Goal: Task Accomplishment & Management: Manage account settings

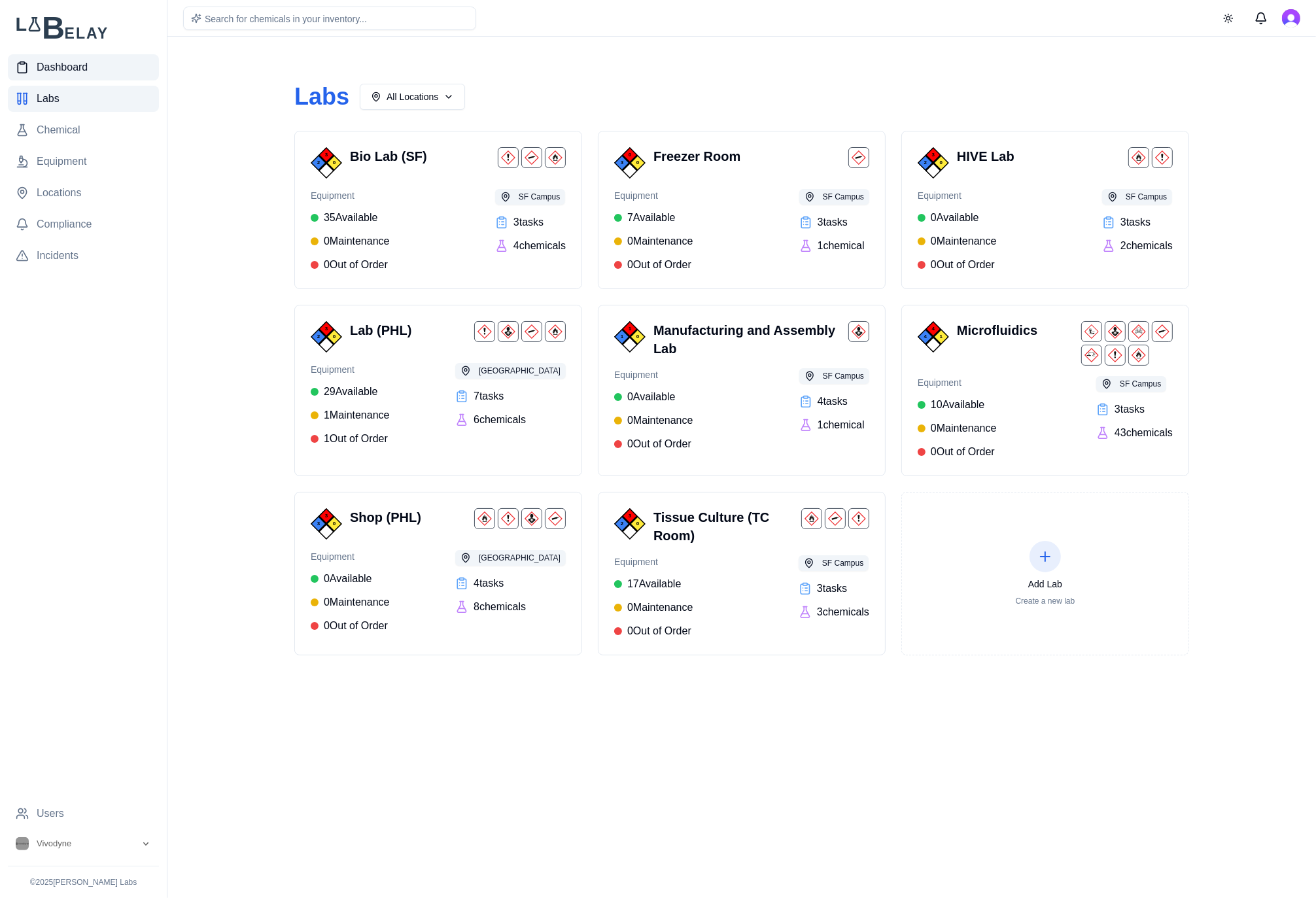
click at [65, 72] on span "Dashboard" at bounding box center [62, 67] width 51 height 16
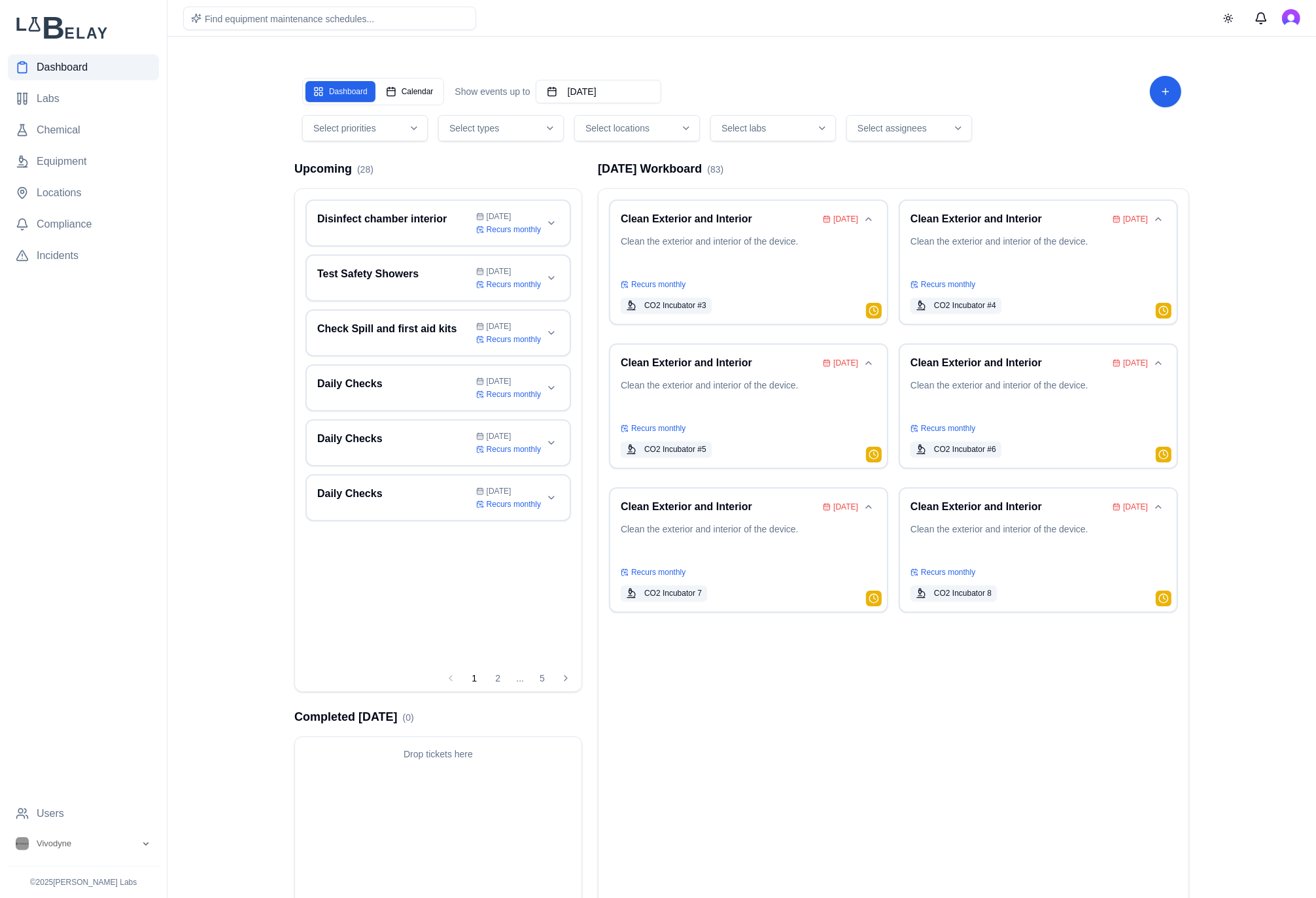
click at [410, 103] on div "Dashboard Calendar" at bounding box center [373, 92] width 142 height 27
click at [424, 98] on button "Calendar" at bounding box center [410, 91] width 64 height 21
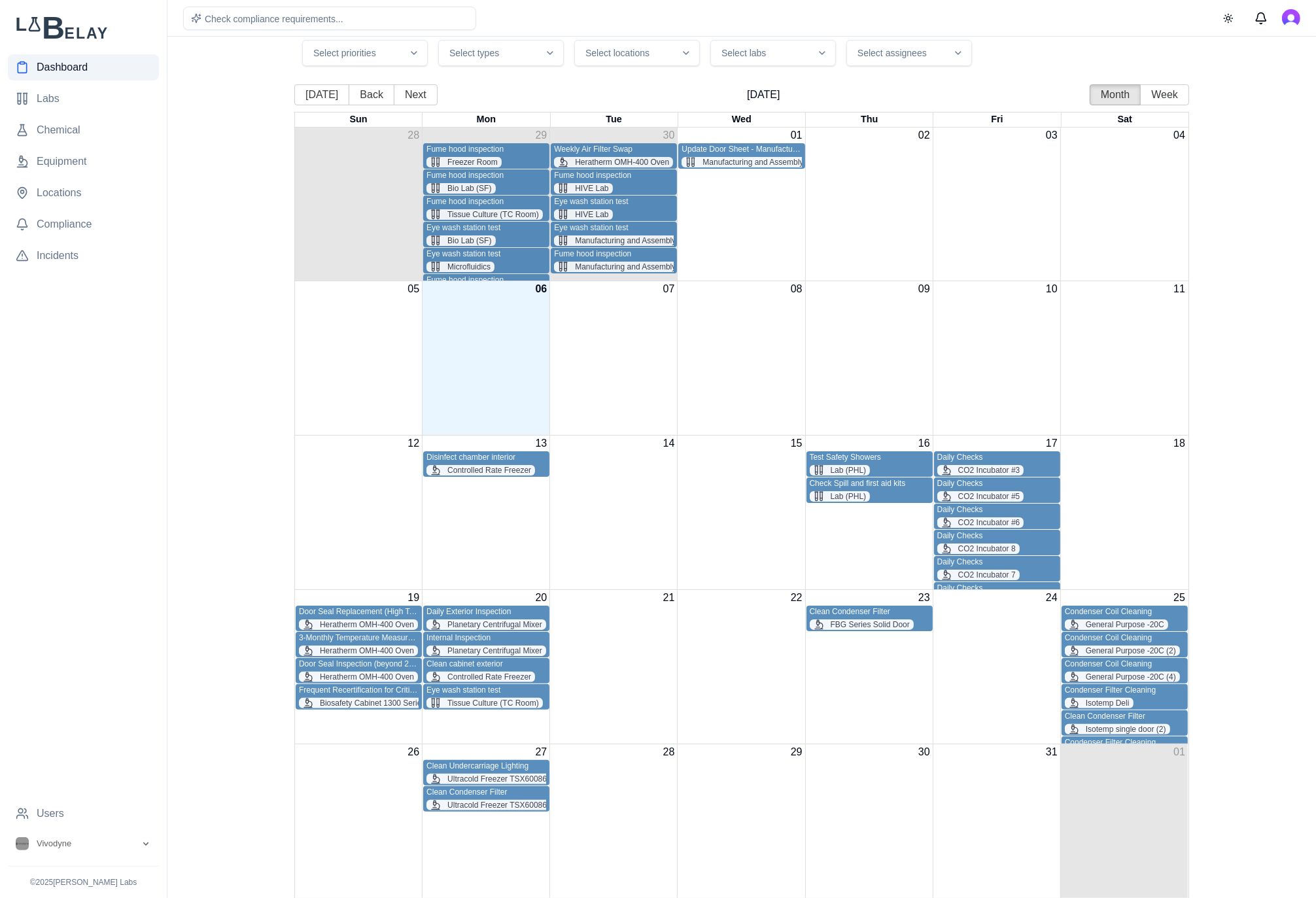
scroll to position [77, 0]
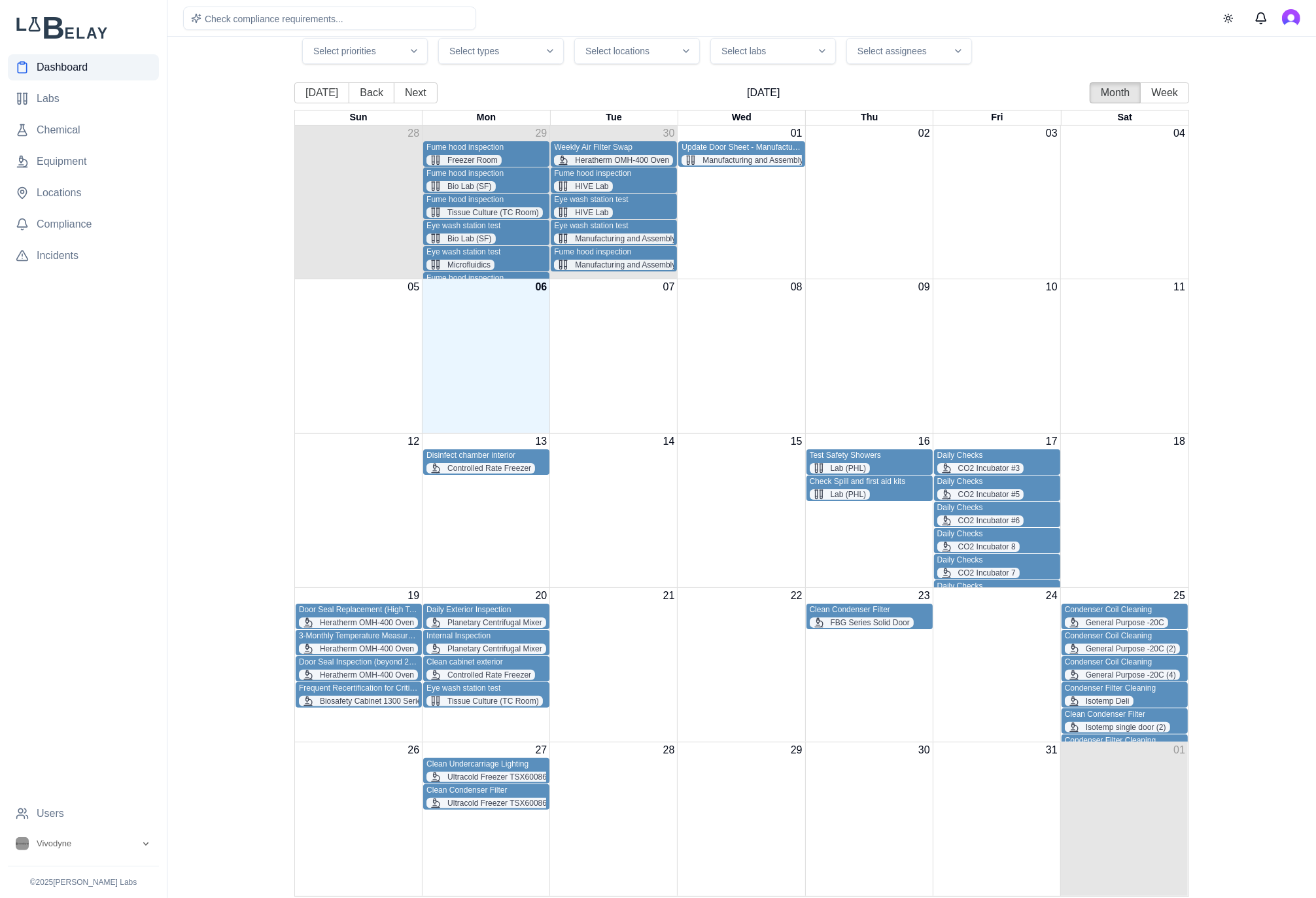
click at [499, 363] on div "Month View" at bounding box center [486, 356] width 127 height 153
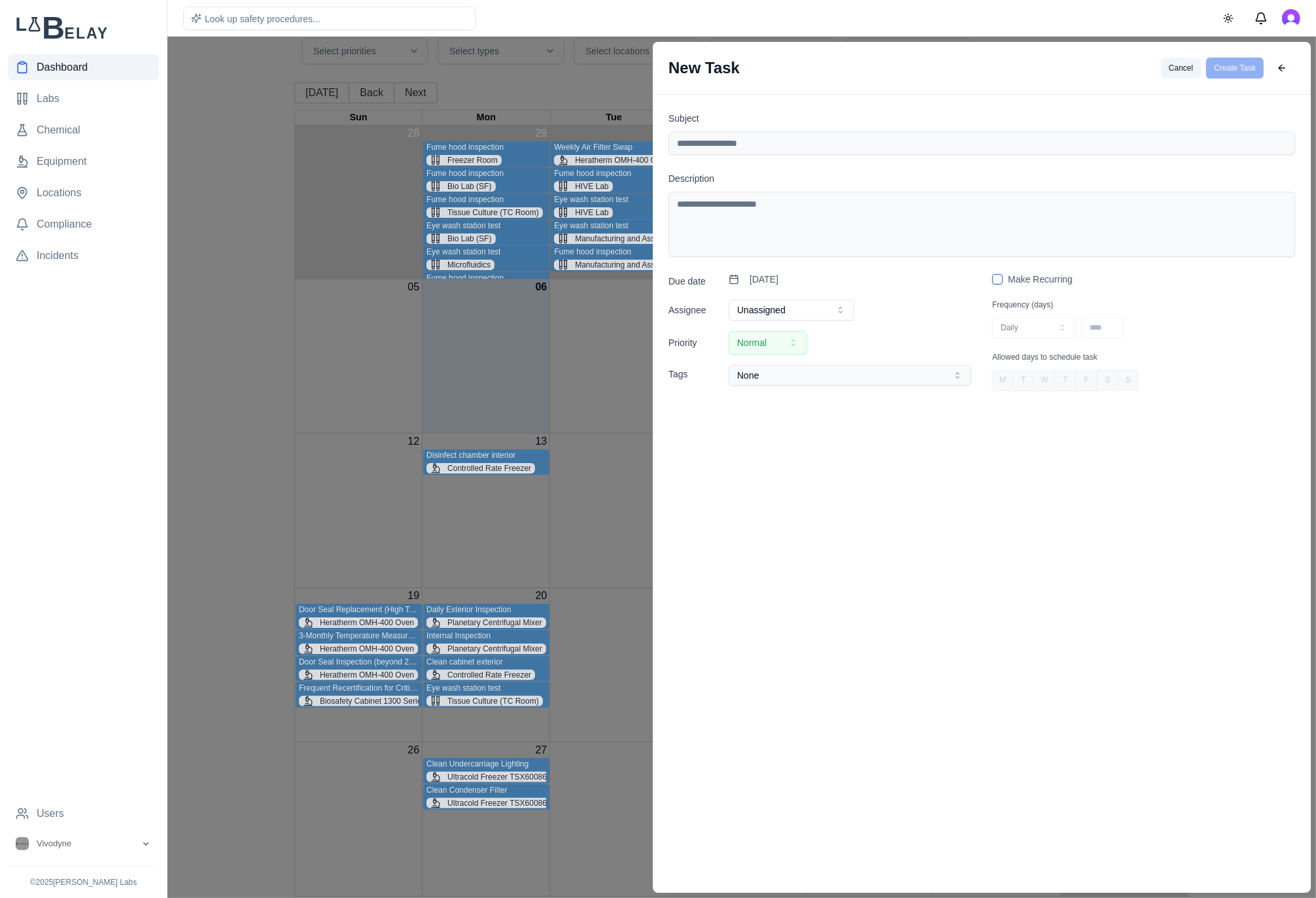
click at [1186, 68] on button "Cancel" at bounding box center [1181, 68] width 40 height 21
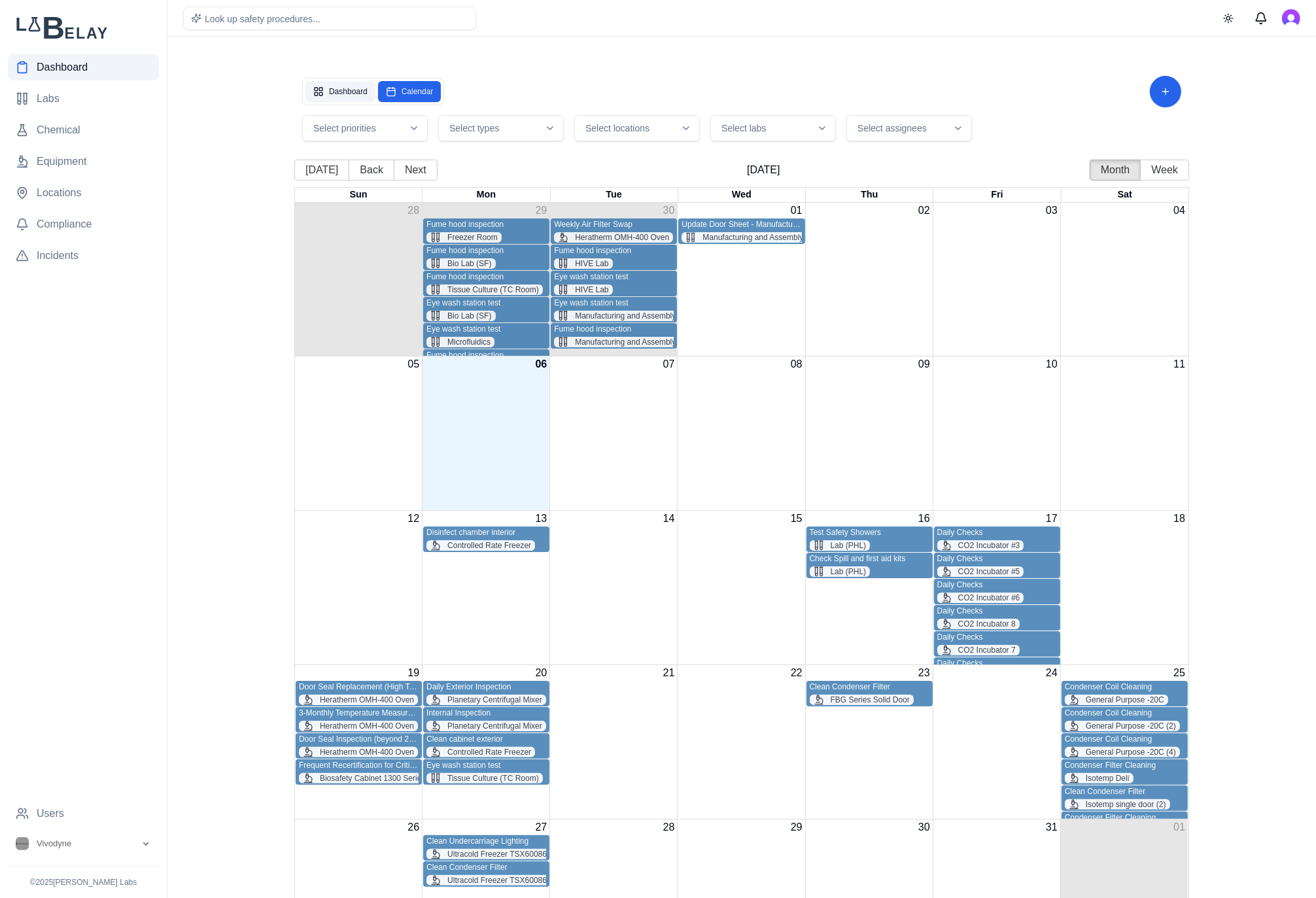
click at [356, 92] on button "Dashboard" at bounding box center [340, 91] width 70 height 21
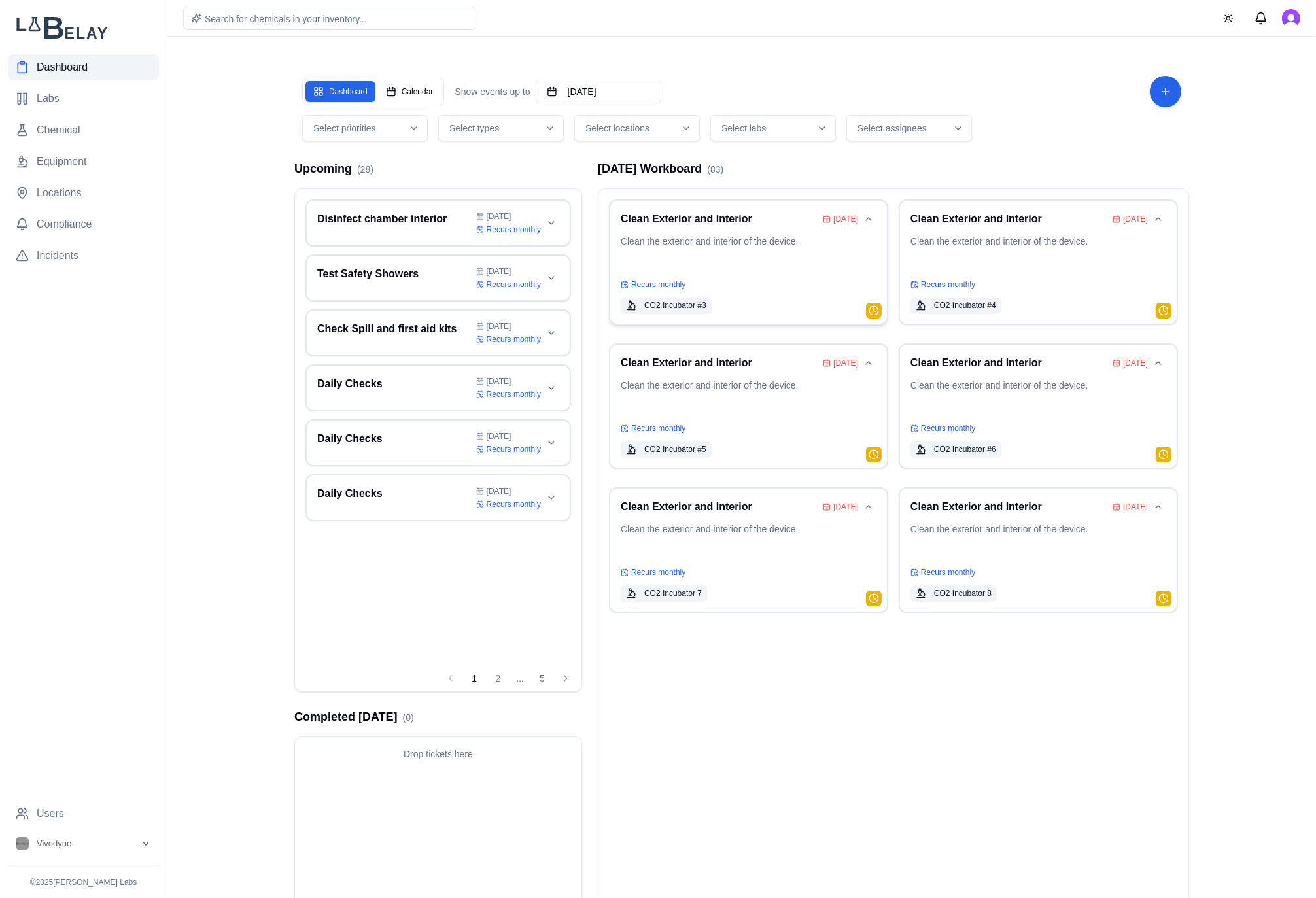
click at [818, 271] on p "Clean the exterior and interior of the device." at bounding box center [748, 253] width 256 height 37
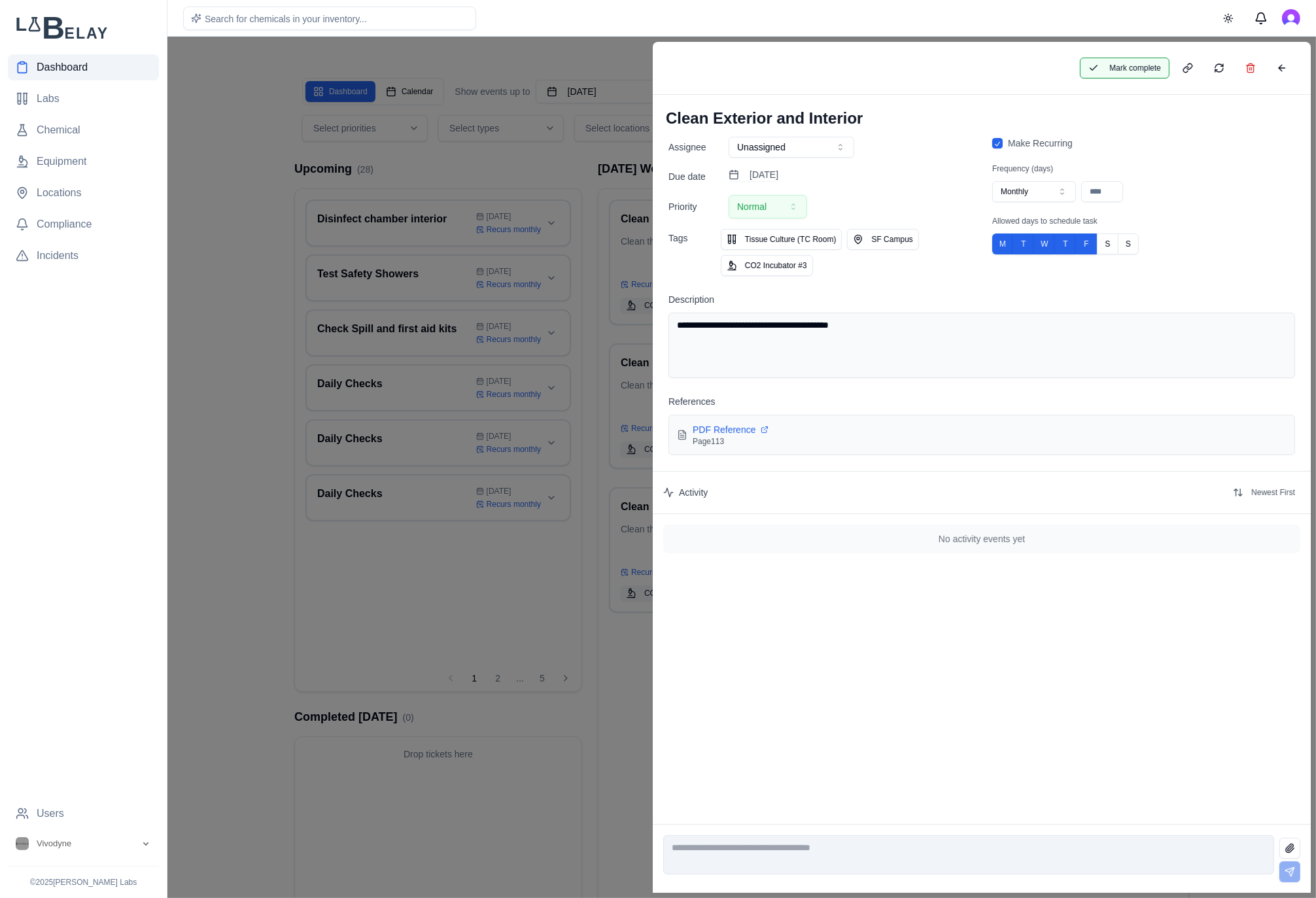
click at [1153, 73] on button "Mark complete" at bounding box center [1125, 68] width 90 height 21
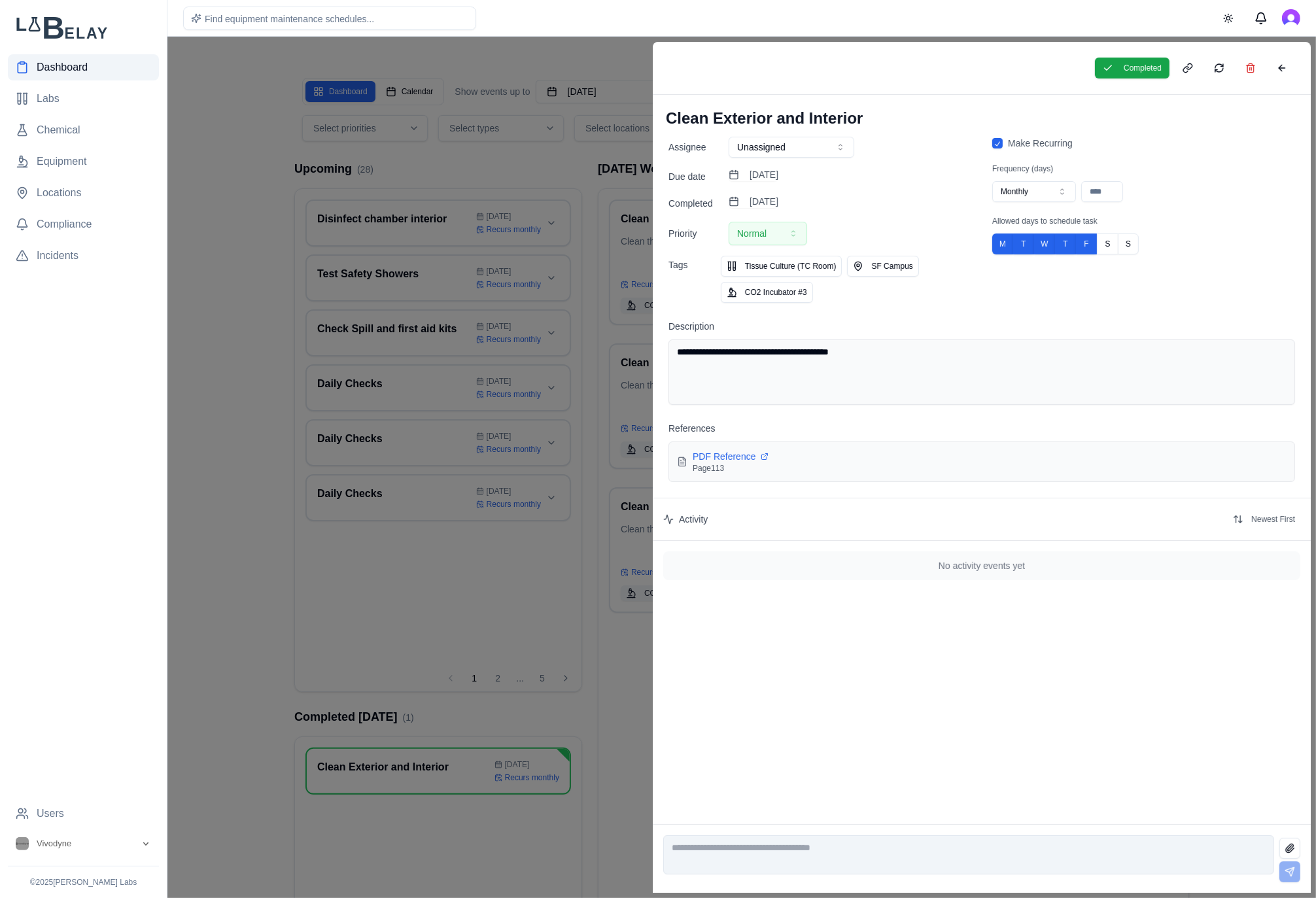
click at [187, 174] on div at bounding box center [658, 467] width 1316 height 861
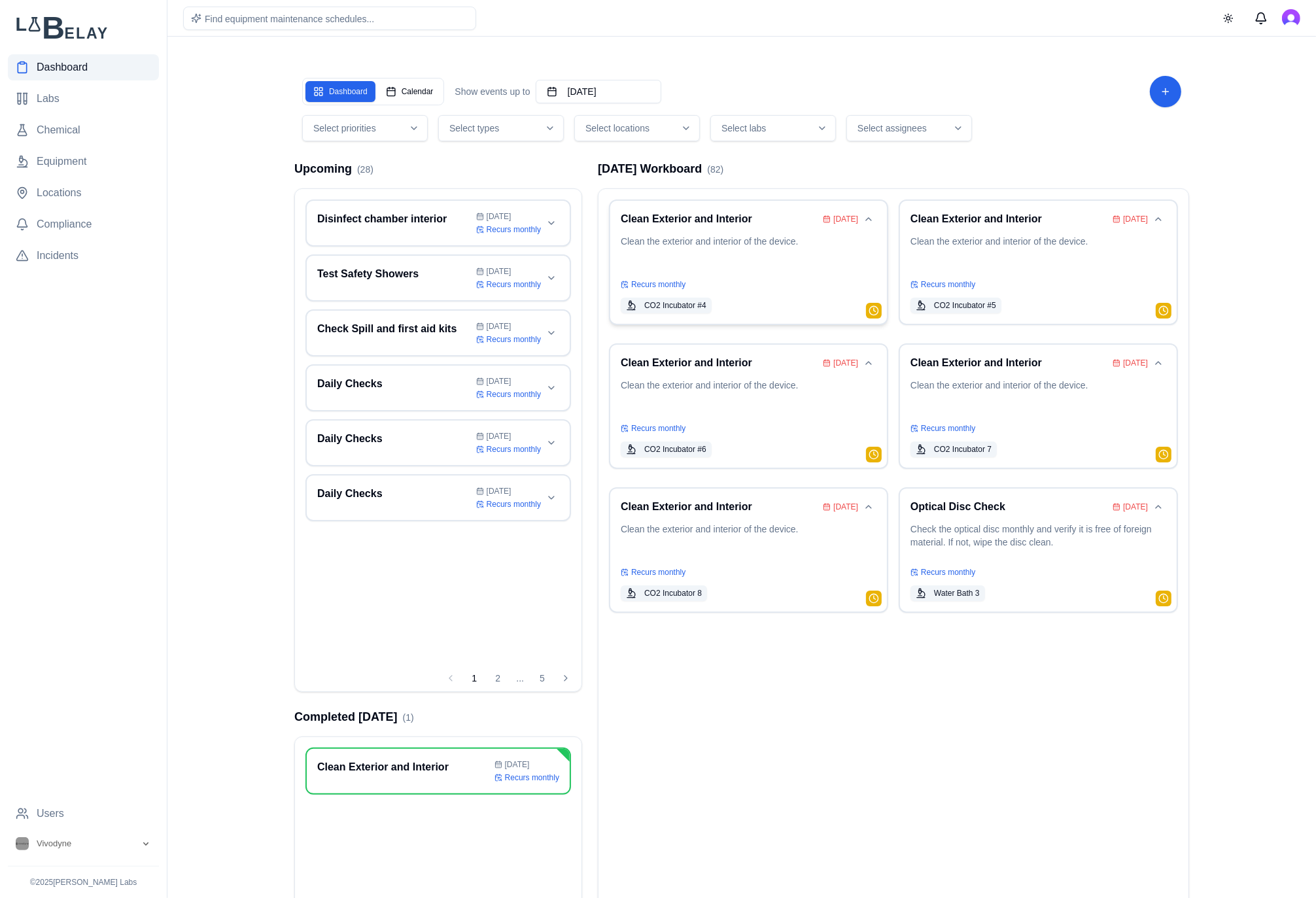
click at [786, 234] on p "Clean the exterior and interior of the device." at bounding box center [748, 253] width 256 height 37
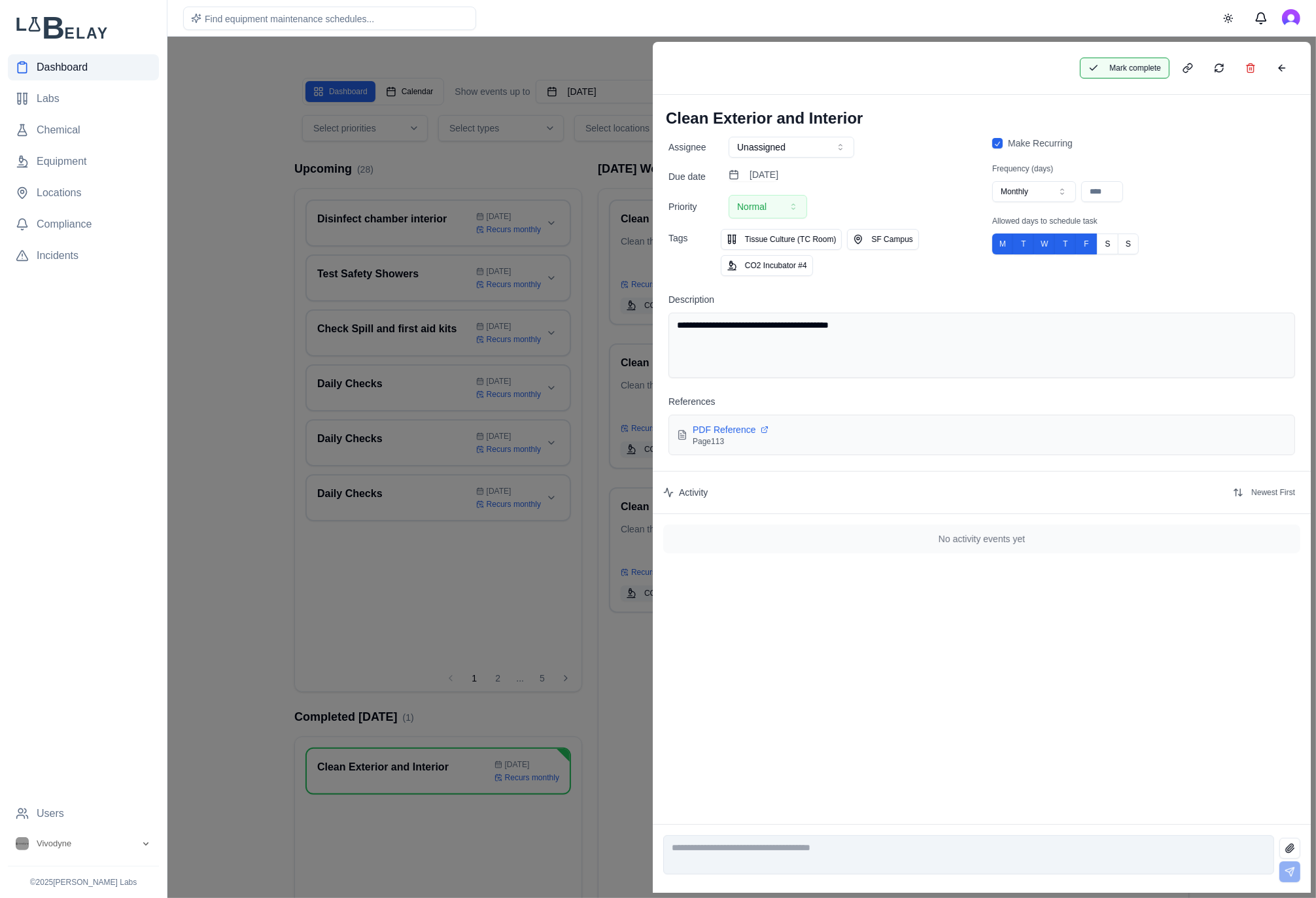
click at [1141, 73] on button "Mark complete" at bounding box center [1125, 68] width 90 height 21
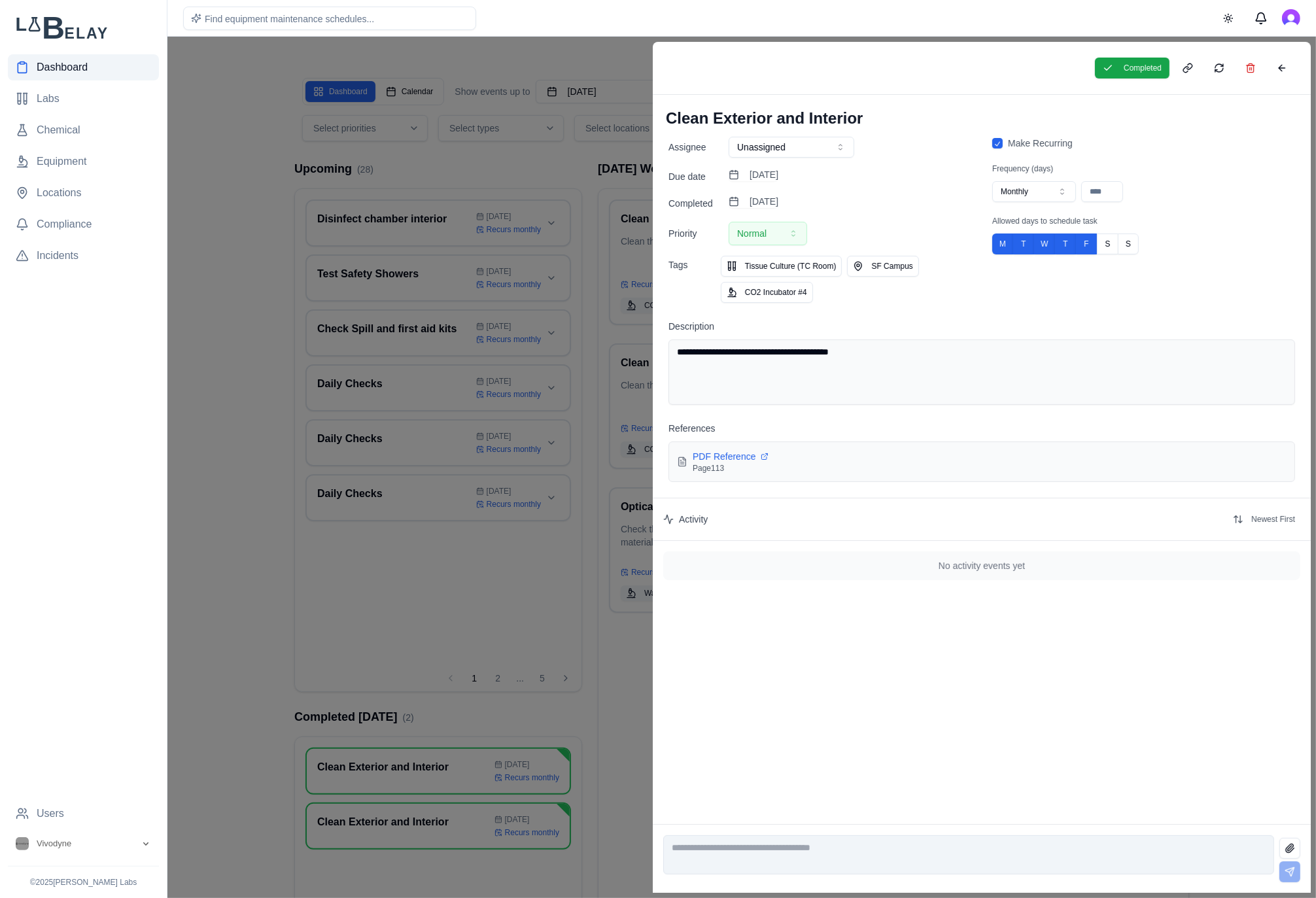
click at [246, 308] on div at bounding box center [658, 467] width 1316 height 861
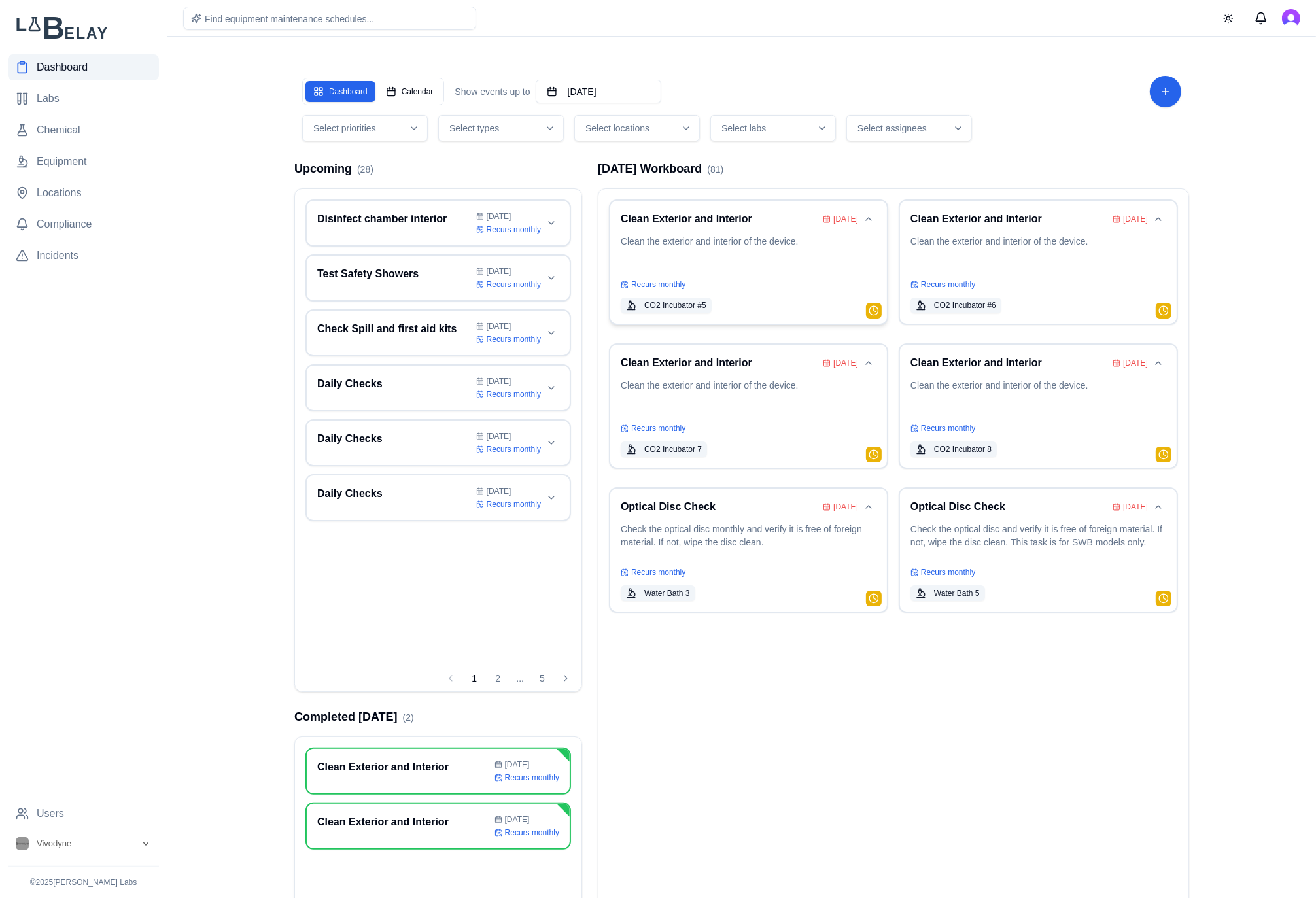
click at [730, 241] on p "Clean the exterior and interior of the device." at bounding box center [748, 253] width 256 height 37
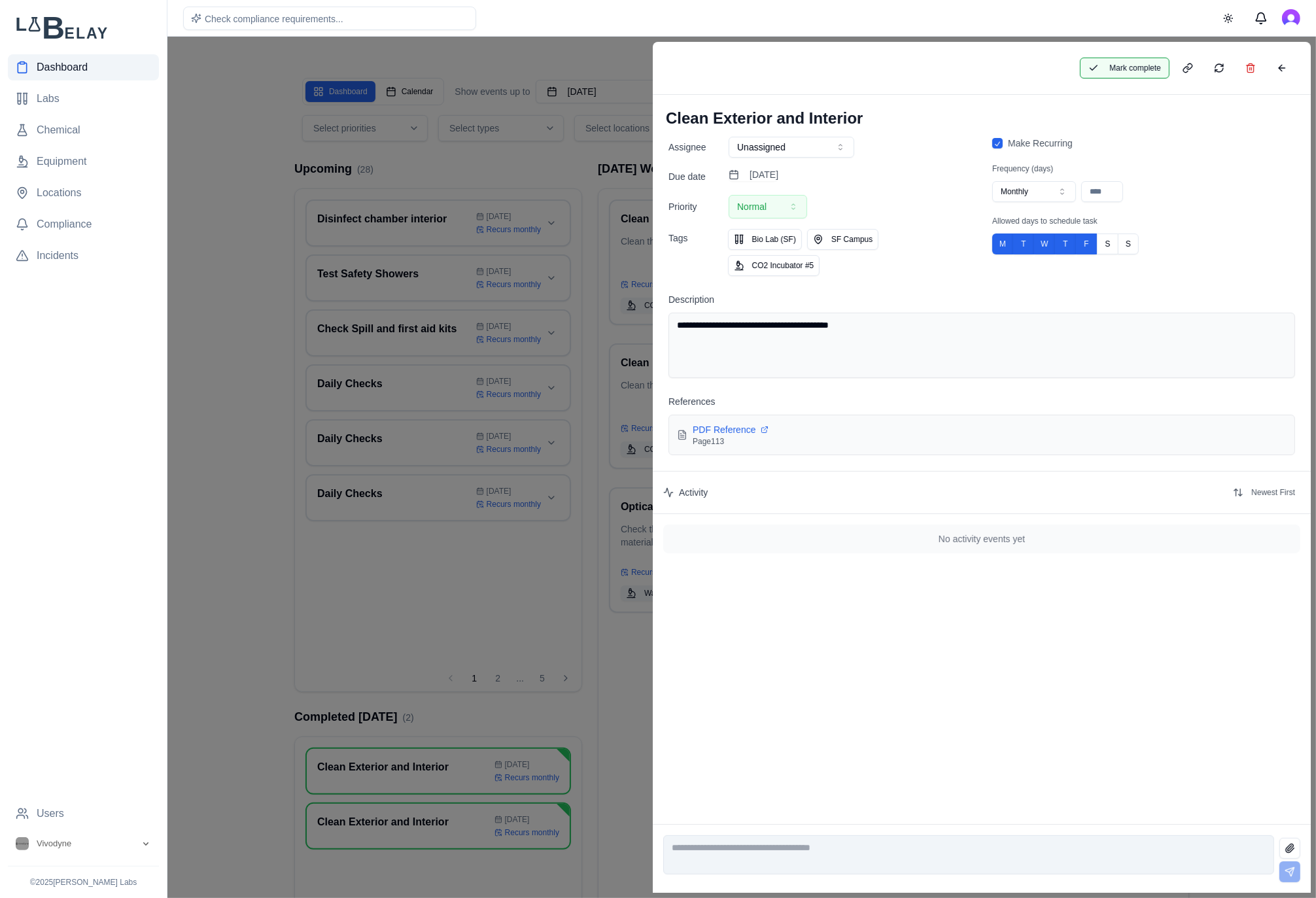
click at [1131, 75] on button "Mark complete" at bounding box center [1125, 68] width 90 height 21
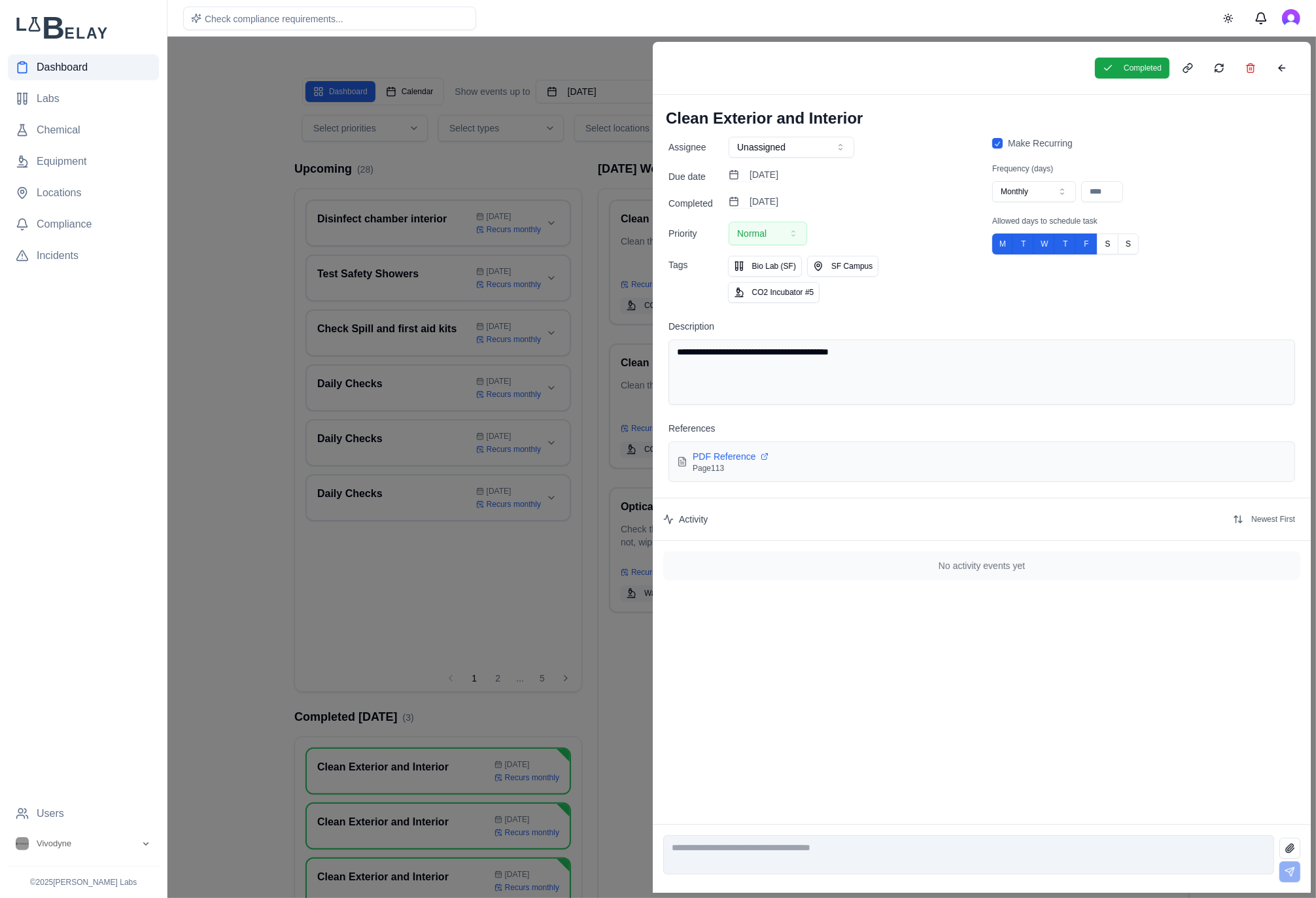
click at [258, 308] on div at bounding box center [658, 467] width 1316 height 861
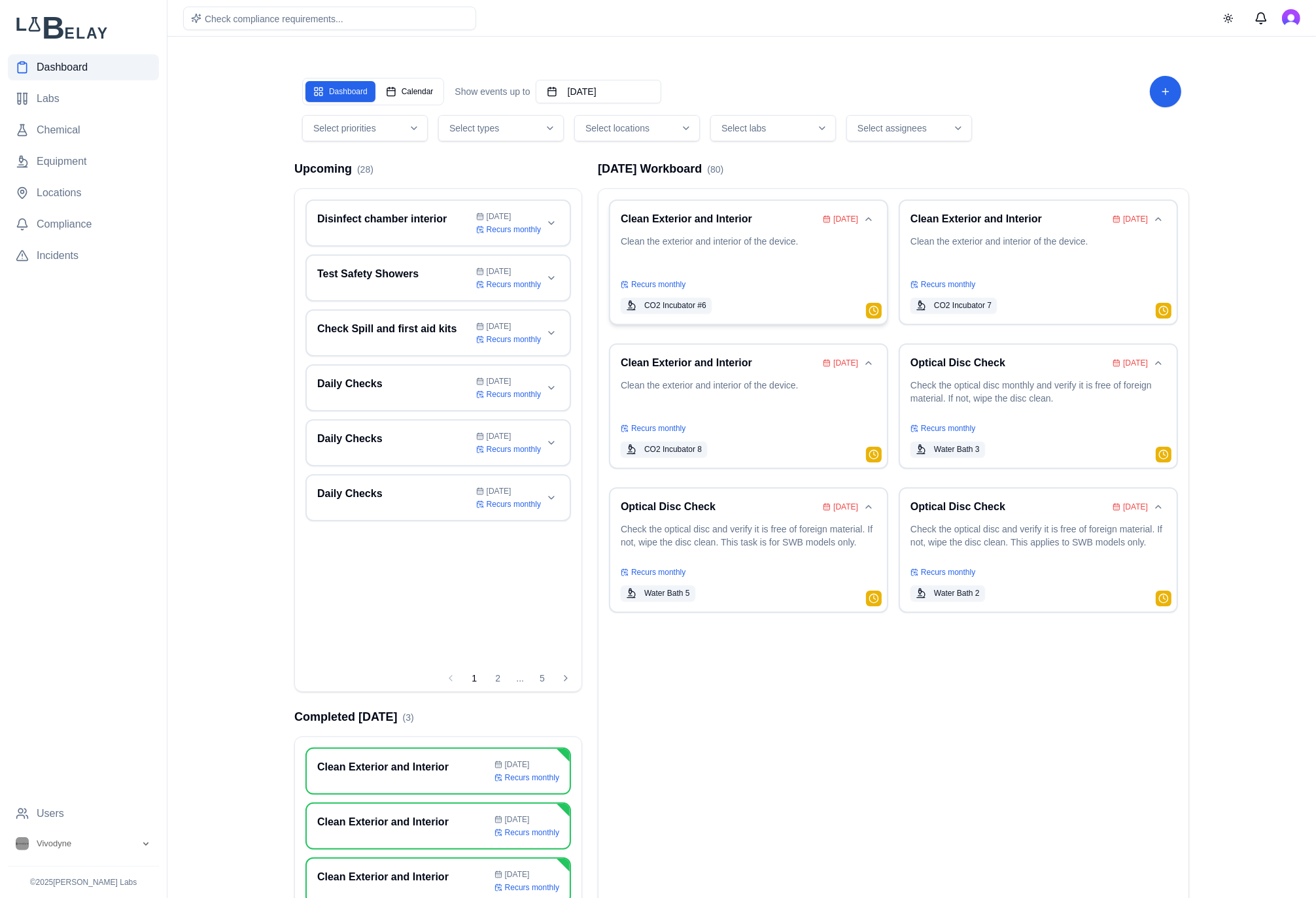
click at [762, 247] on p "Clean the exterior and interior of the device." at bounding box center [748, 253] width 256 height 37
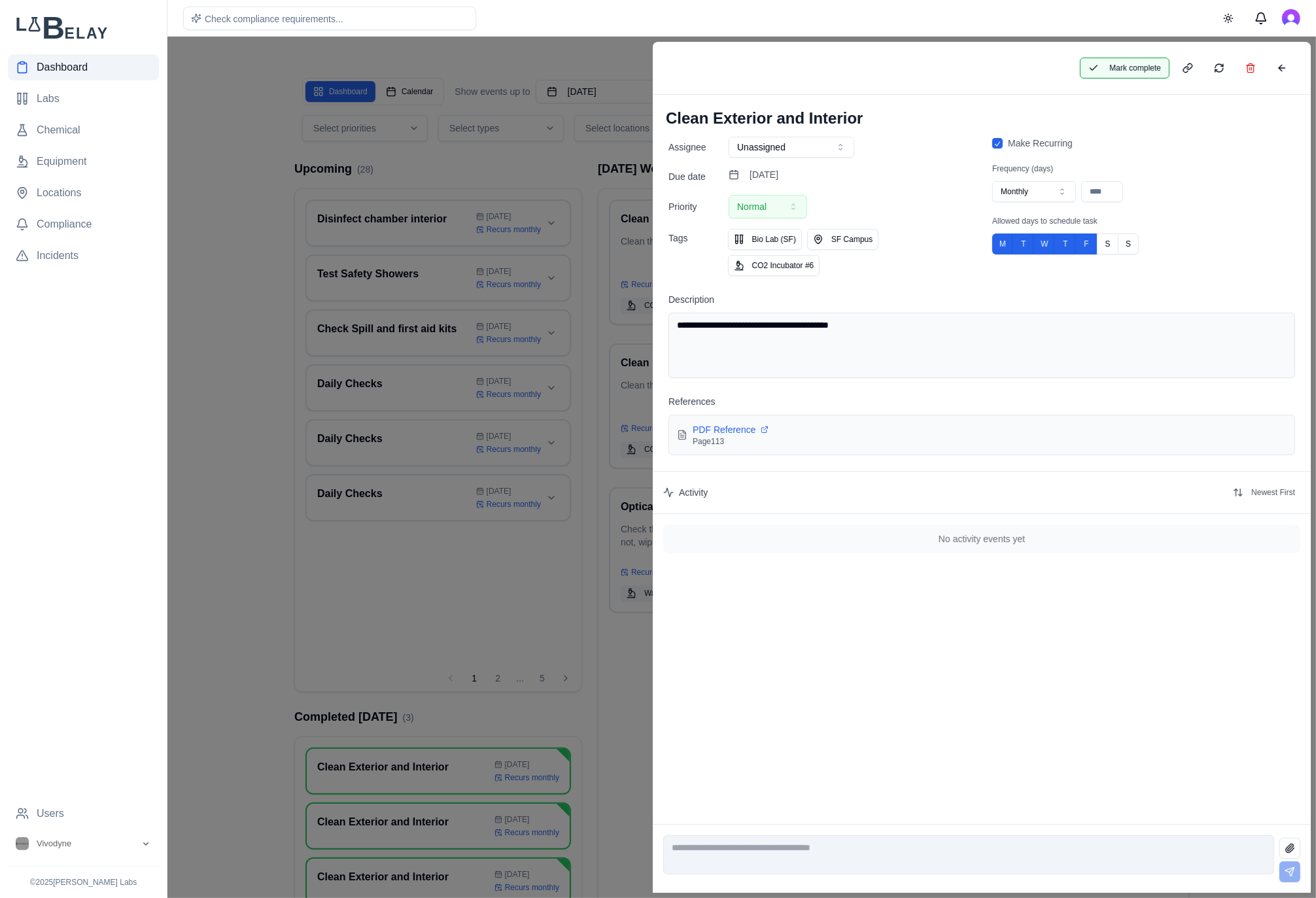
click at [1118, 68] on button "Mark complete" at bounding box center [1125, 68] width 90 height 21
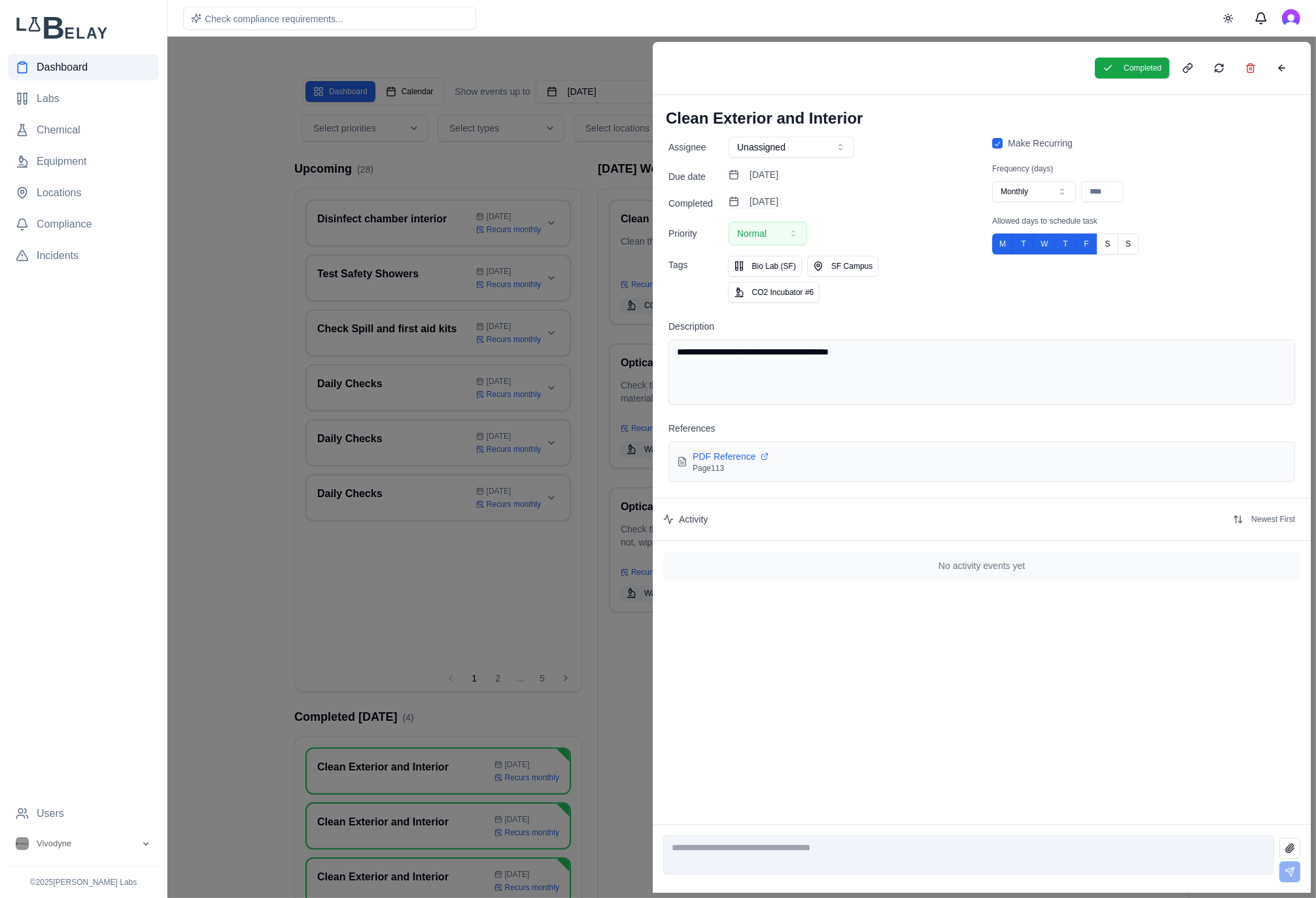
click at [232, 375] on div at bounding box center [658, 467] width 1316 height 861
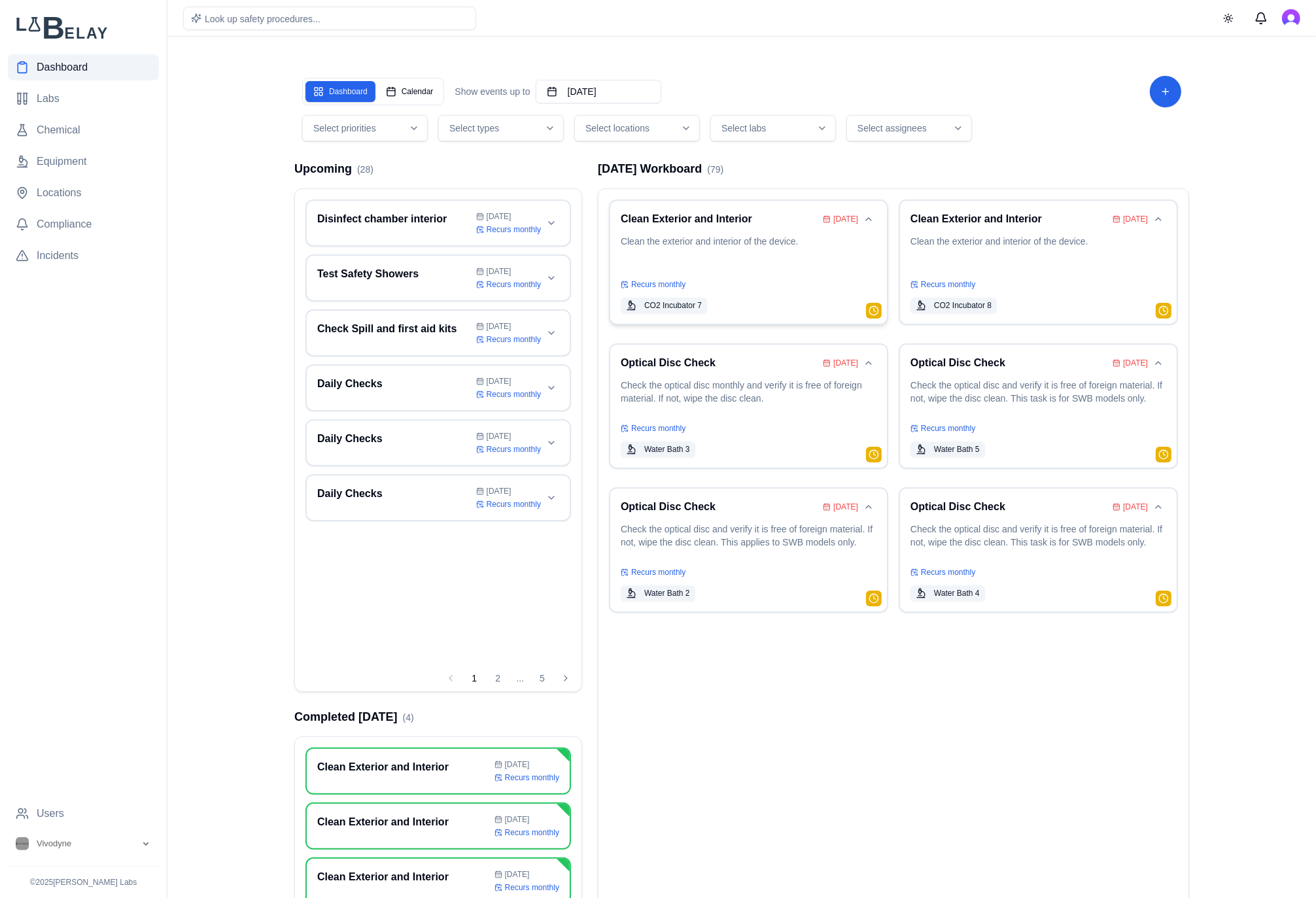
click at [764, 247] on p "Clean the exterior and interior of the device." at bounding box center [748, 253] width 256 height 37
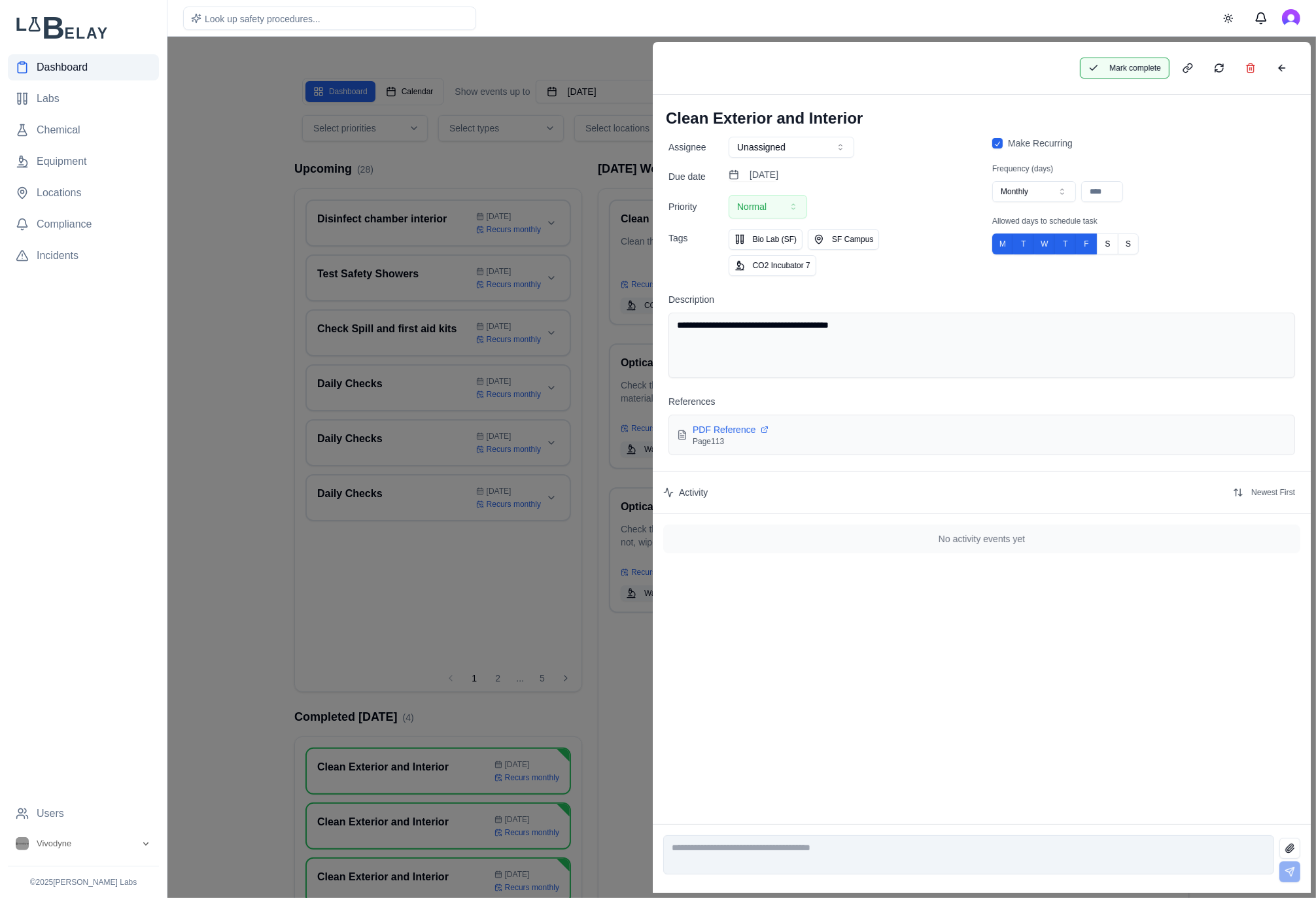
click at [1136, 74] on button "Mark complete" at bounding box center [1125, 68] width 90 height 21
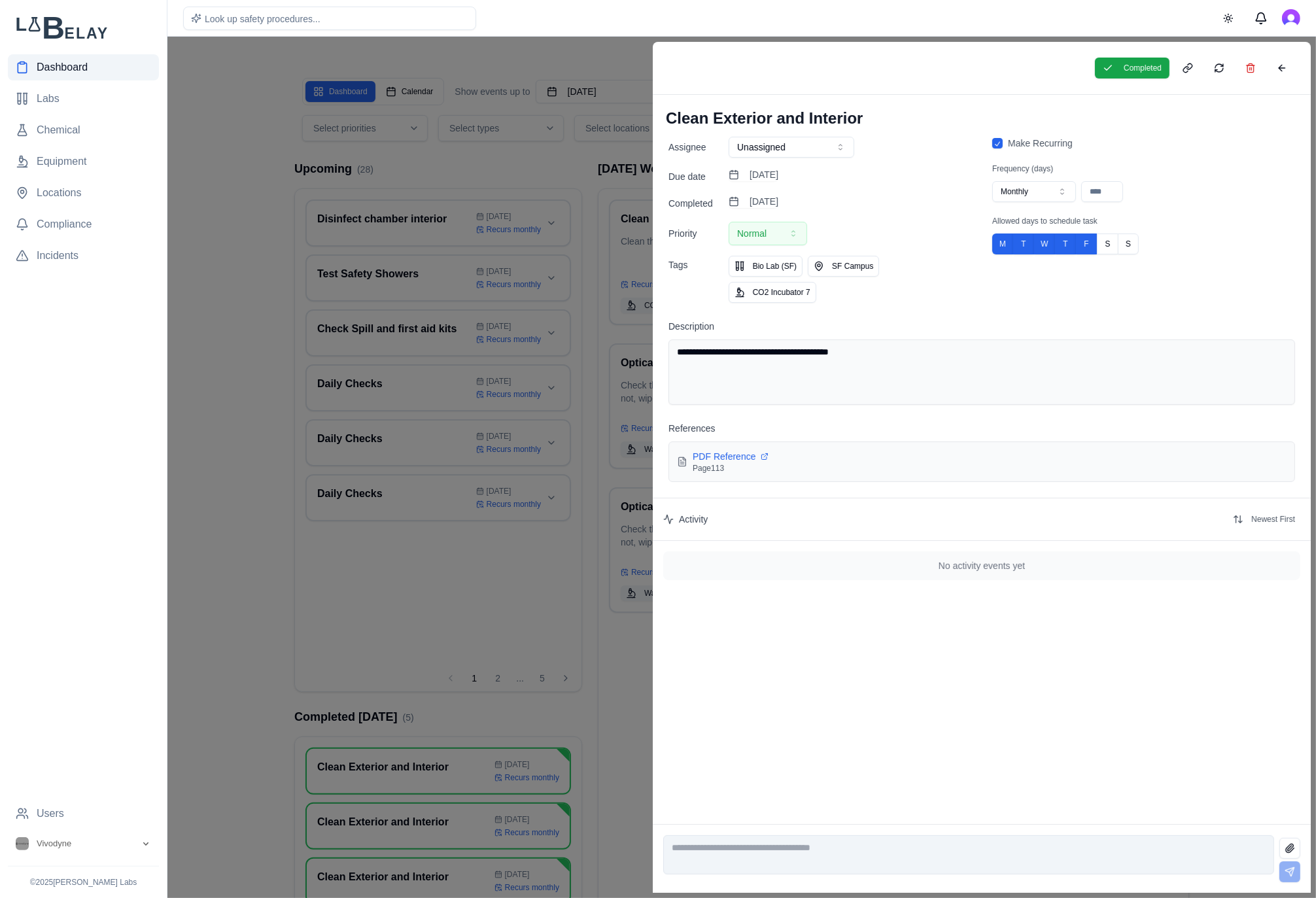
click at [249, 393] on div at bounding box center [658, 467] width 1316 height 861
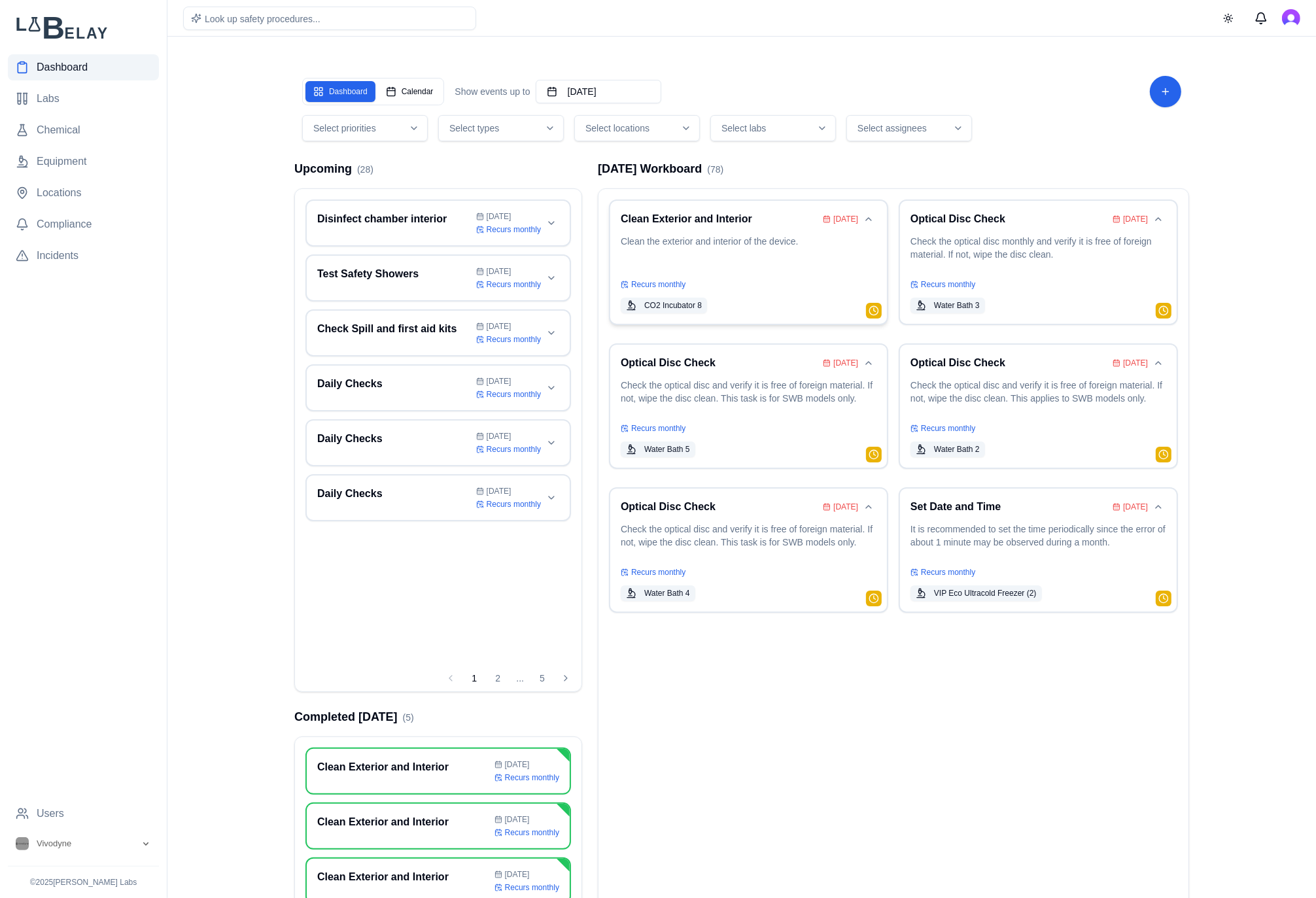
click at [771, 268] on p "Clean the exterior and interior of the device." at bounding box center [748, 253] width 256 height 37
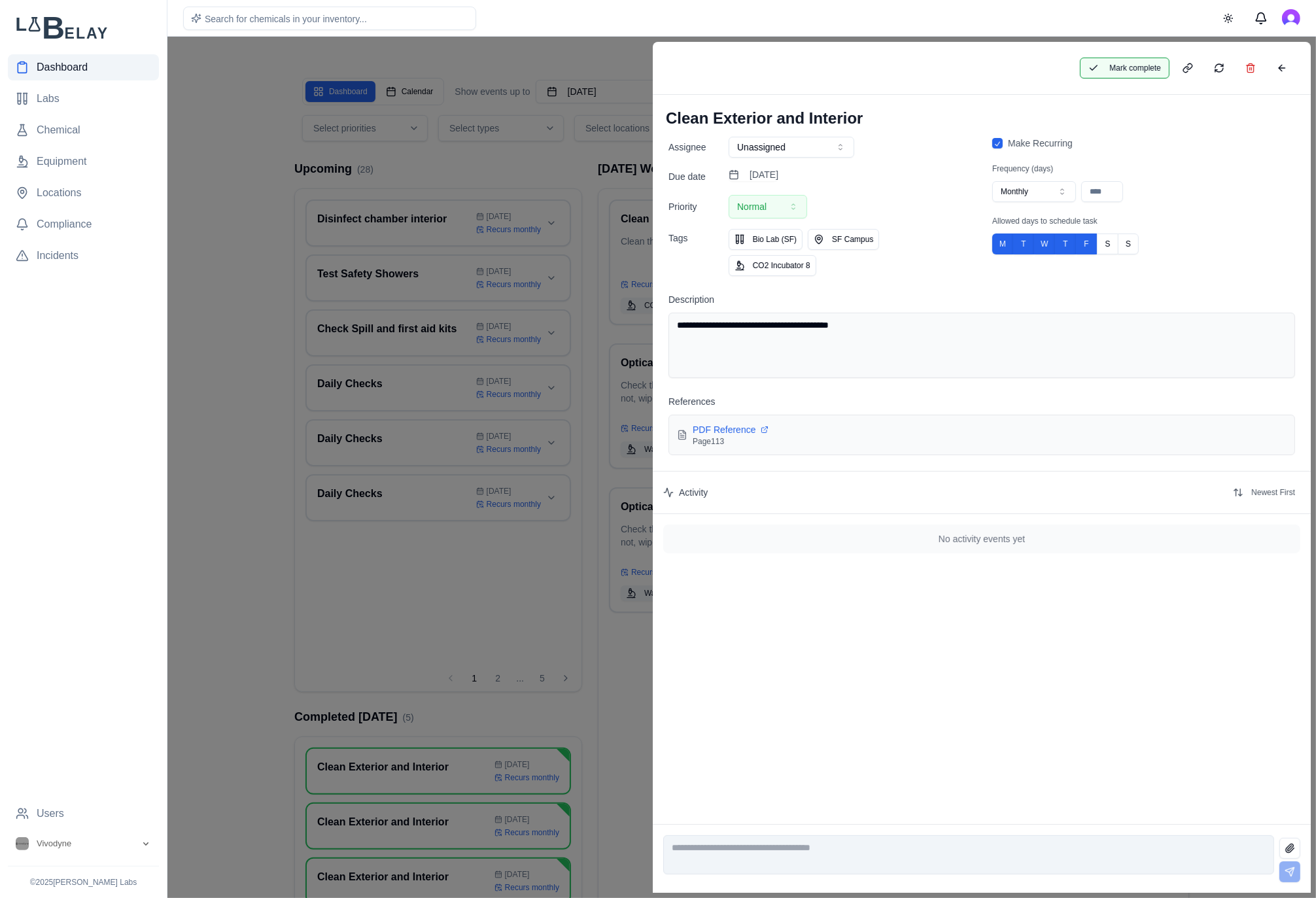
click at [1114, 67] on button "Mark complete" at bounding box center [1125, 68] width 90 height 21
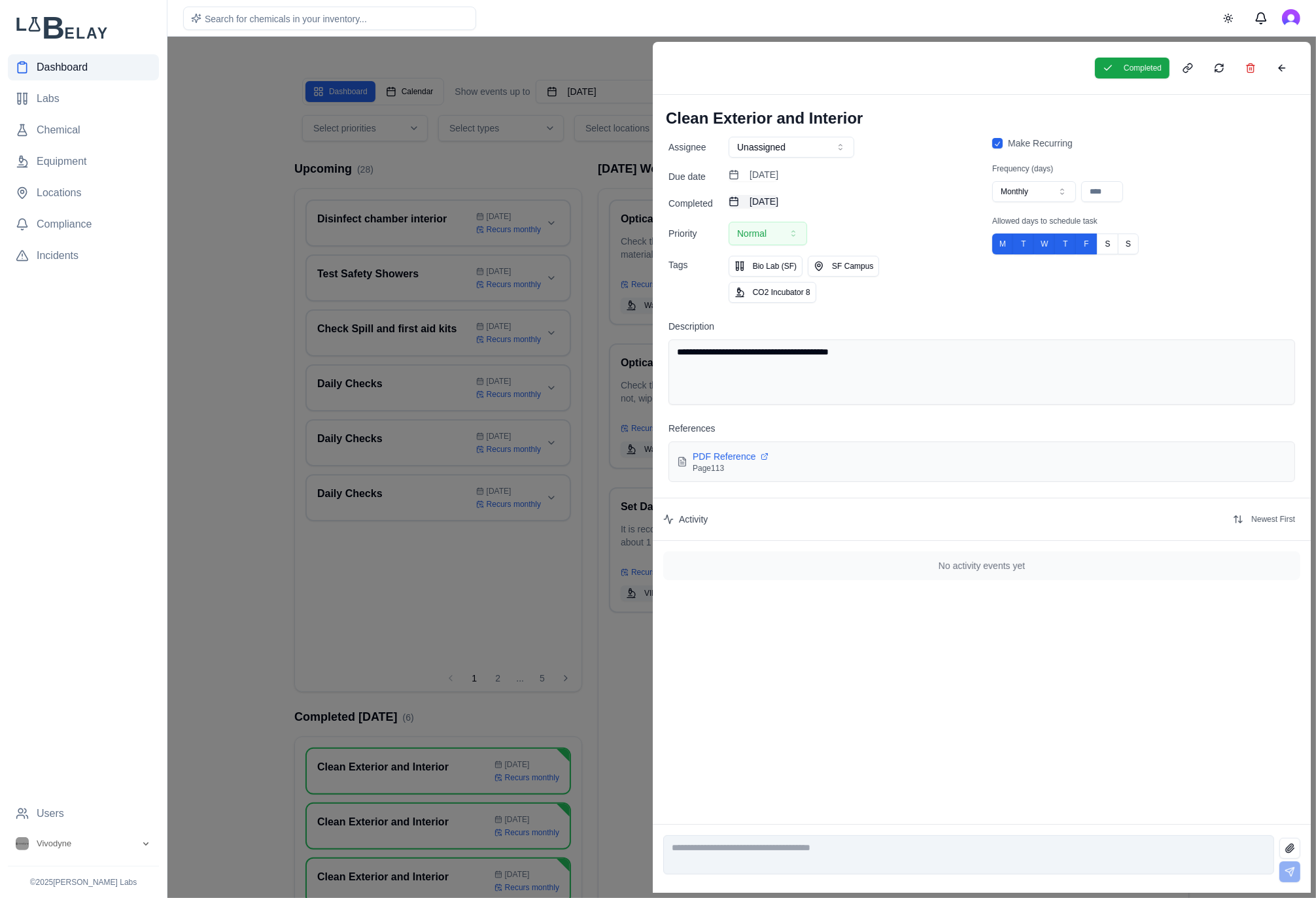
click at [764, 207] on button "[DATE]" at bounding box center [754, 201] width 50 height 13
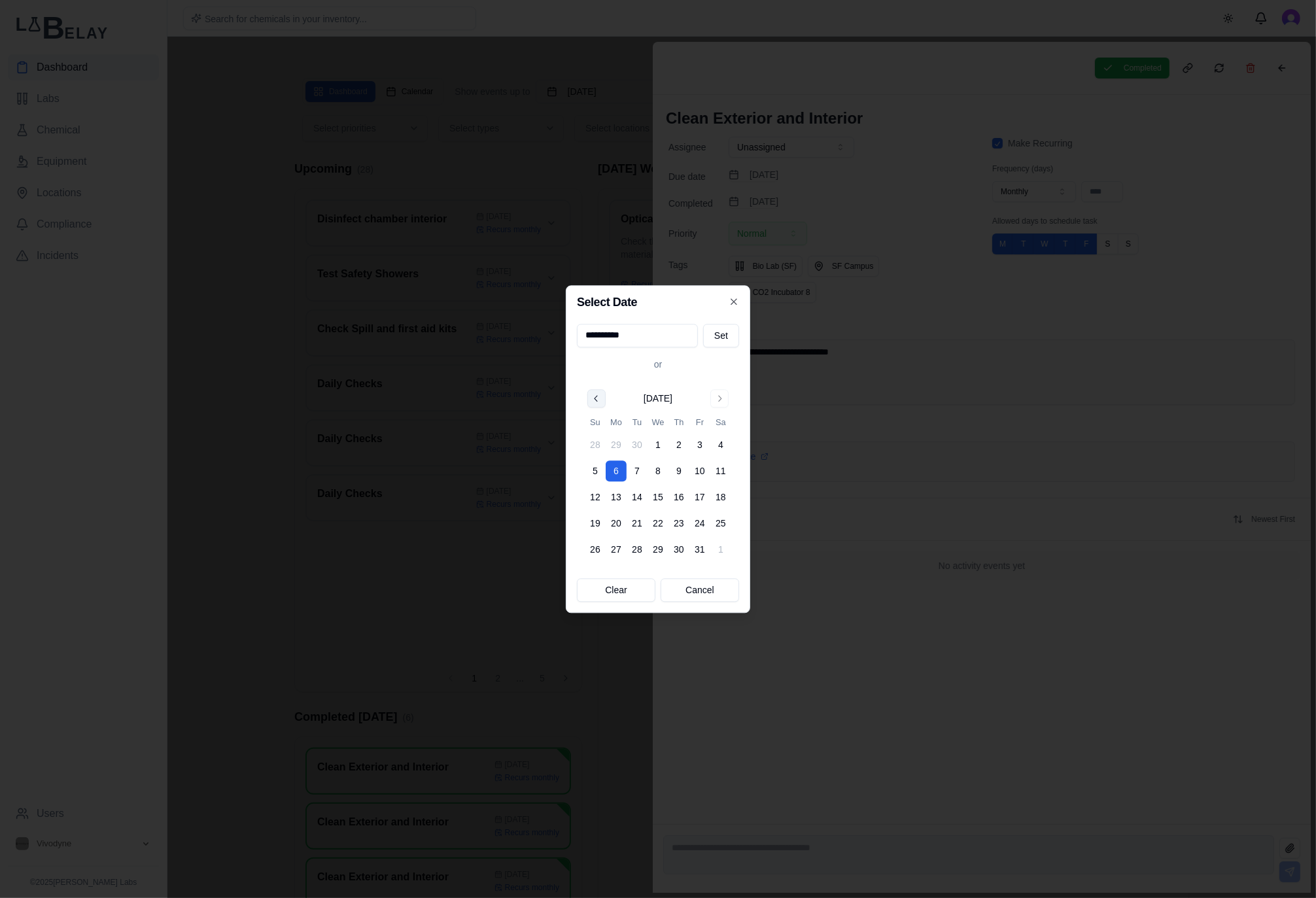
click at [599, 392] on button "Go to previous month" at bounding box center [596, 398] width 18 height 18
click at [621, 551] on button "29" at bounding box center [616, 549] width 21 height 21
type input "**********"
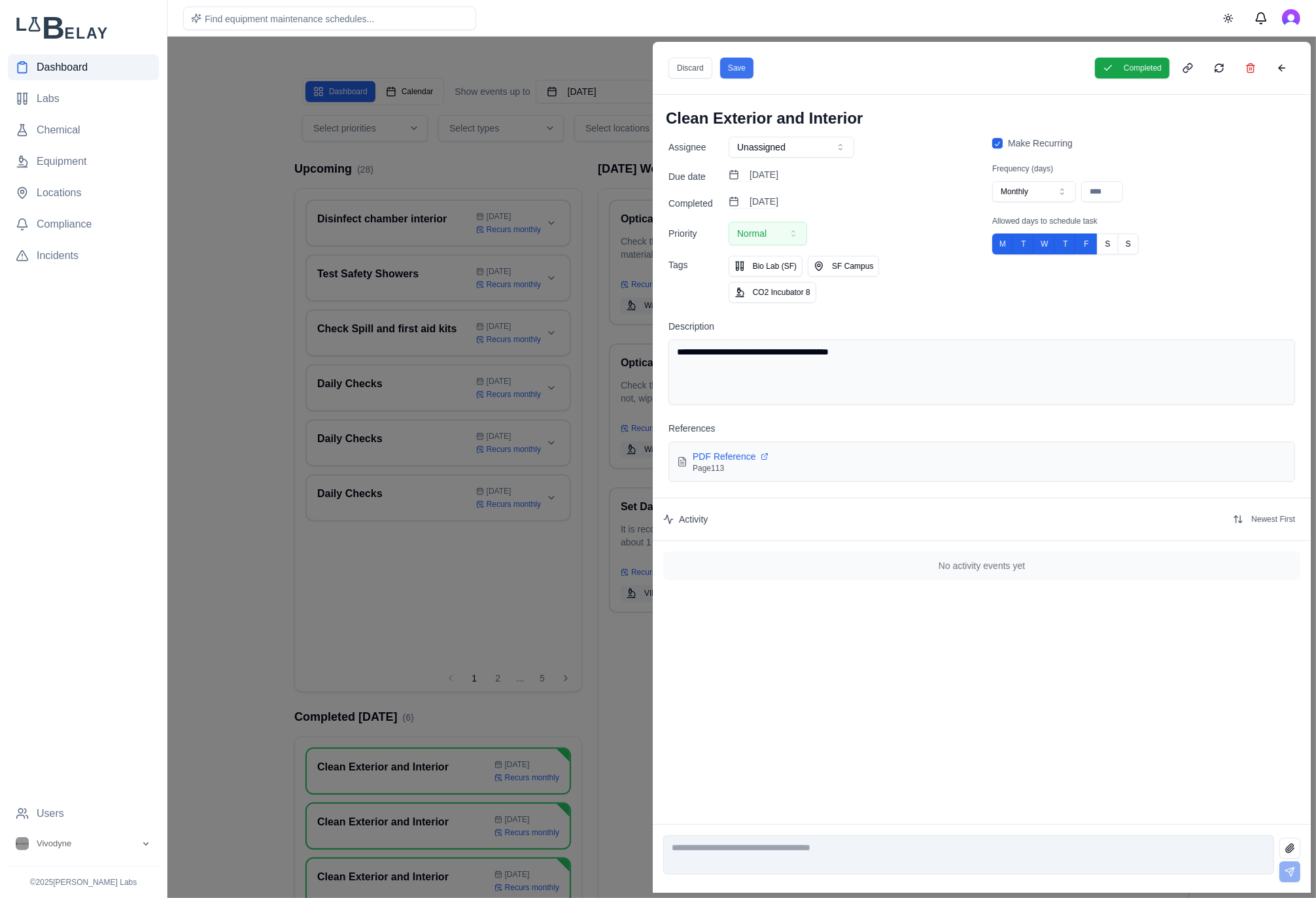
click at [749, 64] on button "Save" at bounding box center [737, 68] width 33 height 21
click at [296, 207] on div at bounding box center [658, 467] width 1316 height 861
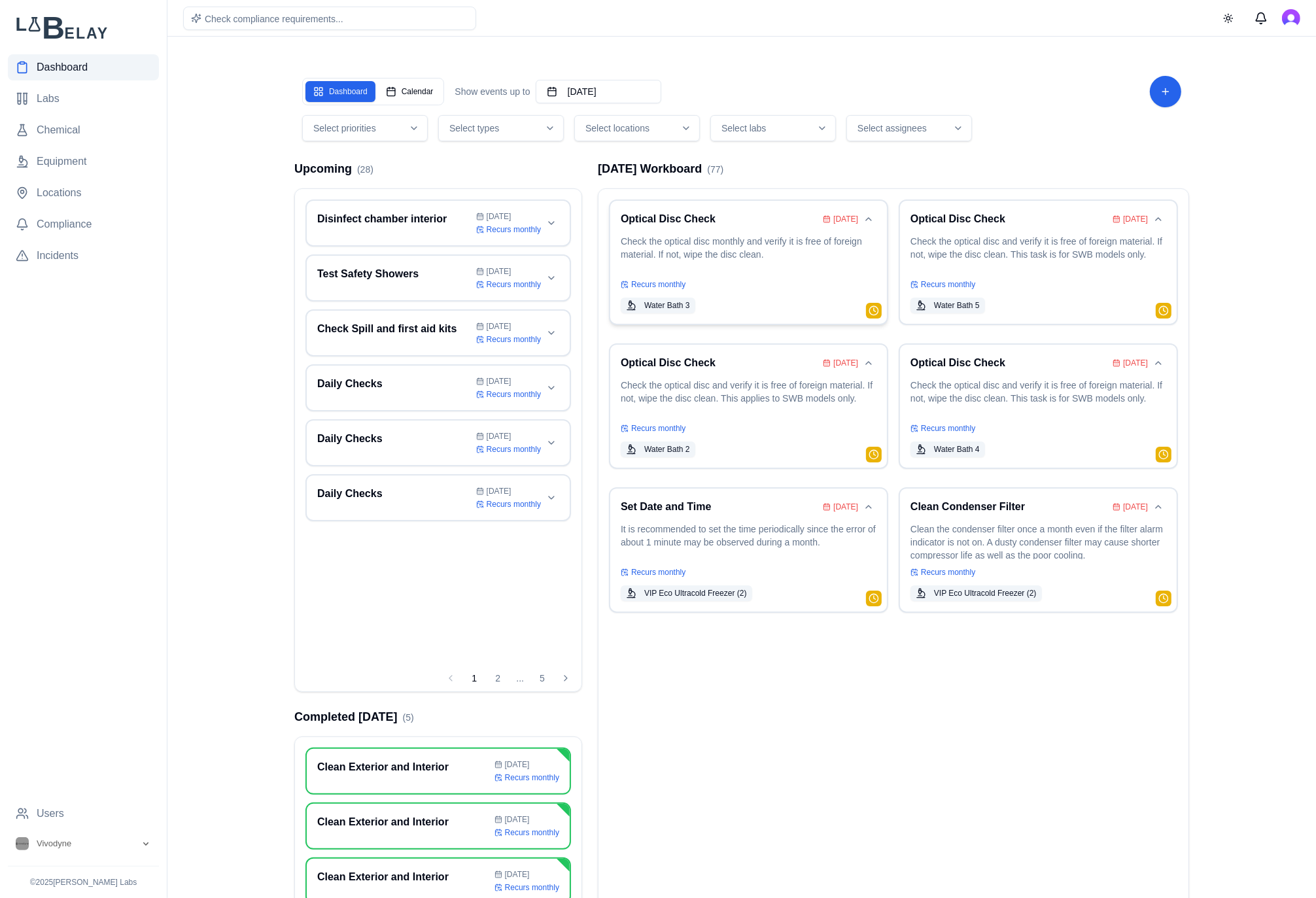
click at [756, 249] on p "Check the optical disc monthly and verify it is free of foreign material. If no…" at bounding box center [748, 253] width 256 height 37
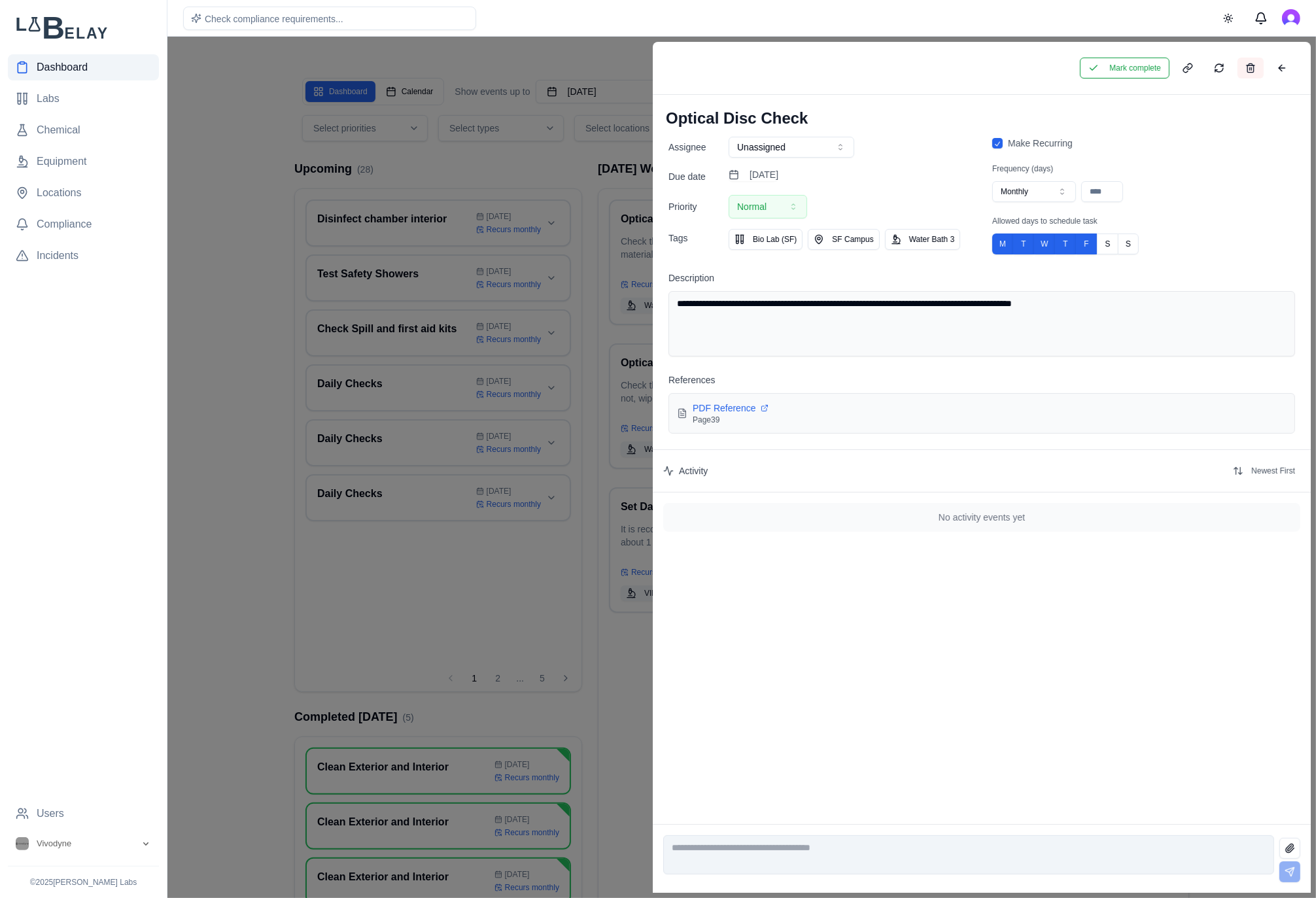
click at [1247, 67] on button at bounding box center [1251, 68] width 26 height 21
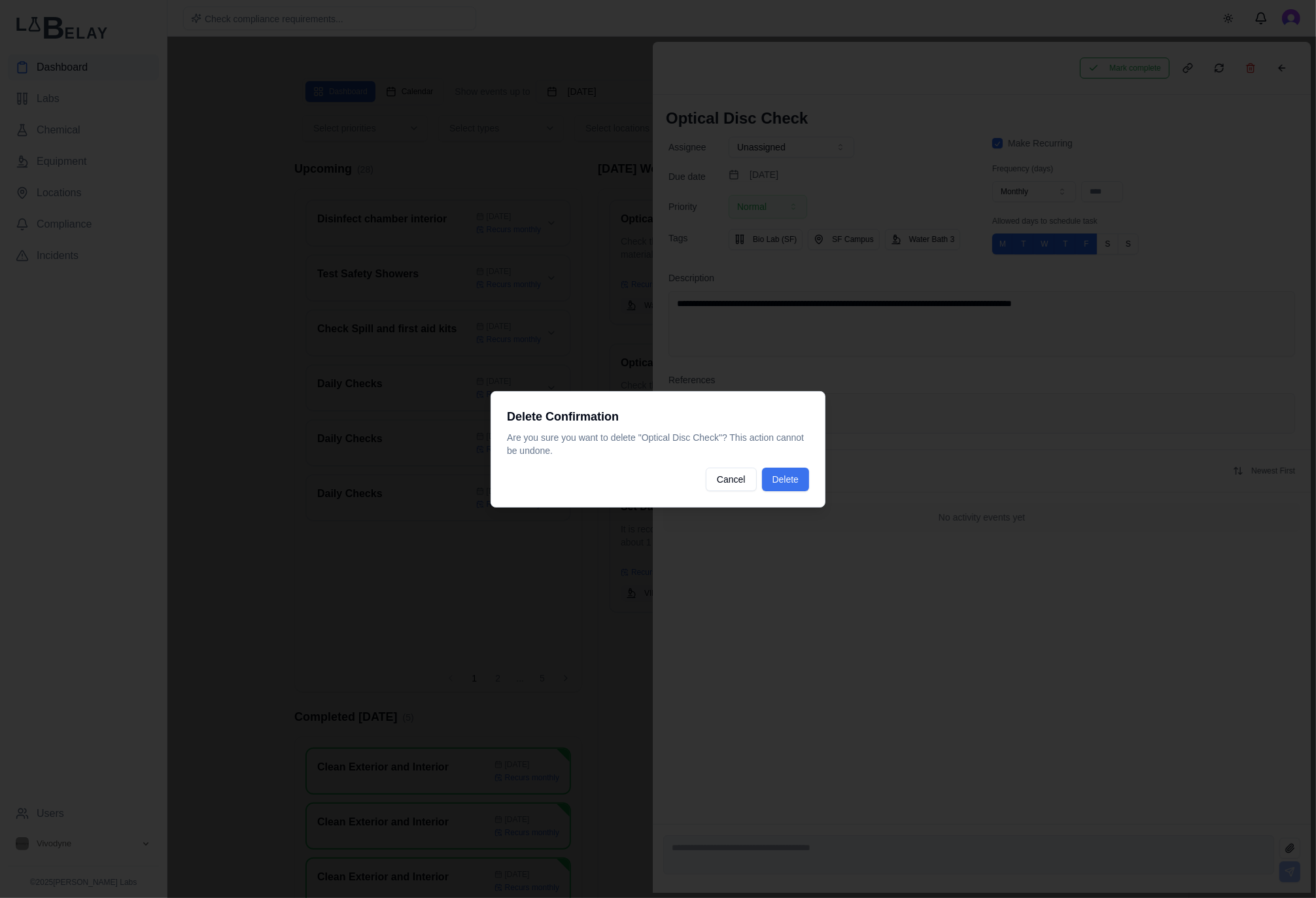
click at [803, 479] on button "Delete" at bounding box center [785, 479] width 47 height 24
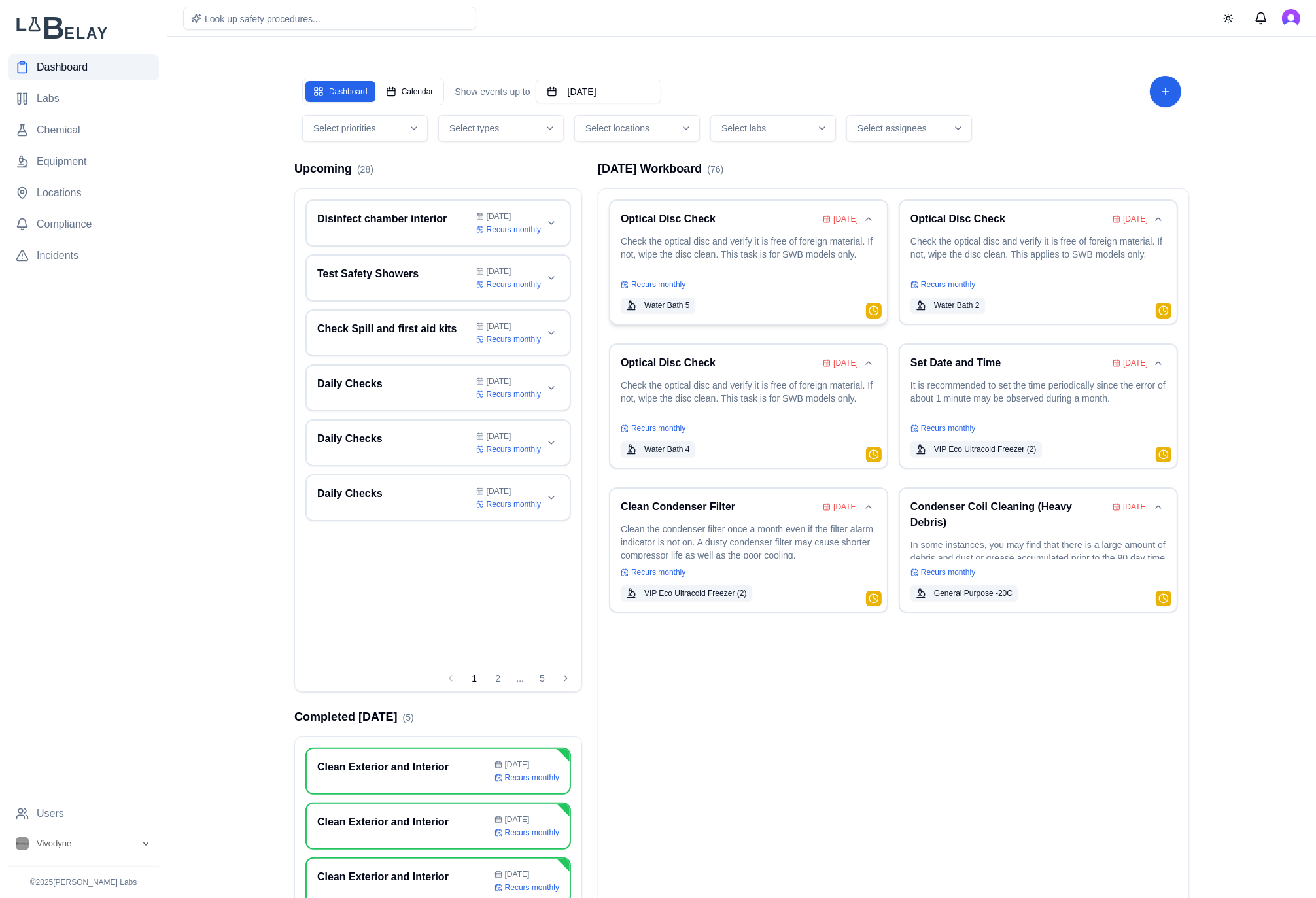
click at [743, 268] on p "Check the optical disc and verify it is free of foreign material. If not, wipe …" at bounding box center [748, 253] width 256 height 37
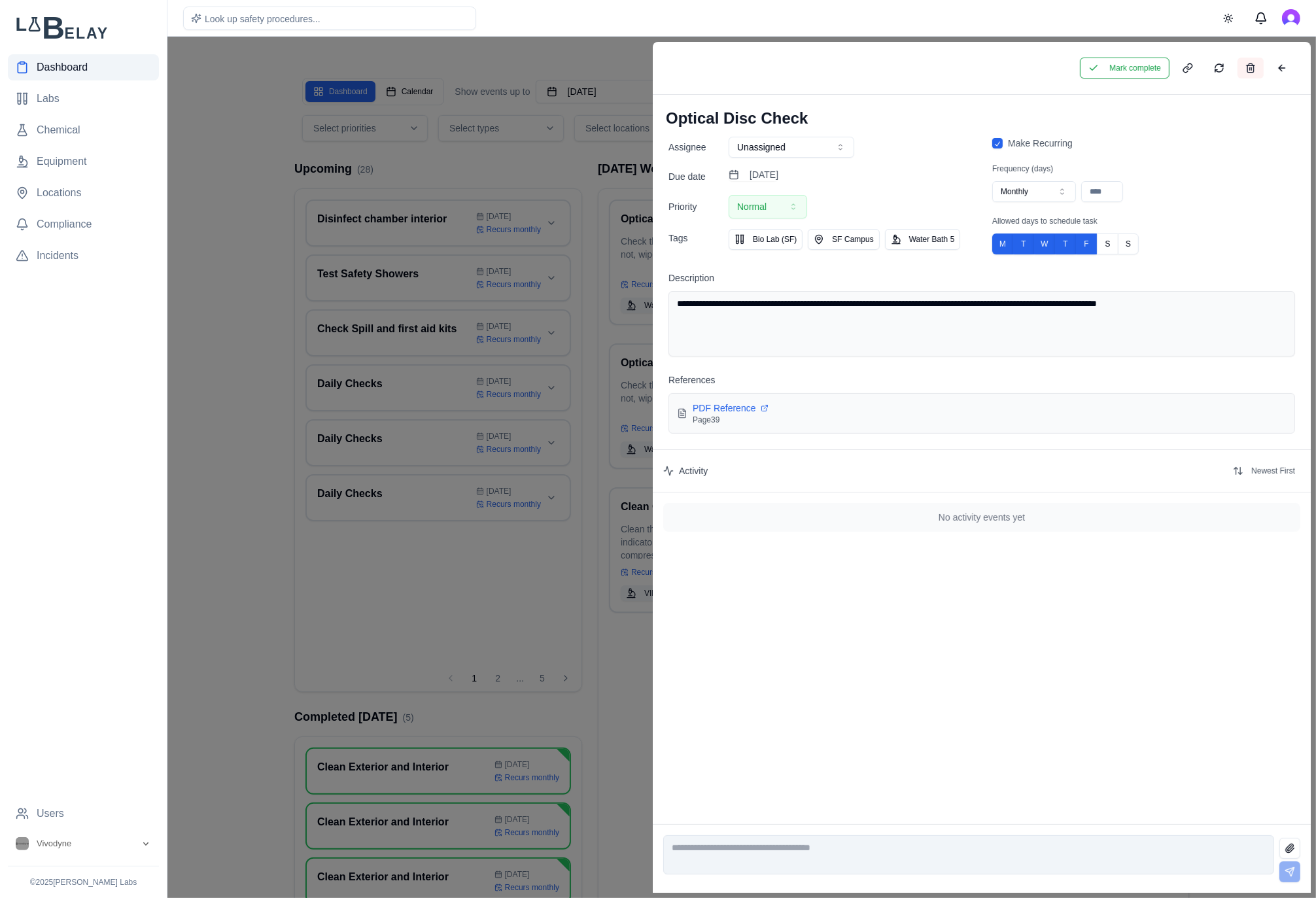
click at [1245, 69] on button at bounding box center [1251, 68] width 26 height 21
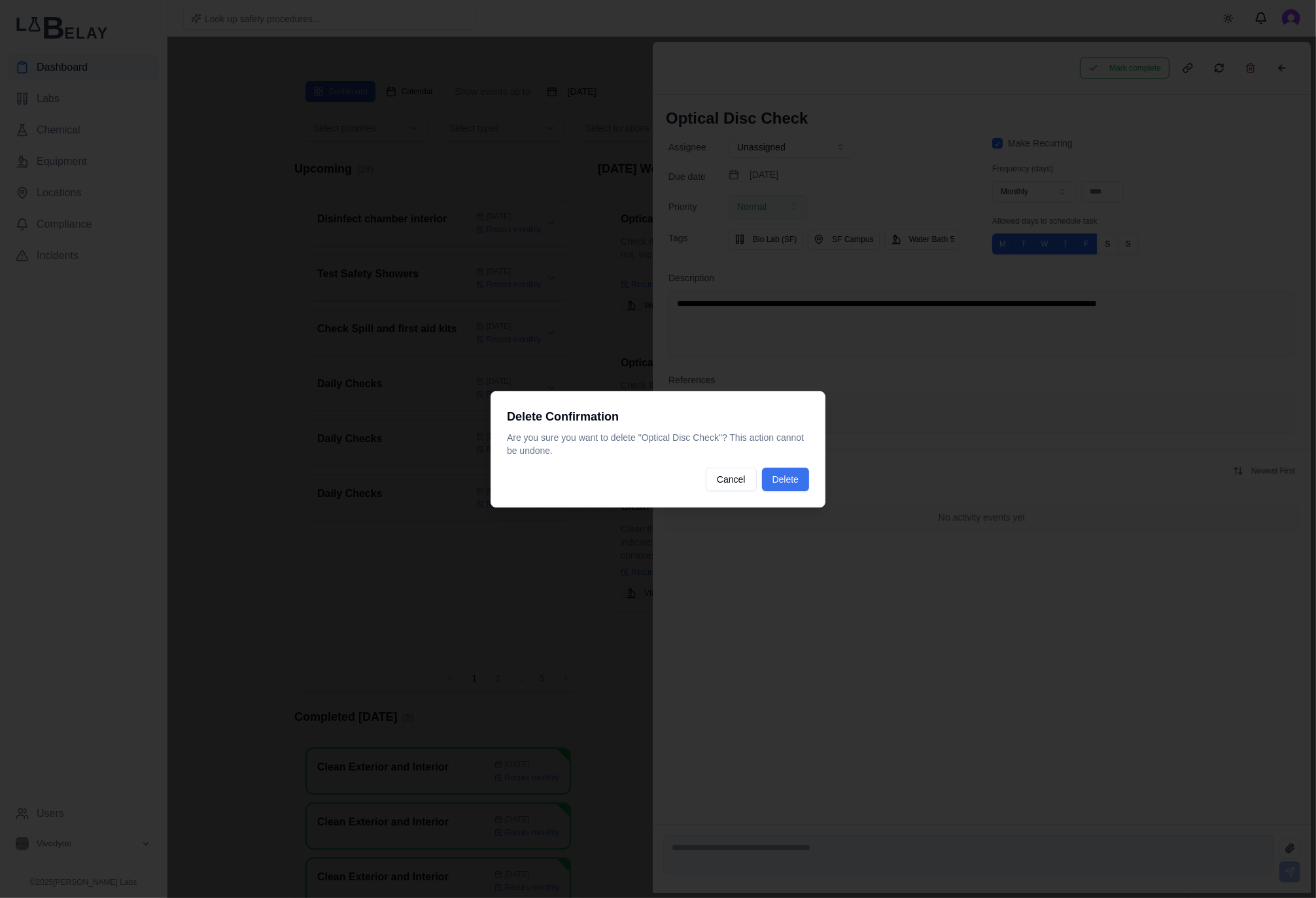
click at [803, 475] on button "Delete" at bounding box center [785, 479] width 47 height 24
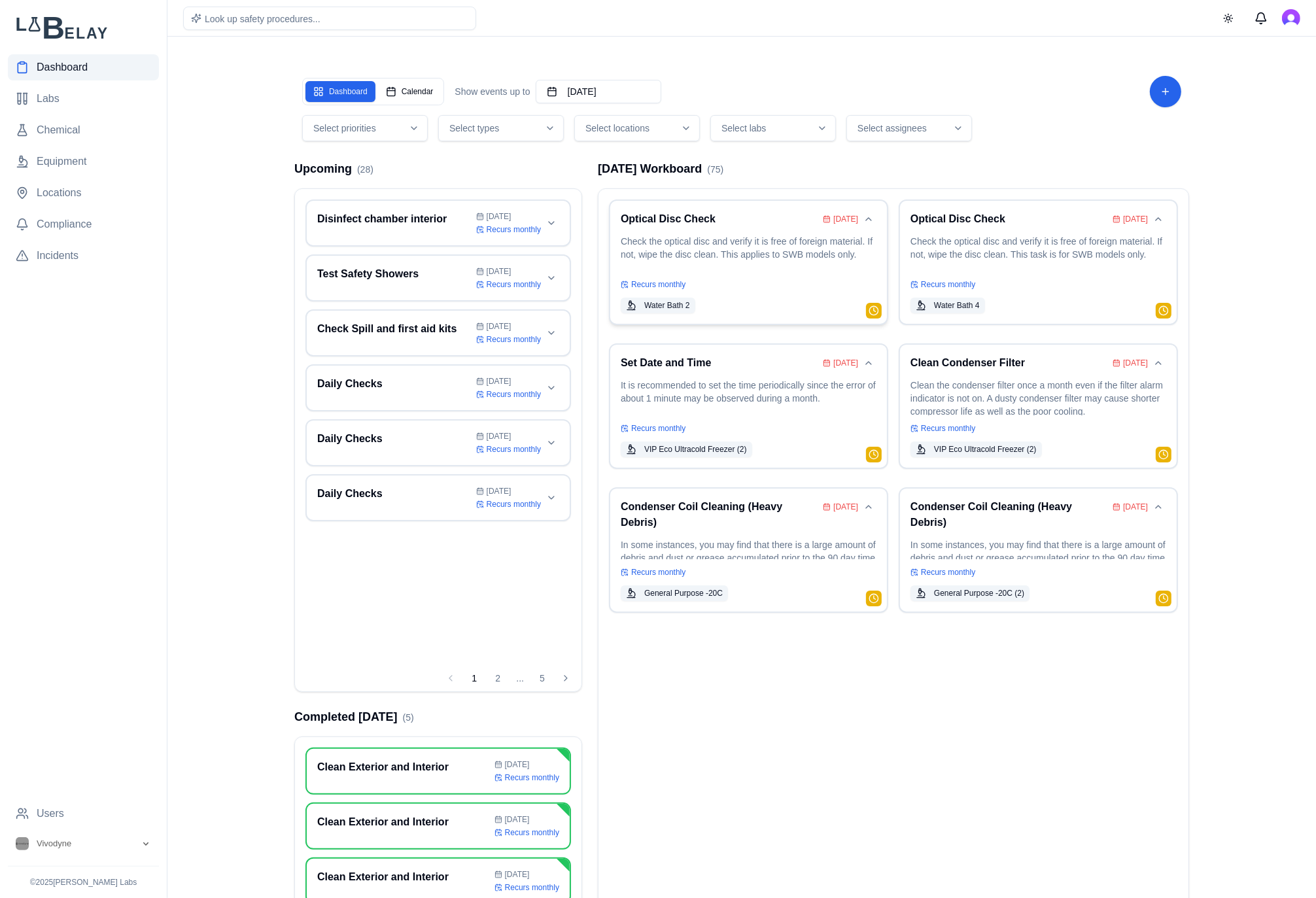
click at [750, 245] on p "Check the optical disc and verify it is free of foreign material. If not, wipe …" at bounding box center [748, 253] width 256 height 37
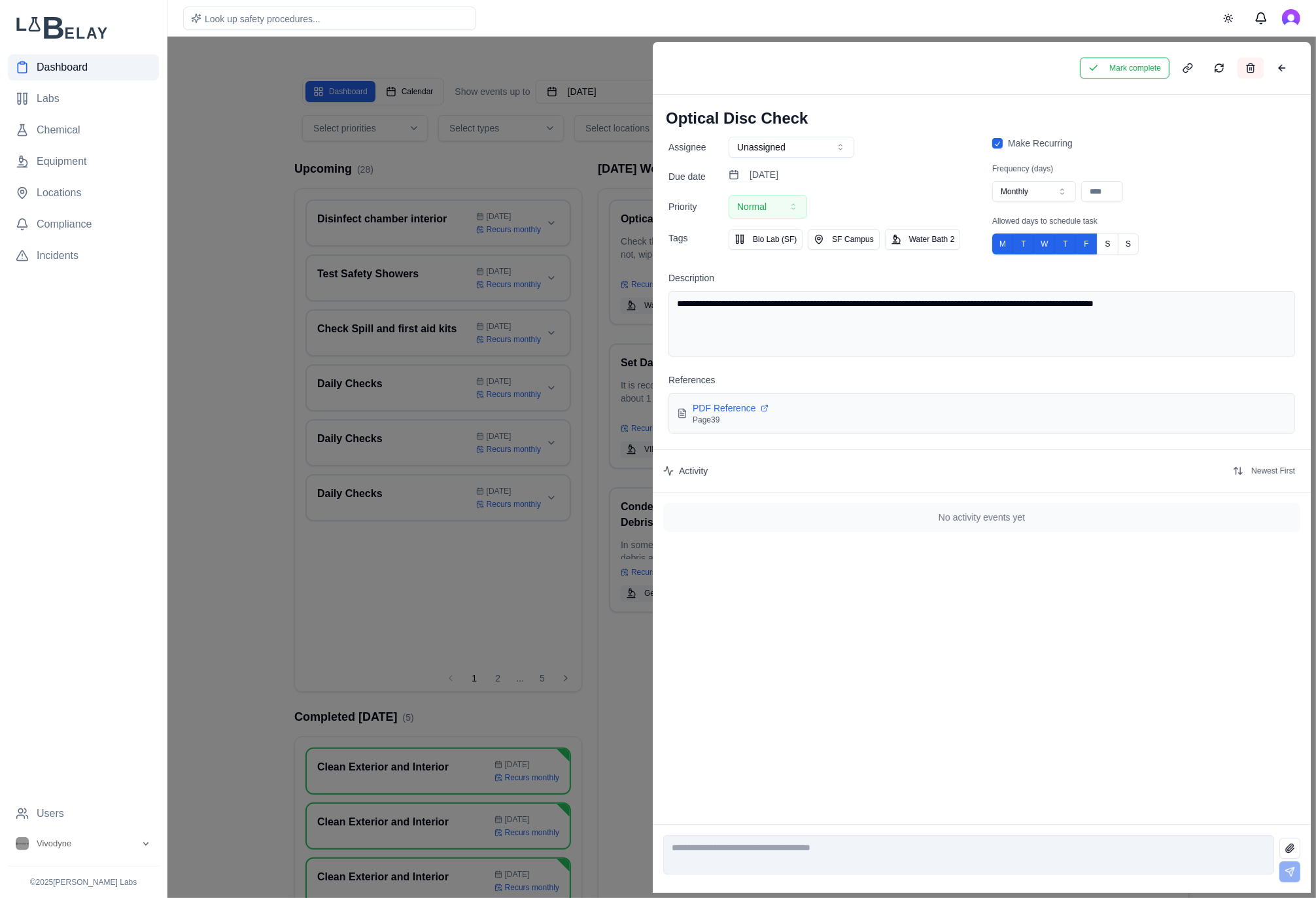
click at [1250, 67] on button at bounding box center [1251, 68] width 26 height 21
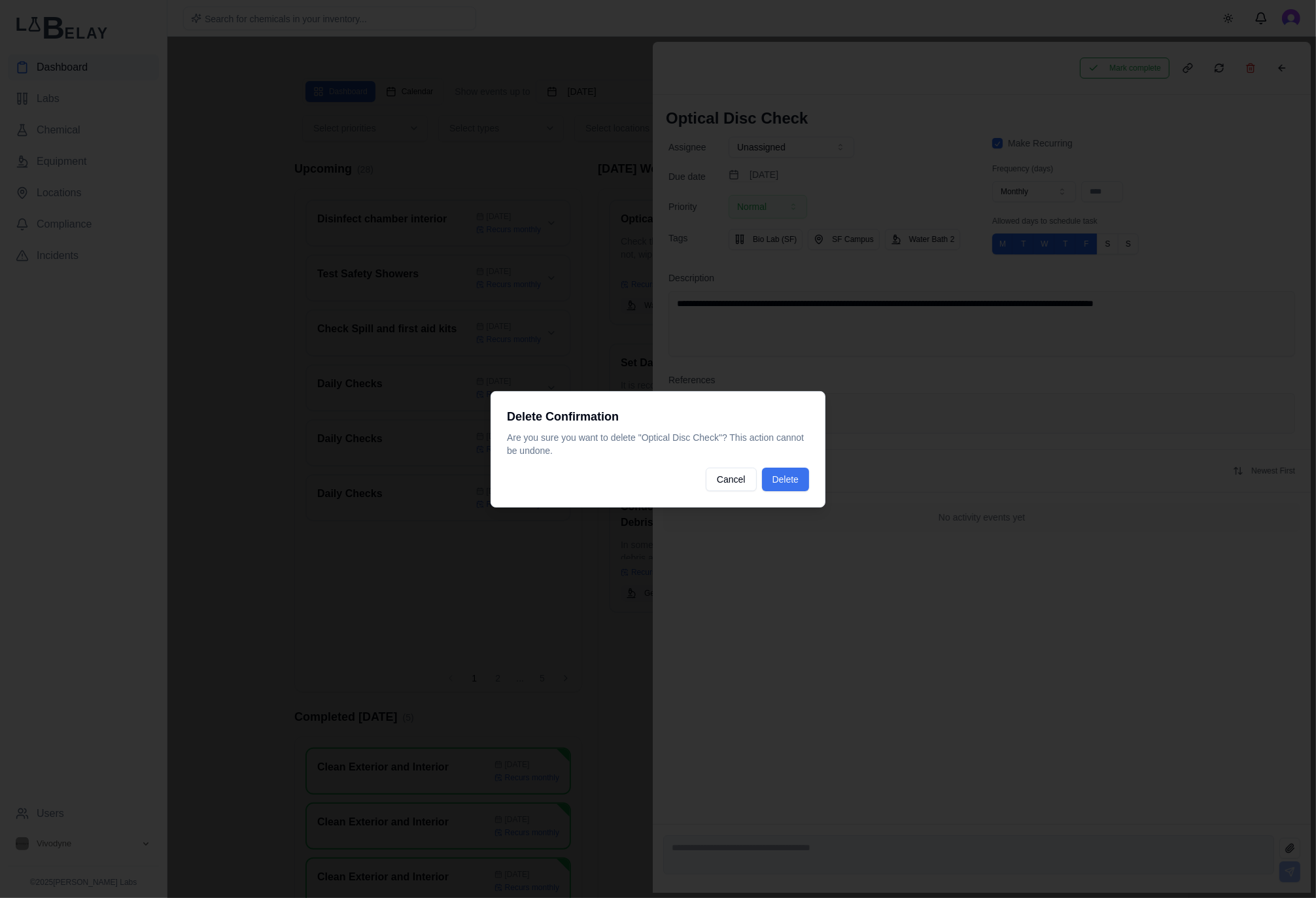
click at [793, 483] on button "Delete" at bounding box center [785, 479] width 47 height 24
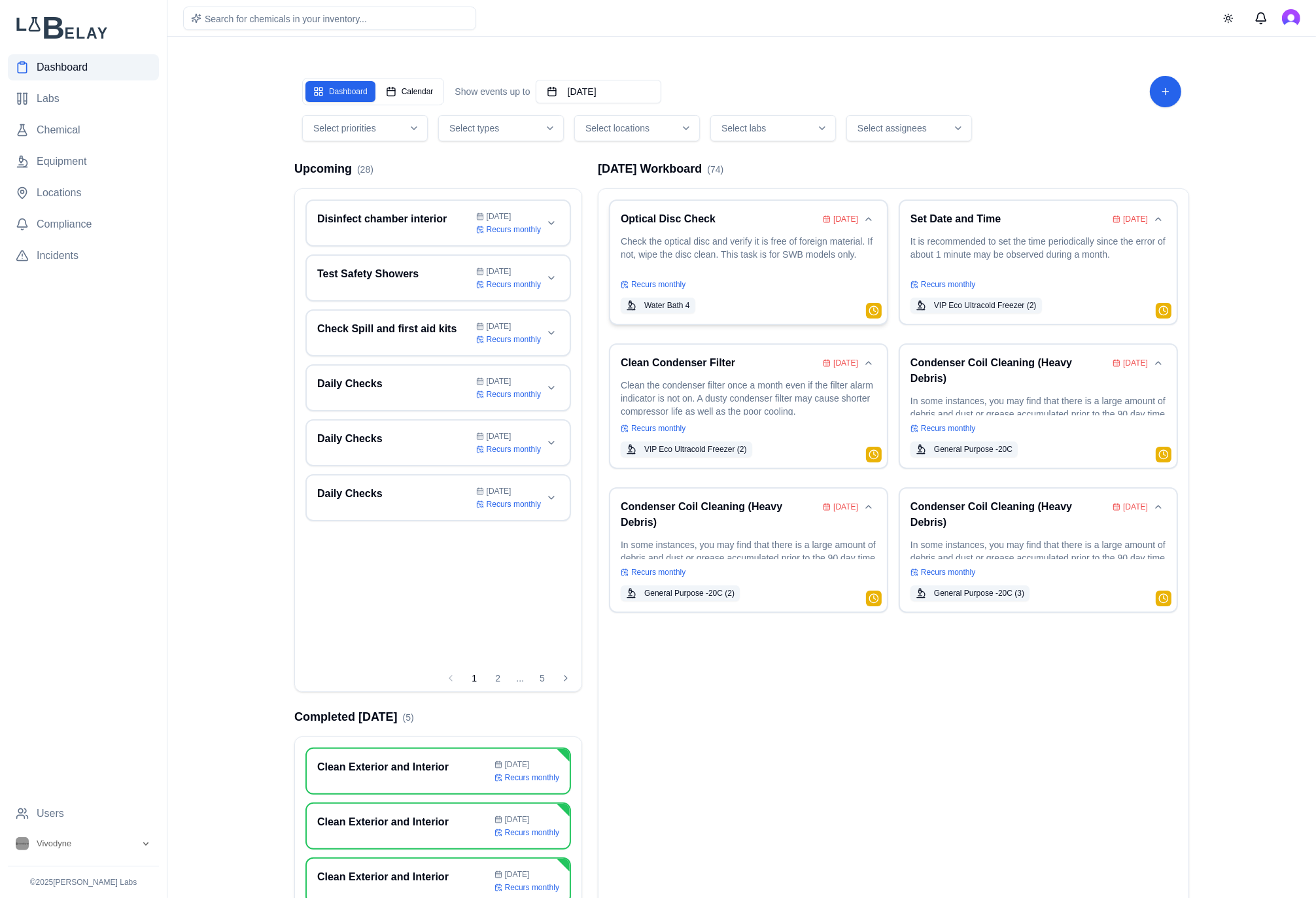
click at [790, 263] on p "Check the optical disc and verify it is free of foreign material. If not, wipe …" at bounding box center [748, 253] width 256 height 37
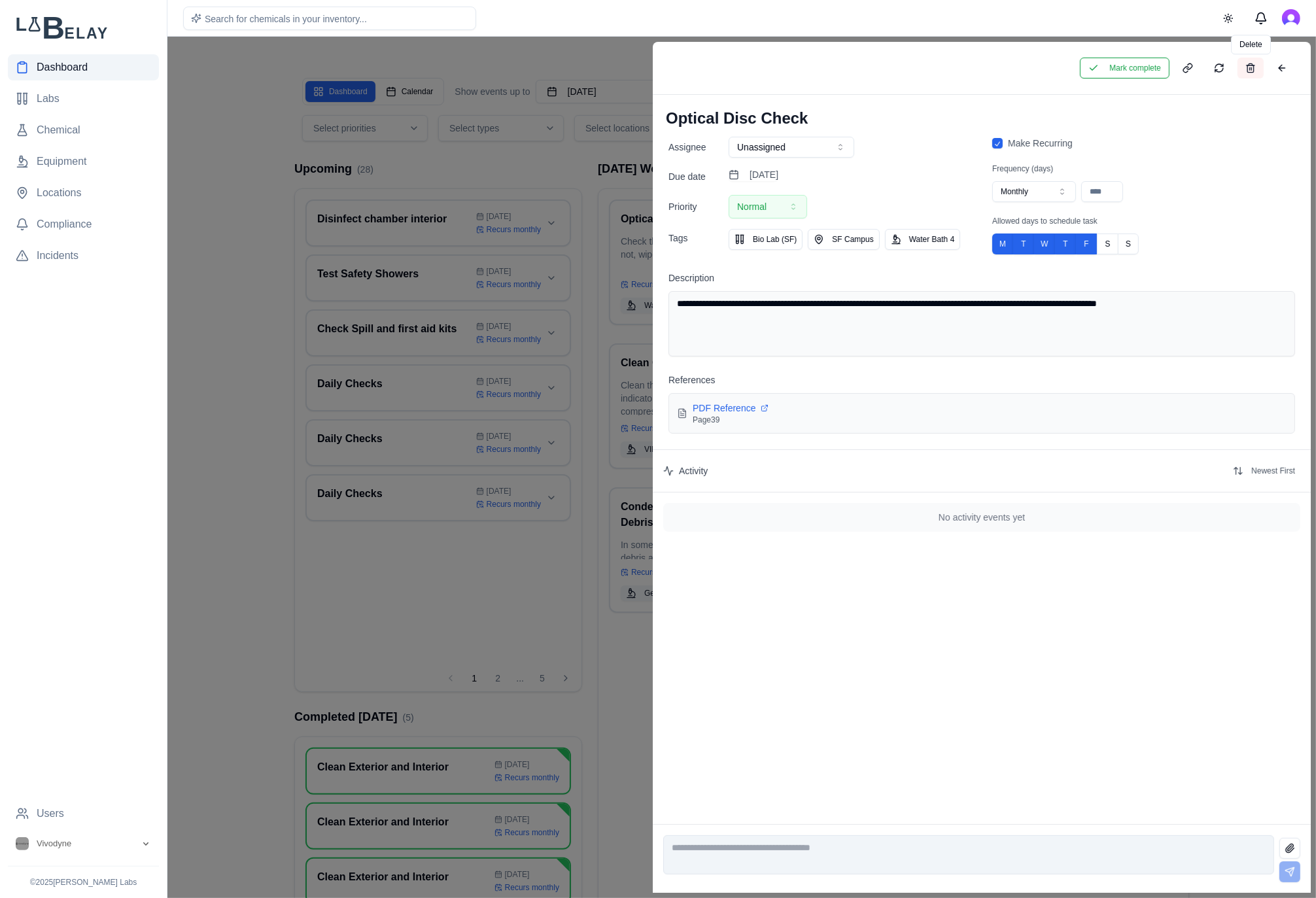
click at [1259, 70] on button at bounding box center [1251, 68] width 26 height 21
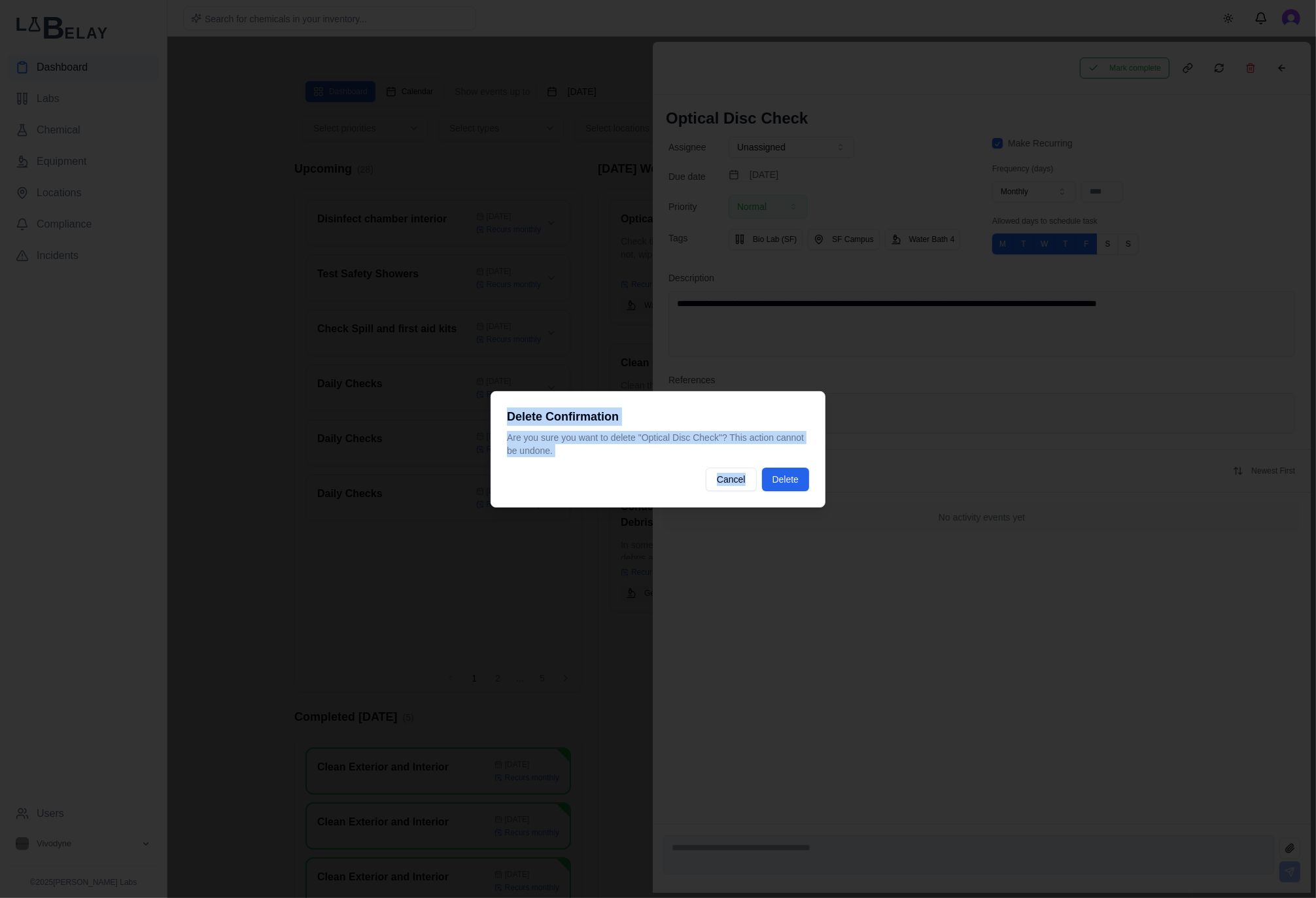
click at [879, 459] on body "Dashboard Labs Chemical Equipment Locations Compliance Incidents Users Vivodyne…" at bounding box center [658, 500] width 1316 height 1000
click at [798, 488] on button "Delete" at bounding box center [785, 479] width 47 height 24
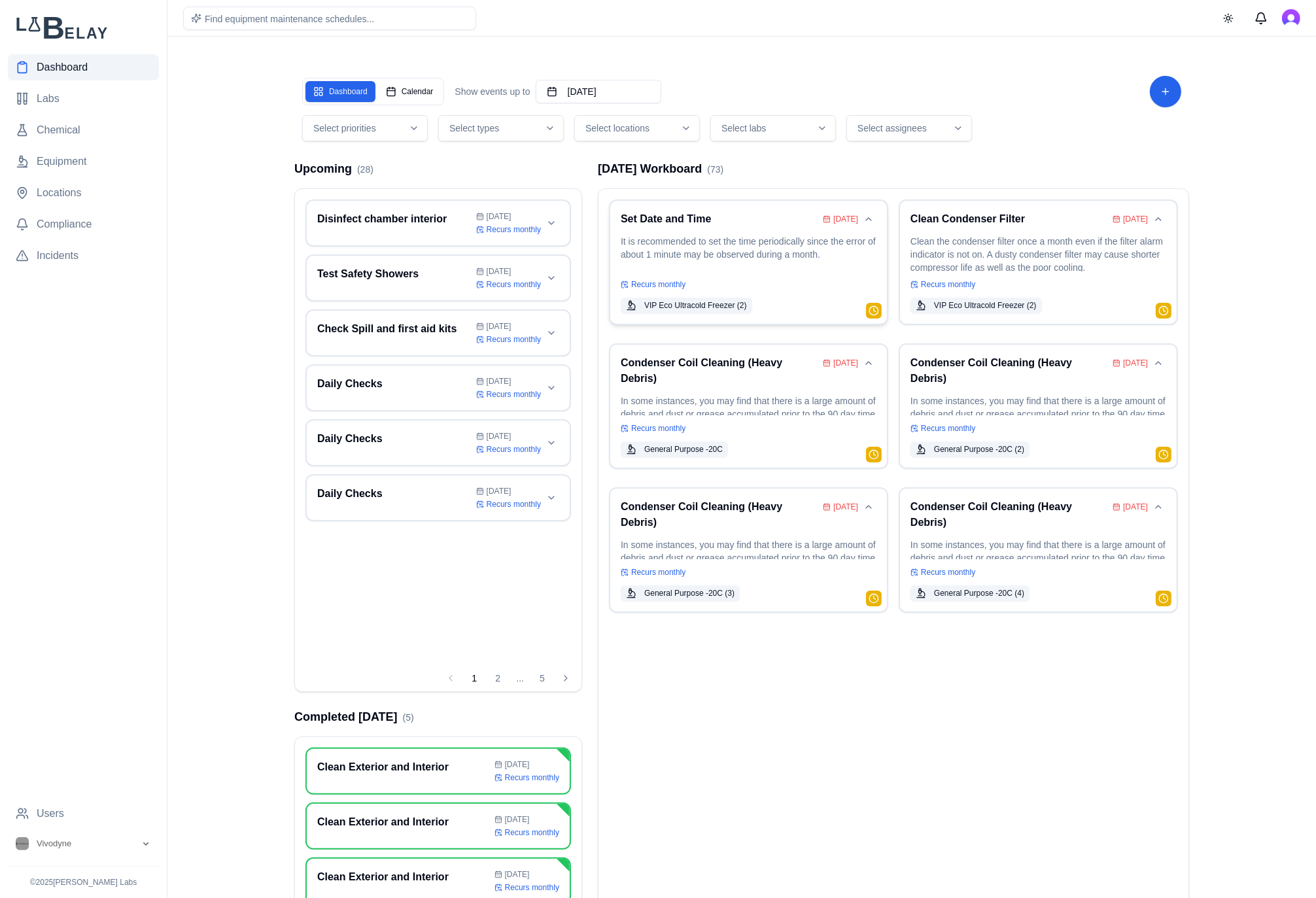
click at [798, 244] on p "It is recommended to set the time periodically since the error of about 1 minut…" at bounding box center [748, 253] width 256 height 37
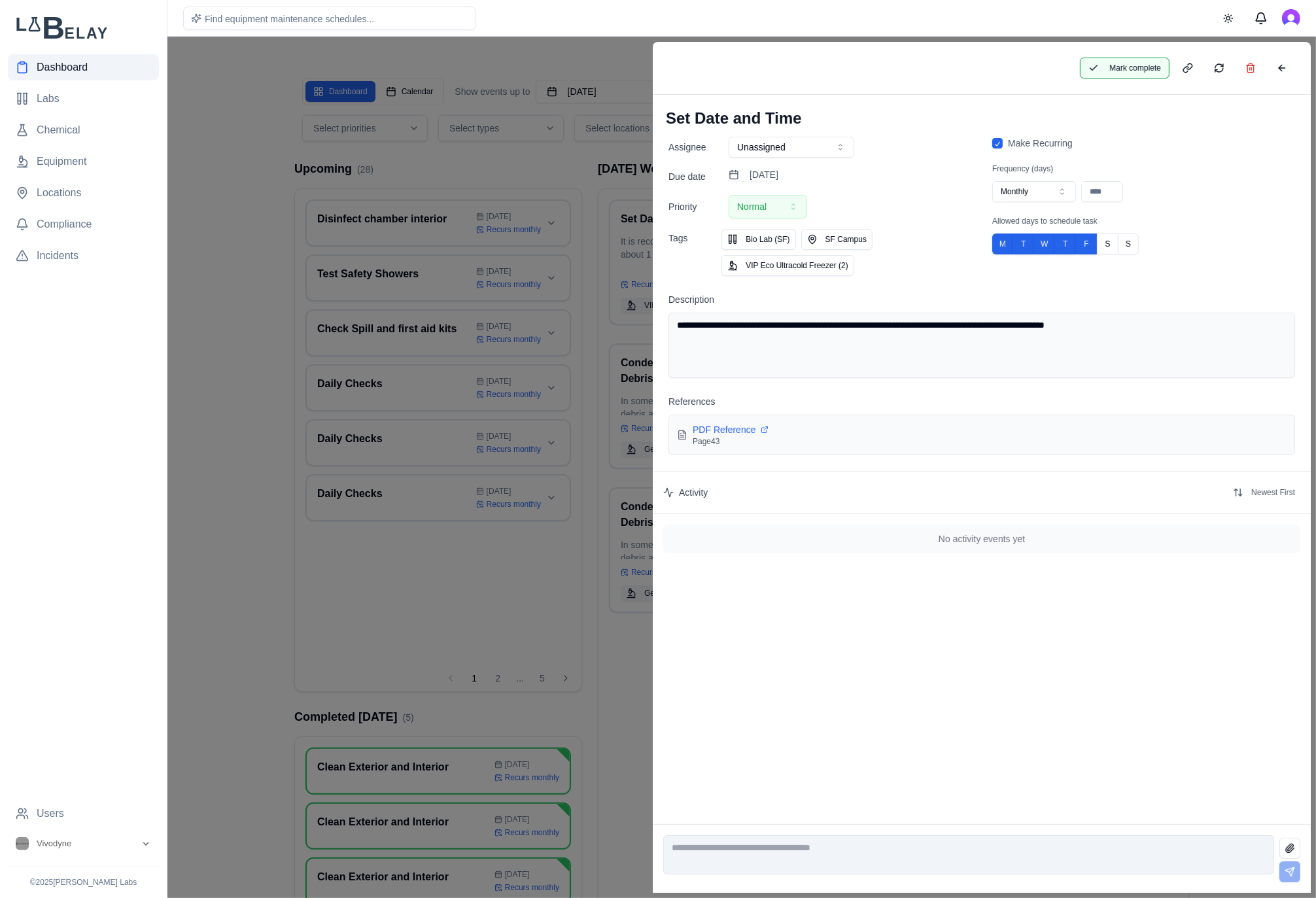
click at [1150, 70] on button "Mark complete" at bounding box center [1125, 68] width 90 height 21
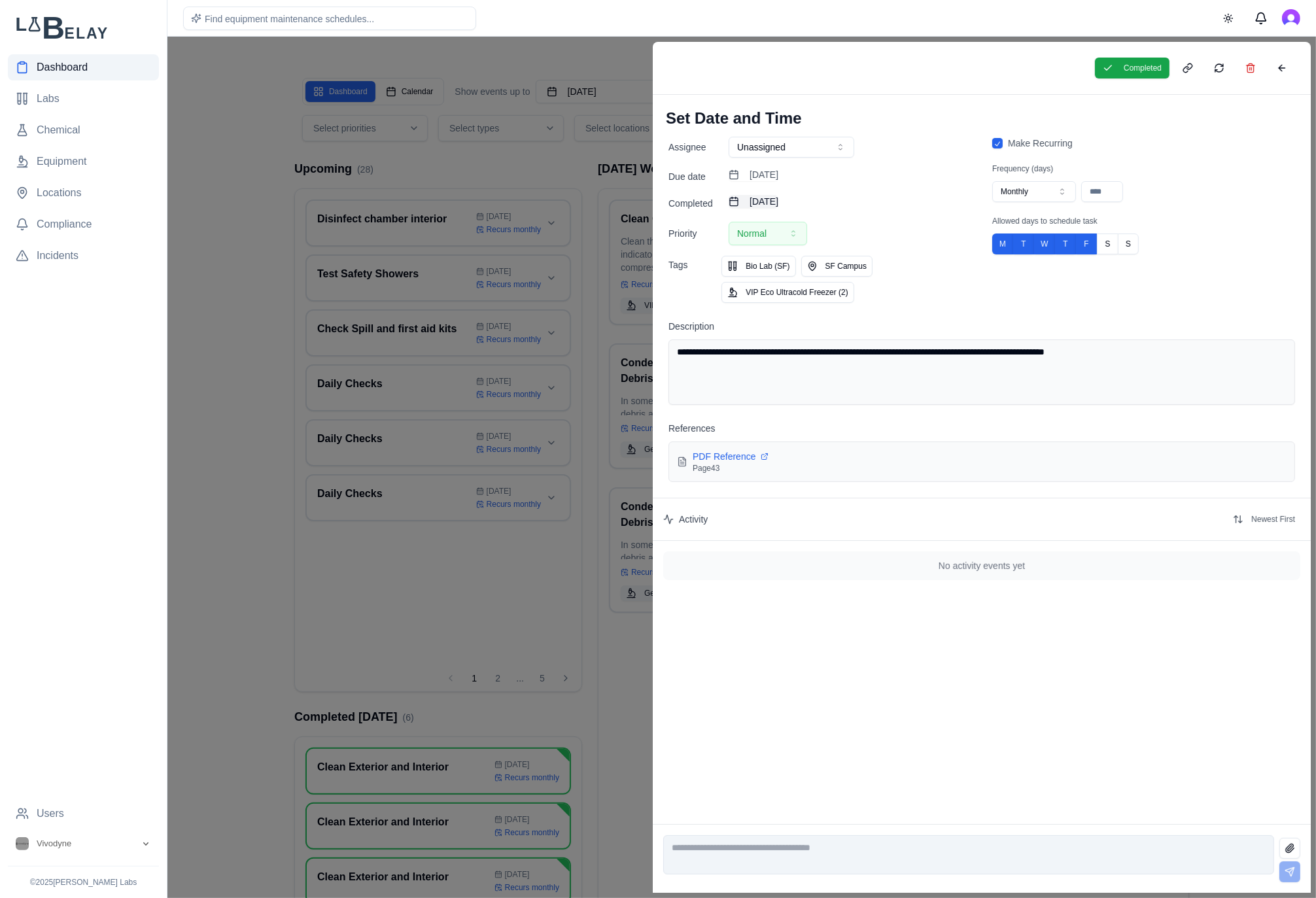
click at [778, 198] on button "[DATE]" at bounding box center [754, 201] width 50 height 13
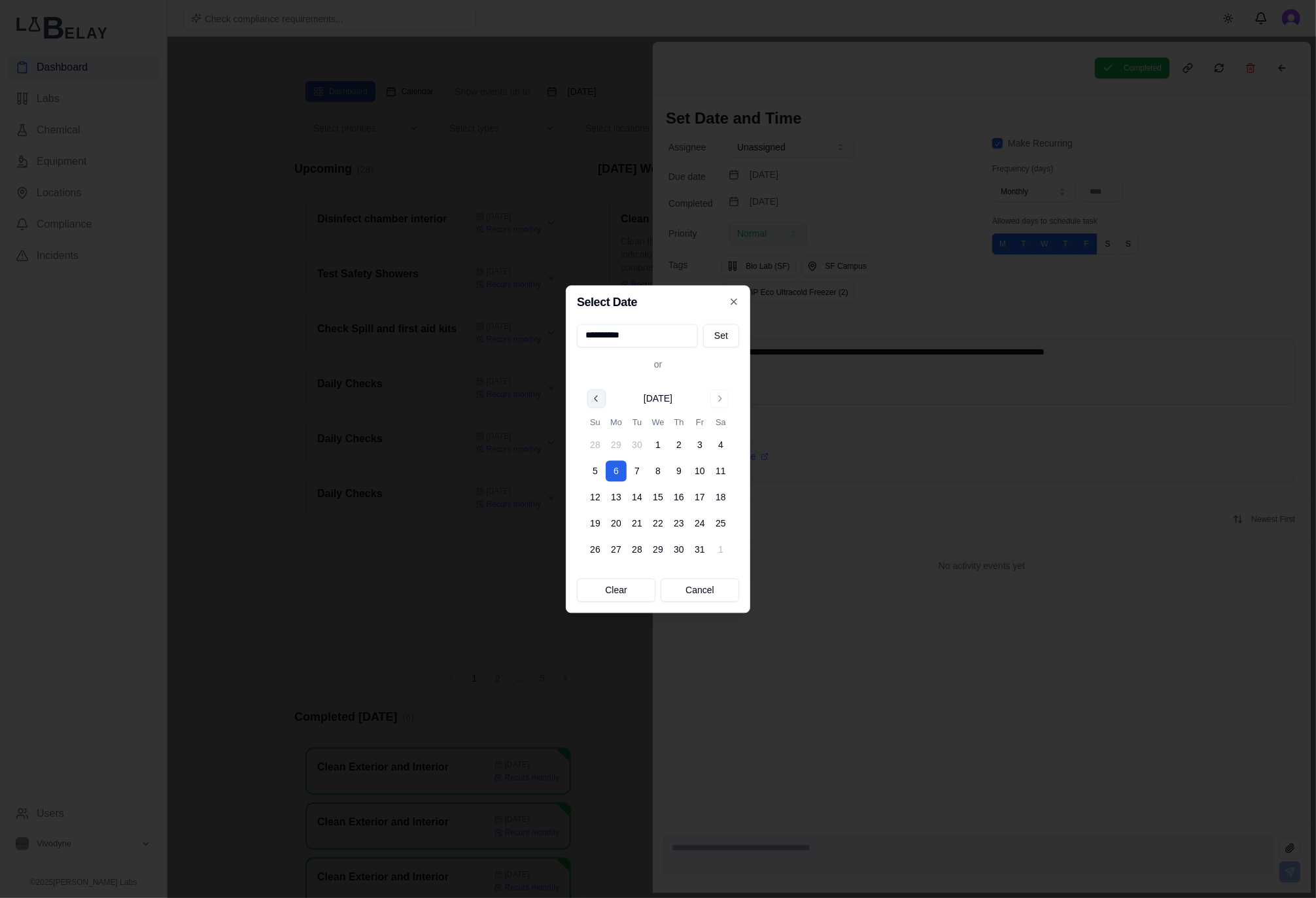
click at [594, 404] on button "Go to previous month" at bounding box center [596, 398] width 18 height 18
click at [611, 551] on button "29" at bounding box center [616, 549] width 21 height 21
type input "**********"
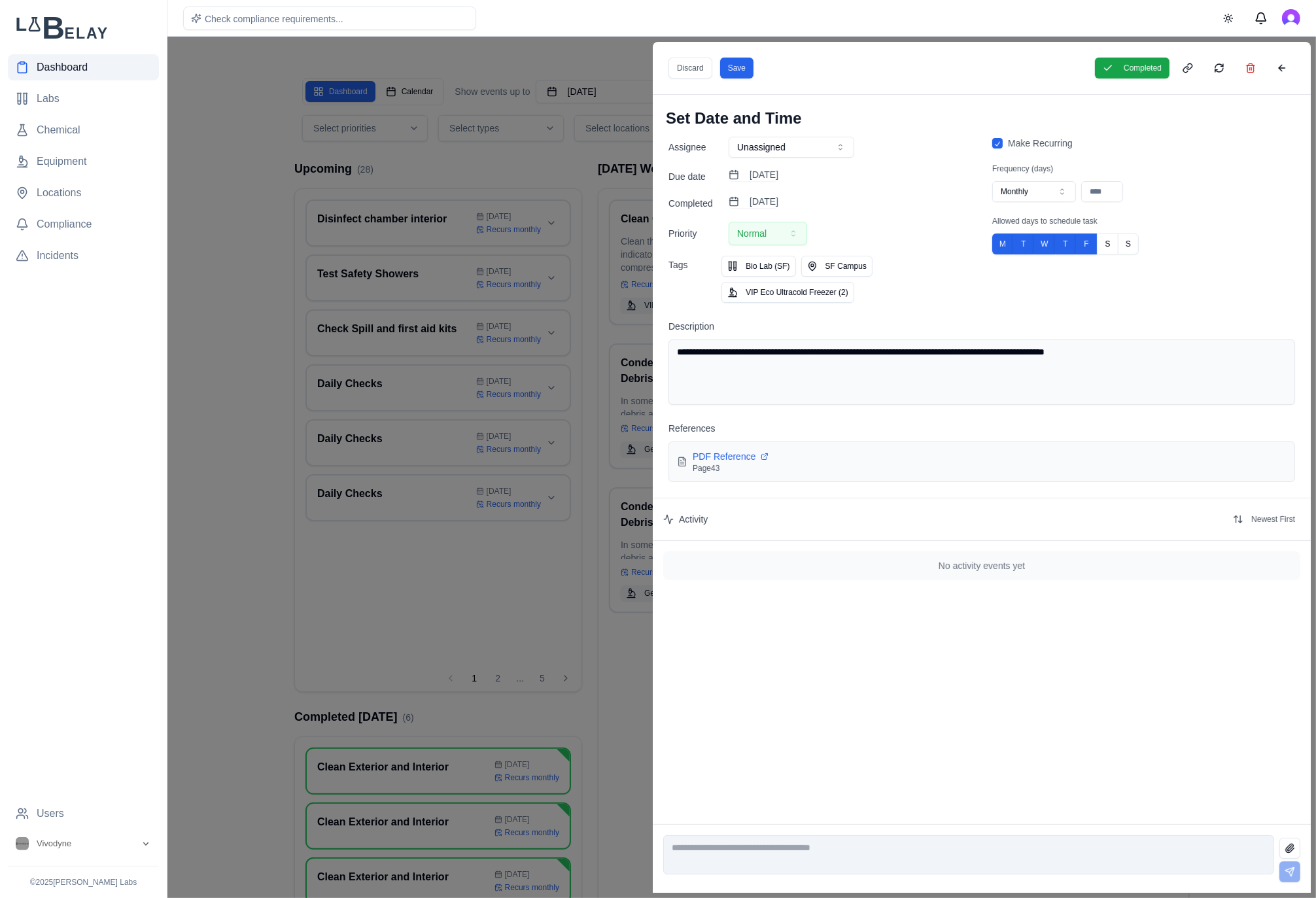
click at [1137, 82] on div "Discard Save Completed" at bounding box center [982, 68] width 658 height 53
click at [743, 64] on button "Save" at bounding box center [737, 68] width 33 height 21
click at [570, 167] on div at bounding box center [658, 467] width 1316 height 861
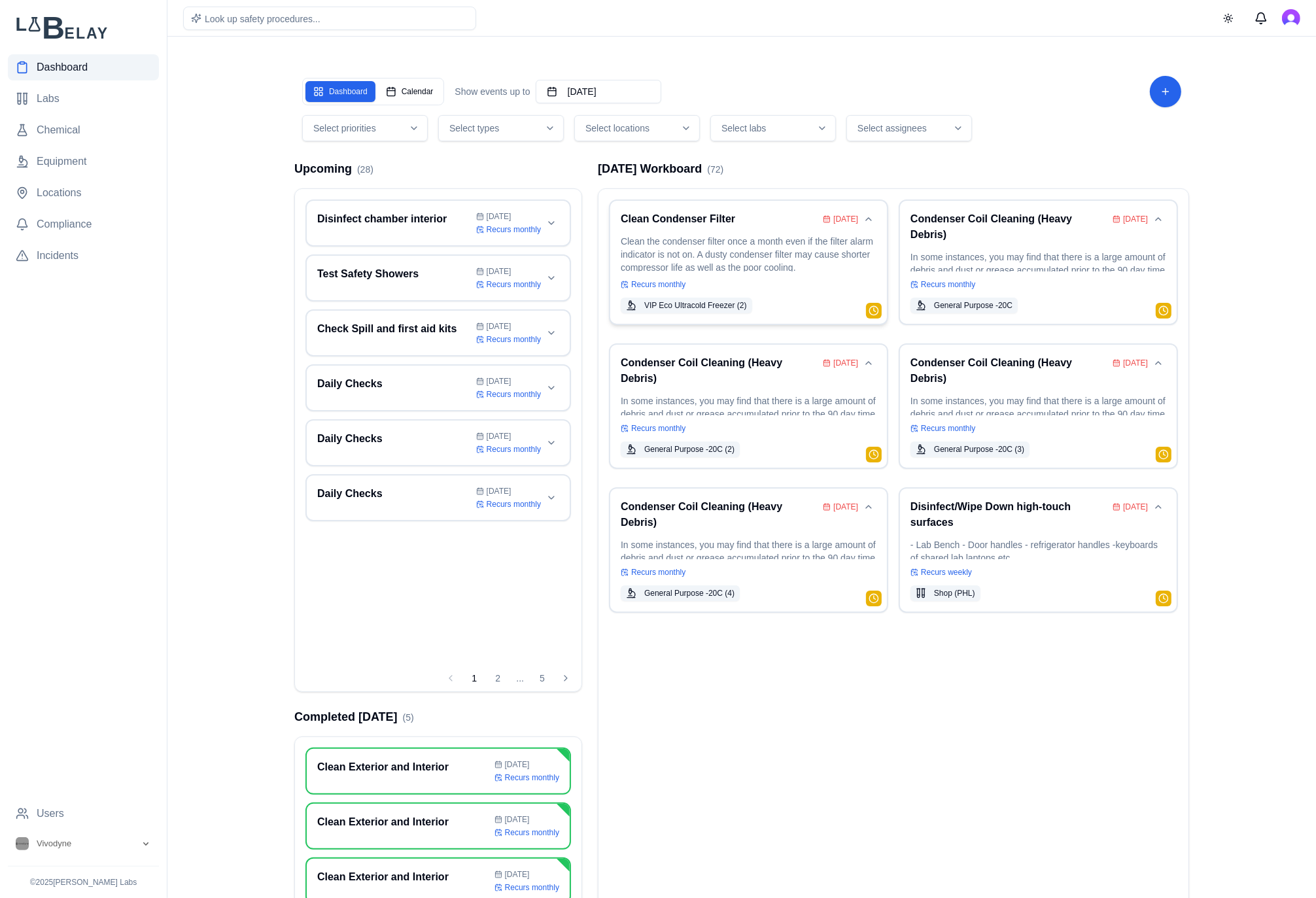
click at [752, 268] on p "Clean the condenser filter once a month even if the filter alarm indicator is n…" at bounding box center [748, 253] width 256 height 37
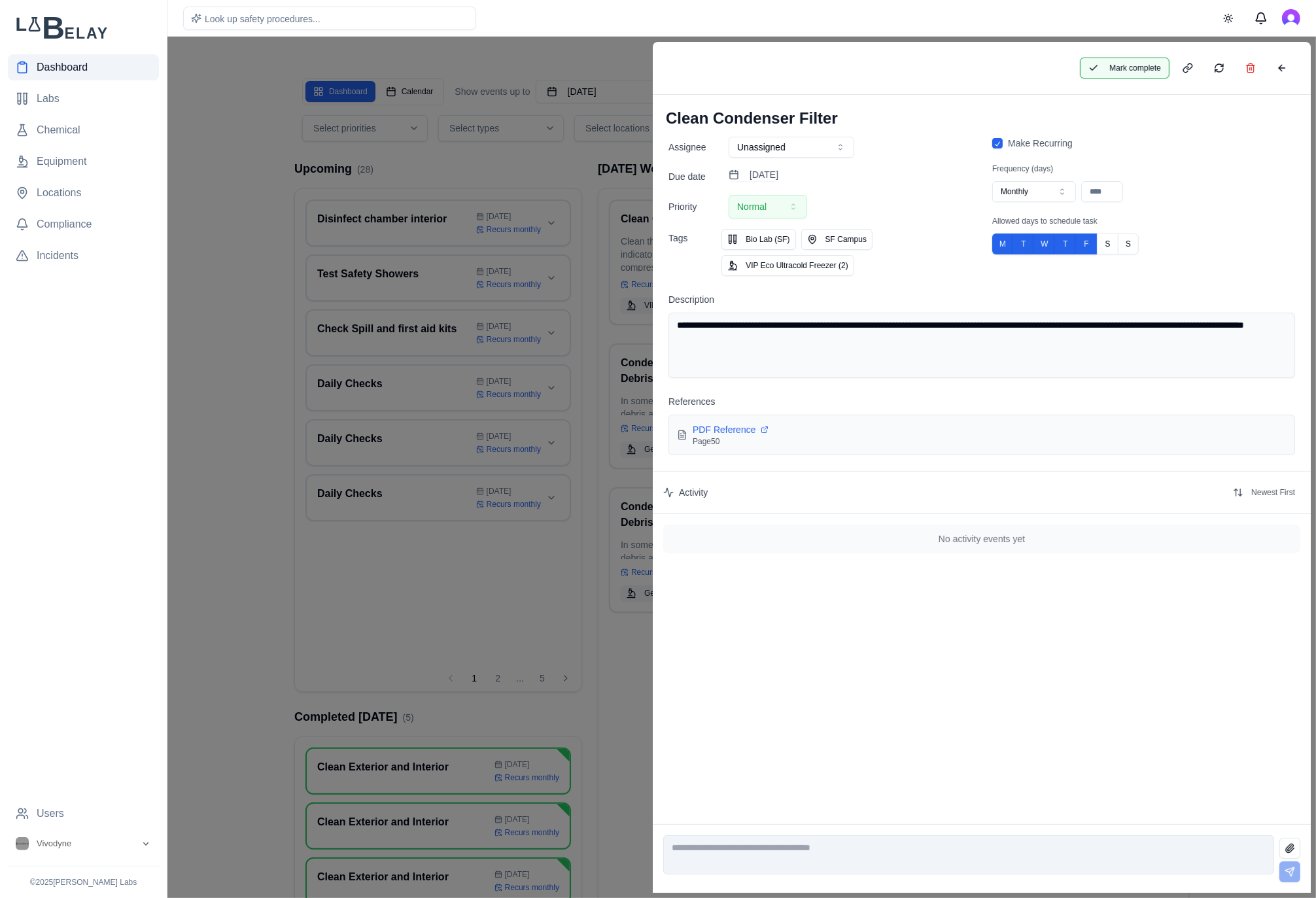
click at [1142, 72] on button "Mark complete" at bounding box center [1125, 68] width 90 height 21
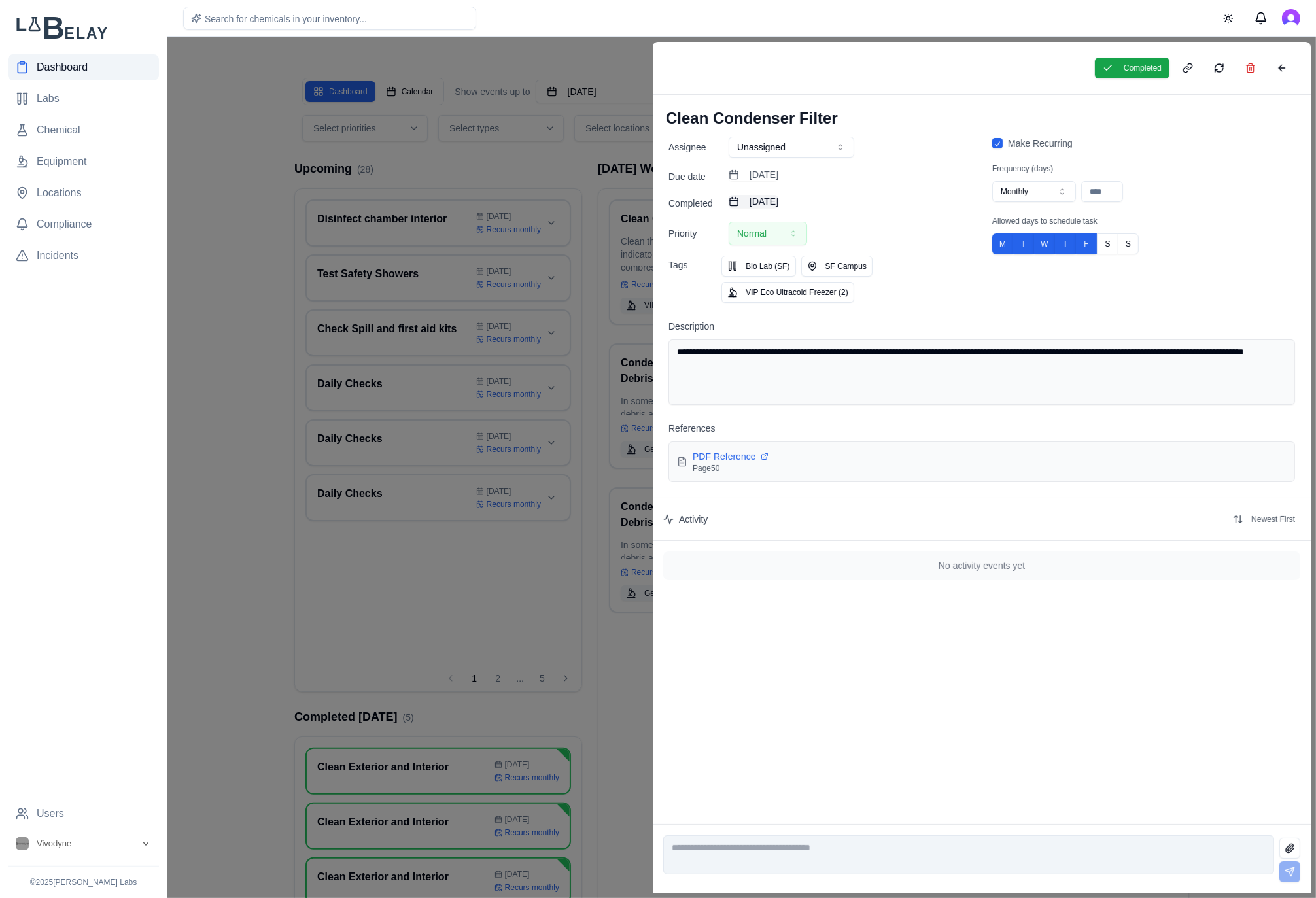
click at [778, 198] on button "[DATE]" at bounding box center [754, 201] width 50 height 13
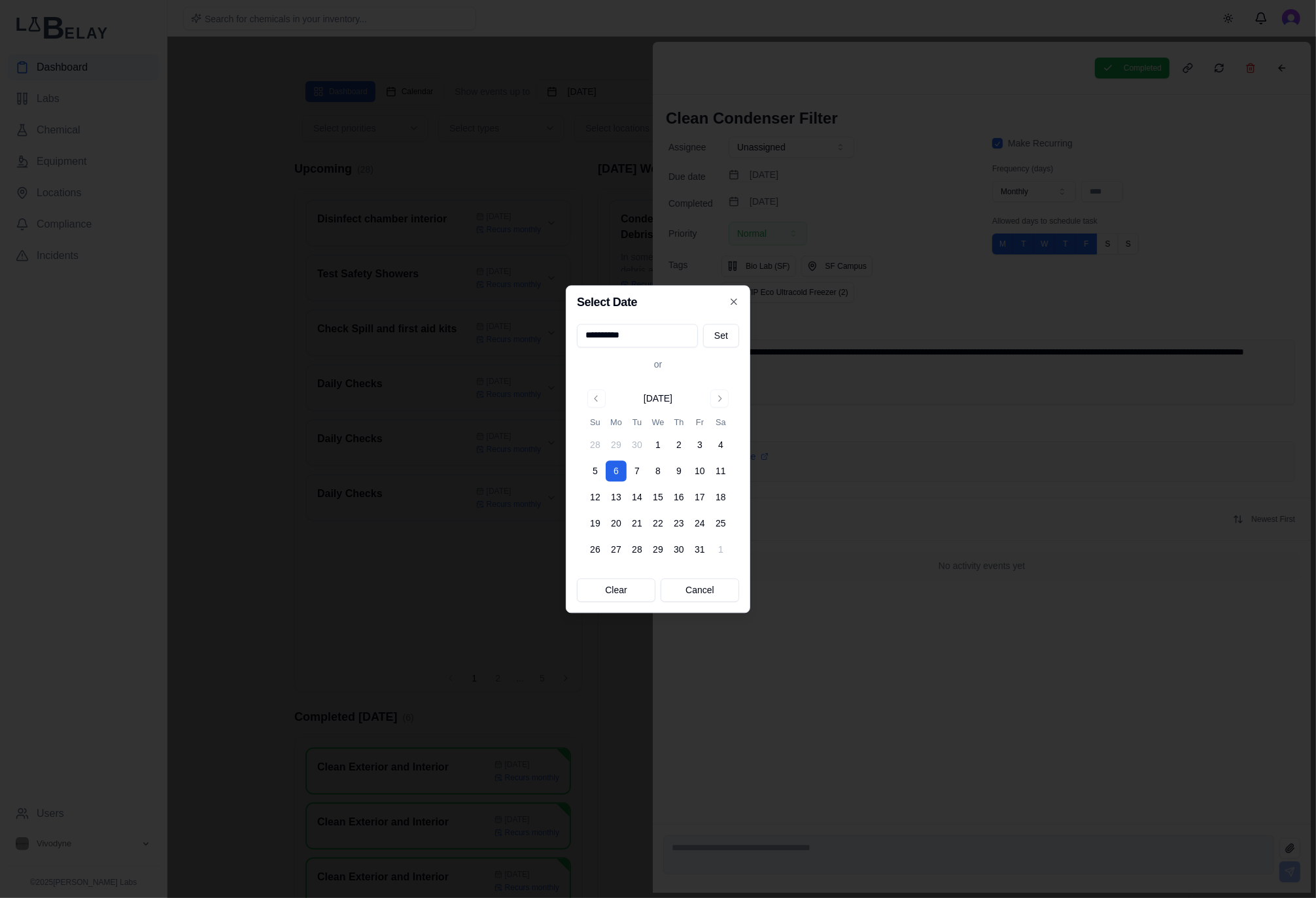
click at [589, 387] on div "[DATE] Su Mo Tu We Th Fr Sa 28 29 30 1 2 3 4 5 6 7 8 9 10 11 12 13 14 15 16 17 …" at bounding box center [658, 475] width 162 height 187
click at [594, 394] on button "Go to previous month" at bounding box center [596, 398] width 18 height 18
click at [704, 529] on button "26" at bounding box center [699, 522] width 21 height 21
type input "**********"
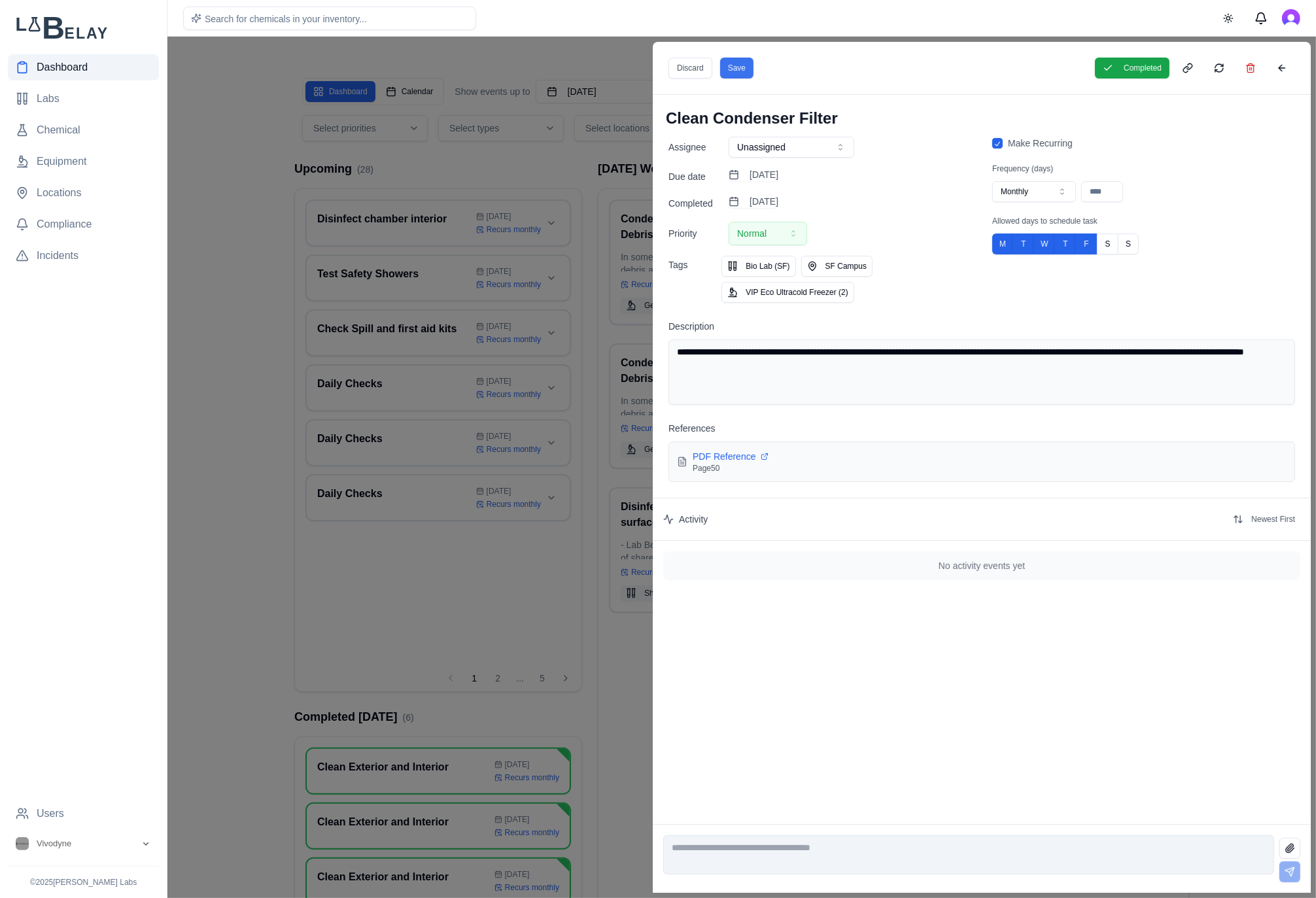
click at [740, 62] on button "Save" at bounding box center [737, 68] width 33 height 21
click at [575, 173] on div at bounding box center [658, 467] width 1316 height 861
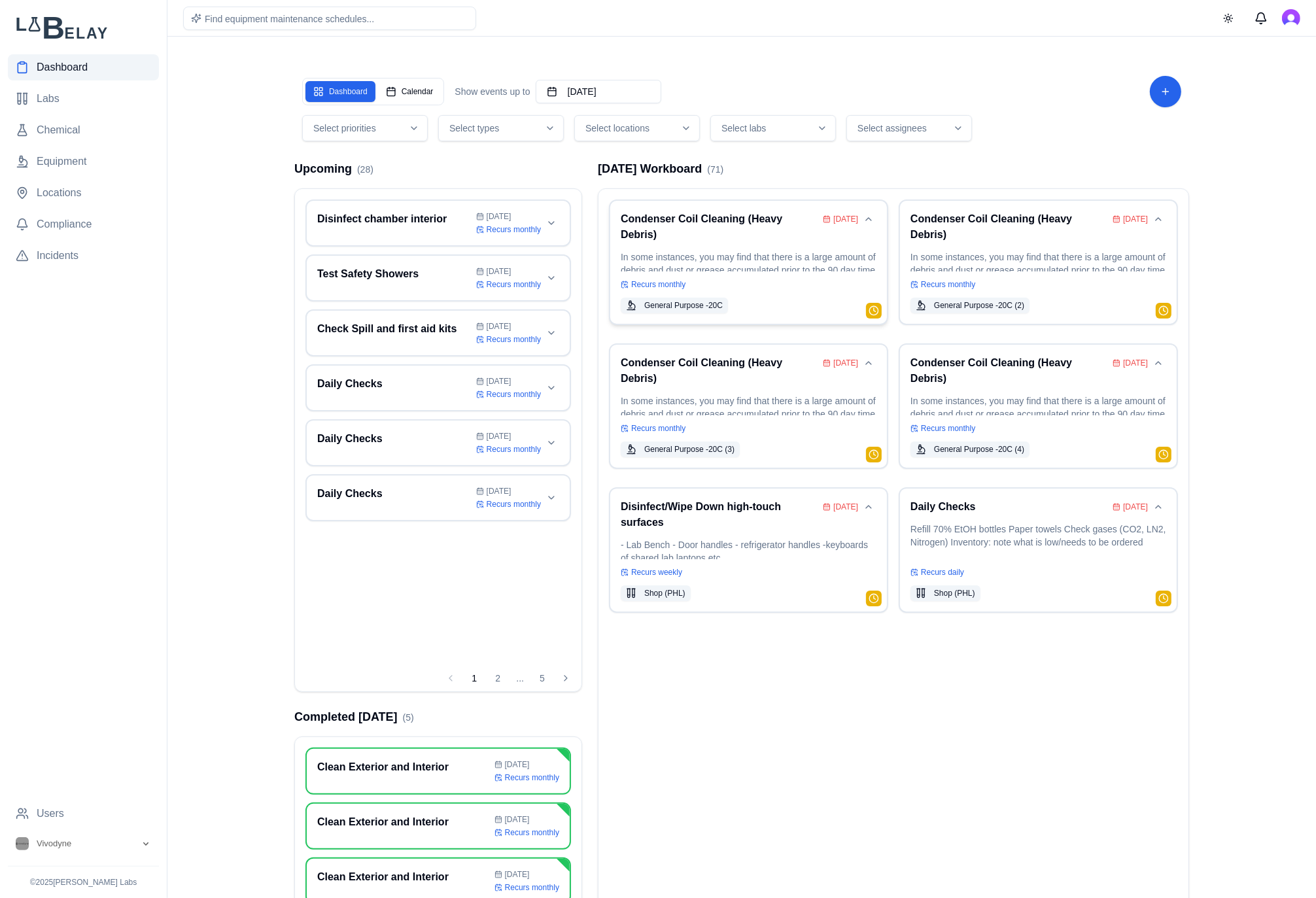
click at [802, 285] on div "Recurs monthly" at bounding box center [748, 284] width 256 height 10
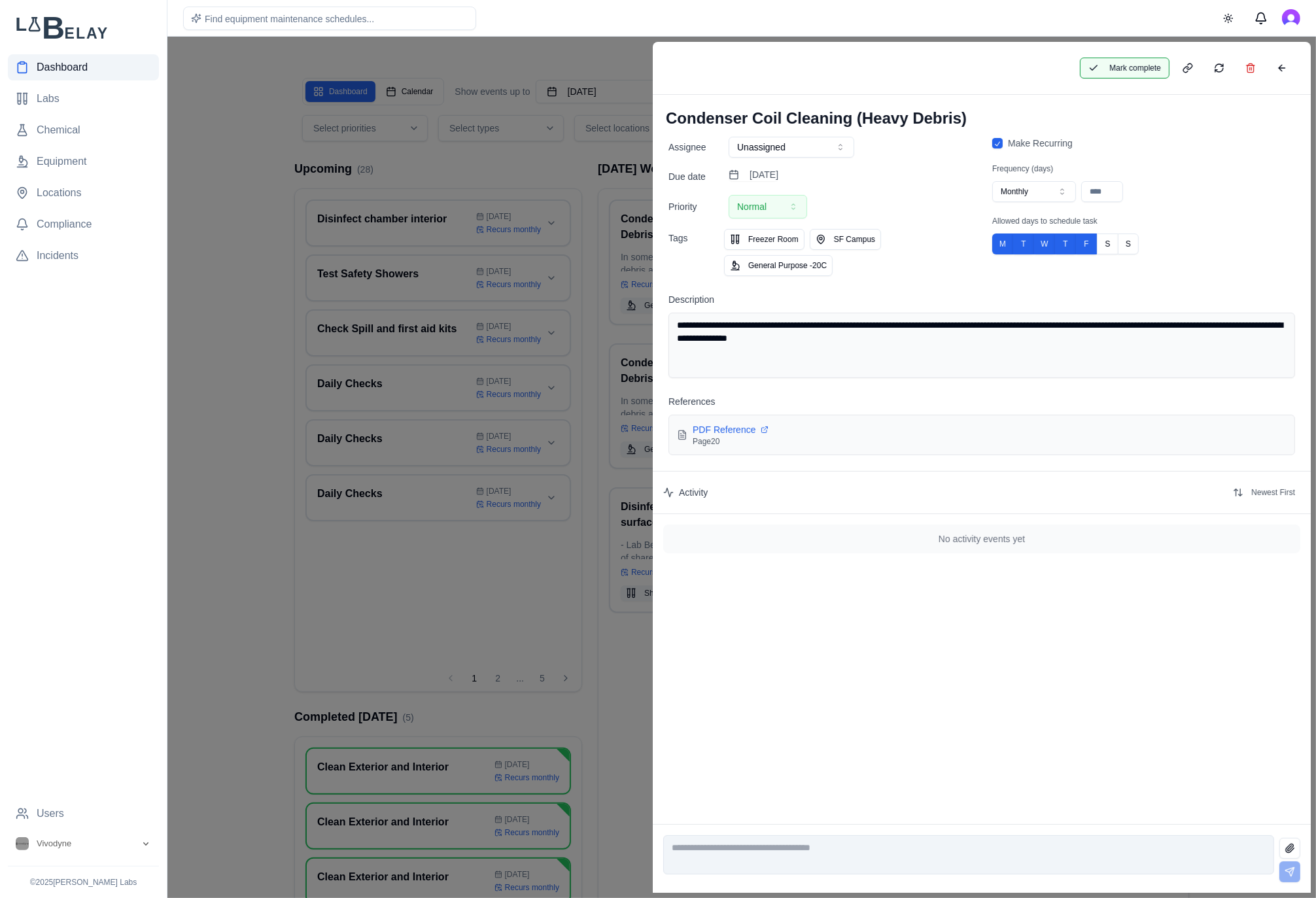
click at [1150, 73] on button "Mark complete" at bounding box center [1125, 68] width 90 height 21
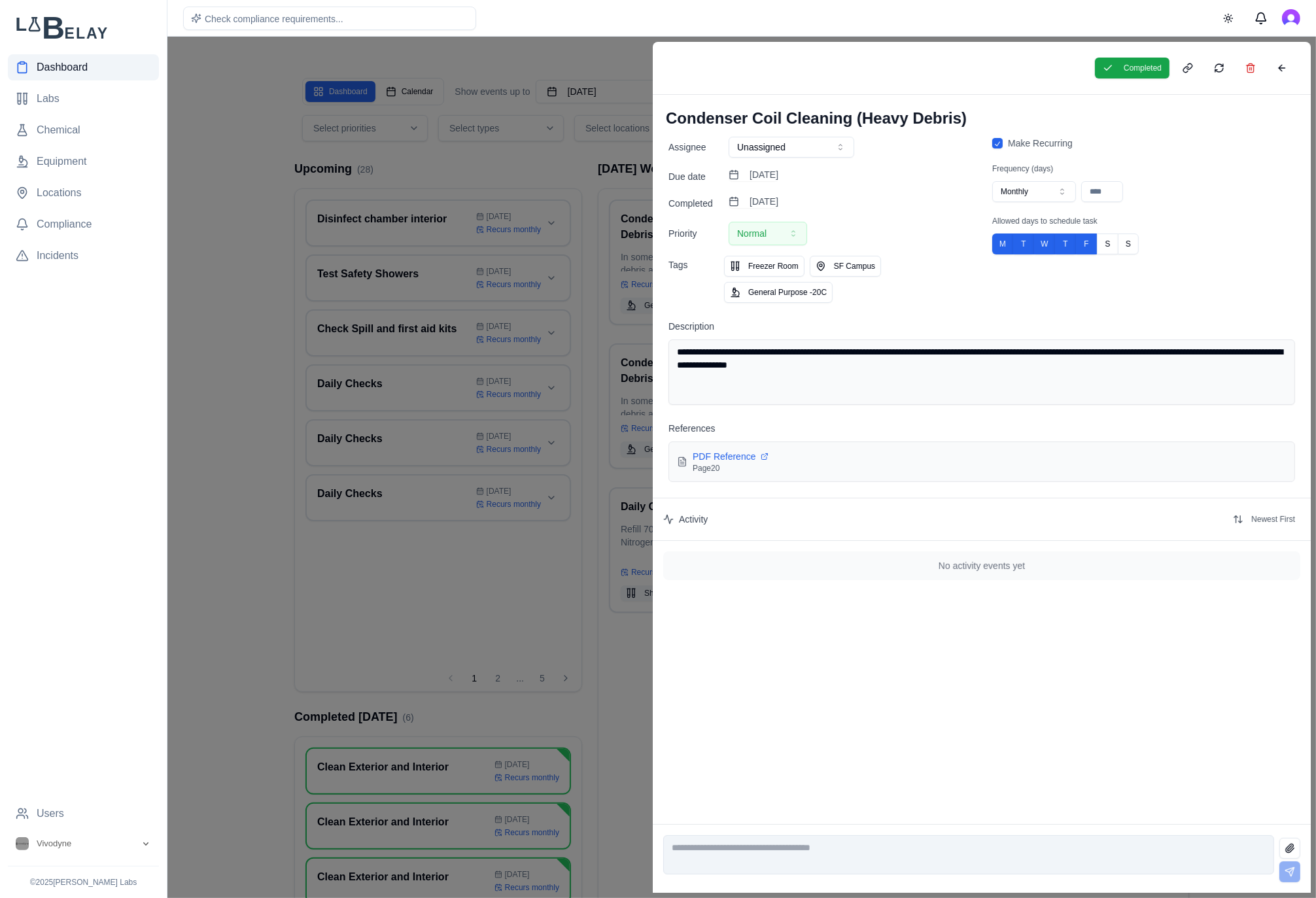
click at [541, 182] on div at bounding box center [658, 467] width 1316 height 861
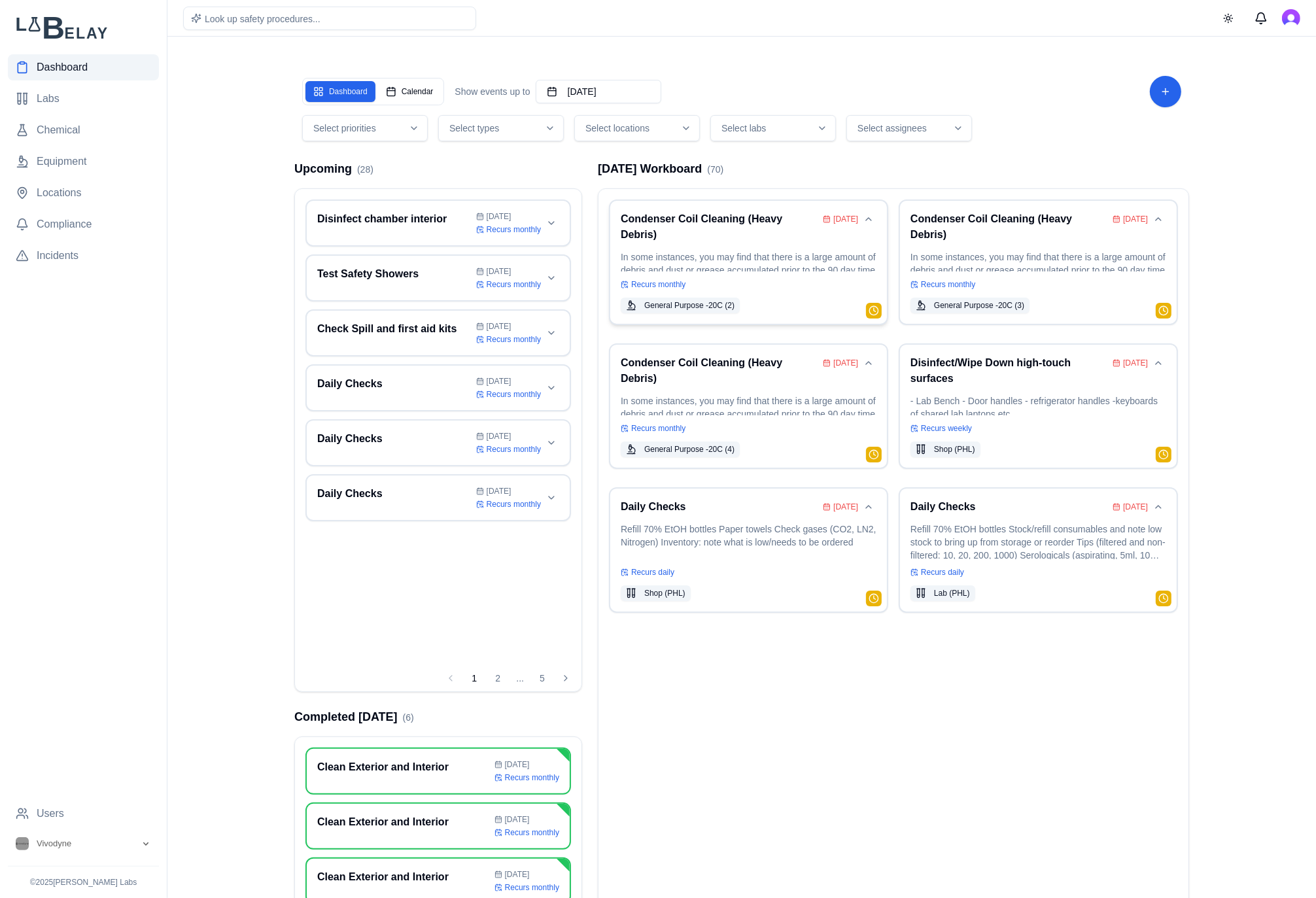
click at [744, 280] on div "Recurs monthly" at bounding box center [748, 284] width 256 height 10
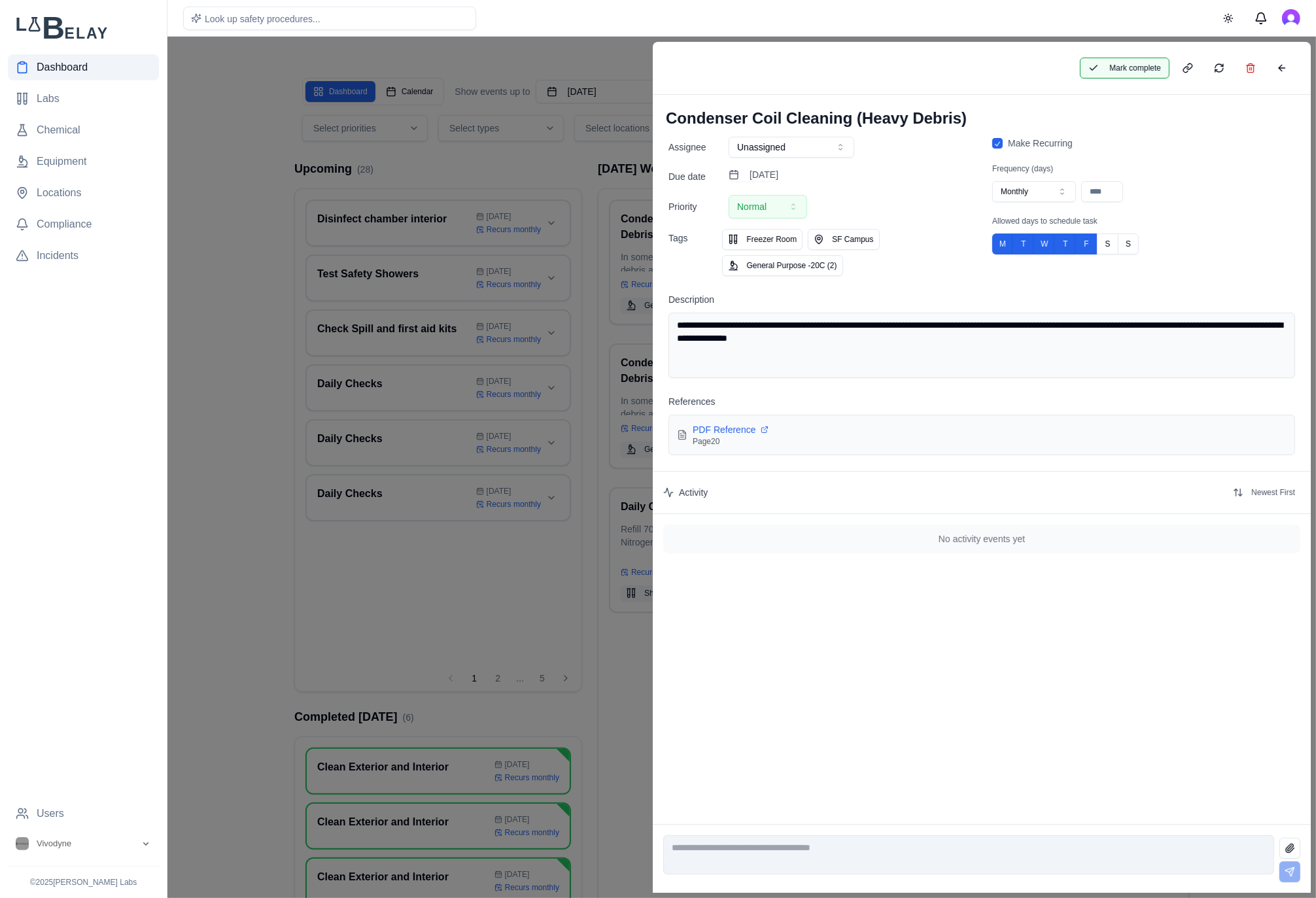
click at [1138, 63] on button "Mark complete" at bounding box center [1125, 68] width 90 height 21
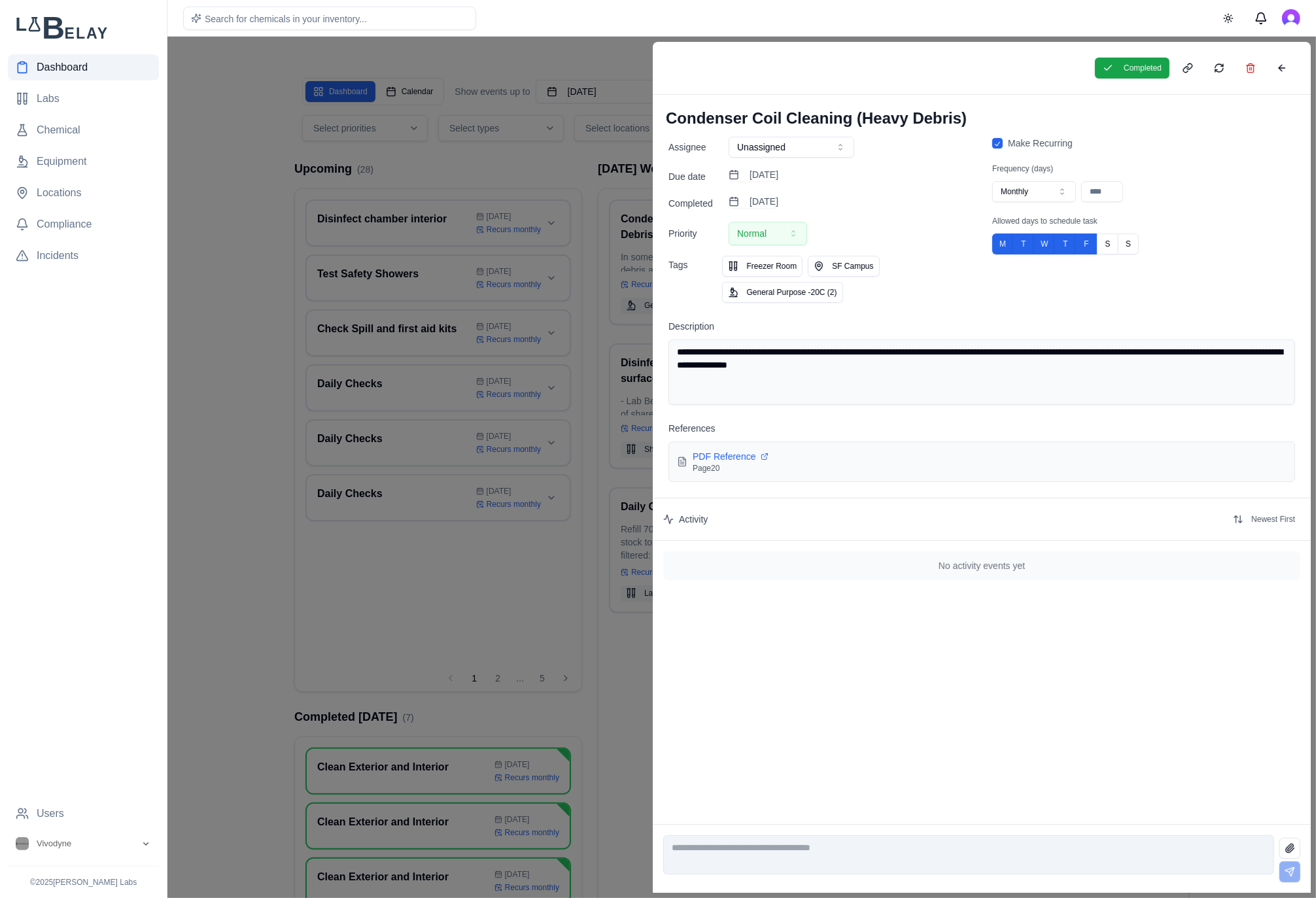
click at [535, 122] on div at bounding box center [658, 467] width 1316 height 861
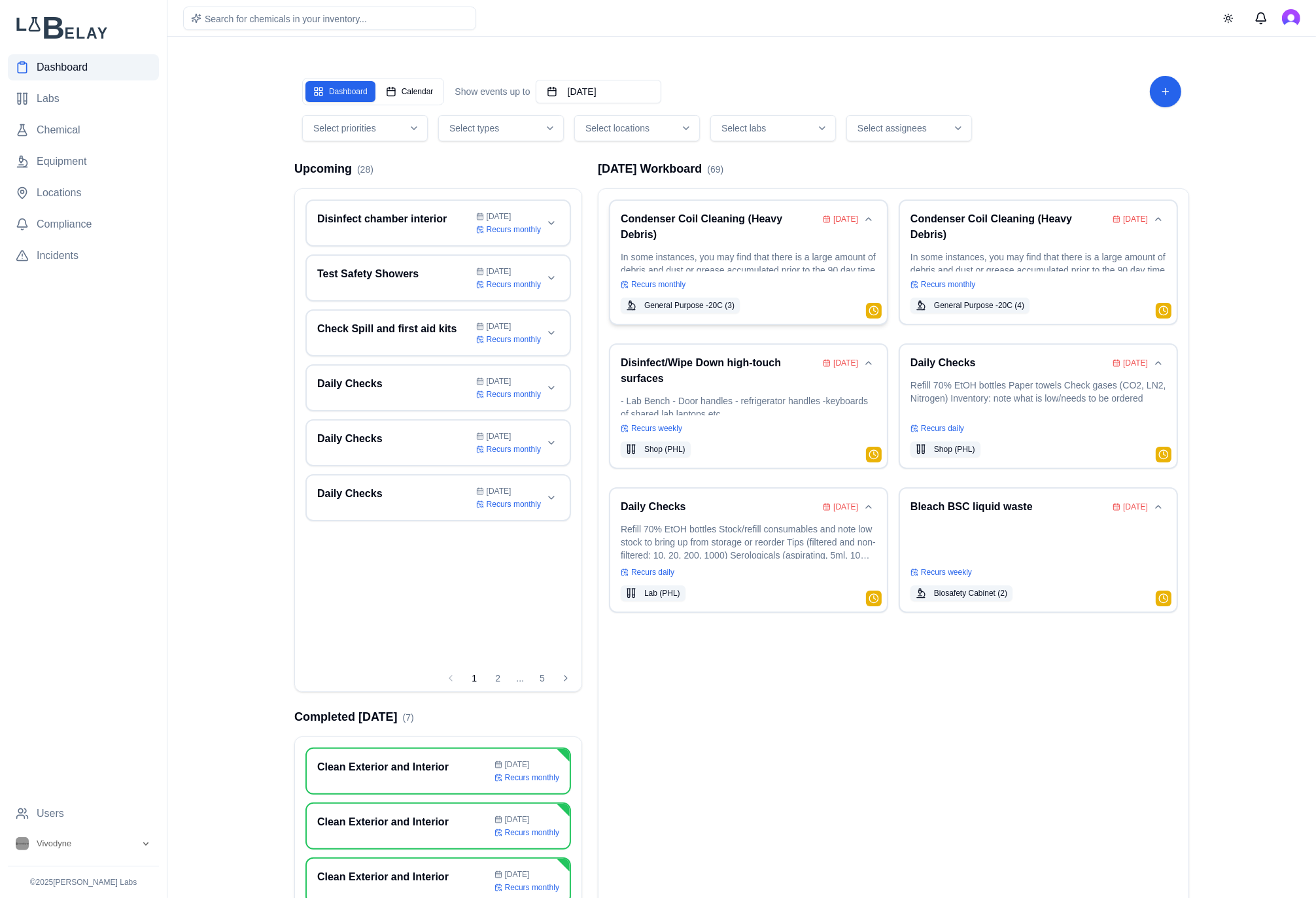
click at [730, 241] on h3 "Condenser Coil Cleaning (Heavy Debris)" at bounding box center [719, 226] width 197 height 31
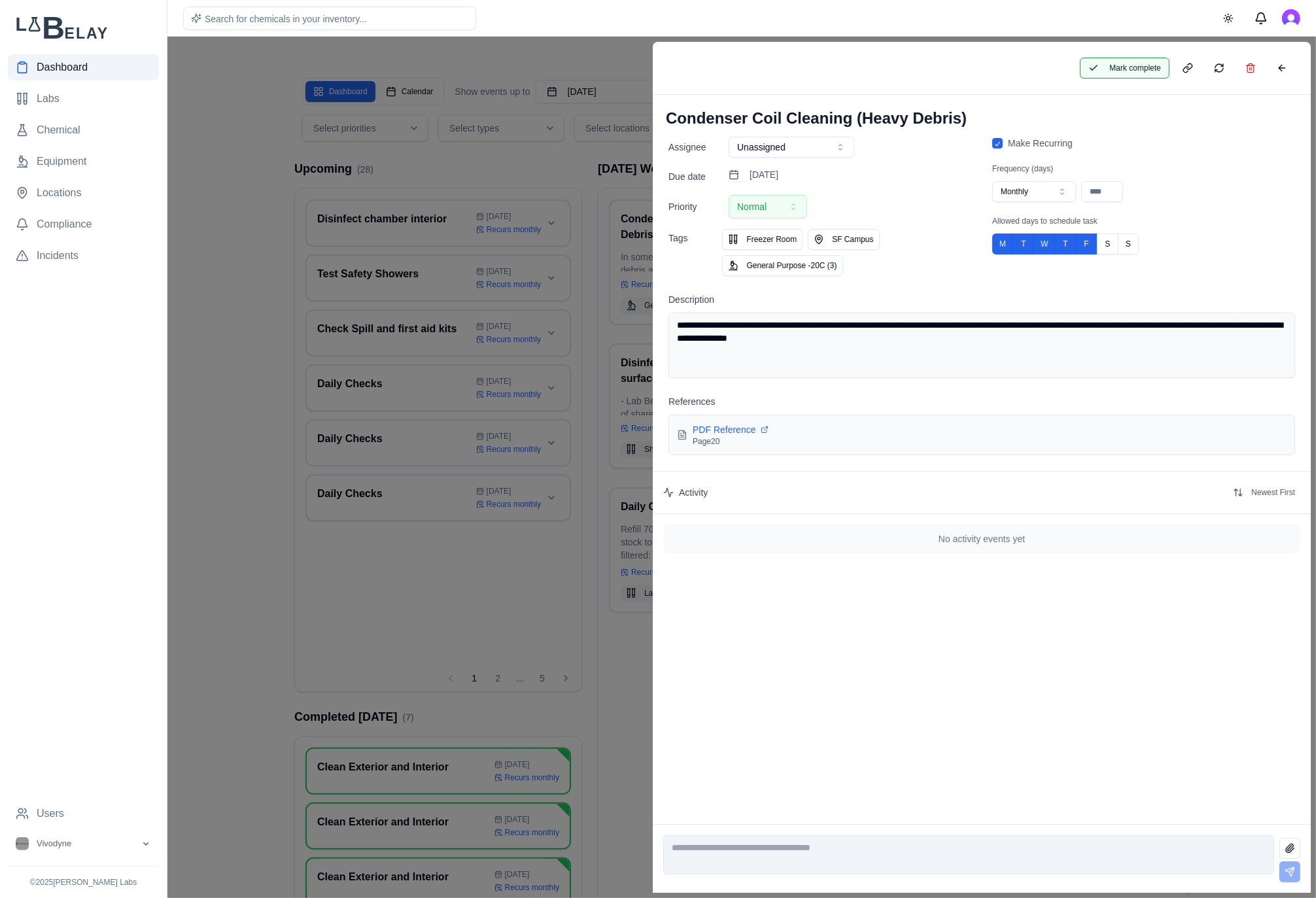
click at [1160, 58] on button "Mark complete" at bounding box center [1125, 68] width 90 height 21
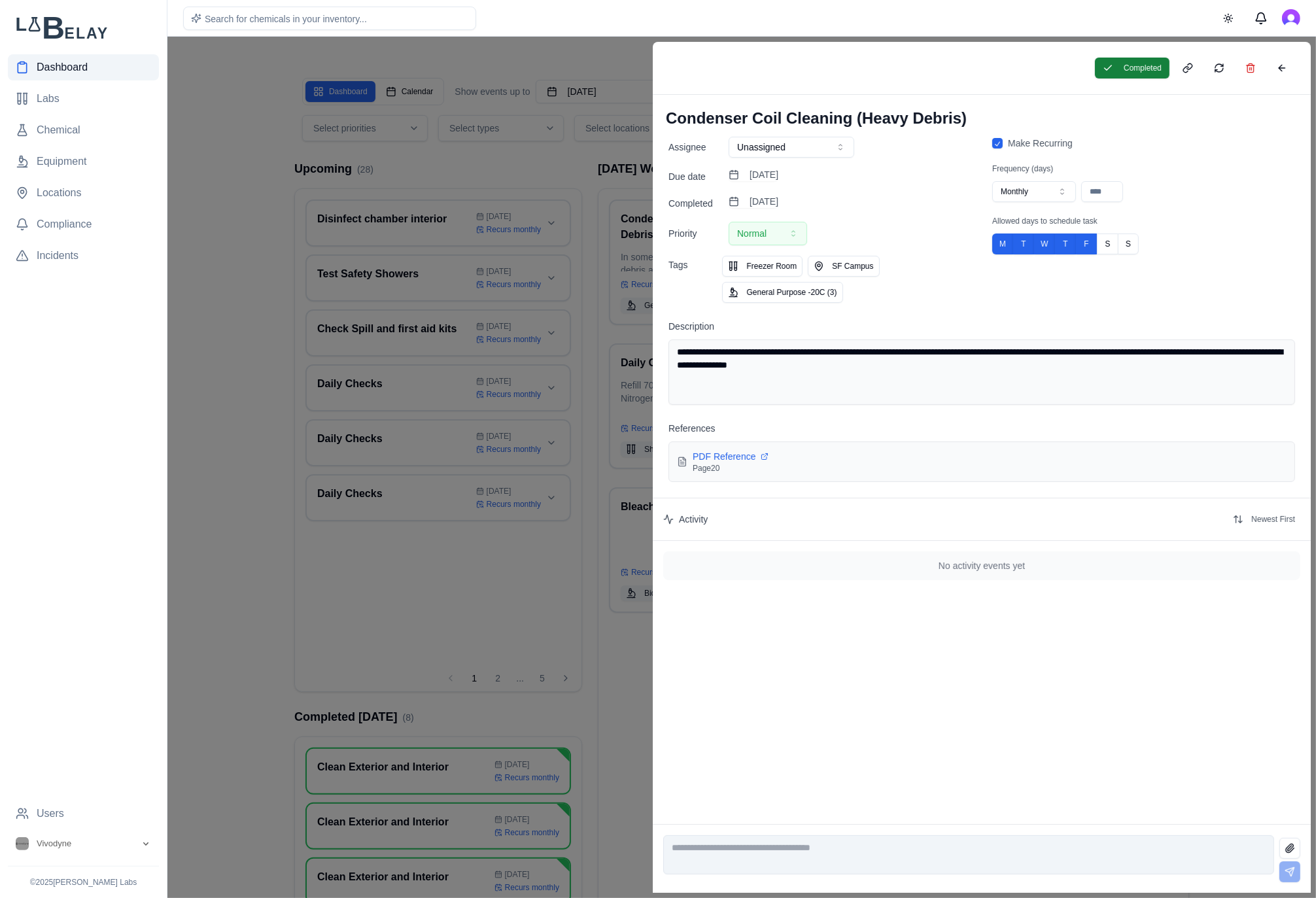
click at [1129, 76] on button "Completed" at bounding box center [1132, 68] width 75 height 21
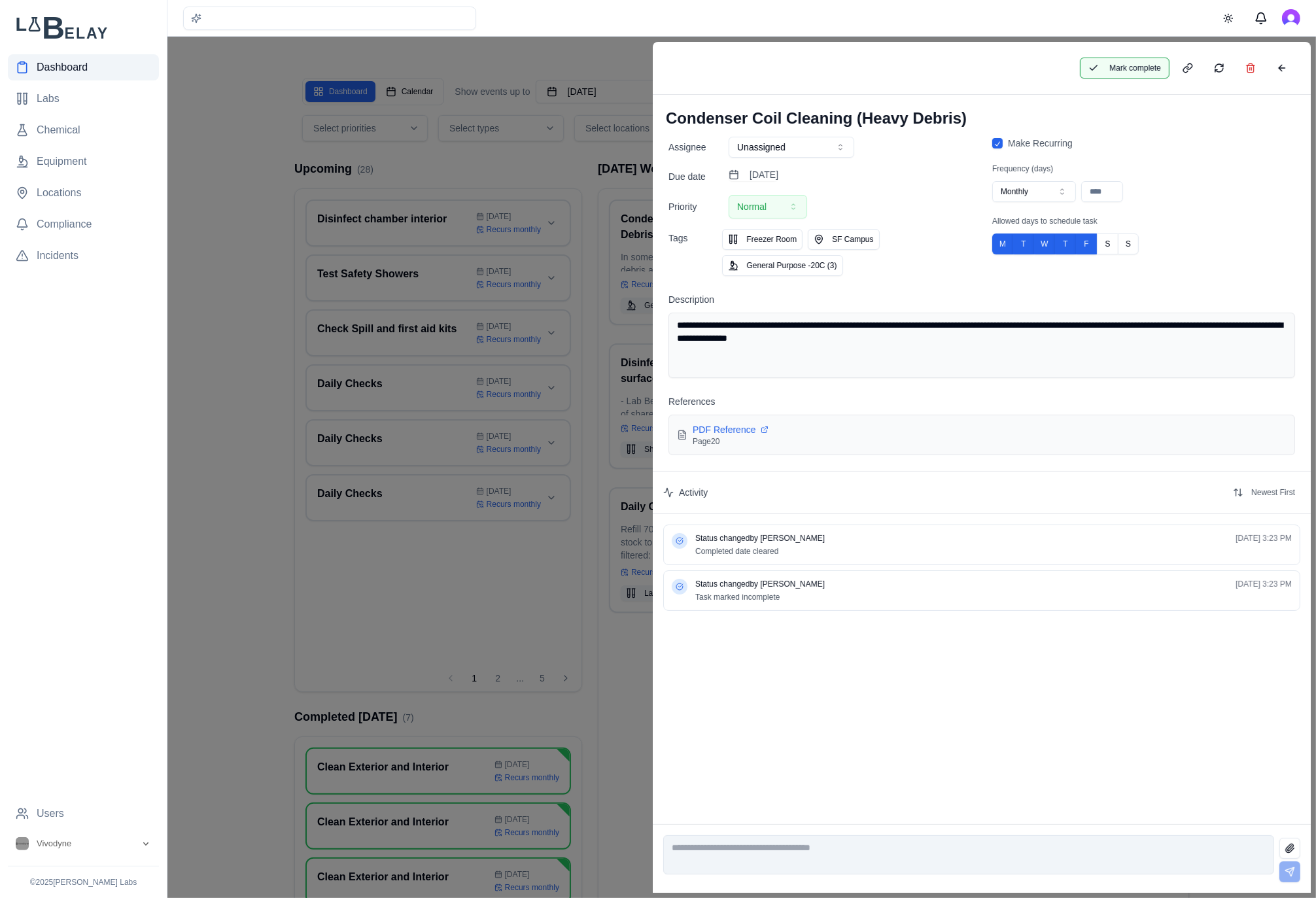
click at [1123, 69] on button "Mark complete" at bounding box center [1125, 68] width 90 height 21
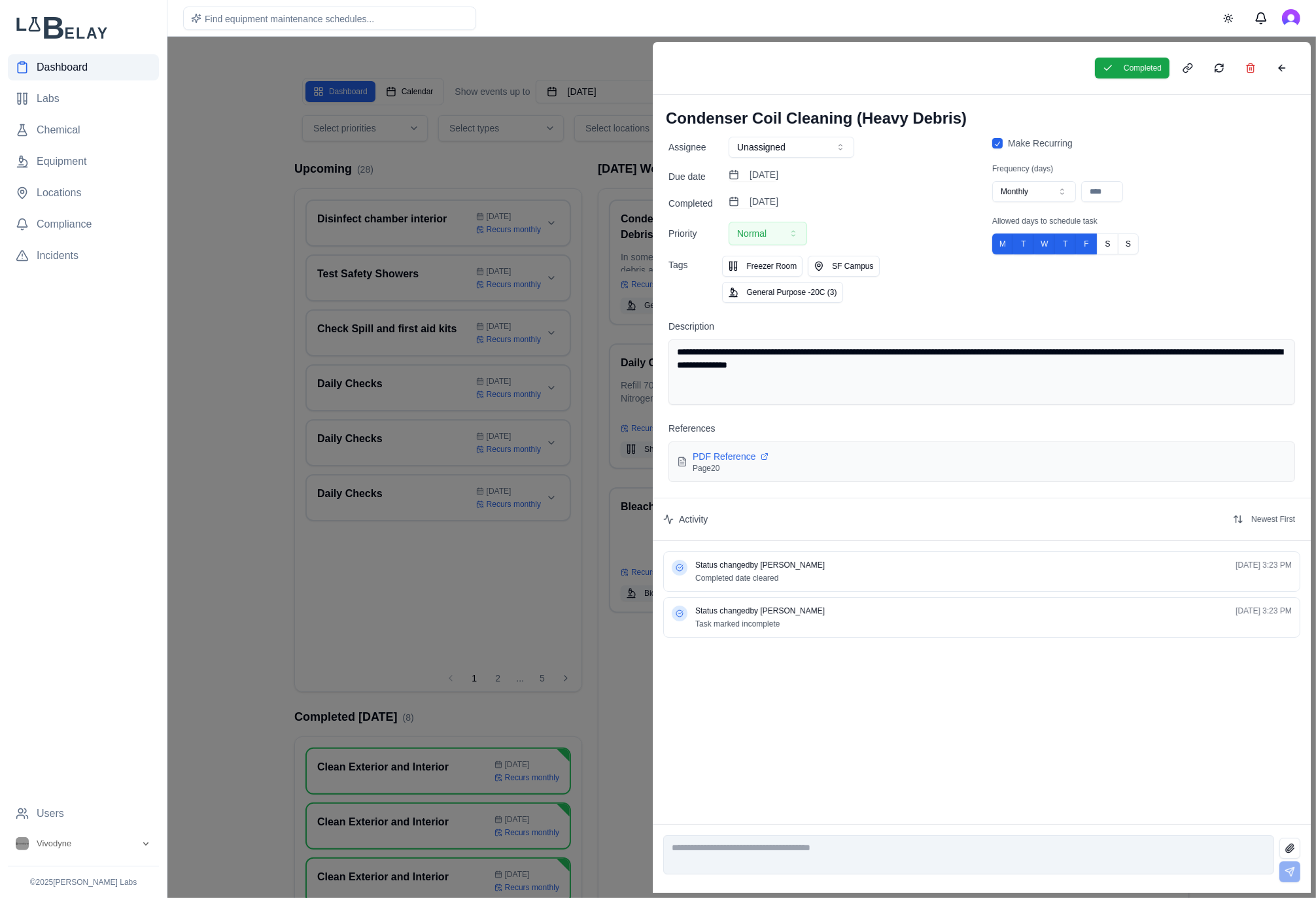
click at [583, 177] on div at bounding box center [658, 467] width 1316 height 861
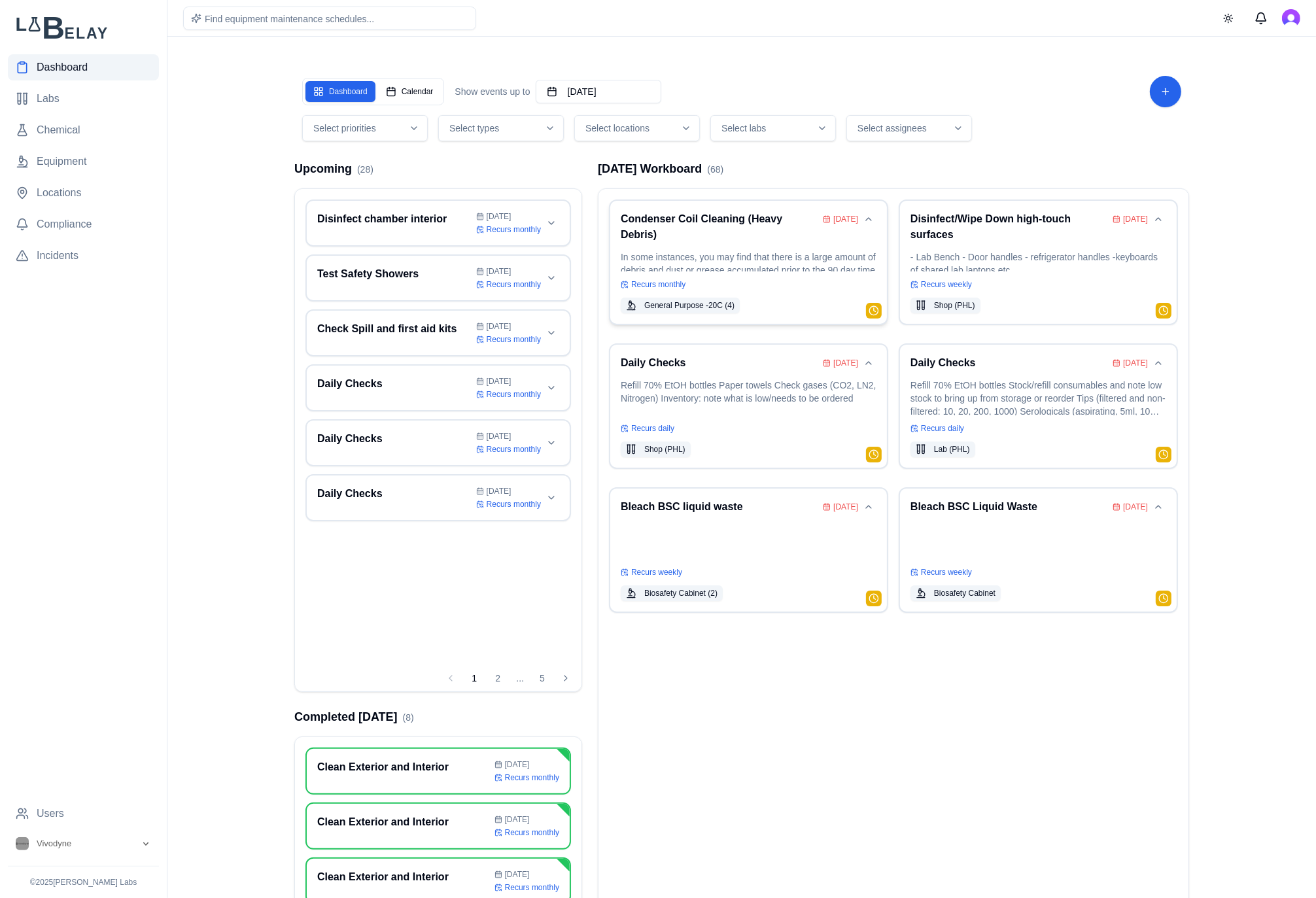
click at [817, 281] on div "Recurs monthly" at bounding box center [748, 284] width 256 height 10
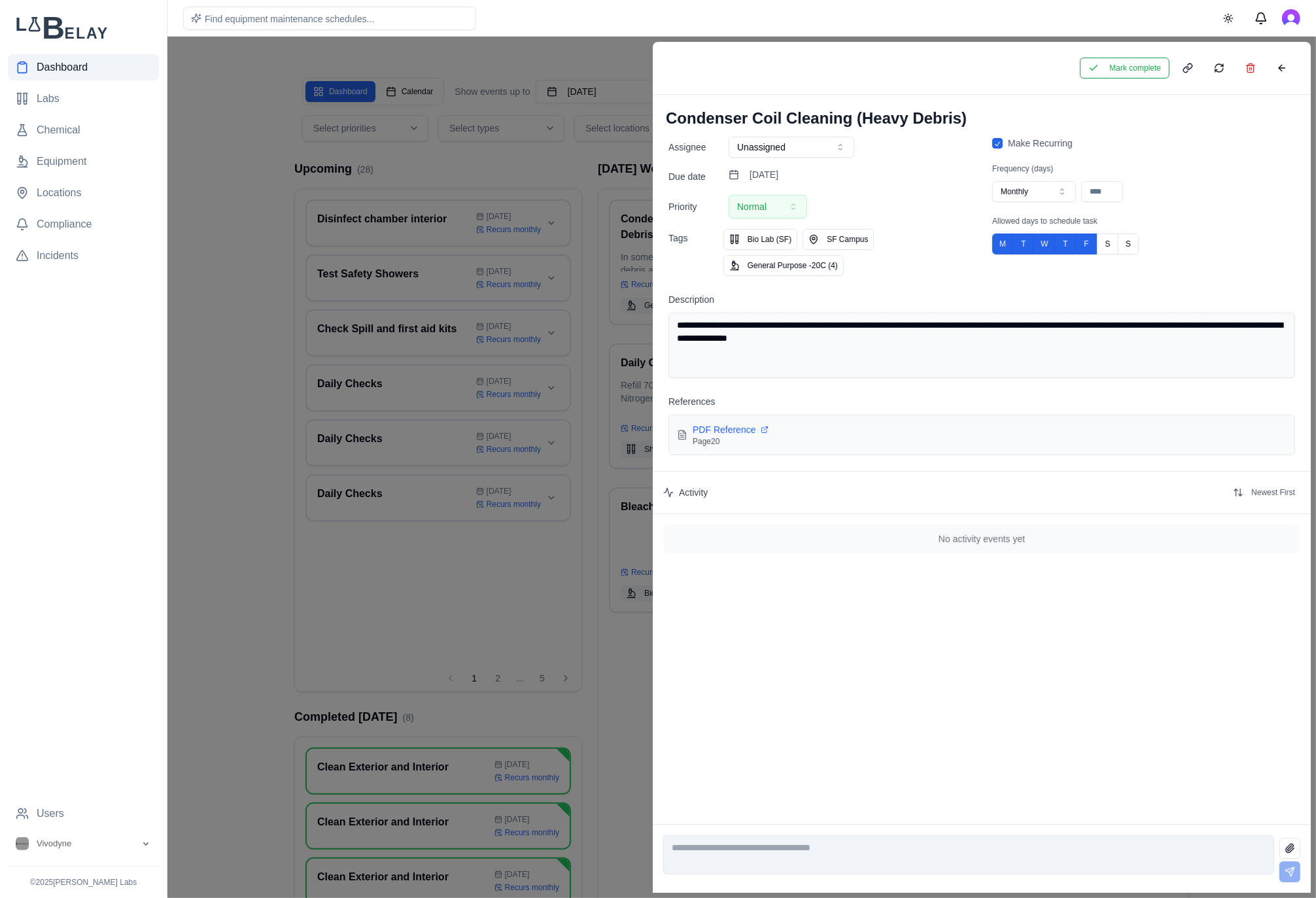
click at [1129, 62] on button "Mark complete" at bounding box center [1125, 68] width 90 height 21
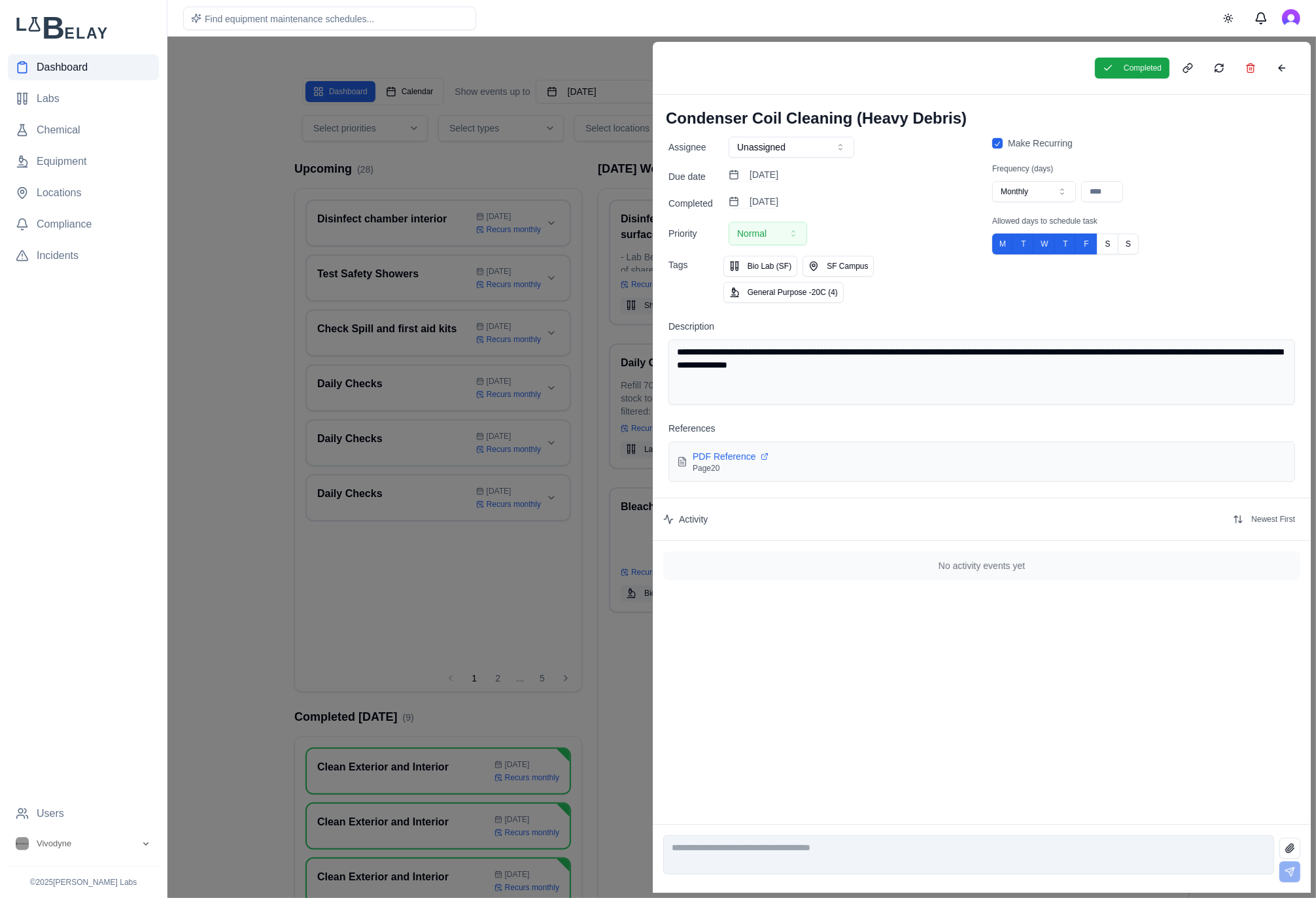
click at [592, 174] on div at bounding box center [658, 467] width 1316 height 861
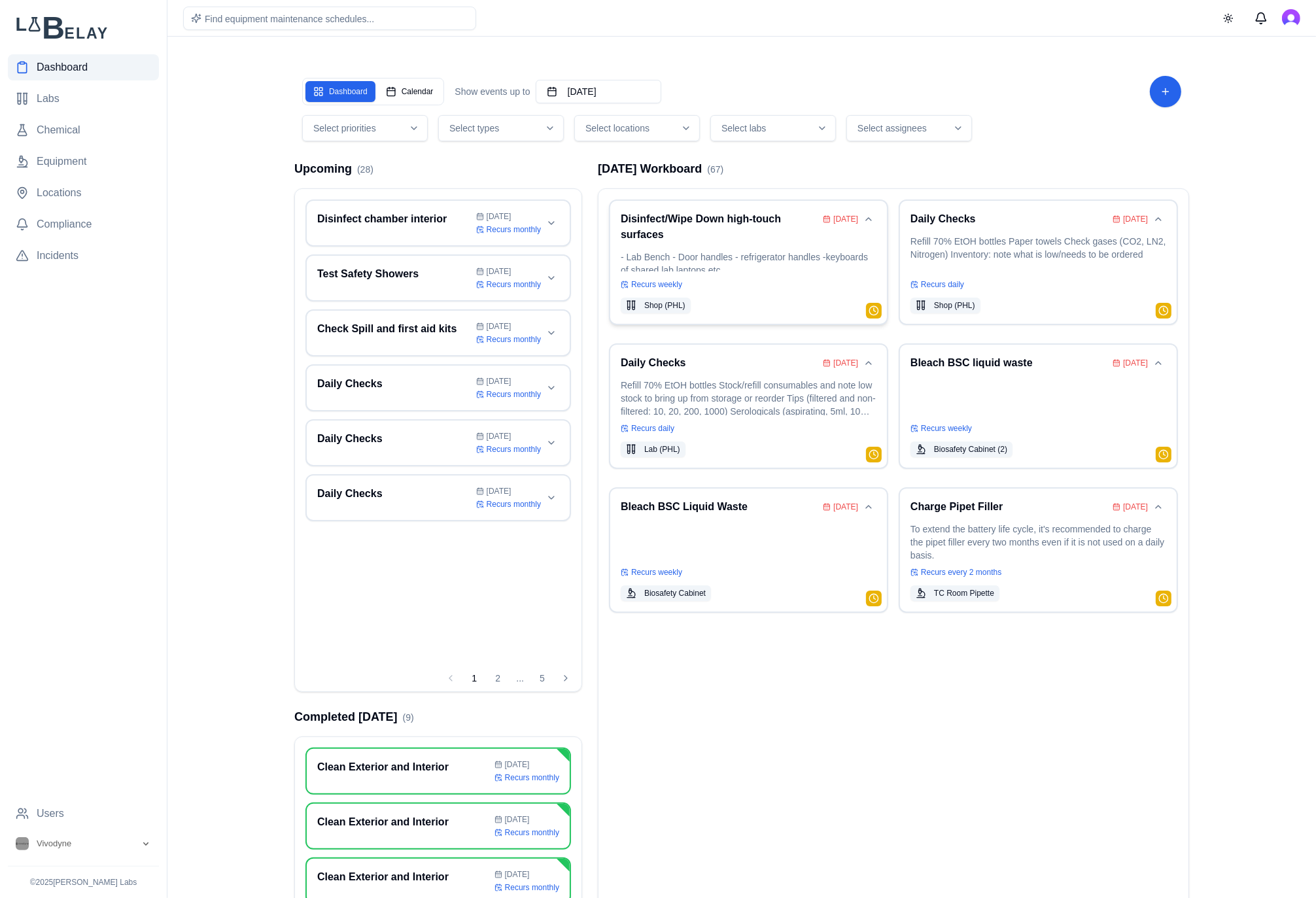
click at [726, 247] on div "Disinfect/Wipe Down high-touch surfaces [DATE] - Lab Bench - Door handles - ref…" at bounding box center [748, 262] width 256 height 102
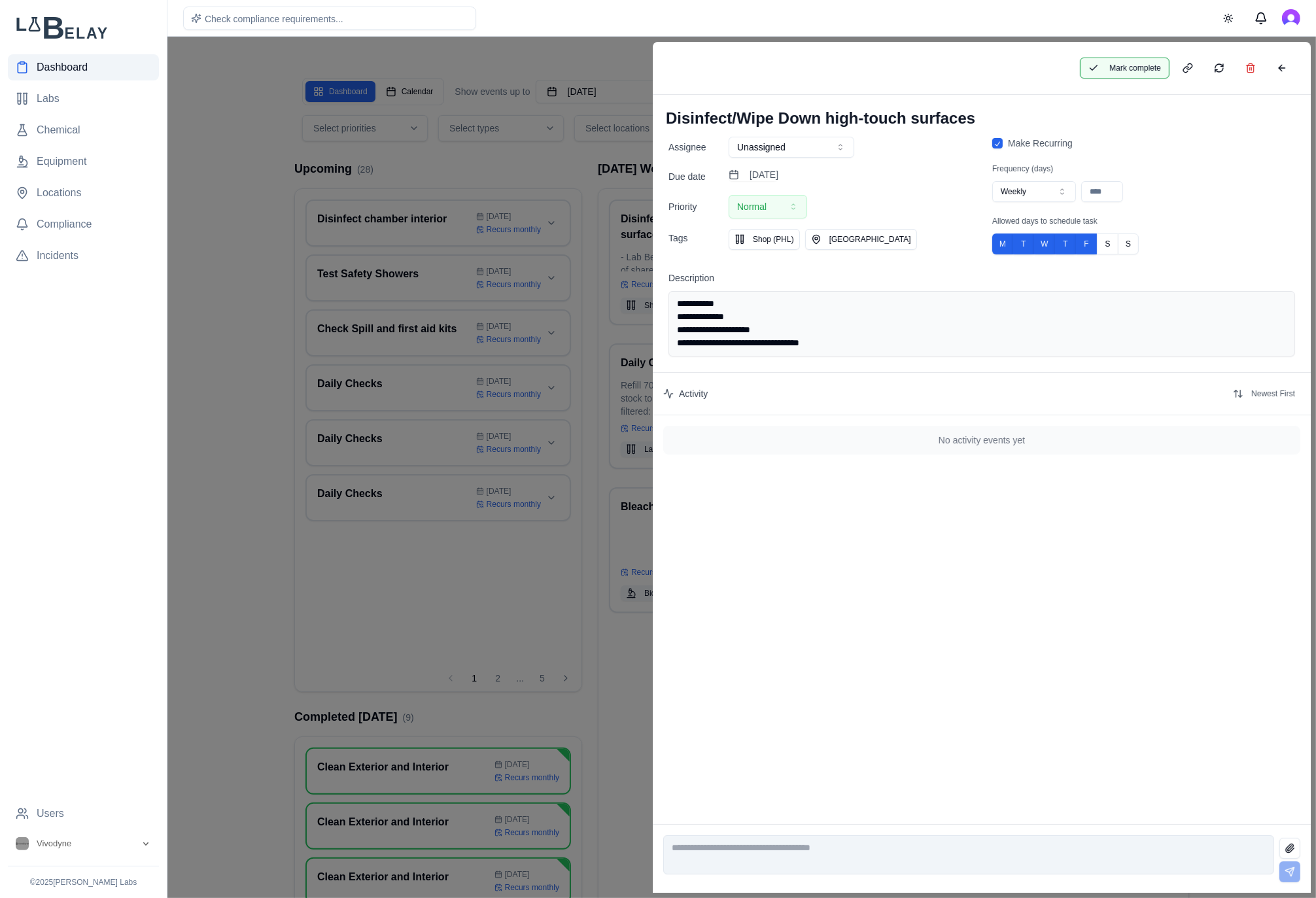
click at [1110, 74] on button "Mark complete" at bounding box center [1125, 68] width 90 height 21
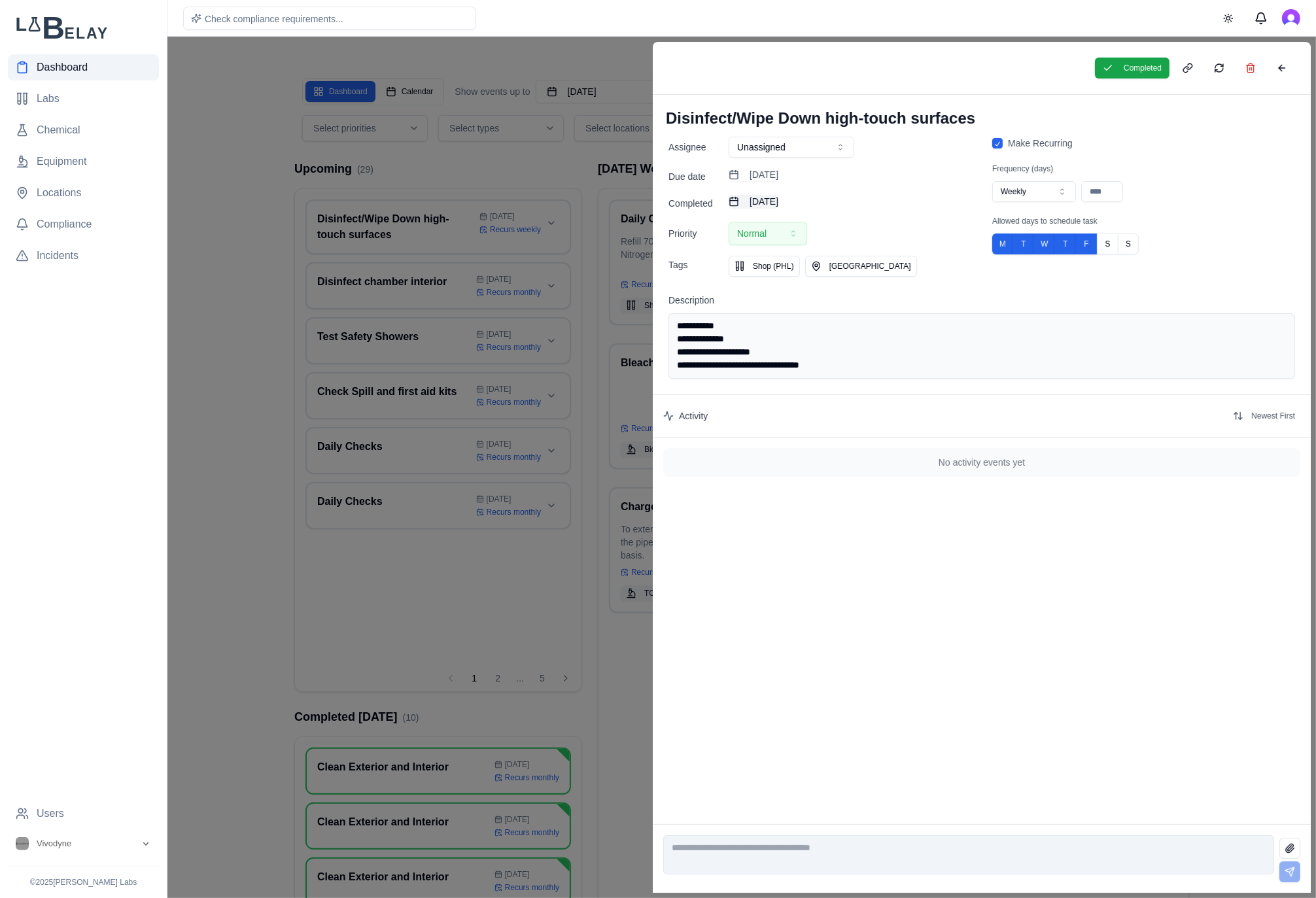
click at [778, 203] on button "[DATE]" at bounding box center [754, 201] width 50 height 13
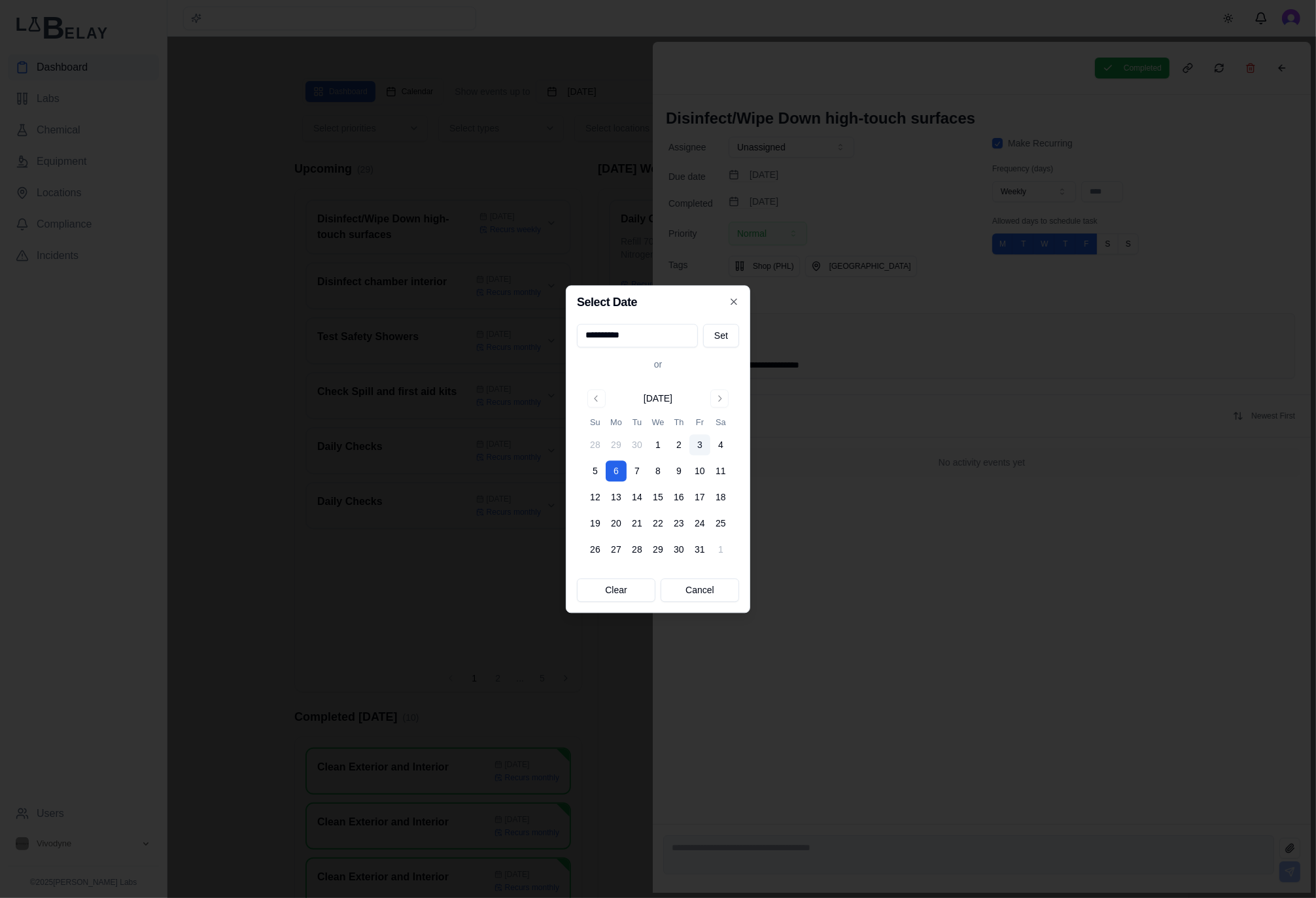
click at [696, 440] on button "3" at bounding box center [699, 444] width 21 height 21
type input "**********"
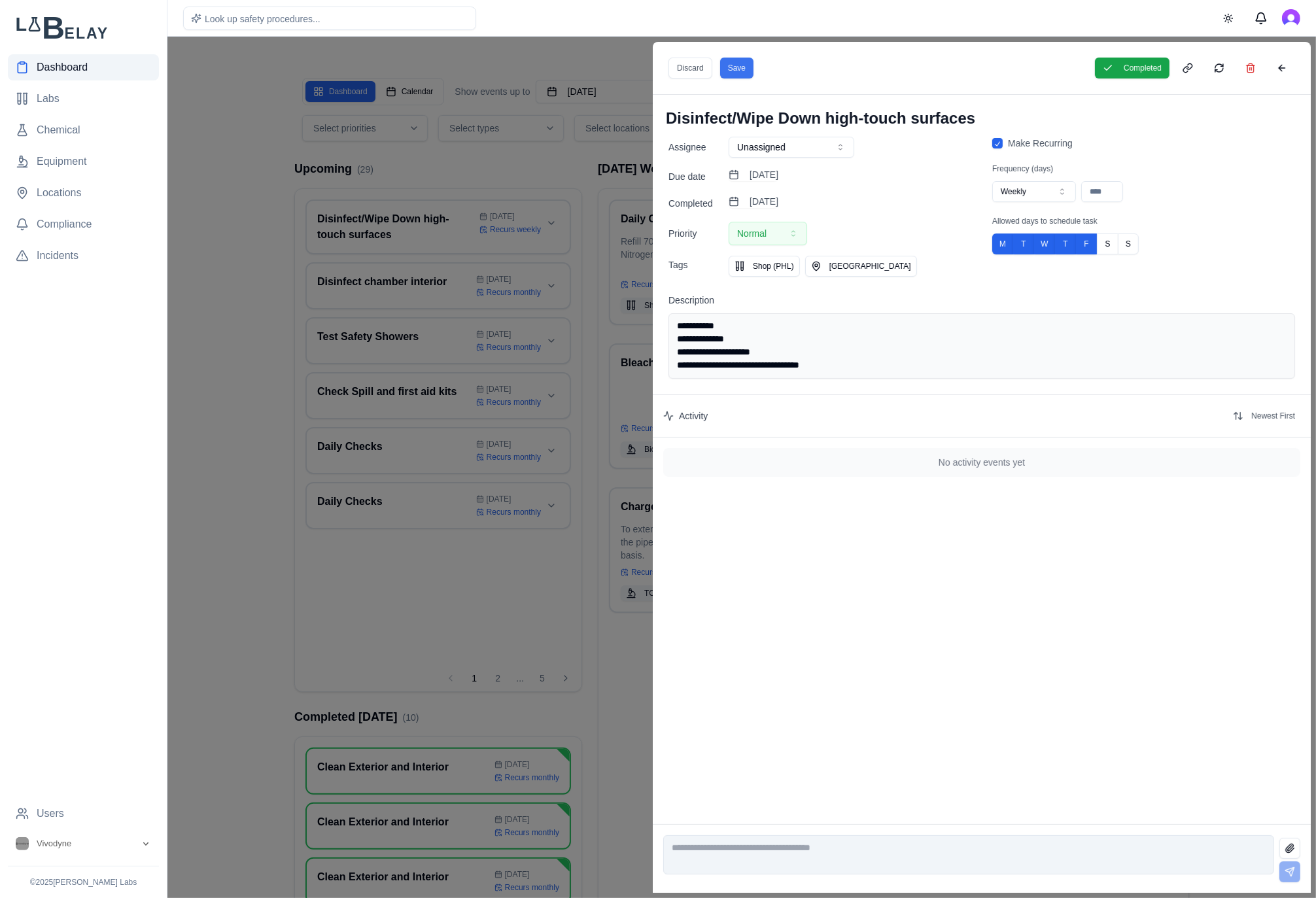
click at [738, 66] on button "Save" at bounding box center [737, 68] width 33 height 21
click at [568, 171] on div at bounding box center [658, 467] width 1316 height 861
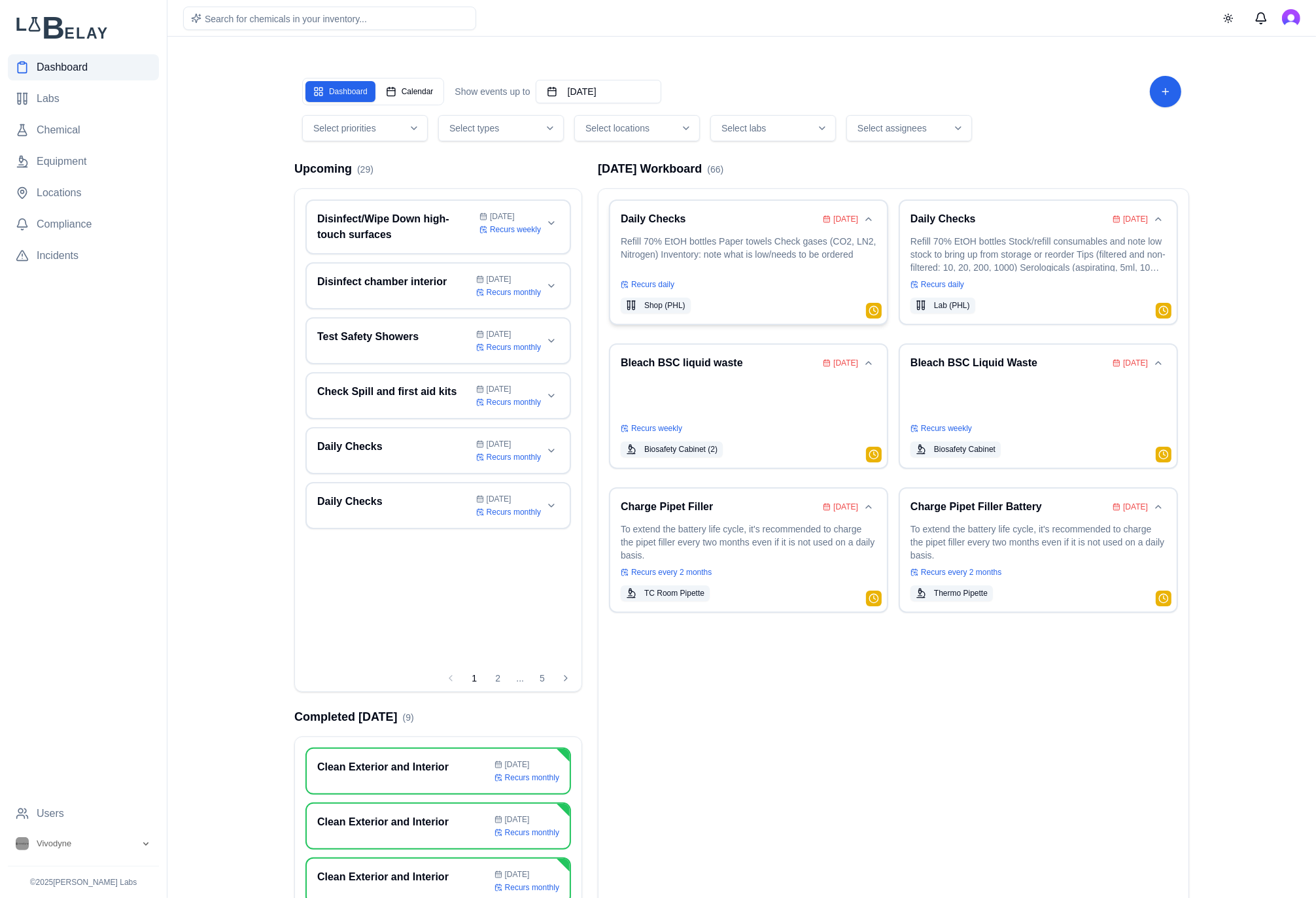
click at [730, 241] on p "Refill 70% EtOH bottles Paper towels Check gases (CO2, LN2, Nitrogen) Inventory…" at bounding box center [748, 253] width 256 height 37
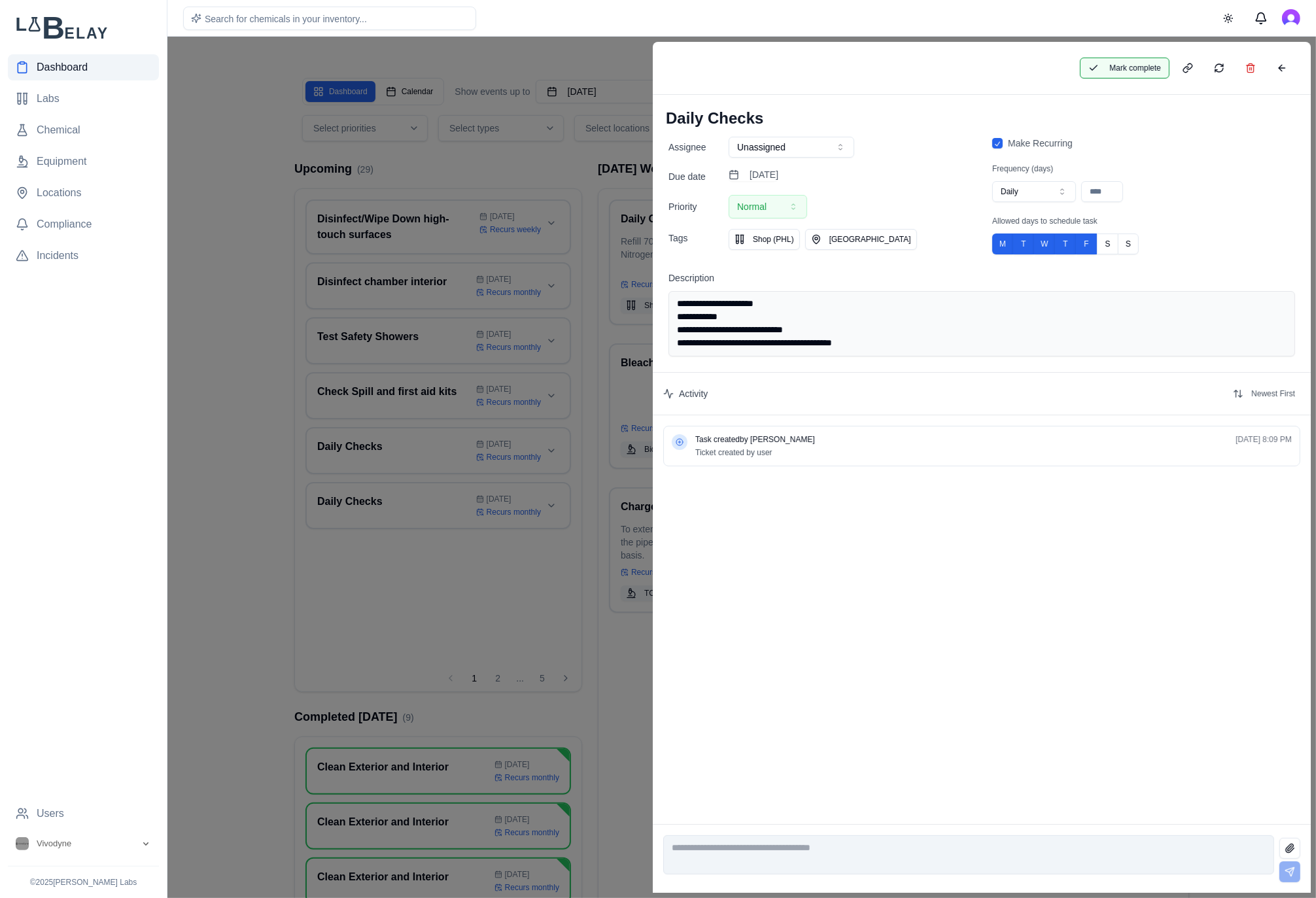
click at [1131, 69] on button "Mark complete" at bounding box center [1125, 68] width 90 height 21
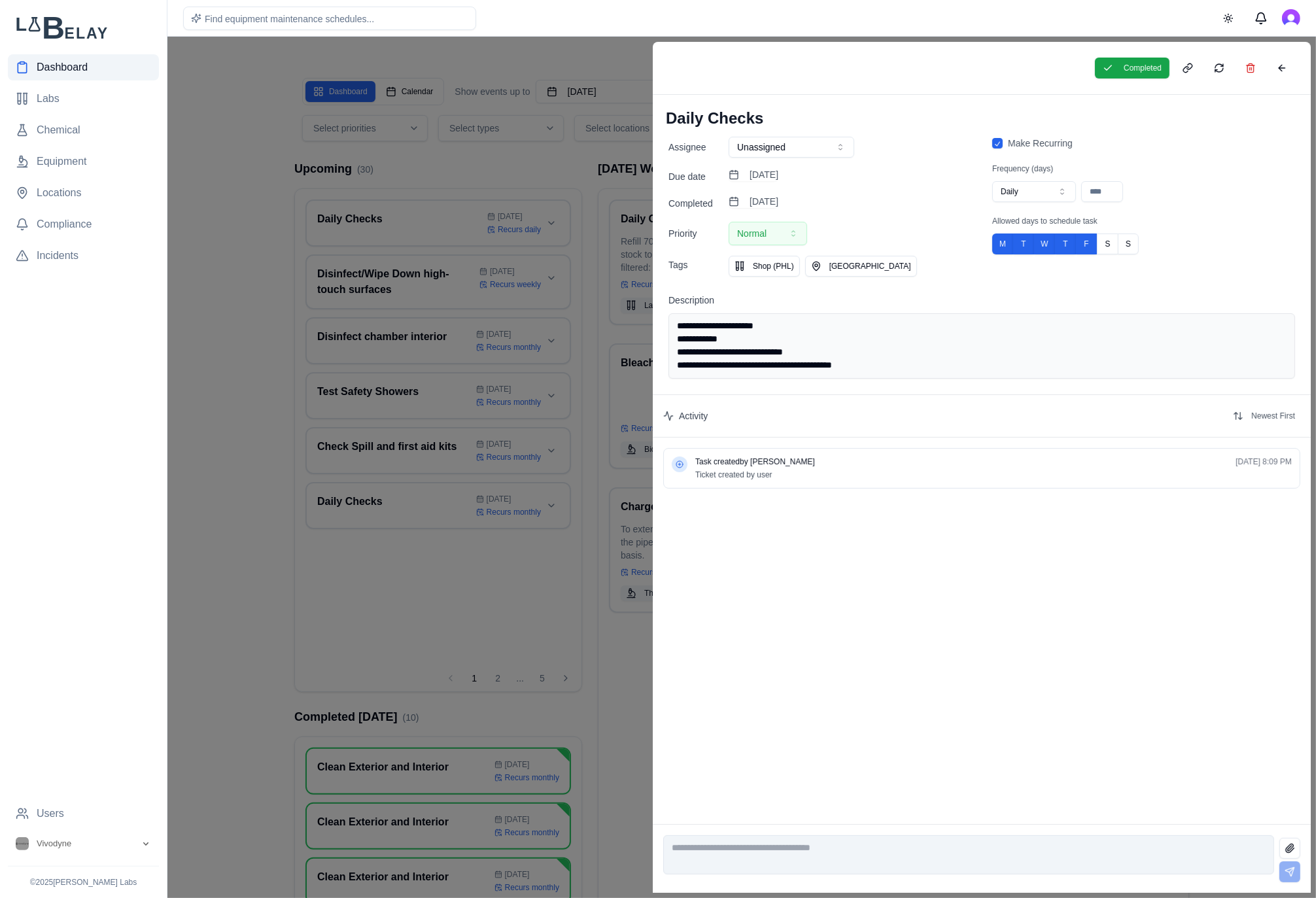
click at [565, 165] on div at bounding box center [658, 467] width 1316 height 861
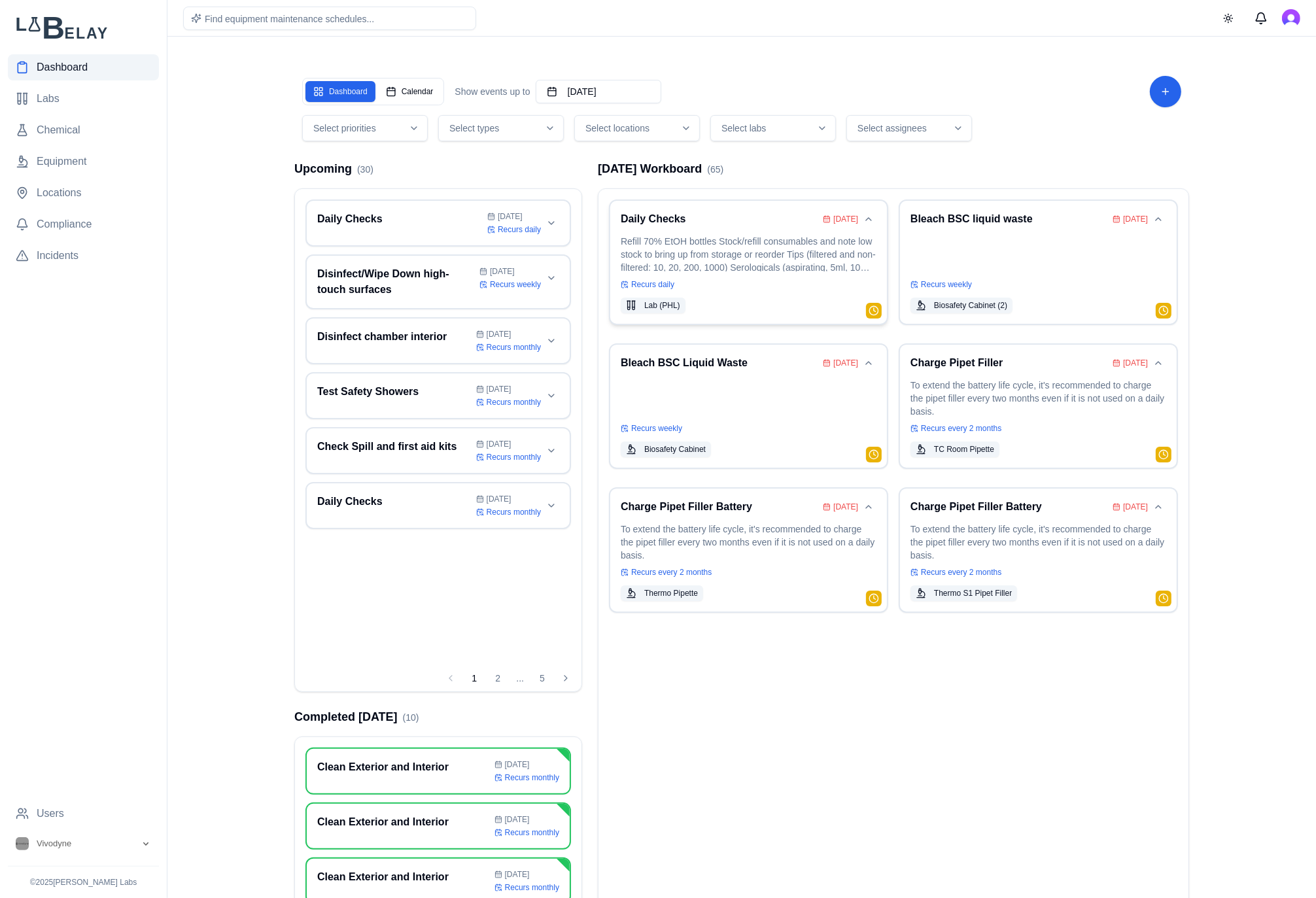
click at [743, 273] on div "Daily Checks [DATE] Refill 70% EtOH bottles Stock/refill consumables and note l…" at bounding box center [748, 262] width 256 height 102
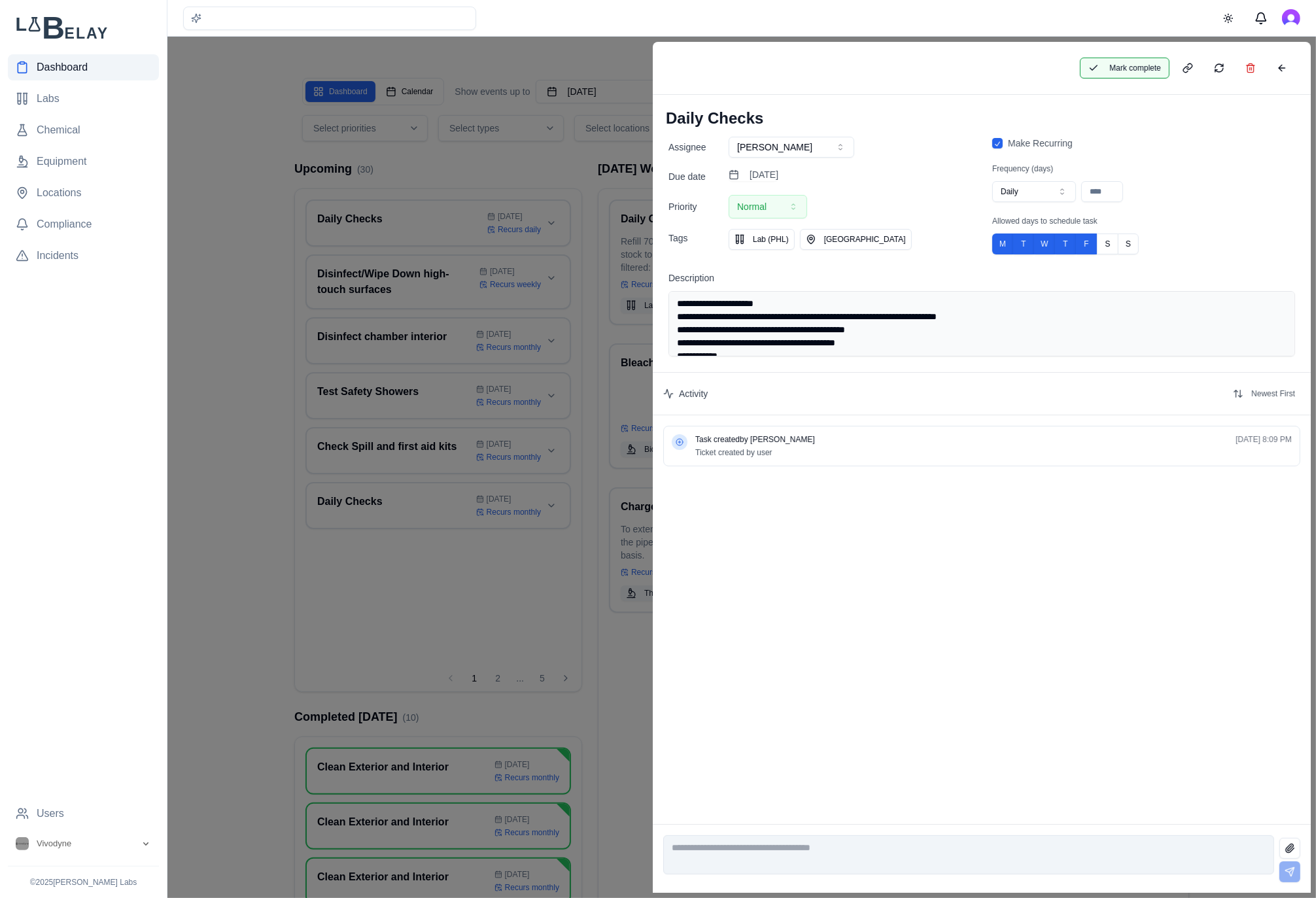
click at [1114, 64] on button "Mark complete" at bounding box center [1125, 68] width 90 height 21
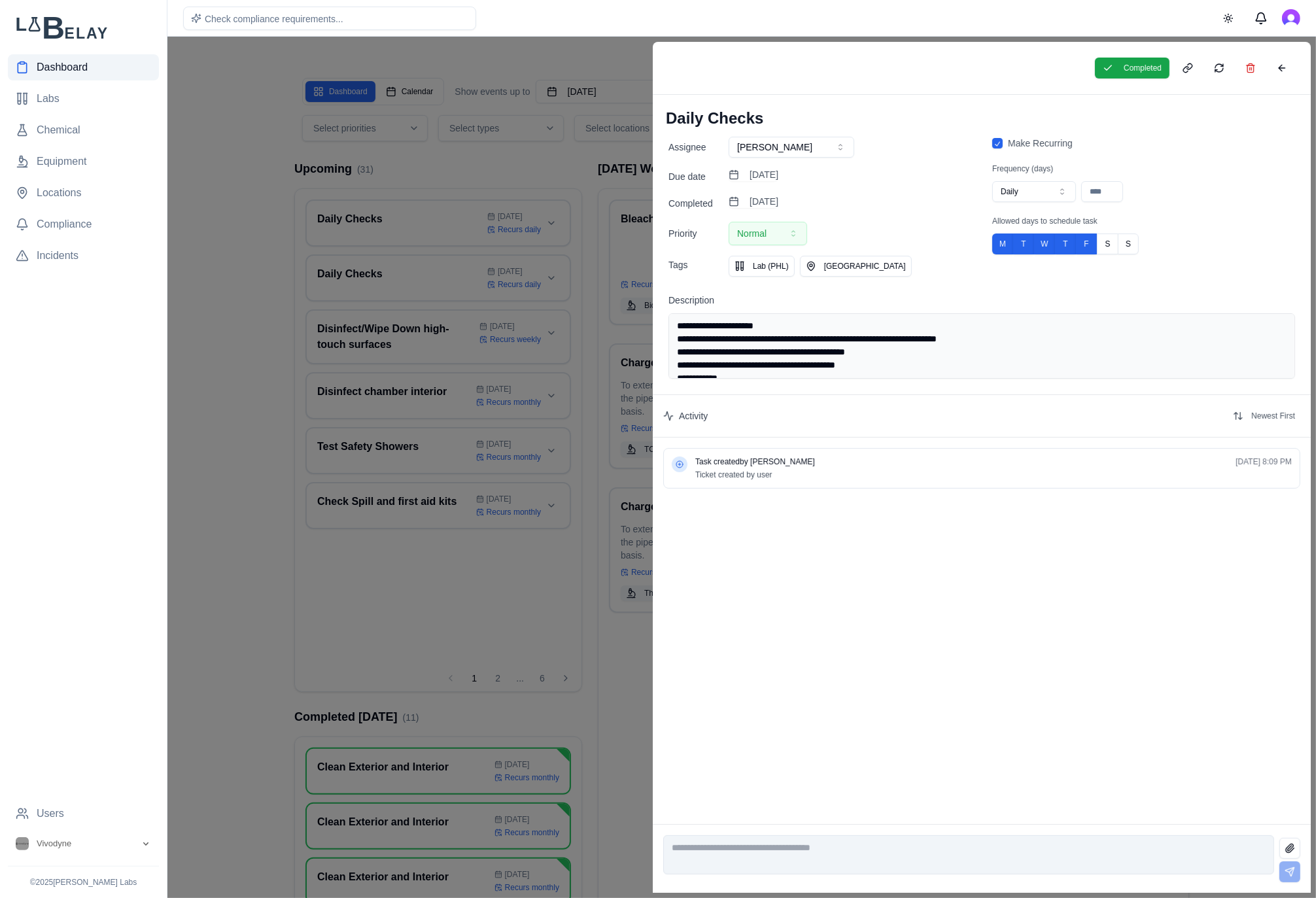
click at [585, 166] on div at bounding box center [658, 467] width 1316 height 861
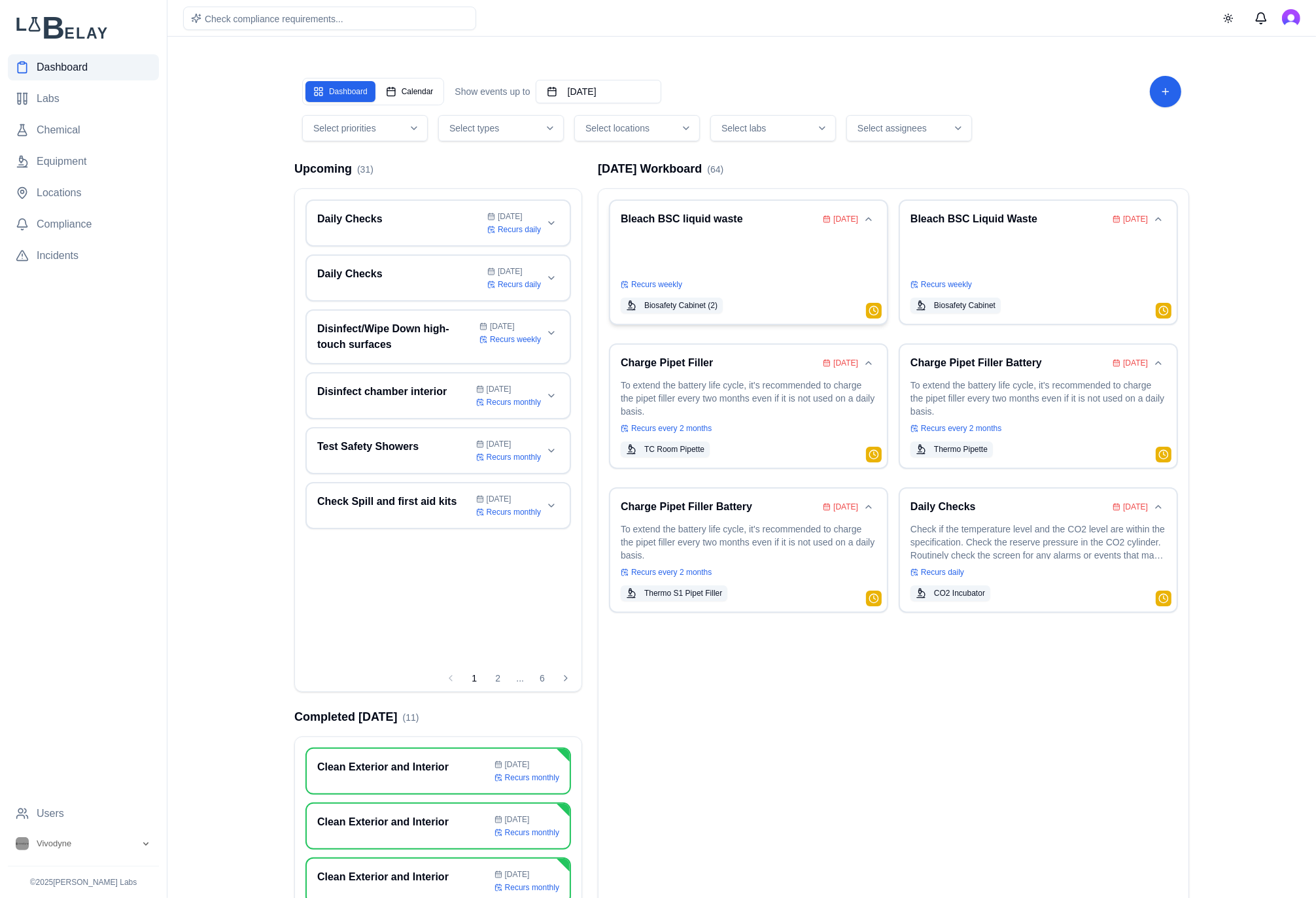
click at [733, 239] on p at bounding box center [748, 253] width 256 height 37
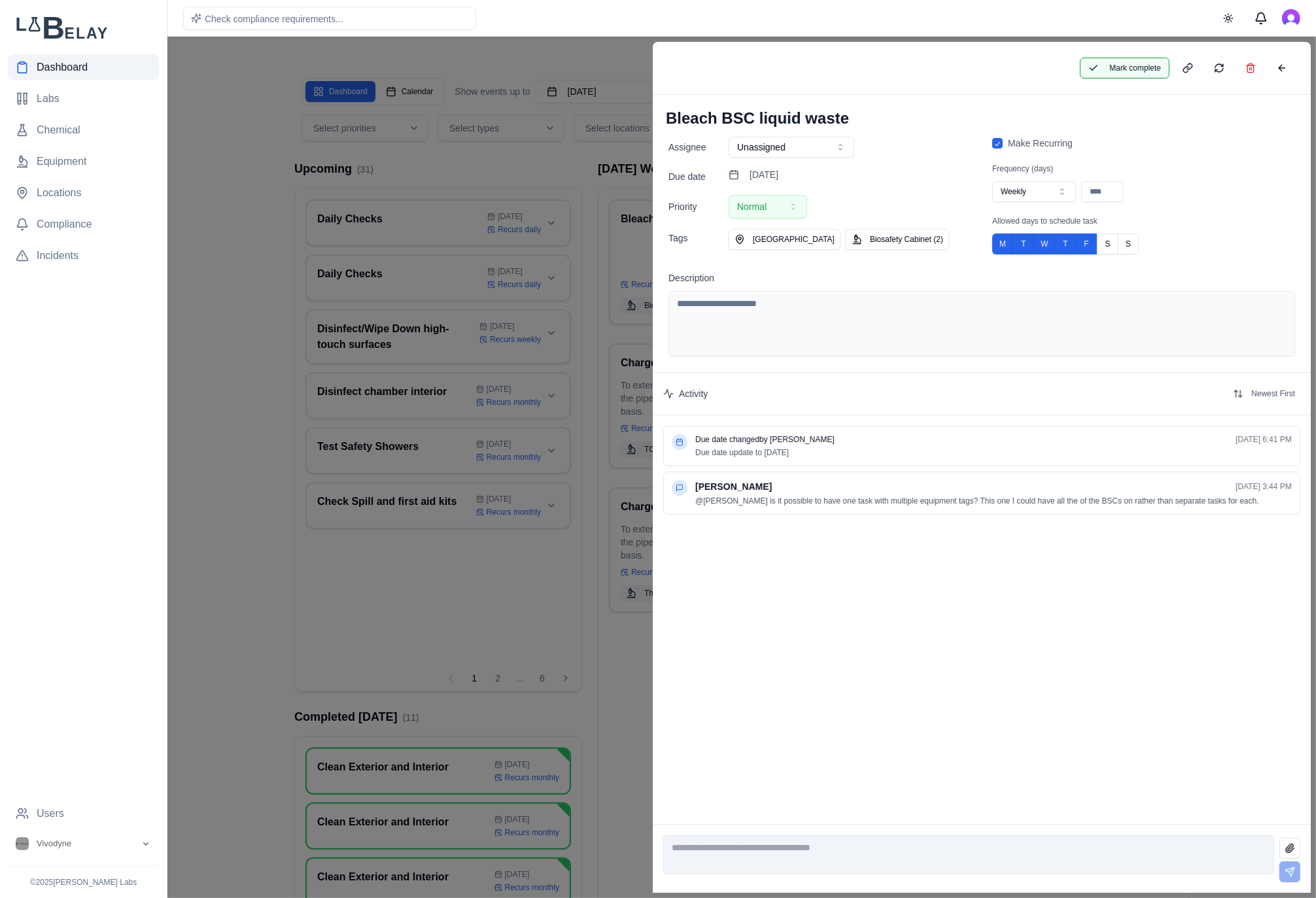
click at [1101, 71] on button "Mark complete" at bounding box center [1125, 68] width 90 height 21
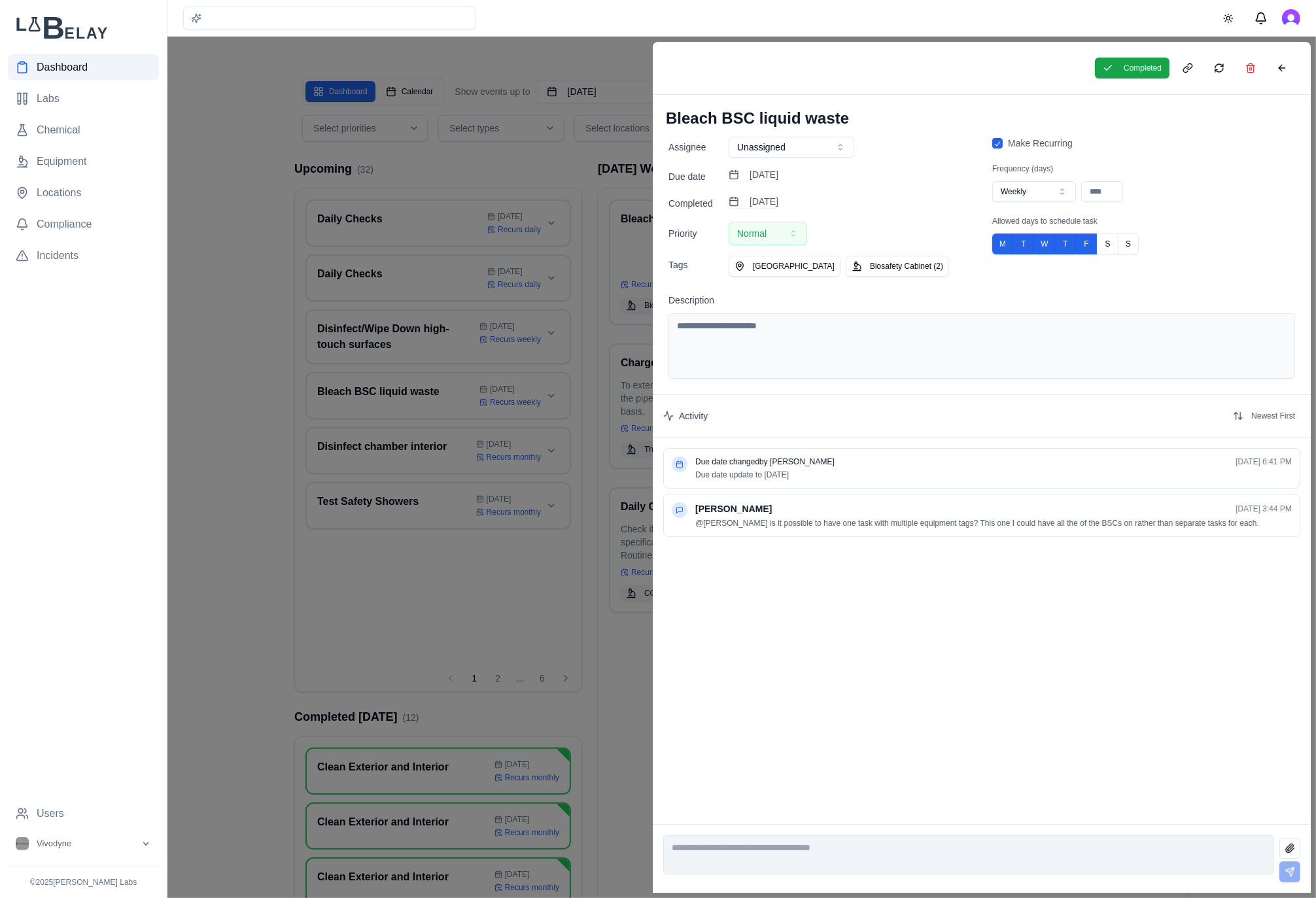
click at [610, 155] on div at bounding box center [658, 467] width 1316 height 861
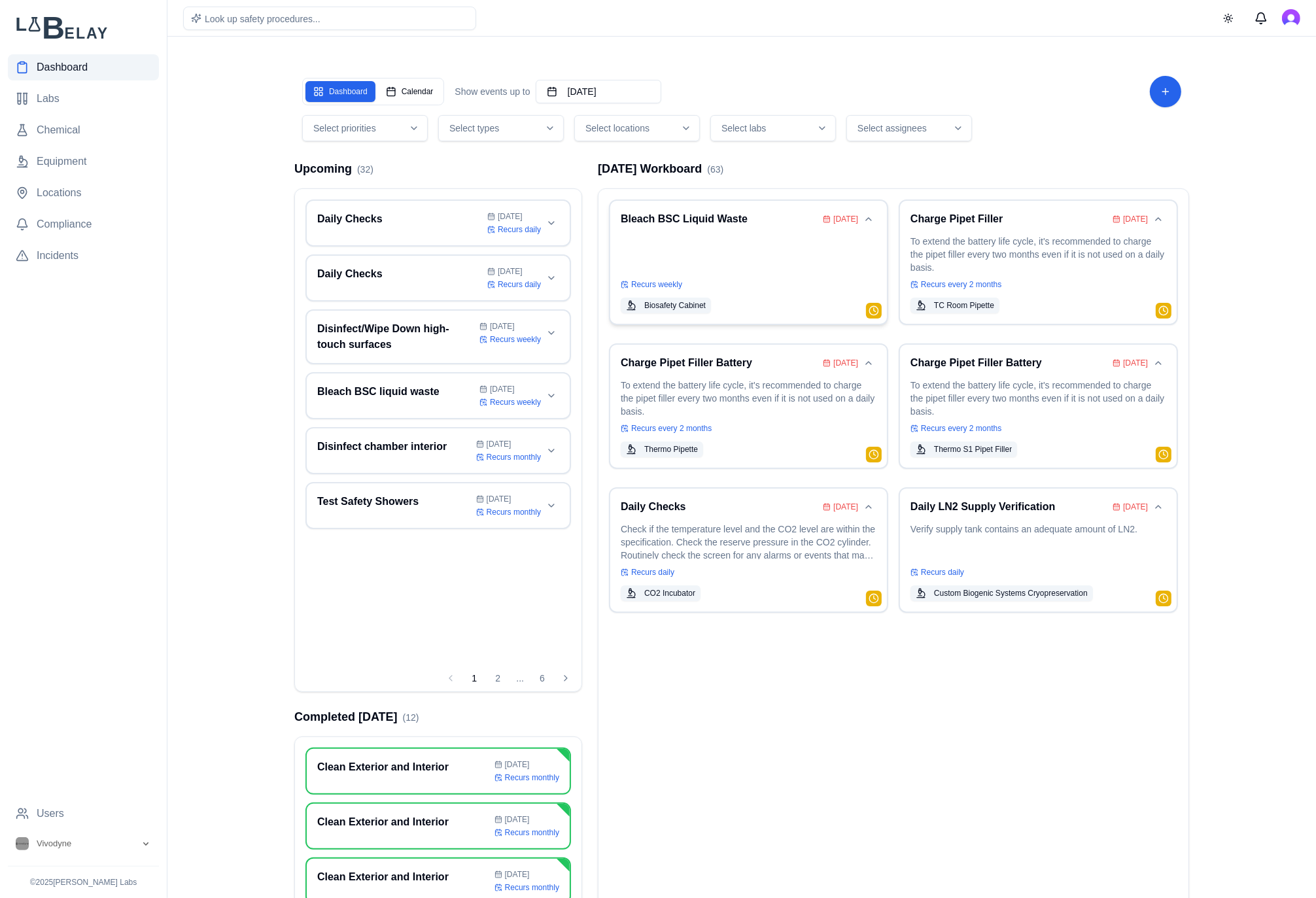
click at [772, 232] on div "Bleach BSC Liquid Waste [DATE] Recurs weekly Biosafety Cabinet" at bounding box center [748, 262] width 256 height 102
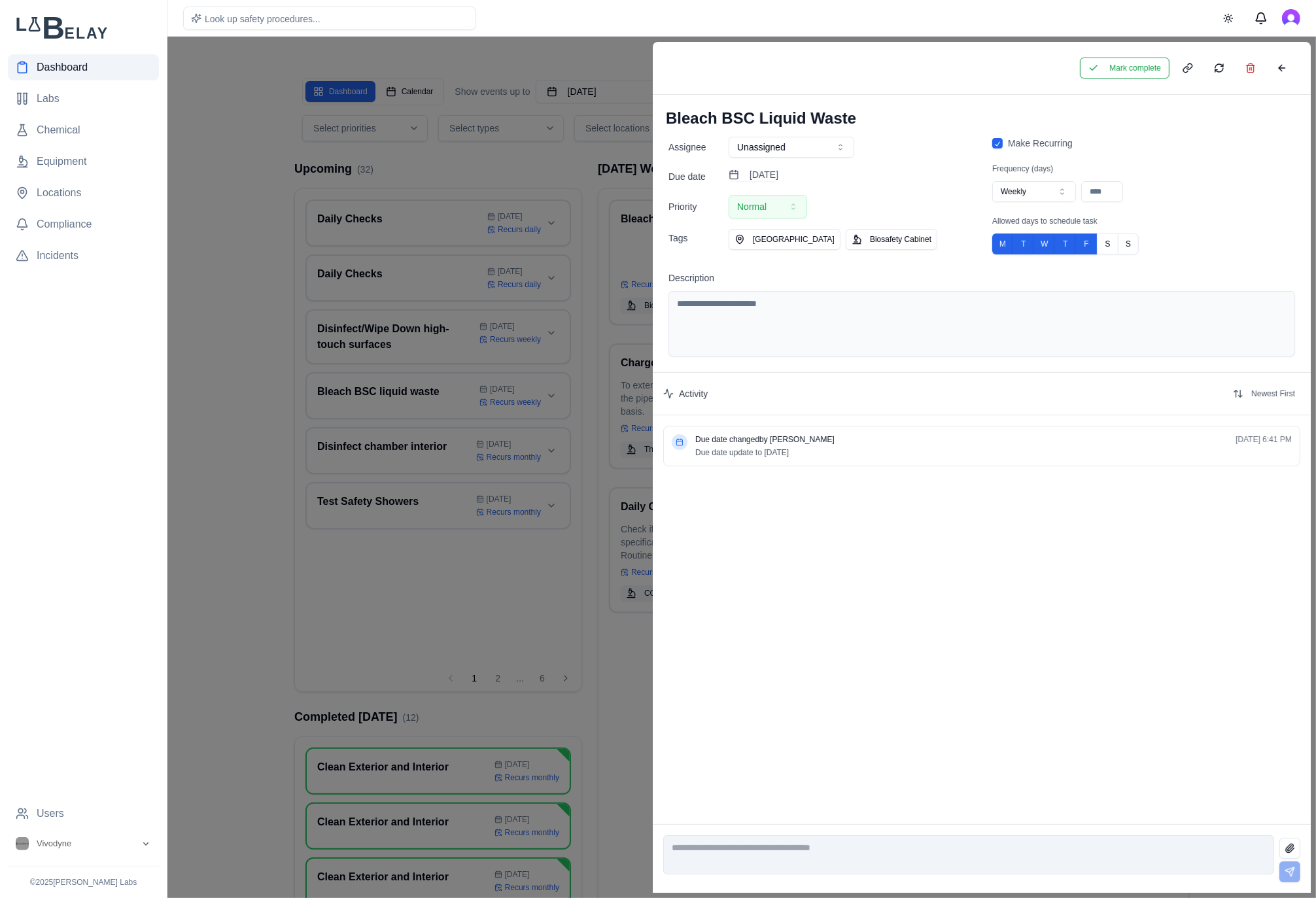
click at [1126, 78] on div "Mark complete" at bounding box center [982, 68] width 658 height 53
click at [1129, 74] on button "Mark complete" at bounding box center [1125, 68] width 90 height 21
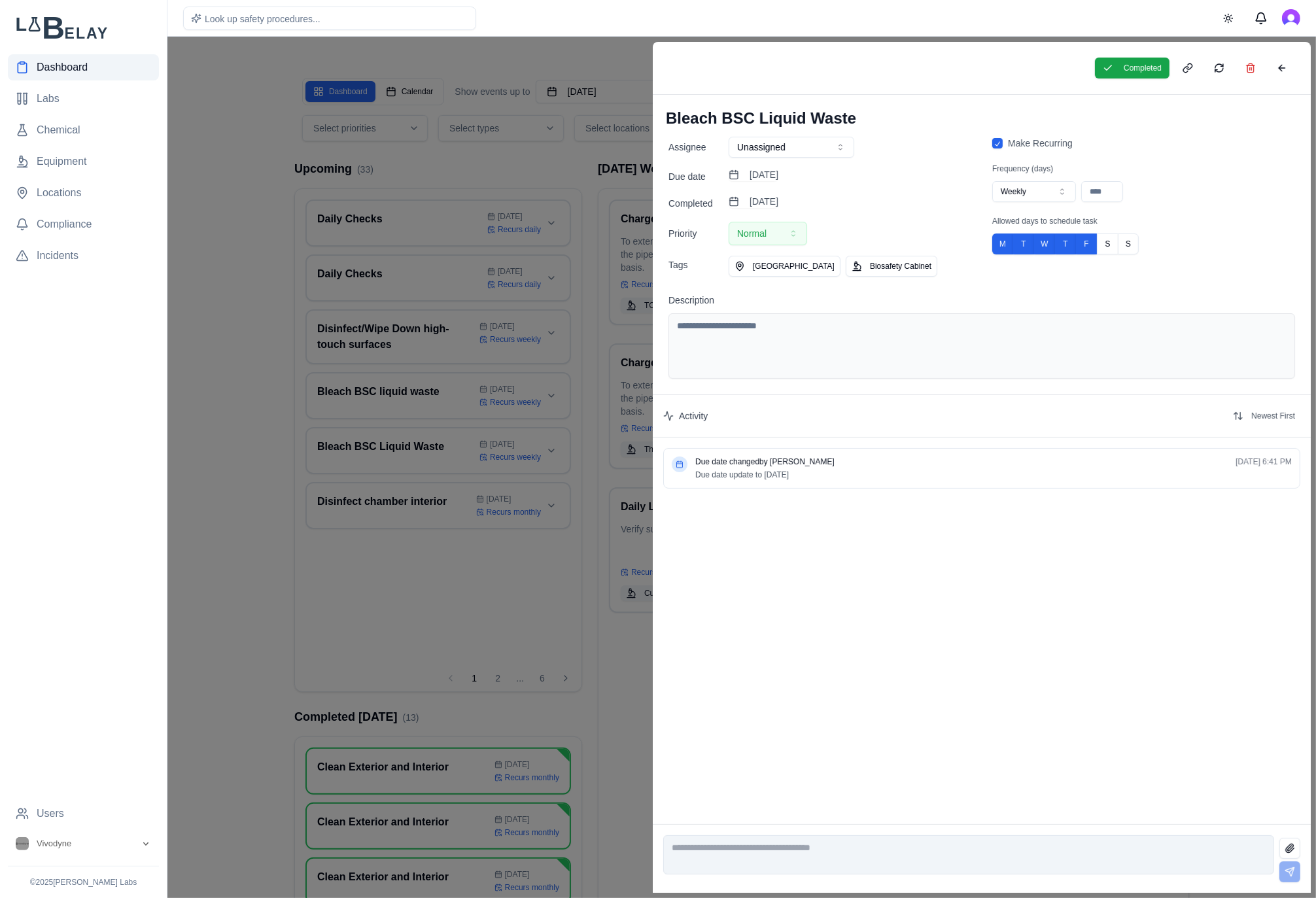
click at [547, 151] on div at bounding box center [658, 467] width 1316 height 861
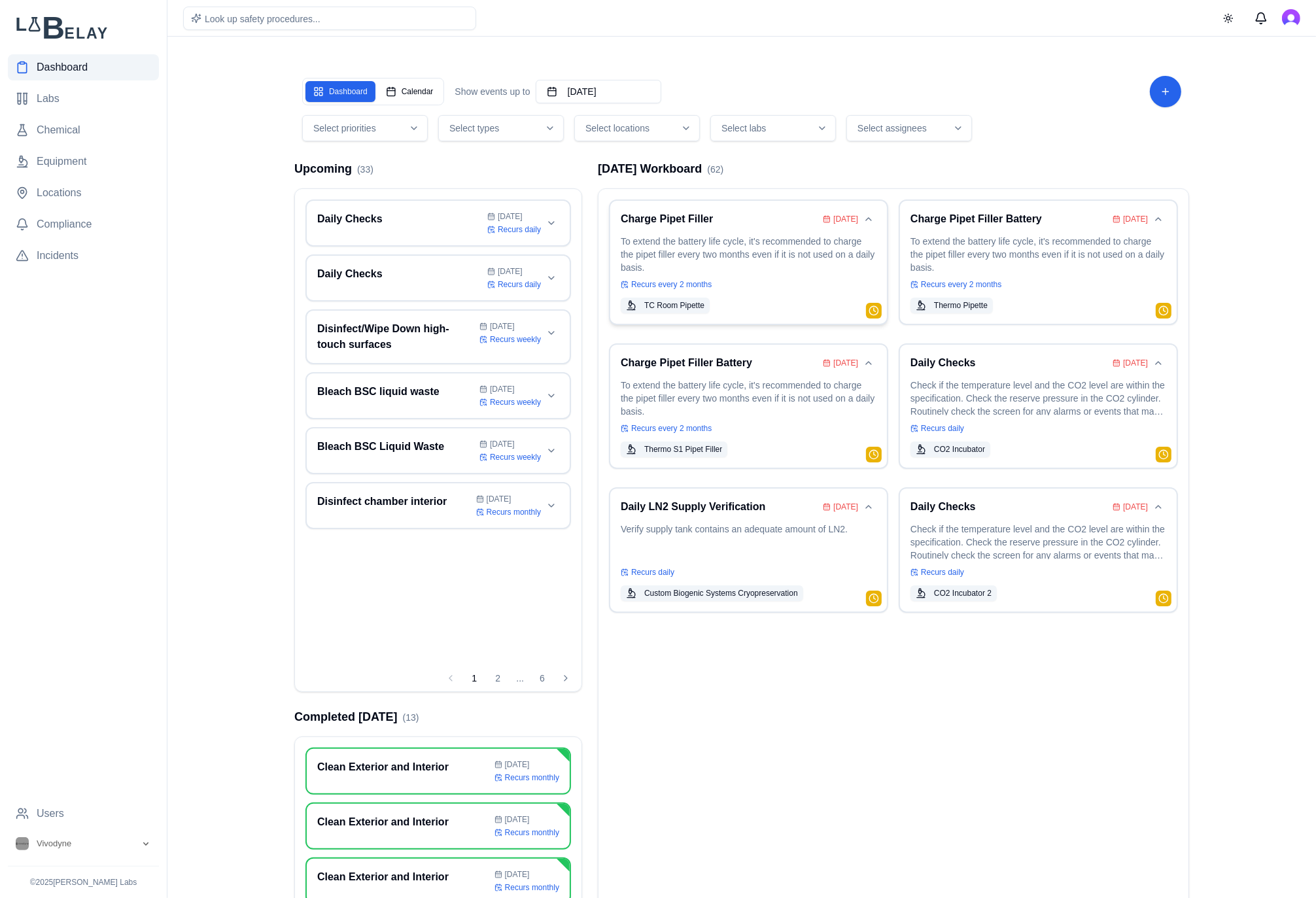
click at [729, 255] on p "To extend the battery life cycle, it's recommended to charge the pipet filler e…" at bounding box center [748, 253] width 256 height 37
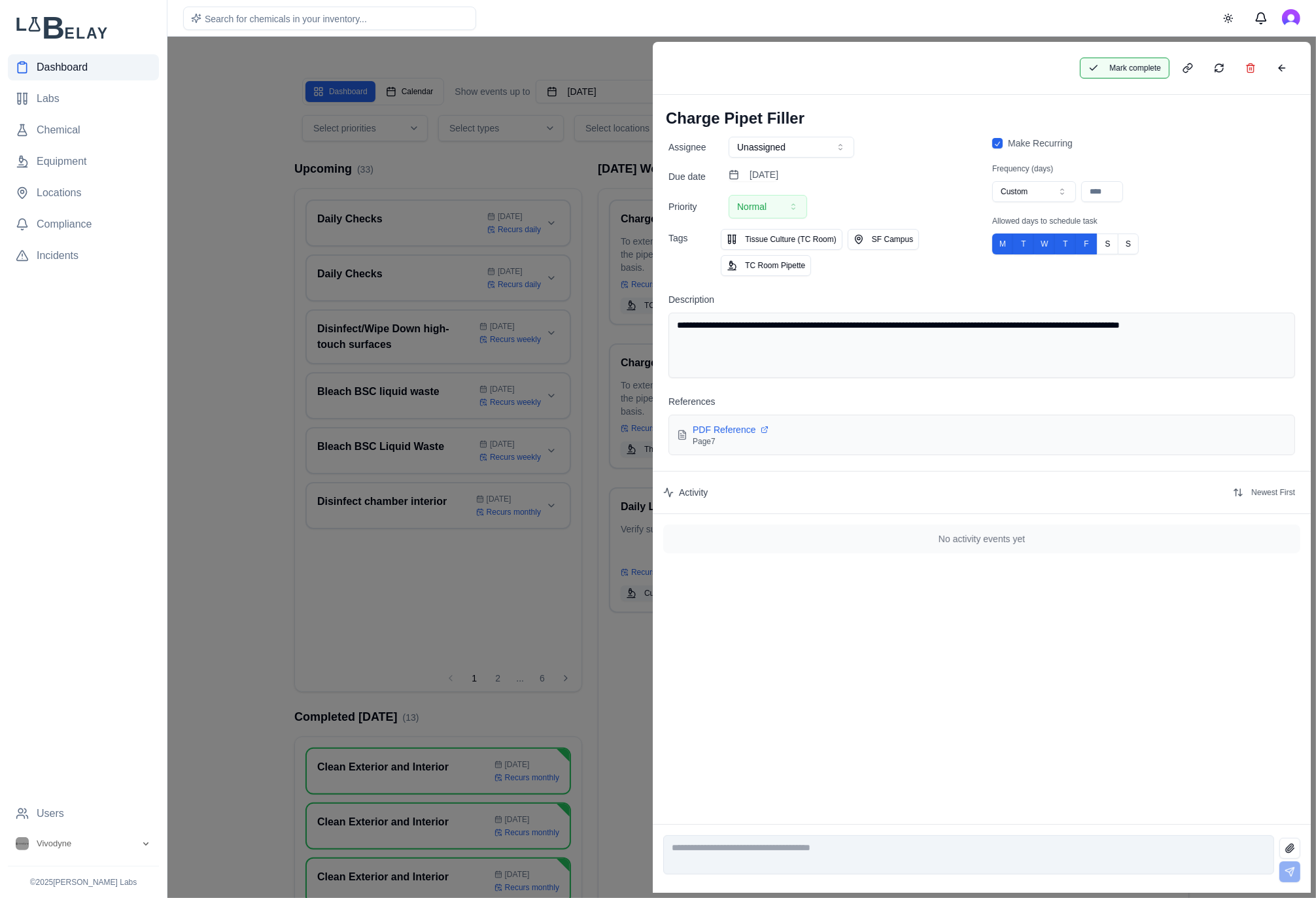
click at [1129, 72] on button "Mark complete" at bounding box center [1125, 68] width 90 height 21
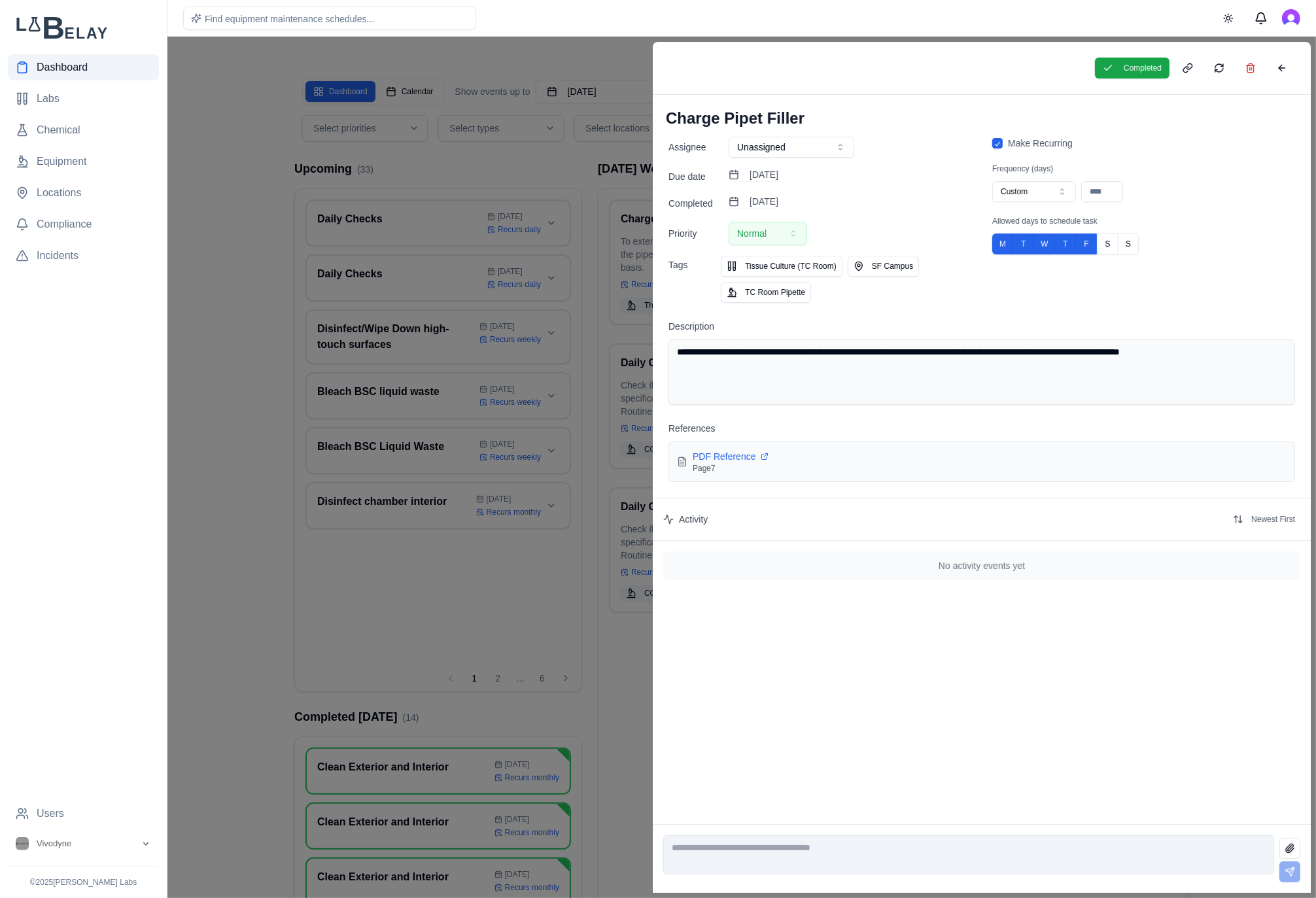
click at [521, 177] on div at bounding box center [658, 467] width 1316 height 861
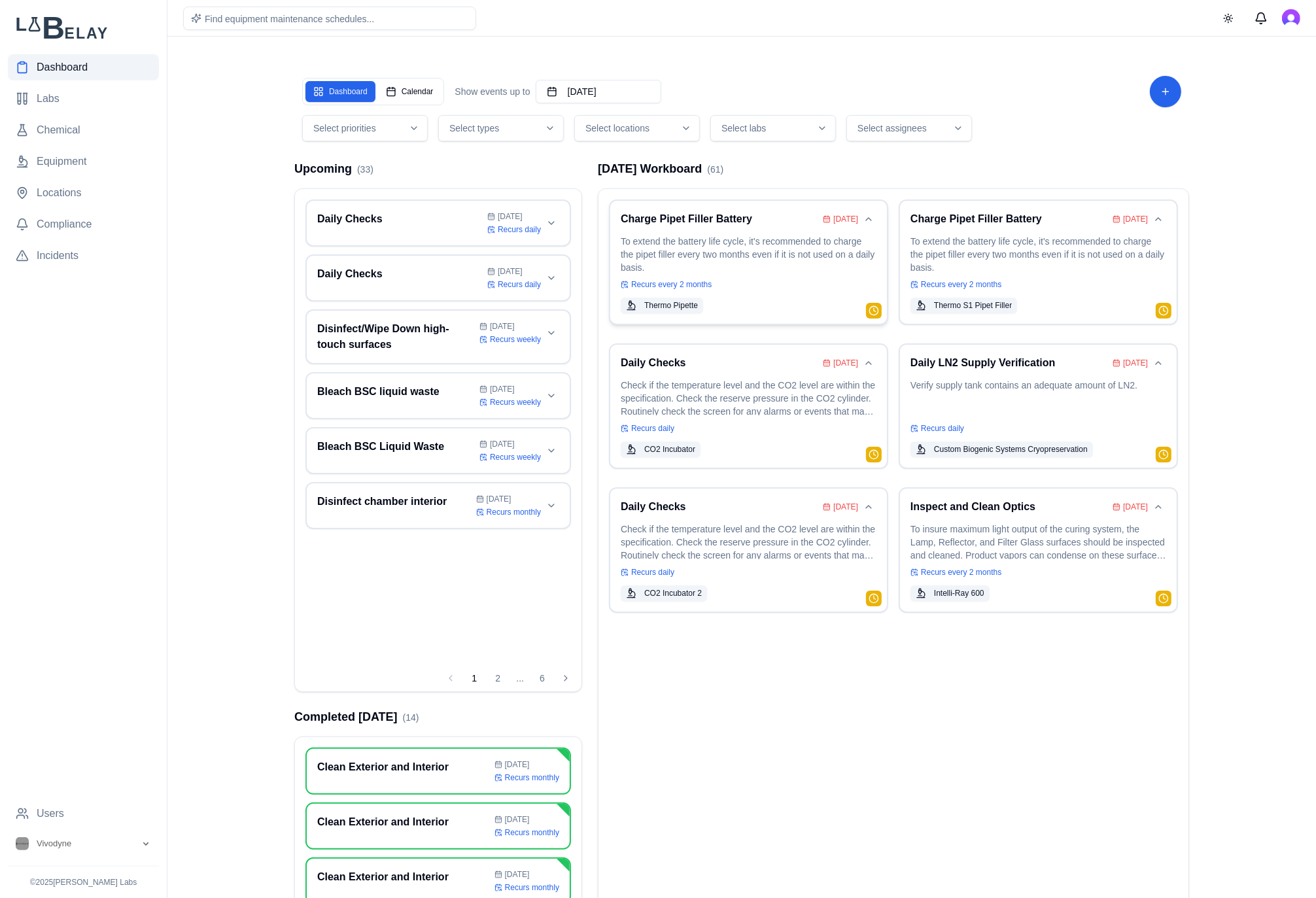
click at [719, 254] on p "To extend the battery life cycle, it's recommended to charge the pipet filler e…" at bounding box center [748, 253] width 256 height 37
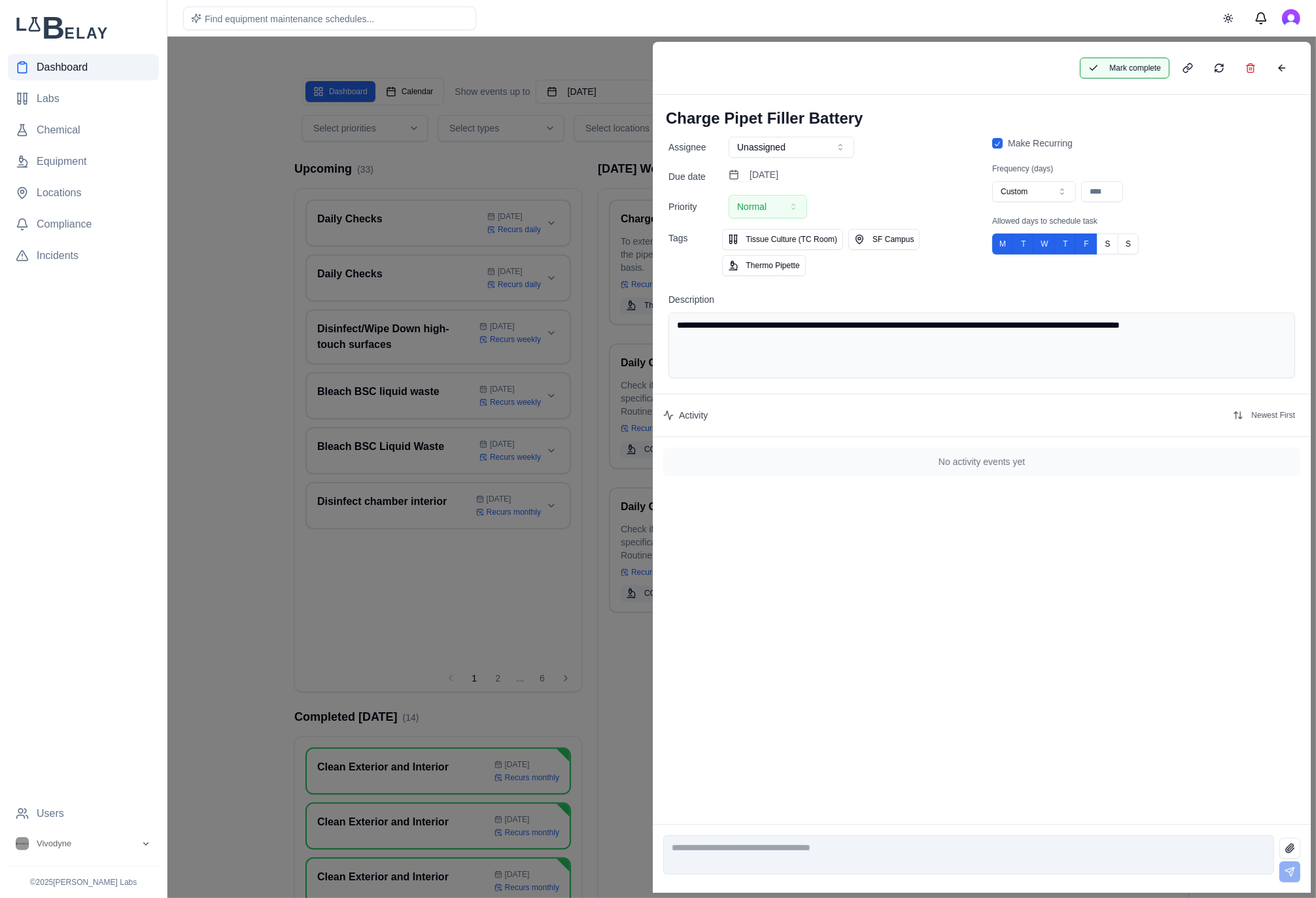
click at [1129, 62] on button "Mark complete" at bounding box center [1125, 68] width 90 height 21
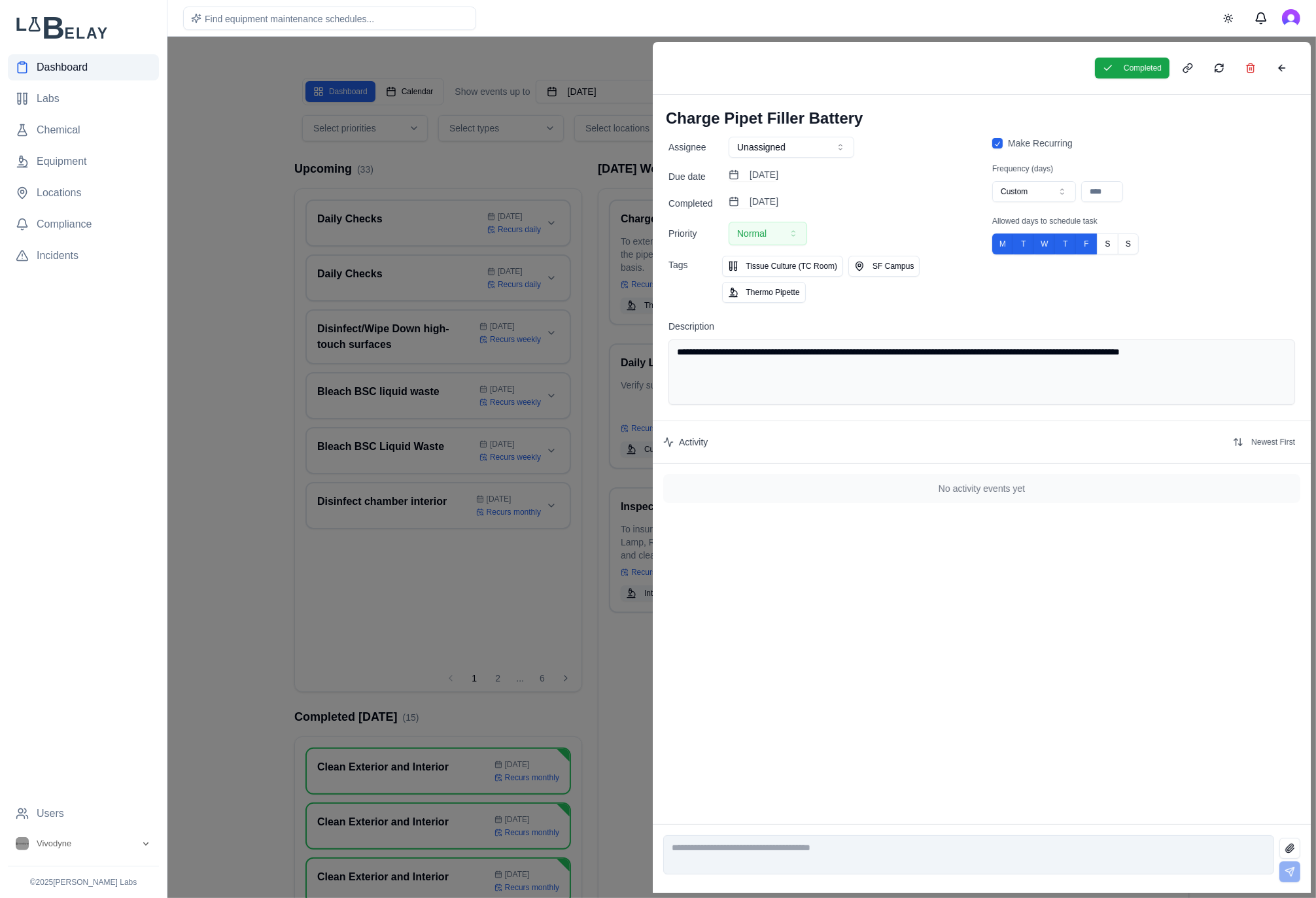
click at [556, 168] on div at bounding box center [658, 467] width 1316 height 861
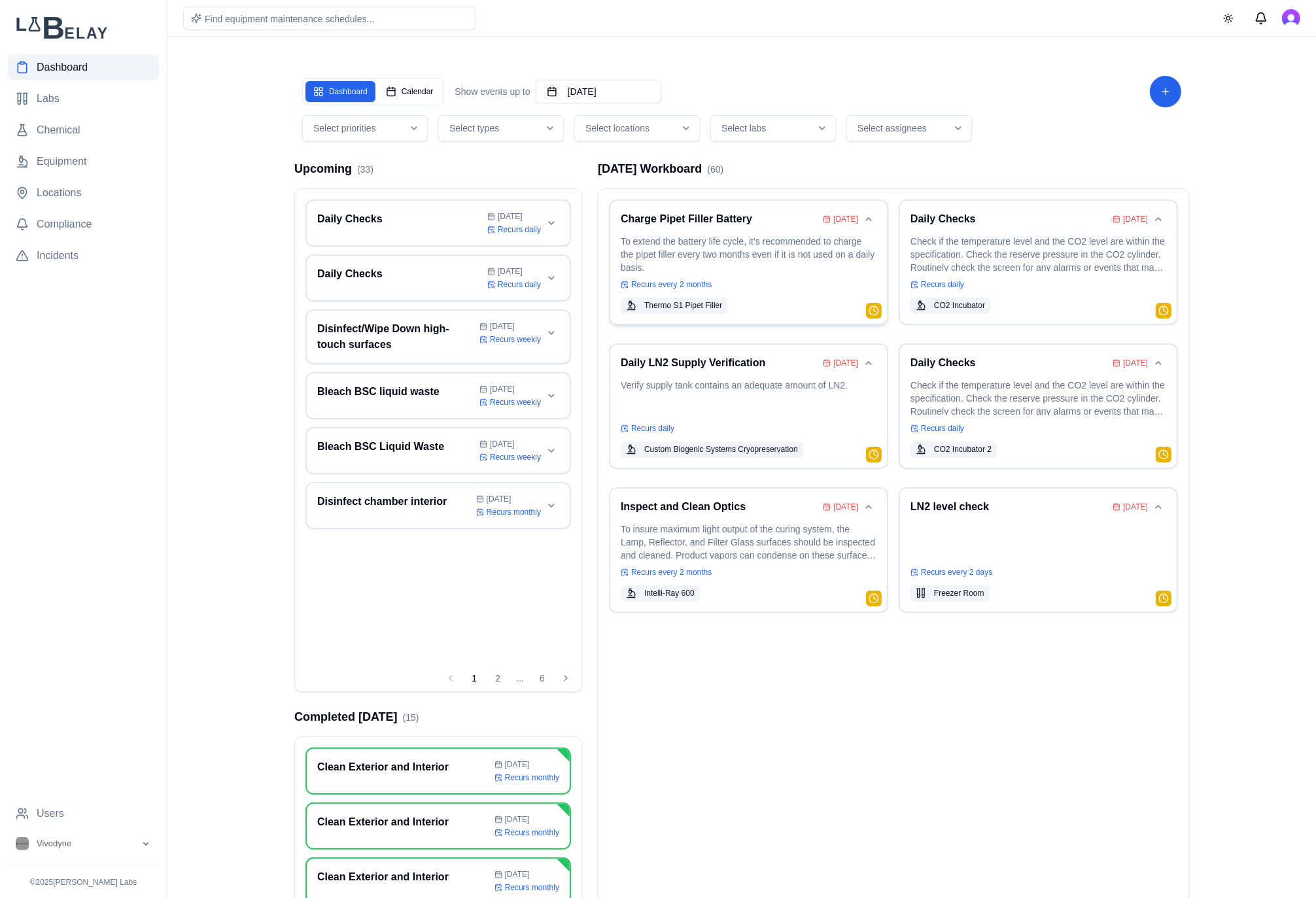
click at [686, 246] on p "To extend the battery life cycle, it's recommended to charge the pipet filler e…" at bounding box center [748, 253] width 256 height 37
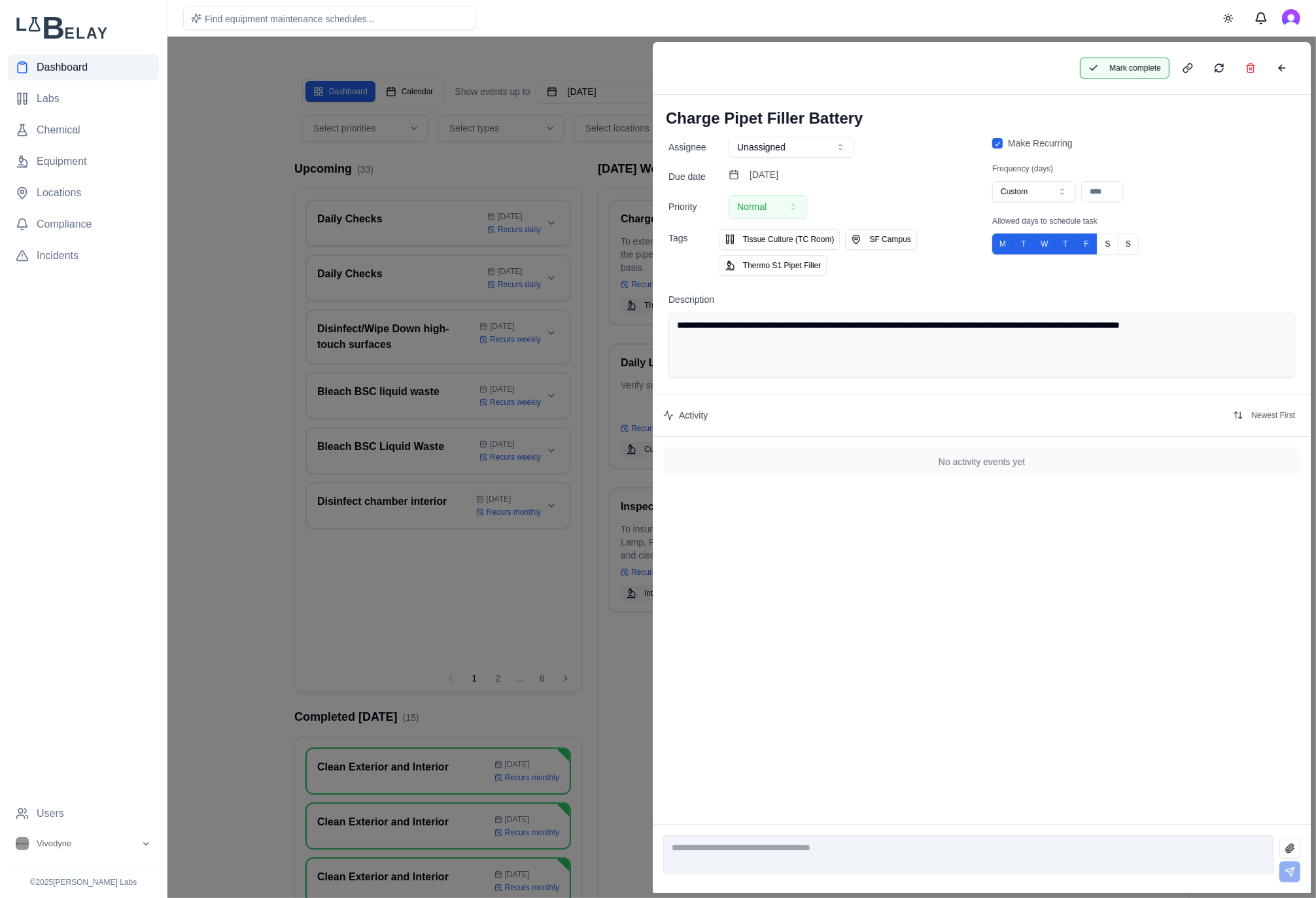
click at [1125, 62] on button "Mark complete" at bounding box center [1125, 68] width 90 height 21
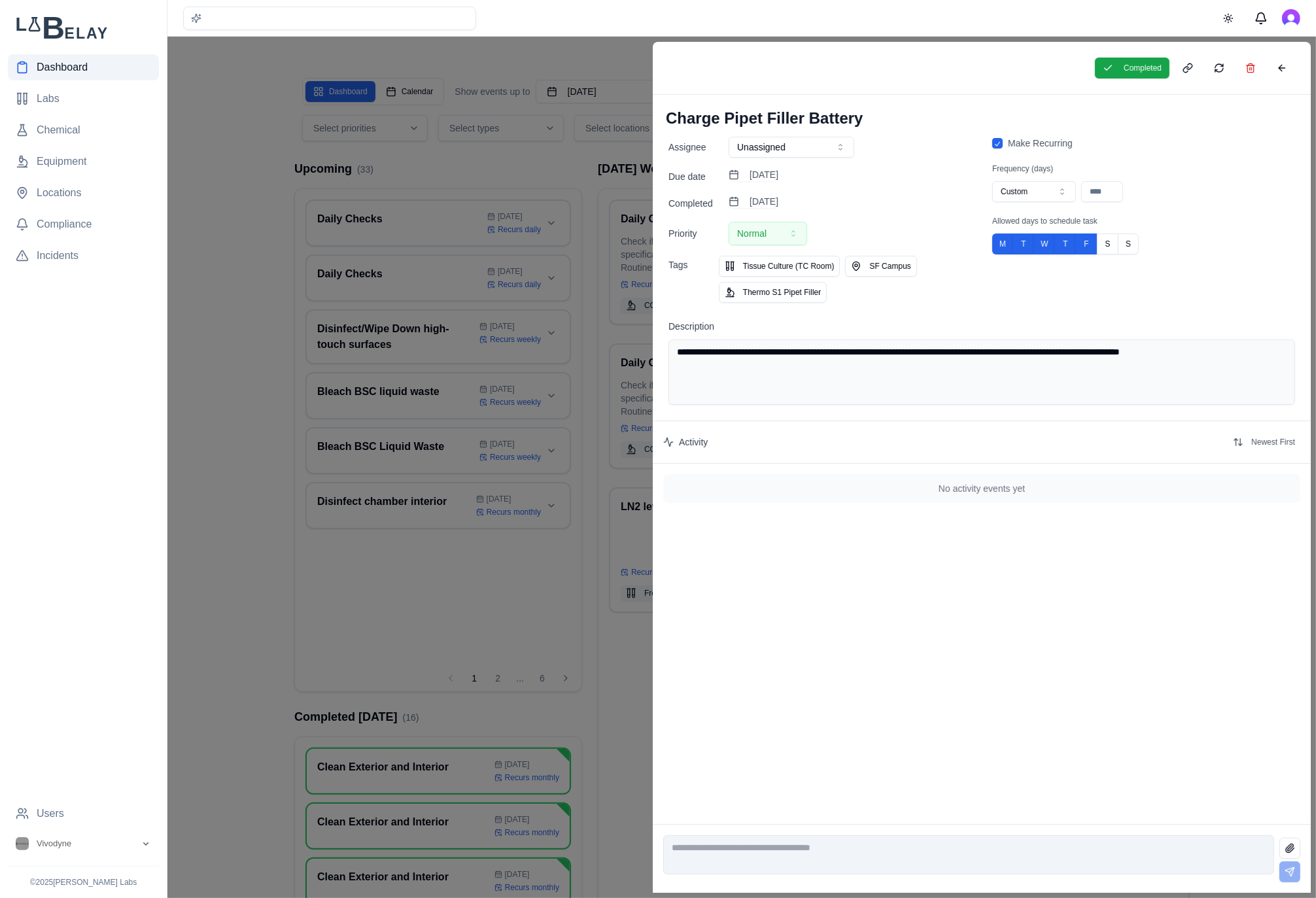
click at [566, 174] on div at bounding box center [658, 467] width 1316 height 861
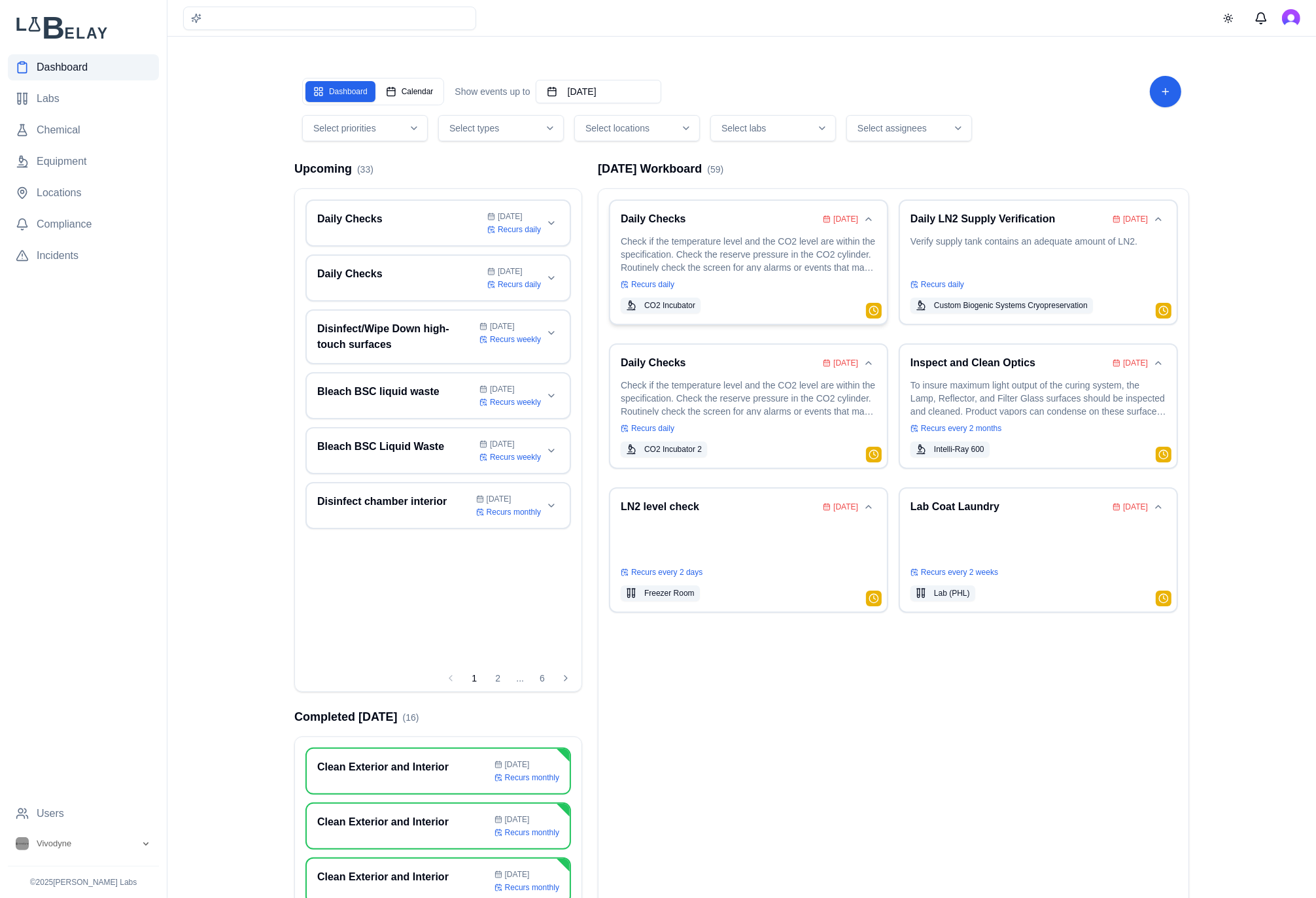
click at [712, 247] on p "Check if the temperature level and the CO2 level are within the specification. …" at bounding box center [748, 253] width 256 height 37
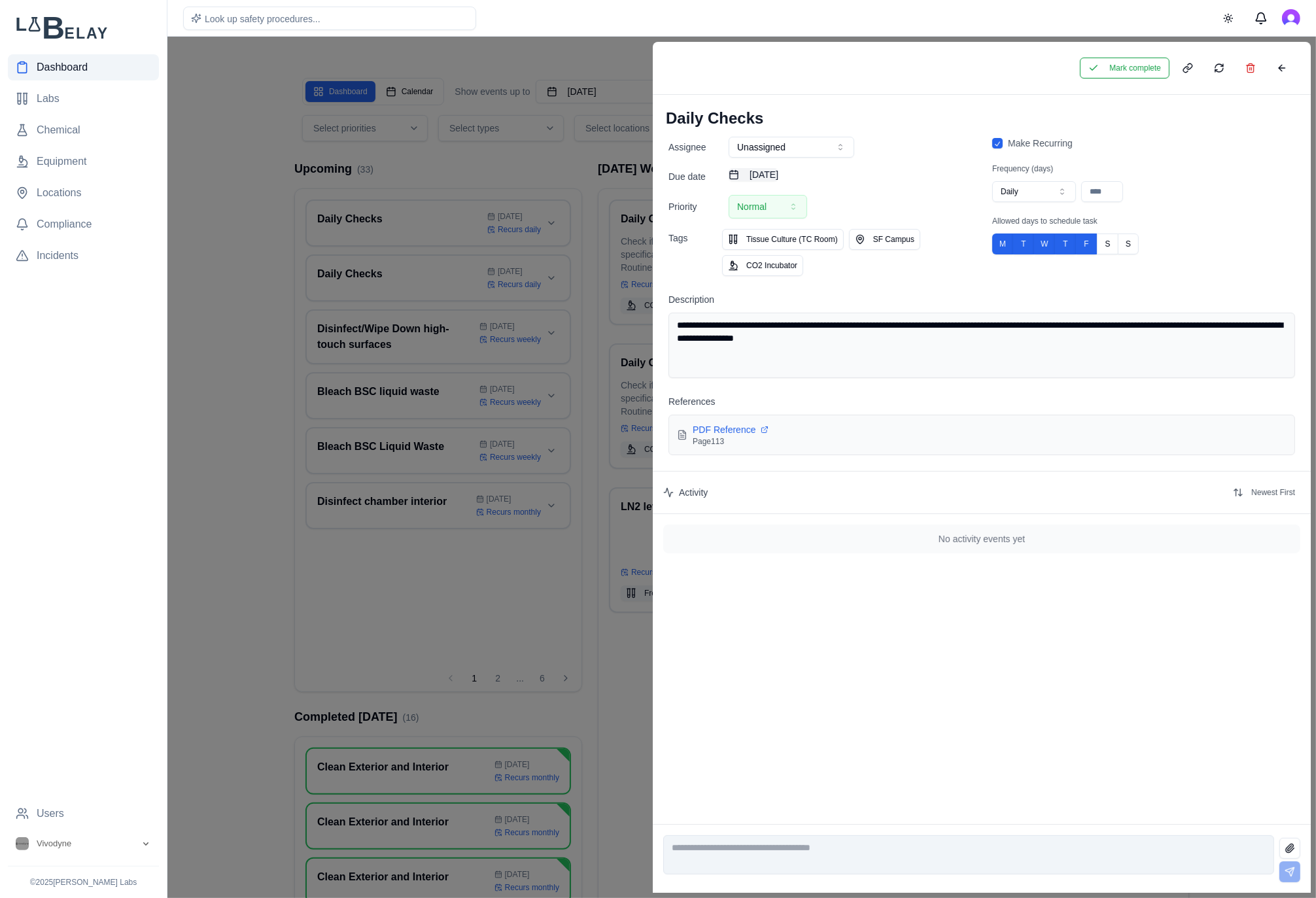
click at [778, 175] on button "[DATE]" at bounding box center [754, 174] width 50 height 13
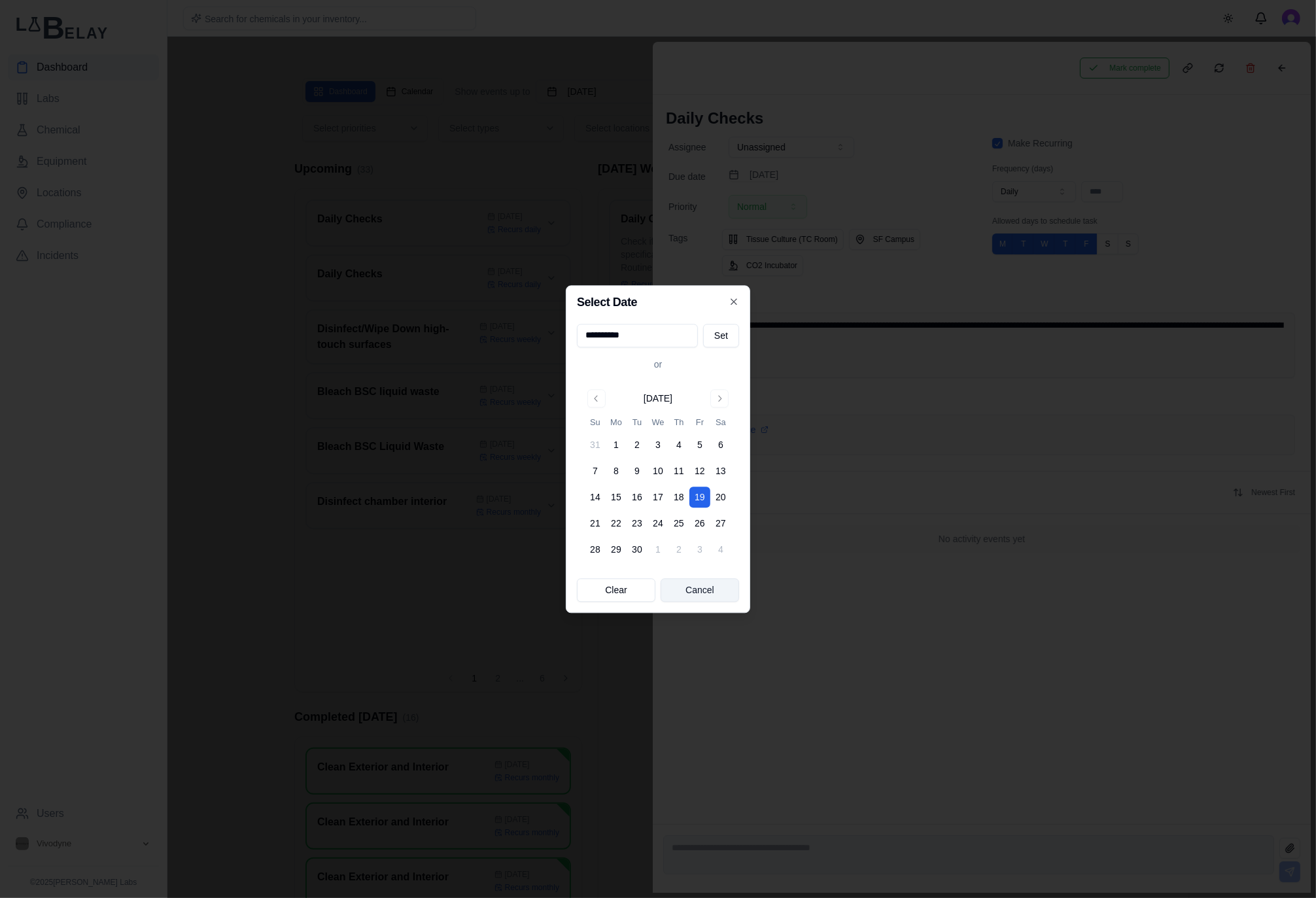
click at [691, 590] on button "Cancel" at bounding box center [700, 590] width 78 height 24
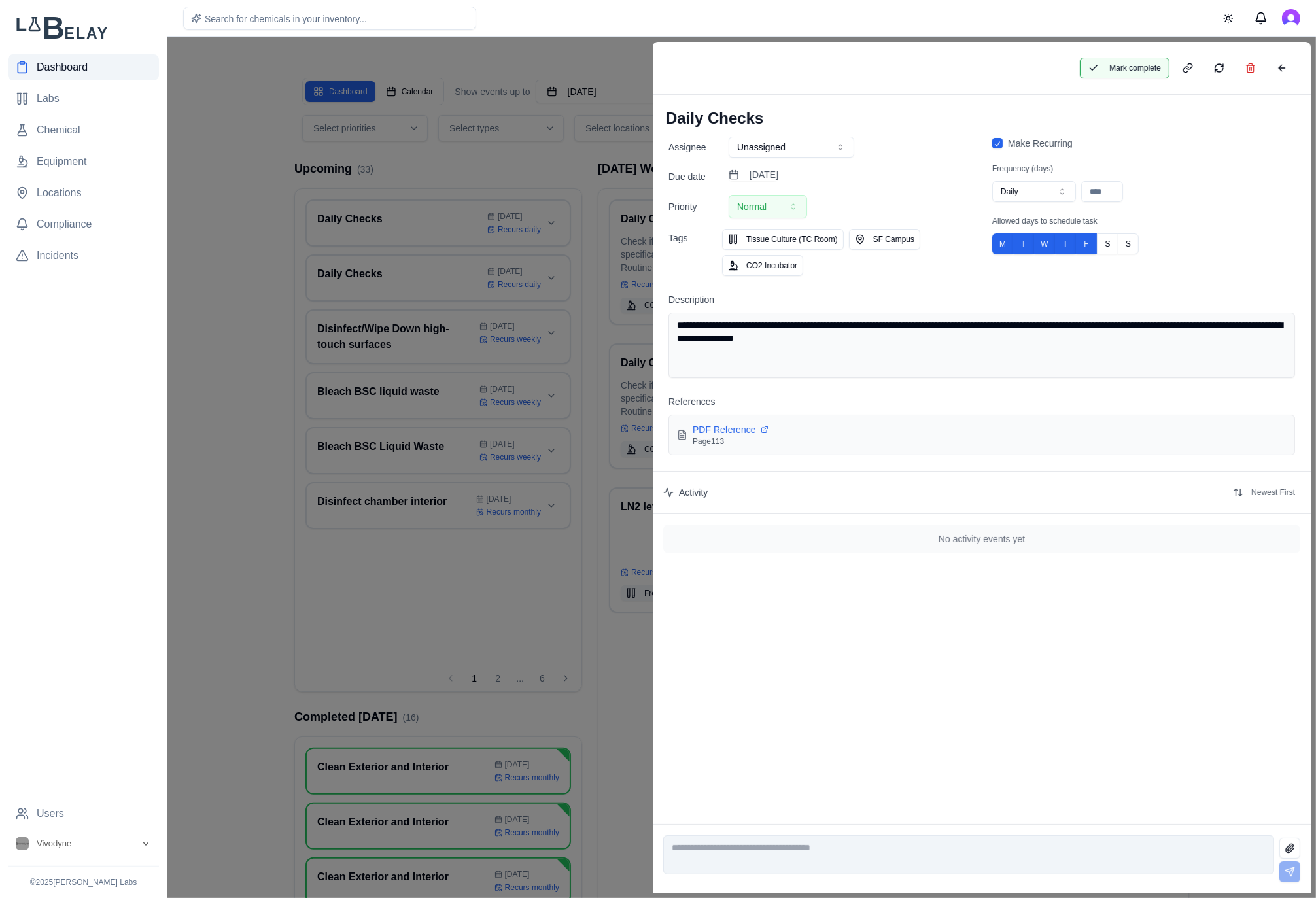
click at [1119, 70] on button "Mark complete" at bounding box center [1125, 68] width 90 height 21
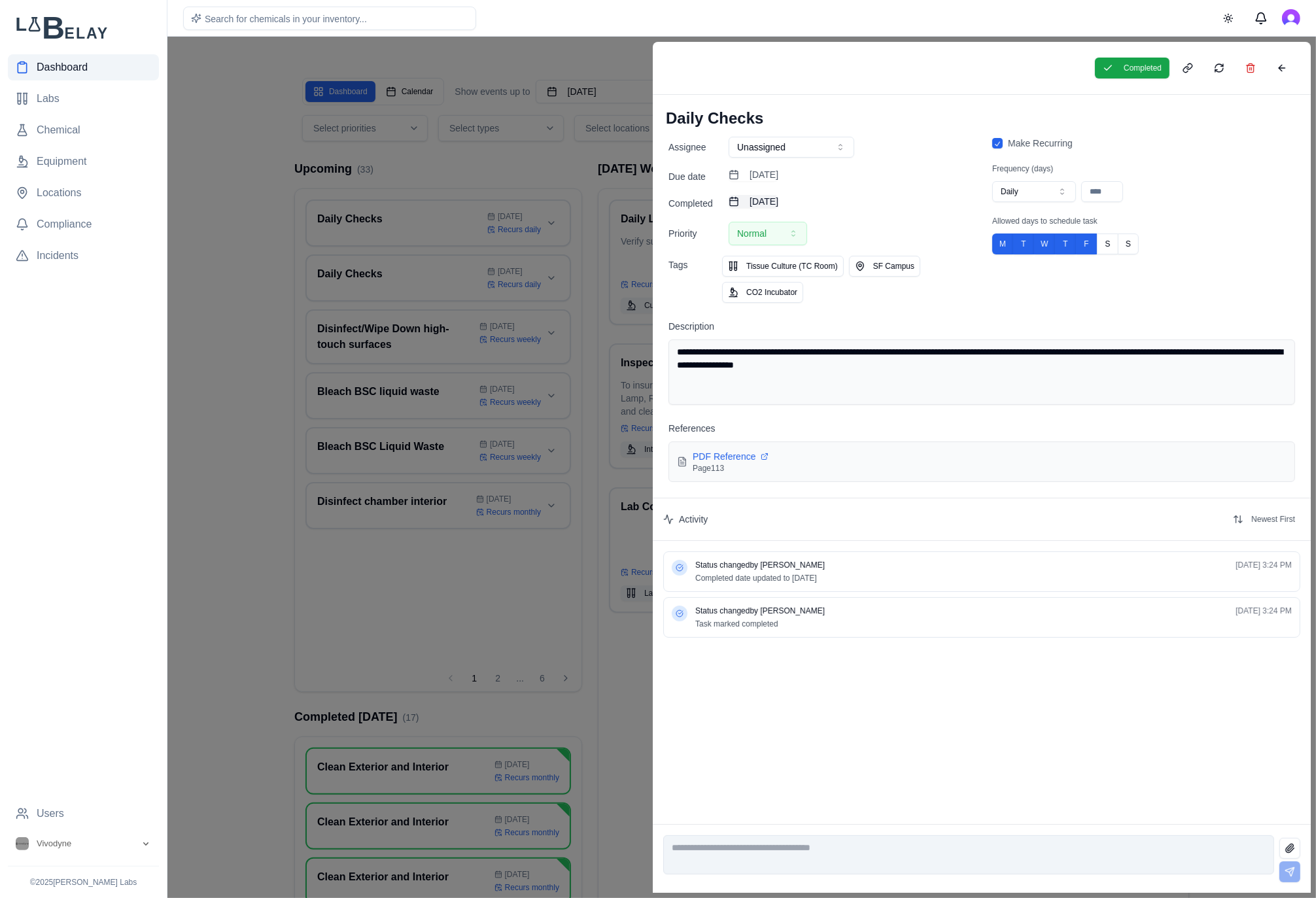
click at [778, 202] on button "[DATE]" at bounding box center [754, 201] width 50 height 13
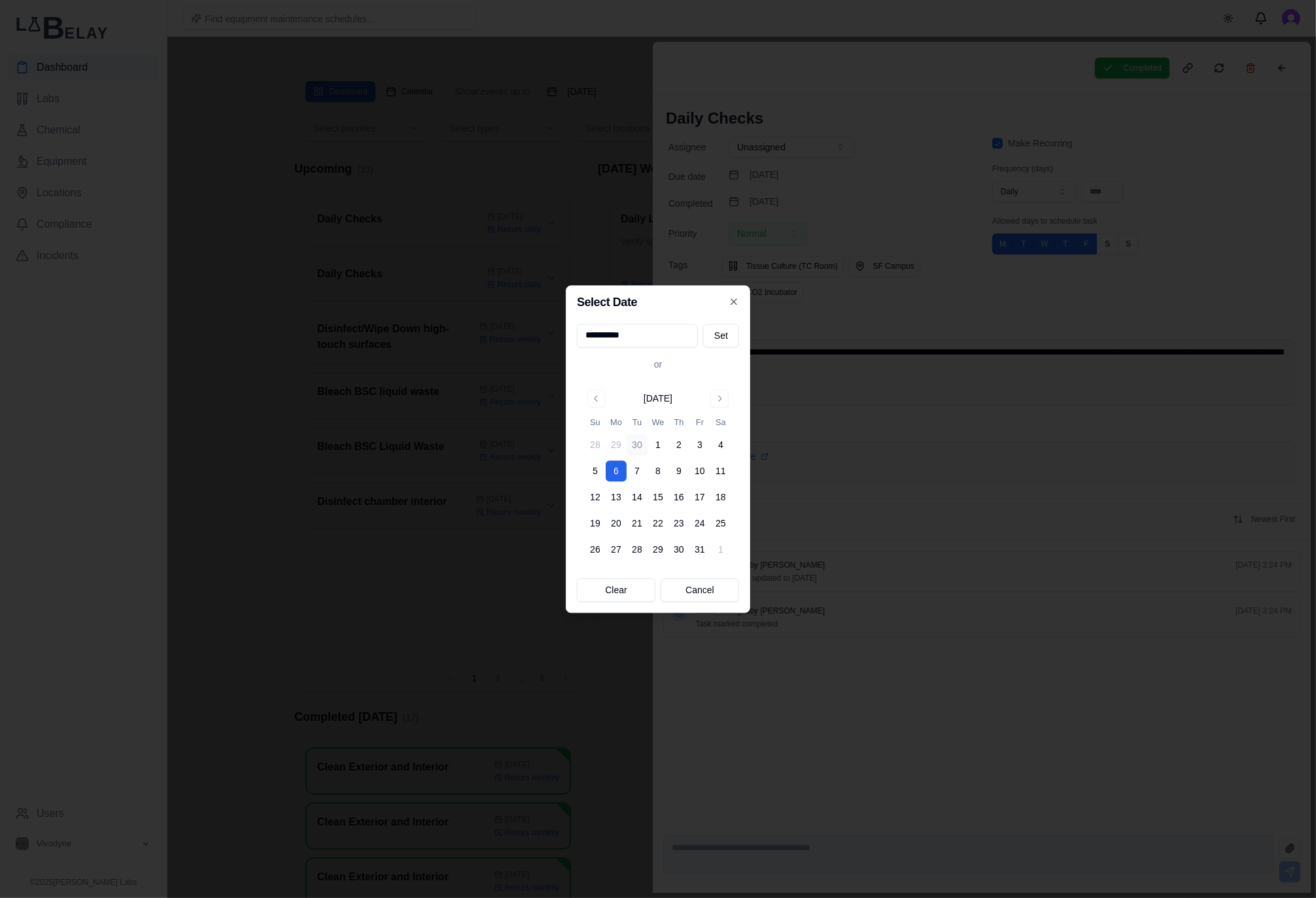
click at [636, 441] on button "30" at bounding box center [637, 444] width 21 height 21
type input "**********"
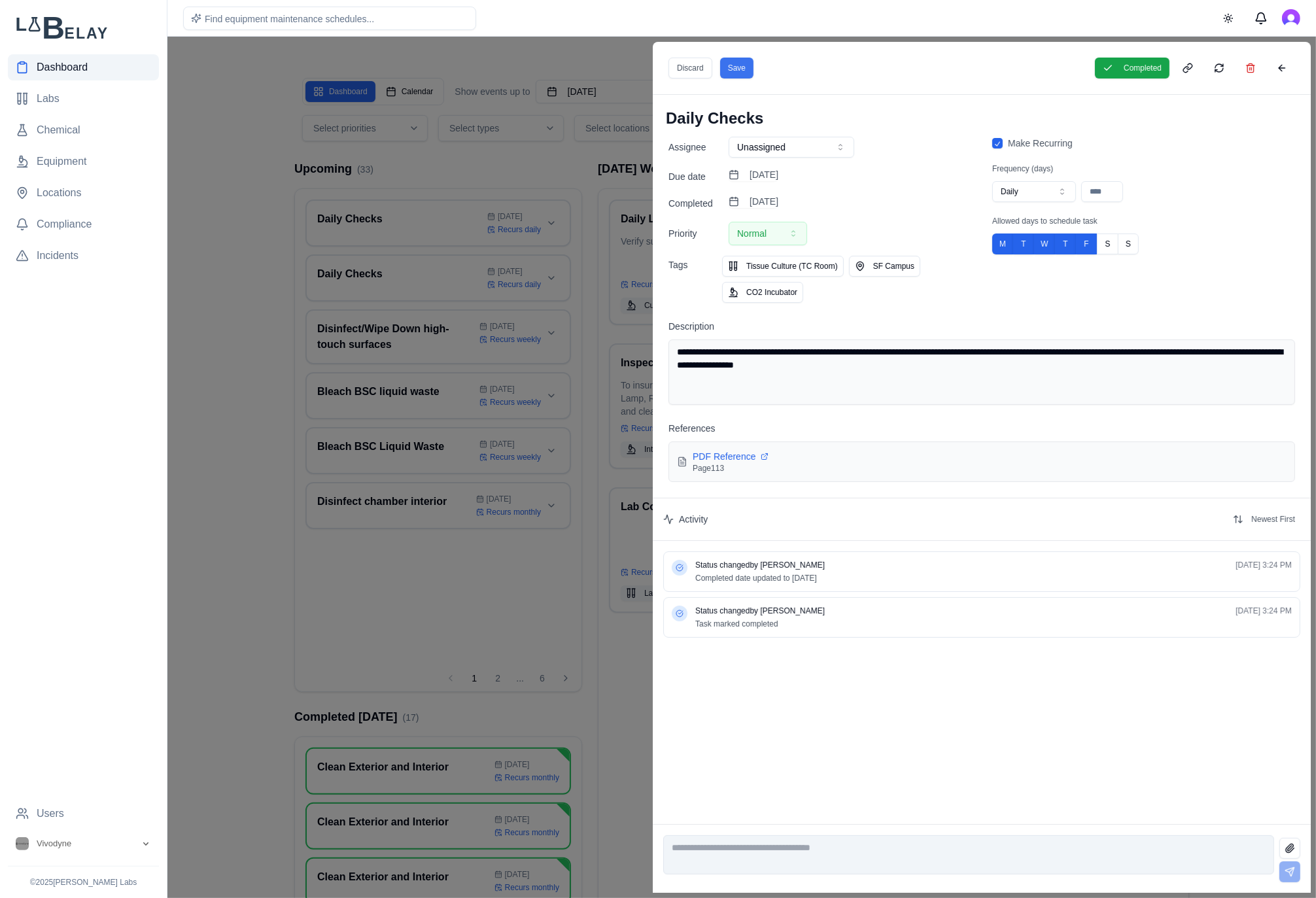
click at [739, 69] on button "Save" at bounding box center [737, 68] width 33 height 21
click at [527, 174] on div at bounding box center [658, 467] width 1316 height 861
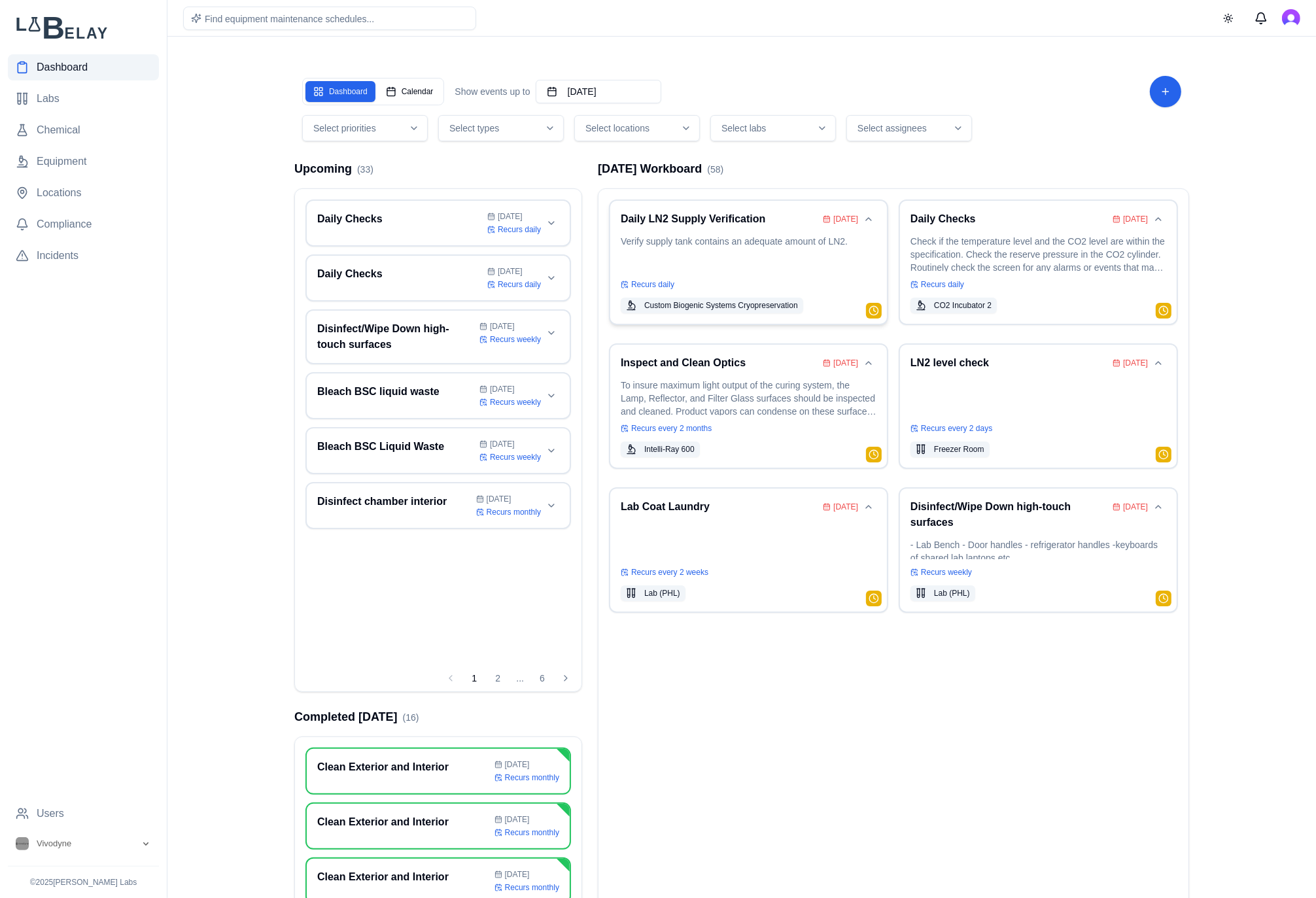
click at [754, 243] on p "Verify supply tank contains an adequate amount of LN2." at bounding box center [748, 253] width 256 height 37
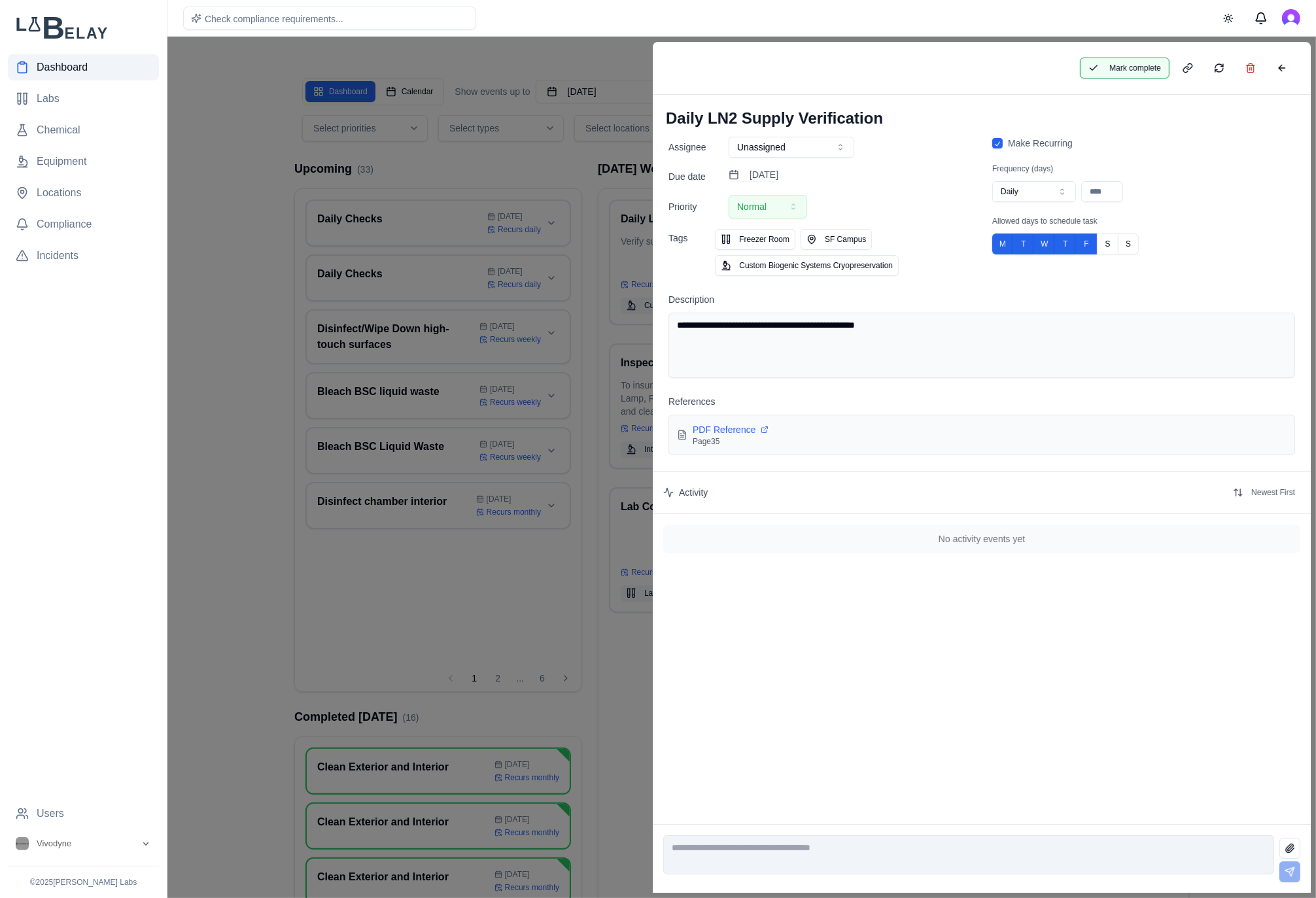
click at [1125, 73] on button "Mark complete" at bounding box center [1125, 68] width 90 height 21
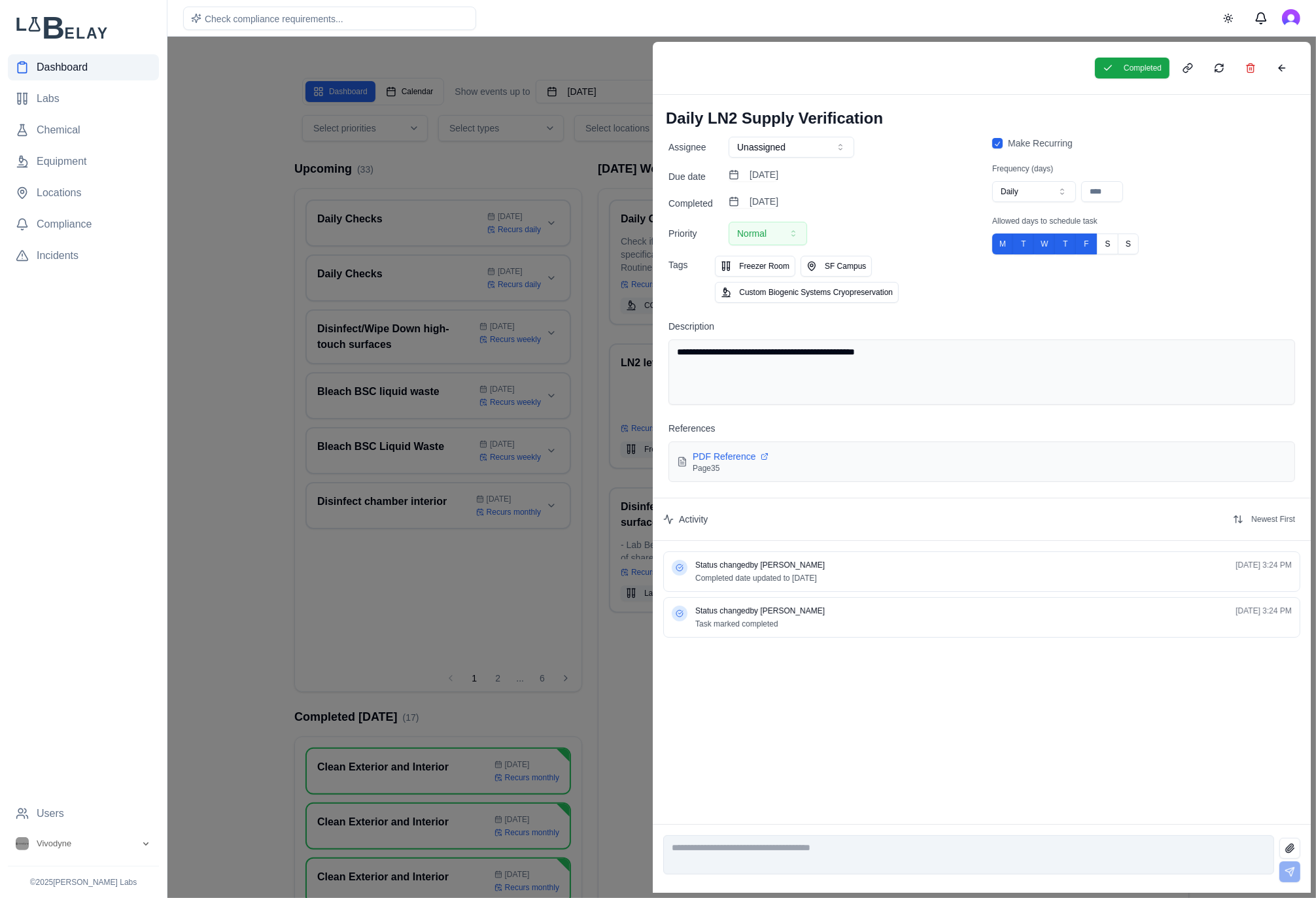
click at [473, 158] on div at bounding box center [658, 467] width 1316 height 861
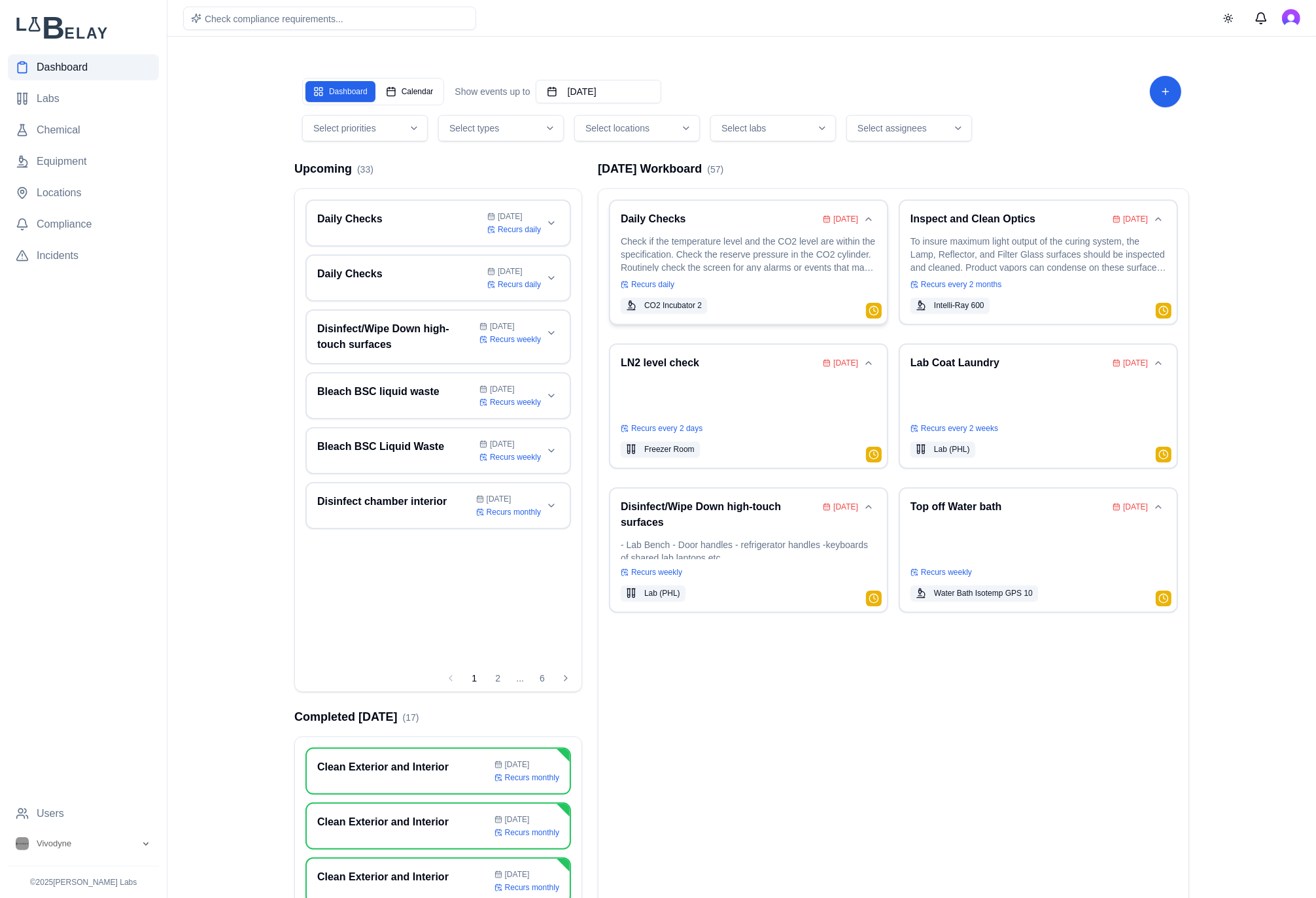
click at [777, 227] on div "Daily Checks [DATE] Check if the temperature level and the CO2 level are within…" at bounding box center [748, 262] width 256 height 102
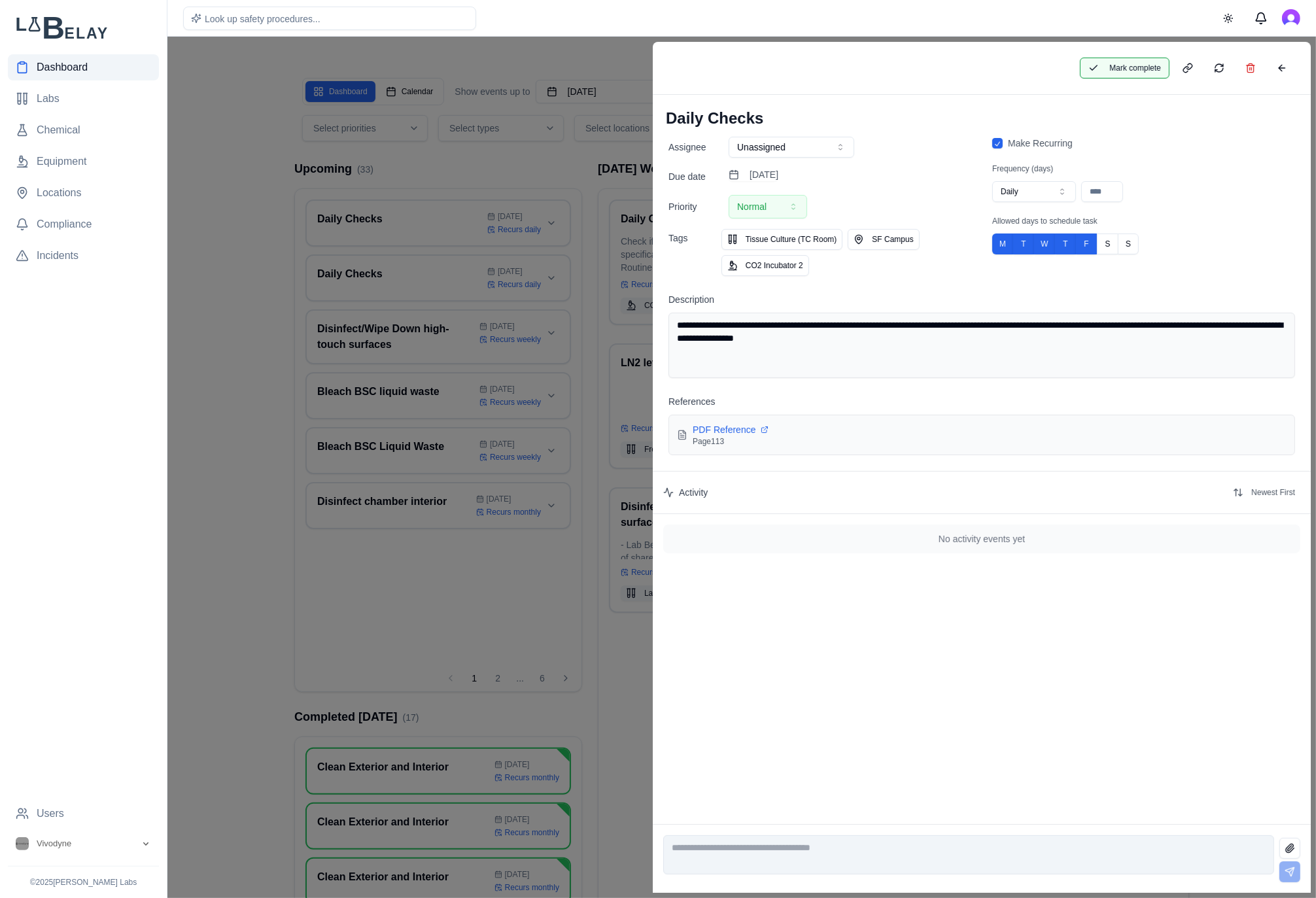
click at [1116, 68] on button "Mark complete" at bounding box center [1125, 68] width 90 height 21
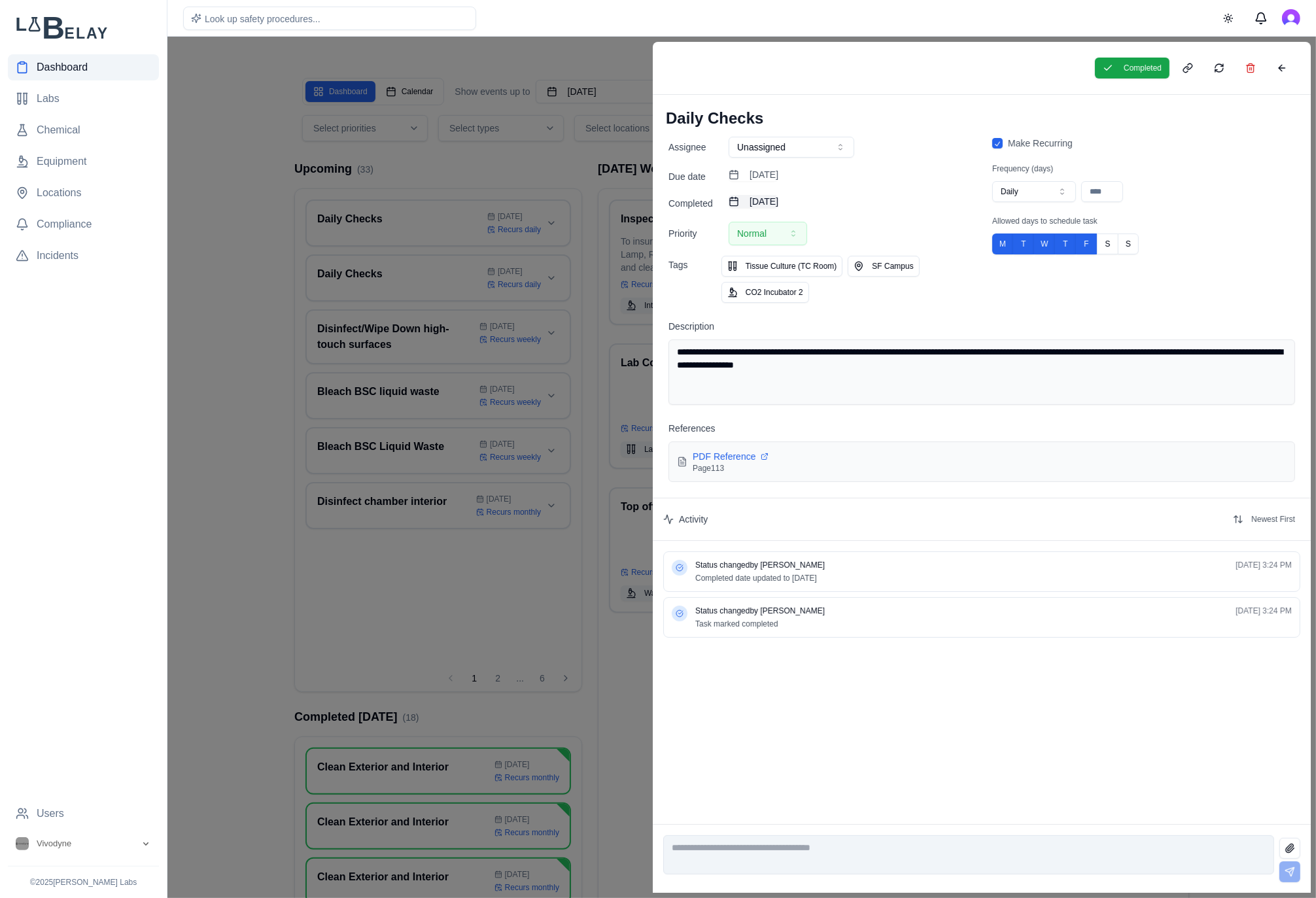
click at [778, 202] on button "[DATE]" at bounding box center [754, 201] width 50 height 13
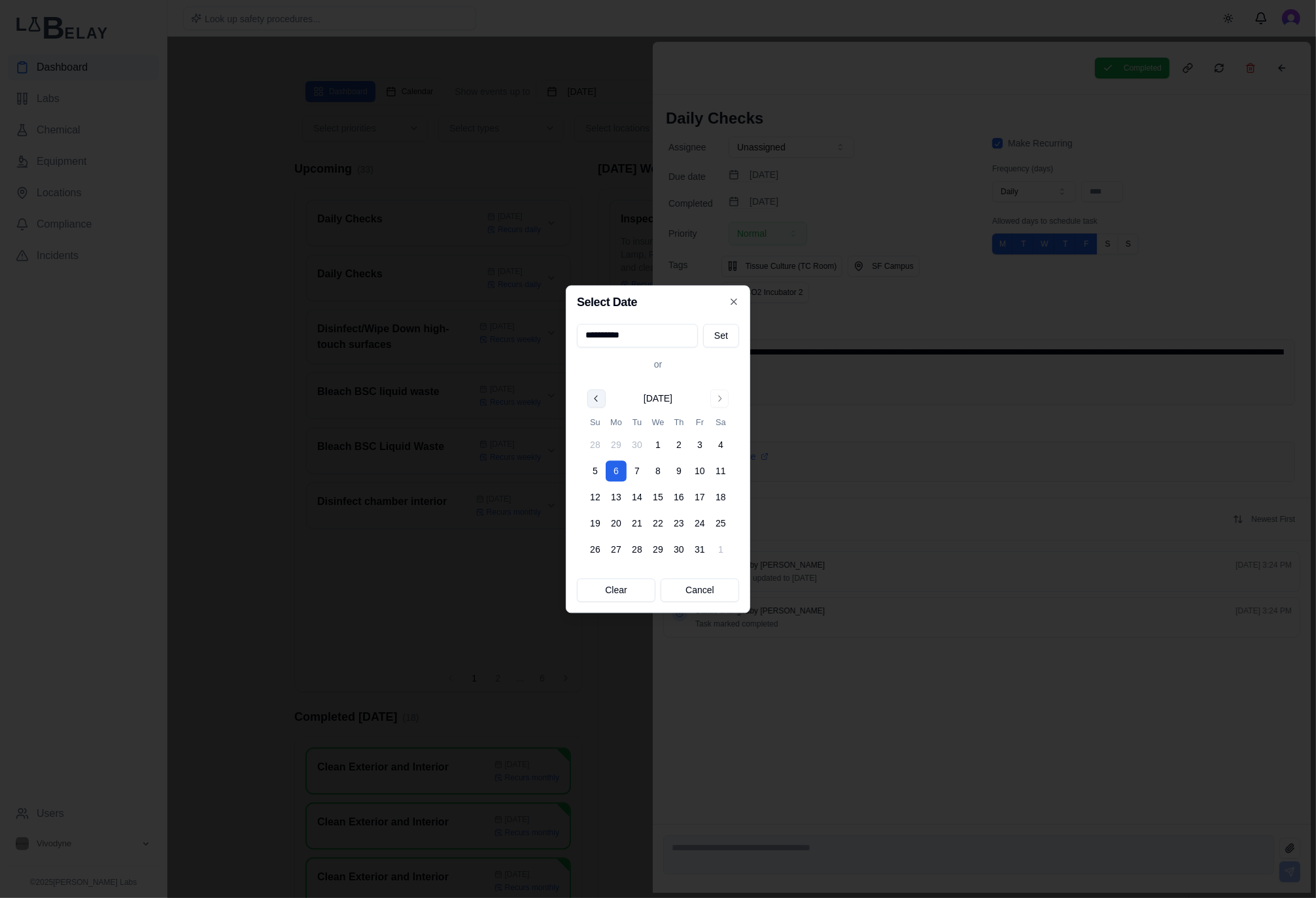
click at [595, 403] on button "Go to previous month" at bounding box center [596, 398] width 18 height 18
click at [635, 543] on button "30" at bounding box center [637, 549] width 21 height 21
type input "**********"
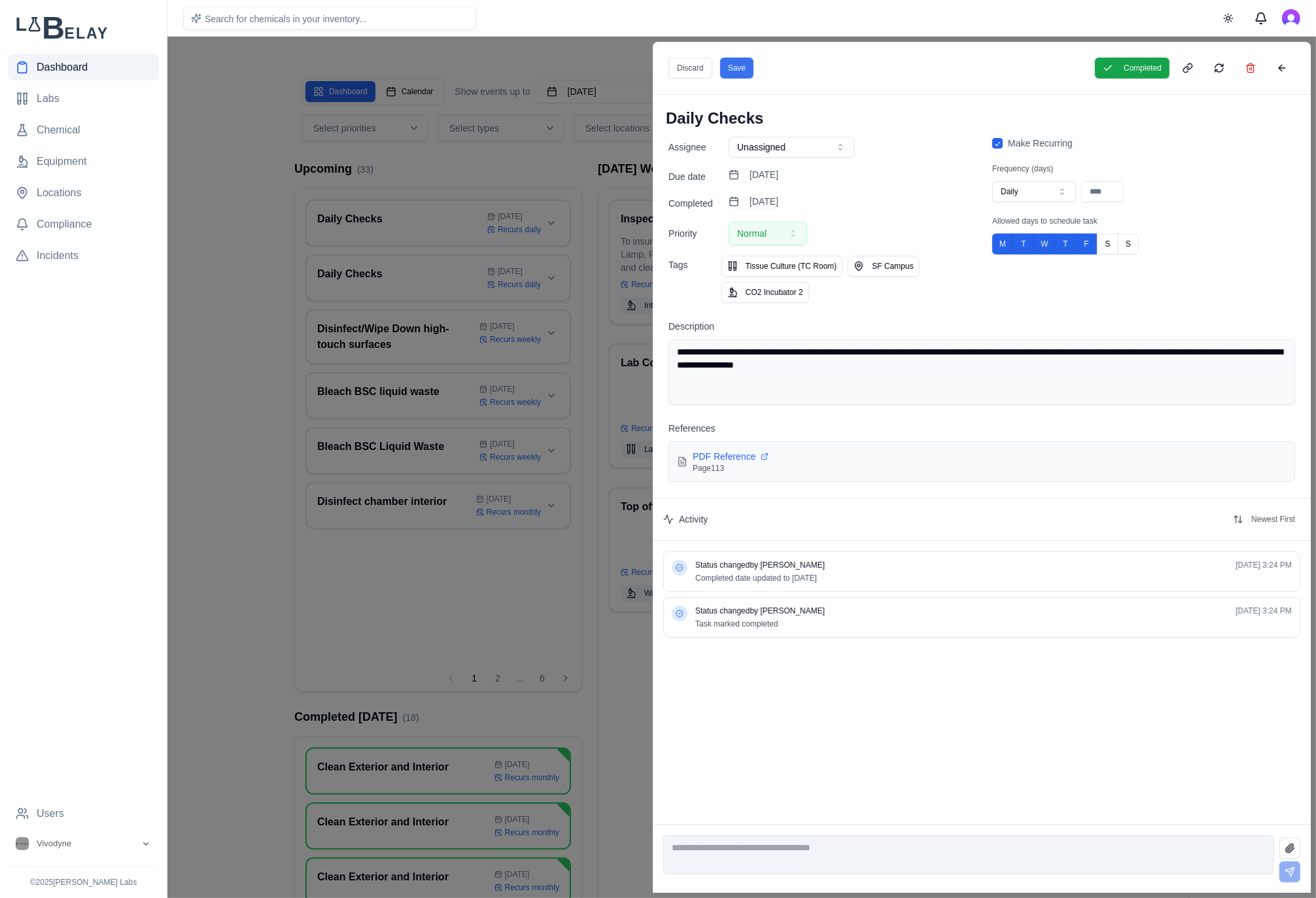
click at [748, 73] on button "Save" at bounding box center [737, 68] width 33 height 21
click at [519, 158] on div at bounding box center [658, 467] width 1316 height 861
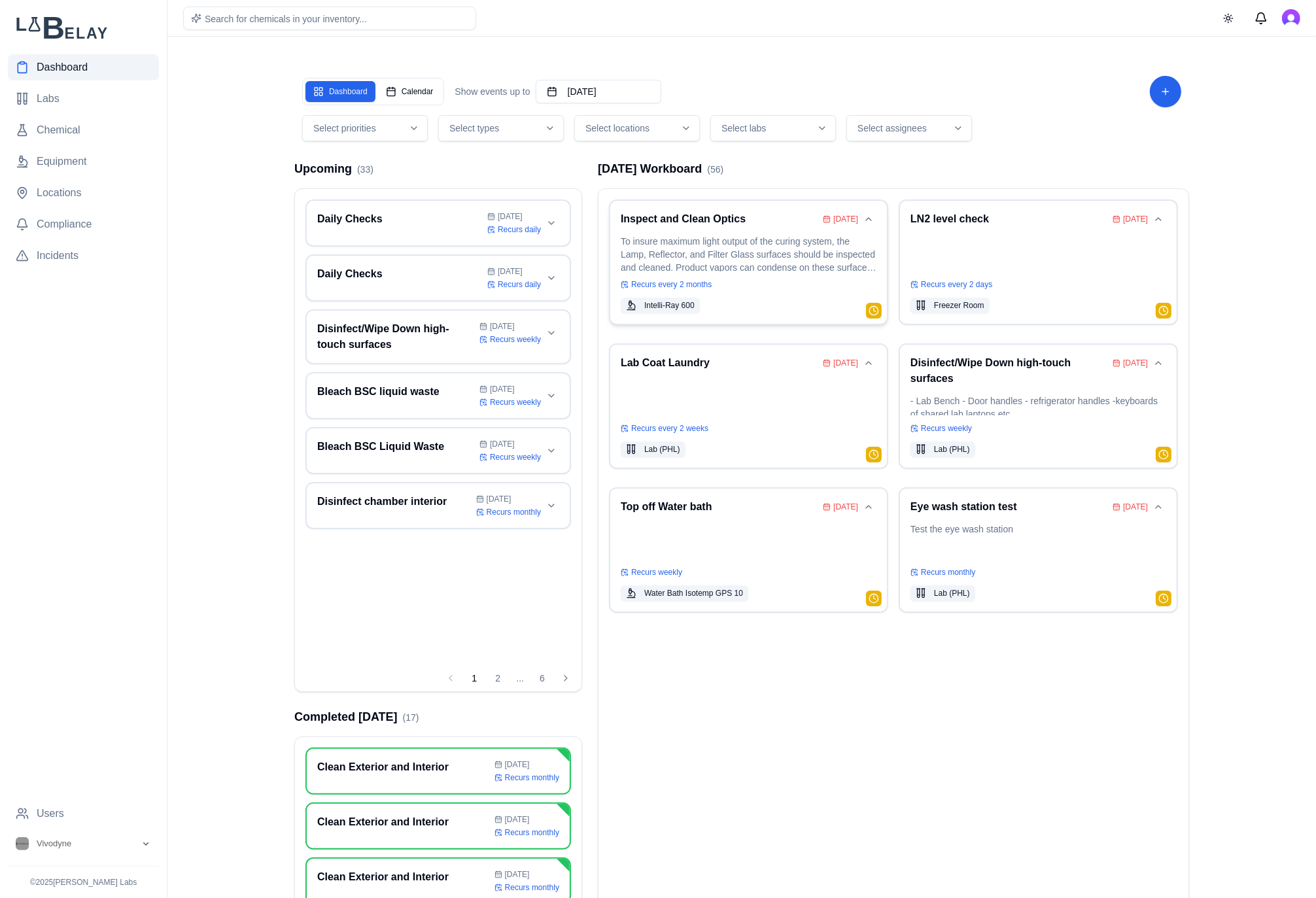
click at [717, 243] on p "To insure maximum light output of the curing system, the Lamp, Reflector, and F…" at bounding box center [748, 253] width 256 height 37
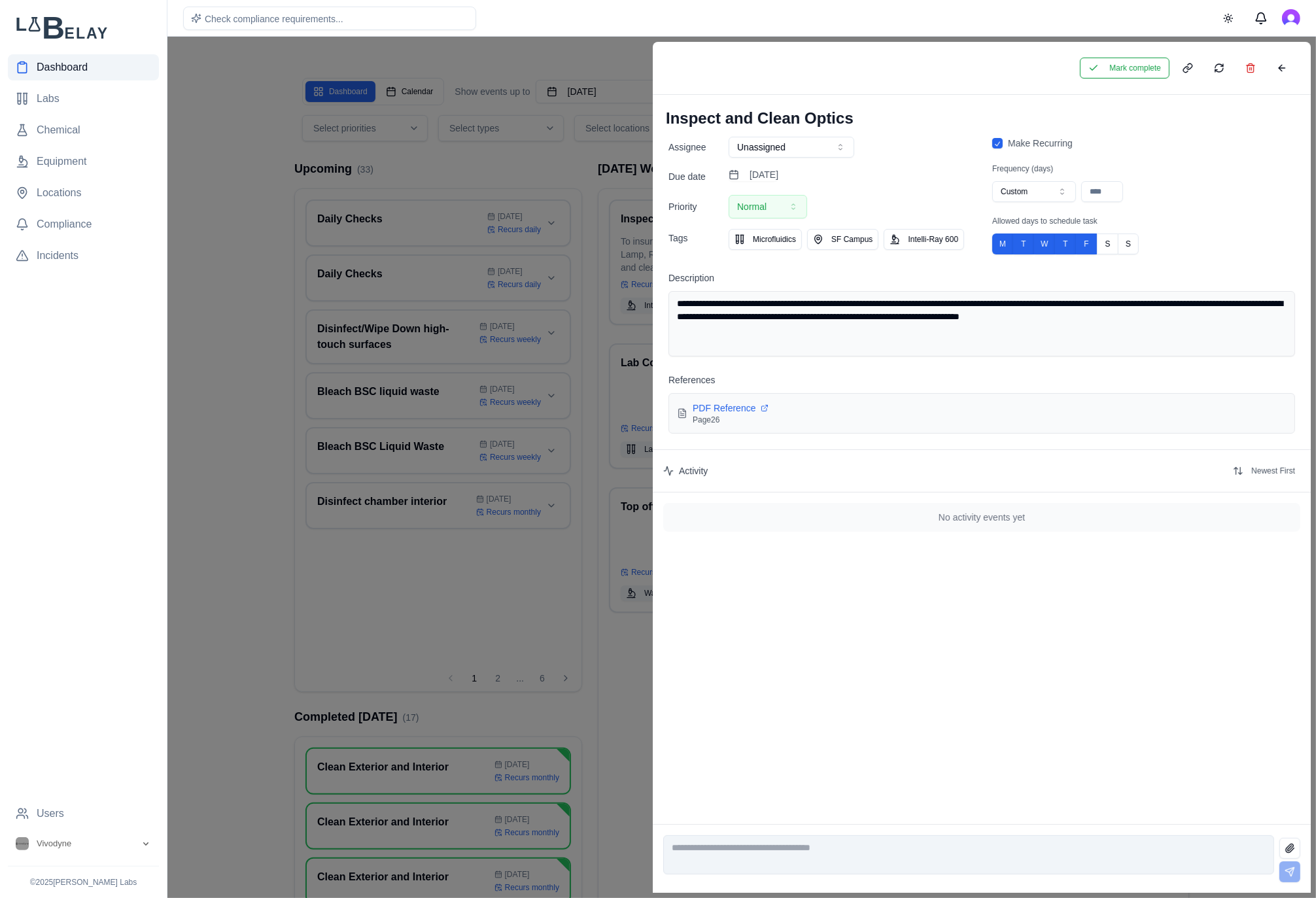
click at [830, 144] on button "Unassigned" at bounding box center [791, 147] width 125 height 21
click at [990, 109] on h1 "Inspect and Clean Optics" at bounding box center [982, 118] width 637 height 26
click at [1279, 62] on button at bounding box center [1282, 68] width 26 height 21
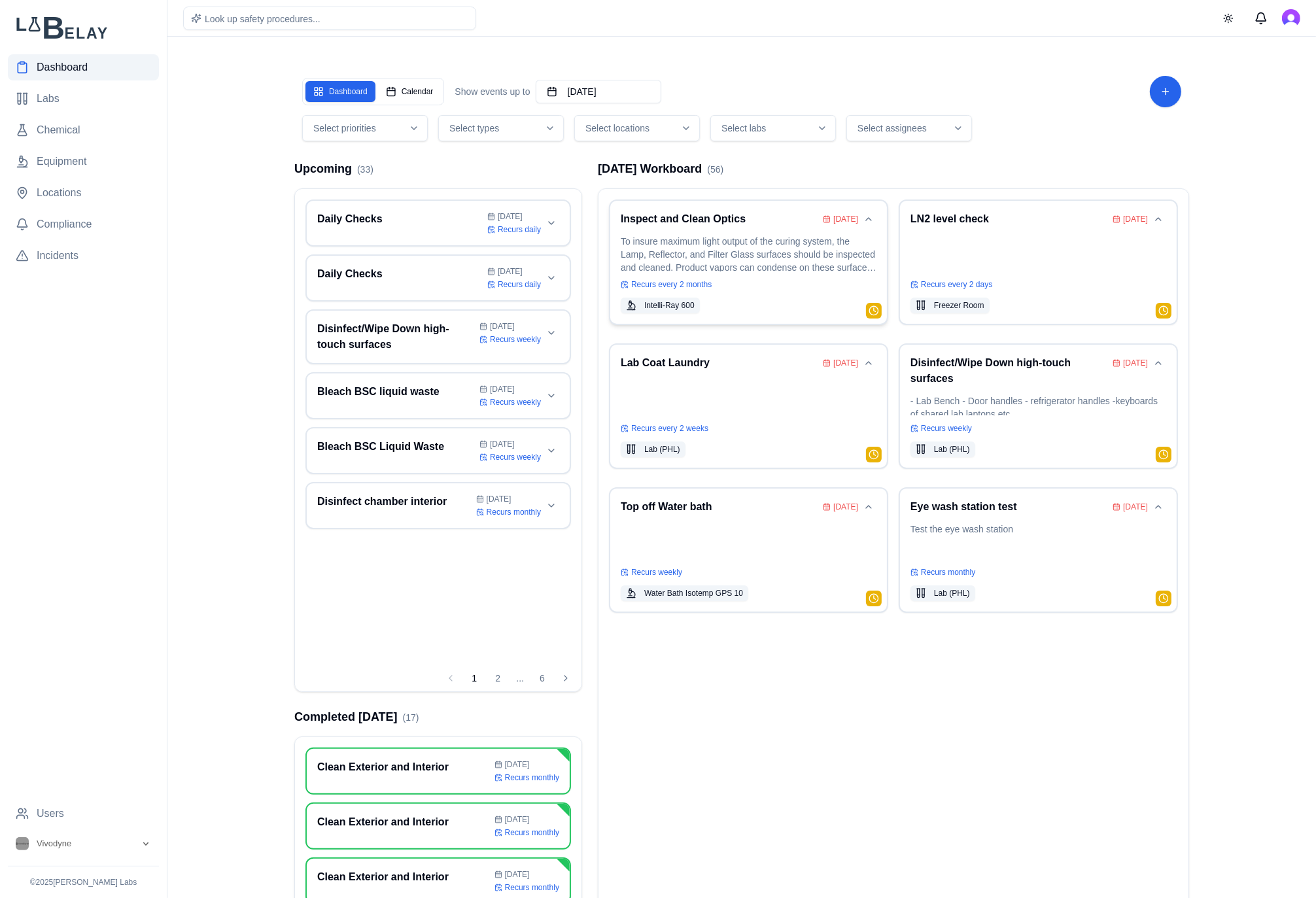
click at [733, 260] on p "To insure maximum light output of the curing system, the Lamp, Reflector, and F…" at bounding box center [748, 253] width 256 height 37
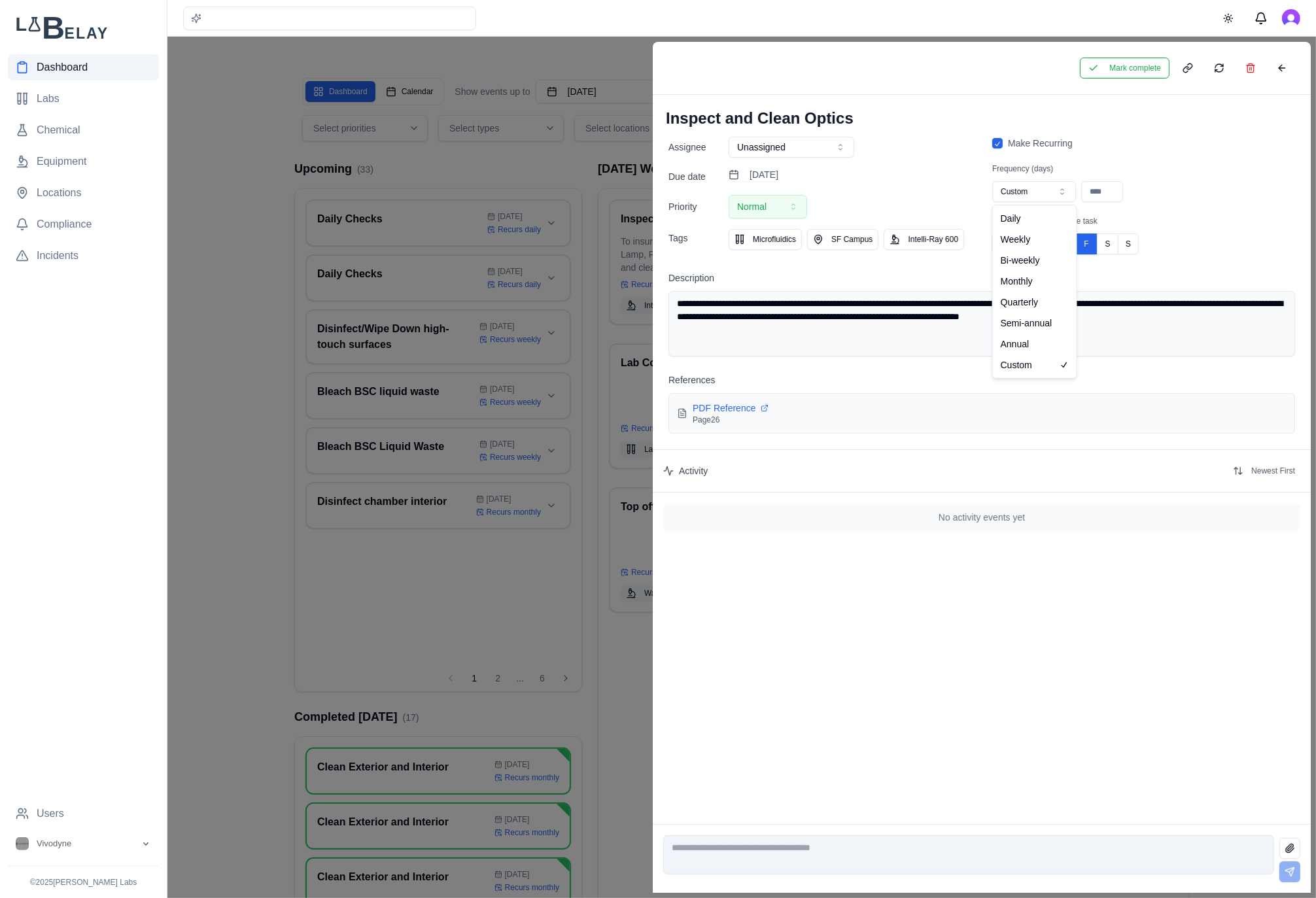
click at [1045, 195] on button "Custom" at bounding box center [1034, 191] width 84 height 21
type input "**"
click at [749, 72] on button "Save" at bounding box center [737, 68] width 33 height 21
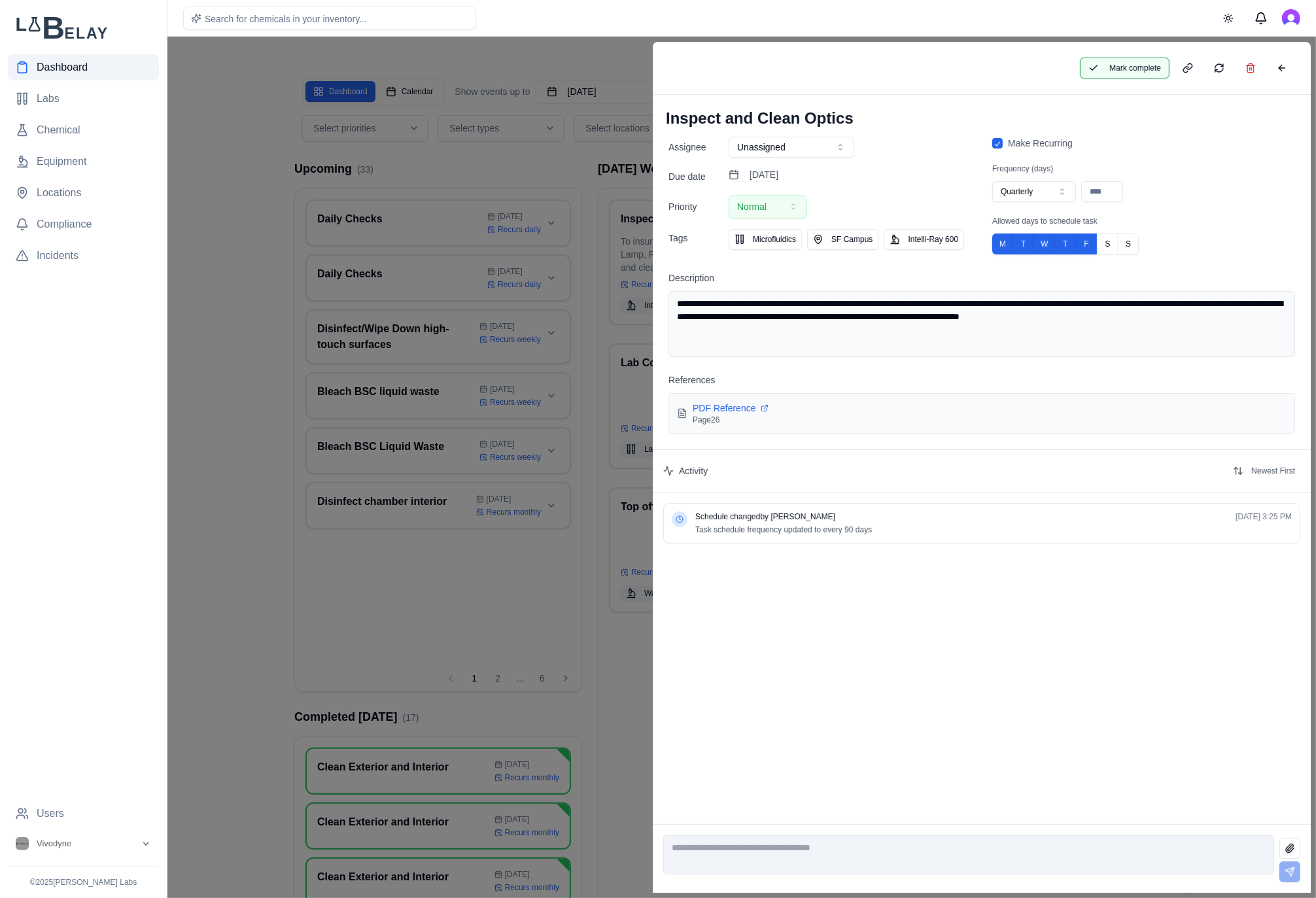
drag, startPoint x: 1127, startPoint y: 79, endPoint x: 1136, endPoint y: 71, distance: 12.0
click at [1127, 78] on div "Mark complete" at bounding box center [982, 68] width 658 height 53
click at [1137, 68] on button "Mark complete" at bounding box center [1125, 68] width 90 height 21
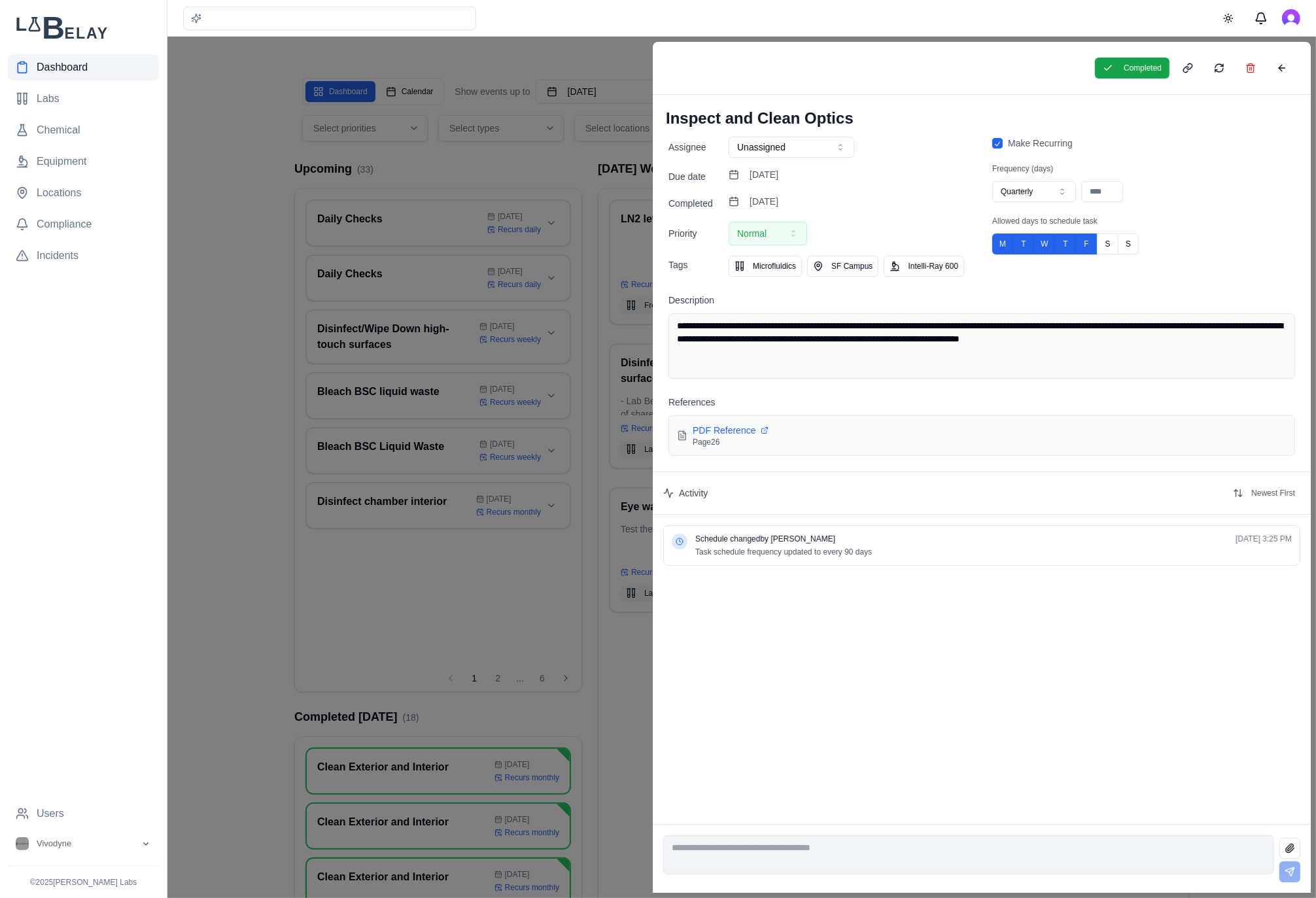
click at [539, 149] on div at bounding box center [658, 467] width 1316 height 861
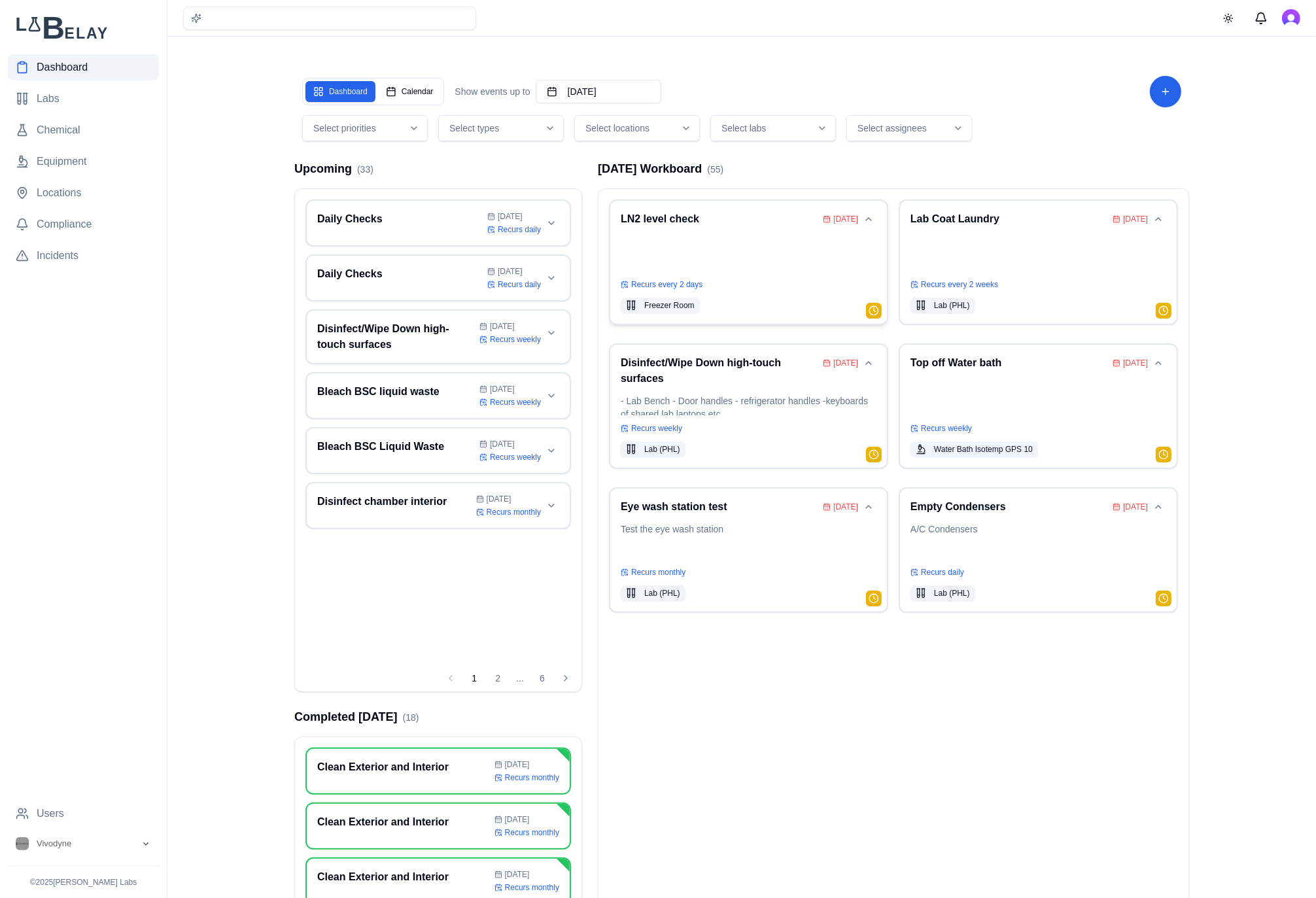
click at [770, 229] on div "LN2 level check [DATE] Recurs every 2 days Freezer Room" at bounding box center [748, 262] width 256 height 102
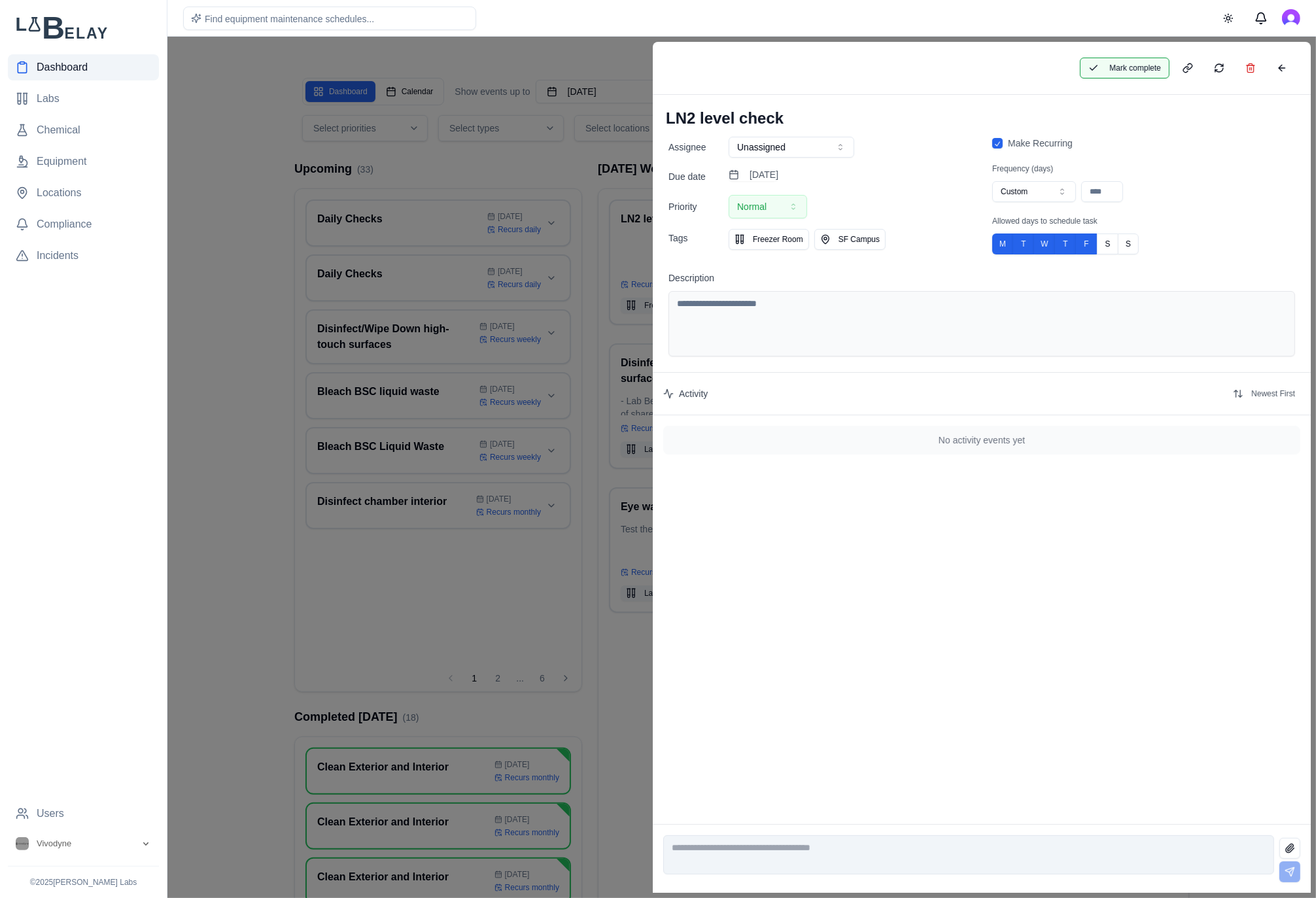
click at [1136, 72] on button "Mark complete" at bounding box center [1125, 68] width 90 height 21
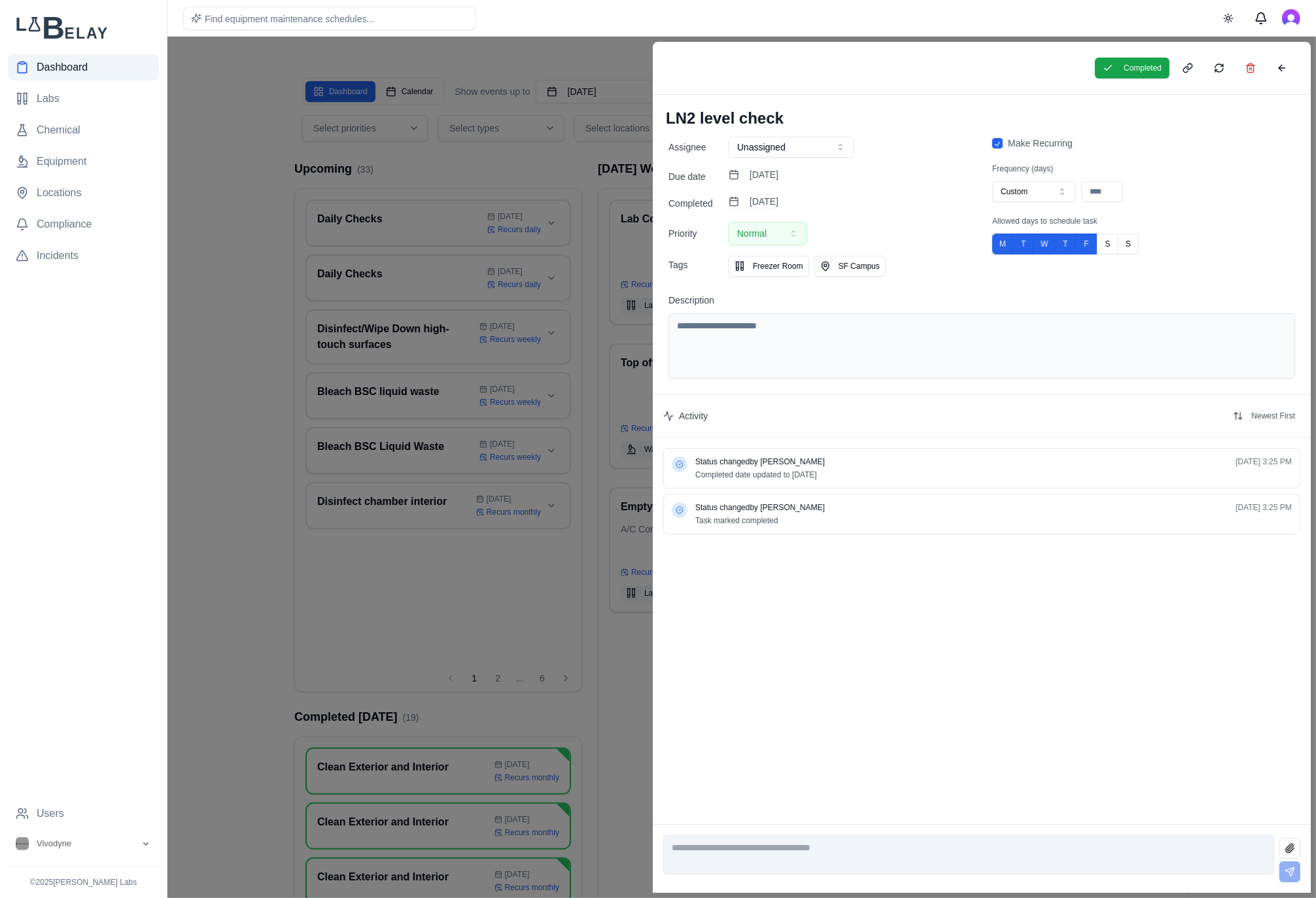
click at [575, 167] on div at bounding box center [658, 467] width 1316 height 861
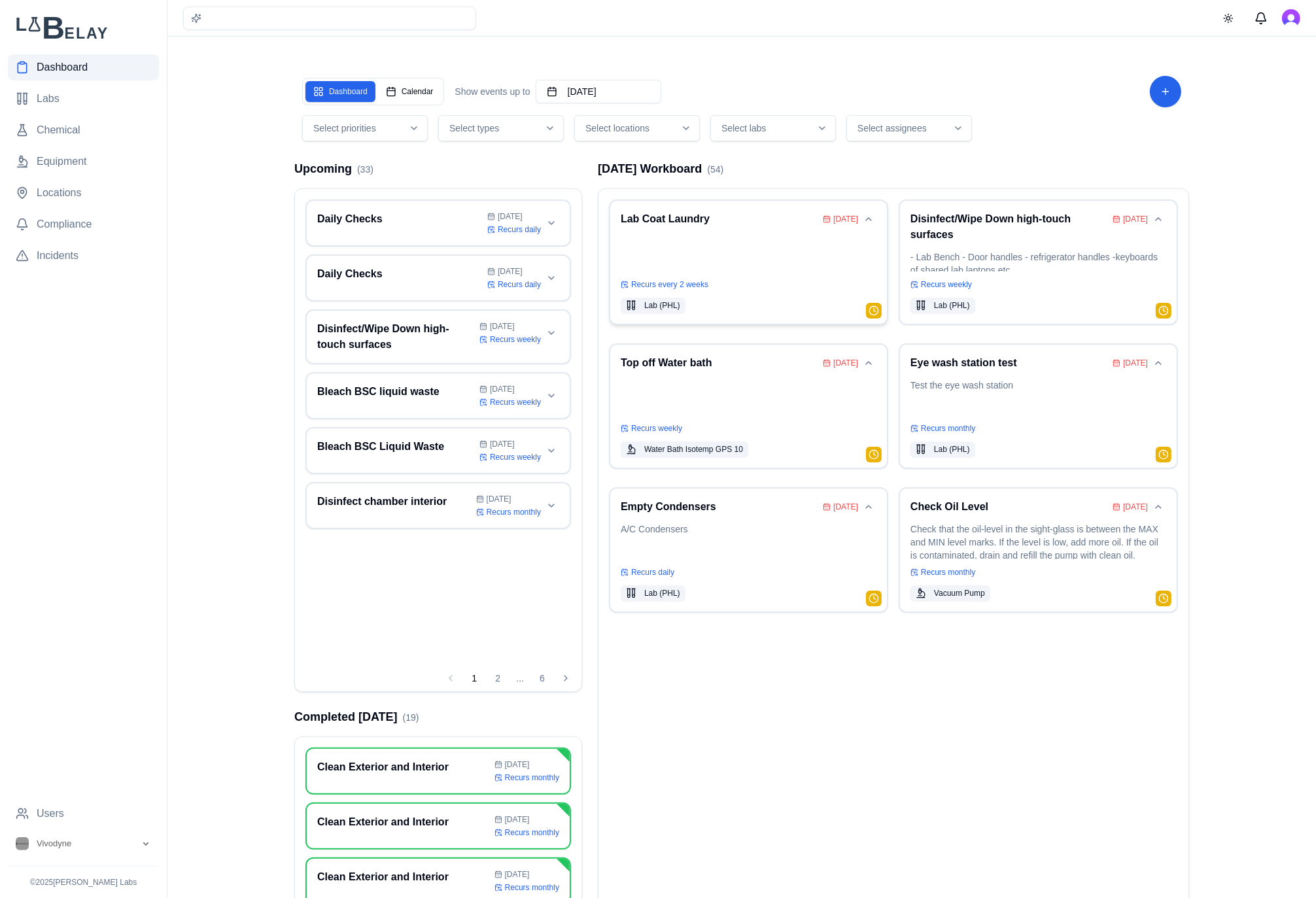
click at [714, 272] on div "Lab Coat Laundry [DATE] Recurs every 2 weeks Lab (PHL)" at bounding box center [748, 262] width 256 height 102
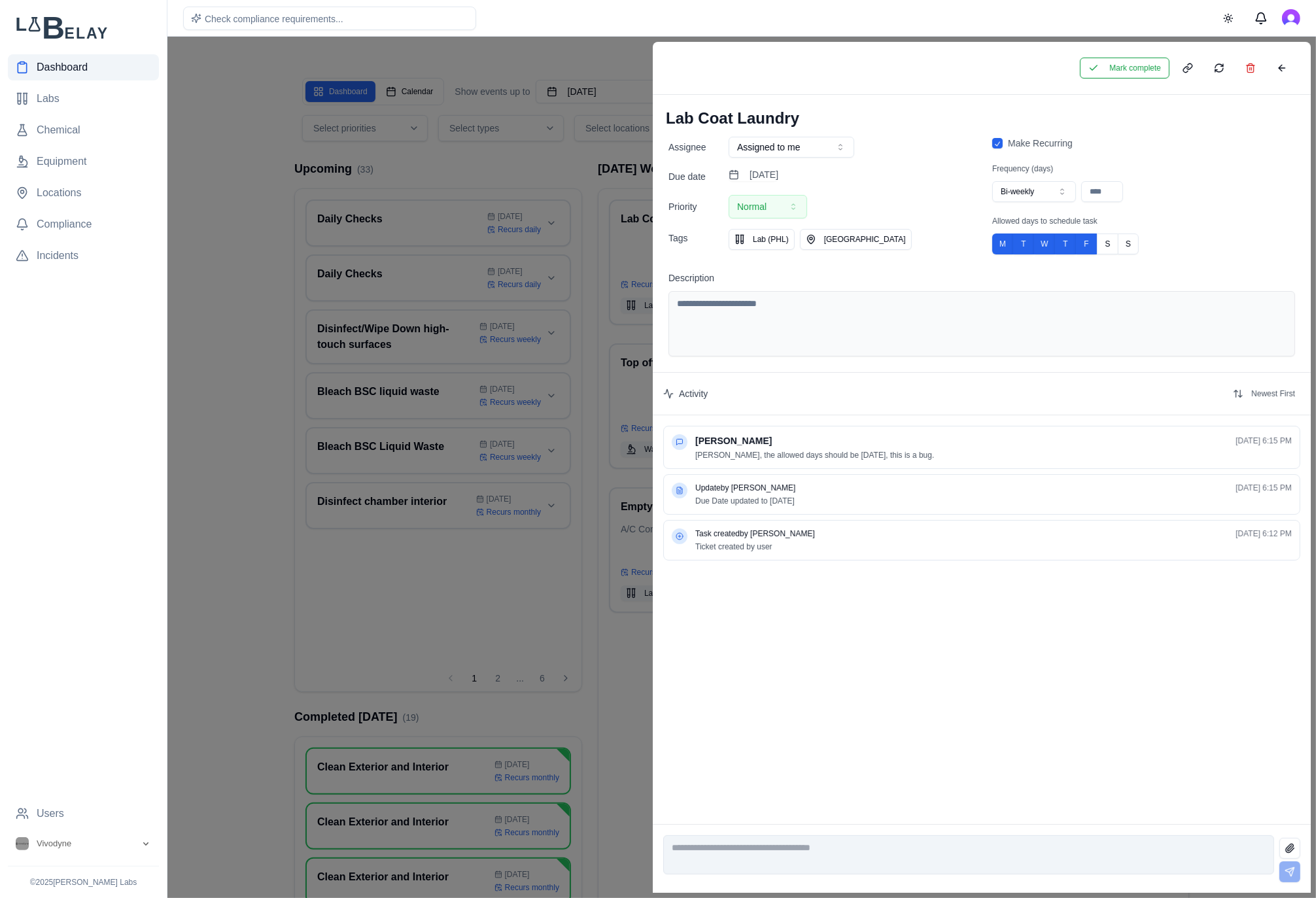
click at [565, 170] on div at bounding box center [658, 467] width 1316 height 861
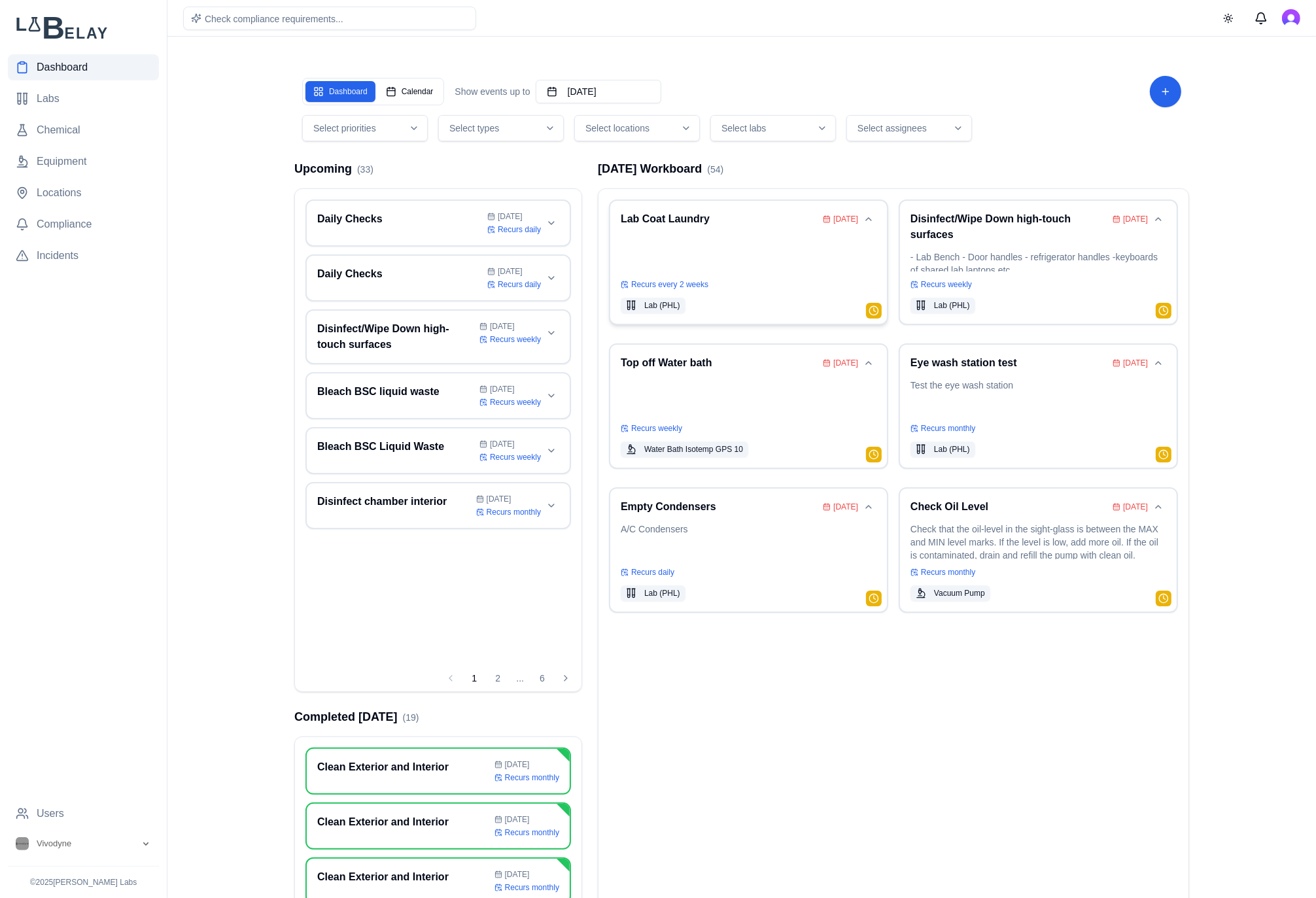
click at [810, 261] on p at bounding box center [748, 253] width 256 height 37
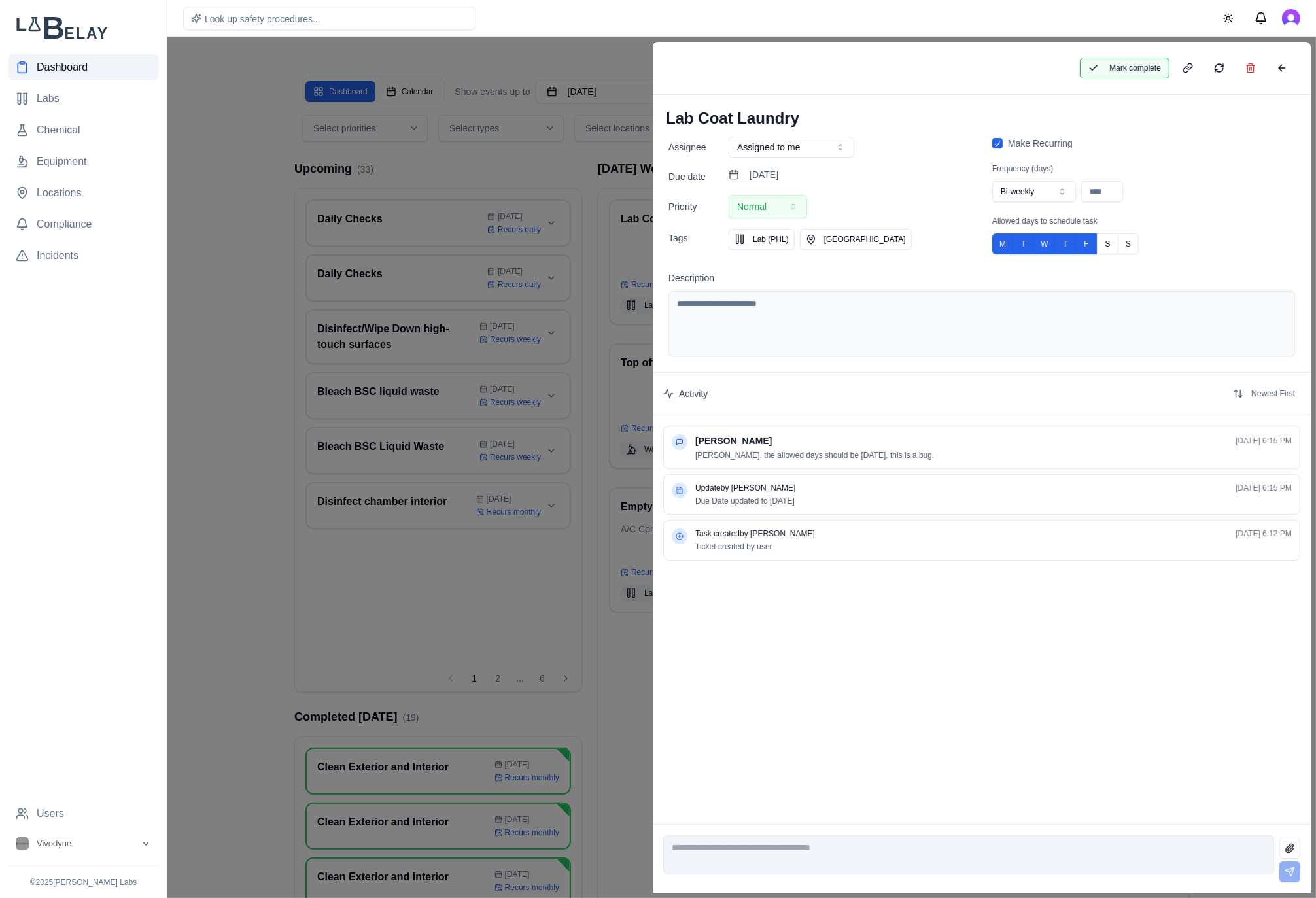
click at [1122, 71] on button "Mark complete" at bounding box center [1125, 68] width 90 height 21
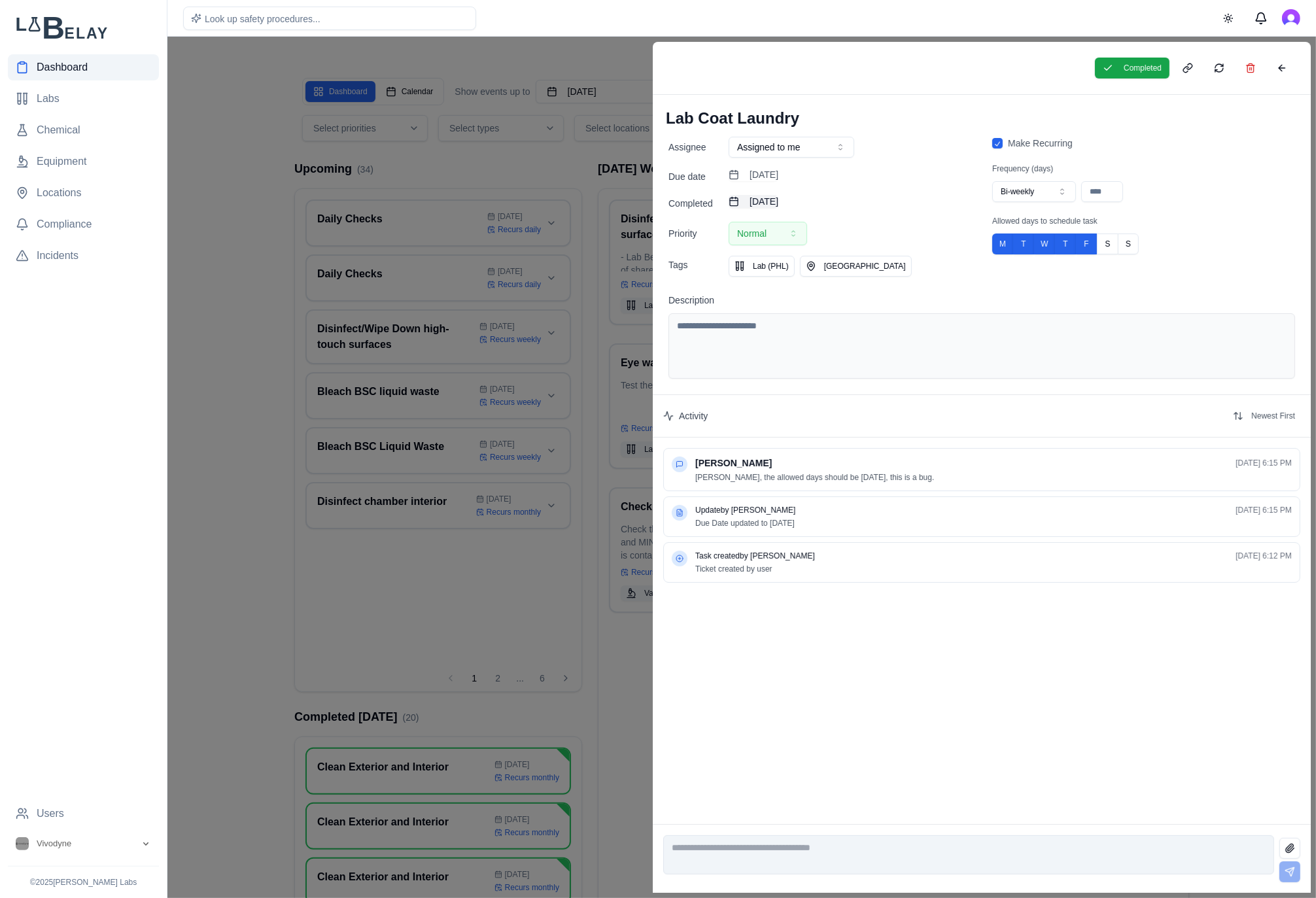
click at [778, 206] on button "[DATE]" at bounding box center [754, 201] width 50 height 13
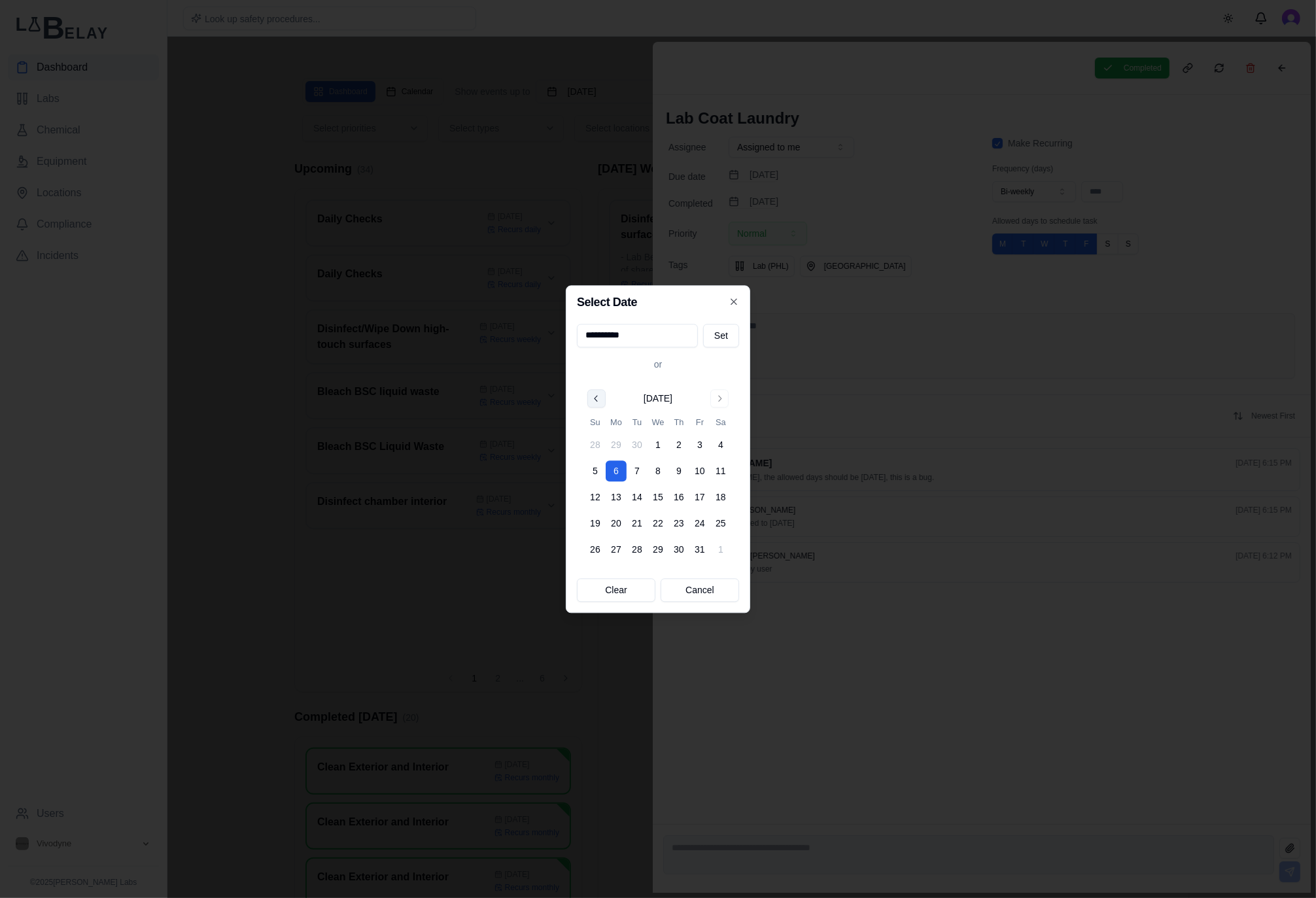
click at [594, 393] on button "Go to previous month" at bounding box center [596, 398] width 18 height 18
click at [637, 521] on button "23" at bounding box center [637, 522] width 21 height 21
type input "**********"
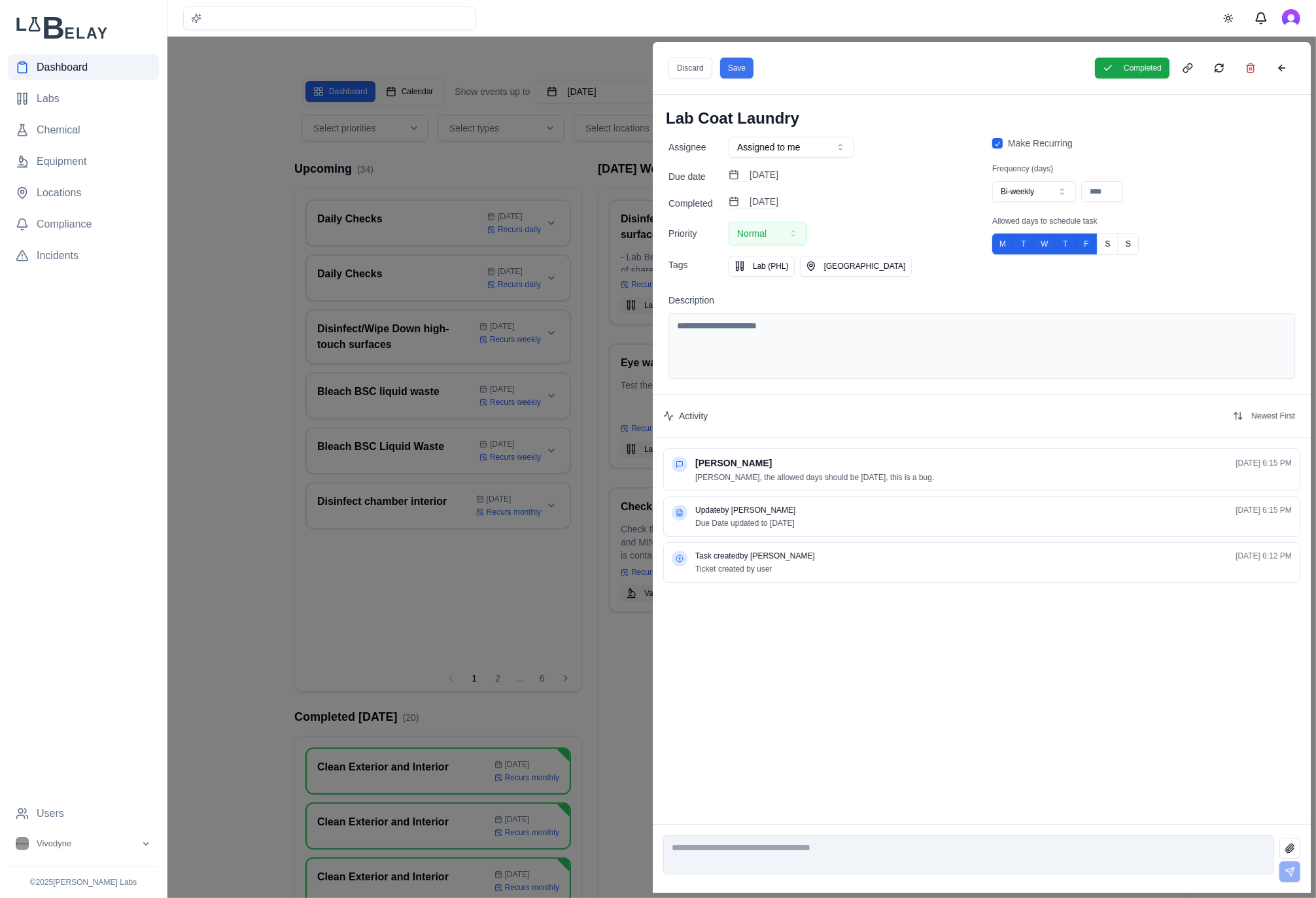
click at [735, 72] on button "Save" at bounding box center [737, 68] width 33 height 21
click at [566, 171] on div at bounding box center [658, 467] width 1316 height 861
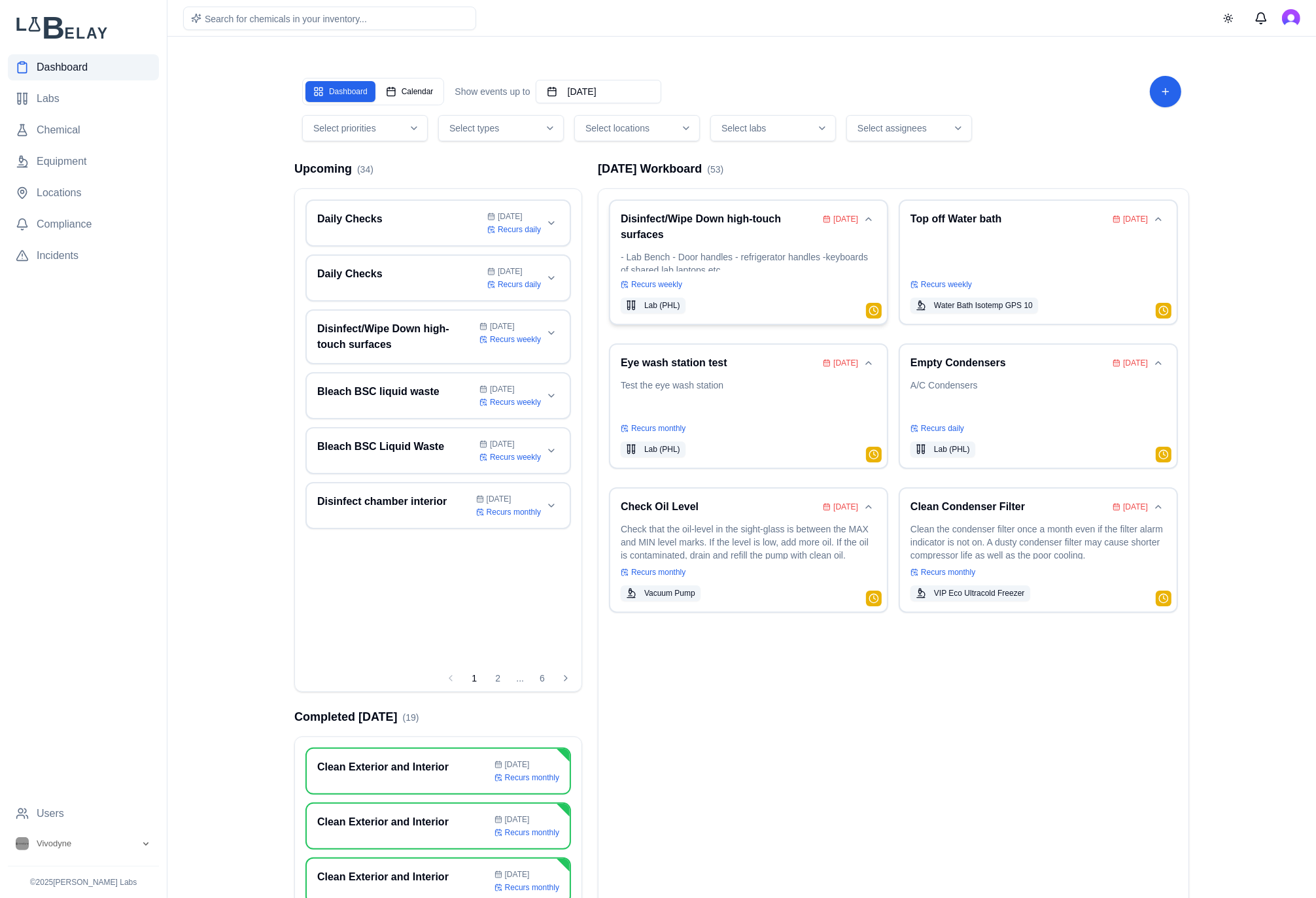
click at [759, 265] on p "- Lab Bench - Door handles - refrigerator handles -keyboards of shared lab lapt…" at bounding box center [748, 260] width 256 height 21
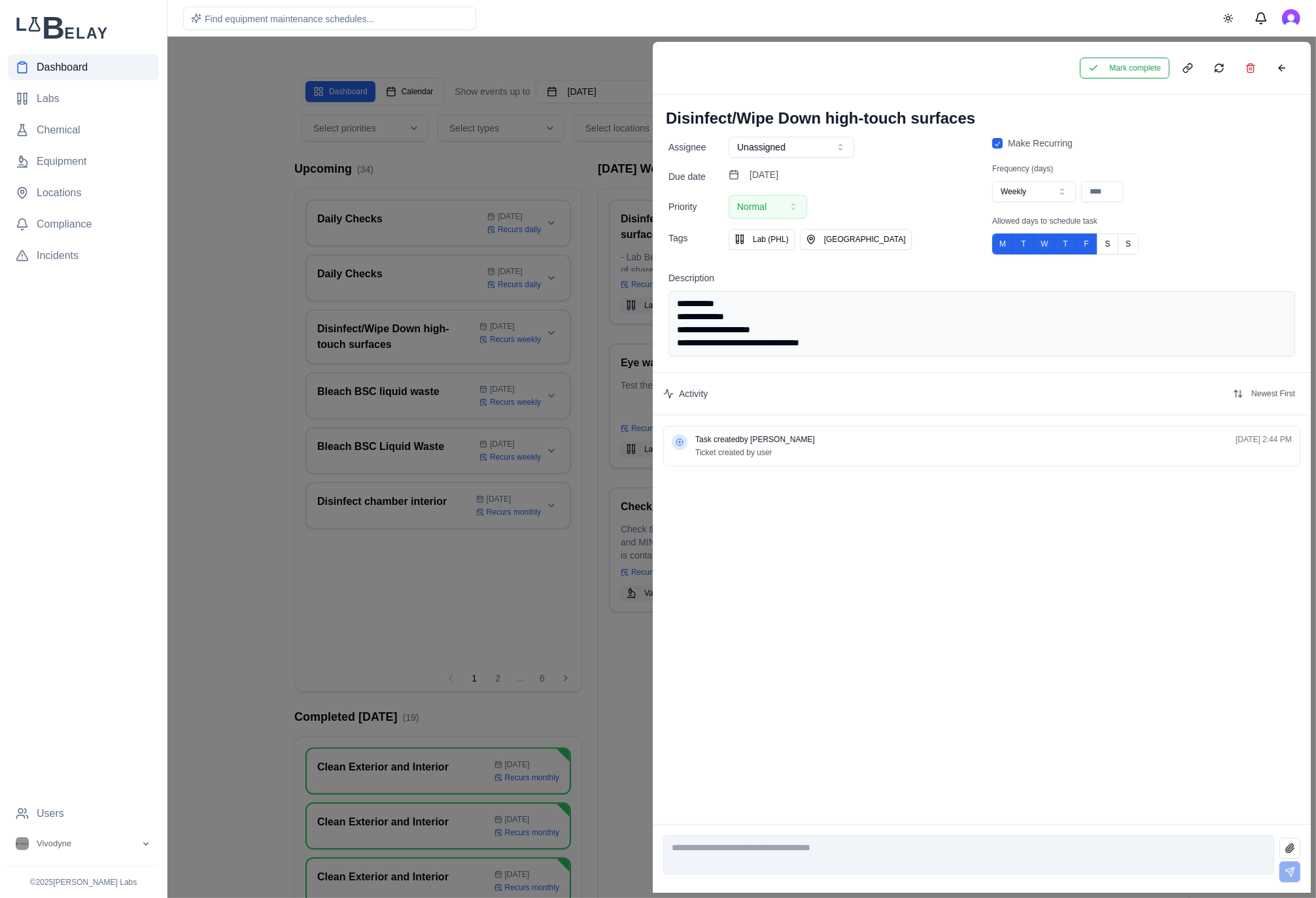
click at [594, 158] on div at bounding box center [658, 467] width 1316 height 861
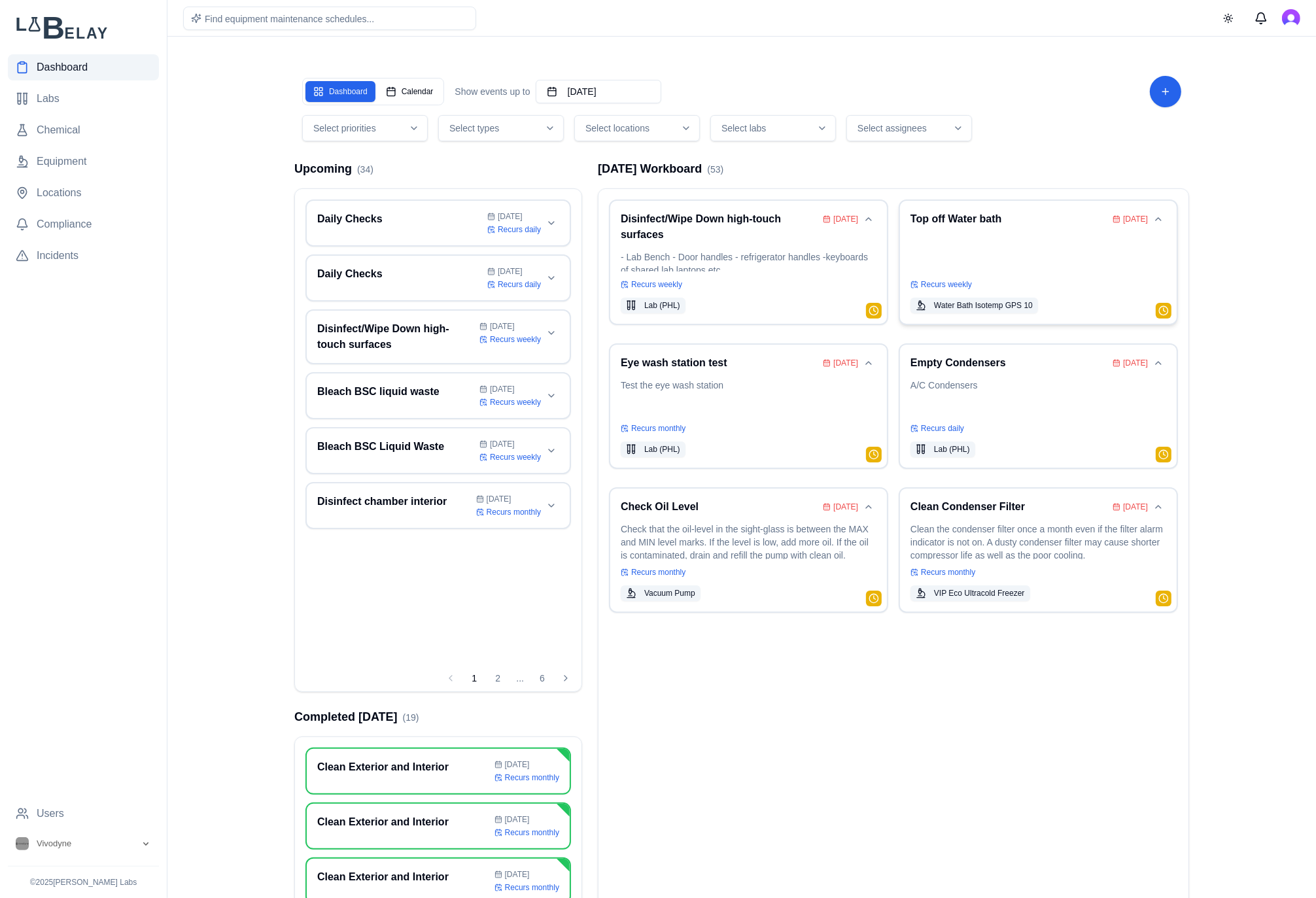
click at [1029, 258] on p at bounding box center [1038, 253] width 256 height 37
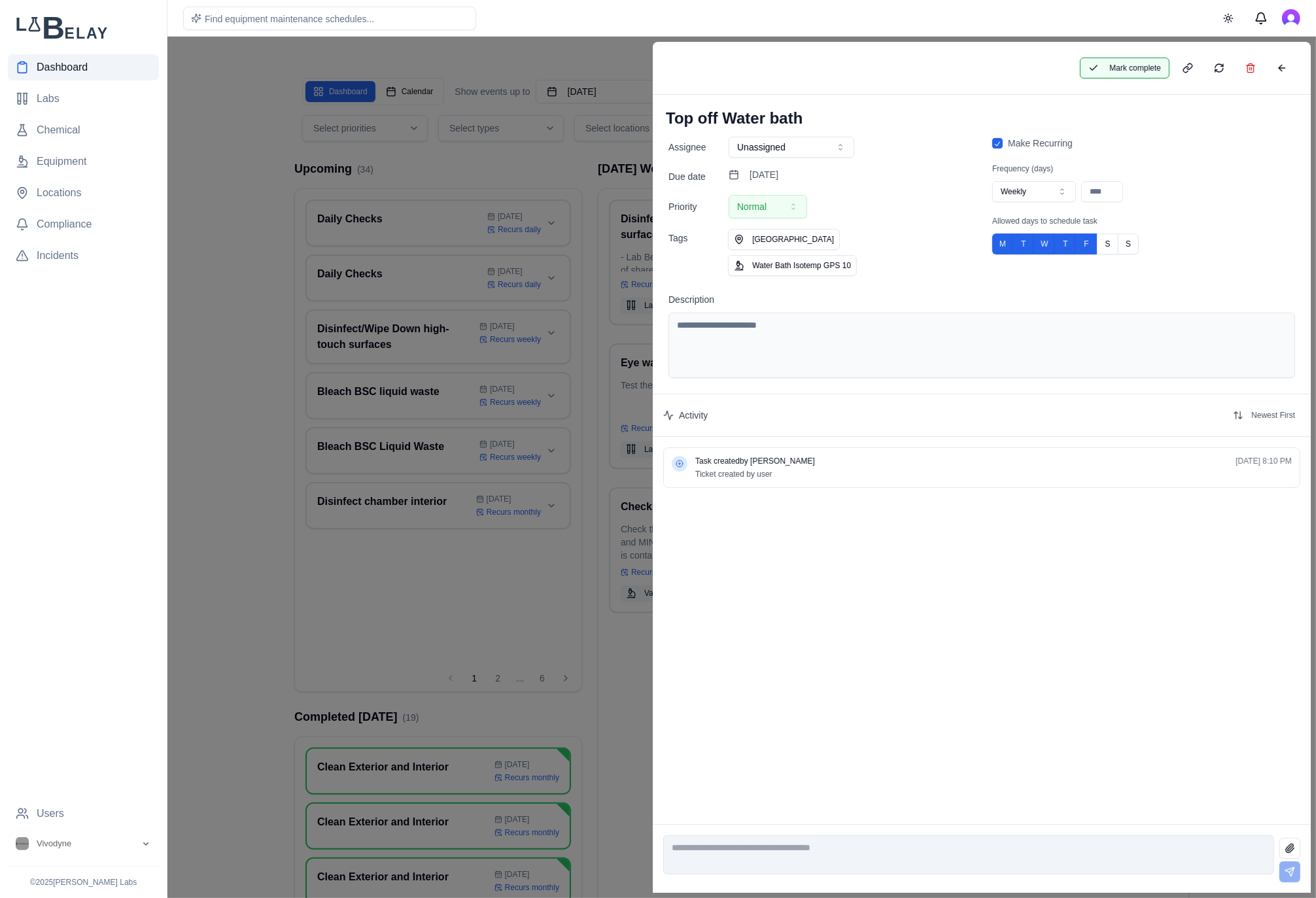
click at [1155, 70] on button "Mark complete" at bounding box center [1125, 68] width 90 height 21
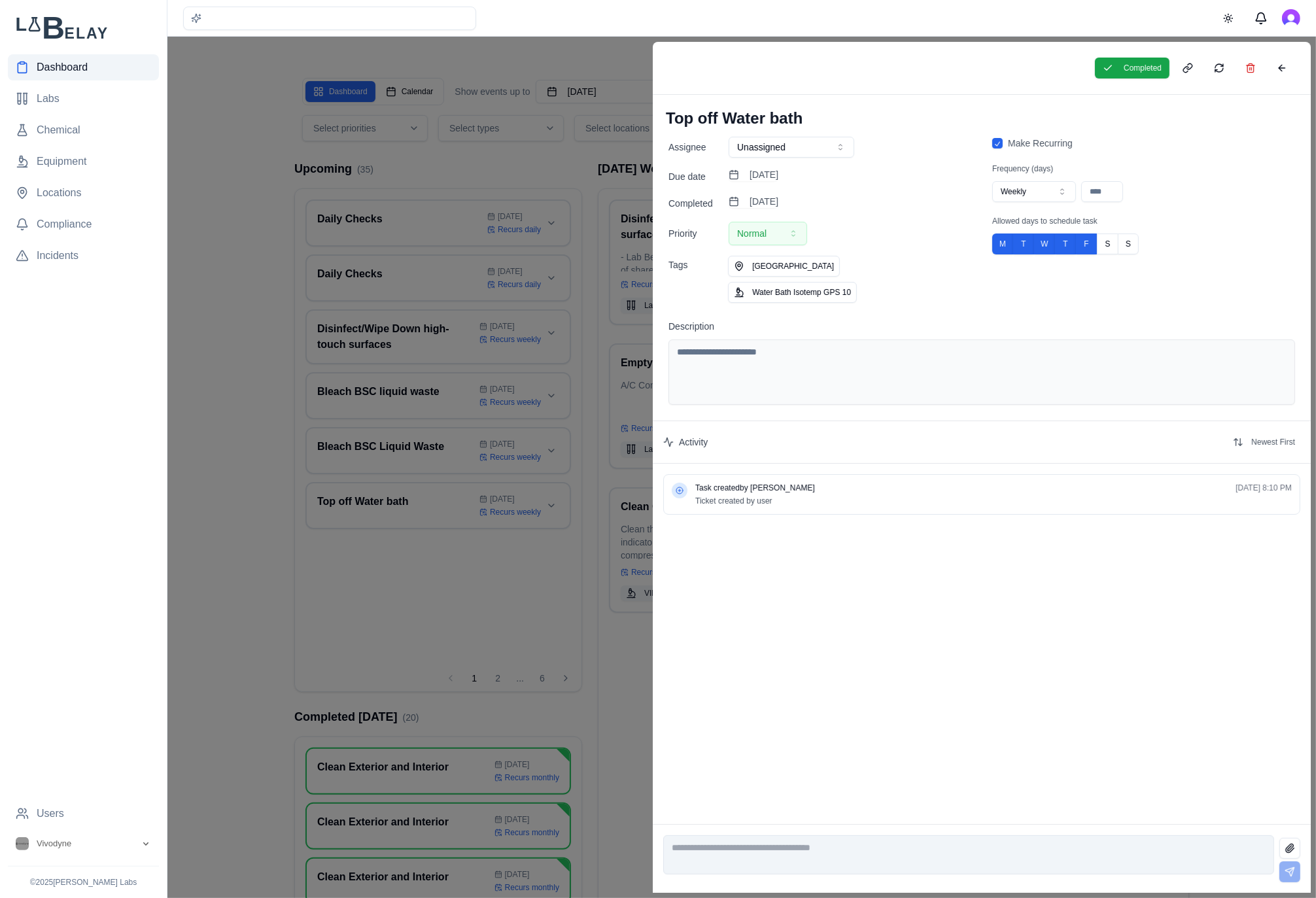
click at [580, 161] on div at bounding box center [658, 467] width 1316 height 861
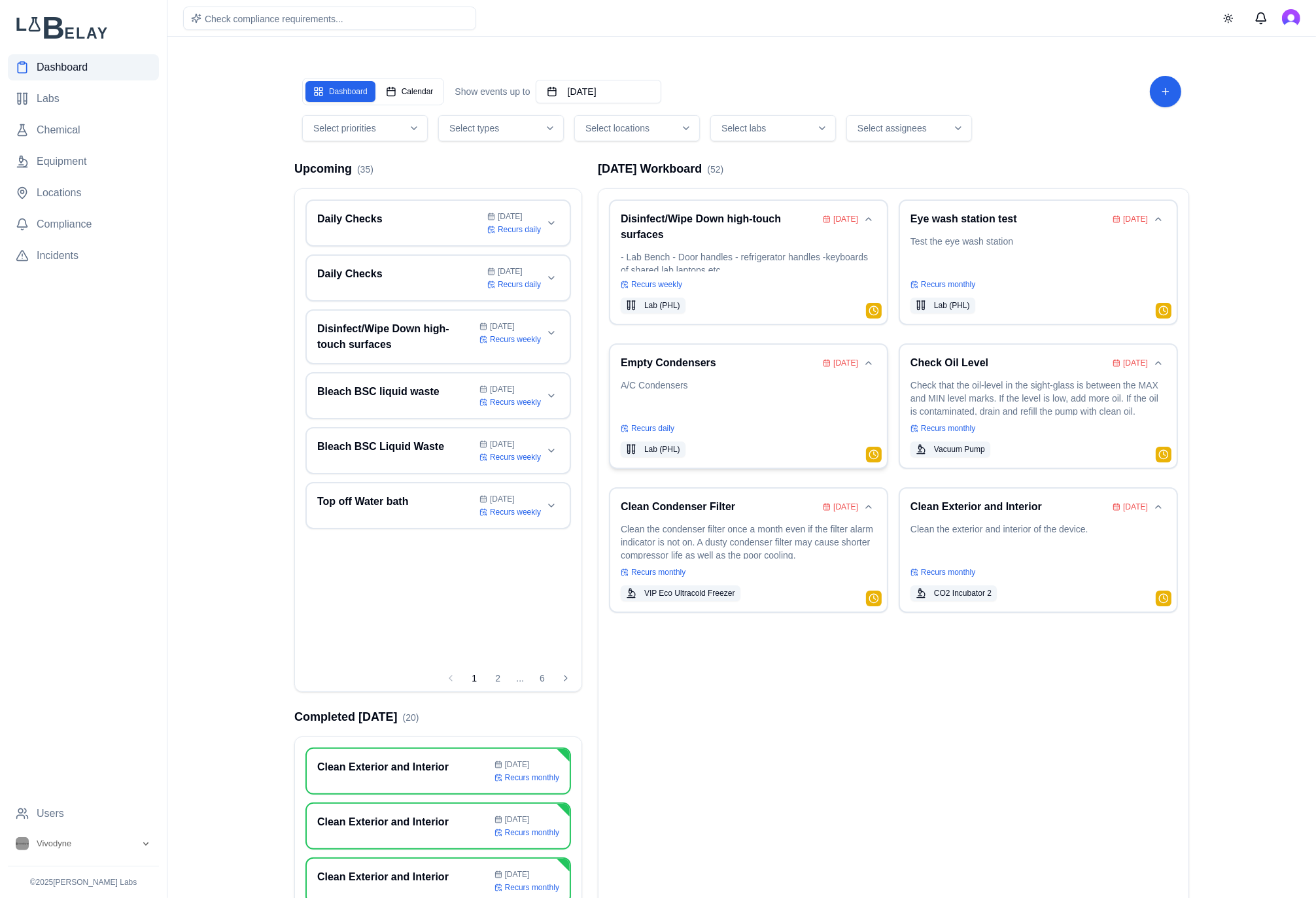
click at [698, 399] on p "A/C Condensers" at bounding box center [748, 397] width 256 height 37
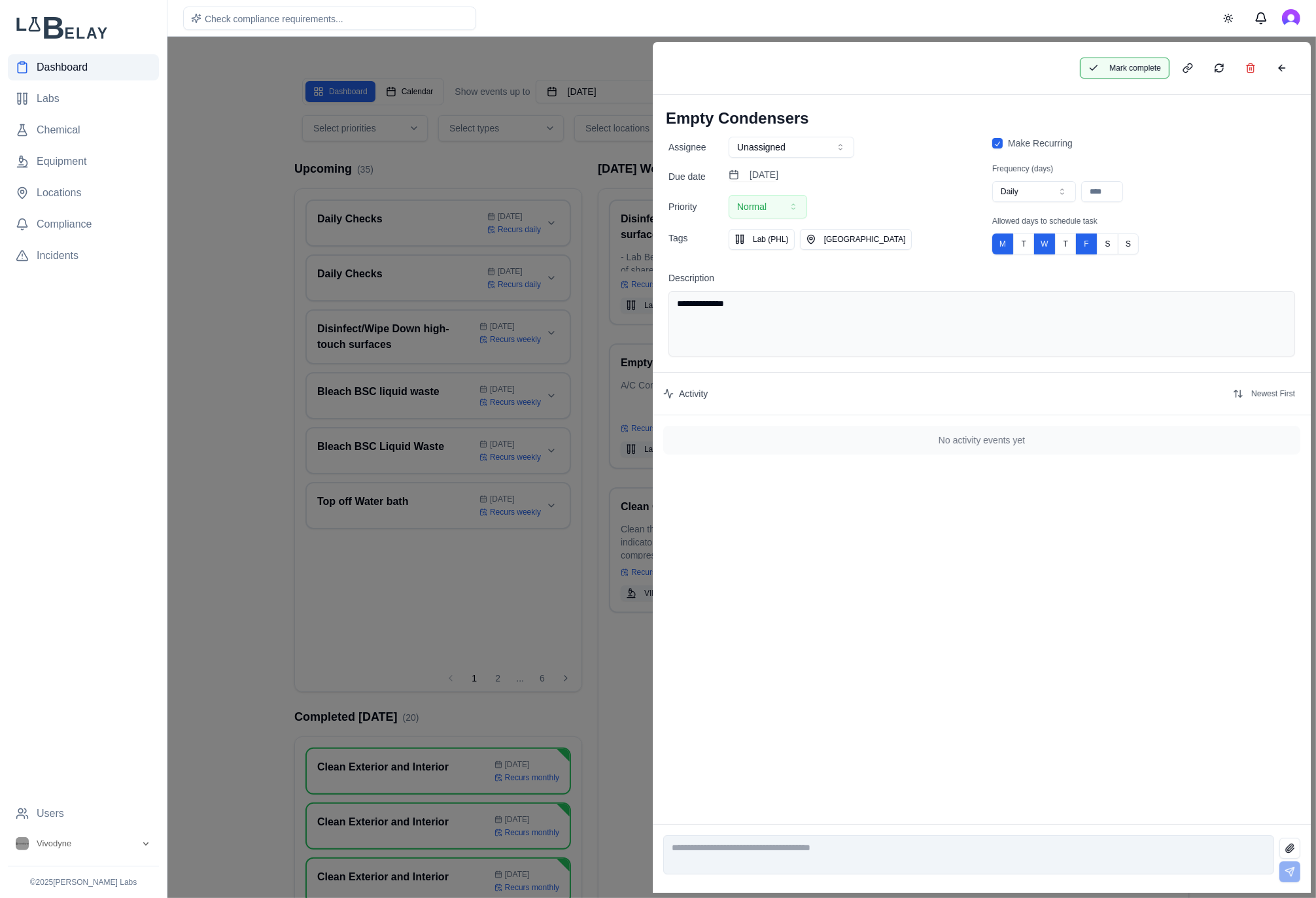
click at [1134, 66] on button "Mark complete" at bounding box center [1125, 68] width 90 height 21
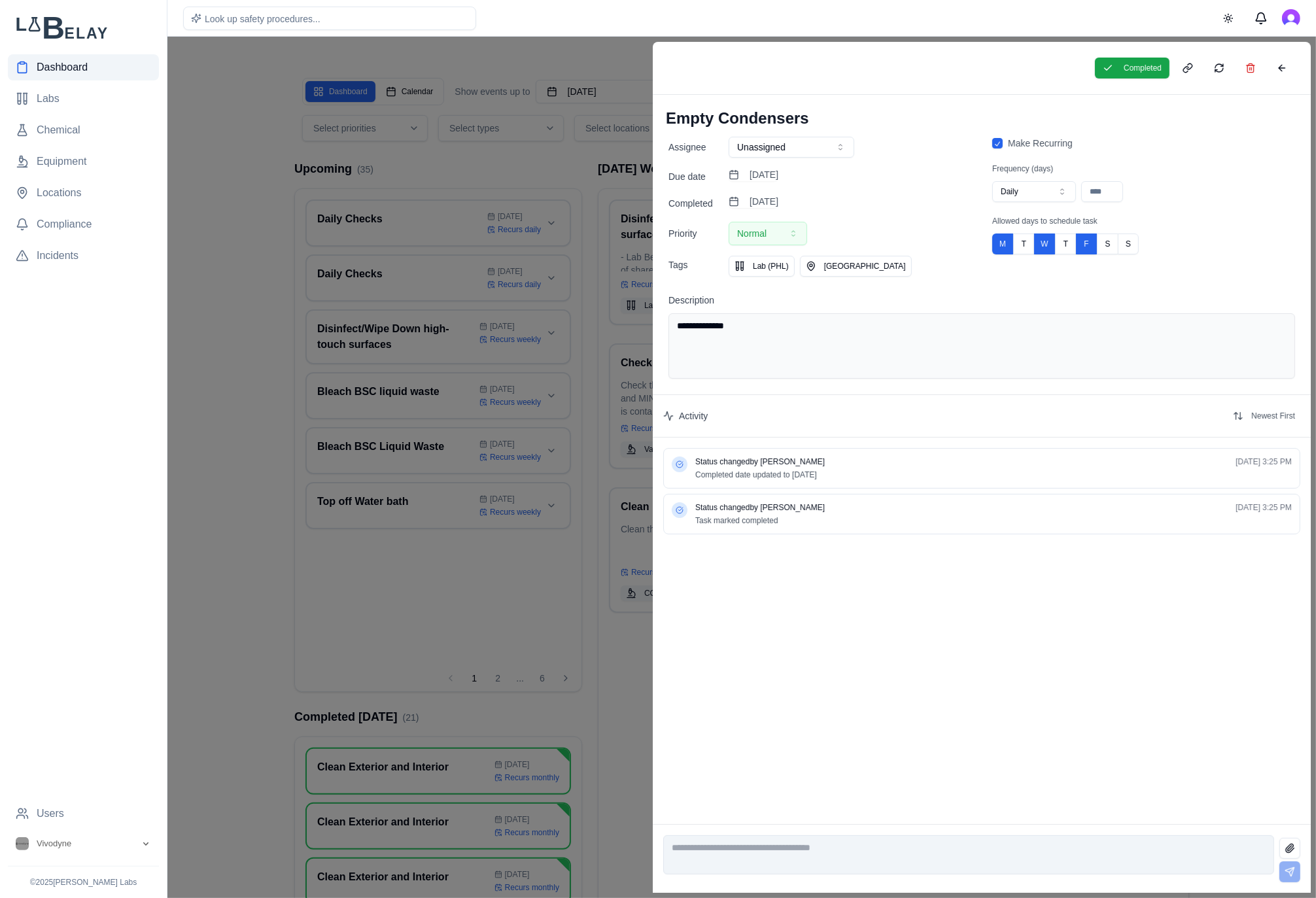
click at [562, 179] on div at bounding box center [658, 467] width 1316 height 861
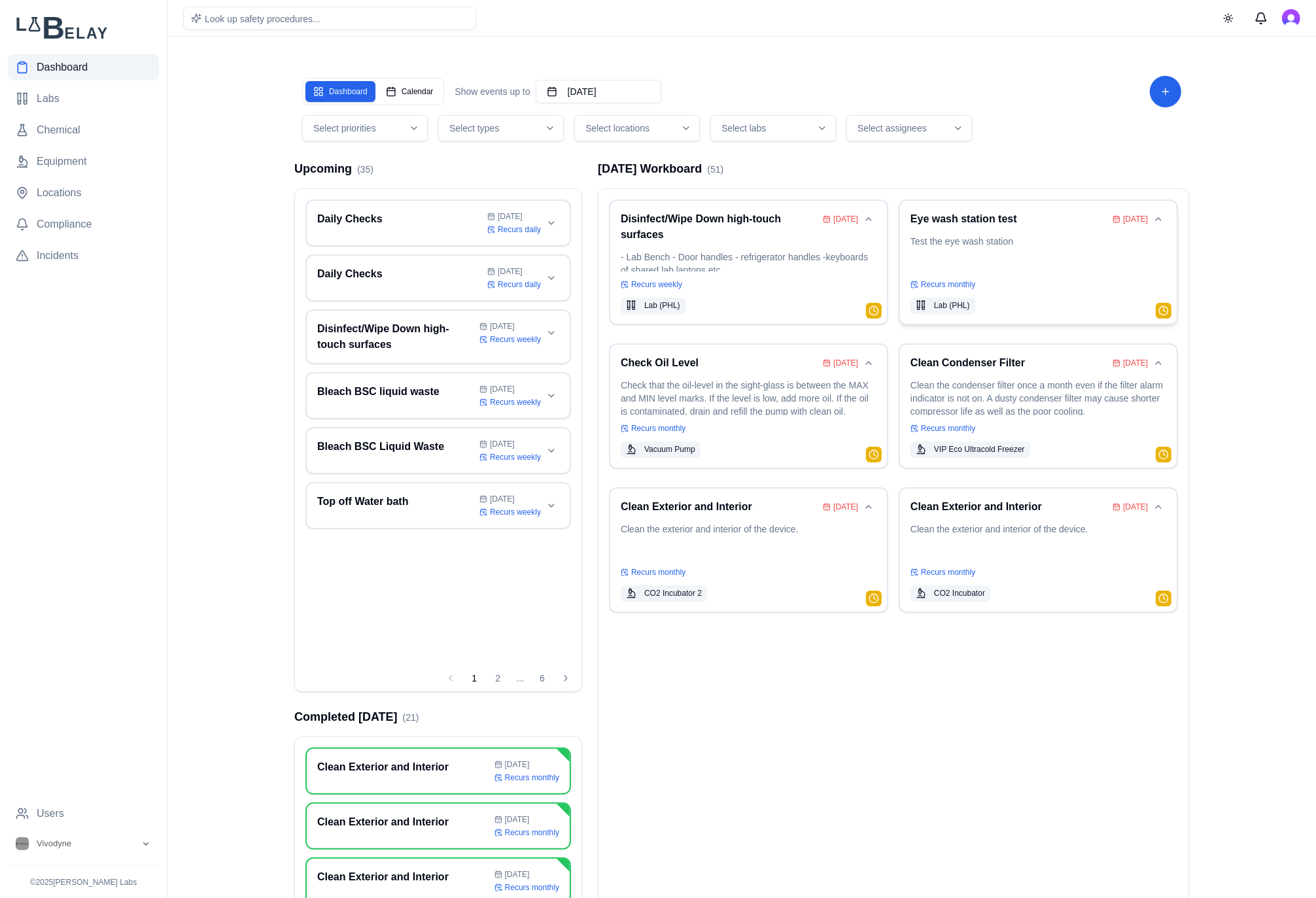
click at [1059, 271] on p "Test the eye wash station" at bounding box center [1038, 253] width 256 height 37
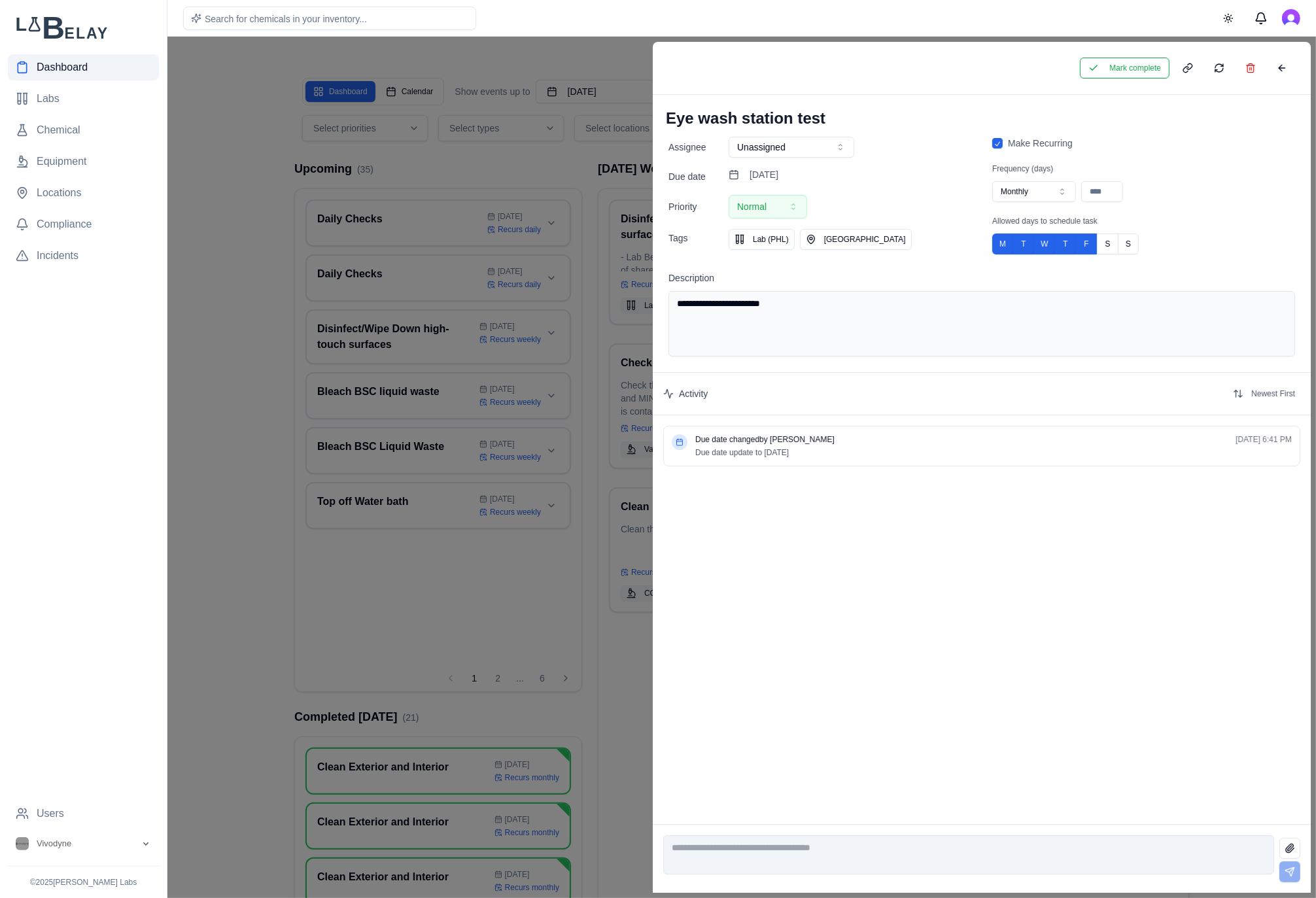
click at [547, 171] on div at bounding box center [658, 467] width 1316 height 861
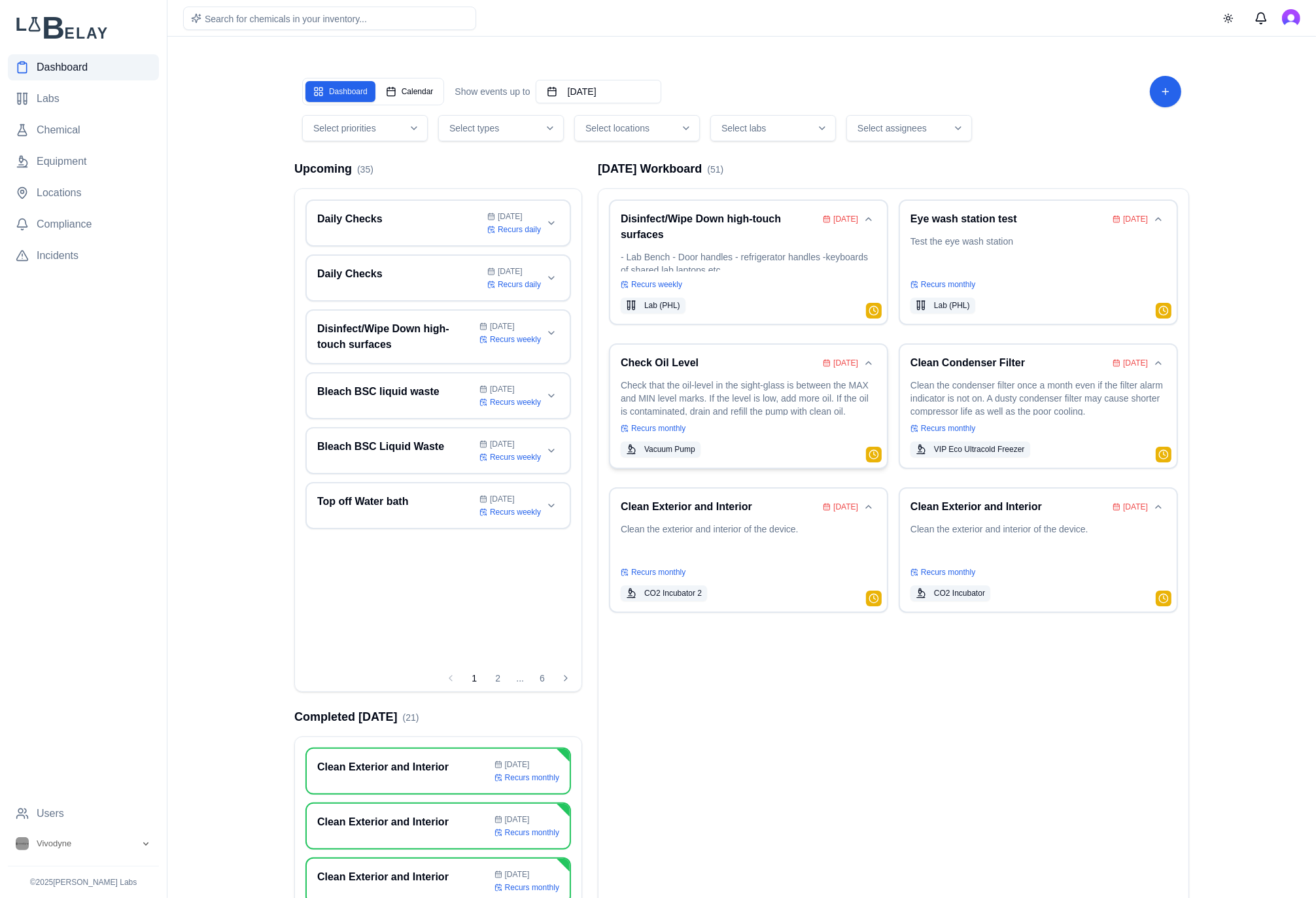
click at [732, 398] on p "Check that the oil-level in the sight-glass is between the MAX and MIN level ma…" at bounding box center [748, 397] width 256 height 37
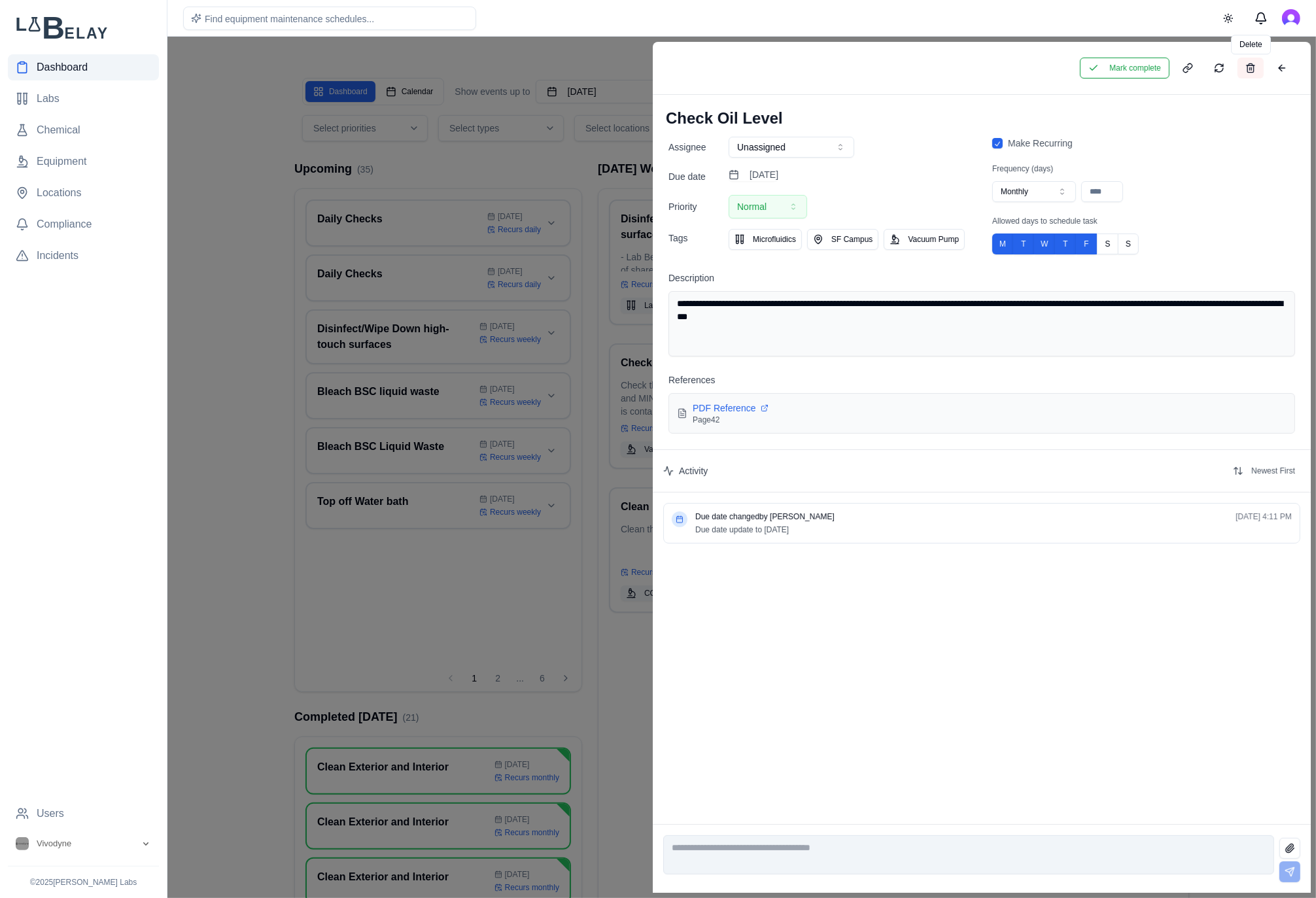
click at [1250, 65] on button at bounding box center [1251, 68] width 26 height 21
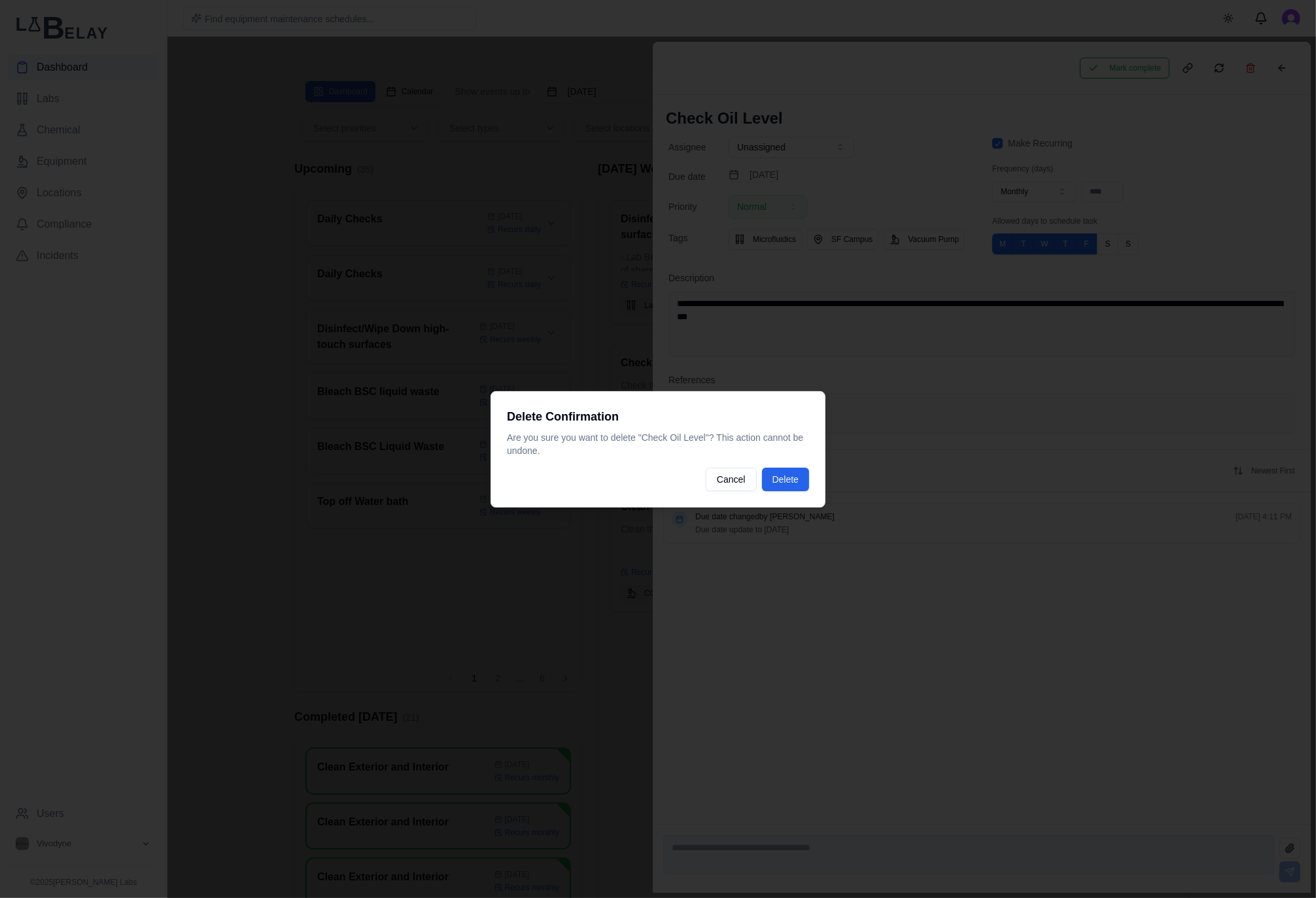
click at [812, 465] on div "Delete Confirmation Are you sure you want to delete " Check Oil Level "? This a…" at bounding box center [658, 449] width 335 height 117
click at [781, 480] on button "Delete" at bounding box center [785, 479] width 47 height 24
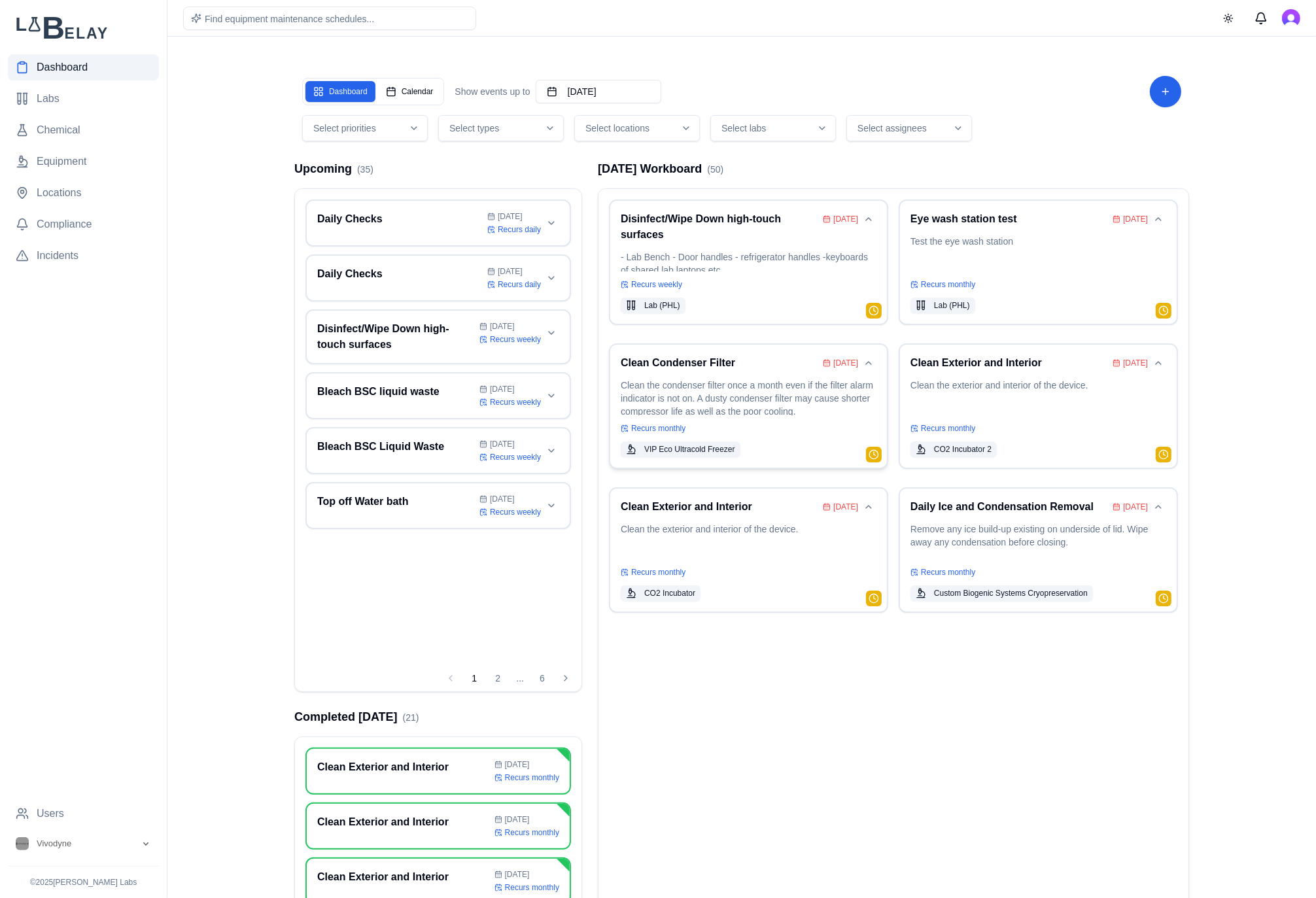
click at [760, 376] on div "Clean Condenser Filter [DATE] Clean the condenser filter once a month even if t…" at bounding box center [748, 406] width 256 height 102
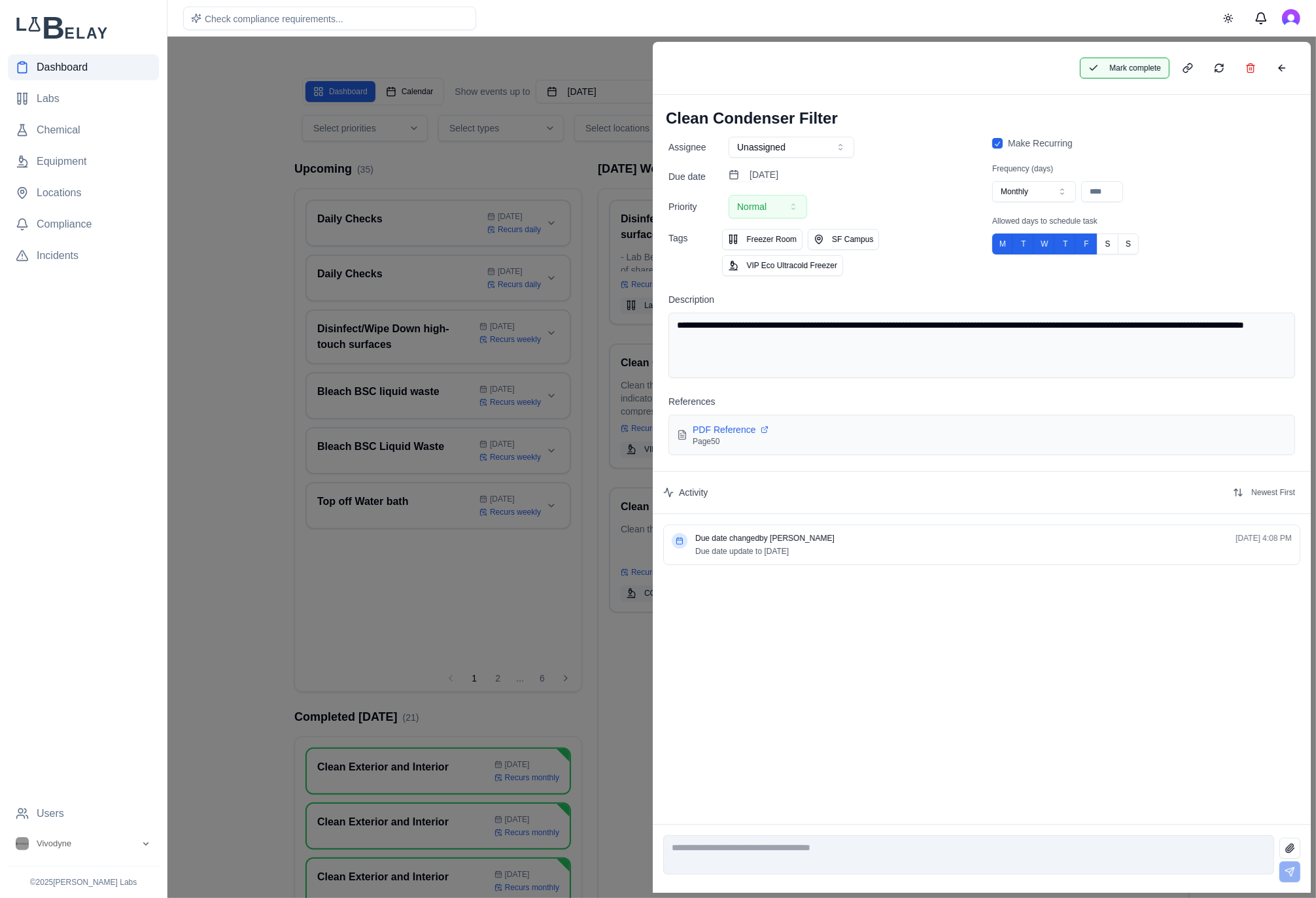
click at [1133, 64] on button "Mark complete" at bounding box center [1125, 68] width 90 height 21
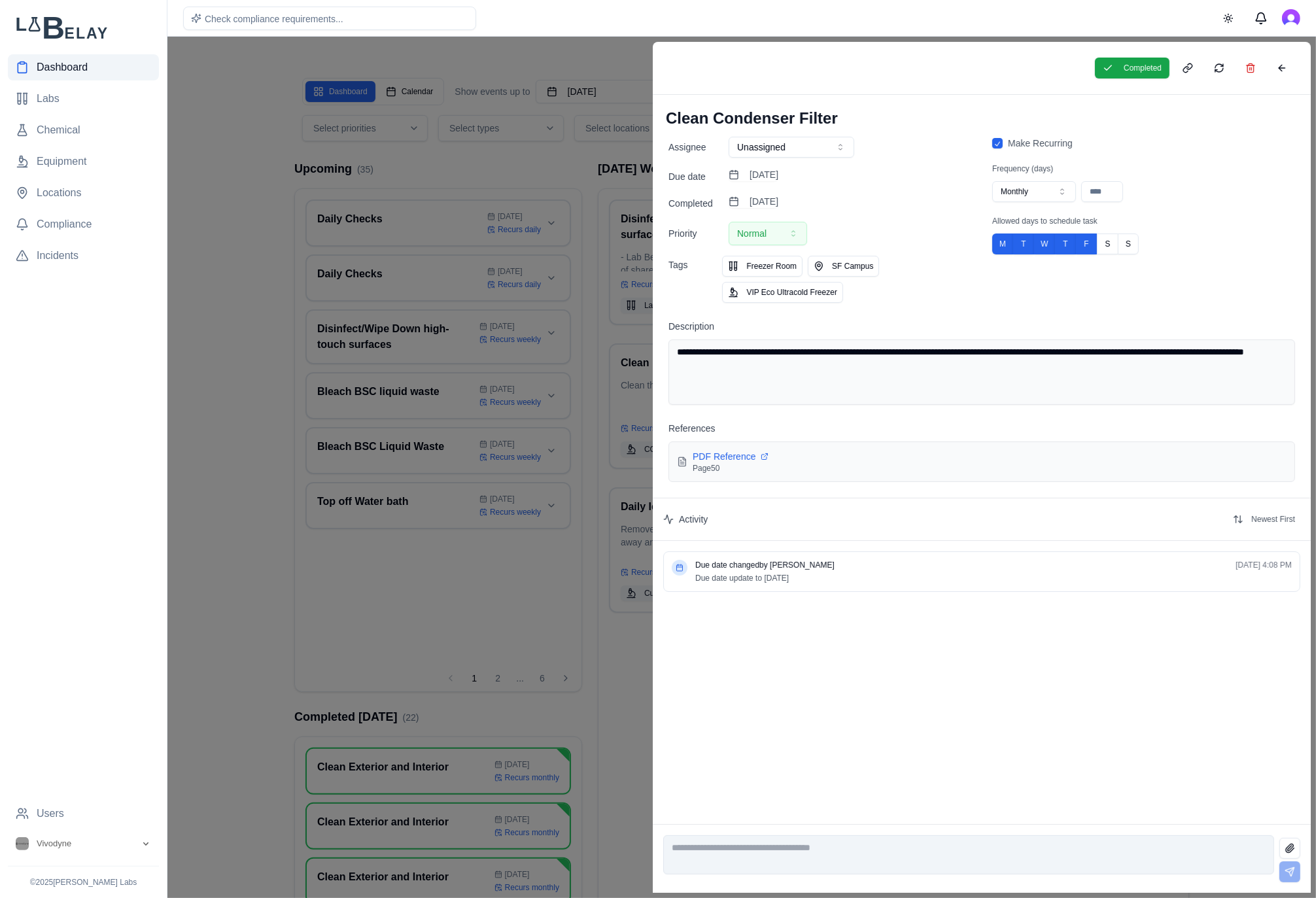
click at [809, 192] on div "Assignee Unassigned Due date [DATE] Completed [DATE] Priority Normal Tags Freez…" at bounding box center [819, 220] width 303 height 166
click at [778, 210] on div "[DATE]" at bounding box center [754, 203] width 50 height 17
click at [778, 195] on button "[DATE]" at bounding box center [754, 201] width 50 height 13
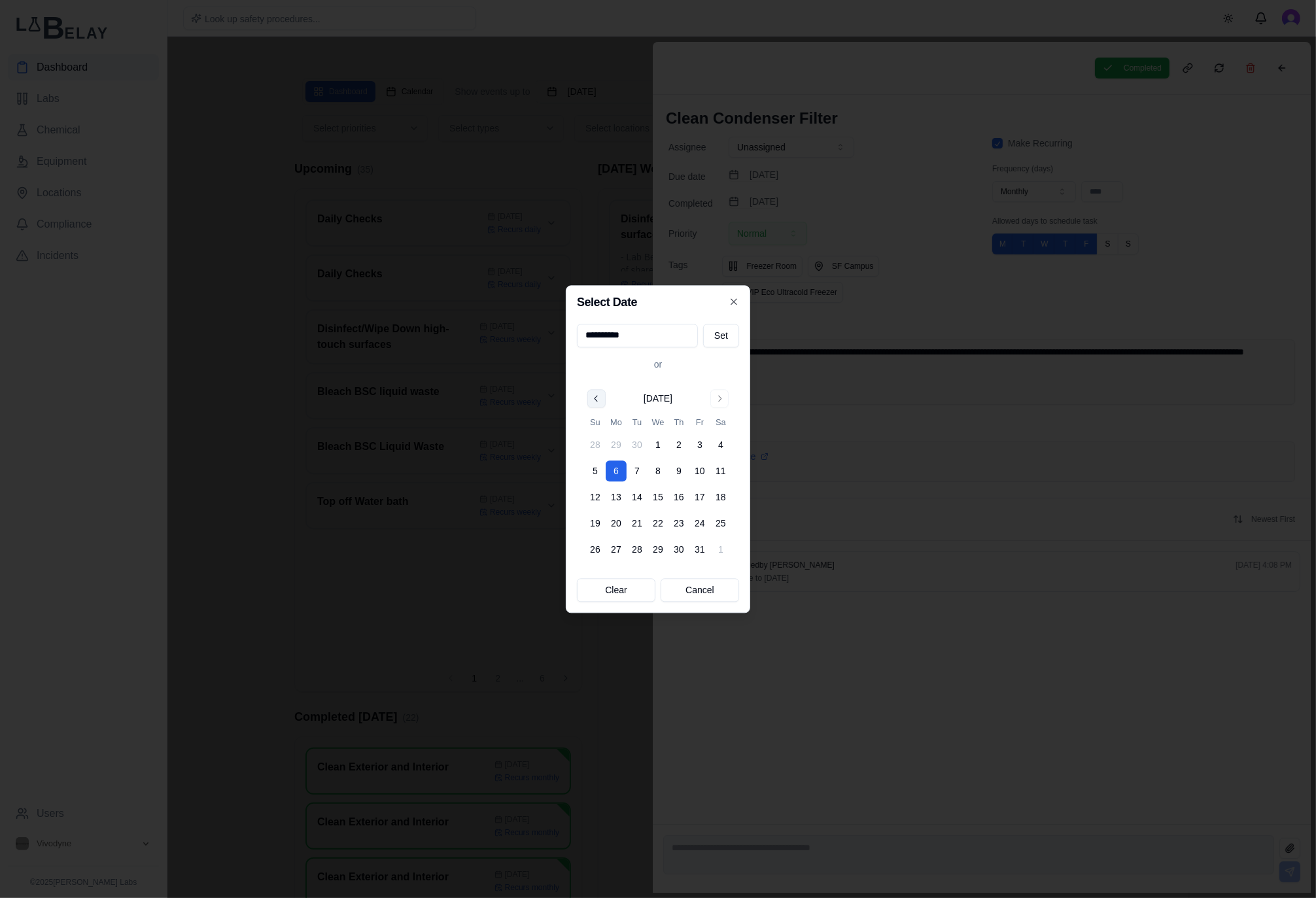
click at [596, 401] on button "Go to previous month" at bounding box center [596, 398] width 18 height 18
click at [615, 548] on button "29" at bounding box center [616, 549] width 21 height 21
type input "**********"
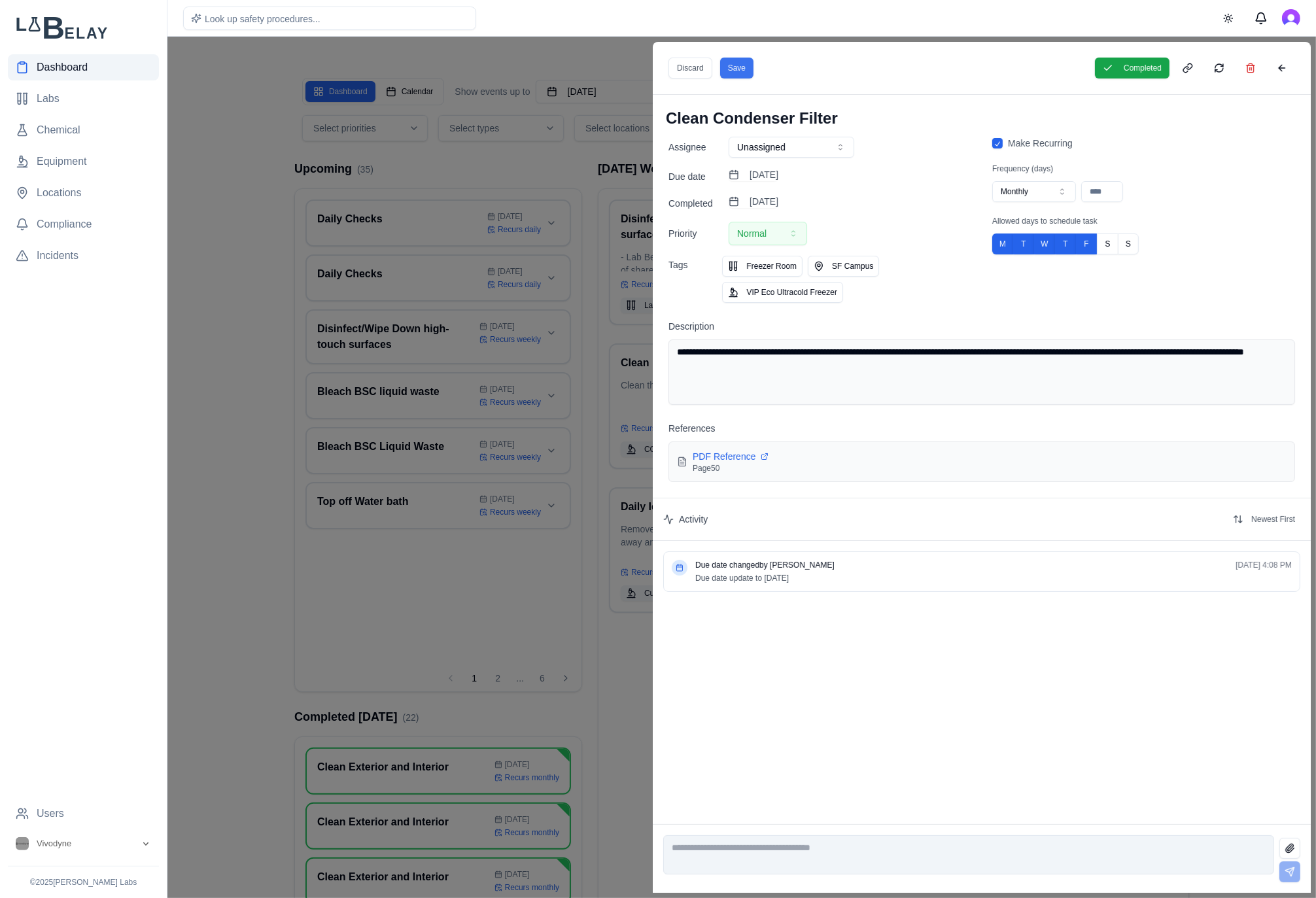
click at [725, 71] on button "Save" at bounding box center [737, 68] width 33 height 21
click at [526, 155] on div at bounding box center [658, 467] width 1316 height 861
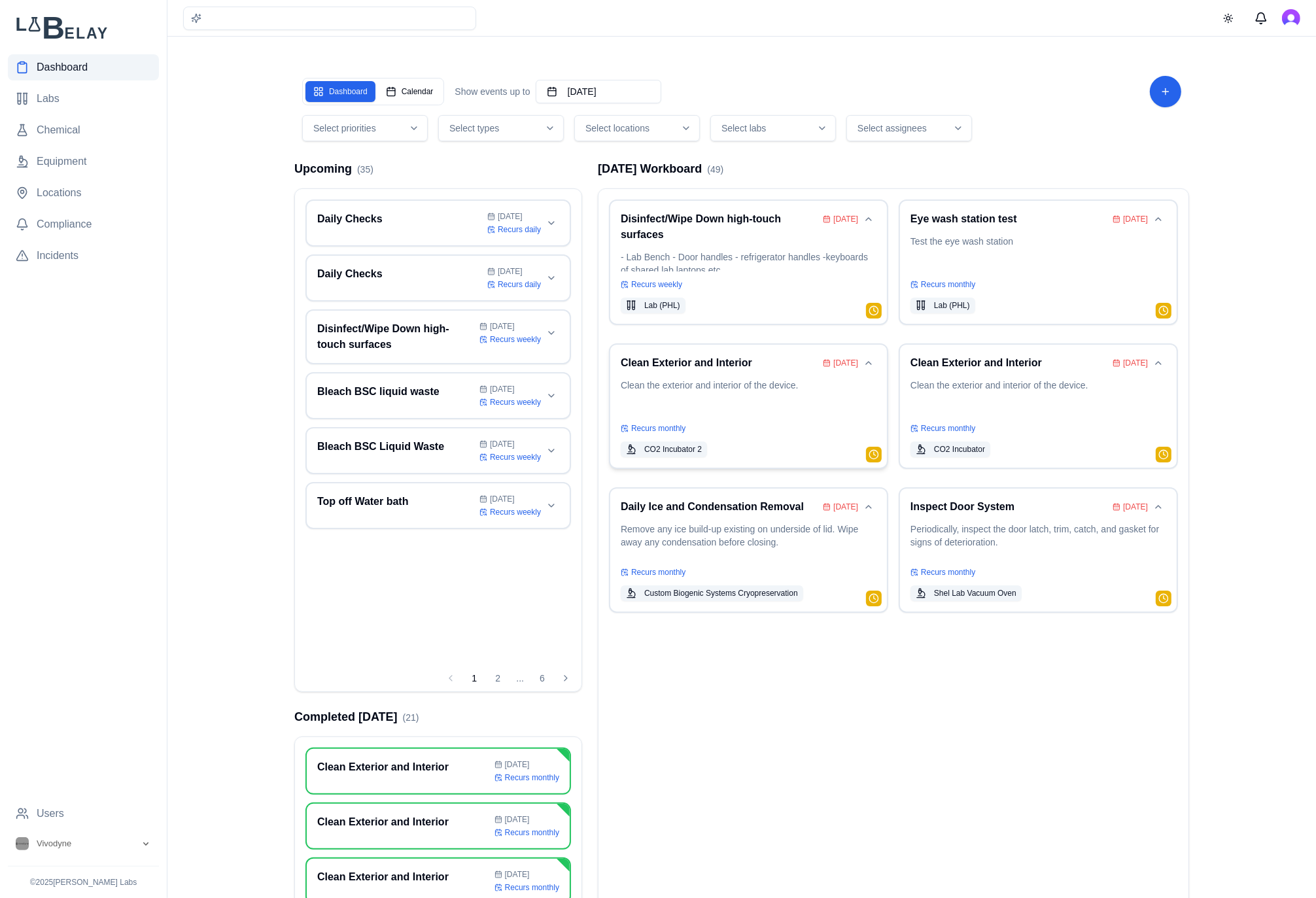
click at [790, 373] on div "Clean Exterior and Interior [DATE] Clean the exterior and interior of the devic…" at bounding box center [748, 406] width 256 height 102
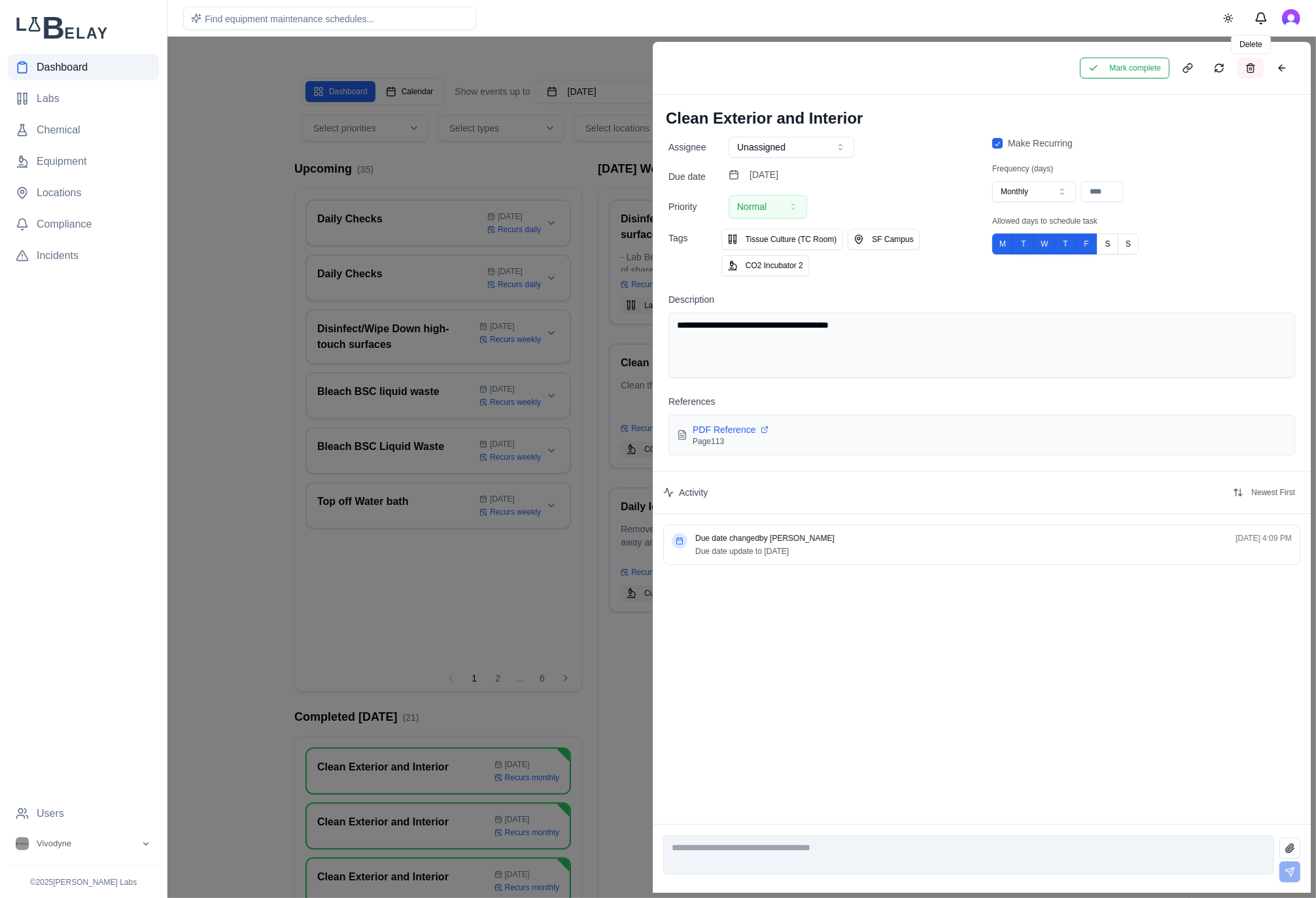
click at [1249, 68] on button at bounding box center [1251, 68] width 26 height 21
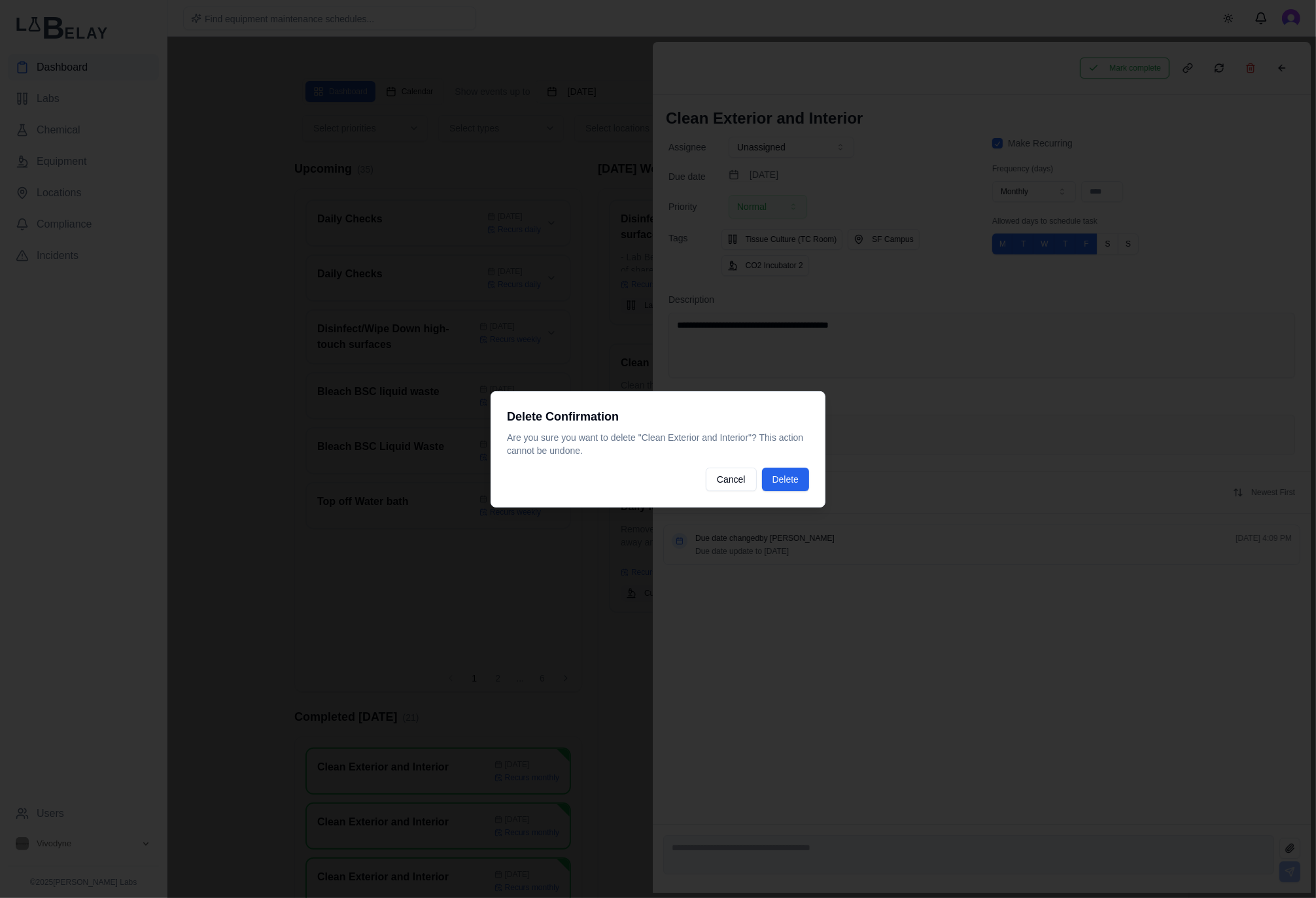
click at [809, 474] on div "Delete Confirmation Are you sure you want to delete " Clean Exterior and Interi…" at bounding box center [658, 449] width 335 height 117
click at [787, 481] on button "Delete" at bounding box center [785, 479] width 47 height 24
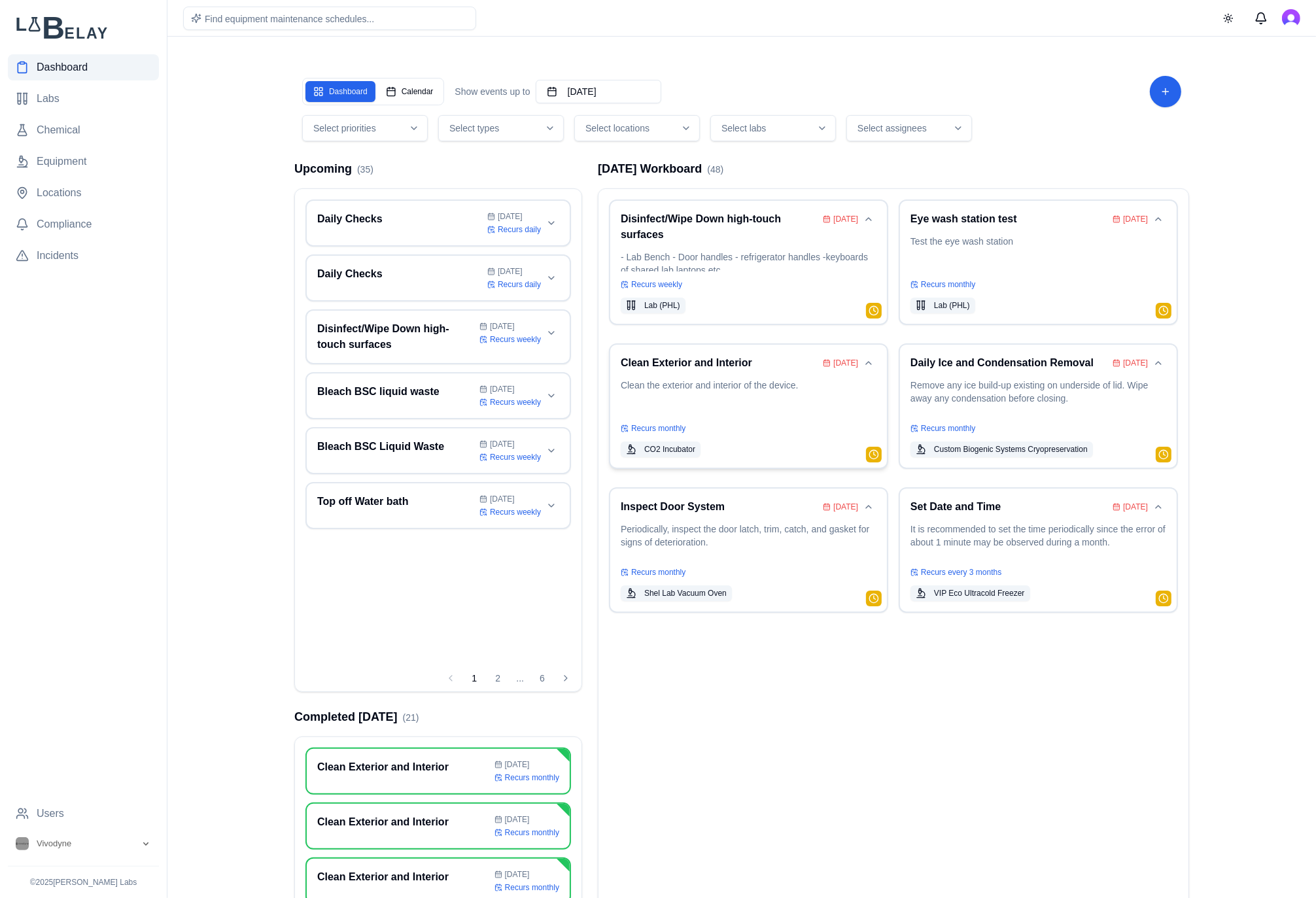
click at [803, 392] on p "Clean the exterior and interior of the device." at bounding box center [748, 397] width 256 height 37
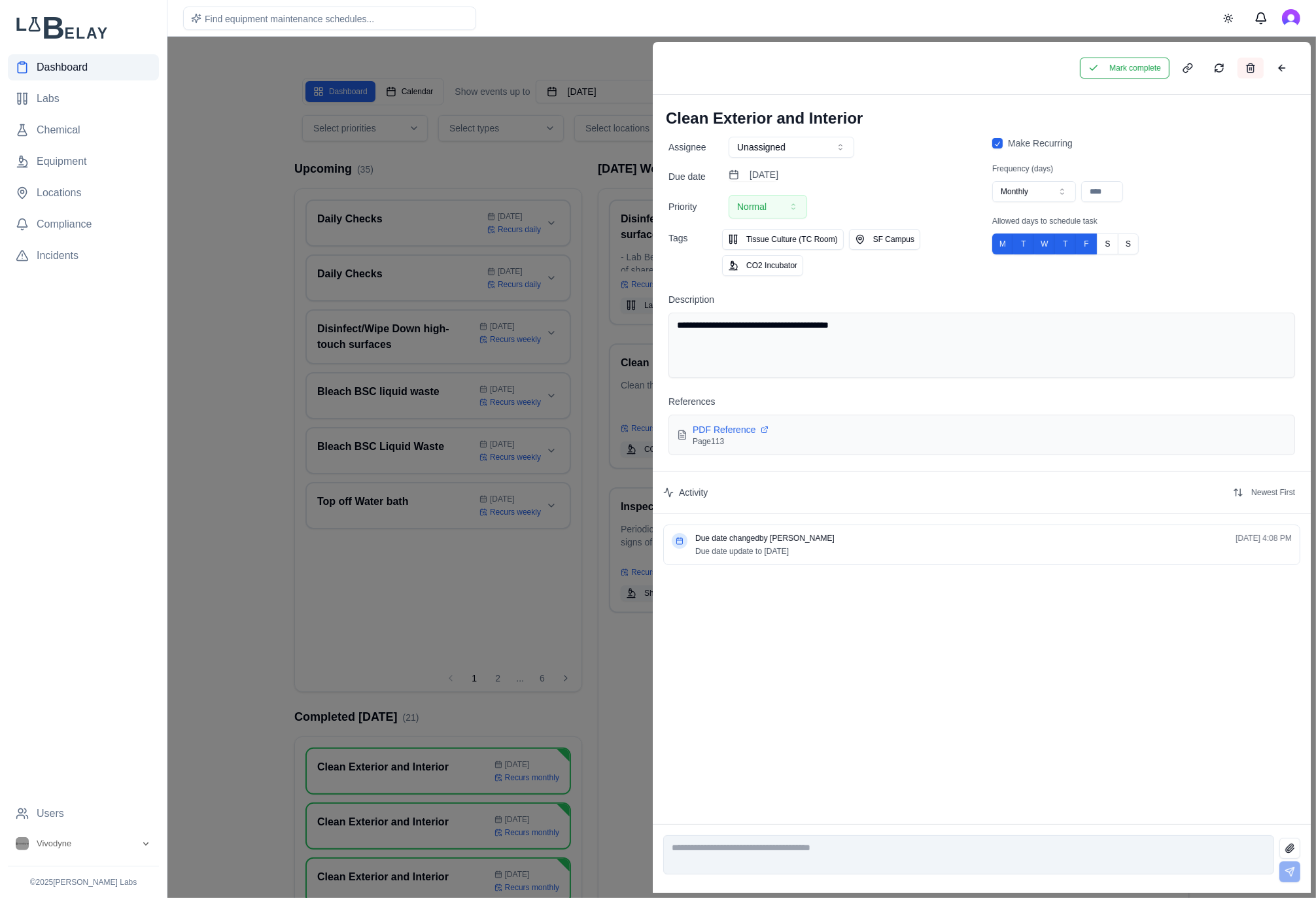
click at [1257, 72] on button at bounding box center [1251, 68] width 26 height 21
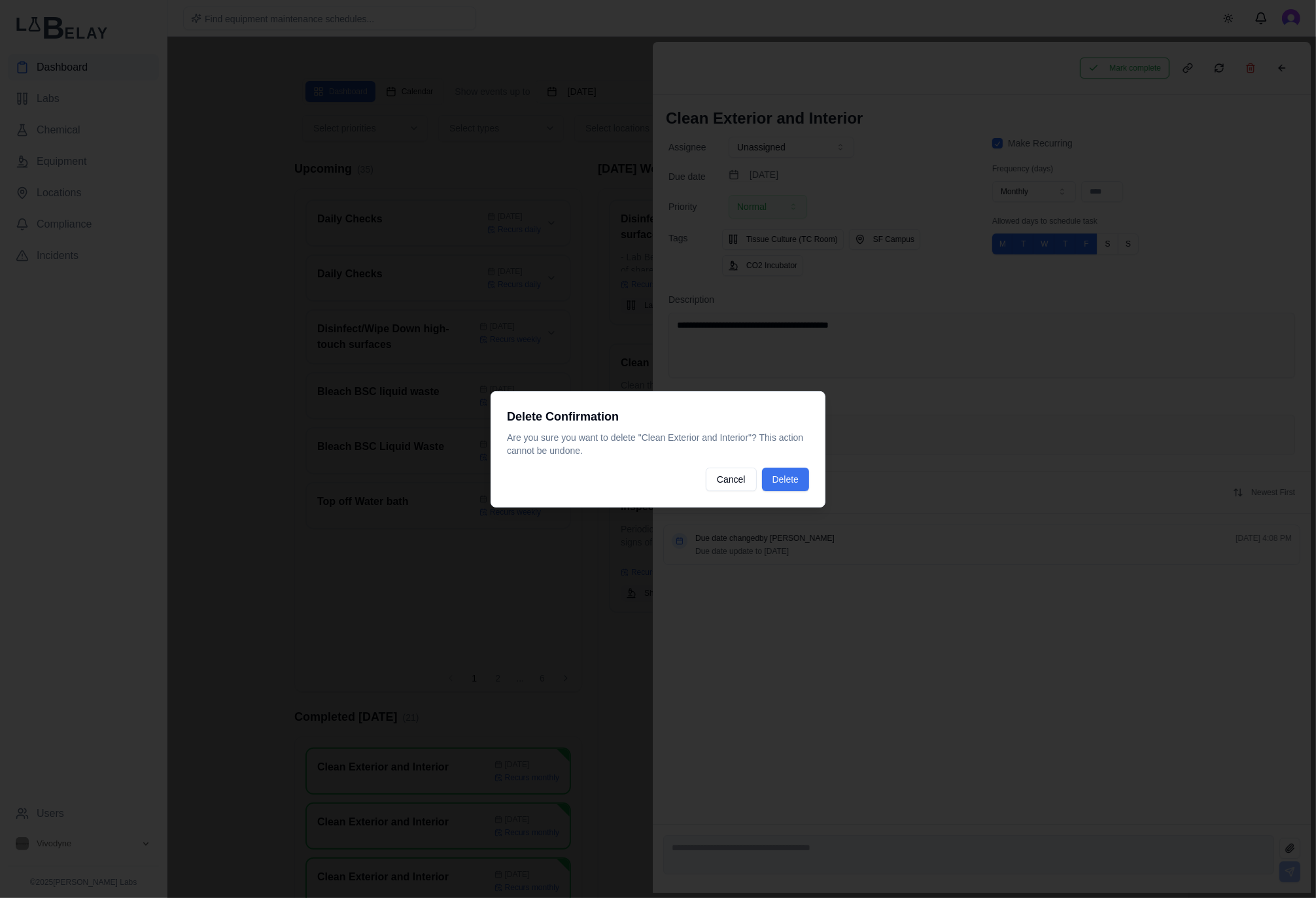
click at [788, 474] on button "Delete" at bounding box center [785, 479] width 47 height 24
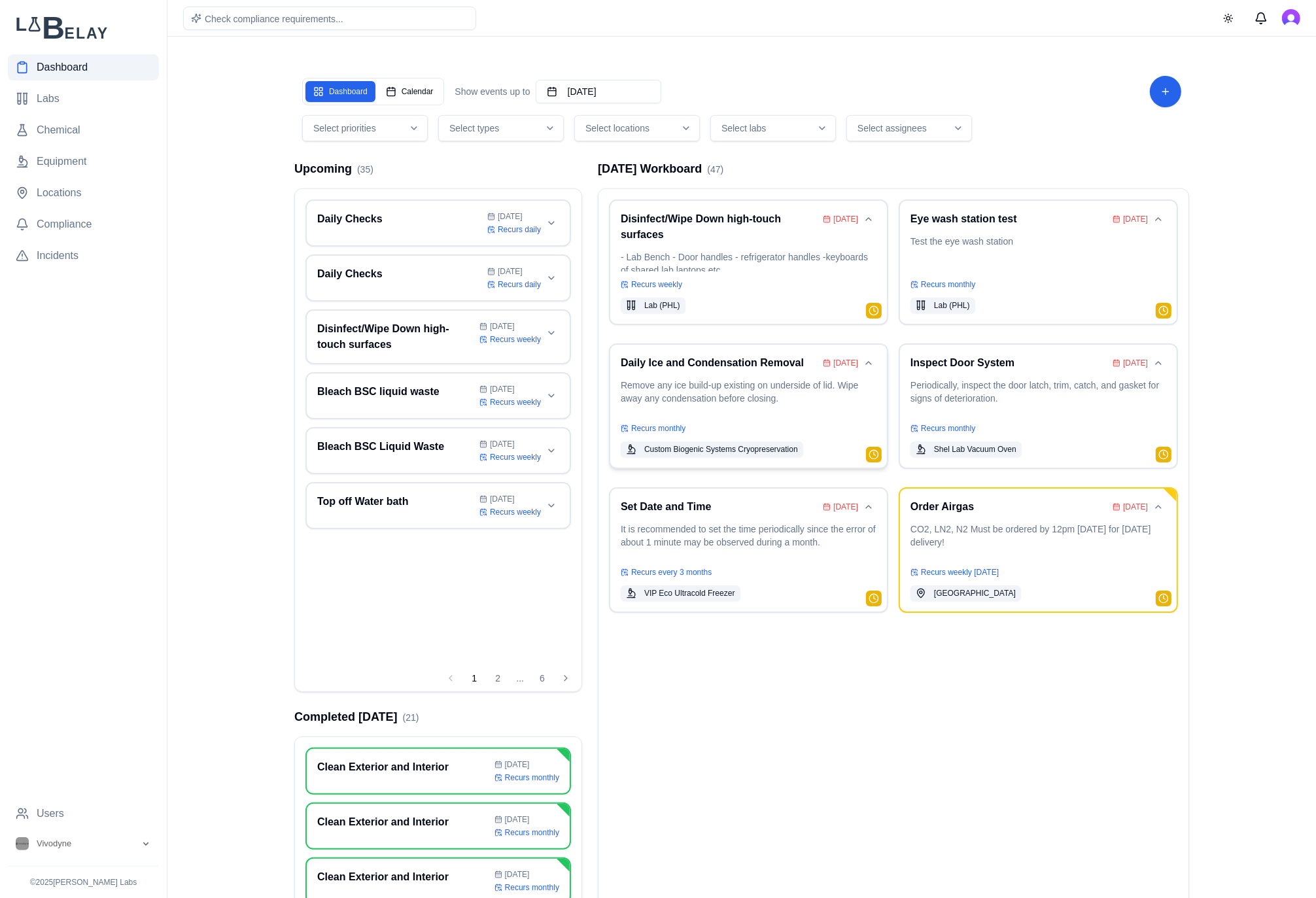
click at [764, 399] on p "Remove any ice build-up existing on underside of lid. Wipe away any condensatio…" at bounding box center [748, 397] width 256 height 37
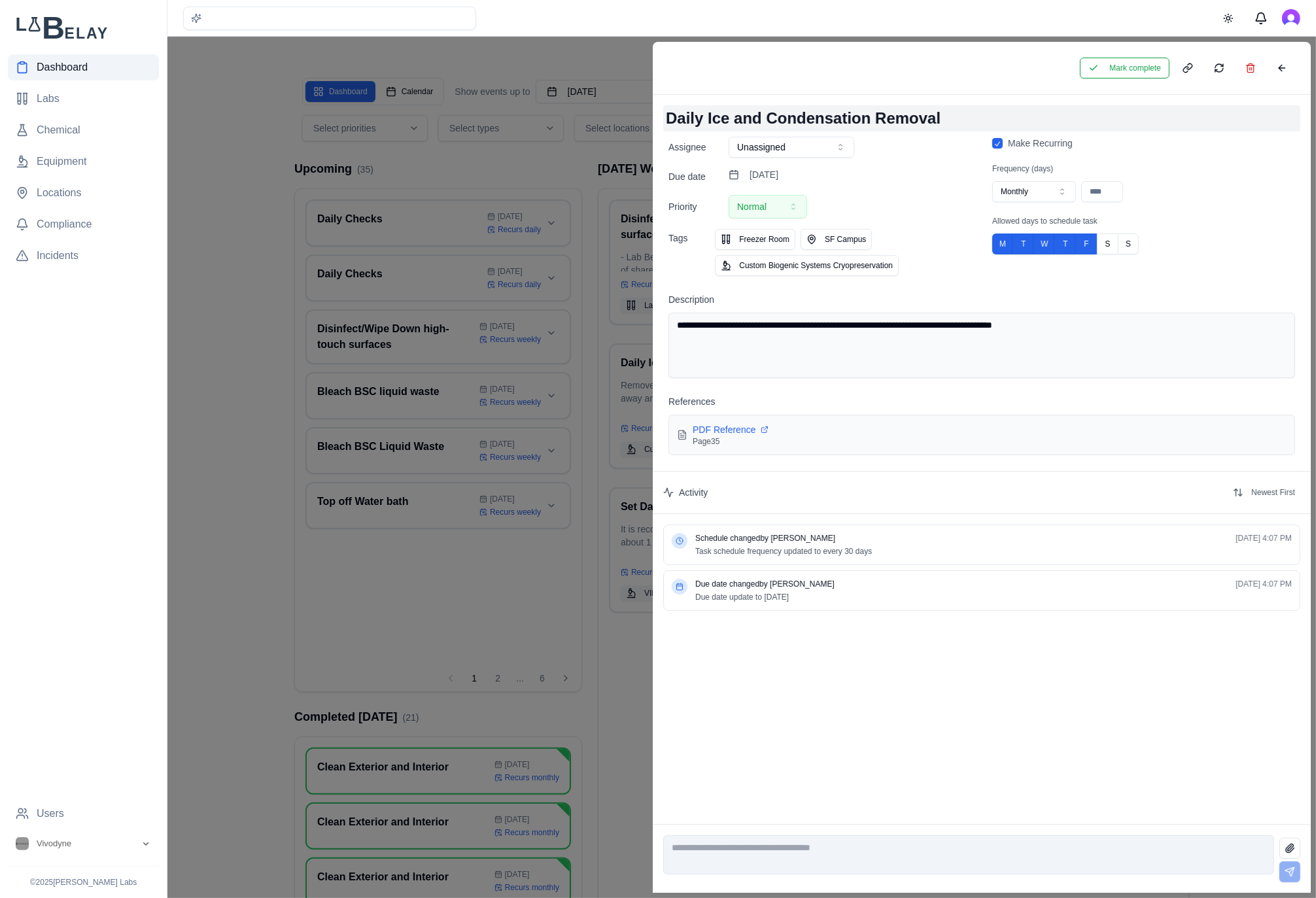
click at [711, 122] on h1 "Daily Ice and Condensation Removal" at bounding box center [982, 118] width 637 height 26
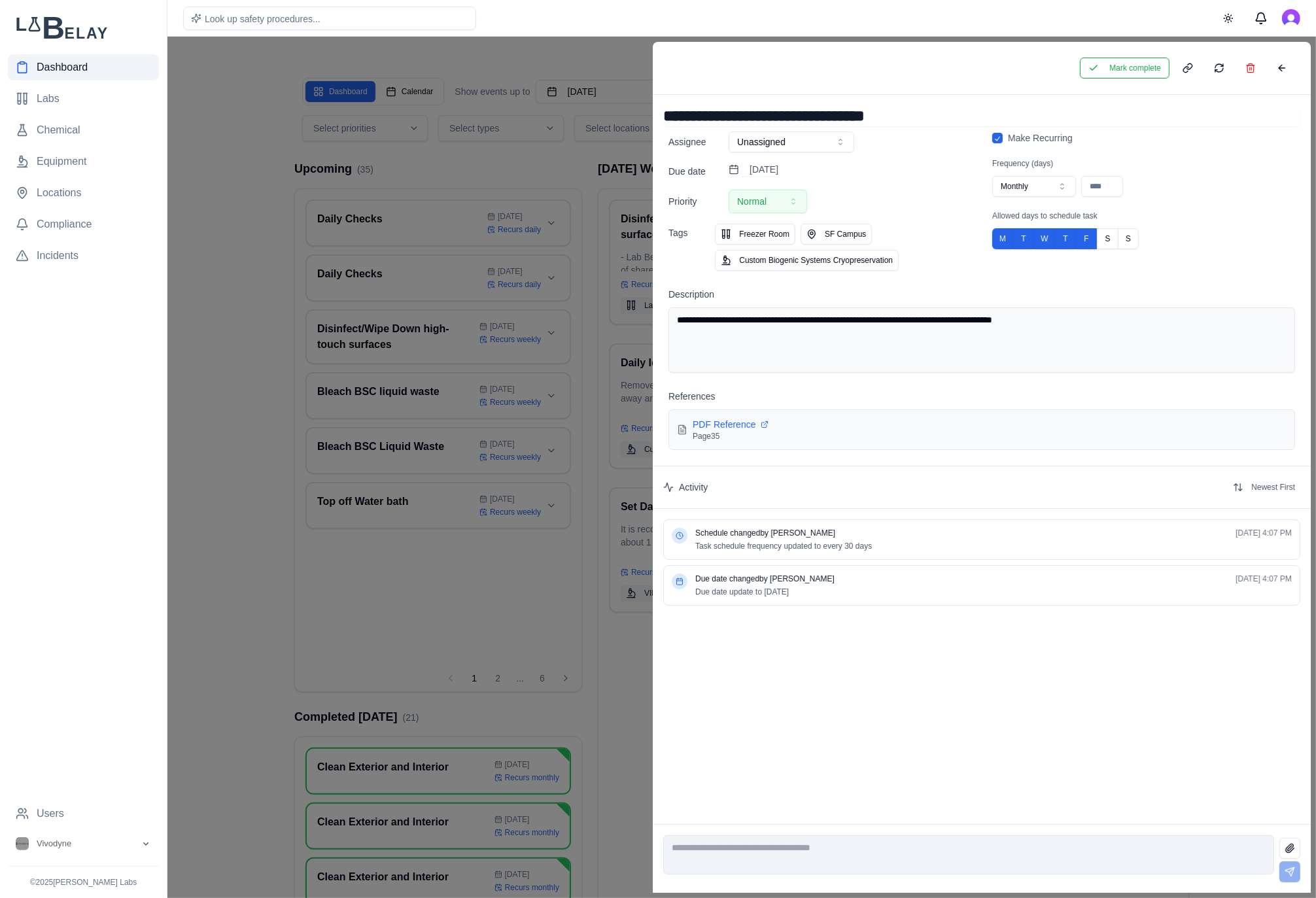
drag, startPoint x: 706, startPoint y: 117, endPoint x: 691, endPoint y: 122, distance: 15.8
click at [705, 117] on input "**********" at bounding box center [982, 115] width 637 height 21
click at [681, 119] on input "**********" at bounding box center [982, 115] width 637 height 21
type input "**********"
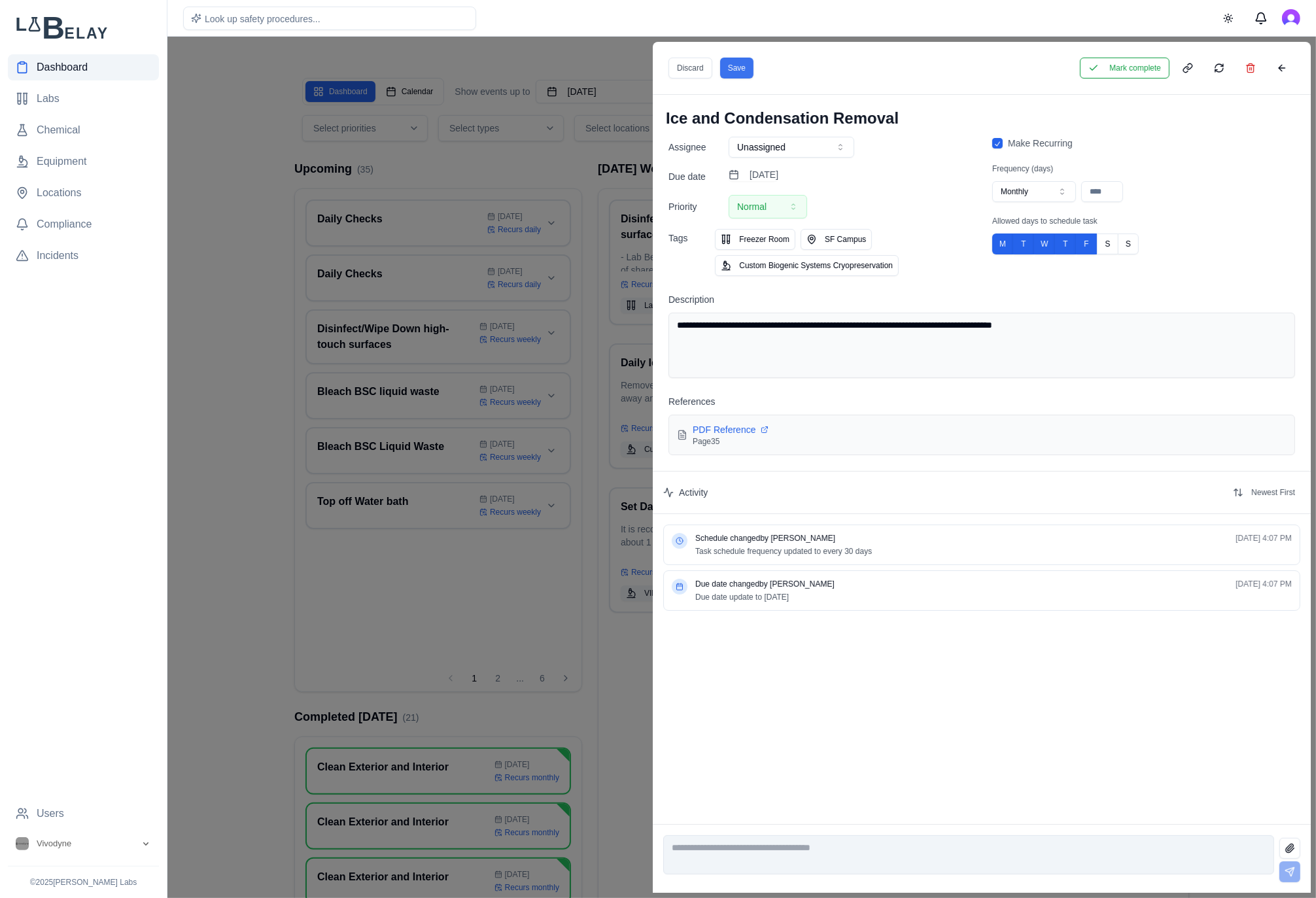
click at [740, 71] on button "Save" at bounding box center [737, 68] width 33 height 21
click at [1124, 67] on button "Mark complete" at bounding box center [1125, 68] width 90 height 21
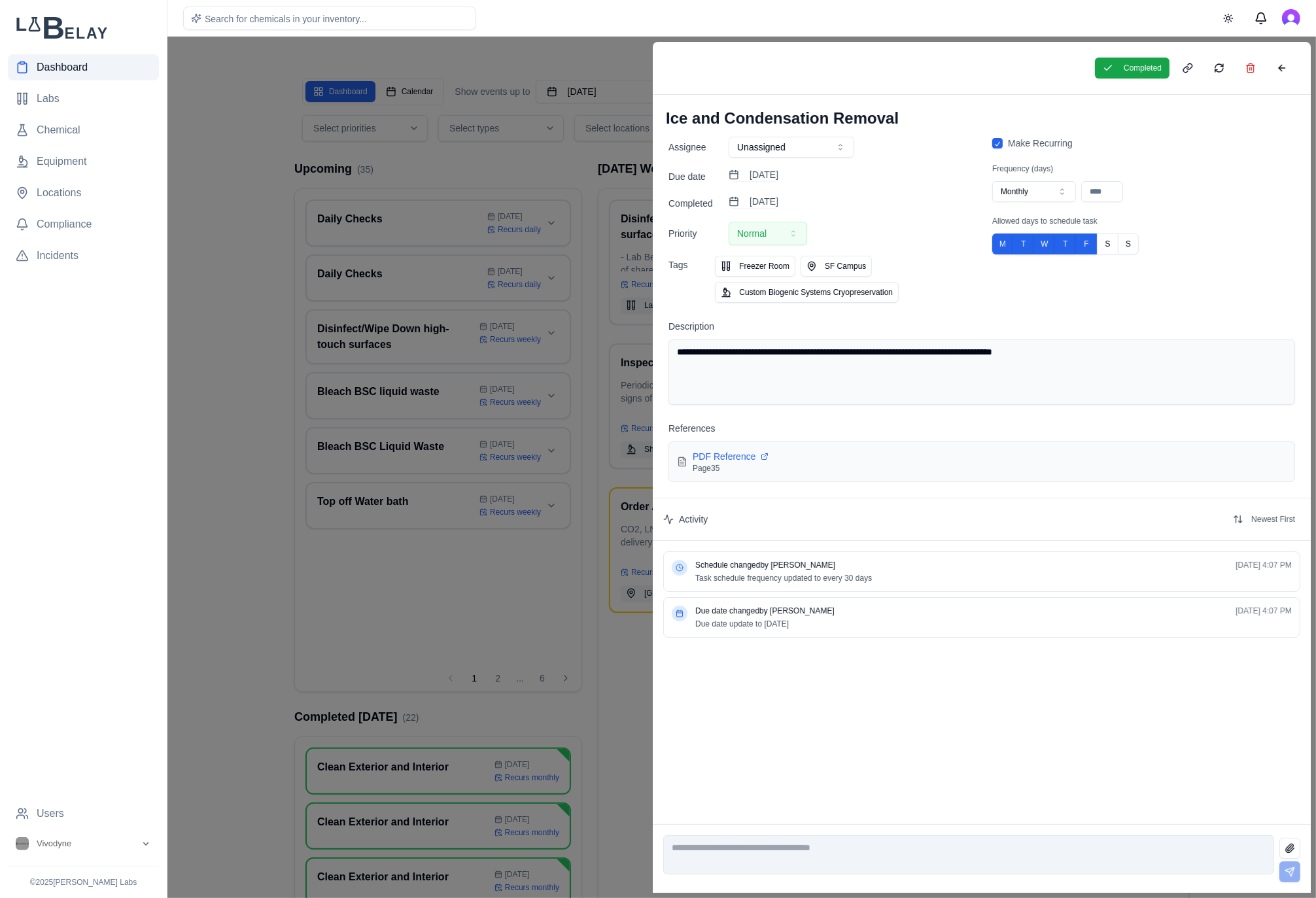
click at [552, 166] on div at bounding box center [658, 467] width 1316 height 861
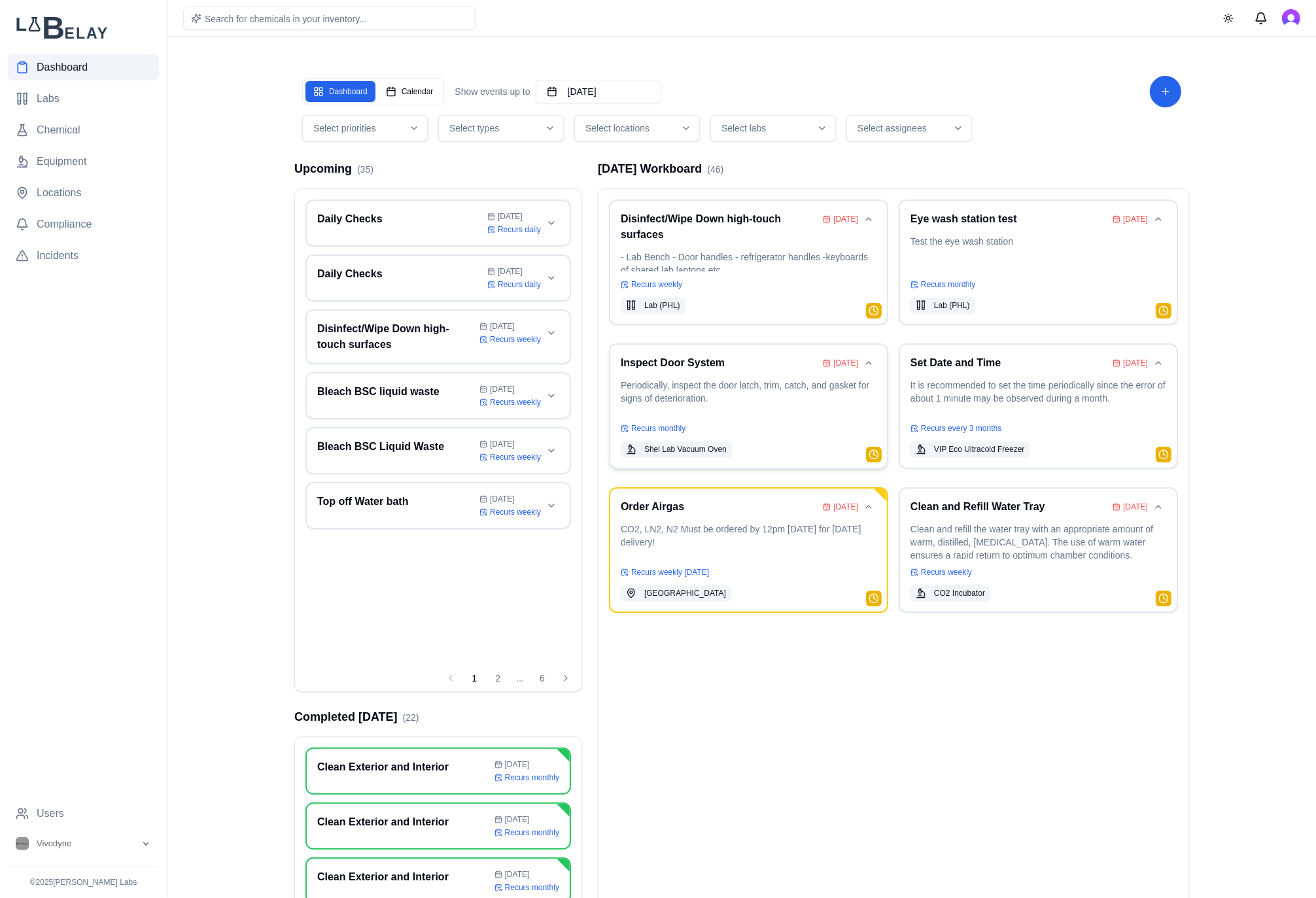
click at [801, 398] on p "Periodically, inspect the door latch, trim, catch, and gasket for signs of dete…" at bounding box center [748, 397] width 256 height 37
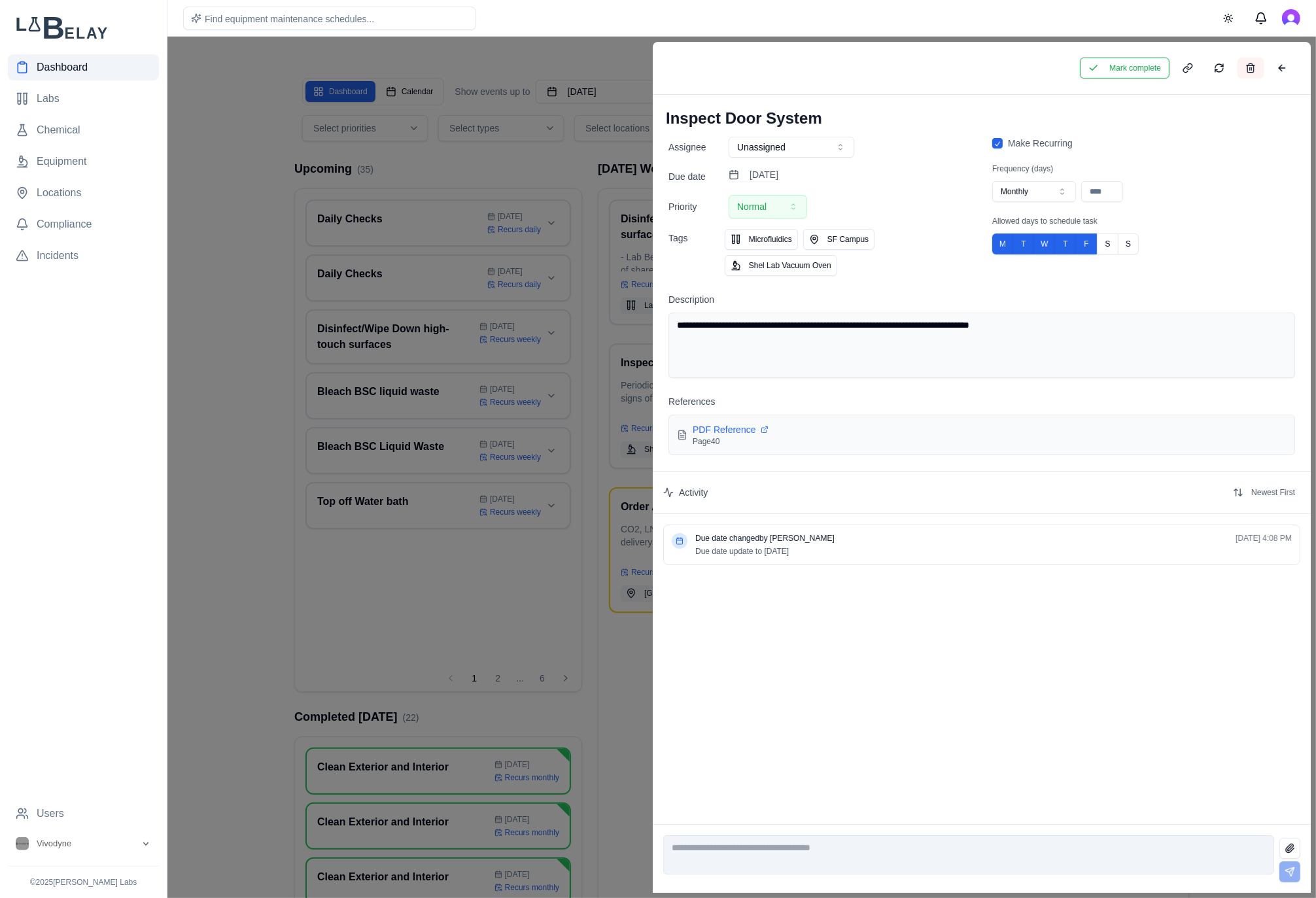
click at [1257, 66] on button at bounding box center [1251, 68] width 26 height 21
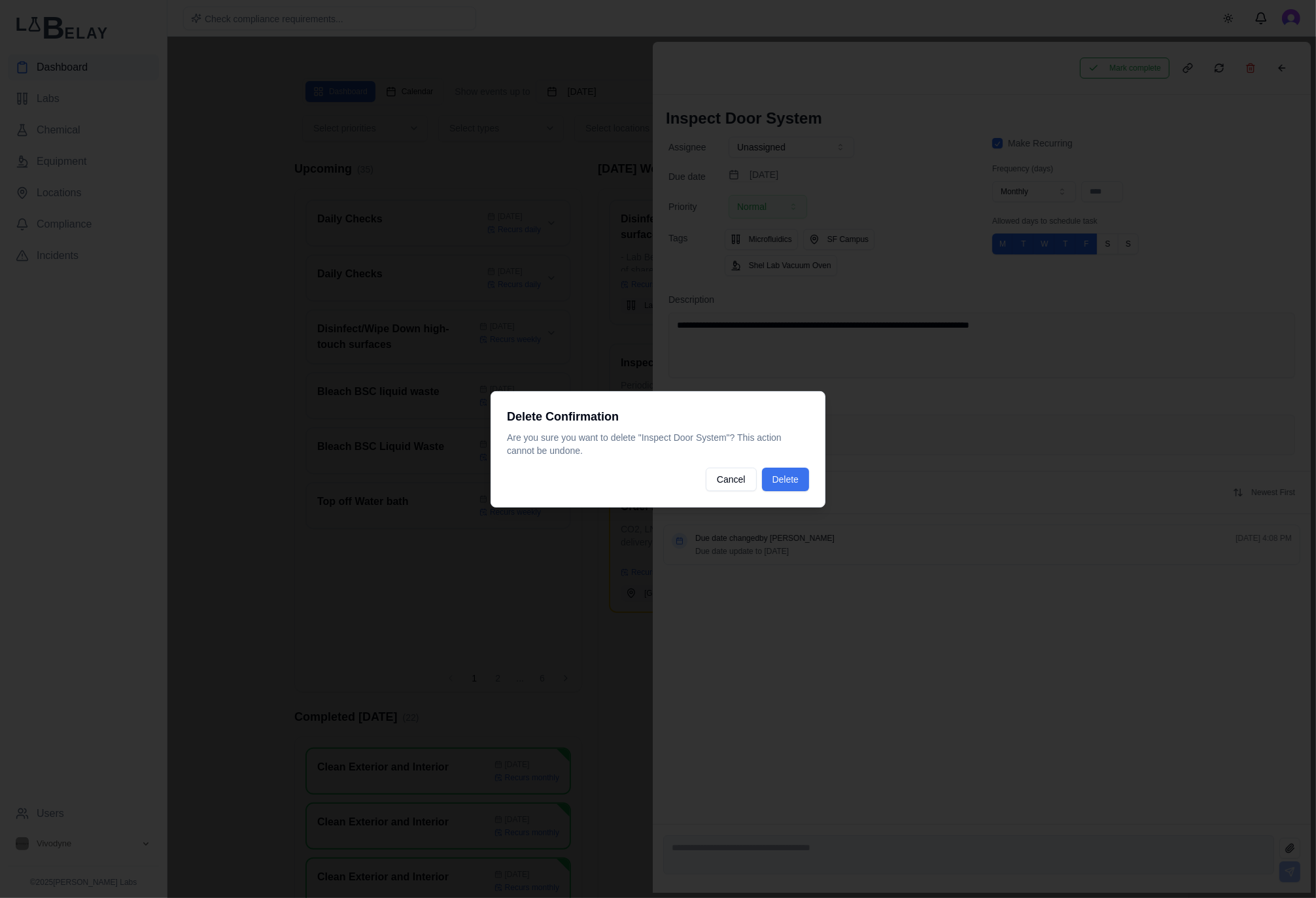
click at [801, 480] on button "Delete" at bounding box center [785, 479] width 47 height 24
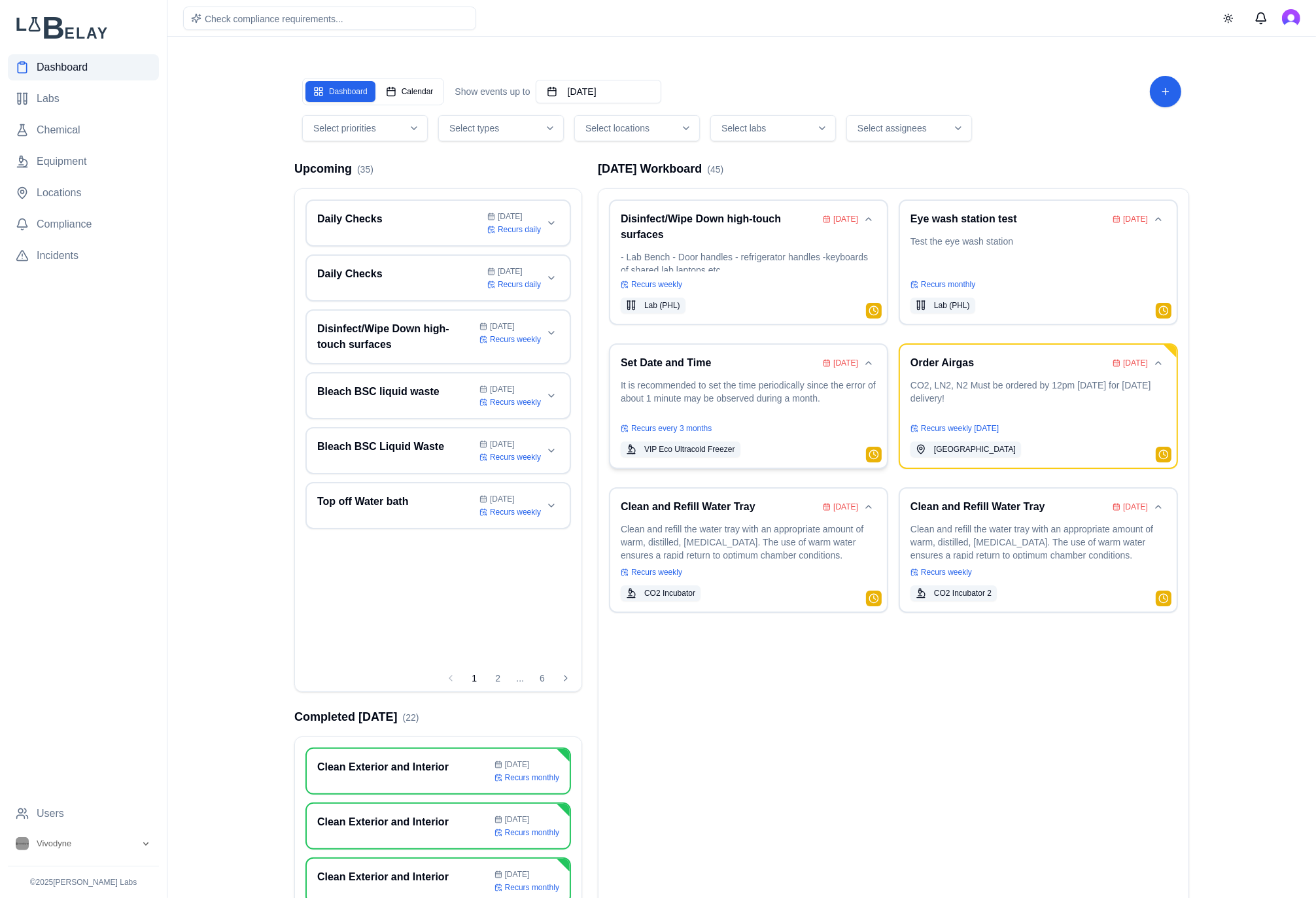
click at [768, 384] on p "It is recommended to set the time periodically since the error of about 1 minut…" at bounding box center [748, 397] width 256 height 37
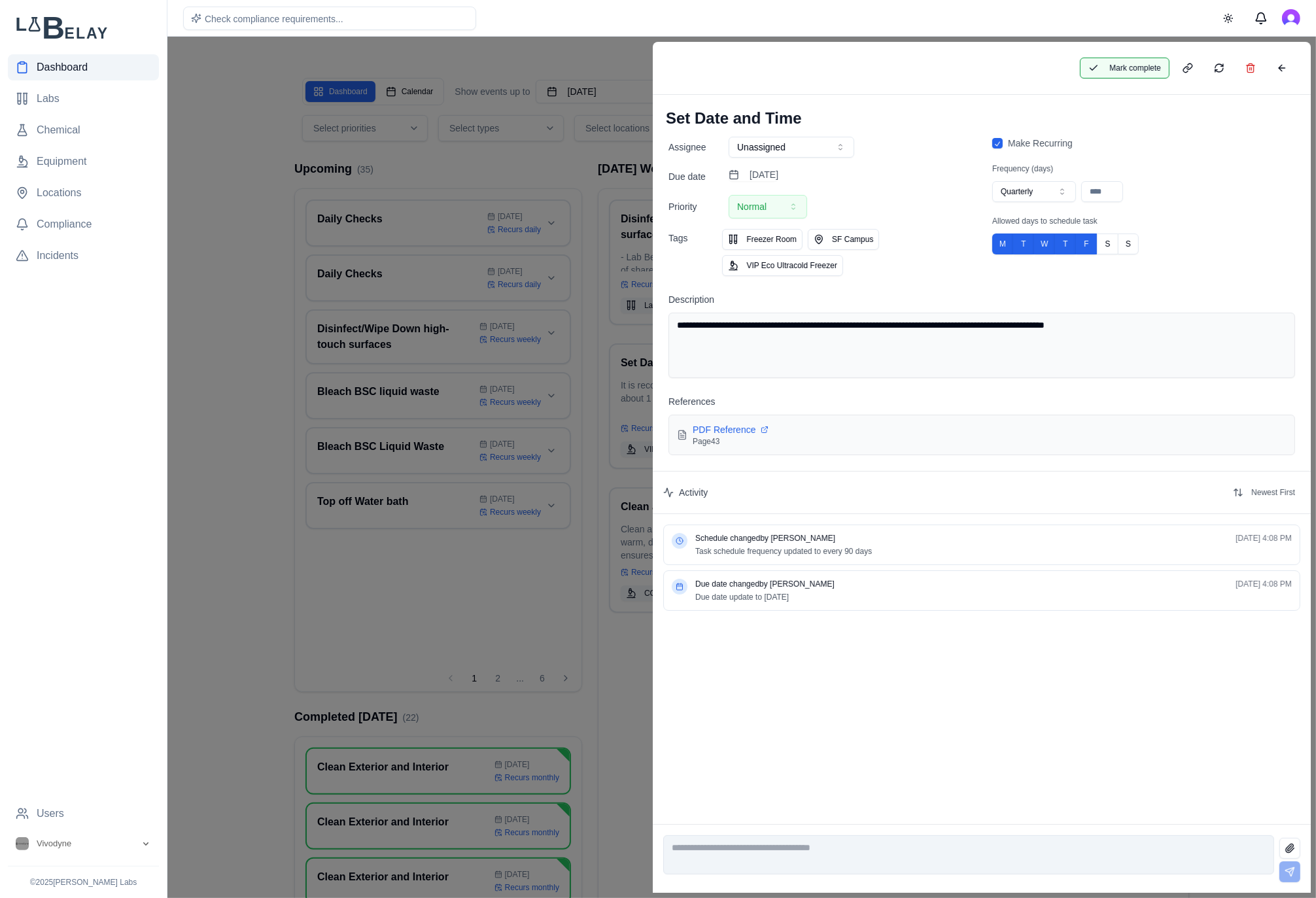
click at [1137, 71] on button "Mark complete" at bounding box center [1125, 68] width 90 height 21
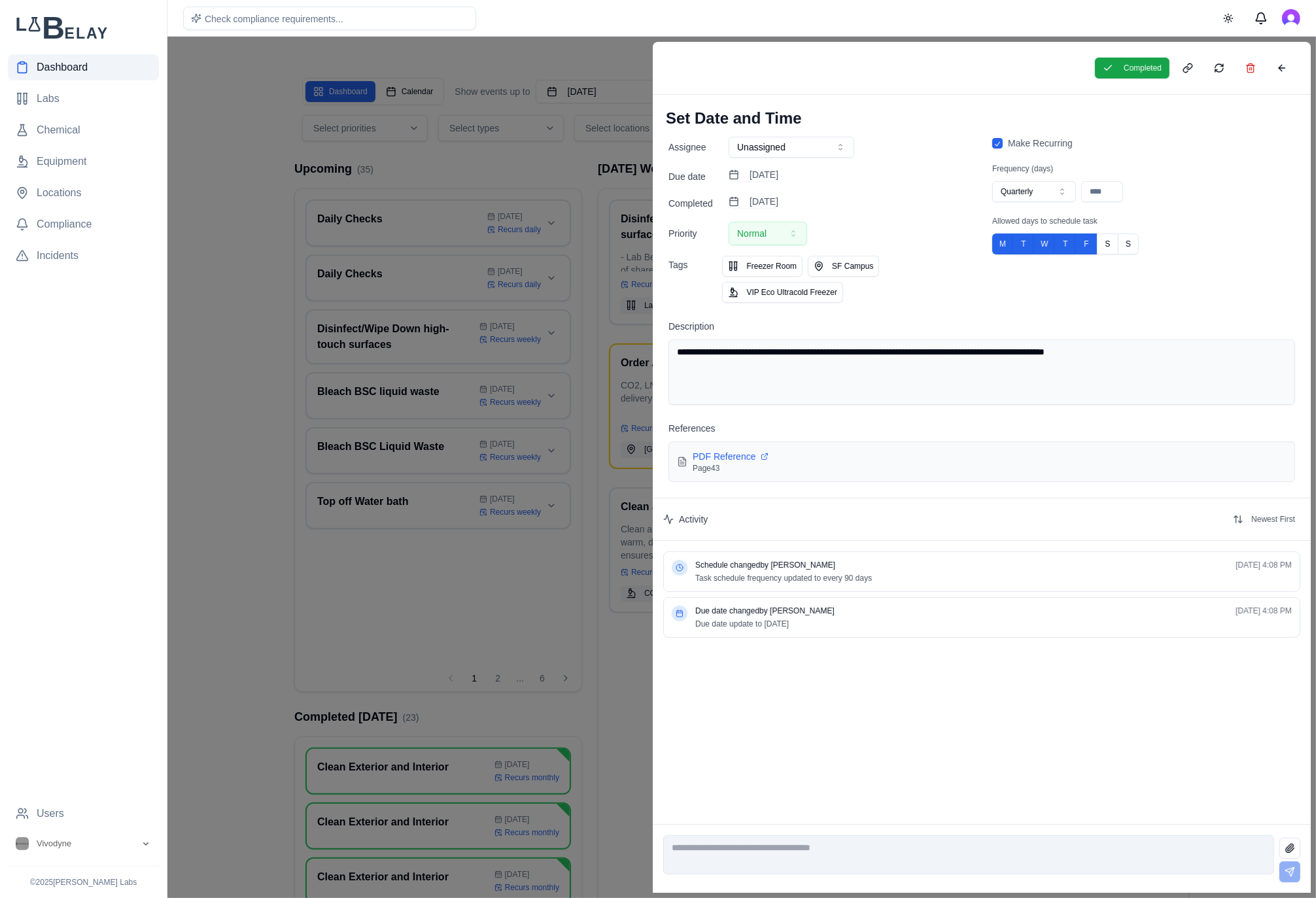
click at [515, 164] on div at bounding box center [658, 467] width 1316 height 861
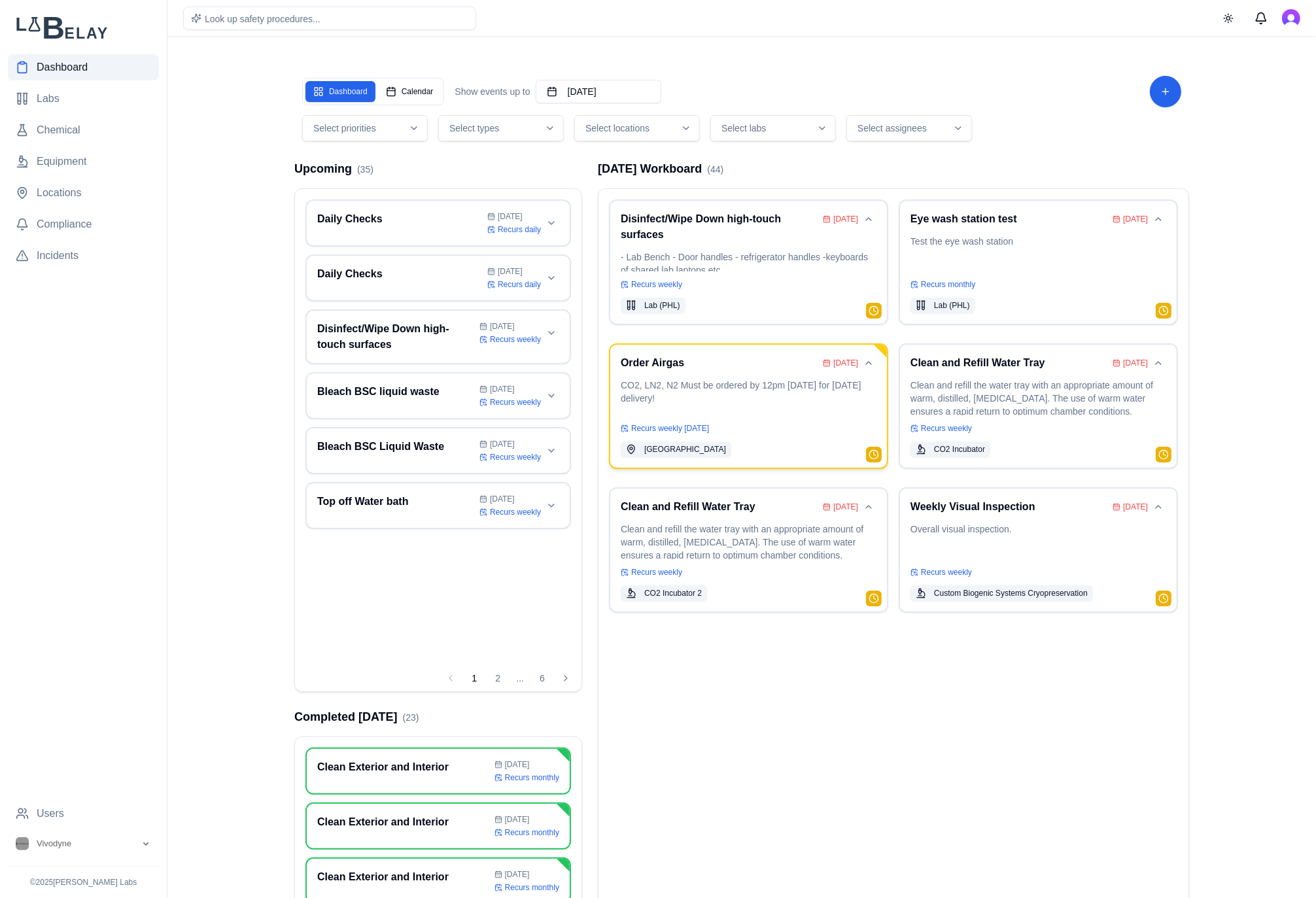
click at [778, 402] on p "CO2, LN2, N2 Must be ordered by 12pm [DATE] for [DATE] delivery!" at bounding box center [748, 397] width 256 height 37
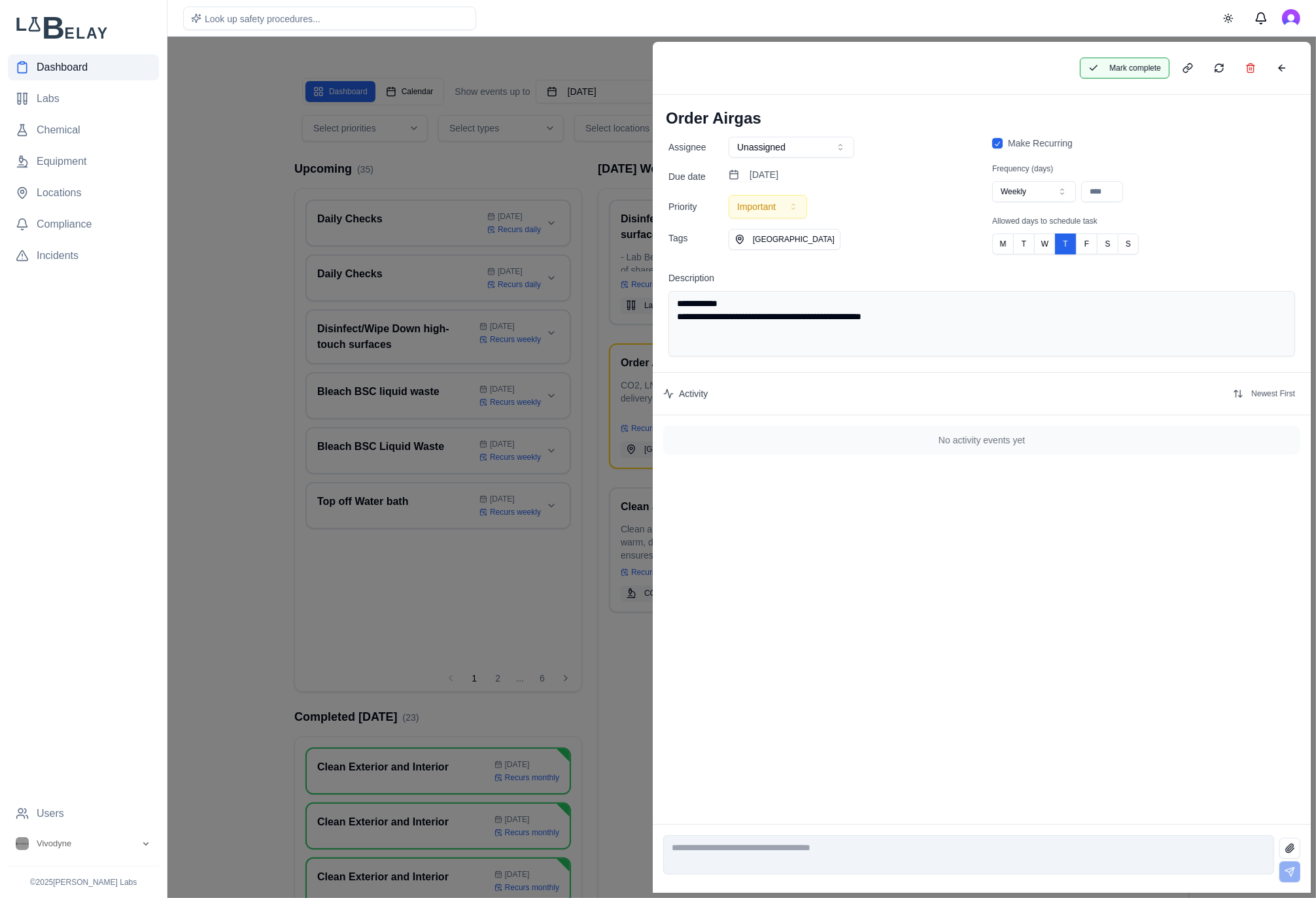
click at [1143, 72] on button "Mark complete" at bounding box center [1125, 68] width 90 height 21
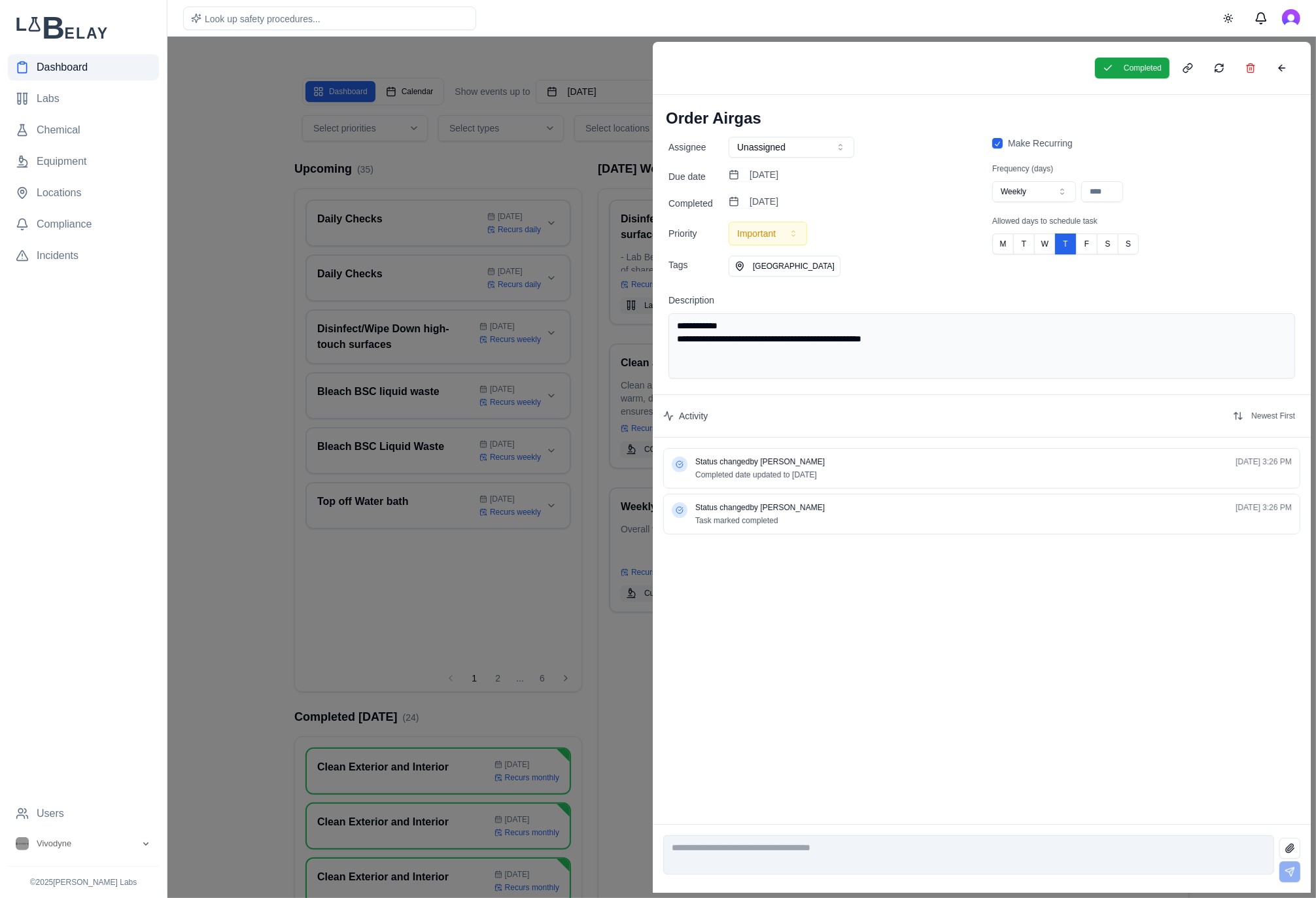
click at [777, 193] on div "Assignee Unassigned Due date [DATE] Completed [DATE] Priority Important Tags PH…" at bounding box center [819, 206] width 303 height 140
click at [775, 200] on button "[DATE]" at bounding box center [754, 201] width 50 height 13
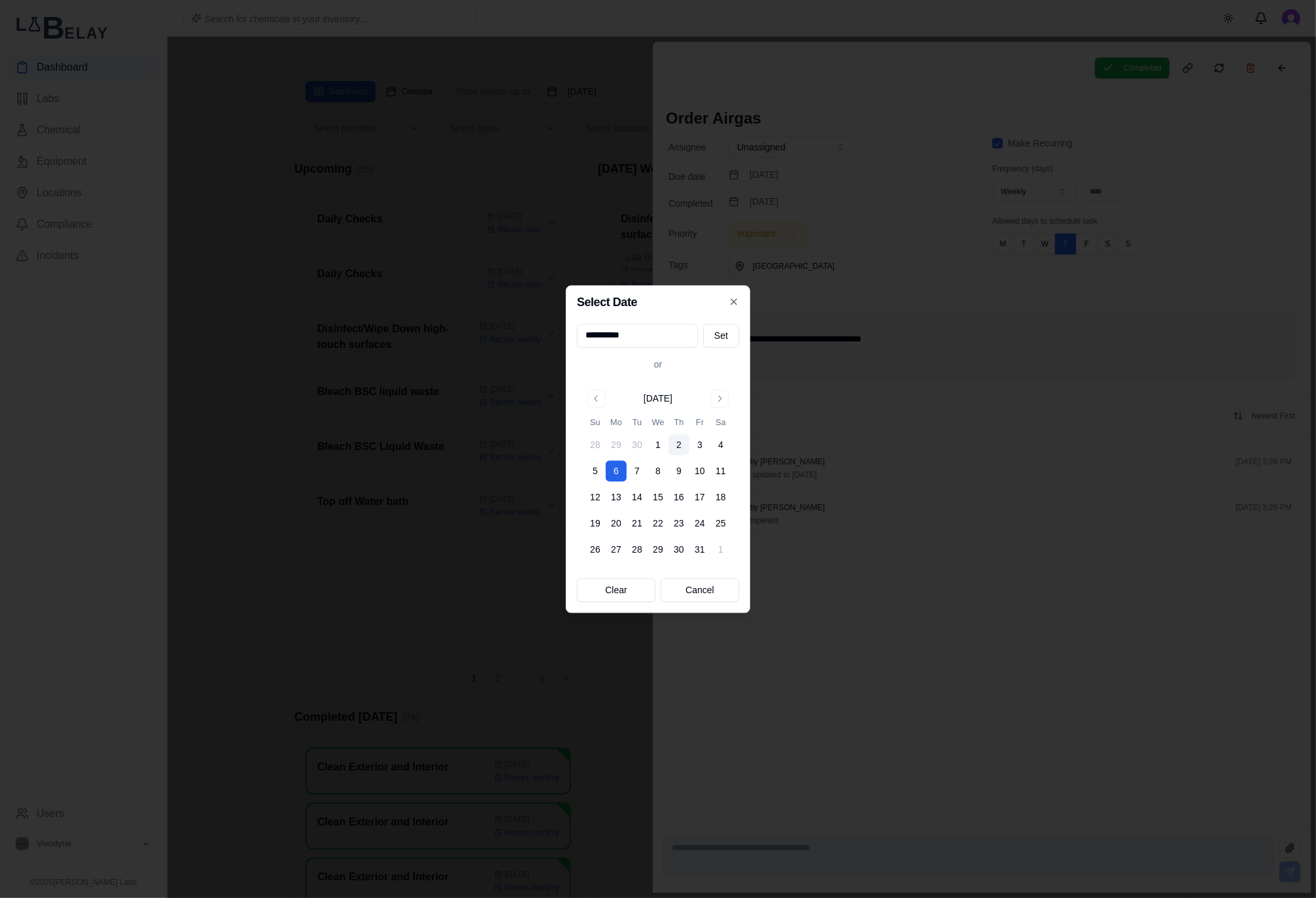
click at [676, 444] on button "2" at bounding box center [678, 444] width 21 height 21
type input "**********"
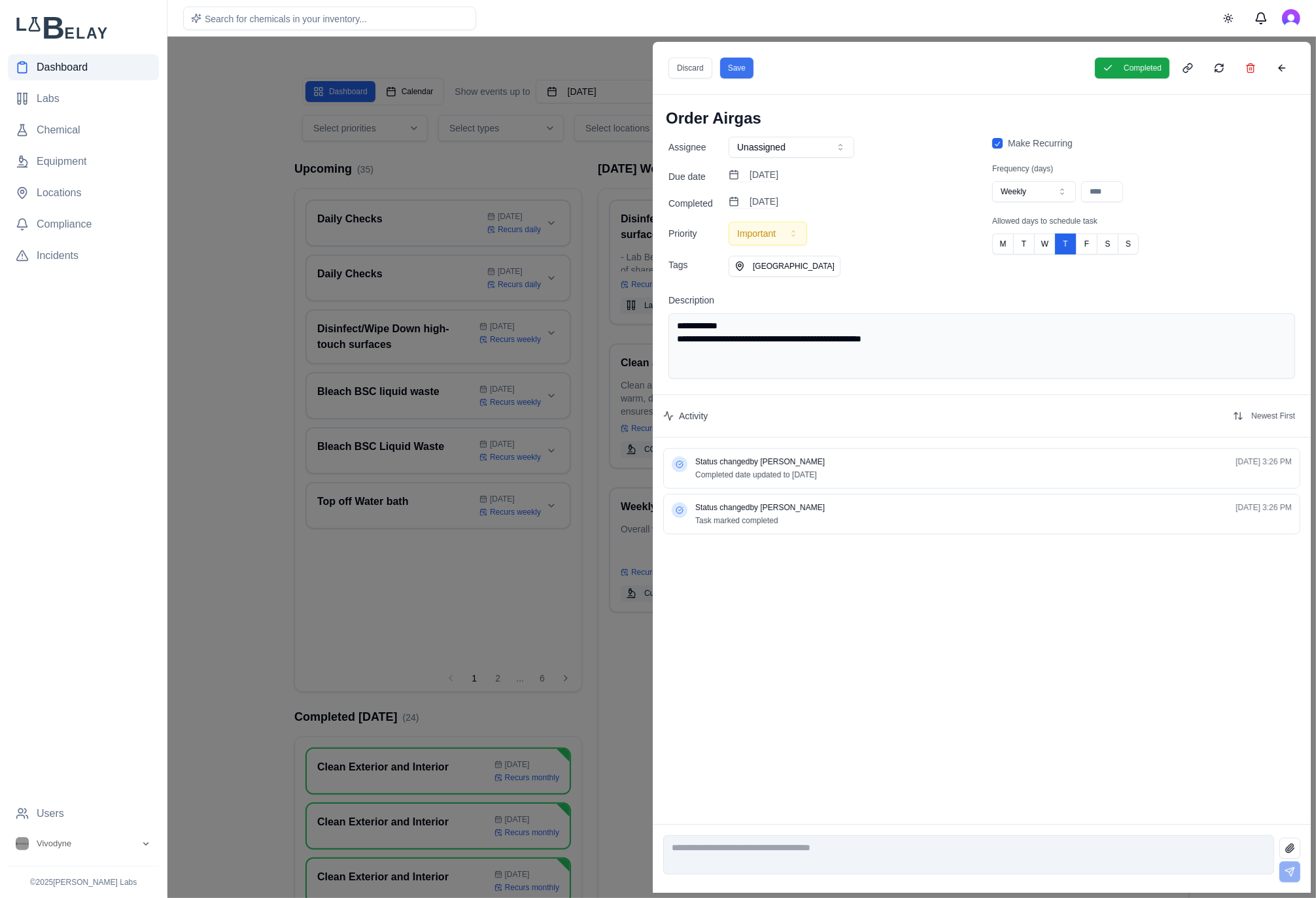
click at [749, 66] on button "Save" at bounding box center [737, 68] width 33 height 21
click at [586, 169] on div at bounding box center [658, 467] width 1316 height 861
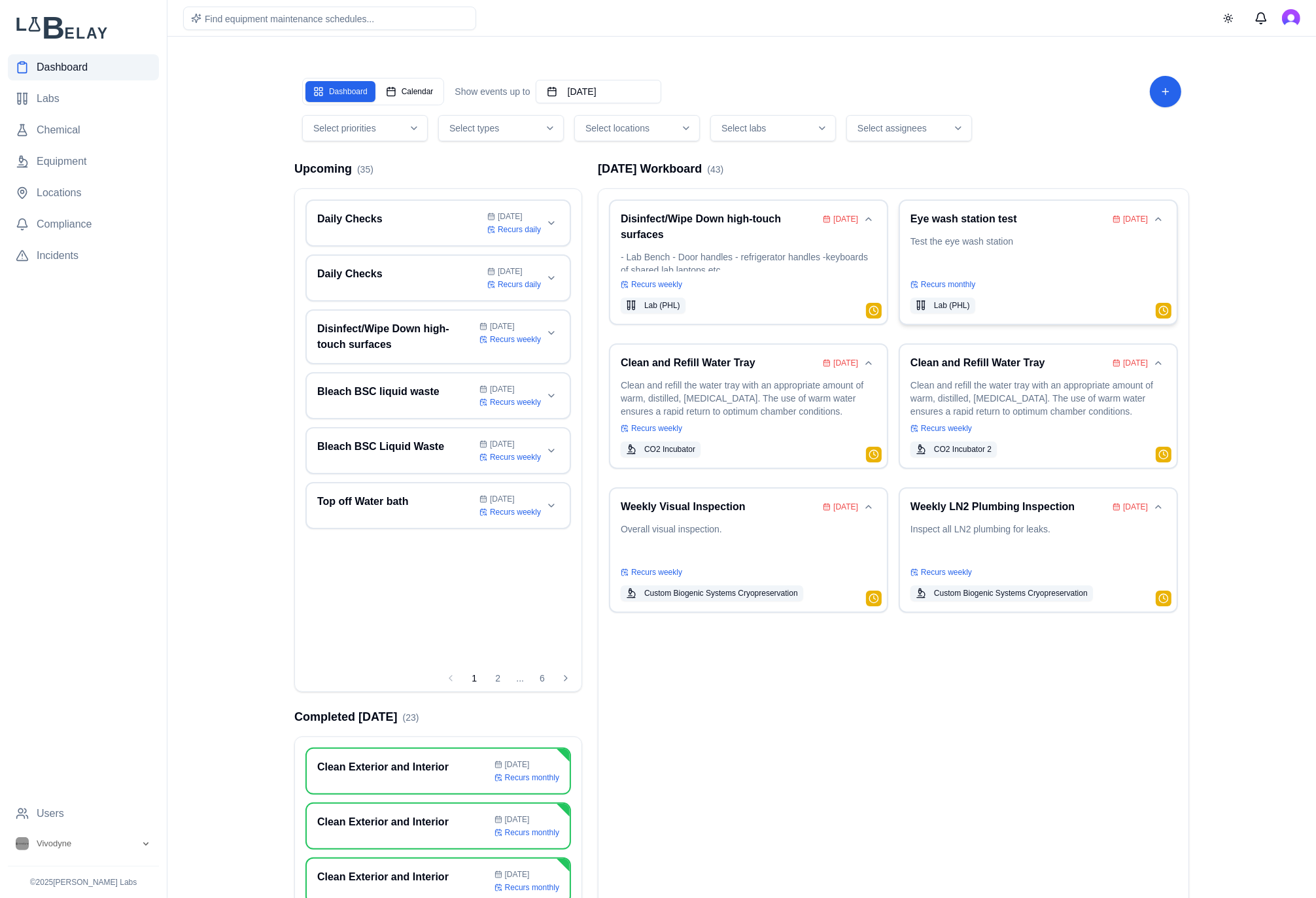
click at [984, 254] on p "Test the eye wash station" at bounding box center [1038, 253] width 256 height 37
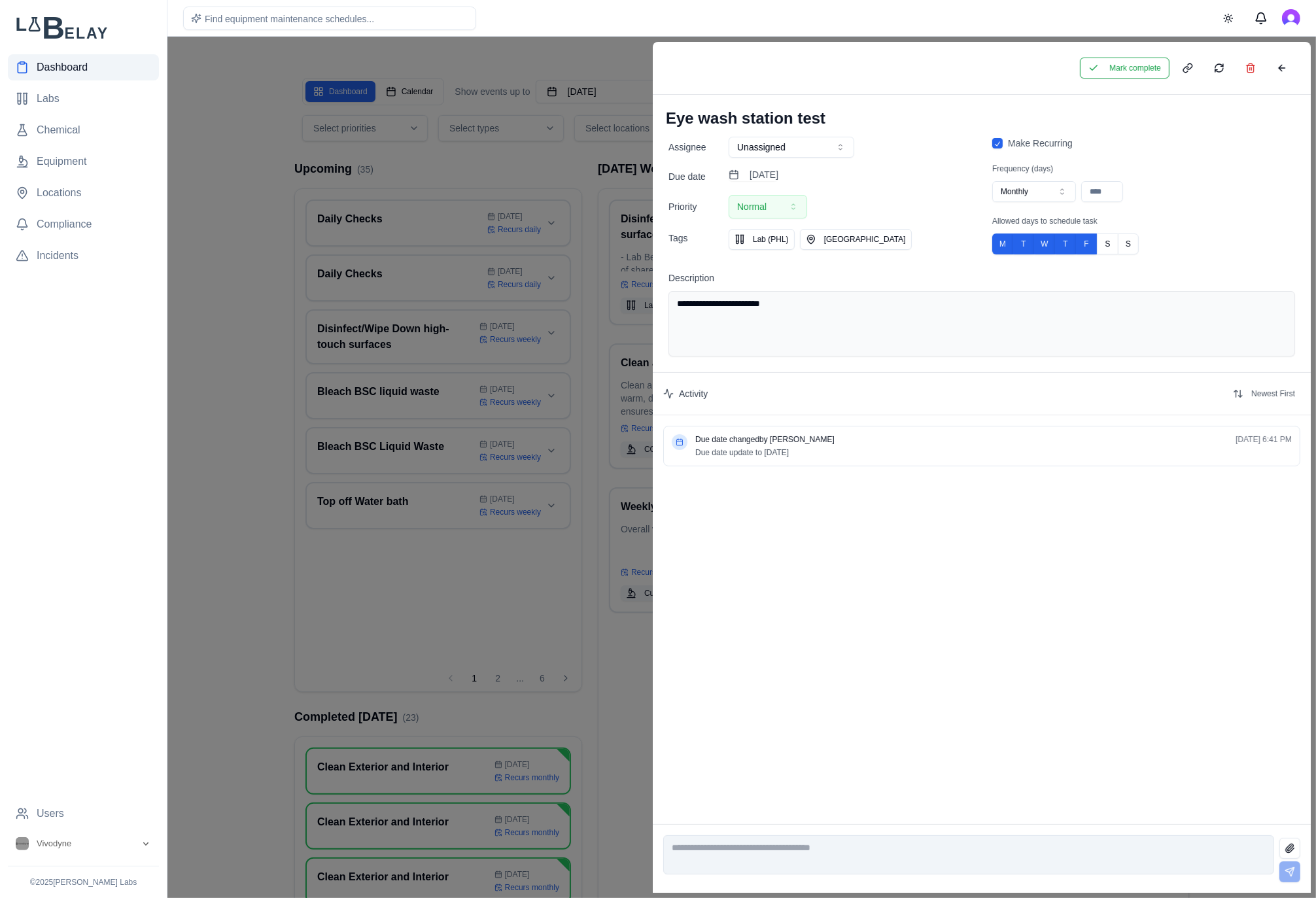
click at [521, 173] on div at bounding box center [658, 467] width 1316 height 861
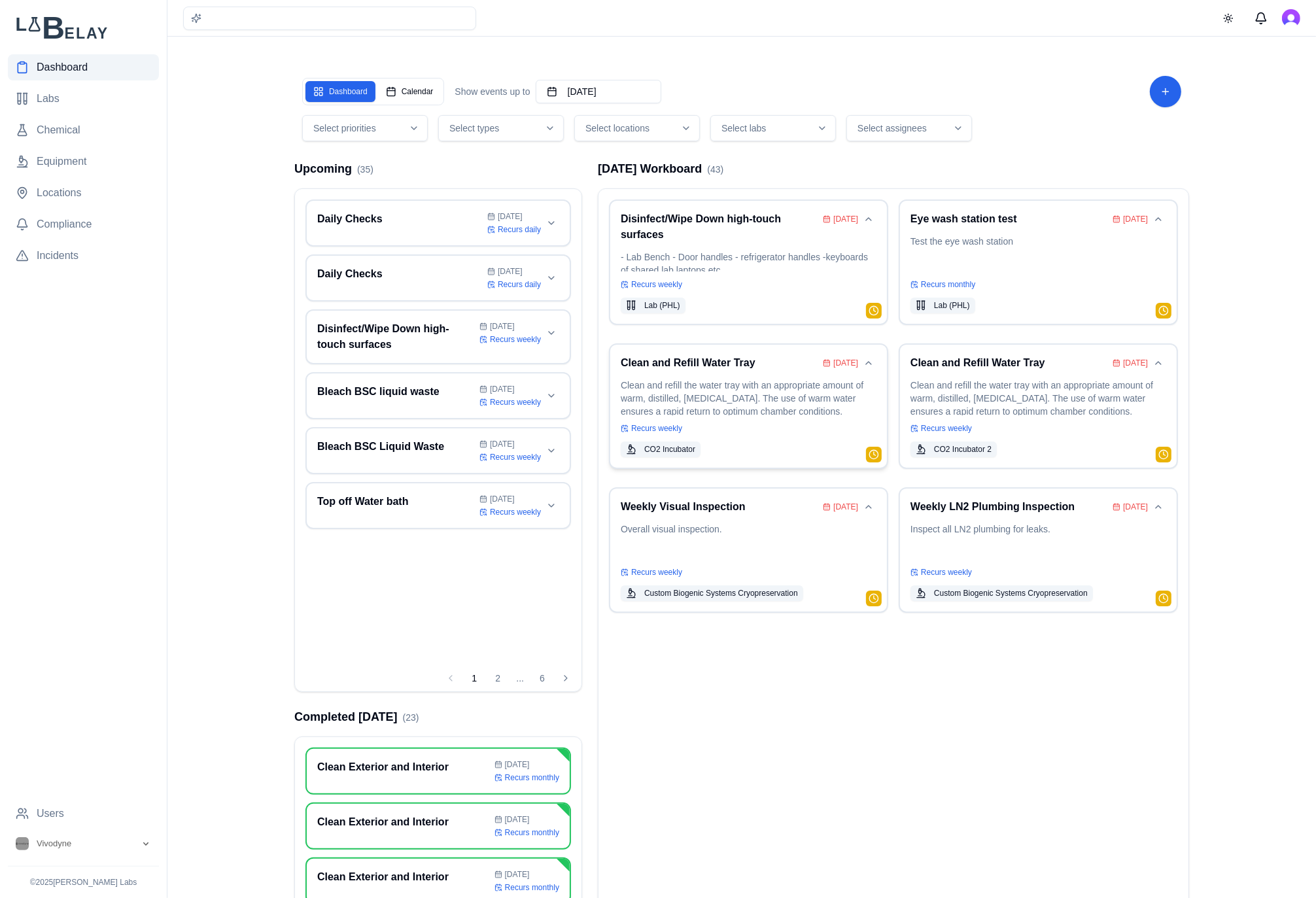
click at [706, 370] on h3 "Clean and Refill Water Tray" at bounding box center [719, 363] width 197 height 16
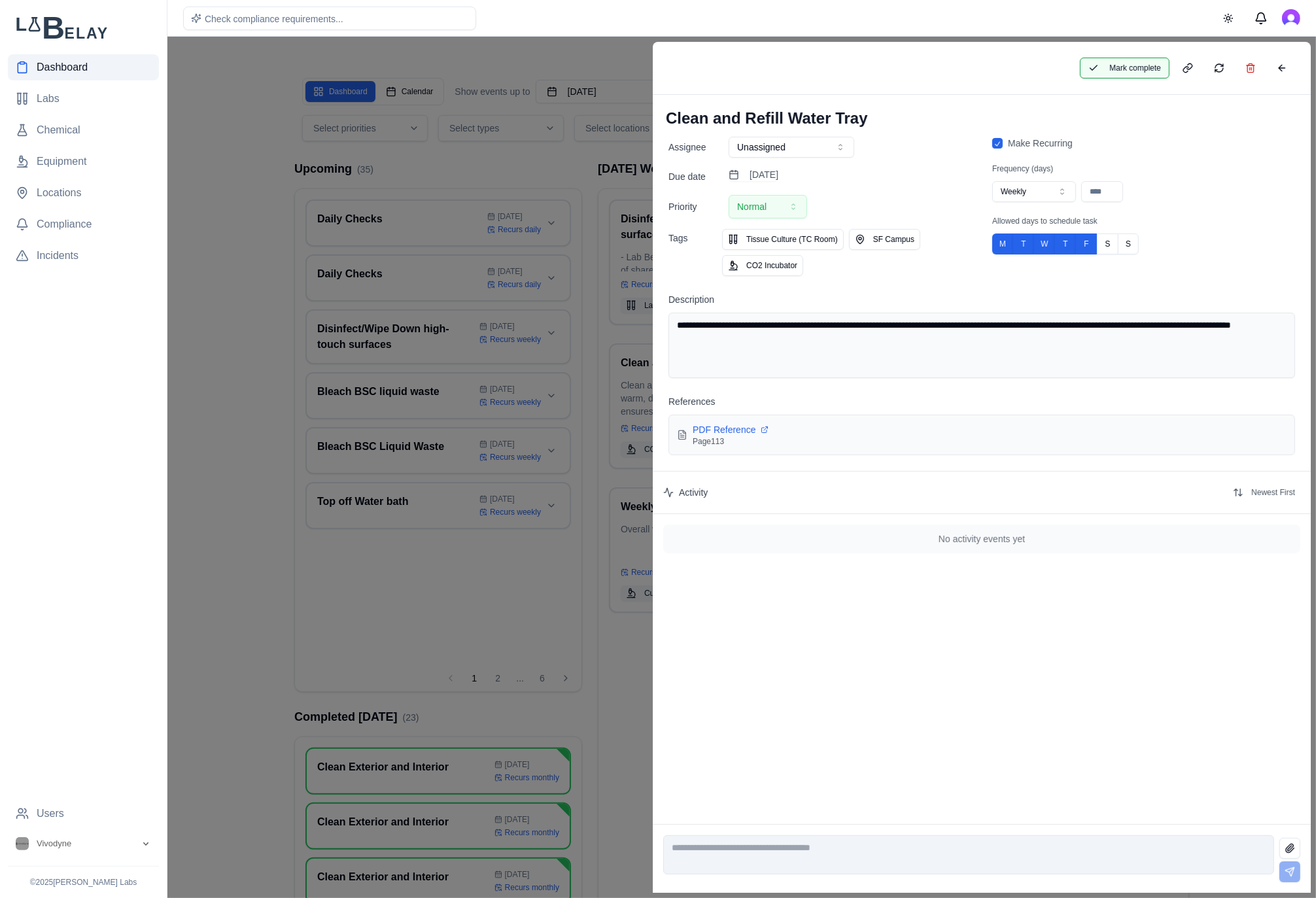
click at [1137, 69] on button "Mark complete" at bounding box center [1125, 68] width 90 height 21
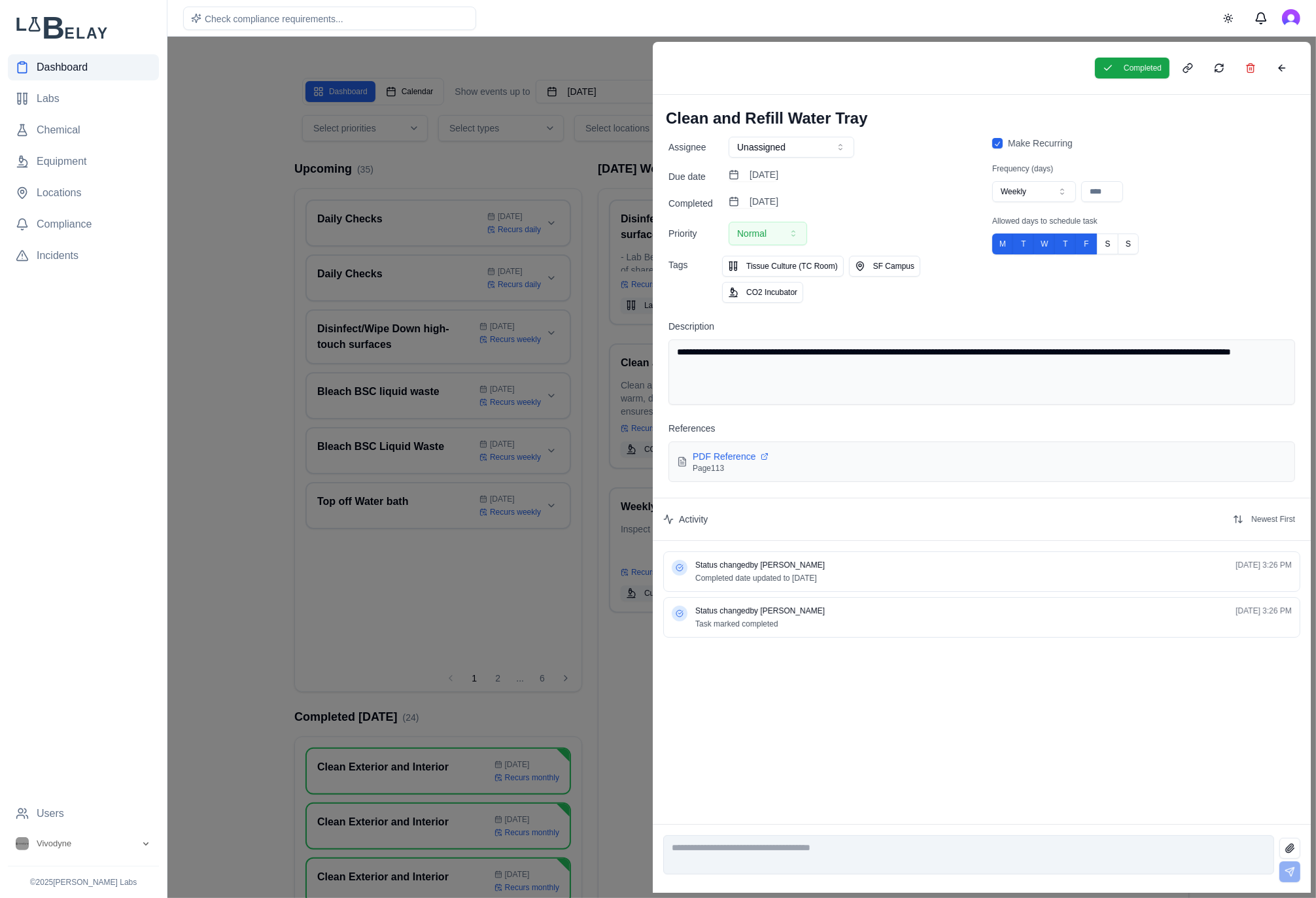
click at [563, 160] on div at bounding box center [658, 467] width 1316 height 861
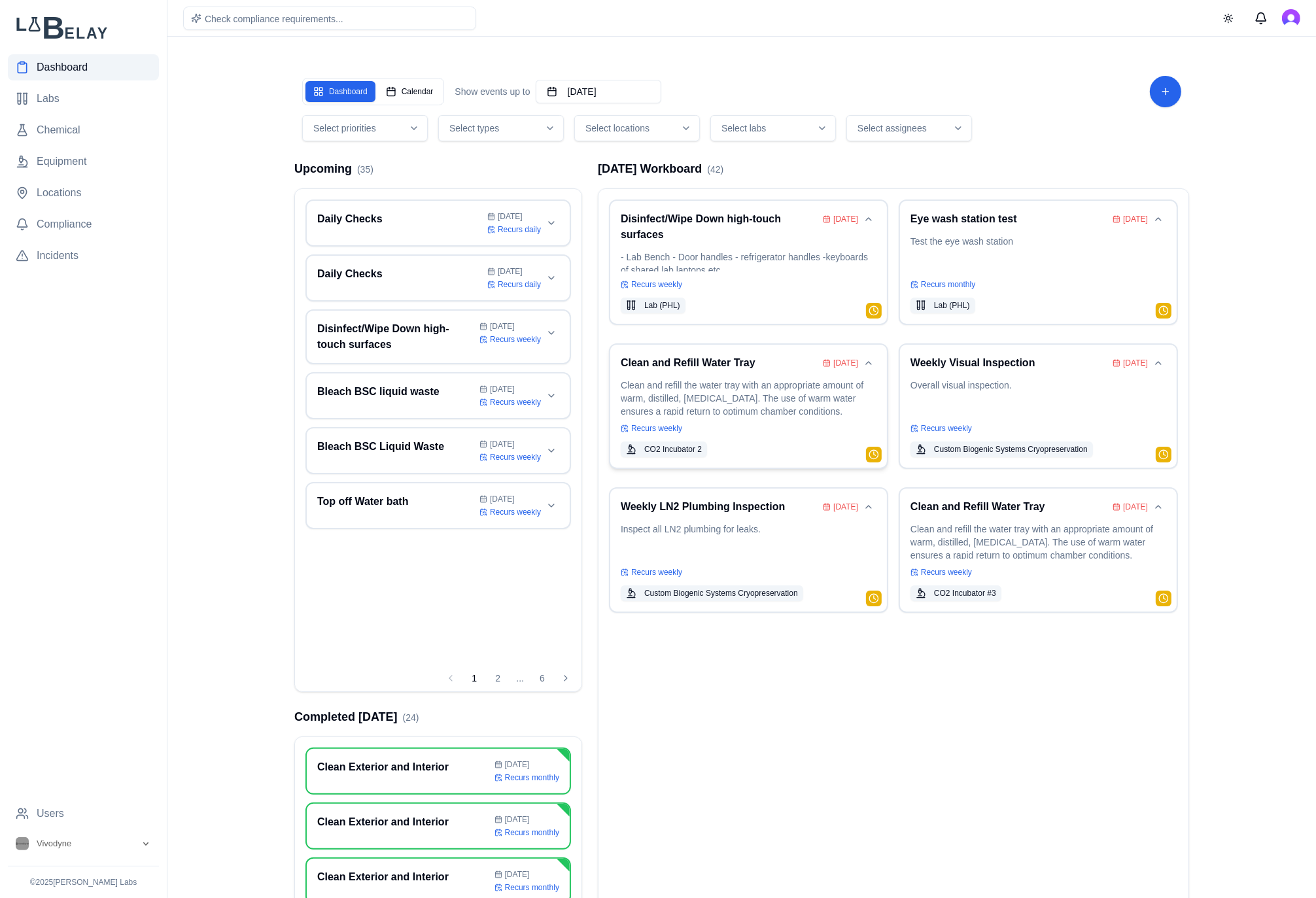
click at [717, 428] on div "Recurs weekly" at bounding box center [748, 428] width 256 height 10
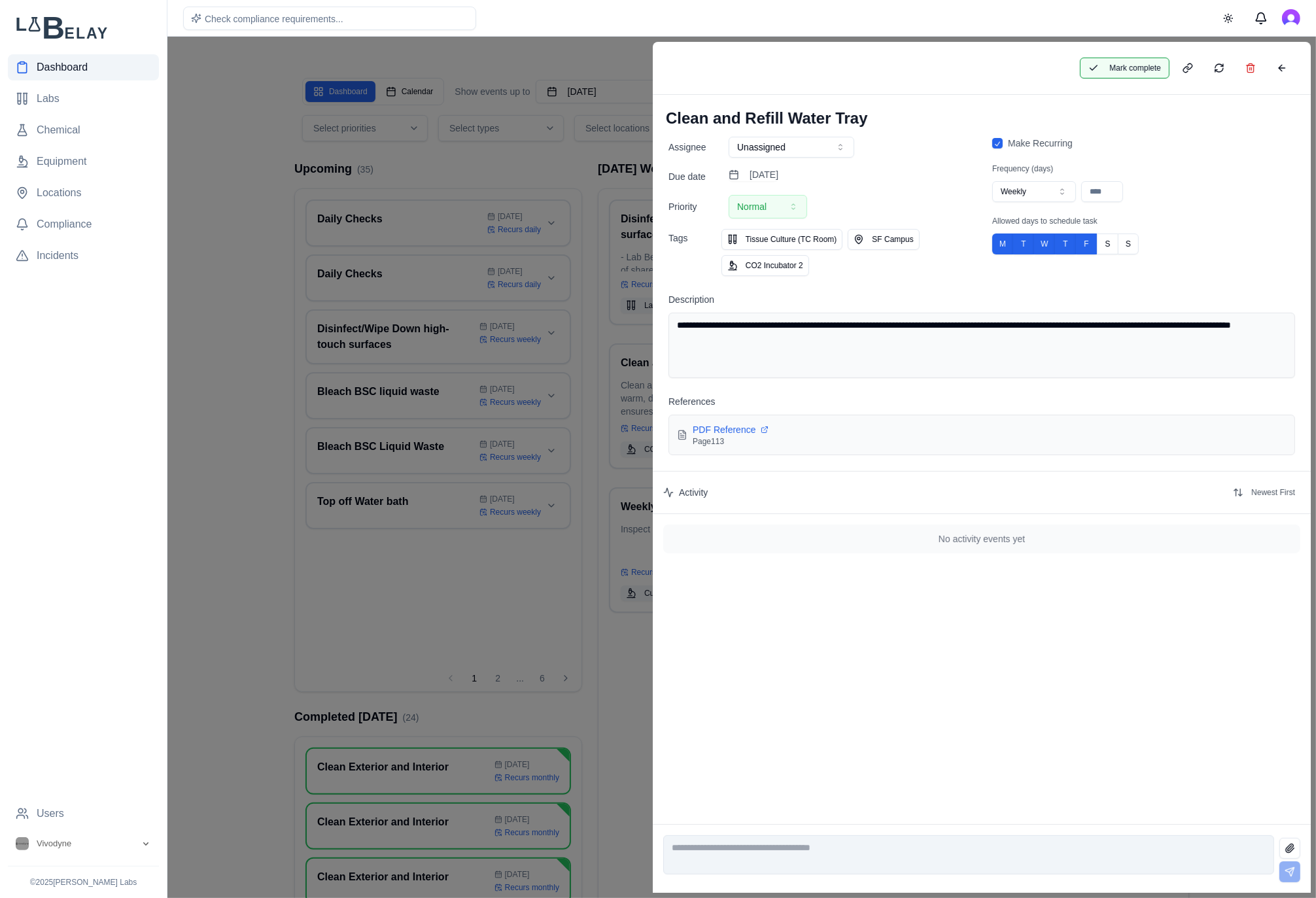
click at [1123, 76] on button "Mark complete" at bounding box center [1125, 68] width 90 height 21
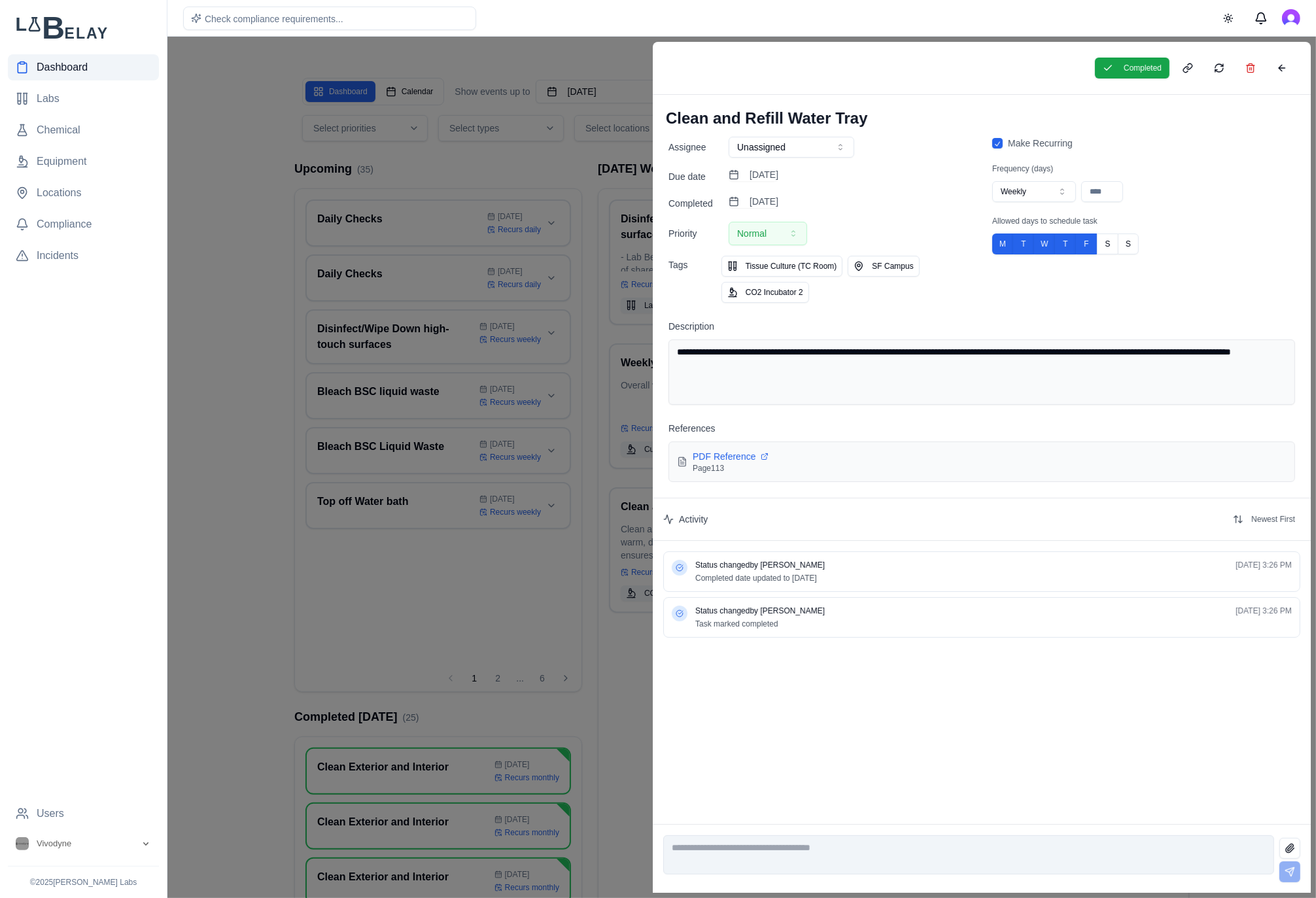
click at [514, 176] on div at bounding box center [658, 467] width 1316 height 861
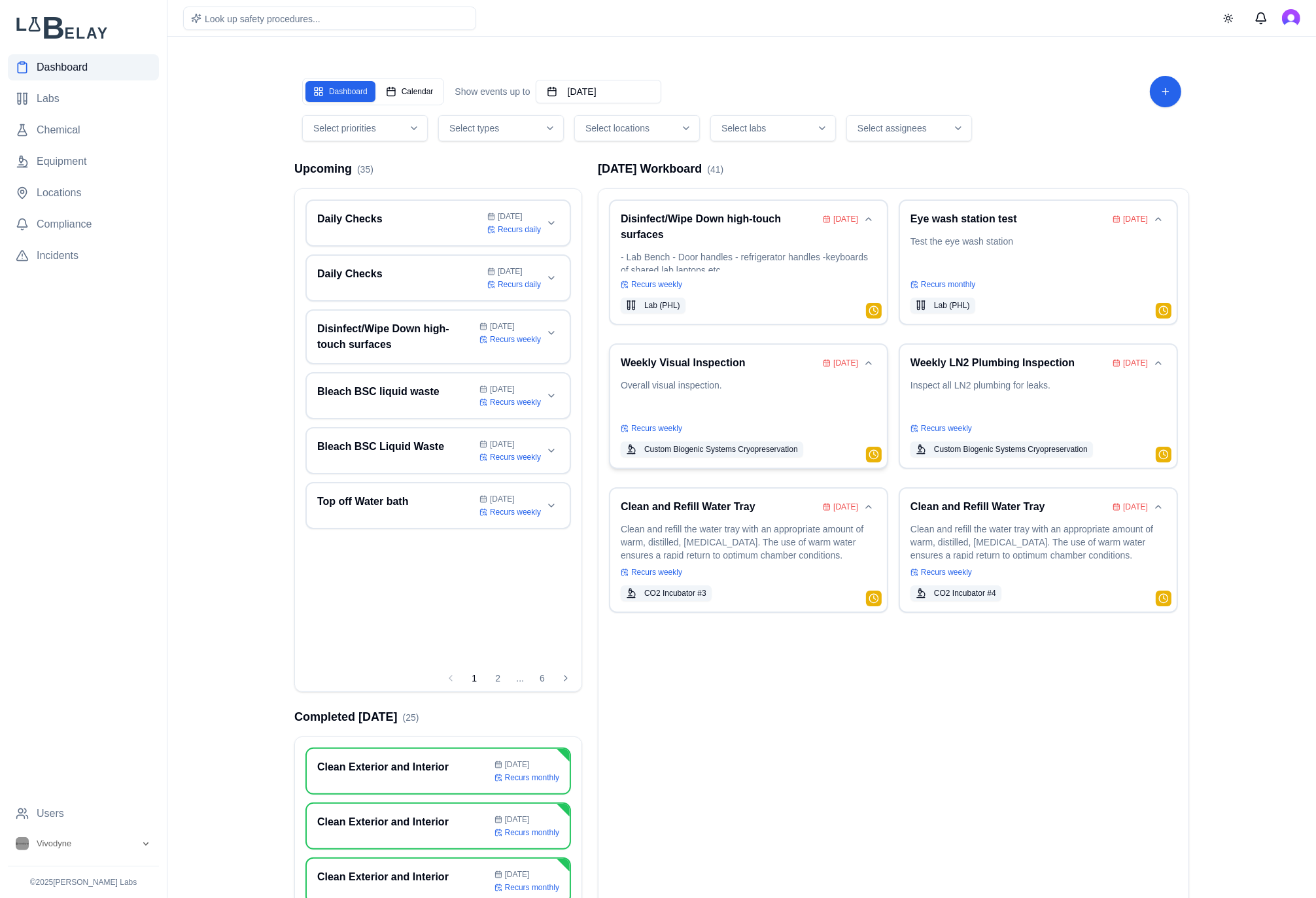
click at [733, 378] on p "Overall visual inspection." at bounding box center [748, 397] width 256 height 37
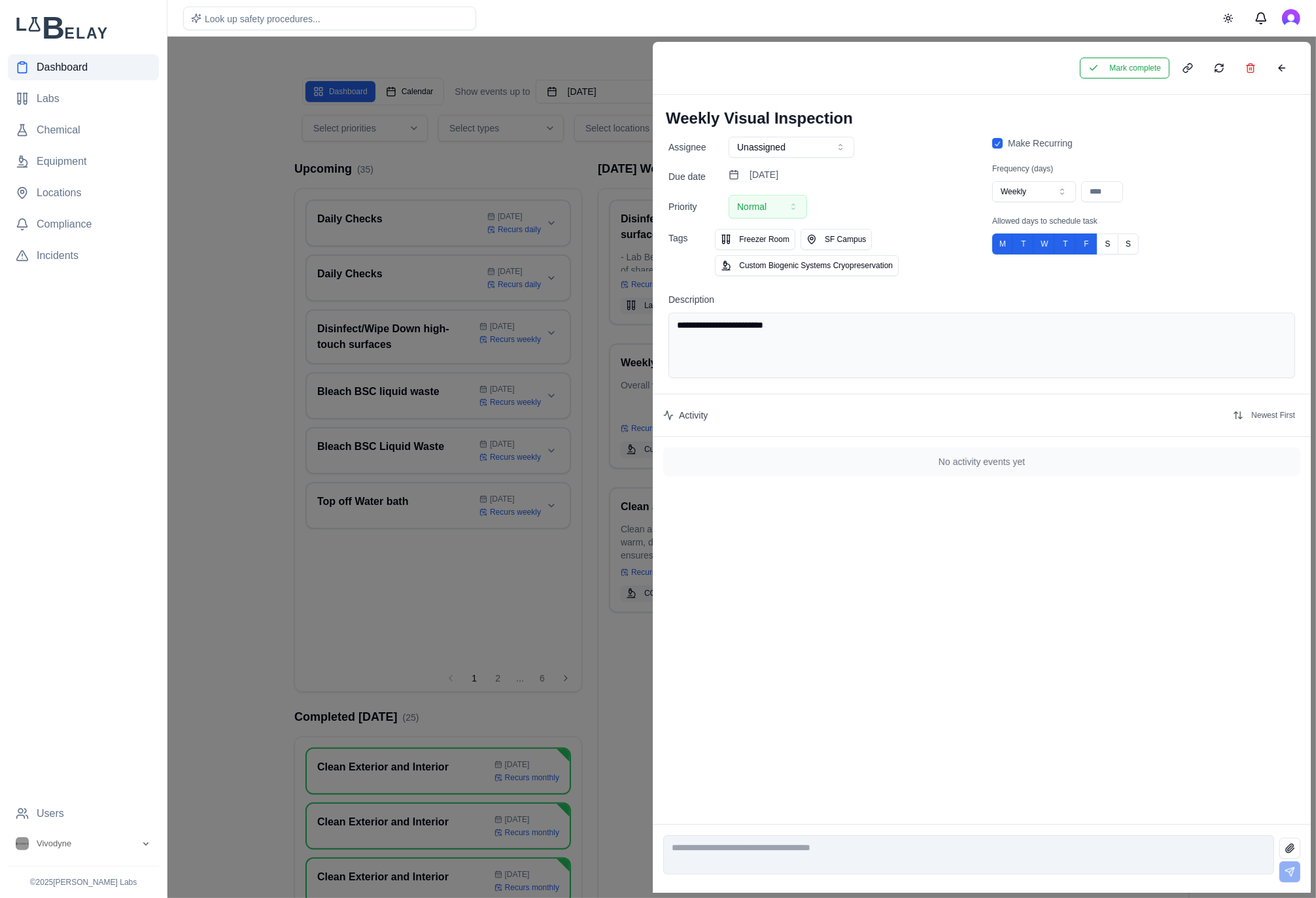
click at [1132, 56] on div "Mark complete" at bounding box center [982, 68] width 658 height 53
click at [1075, 63] on div "Mark complete" at bounding box center [982, 68] width 658 height 53
click at [1133, 75] on button "Mark complete" at bounding box center [1125, 68] width 90 height 21
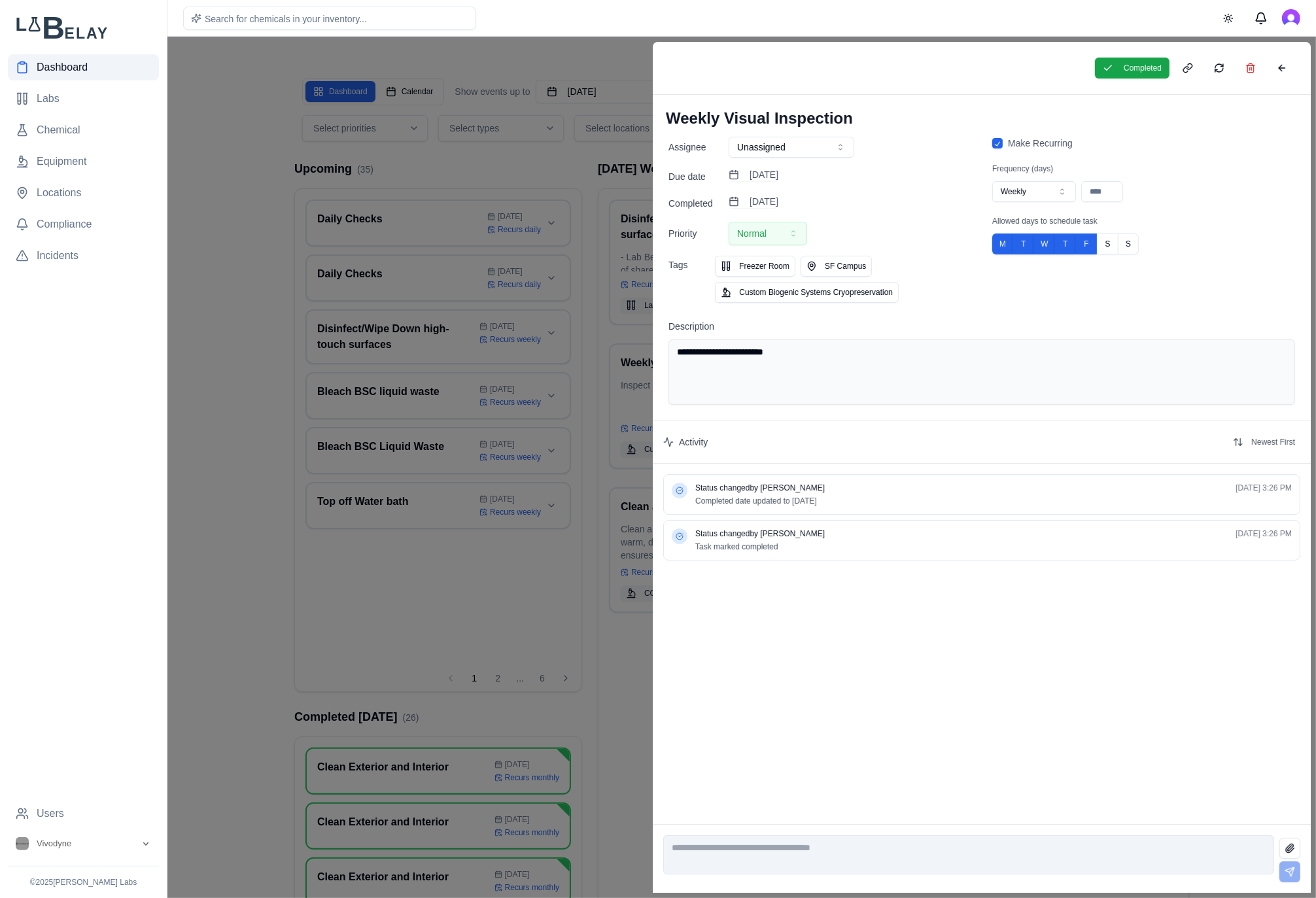
click at [769, 213] on div "Assignee Unassigned Due date [DATE] Completed [DATE] Priority Normal Tags Freez…" at bounding box center [819, 220] width 303 height 166
click at [778, 199] on button "[DATE]" at bounding box center [754, 201] width 50 height 13
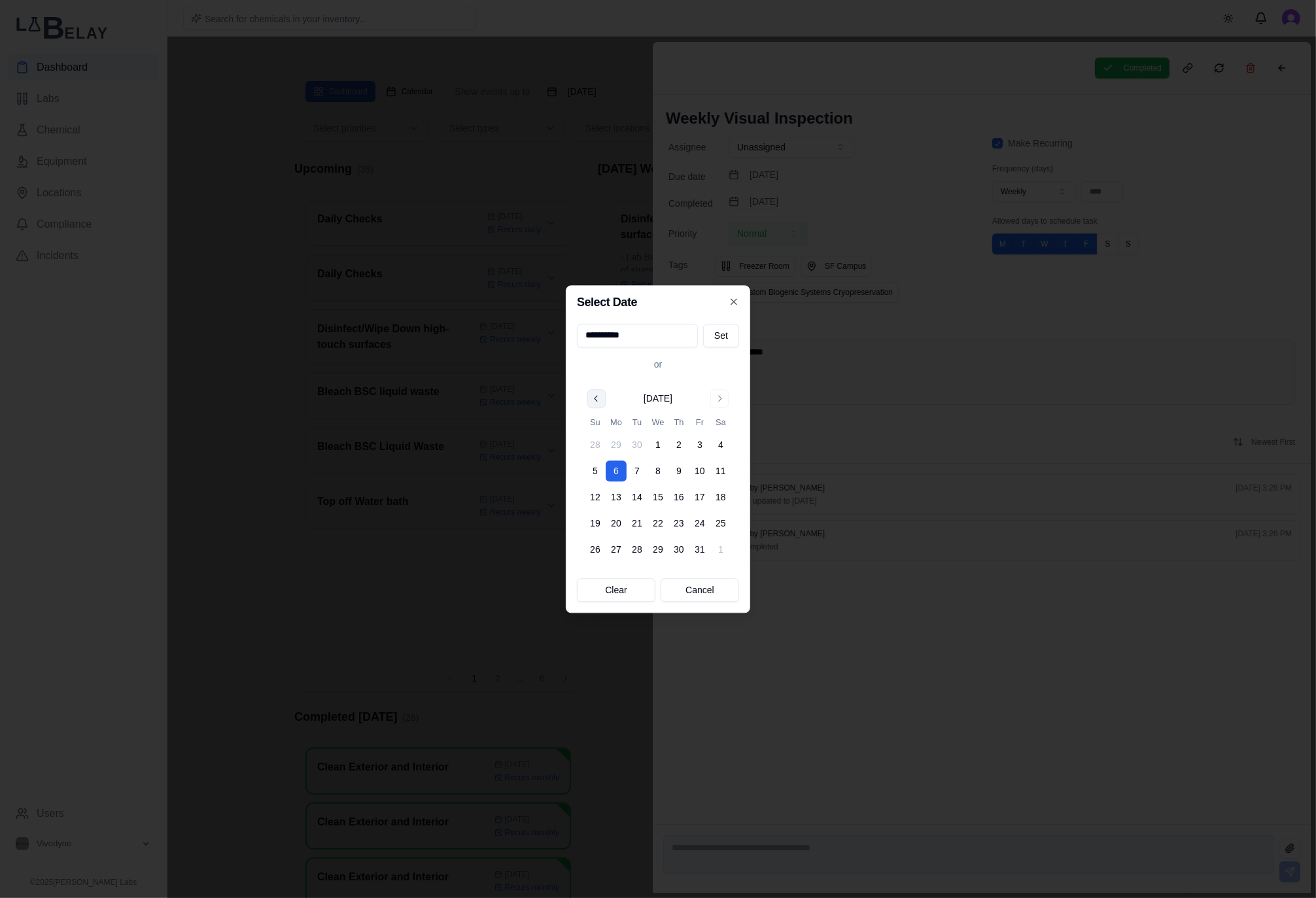
click at [592, 396] on button "Go to previous month" at bounding box center [596, 398] width 18 height 18
click at [641, 551] on button "30" at bounding box center [637, 549] width 21 height 21
type input "**********"
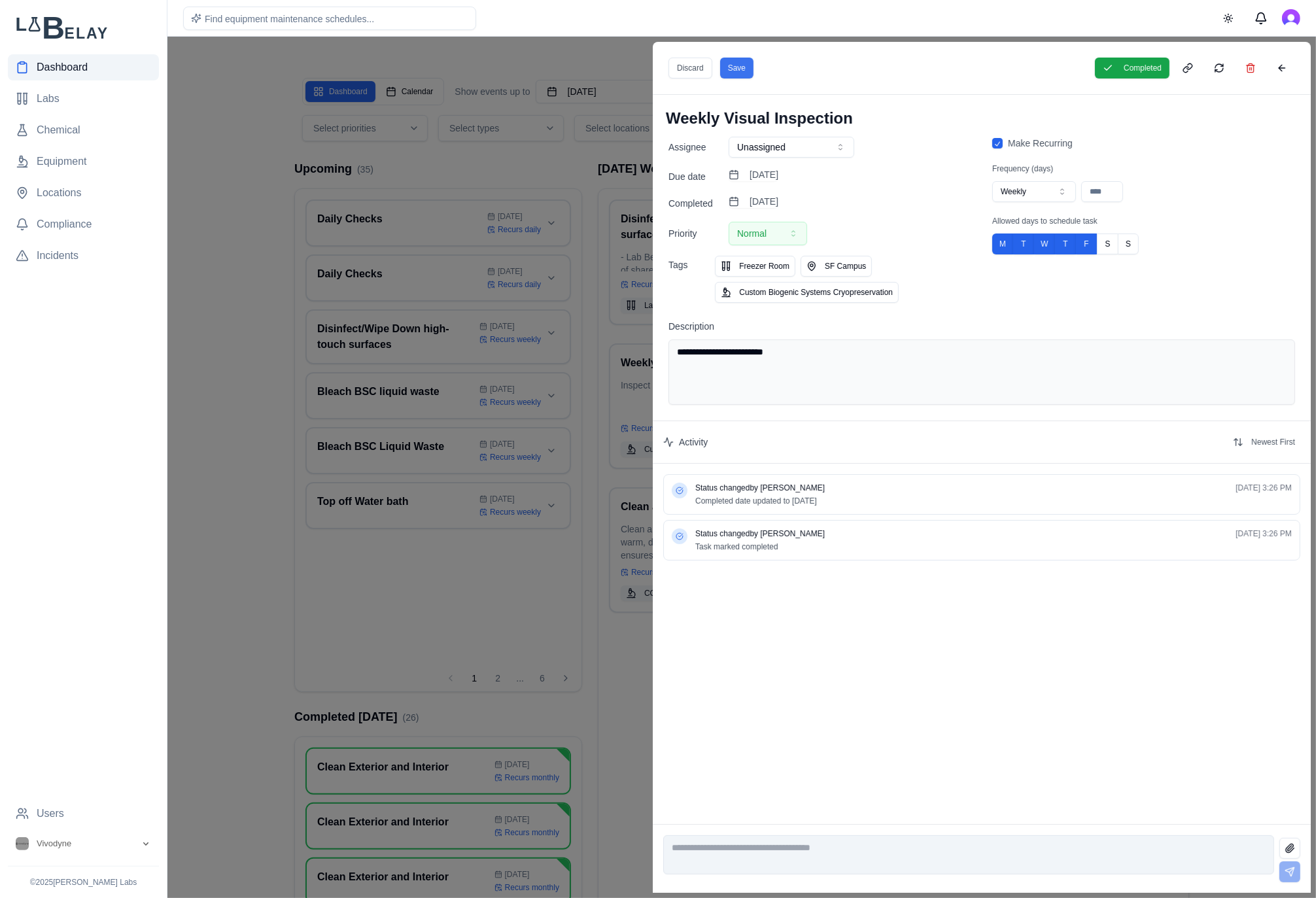
click at [733, 71] on button "Save" at bounding box center [737, 68] width 33 height 21
click at [554, 172] on div at bounding box center [658, 467] width 1316 height 861
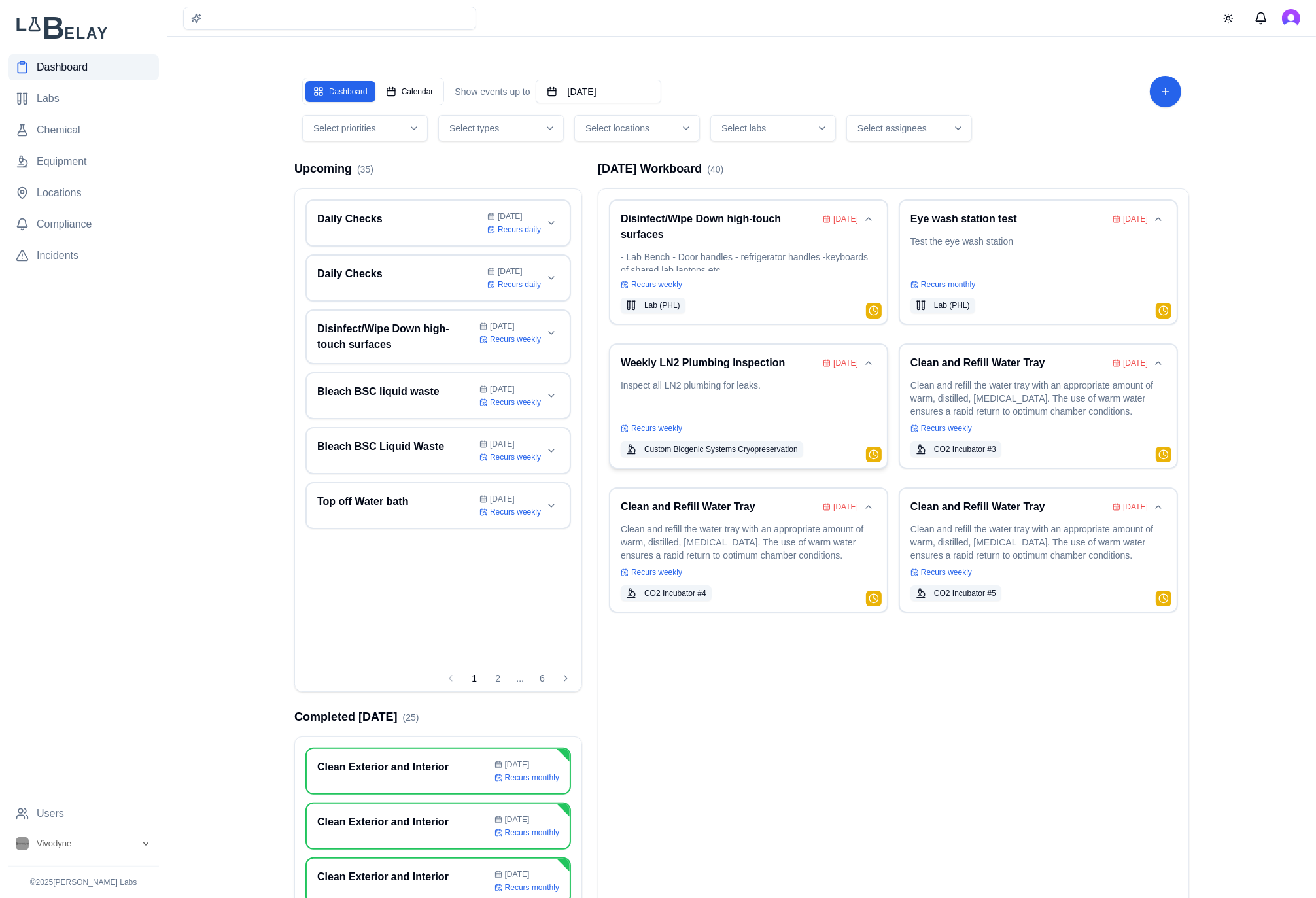
click at [682, 390] on p "Inspect all LN2 plumbing for leaks." at bounding box center [748, 397] width 256 height 37
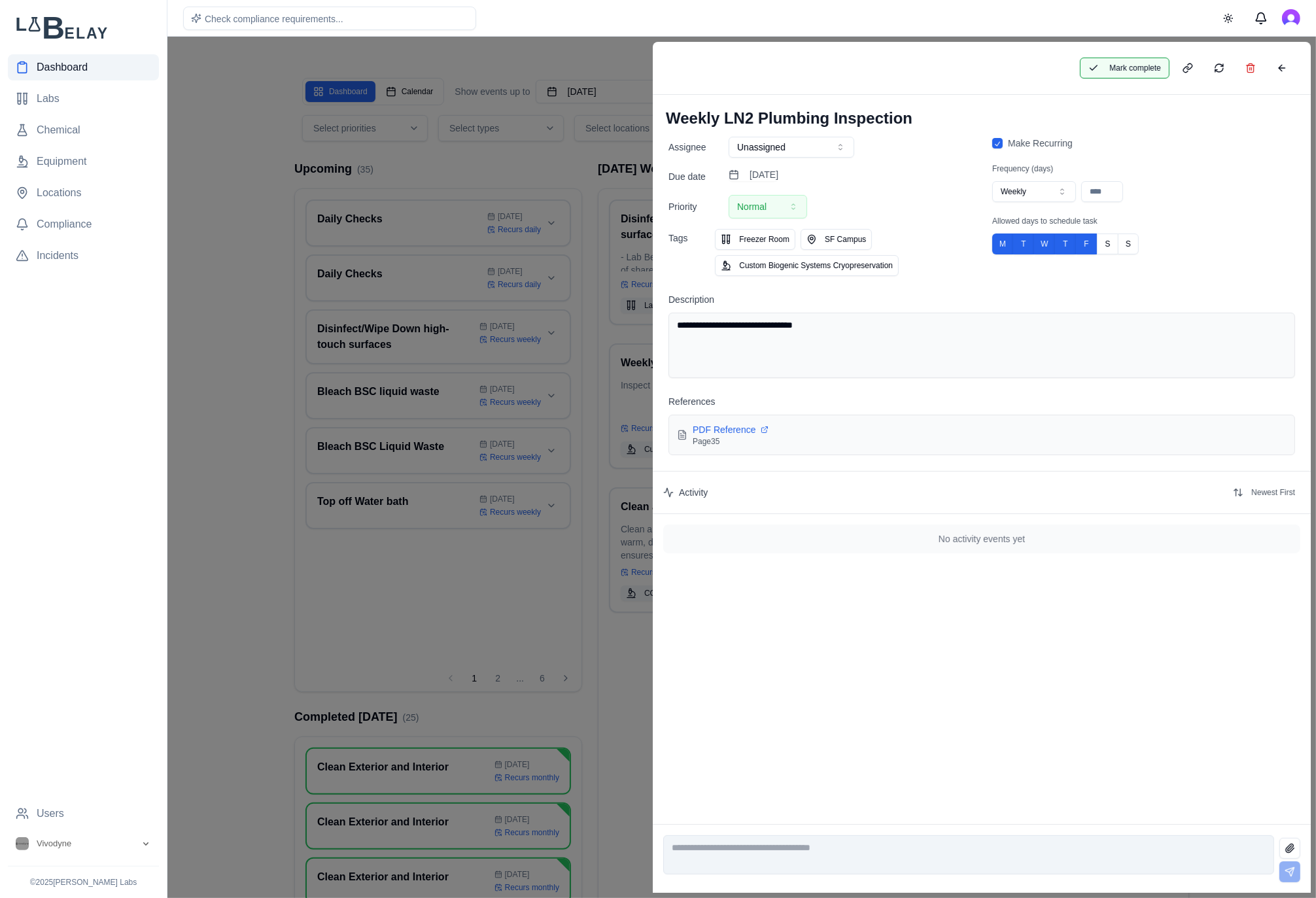
click at [1110, 67] on button "Mark complete" at bounding box center [1125, 68] width 90 height 21
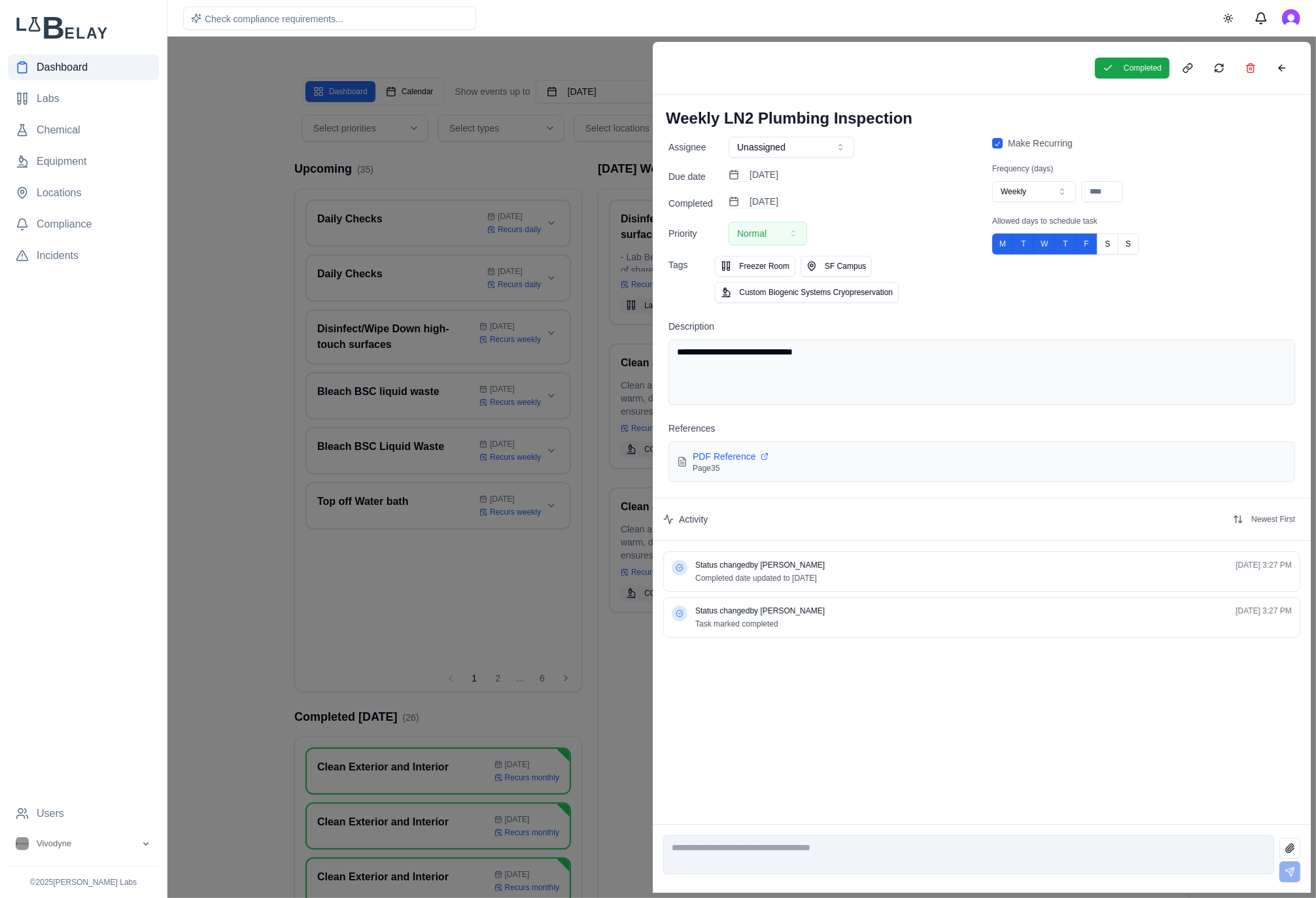
click at [602, 169] on div at bounding box center [658, 467] width 1316 height 861
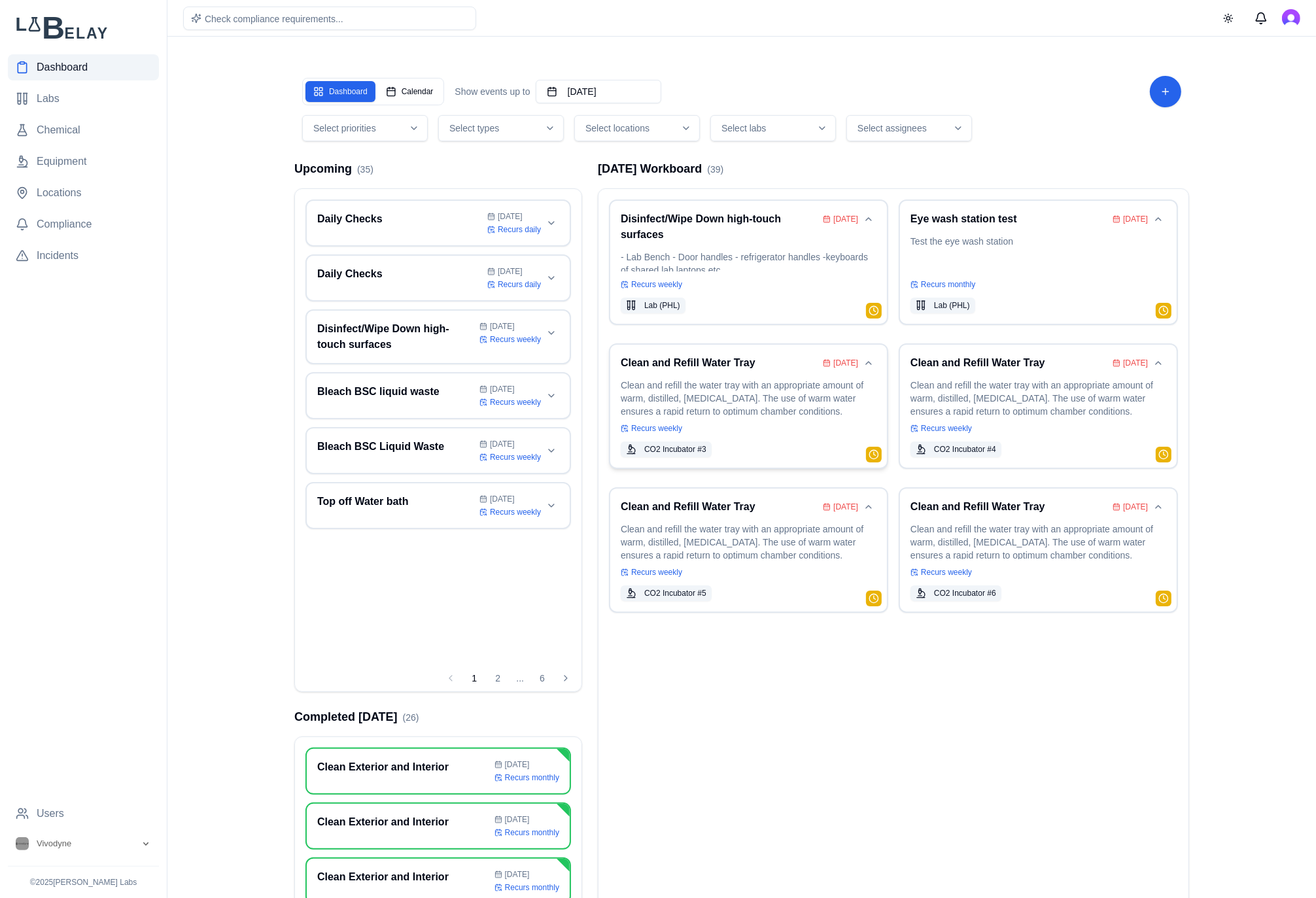
click at [749, 409] on p "Clean and refill the water tray with an appropriate amount of warm, distilled, …" at bounding box center [748, 397] width 256 height 37
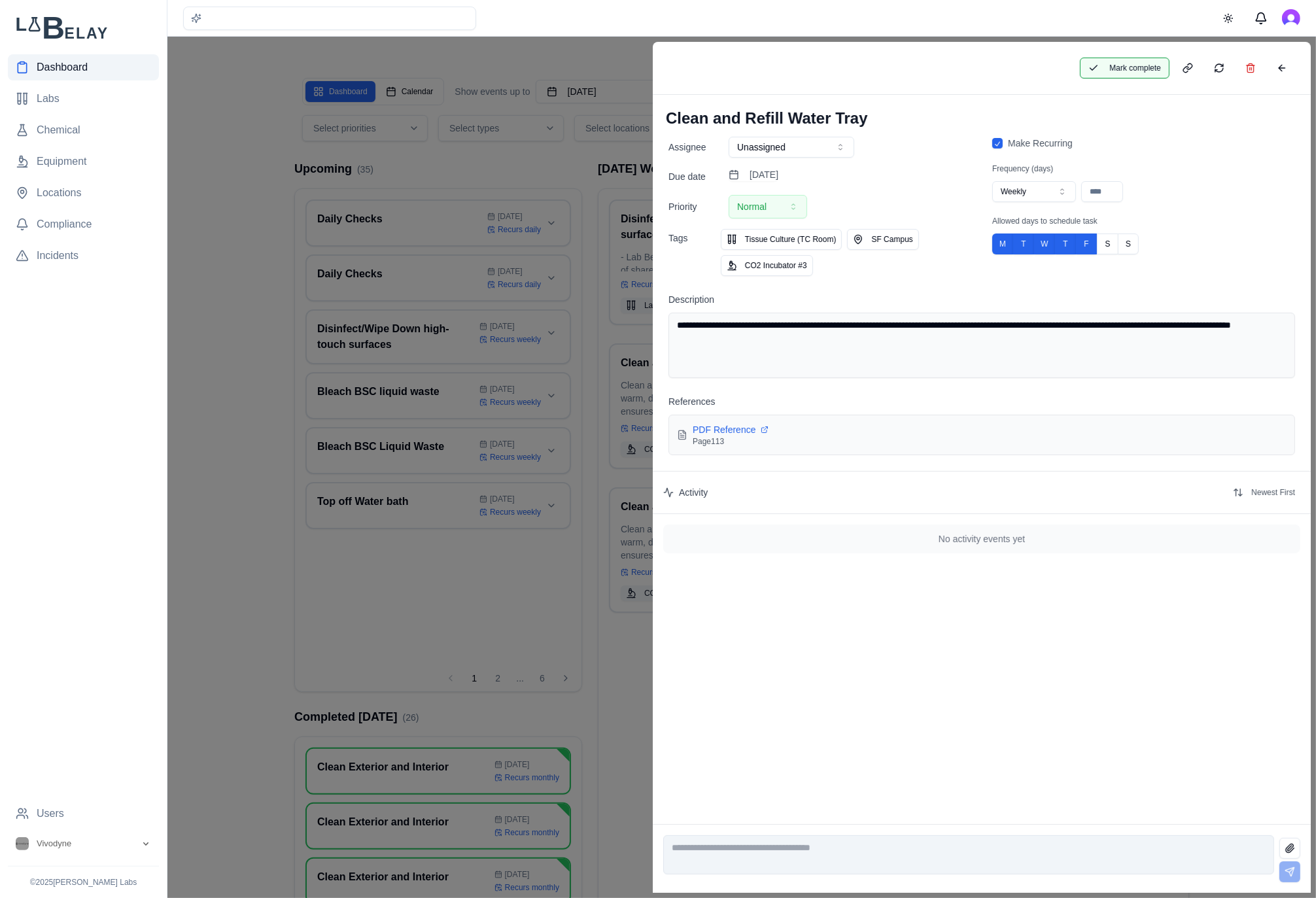
click at [1111, 72] on button "Mark complete" at bounding box center [1125, 68] width 90 height 21
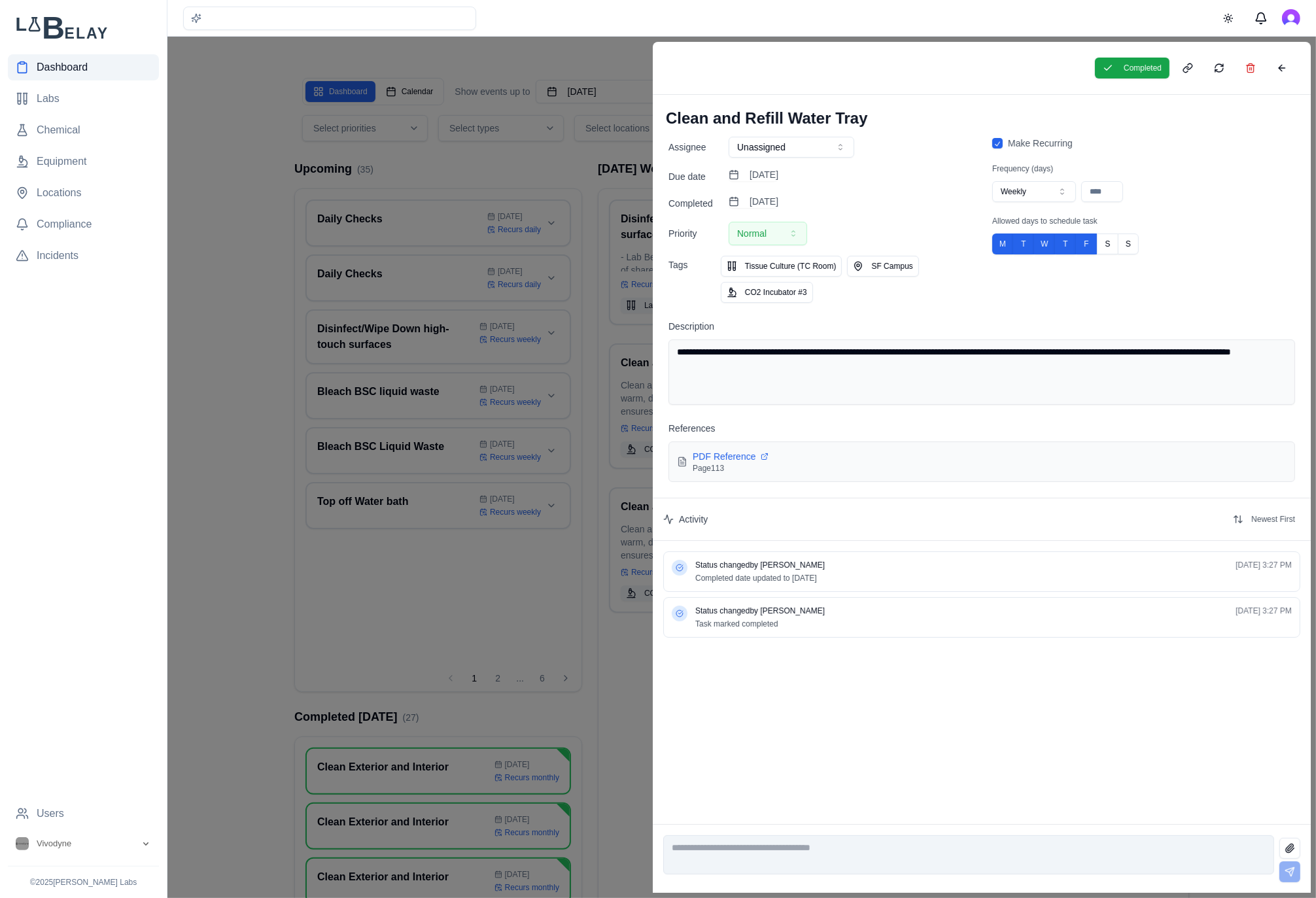
click at [553, 192] on div at bounding box center [658, 467] width 1316 height 861
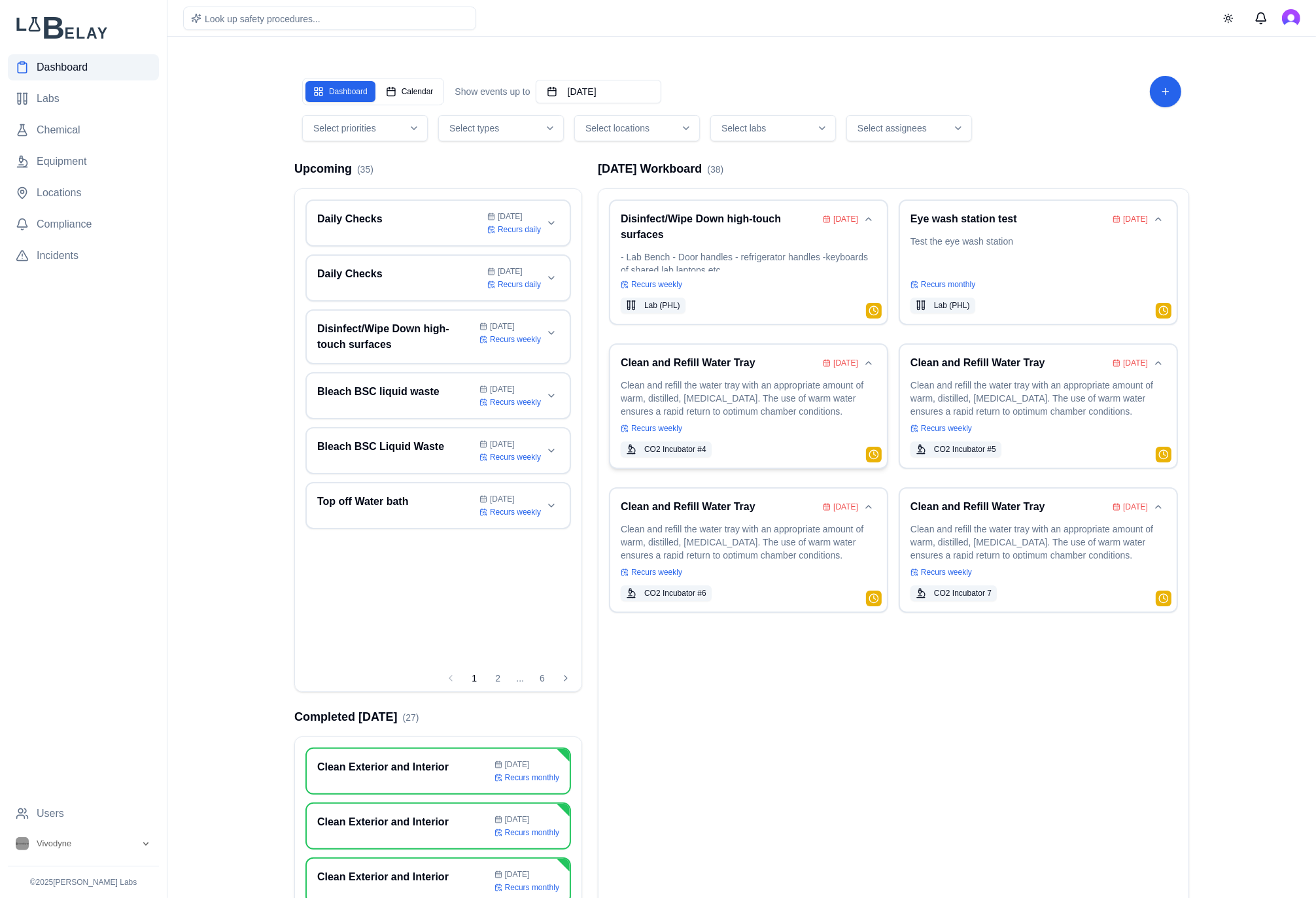
click at [693, 373] on div "Clean and Refill Water Tray [DATE] Clean and refill the water tray with an appr…" at bounding box center [748, 406] width 256 height 102
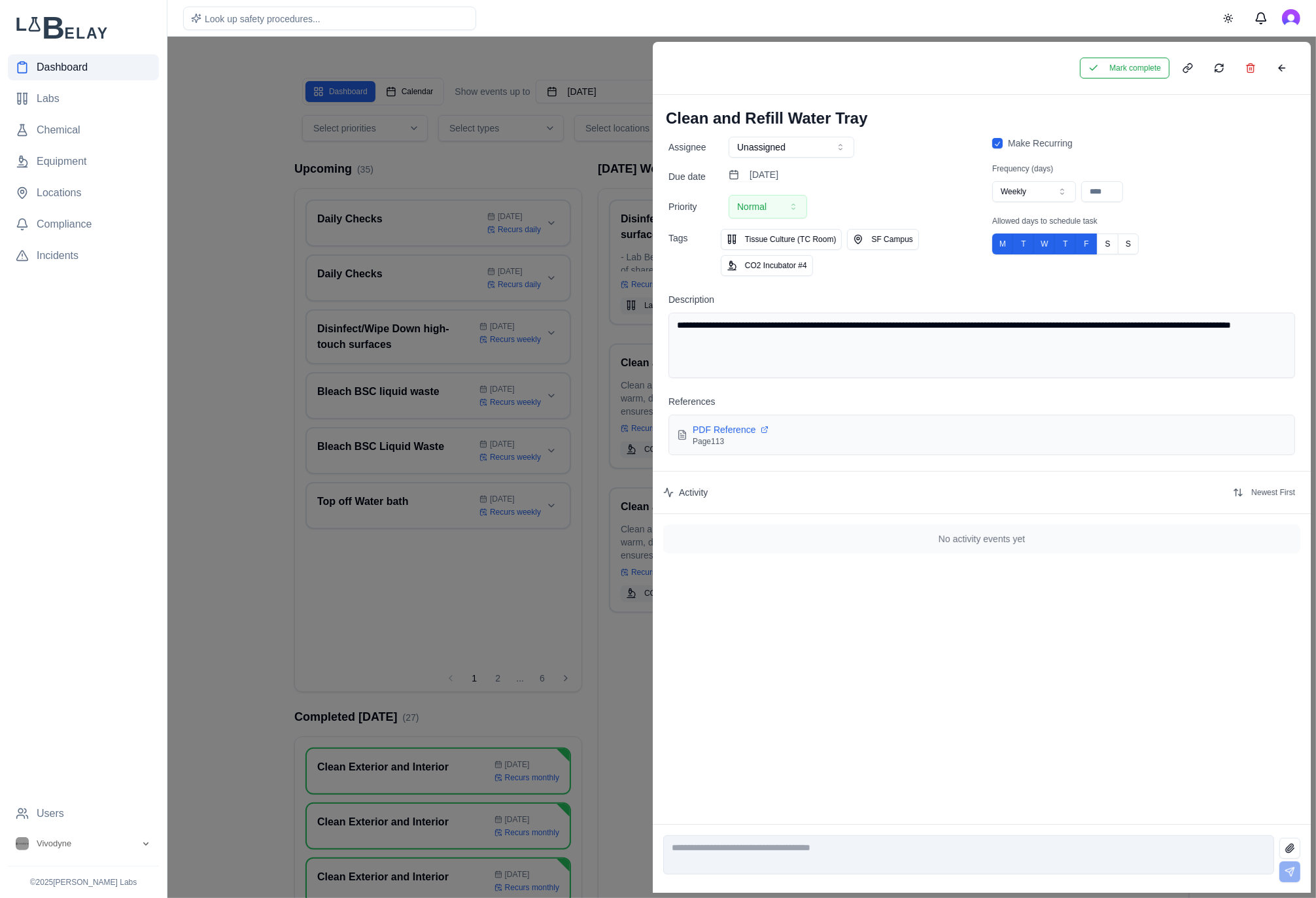
click at [1134, 58] on div "Mark complete" at bounding box center [1187, 68] width 215 height 21
click at [1110, 77] on button "Mark complete" at bounding box center [1125, 68] width 90 height 21
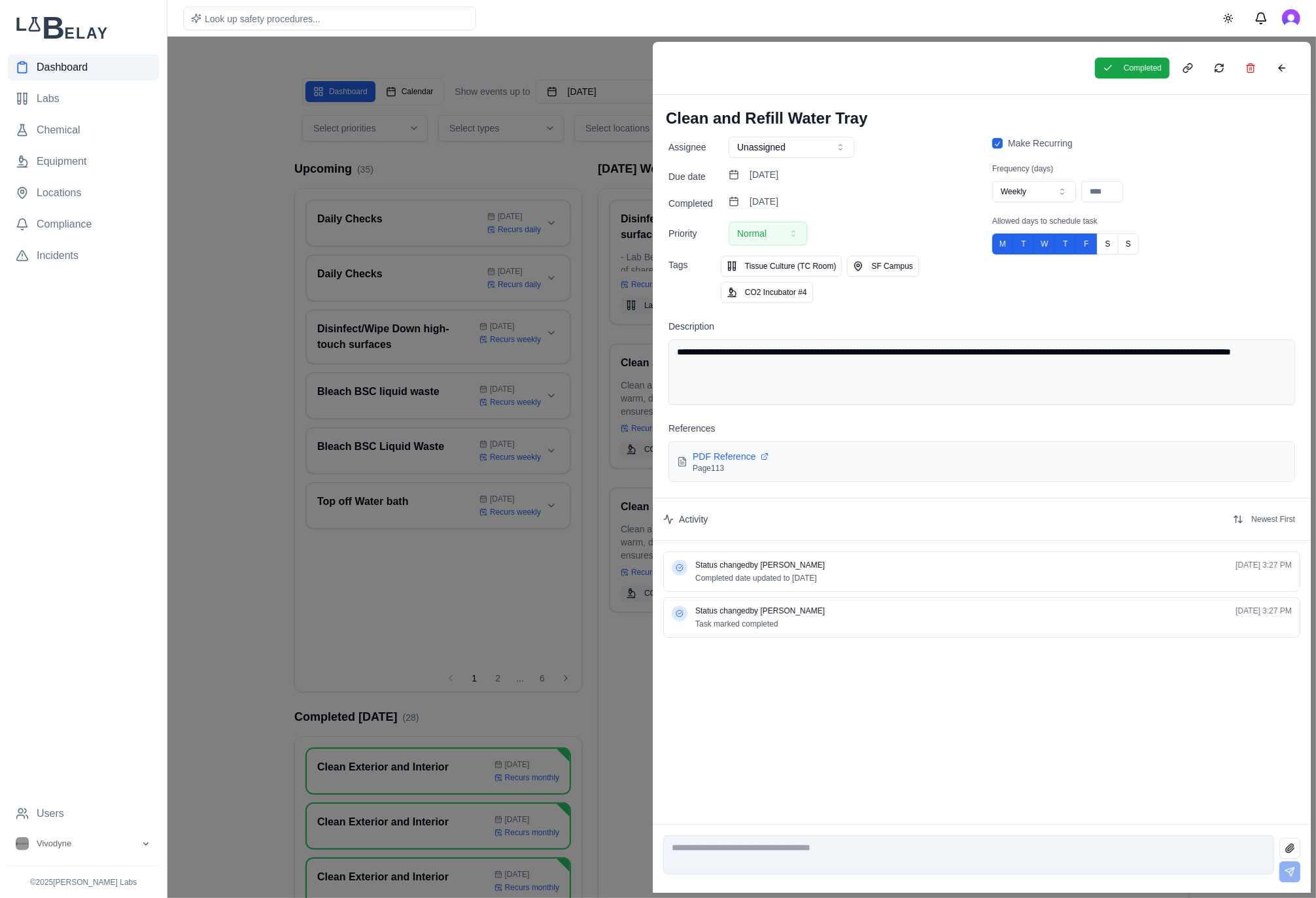
click at [589, 193] on div at bounding box center [658, 467] width 1316 height 861
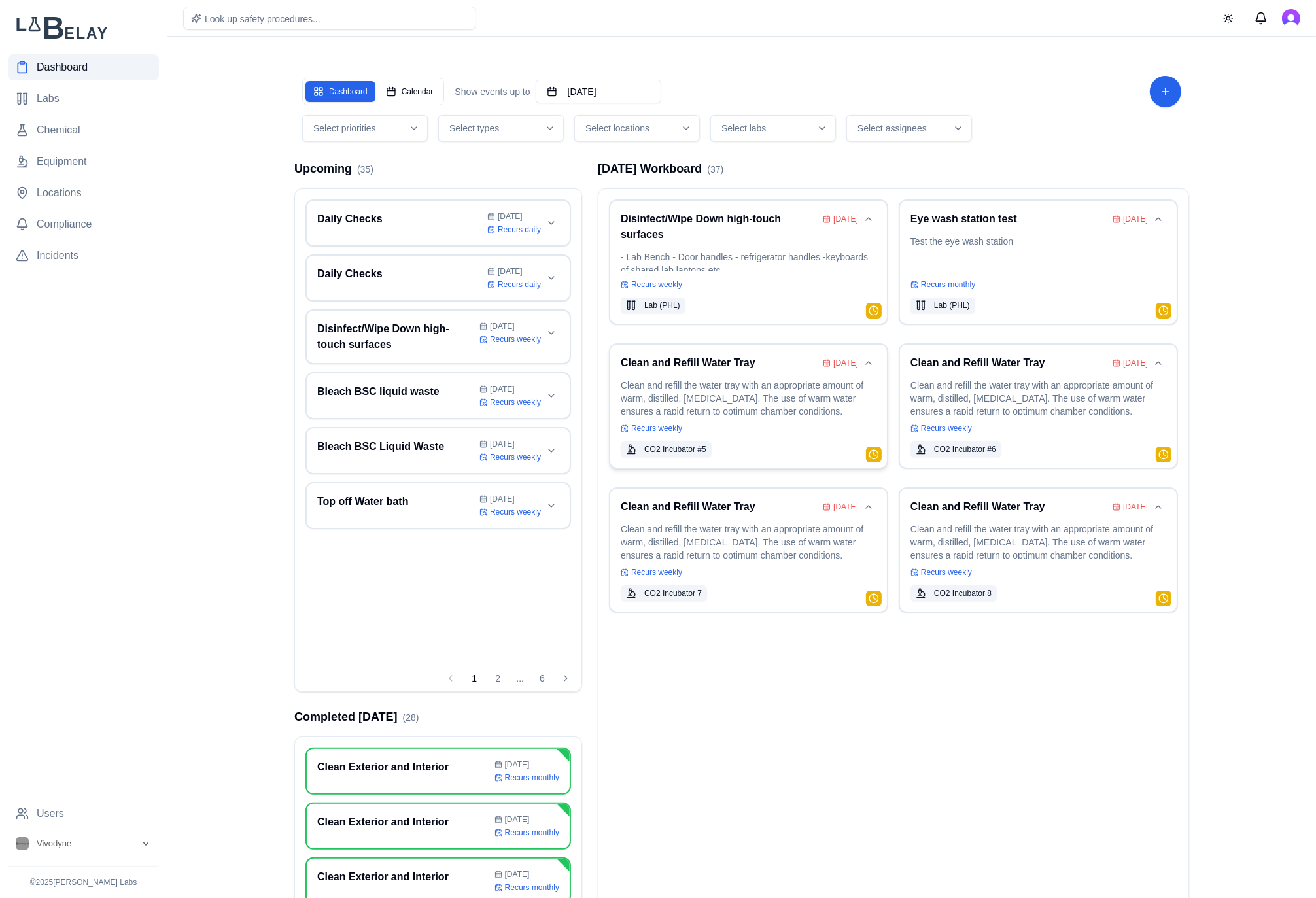
click at [706, 398] on p "Clean and refill the water tray with an appropriate amount of warm, distilled, …" at bounding box center [748, 397] width 256 height 37
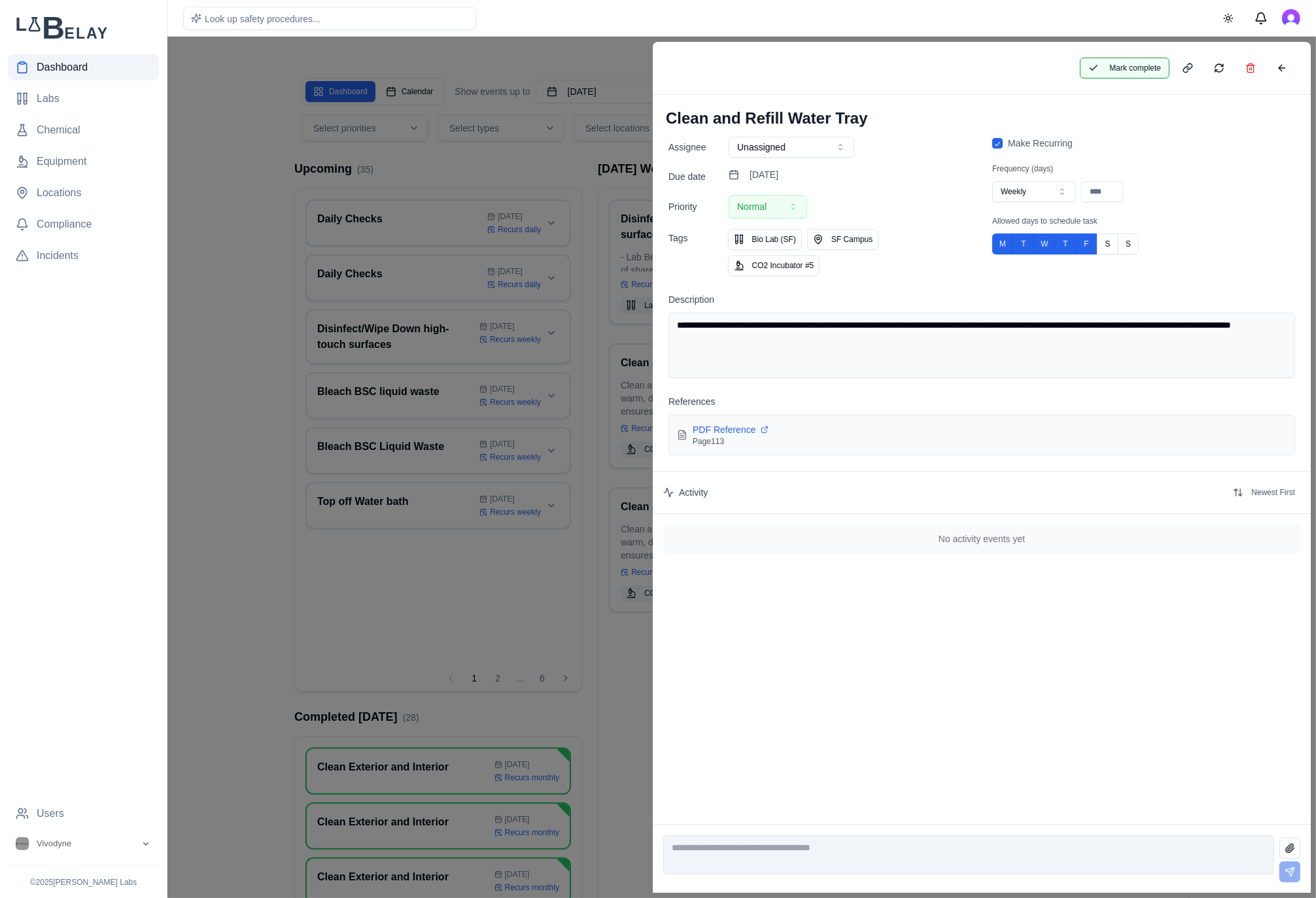
click at [1114, 71] on button "Mark complete" at bounding box center [1125, 68] width 90 height 21
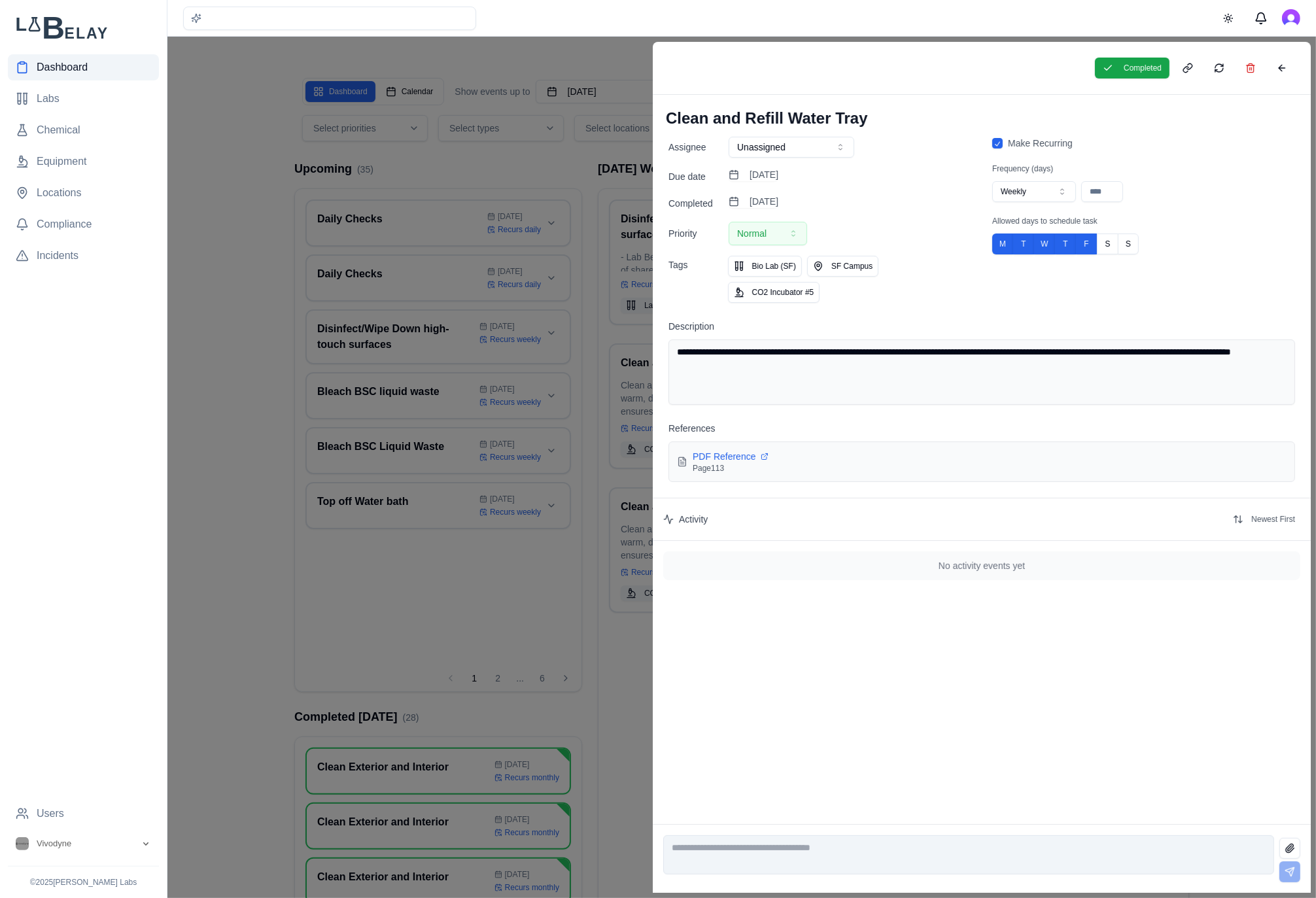
click at [523, 160] on div at bounding box center [658, 467] width 1316 height 861
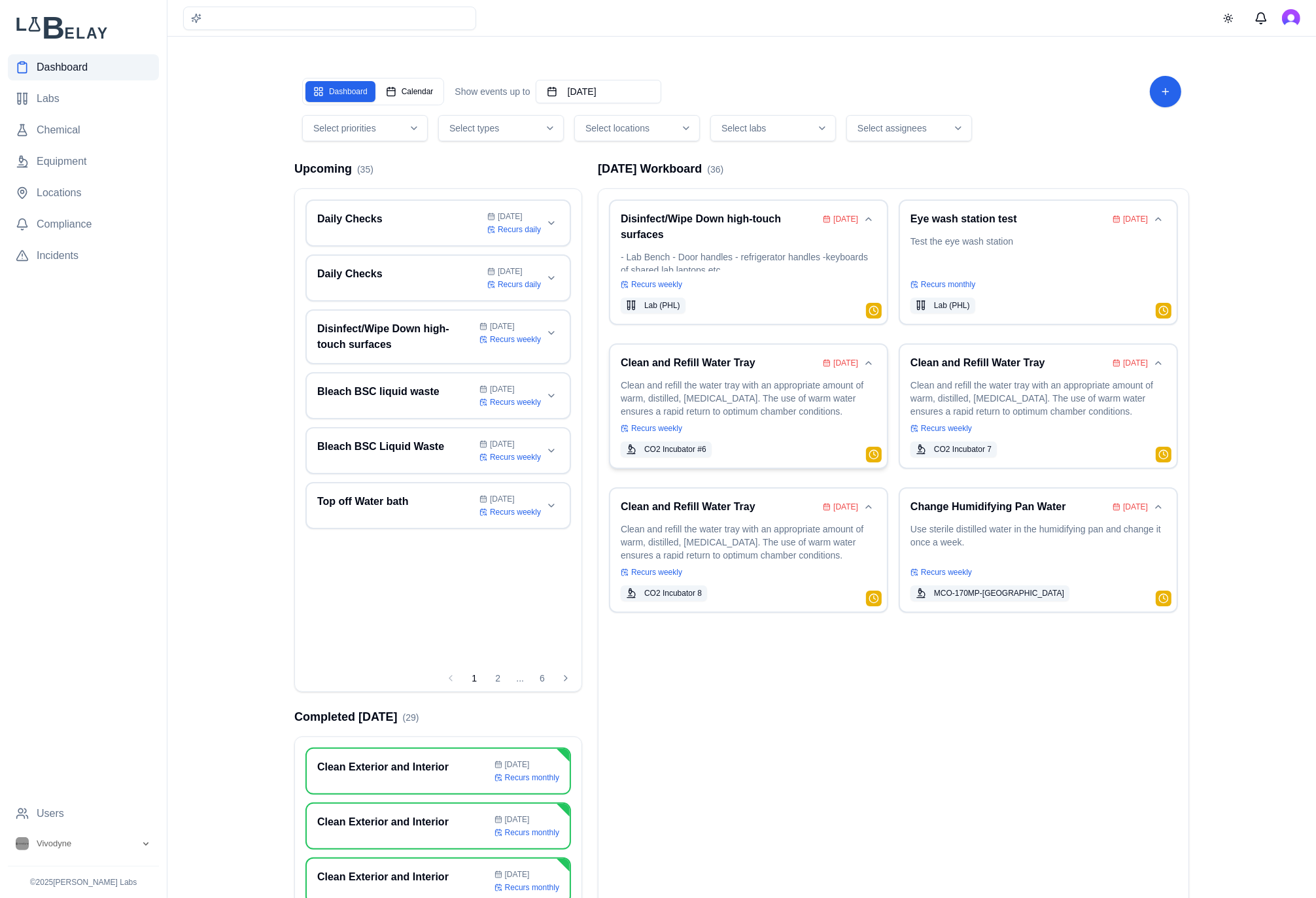
click at [699, 373] on div "Clean and Refill Water Tray [DATE] Clean and refill the water tray with an appr…" at bounding box center [748, 406] width 256 height 102
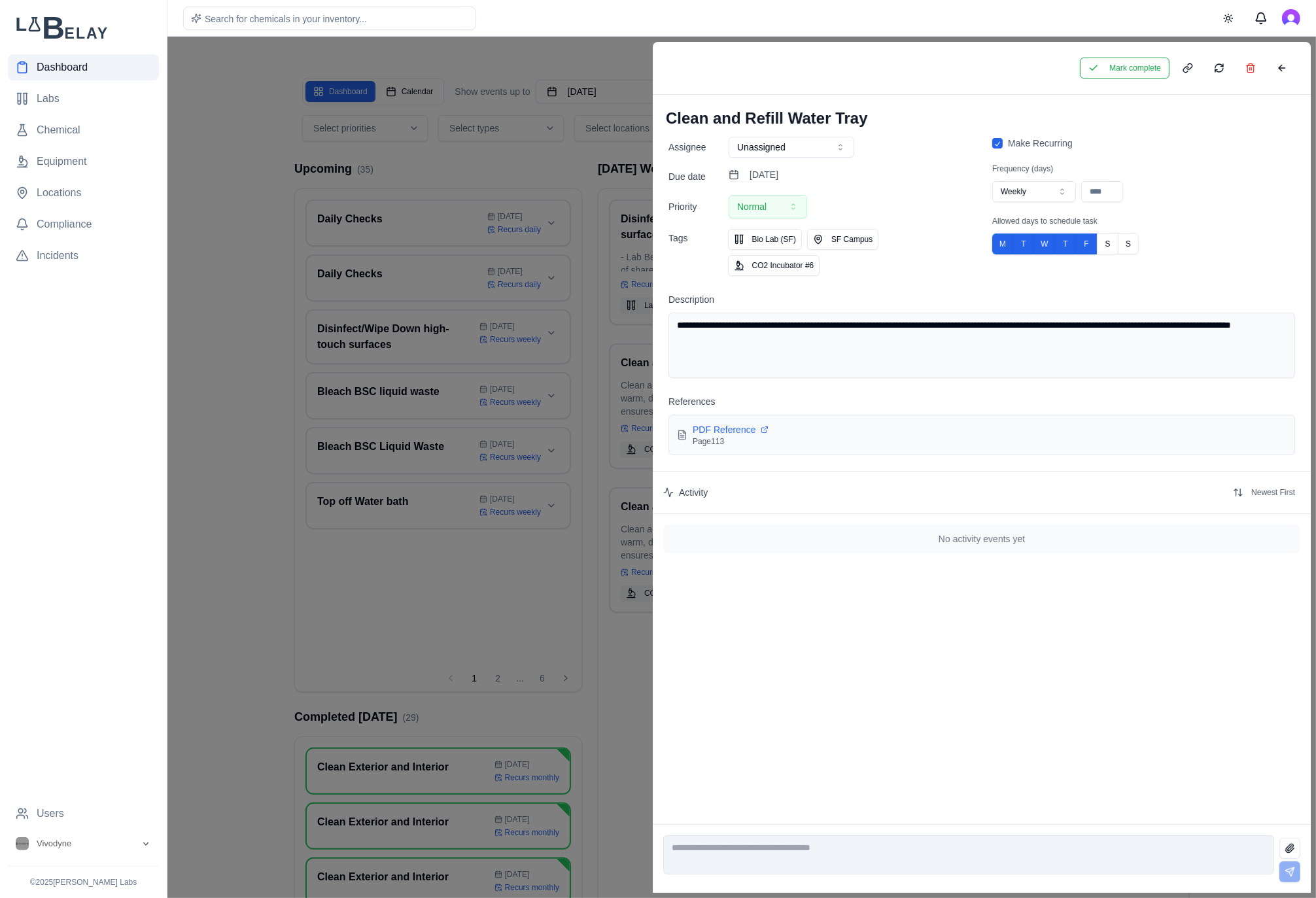
drag, startPoint x: 1152, startPoint y: 62, endPoint x: 1053, endPoint y: 84, distance: 101.4
click at [1150, 62] on button "Mark complete" at bounding box center [1125, 68] width 90 height 21
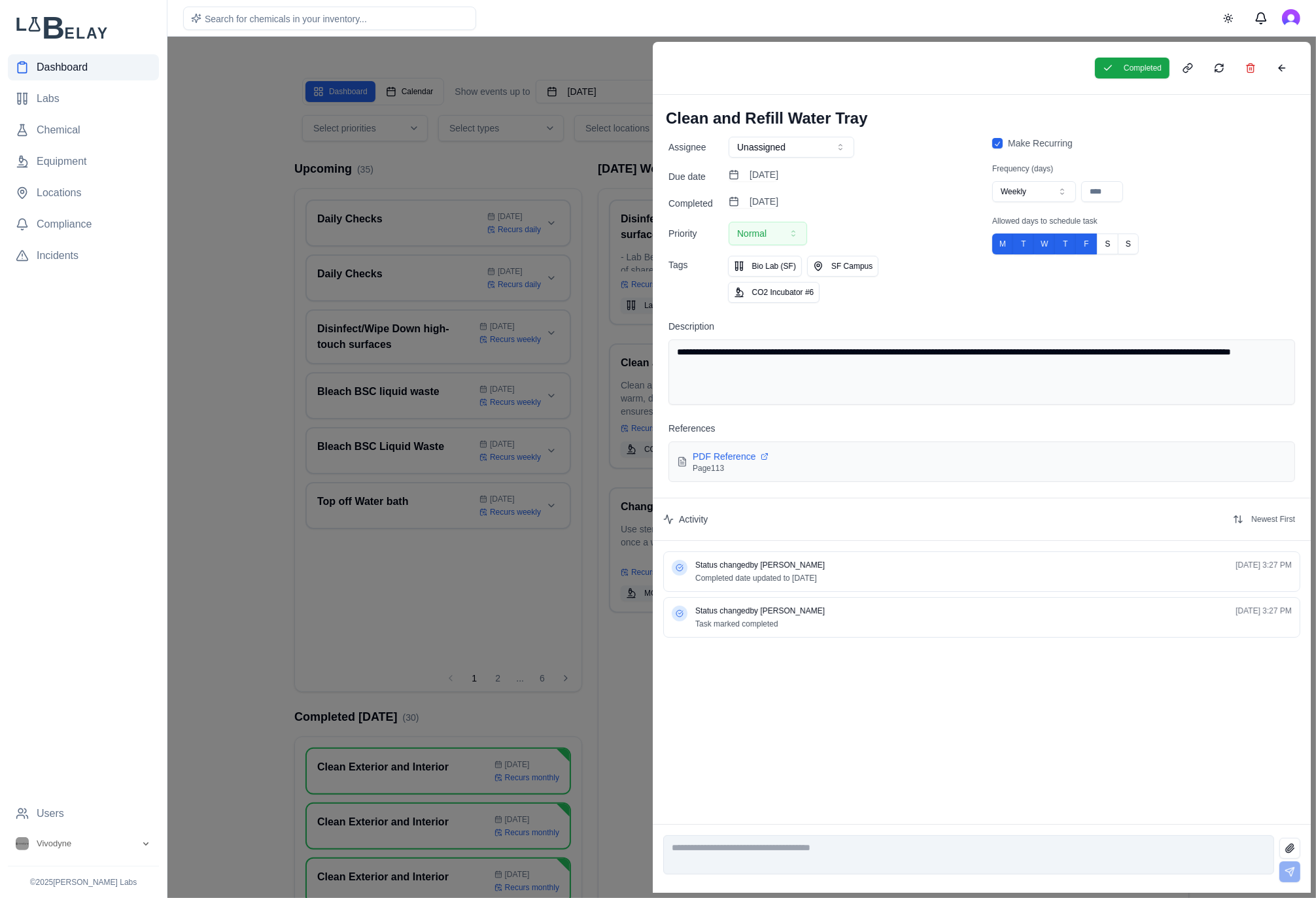
click at [569, 171] on div at bounding box center [658, 467] width 1316 height 861
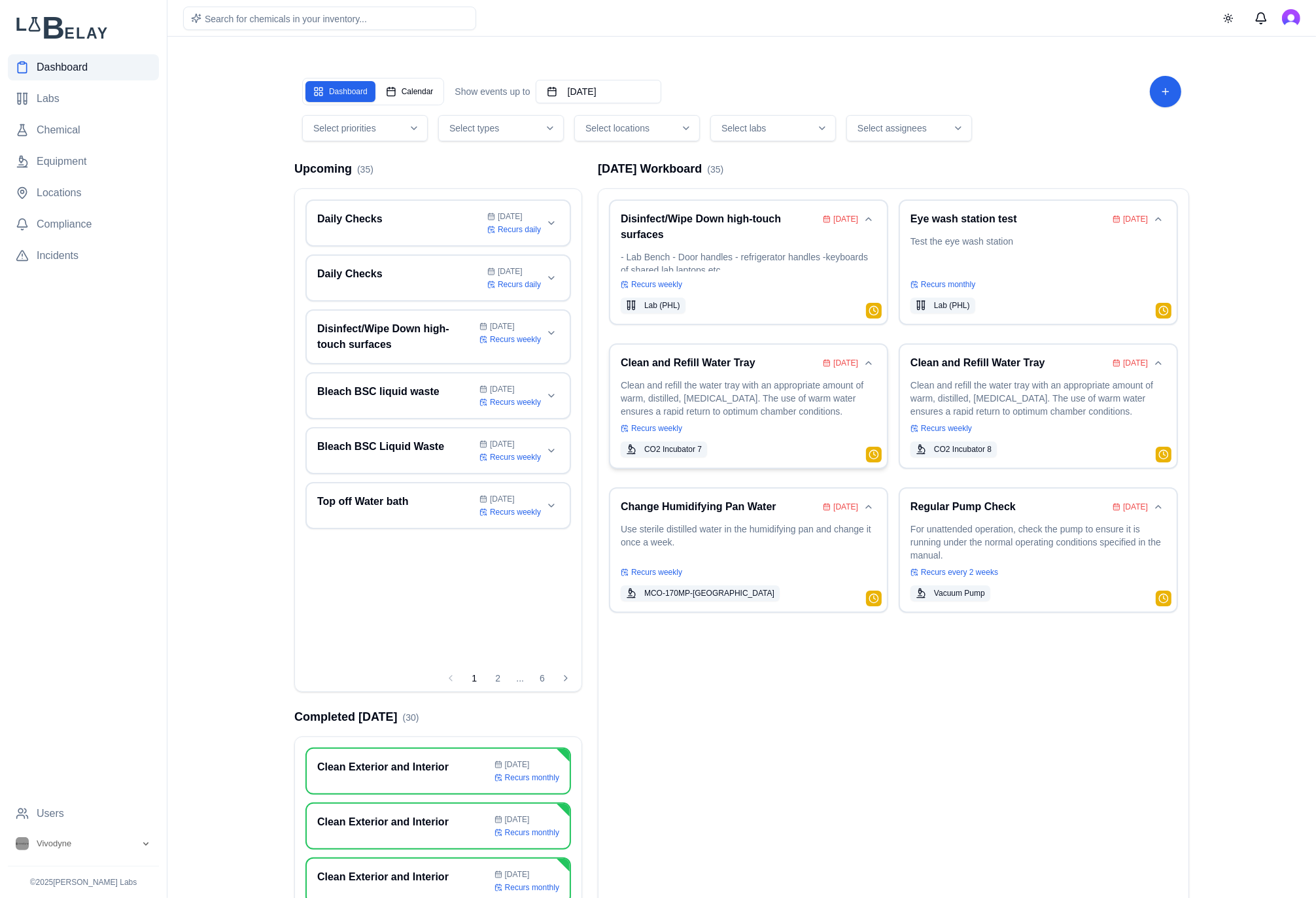
click at [682, 372] on div "Clean and Refill Water Tray [DATE] Clean and refill the water tray with an appr…" at bounding box center [748, 406] width 256 height 102
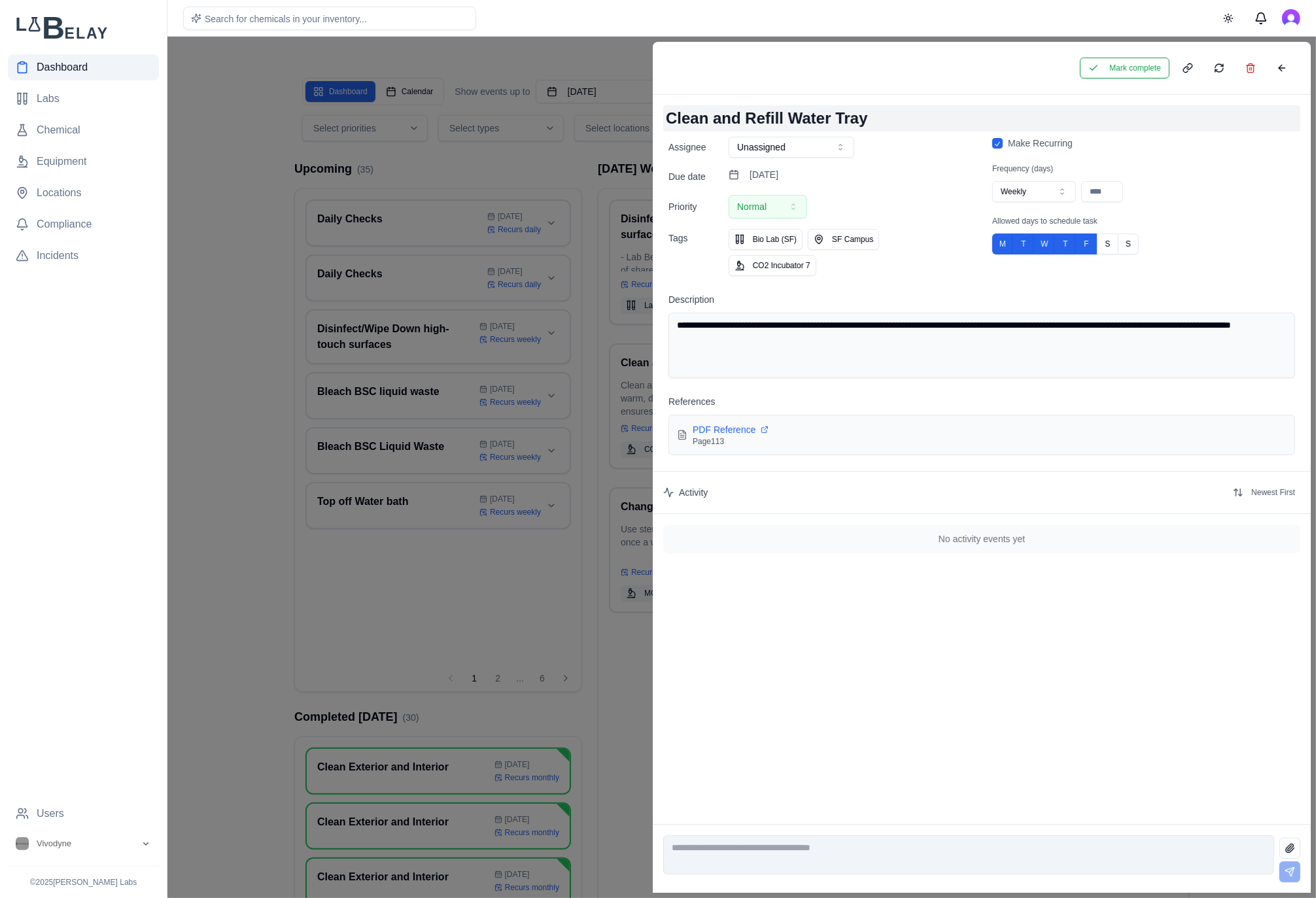
drag, startPoint x: 1144, startPoint y: 68, endPoint x: 776, endPoint y: 119, distance: 371.5
click at [1144, 68] on button "Mark complete" at bounding box center [1125, 68] width 90 height 21
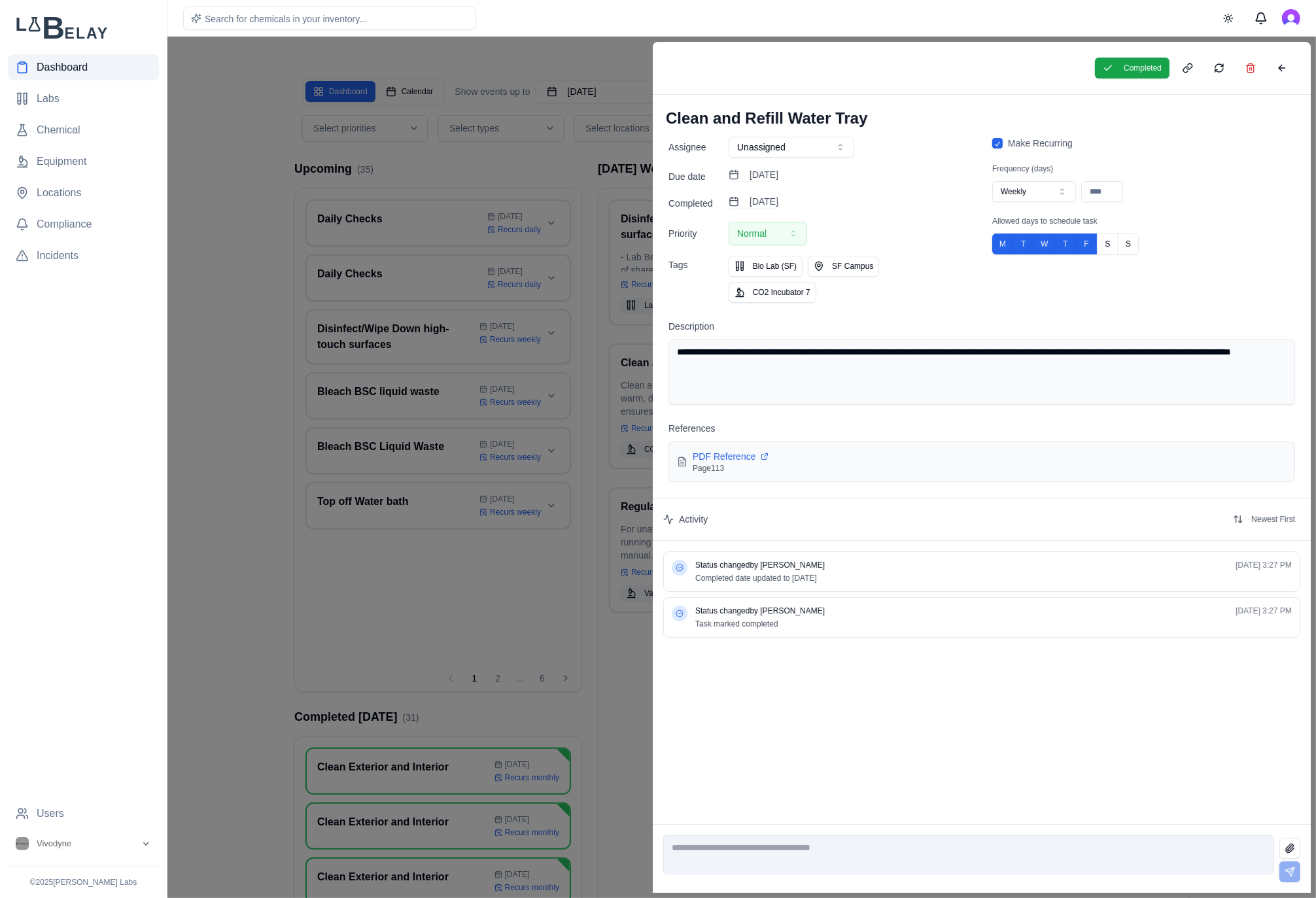
click at [599, 162] on div at bounding box center [658, 467] width 1316 height 861
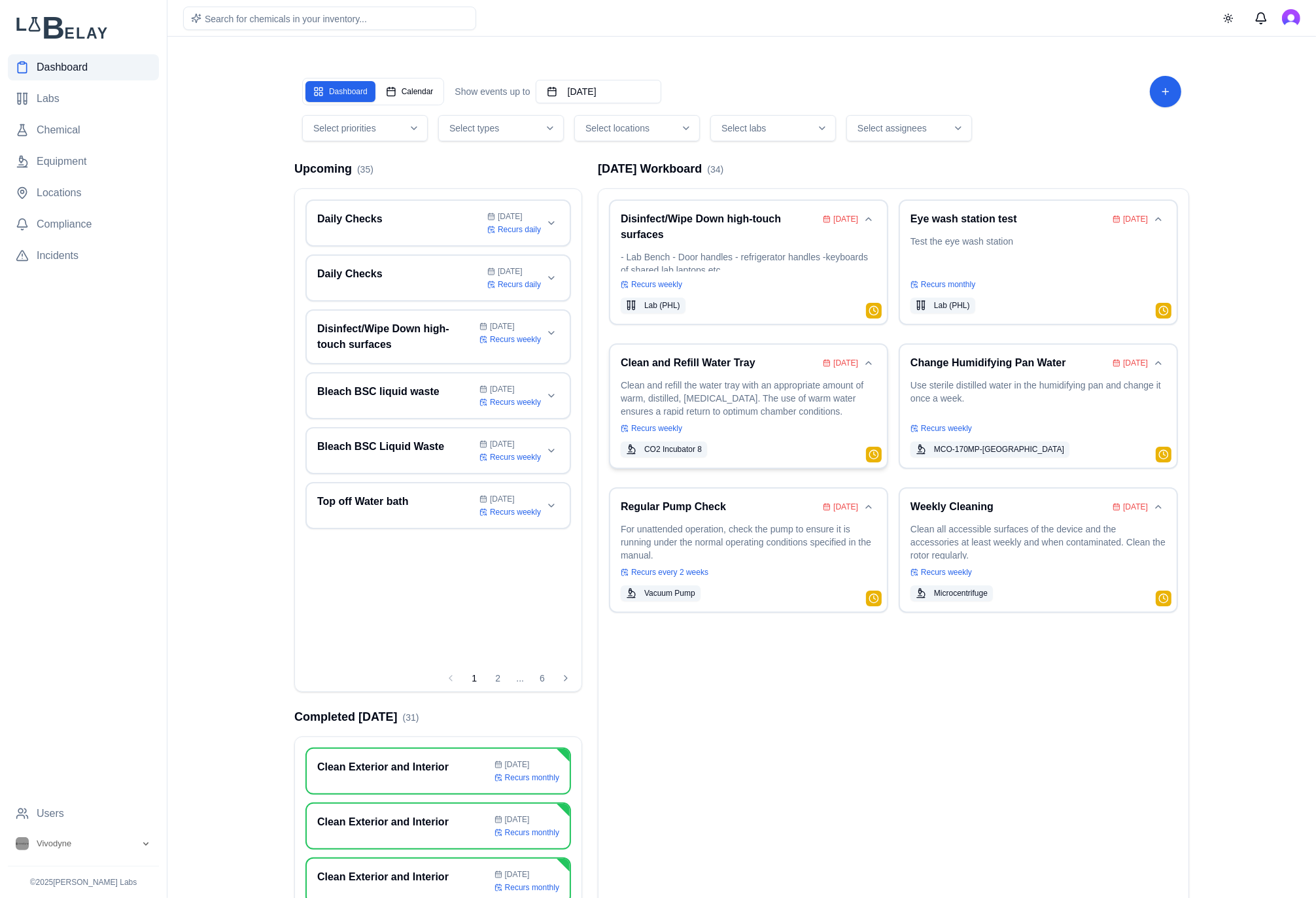
click at [725, 423] on div "Recurs weekly" at bounding box center [748, 428] width 256 height 10
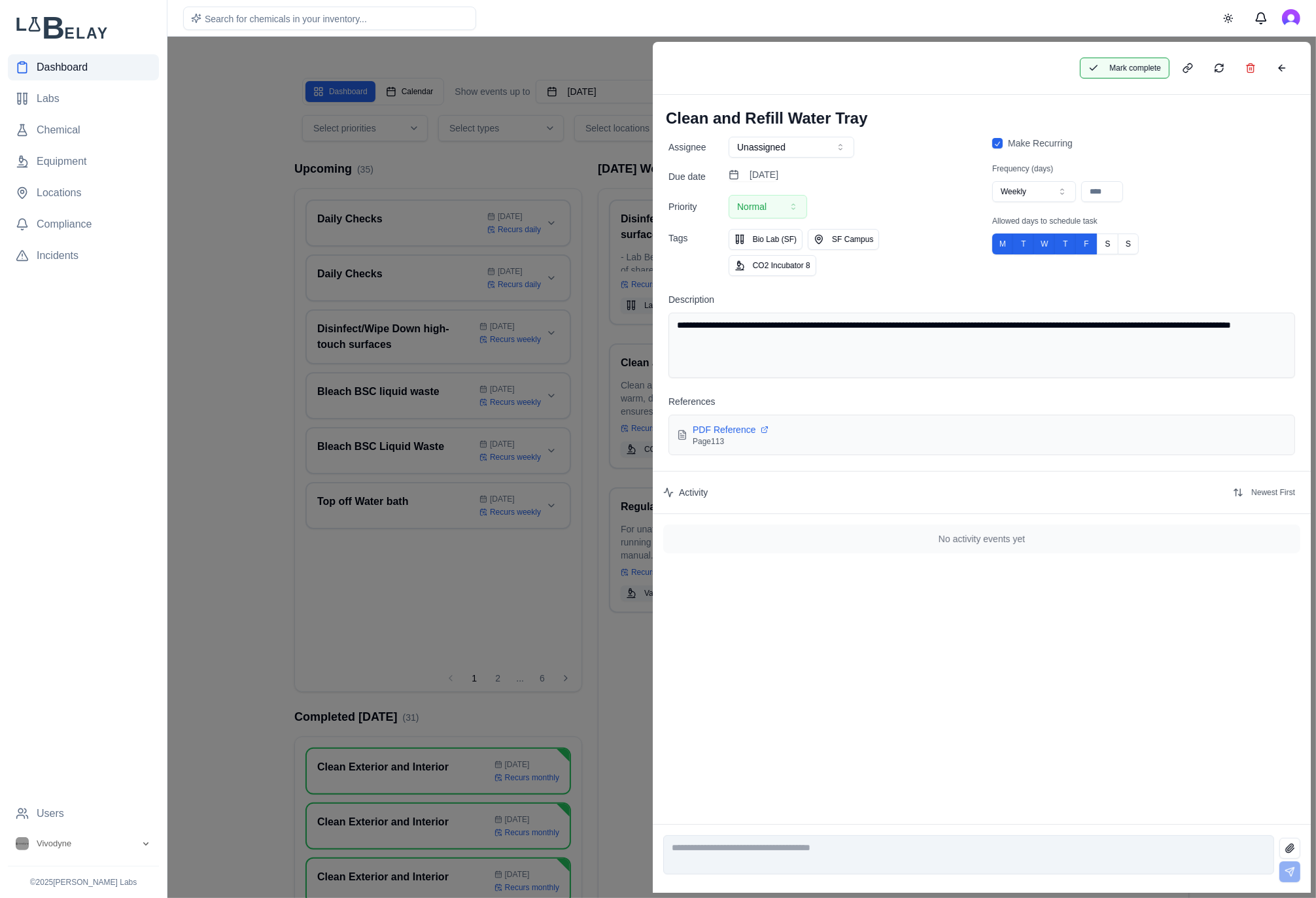
click at [1150, 68] on button "Mark complete" at bounding box center [1125, 68] width 90 height 21
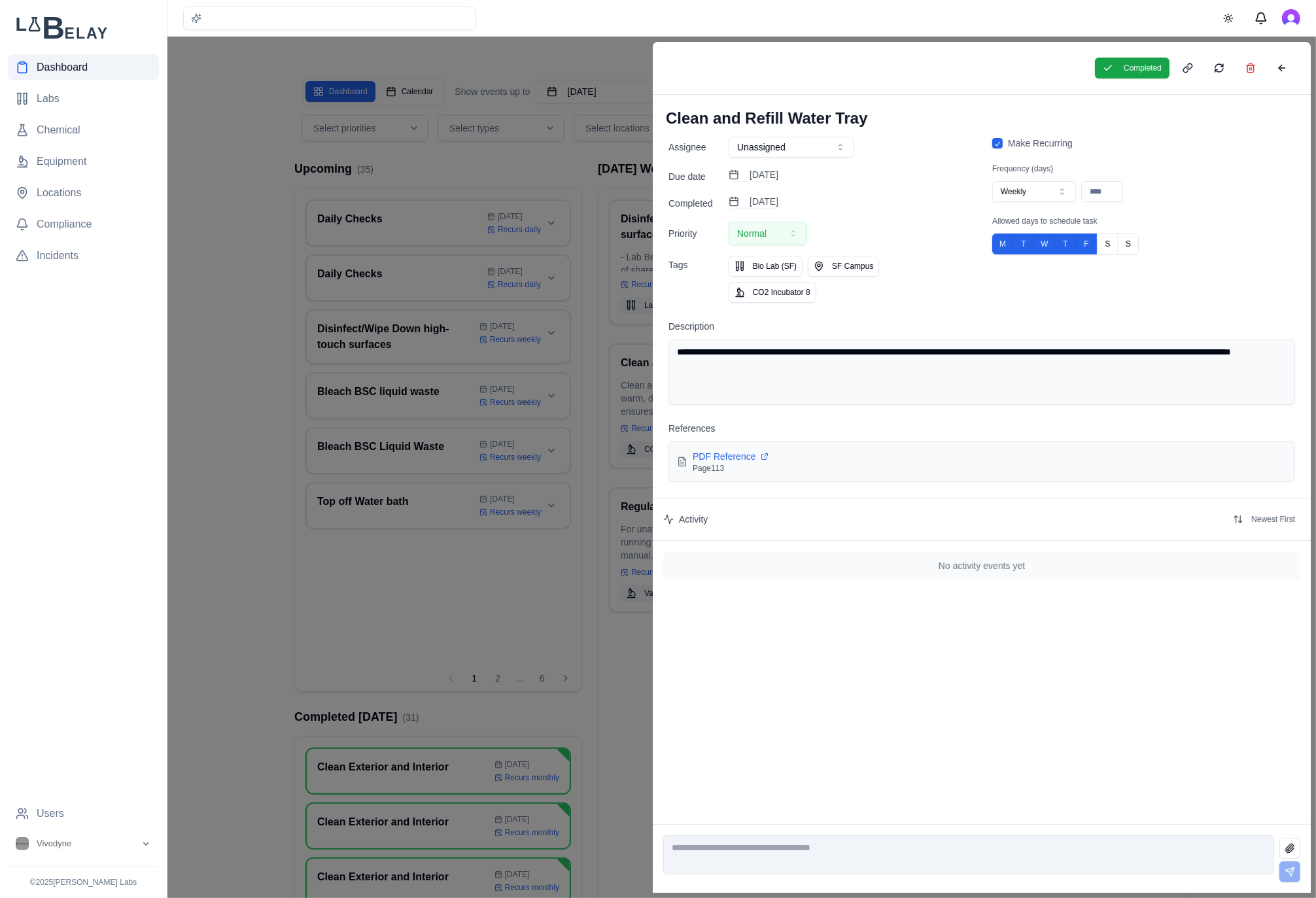
click at [535, 173] on div at bounding box center [658, 467] width 1316 height 861
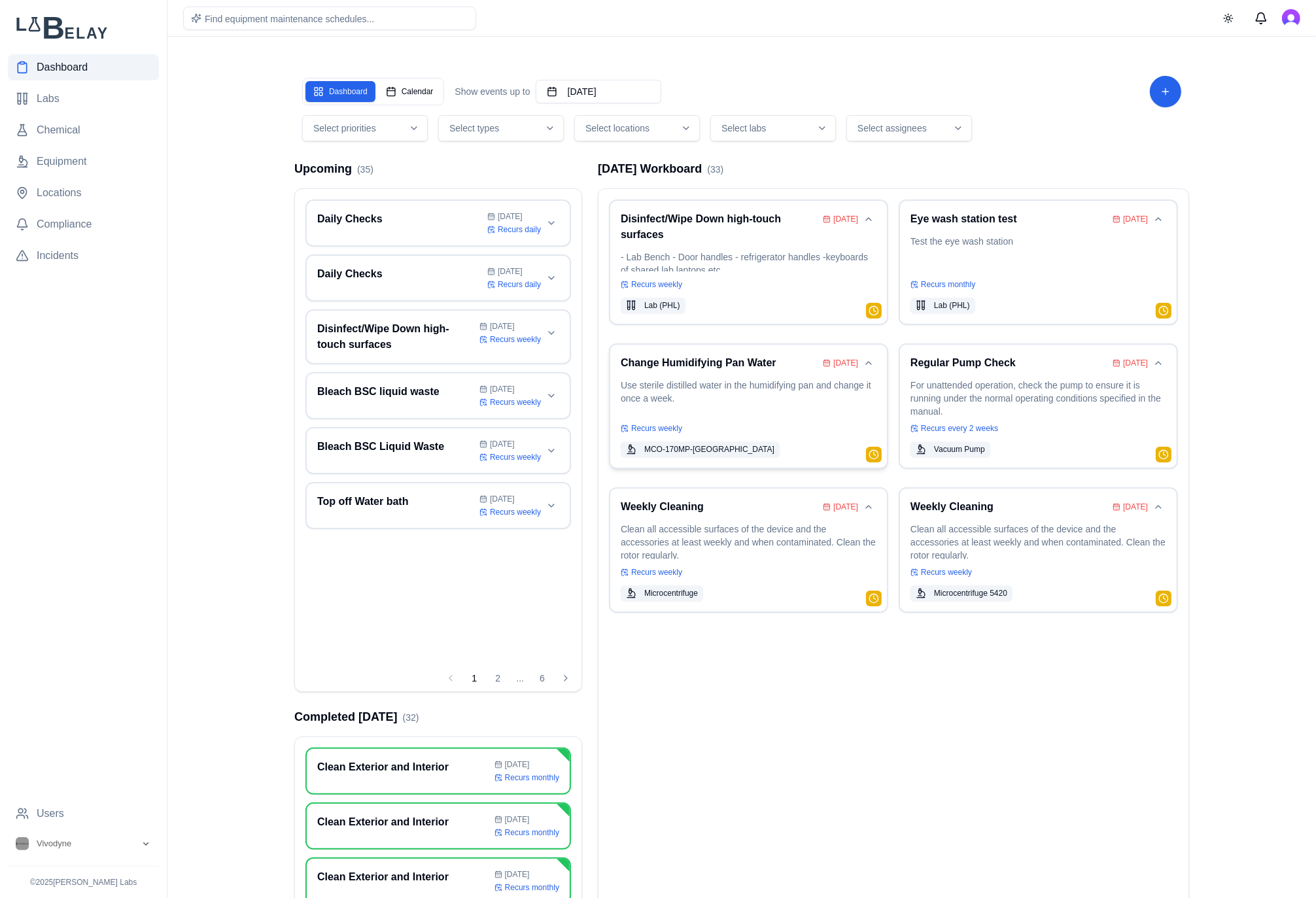
click at [753, 385] on p "Use sterile distilled water in the humidifying pan and change it once a week." at bounding box center [748, 397] width 256 height 37
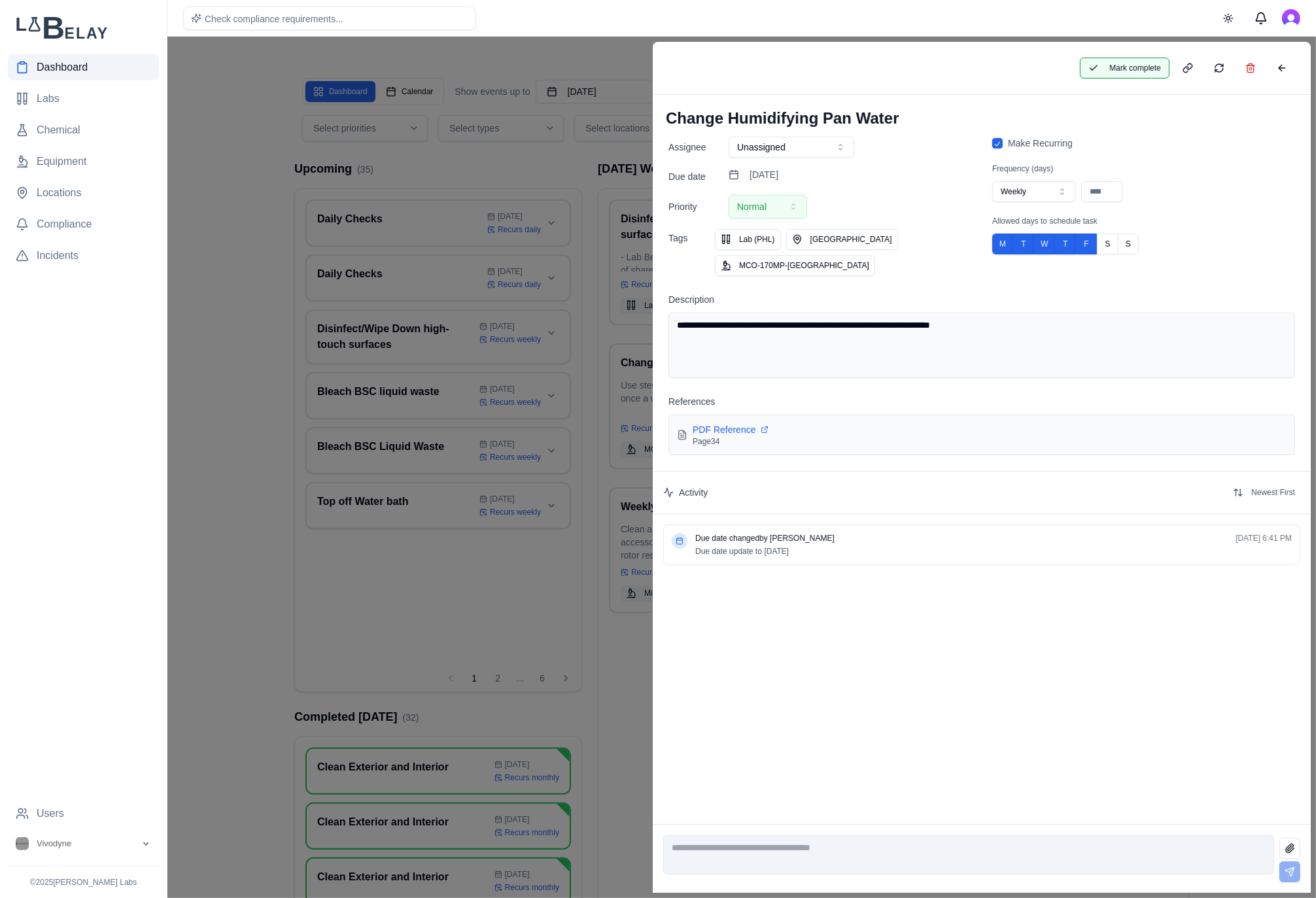
click at [1149, 67] on button "Mark complete" at bounding box center [1125, 68] width 90 height 21
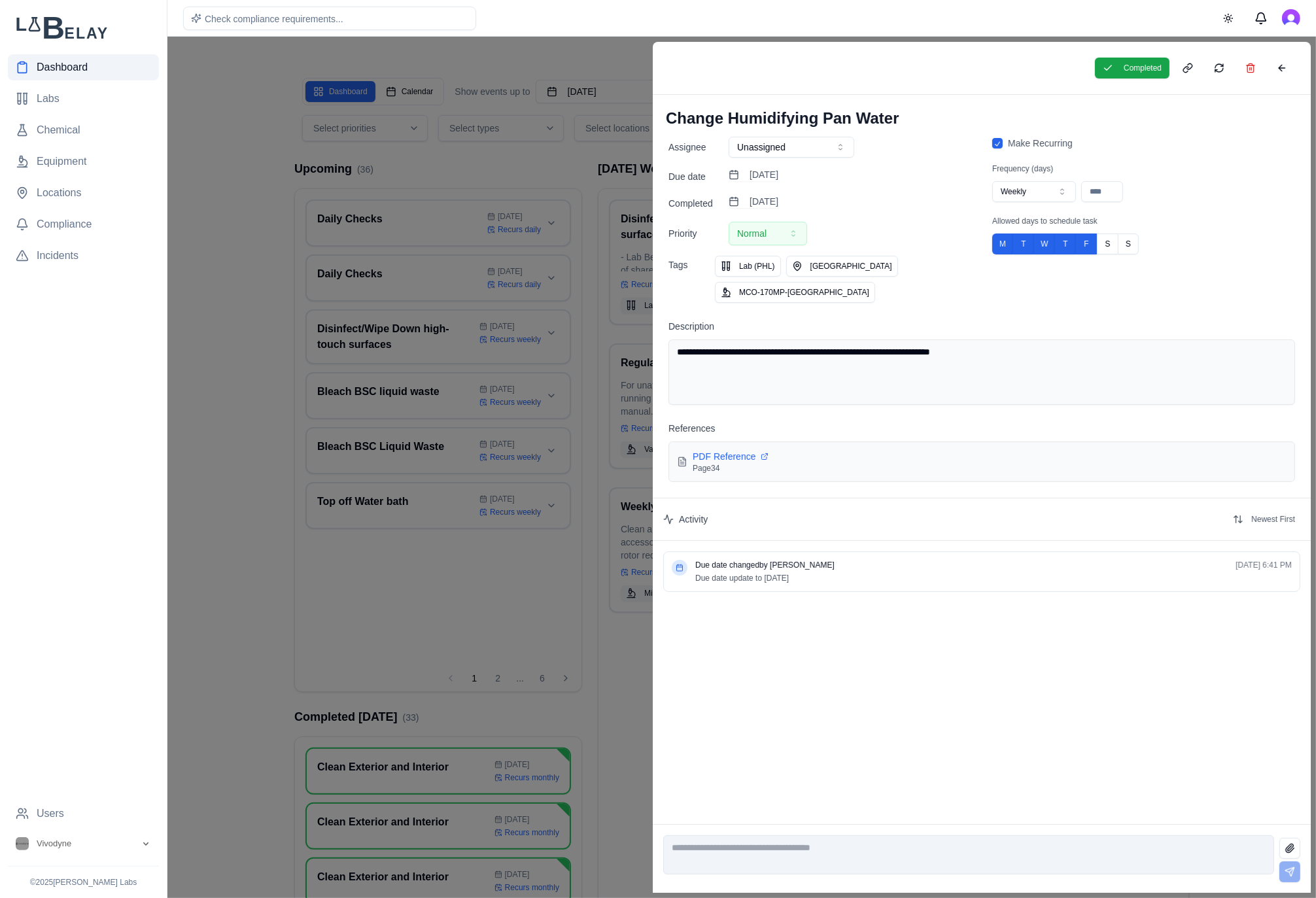
click at [586, 151] on div at bounding box center [658, 467] width 1316 height 861
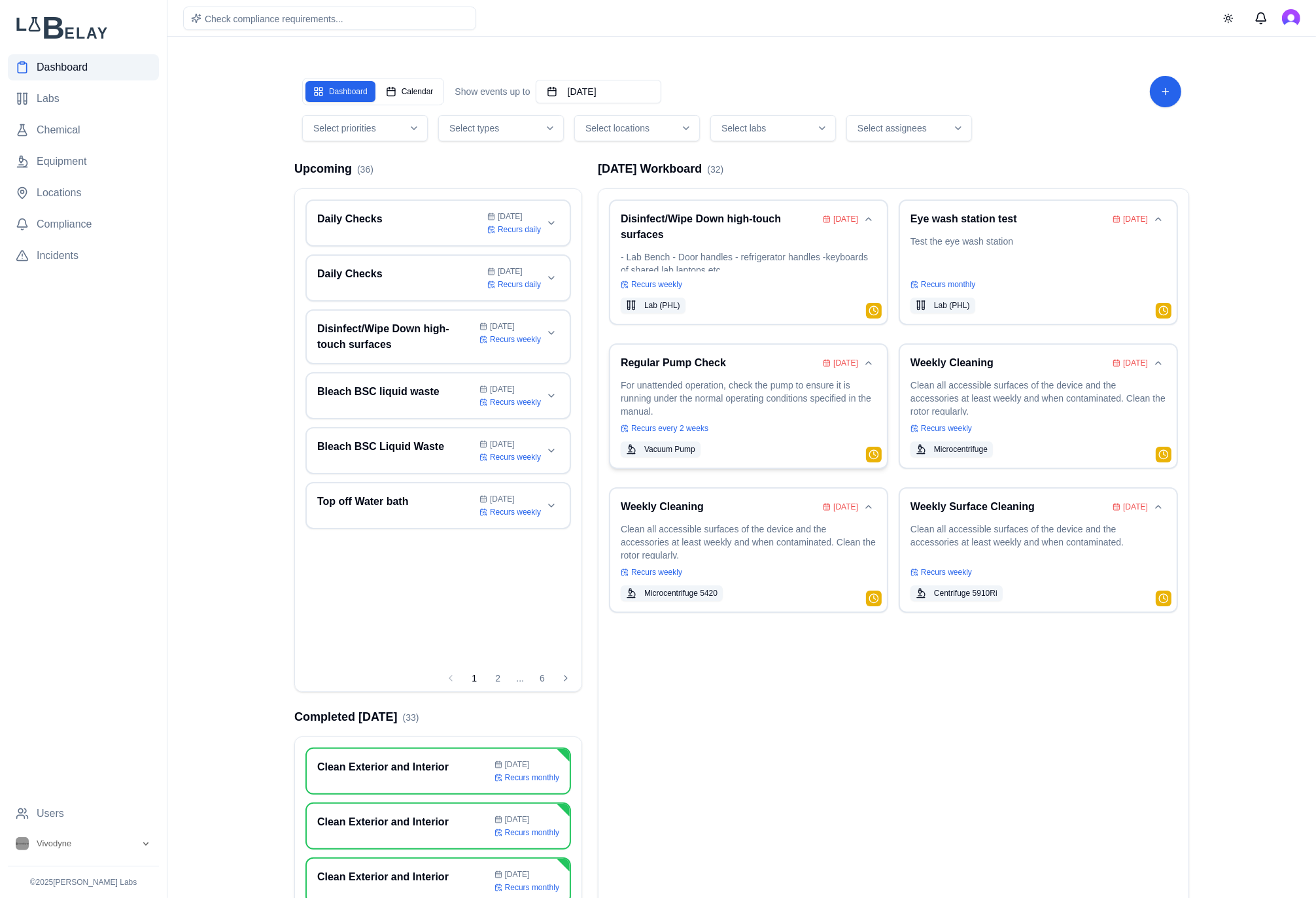
click at [746, 396] on p "For unattended operation, check the pump to ensure it is running under the norm…" at bounding box center [748, 397] width 256 height 37
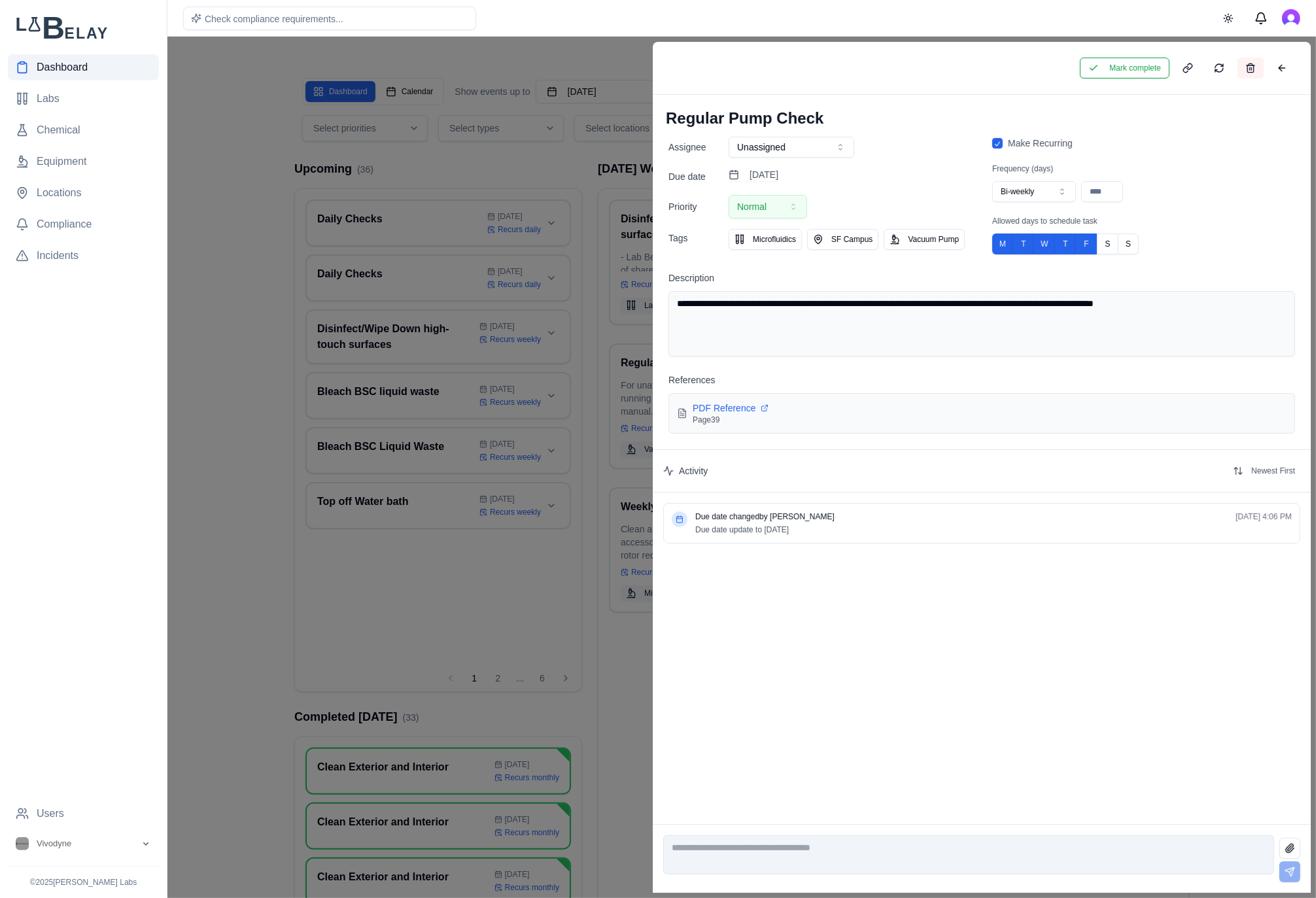
click at [1258, 73] on button at bounding box center [1251, 68] width 26 height 21
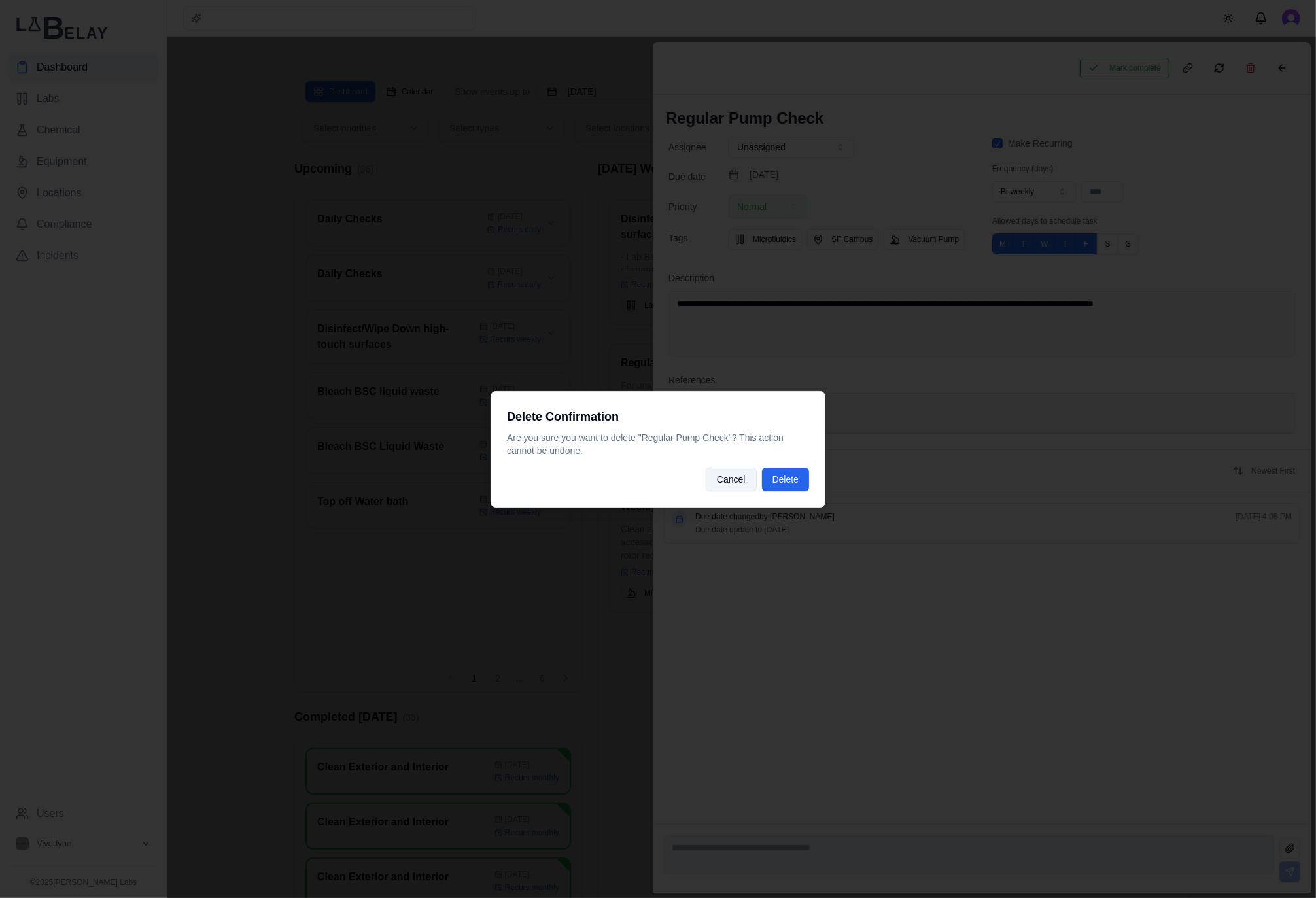
click at [729, 488] on button "Cancel" at bounding box center [731, 479] width 51 height 24
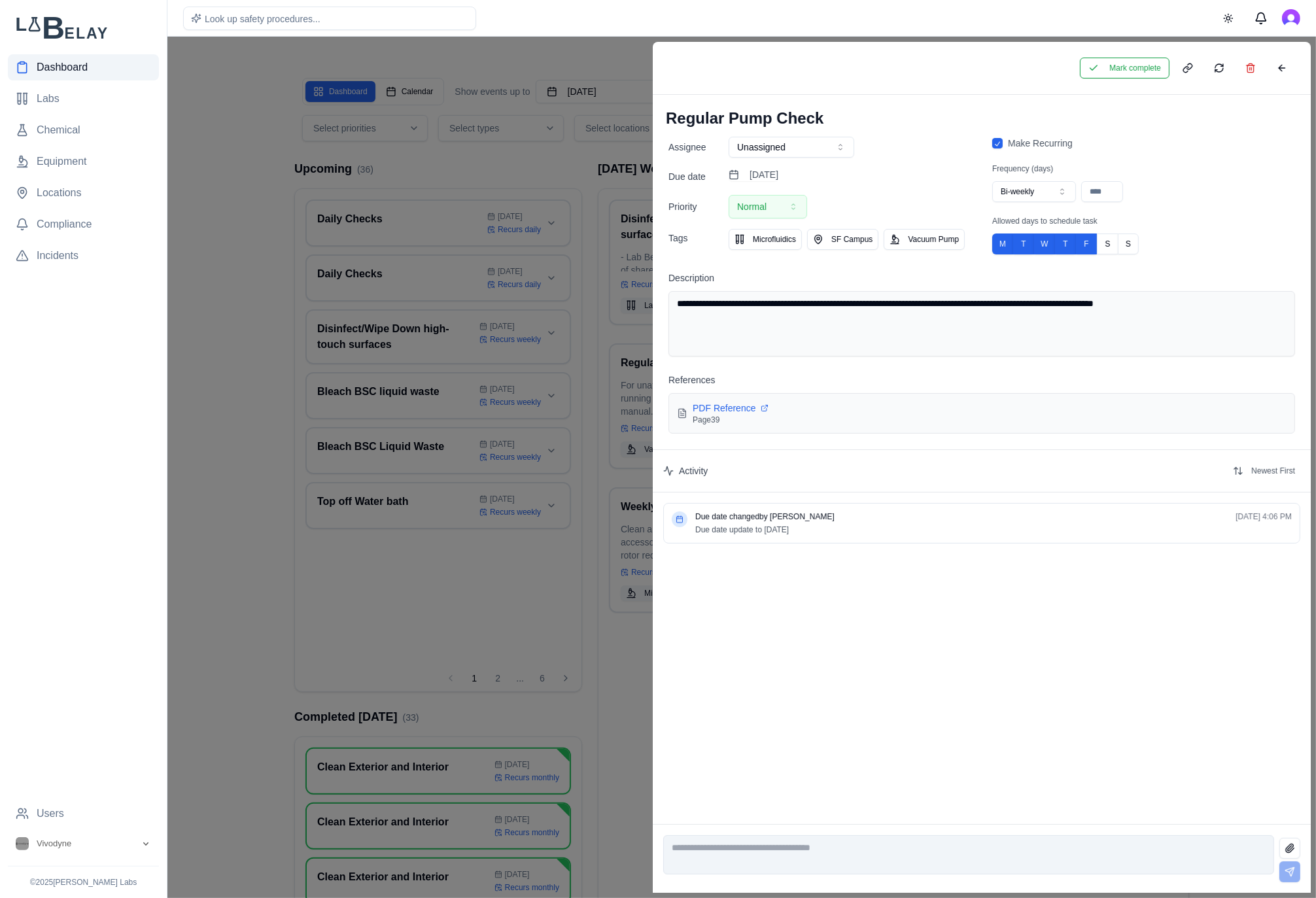
click at [1002, 145] on div "Make Recurring" at bounding box center [1144, 143] width 303 height 13
click at [996, 145] on button "button" at bounding box center [997, 143] width 10 height 10
click at [1140, 69] on button "Mark complete" at bounding box center [1125, 68] width 90 height 21
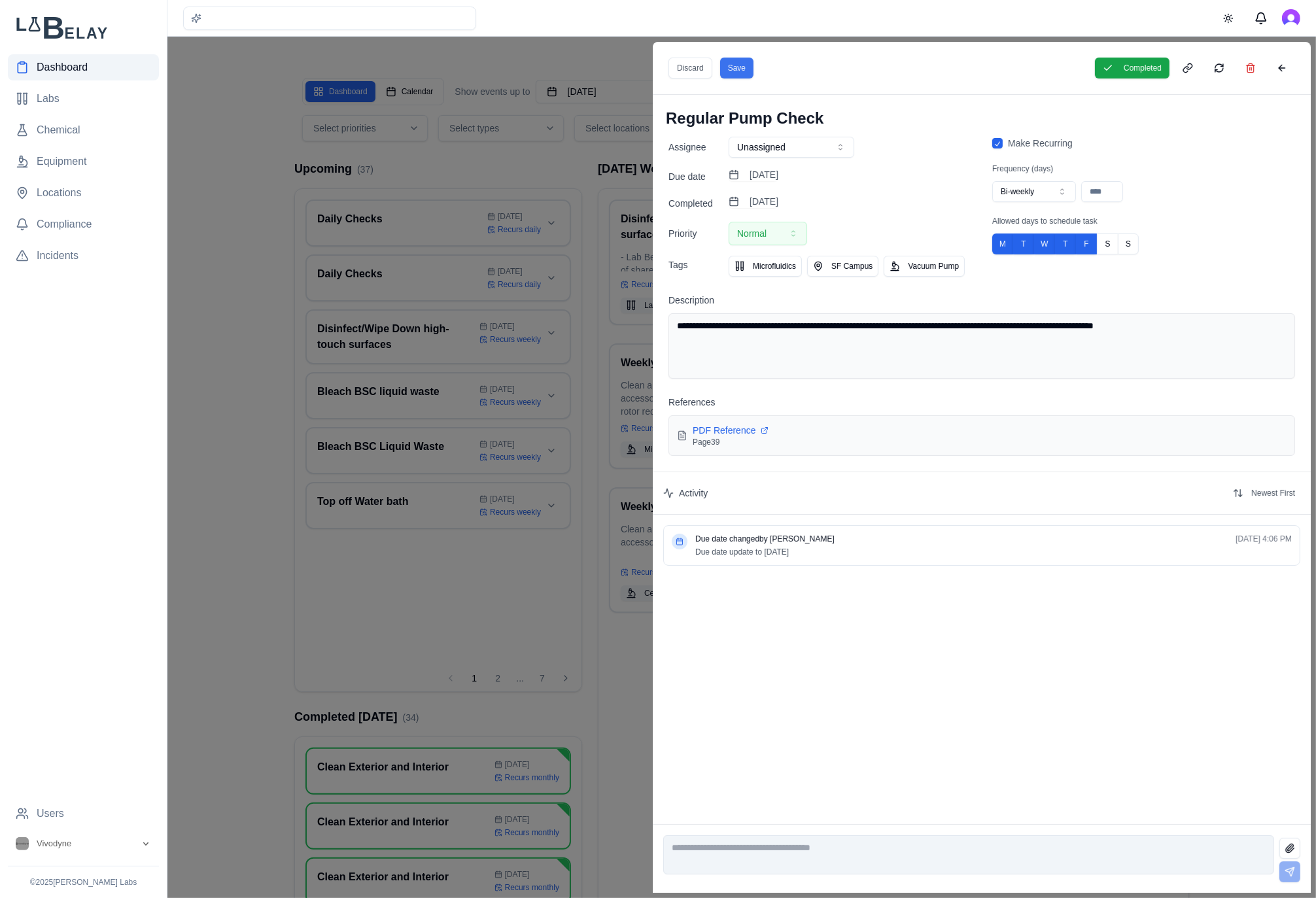
click at [751, 64] on button "Save" at bounding box center [737, 68] width 33 height 21
click at [641, 158] on div at bounding box center [658, 467] width 1316 height 861
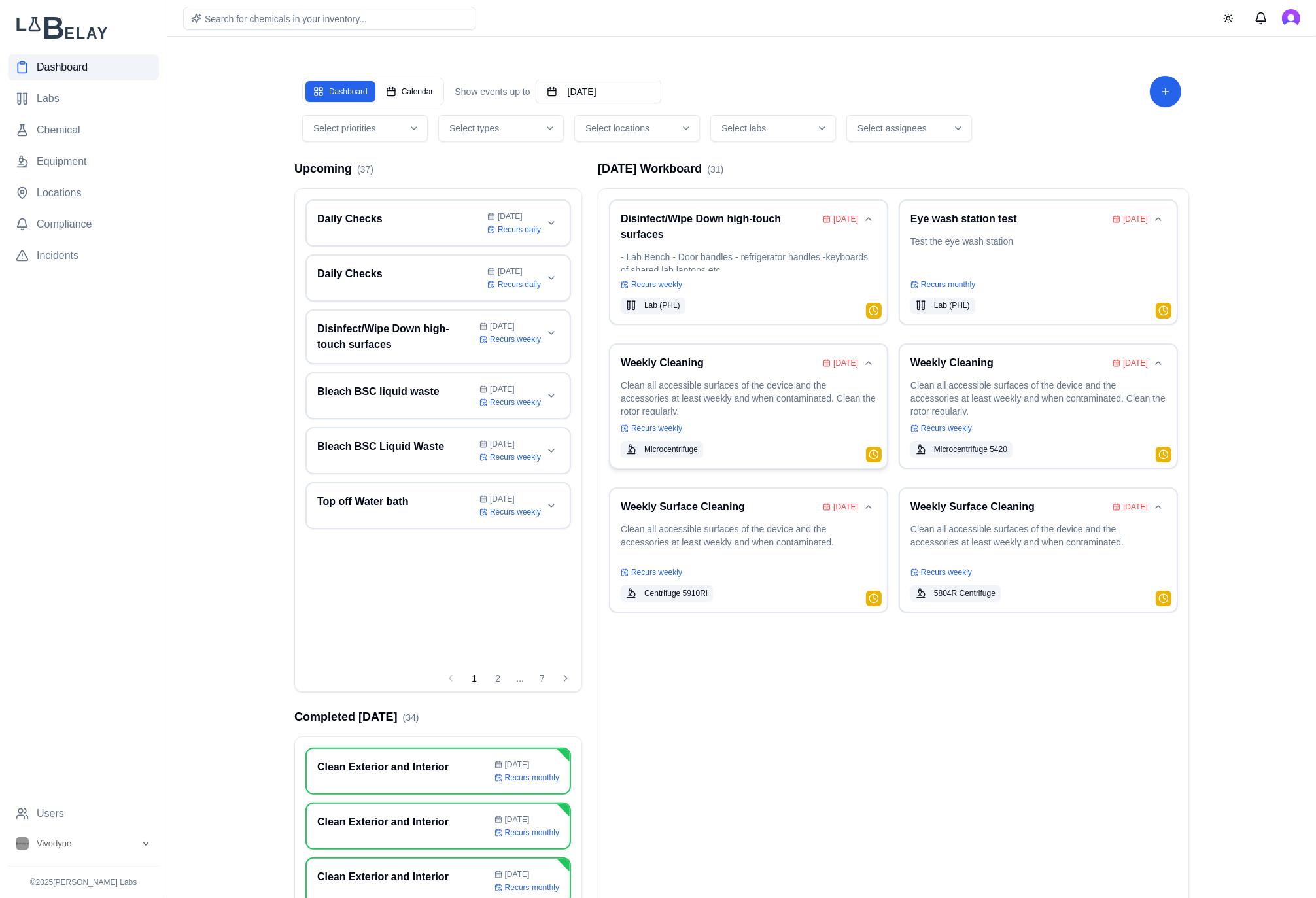
drag, startPoint x: 747, startPoint y: 404, endPoint x: 771, endPoint y: 393, distance: 26.4
click at [747, 404] on p "Clean all accessible surfaces of the device and the accessories at least weekly…" at bounding box center [748, 397] width 256 height 37
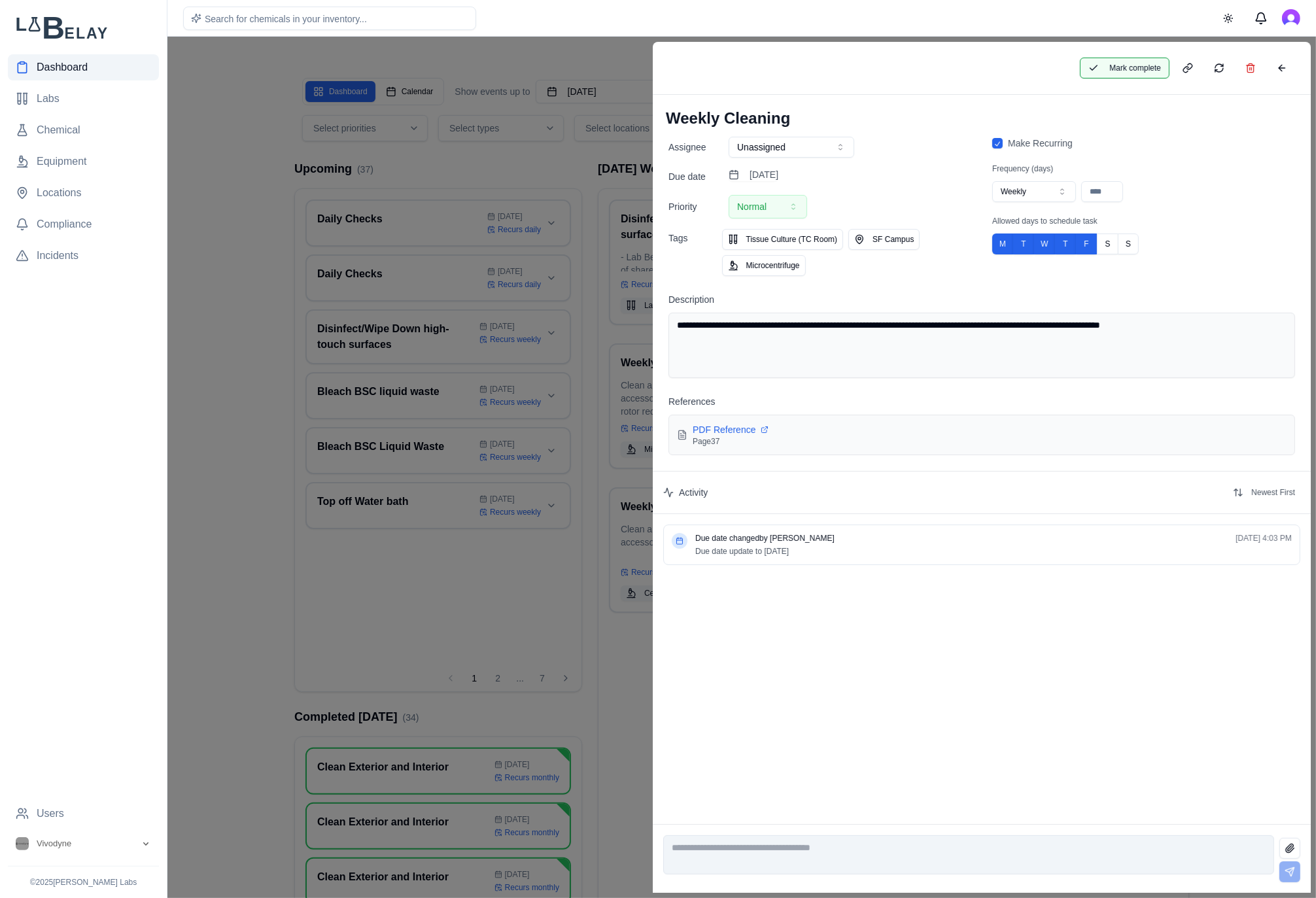
click at [1114, 70] on button "Mark complete" at bounding box center [1125, 68] width 90 height 21
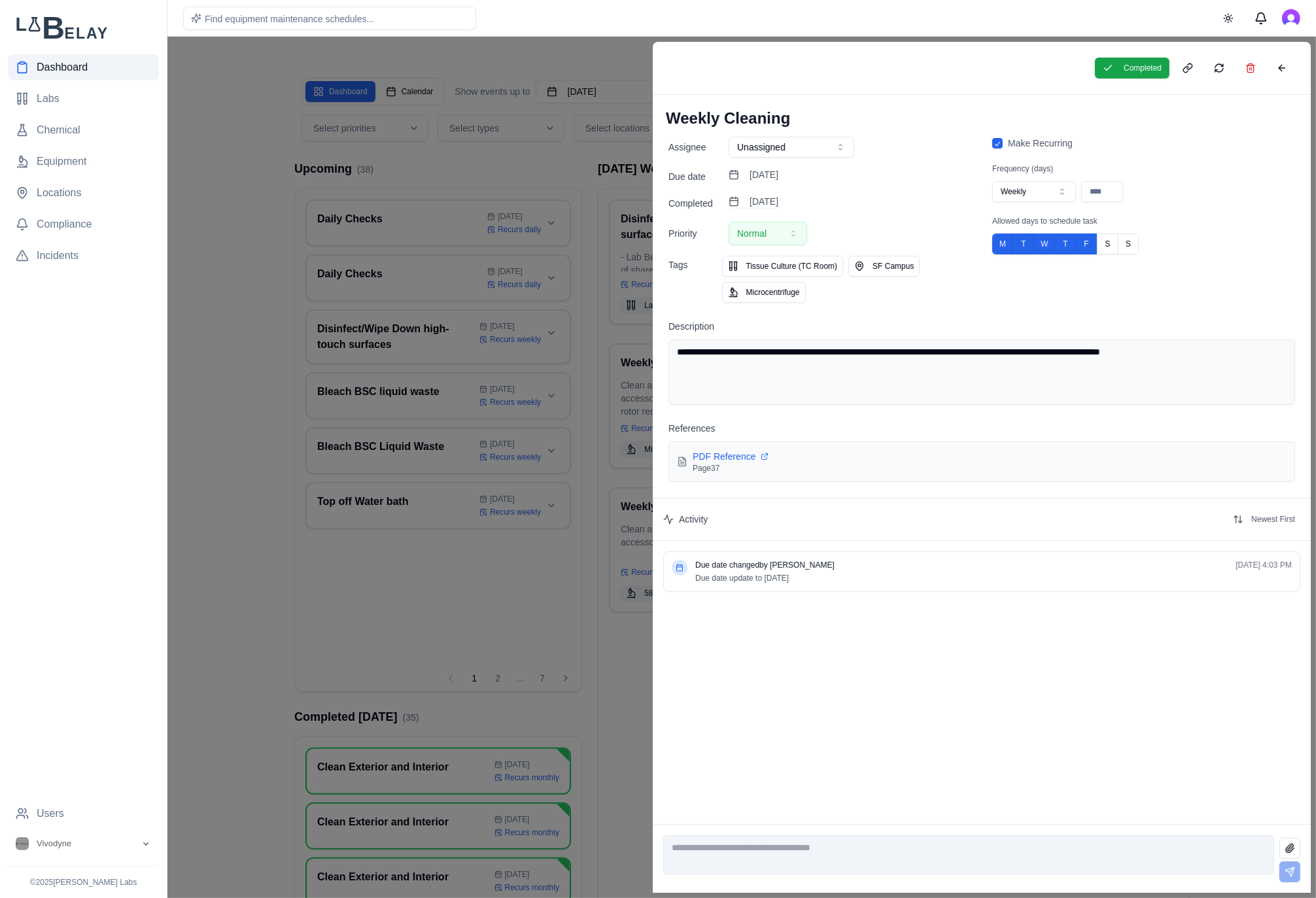
click at [554, 178] on div at bounding box center [658, 467] width 1316 height 861
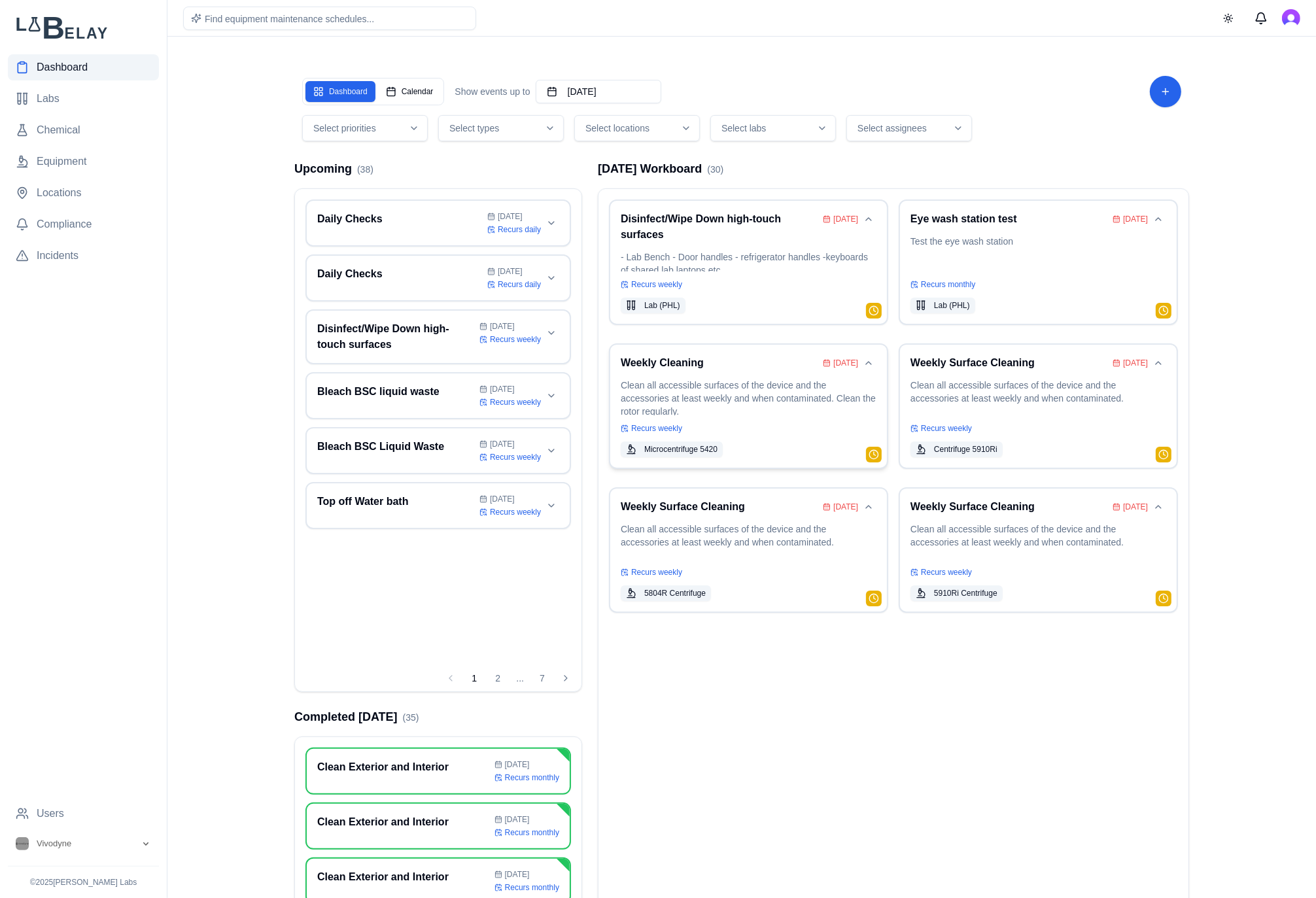
click at [752, 399] on p "Clean all accessible surfaces of the device and the accessories at least weekly…" at bounding box center [748, 397] width 256 height 37
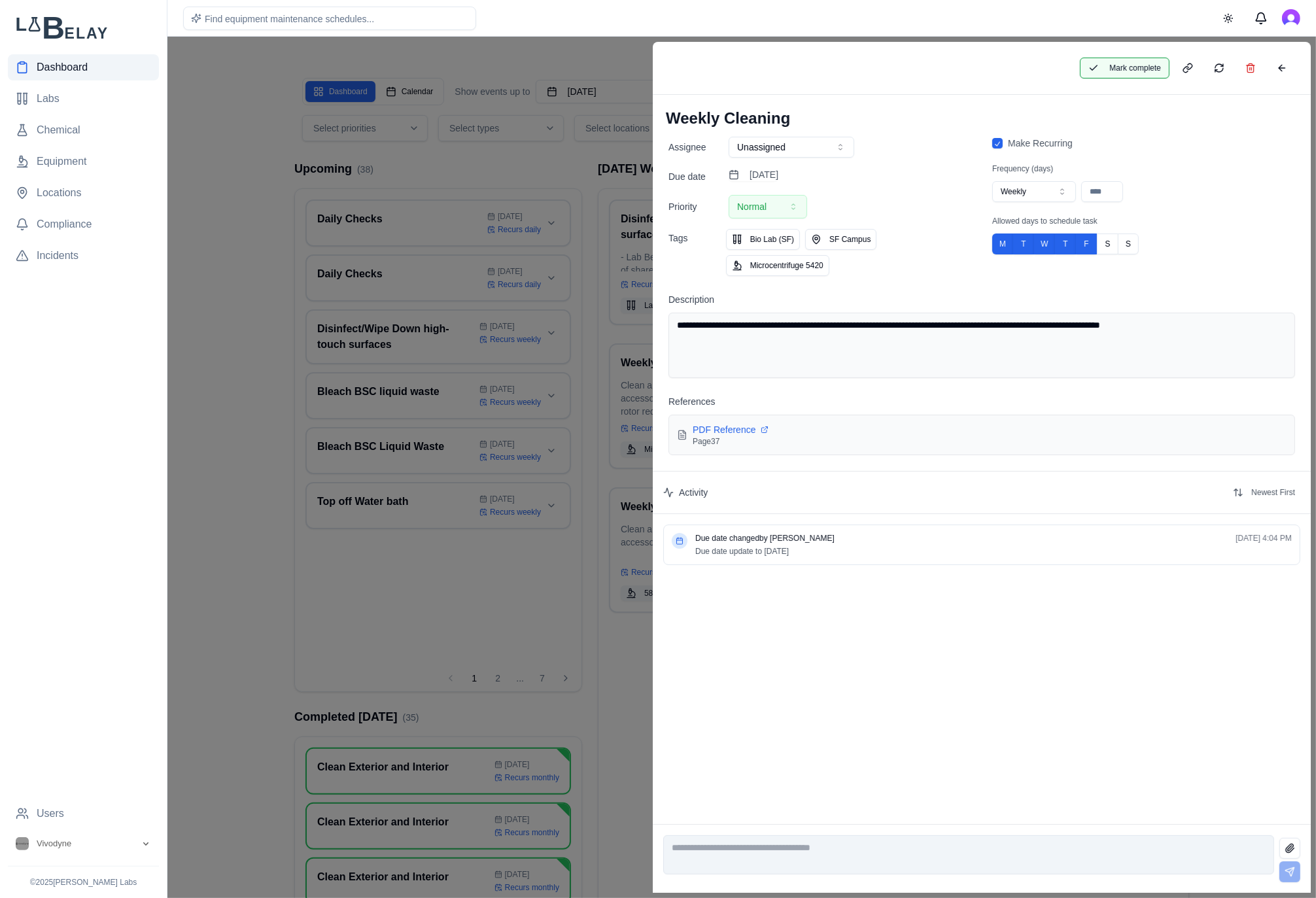
click at [1146, 71] on button "Mark complete" at bounding box center [1125, 68] width 90 height 21
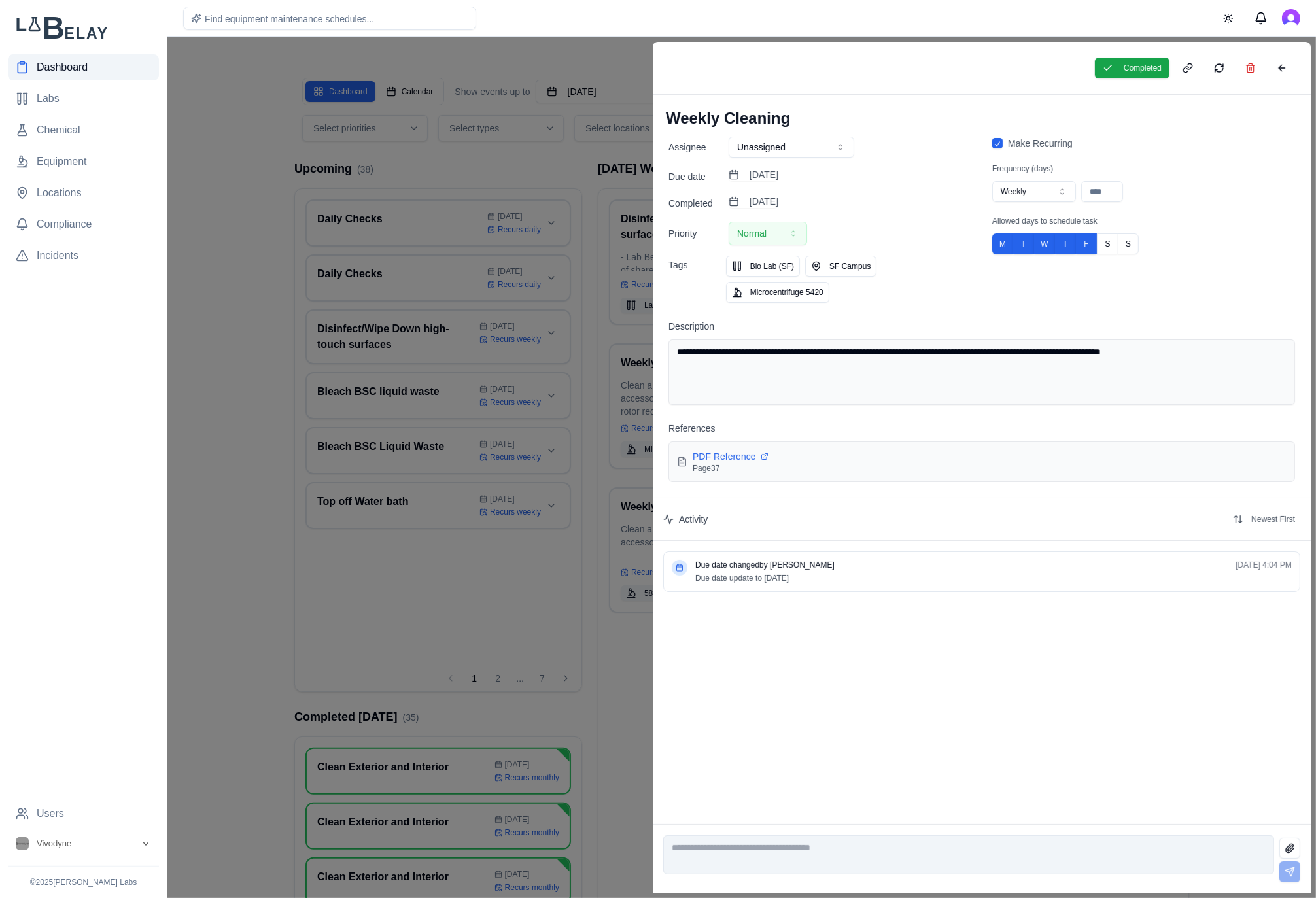
click at [571, 171] on div at bounding box center [658, 467] width 1316 height 861
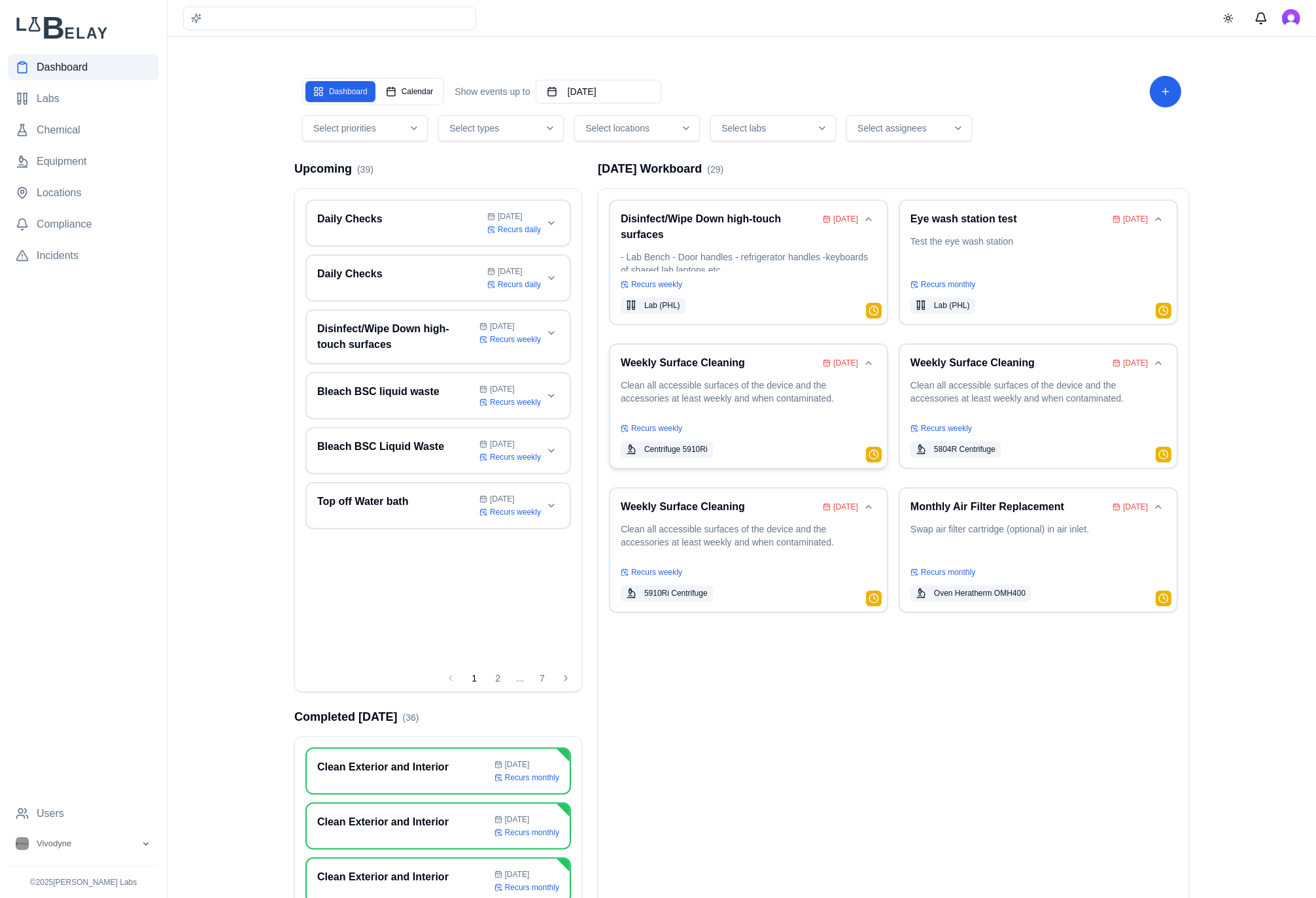
click at [741, 366] on h3 "Weekly Surface Cleaning" at bounding box center [719, 363] width 197 height 16
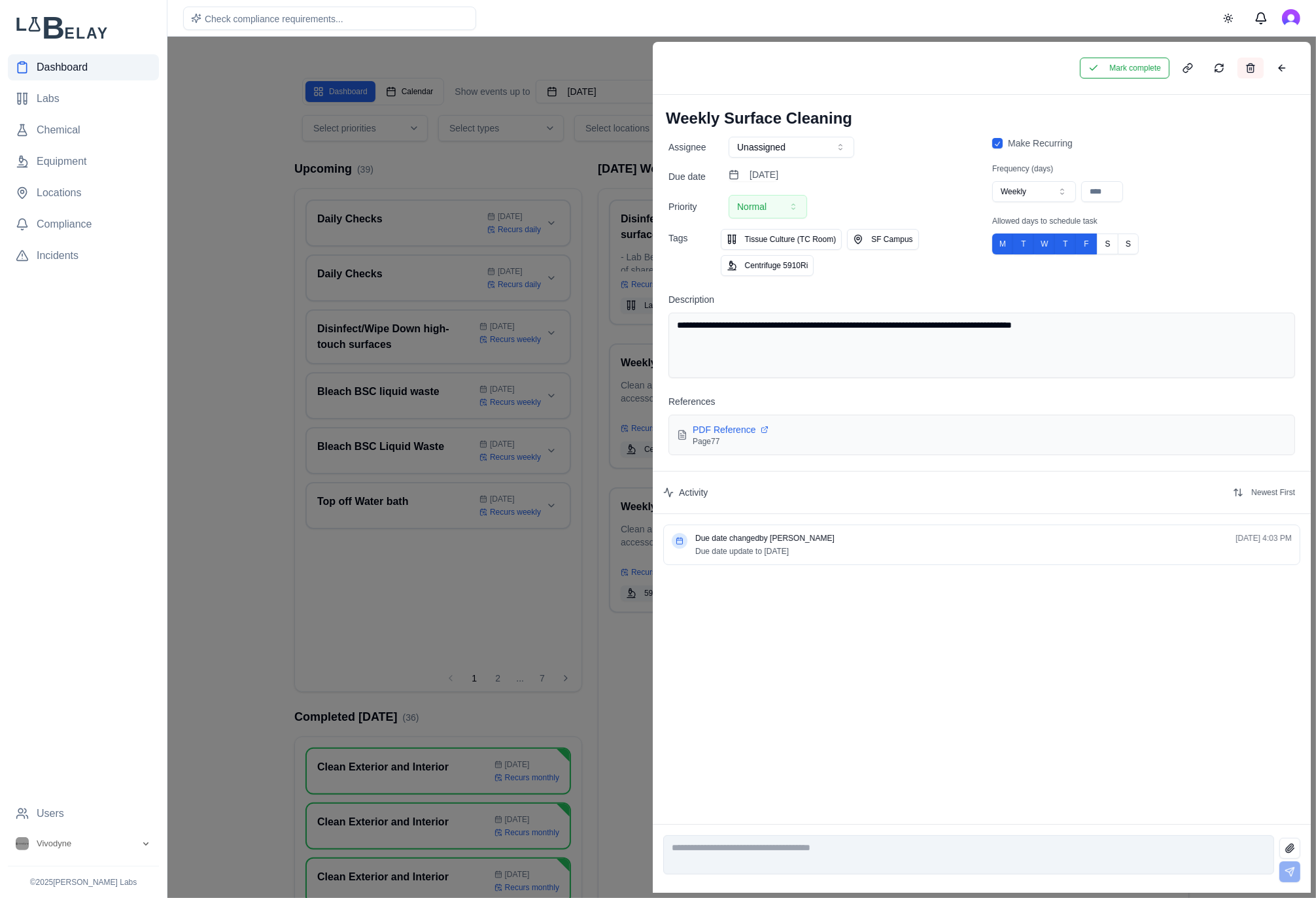
click at [1256, 64] on button at bounding box center [1251, 68] width 26 height 21
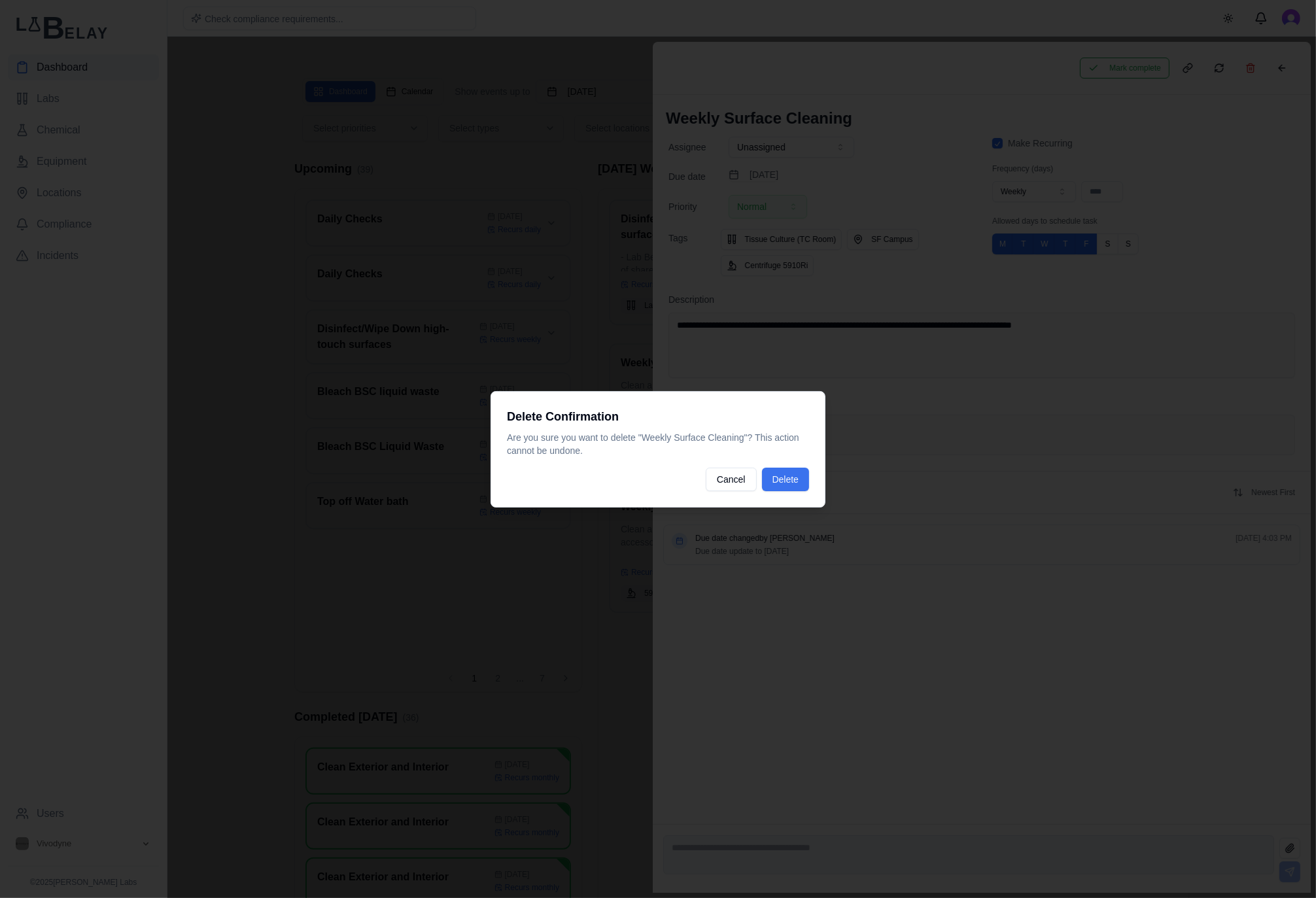
click at [790, 476] on button "Delete" at bounding box center [785, 479] width 47 height 24
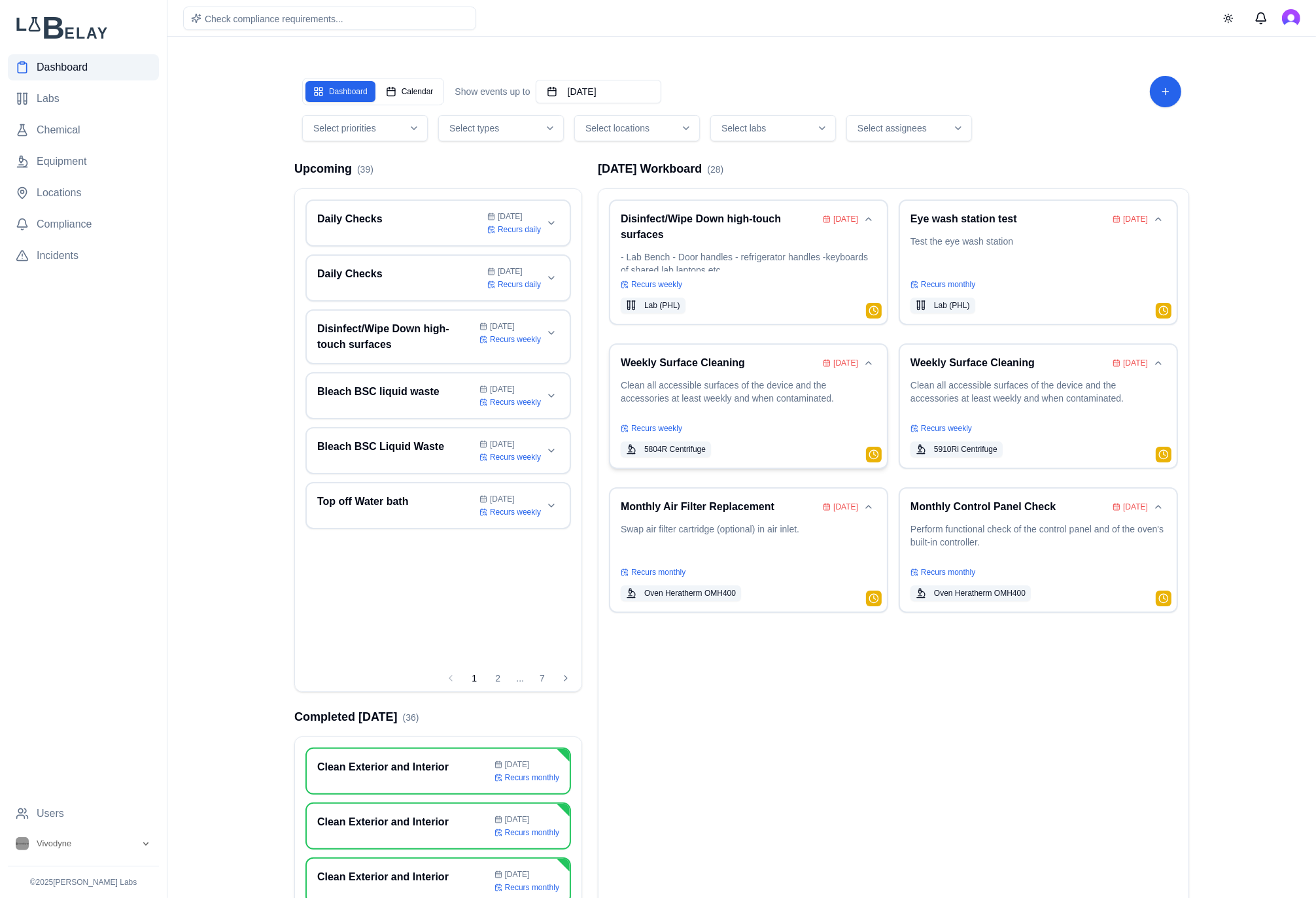
click at [749, 399] on p "Clean all accessible surfaces of the device and the accessories at least weekly…" at bounding box center [748, 397] width 256 height 37
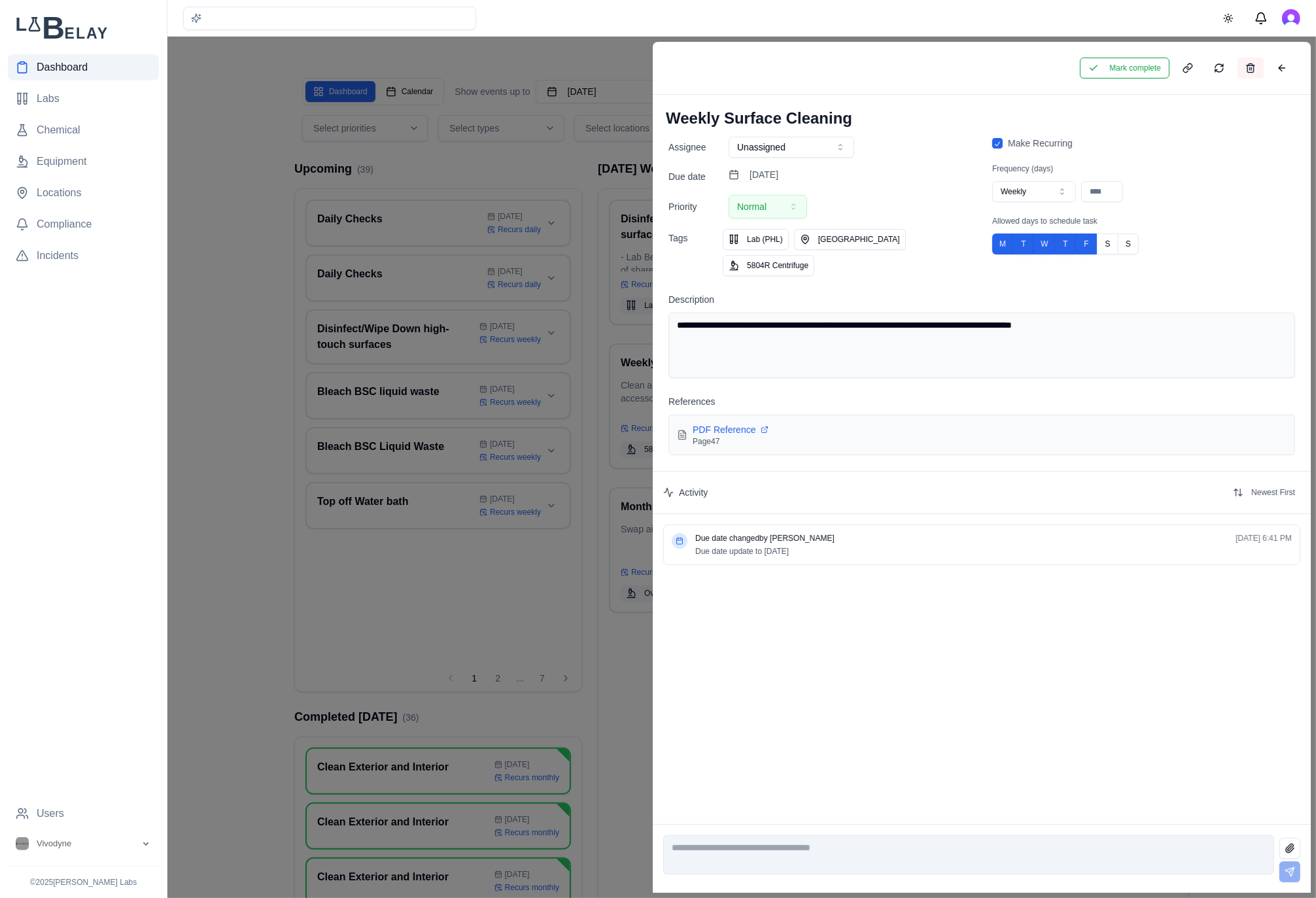
click at [1252, 62] on button at bounding box center [1251, 68] width 26 height 21
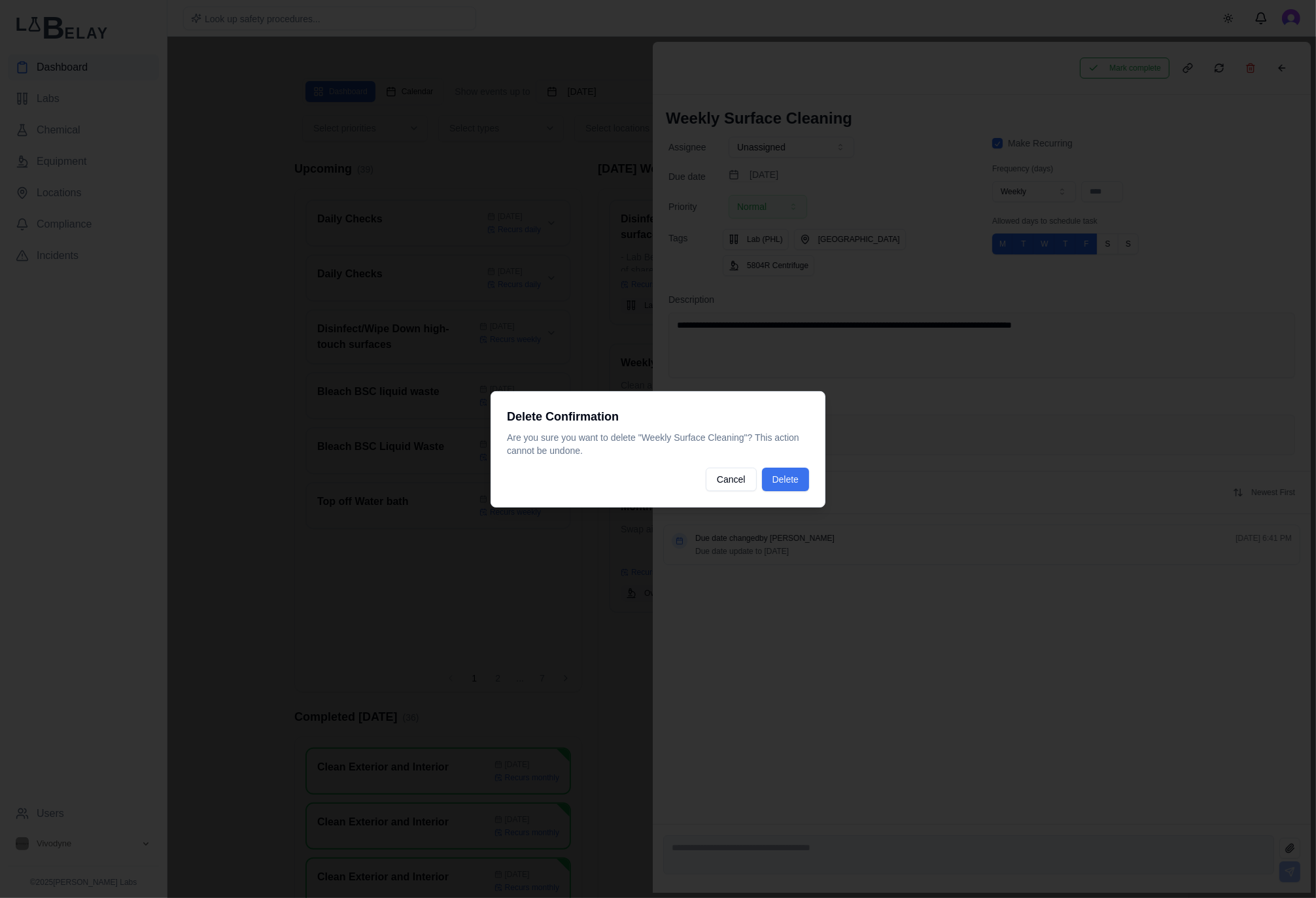
click at [772, 488] on button "Delete" at bounding box center [785, 479] width 47 height 24
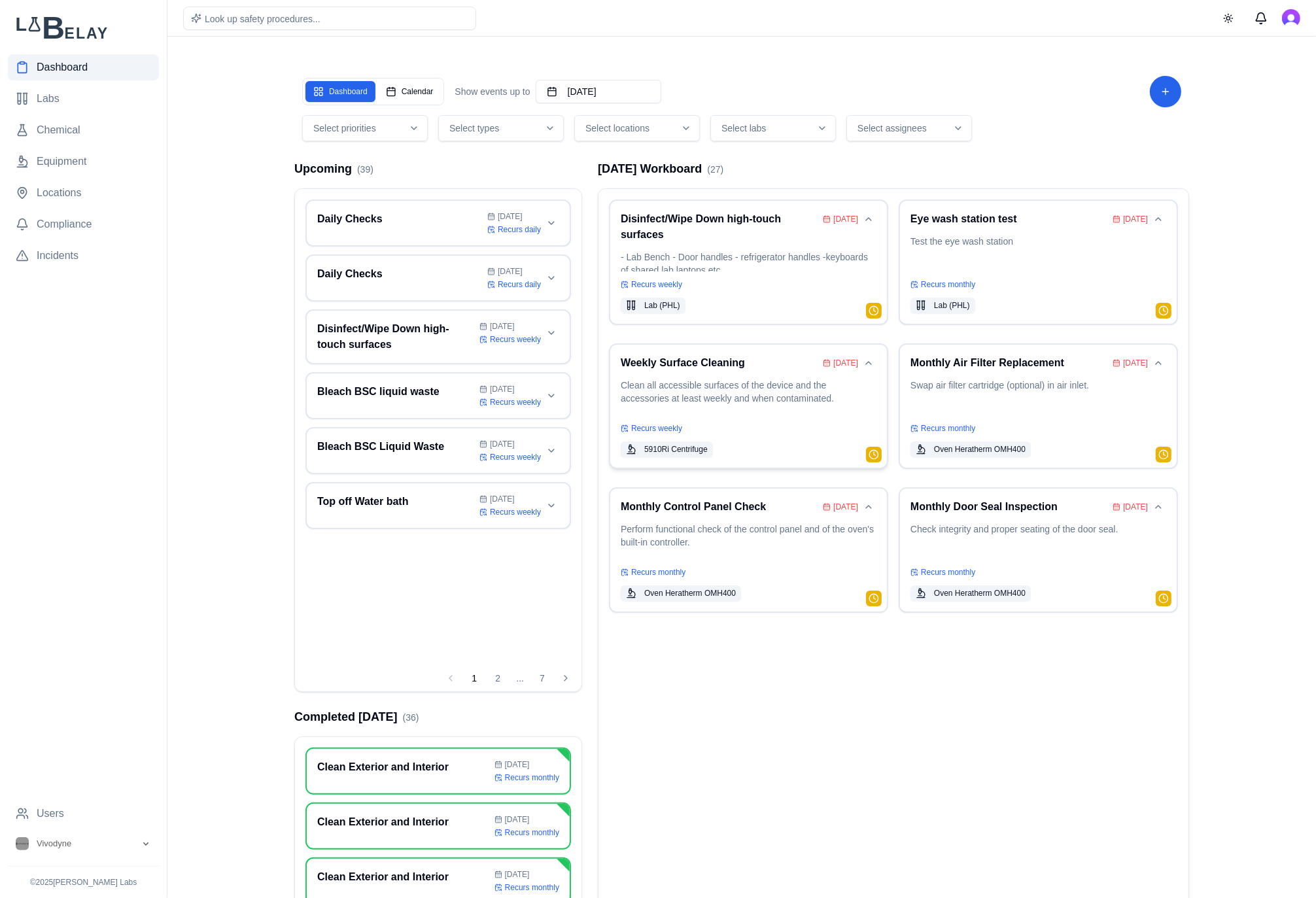
click at [712, 383] on p "Clean all accessible surfaces of the device and the accessories at least weekly…" at bounding box center [748, 397] width 256 height 37
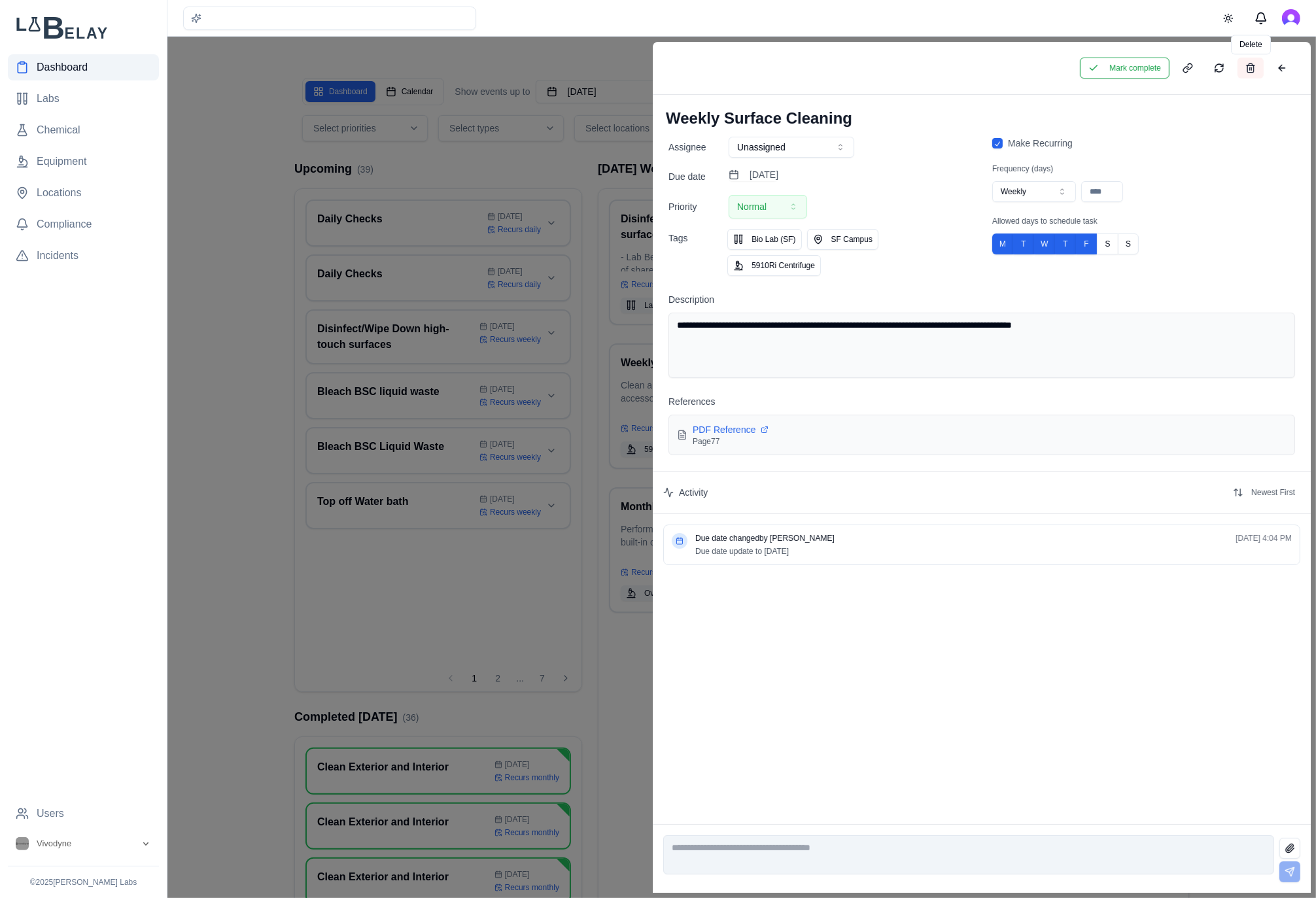
click at [1251, 66] on button at bounding box center [1251, 68] width 26 height 21
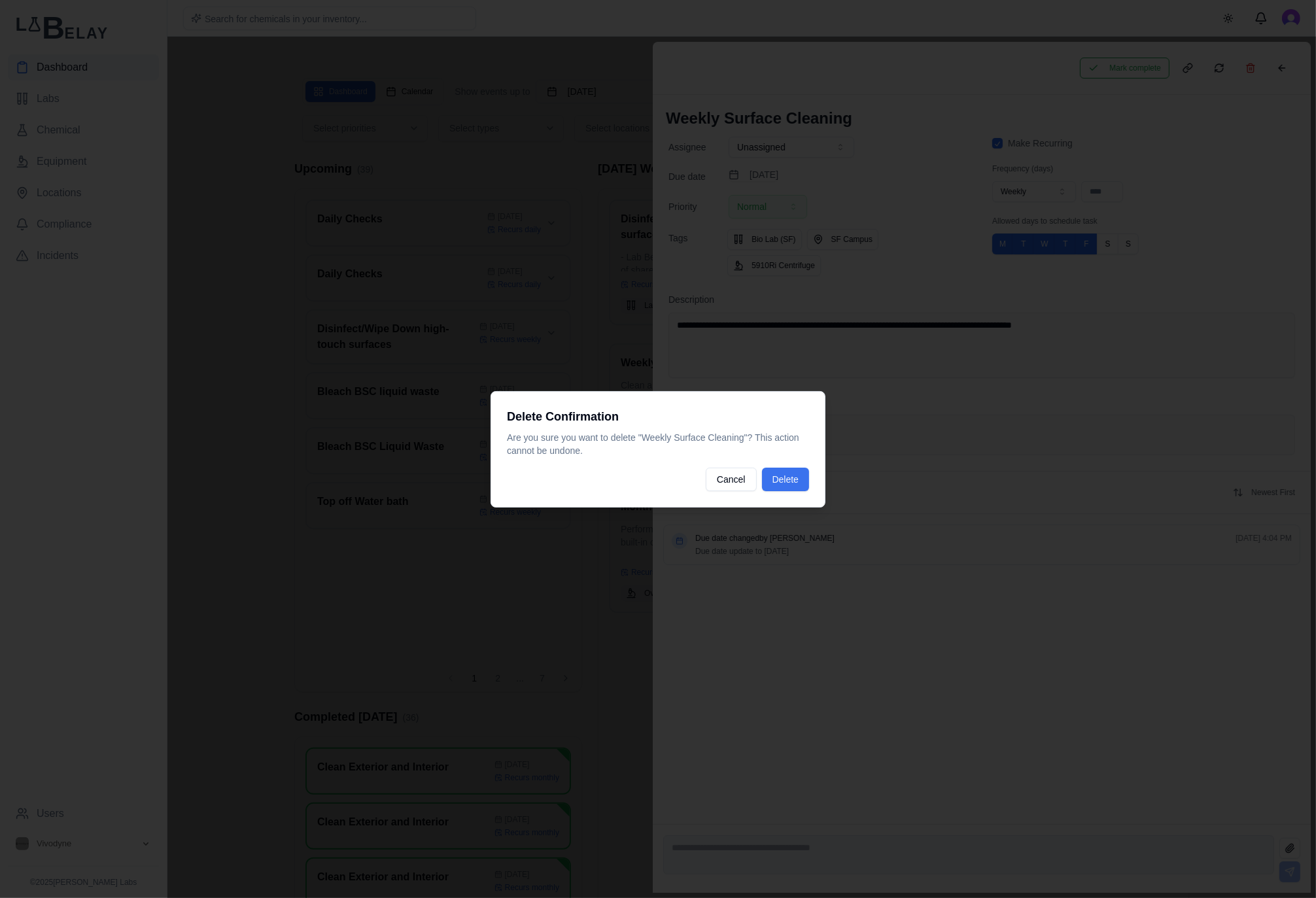
click at [789, 491] on button "Delete" at bounding box center [785, 479] width 47 height 24
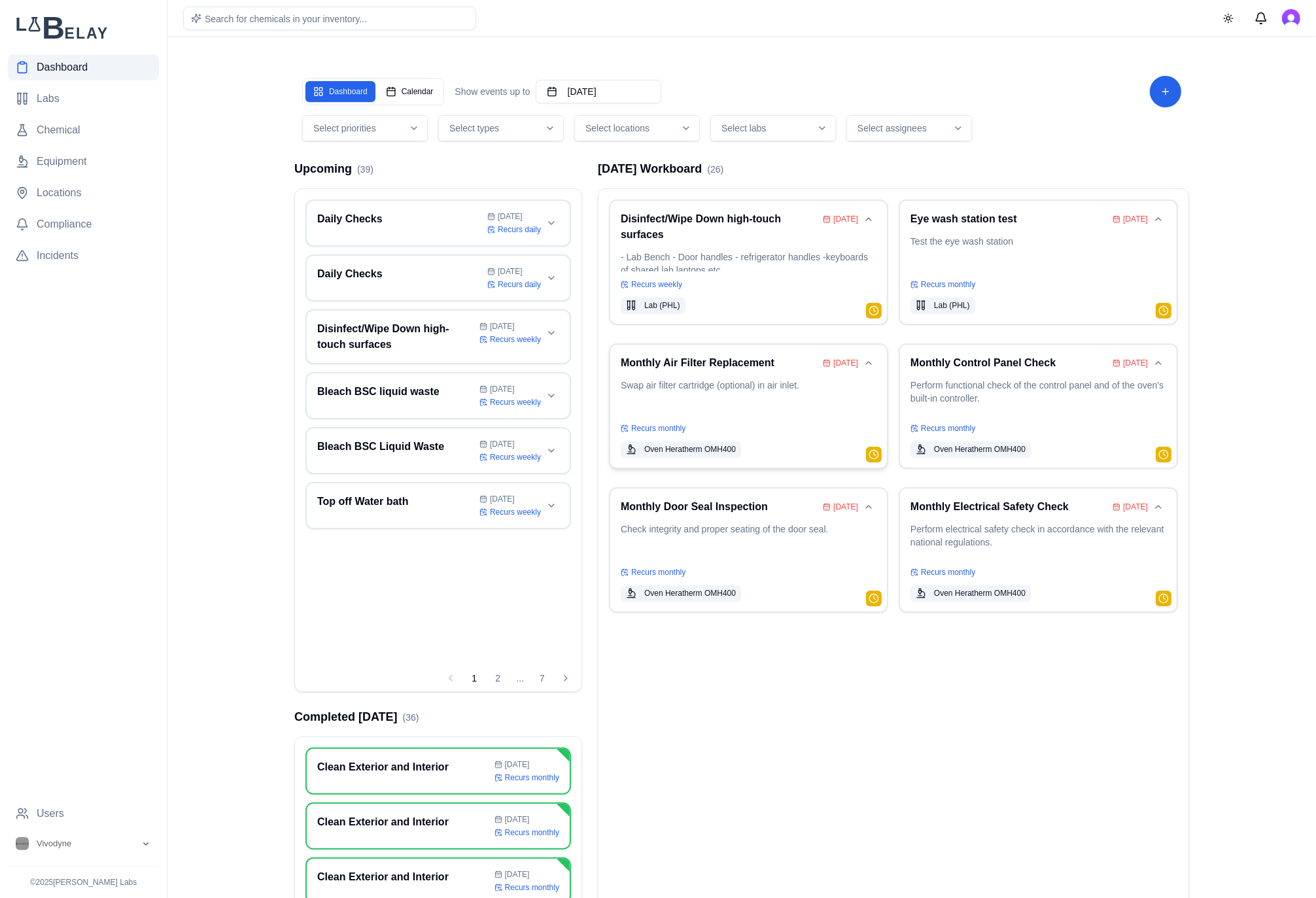
click at [749, 386] on p "Swap air filter cartridge (optional) in air inlet." at bounding box center [748, 397] width 256 height 37
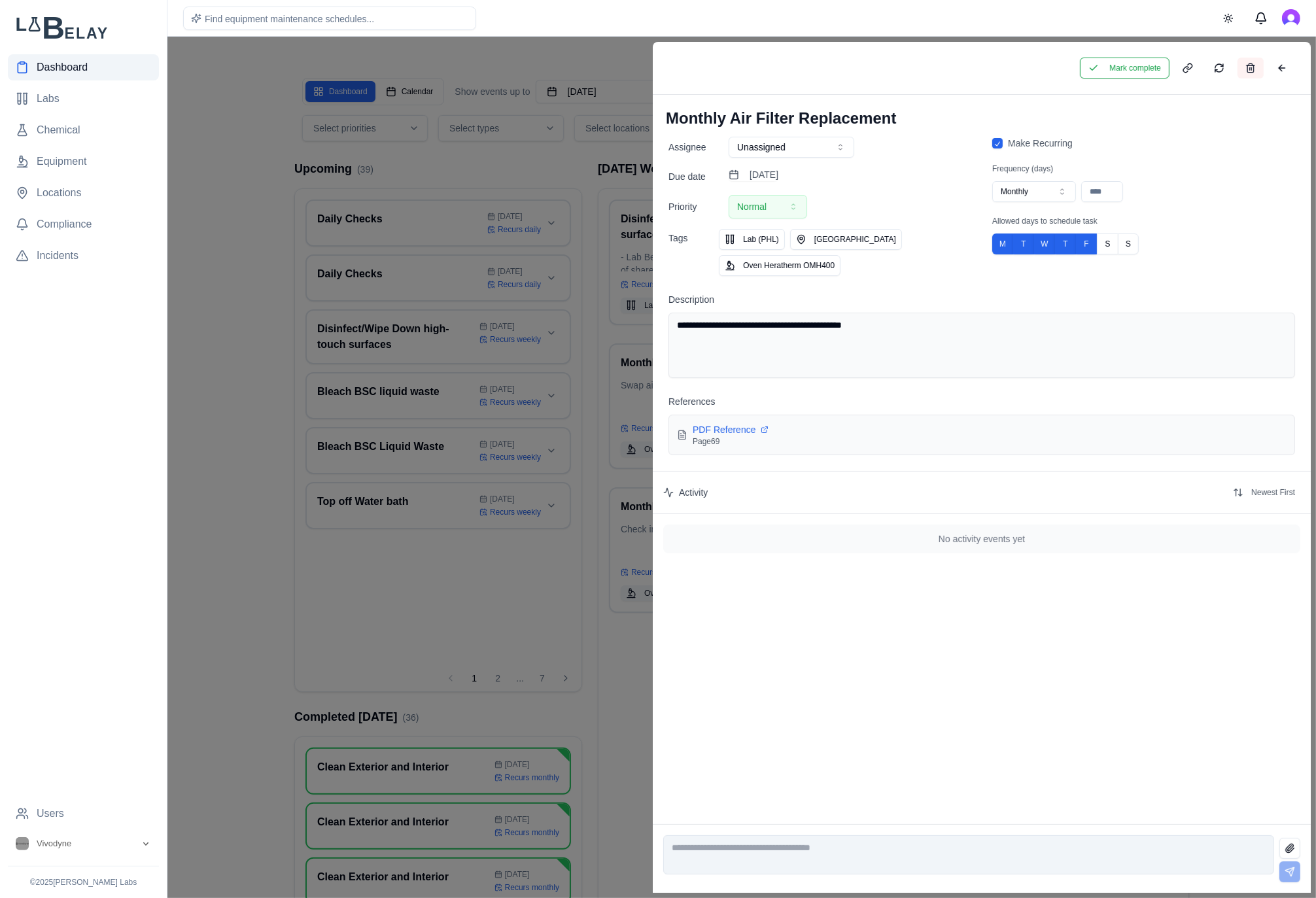
click at [1246, 69] on button at bounding box center [1251, 68] width 26 height 21
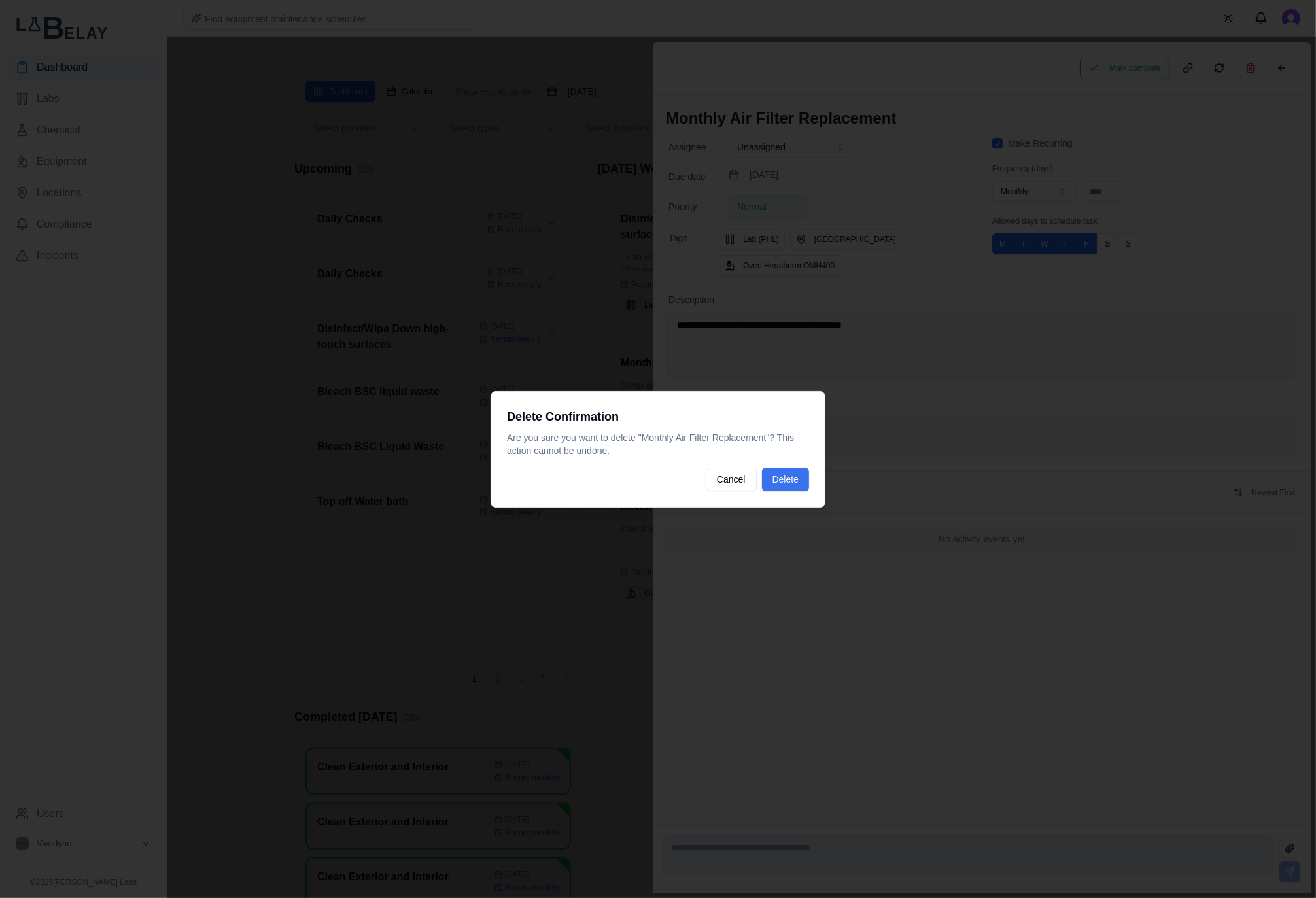
click at [785, 482] on button "Delete" at bounding box center [785, 479] width 47 height 24
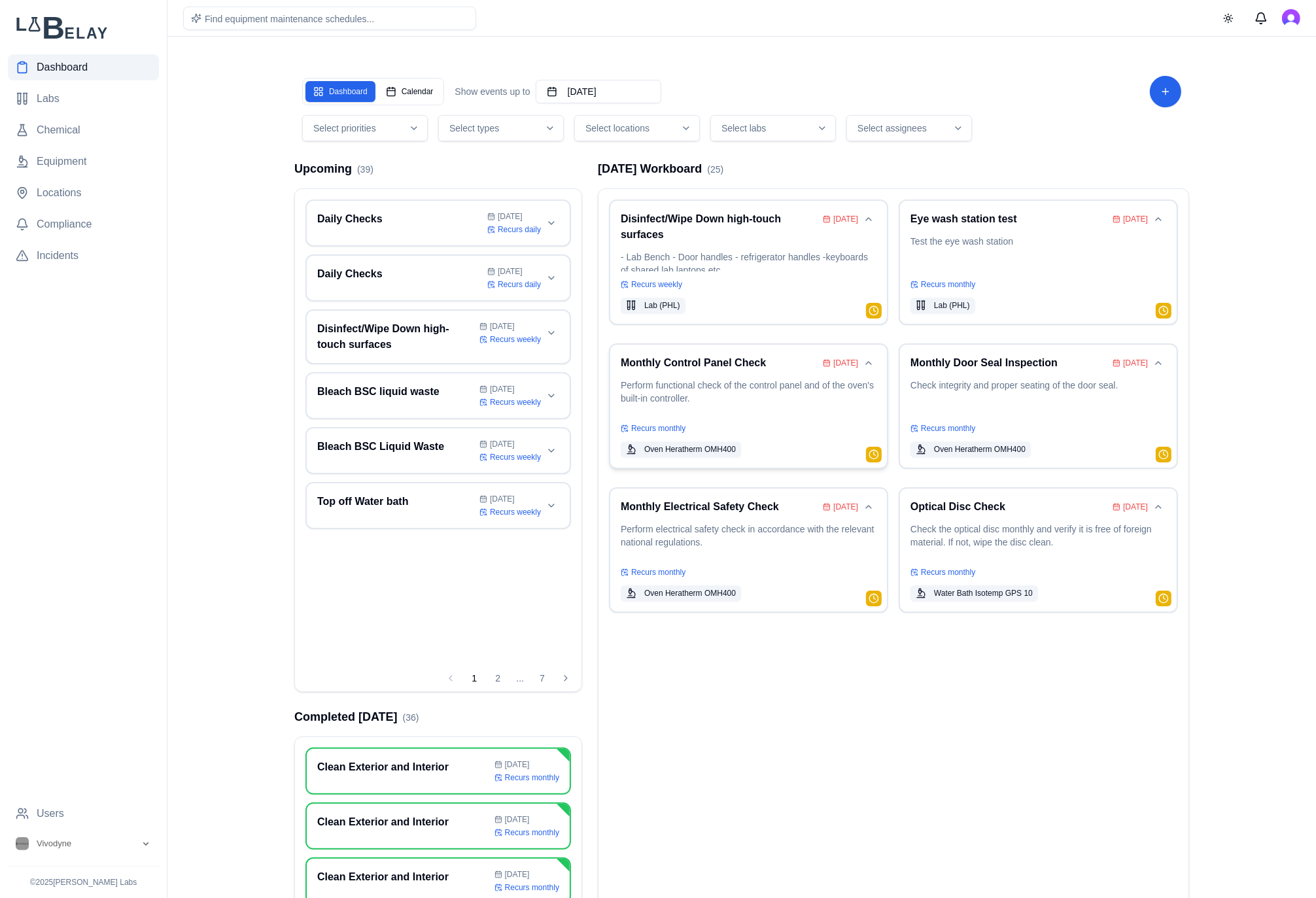
click at [706, 378] on p "Perform functional check of the control panel and of the oven's built-in contro…" at bounding box center [748, 397] width 256 height 37
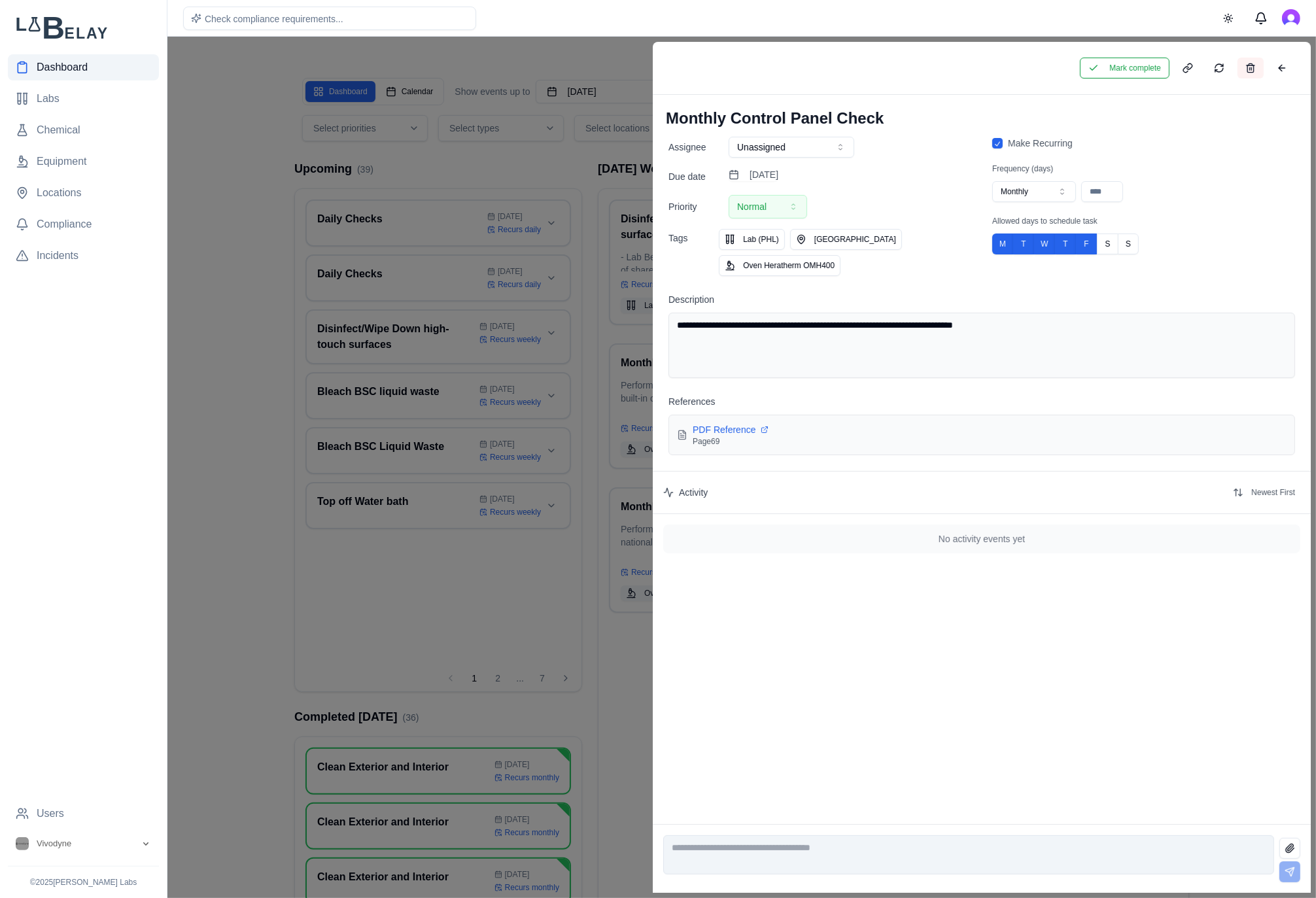
click at [1252, 69] on button at bounding box center [1251, 68] width 26 height 21
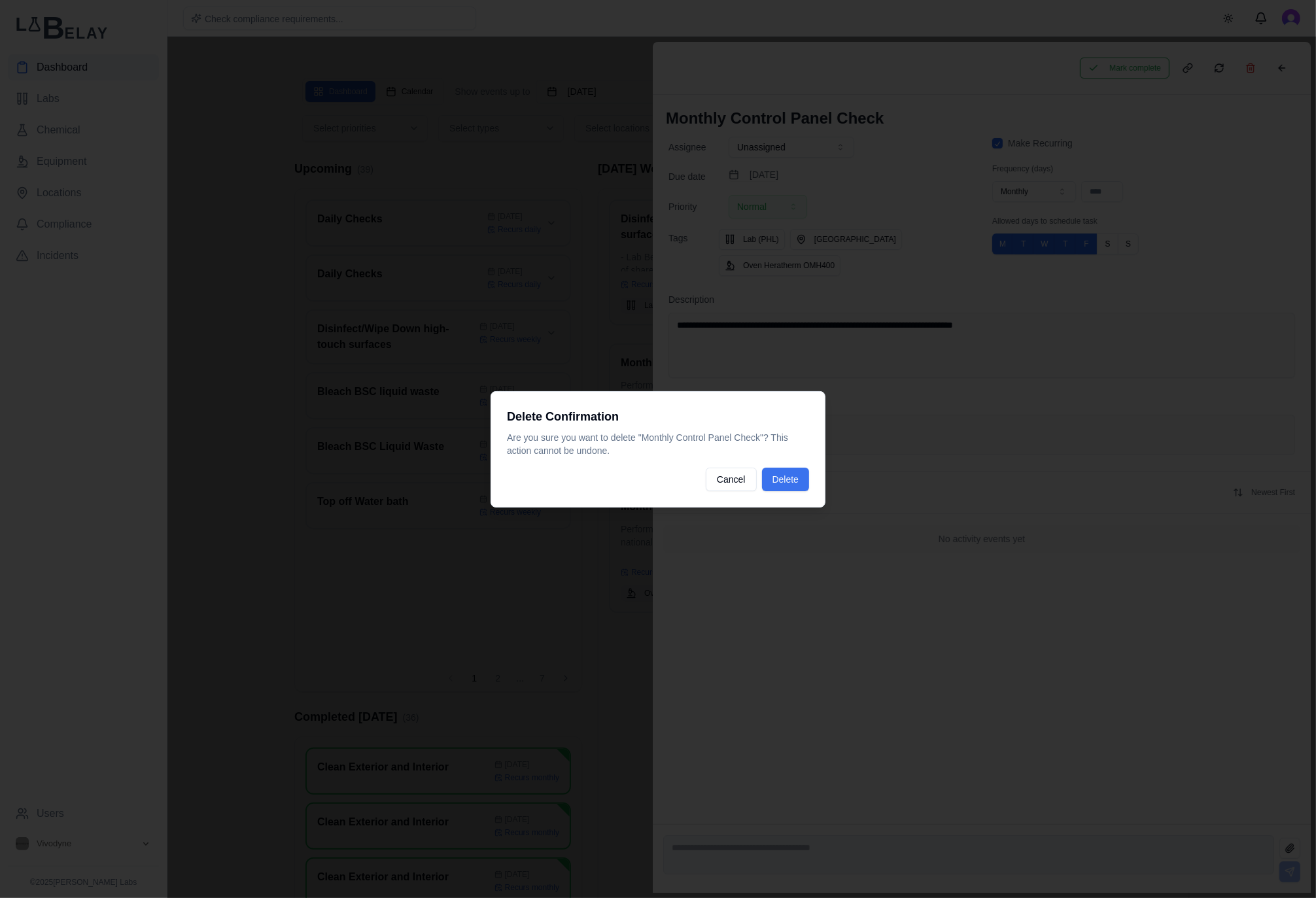
click at [787, 474] on button "Delete" at bounding box center [785, 479] width 47 height 24
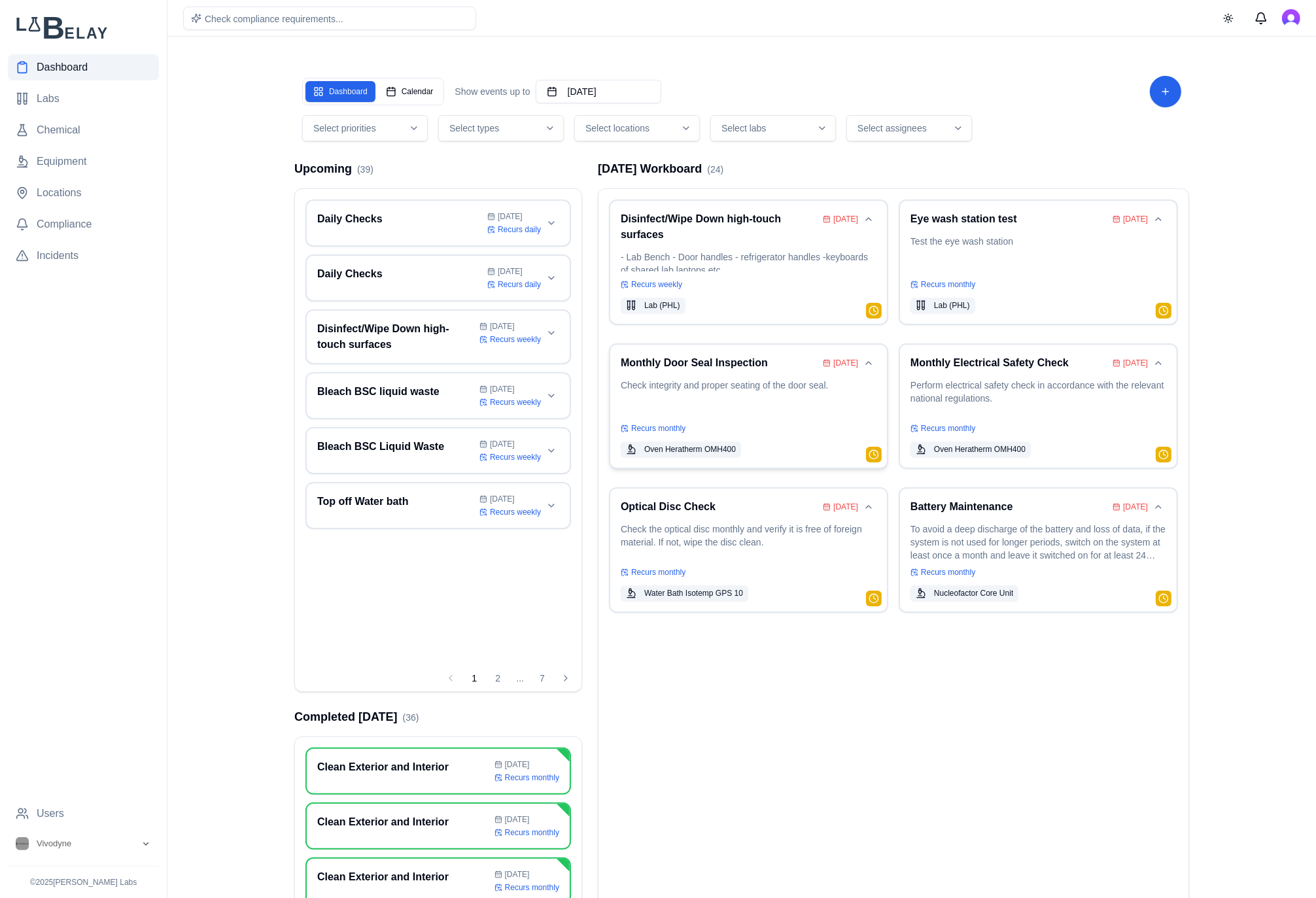
click at [691, 378] on p "Check integrity and proper seating of the door seal." at bounding box center [748, 397] width 256 height 37
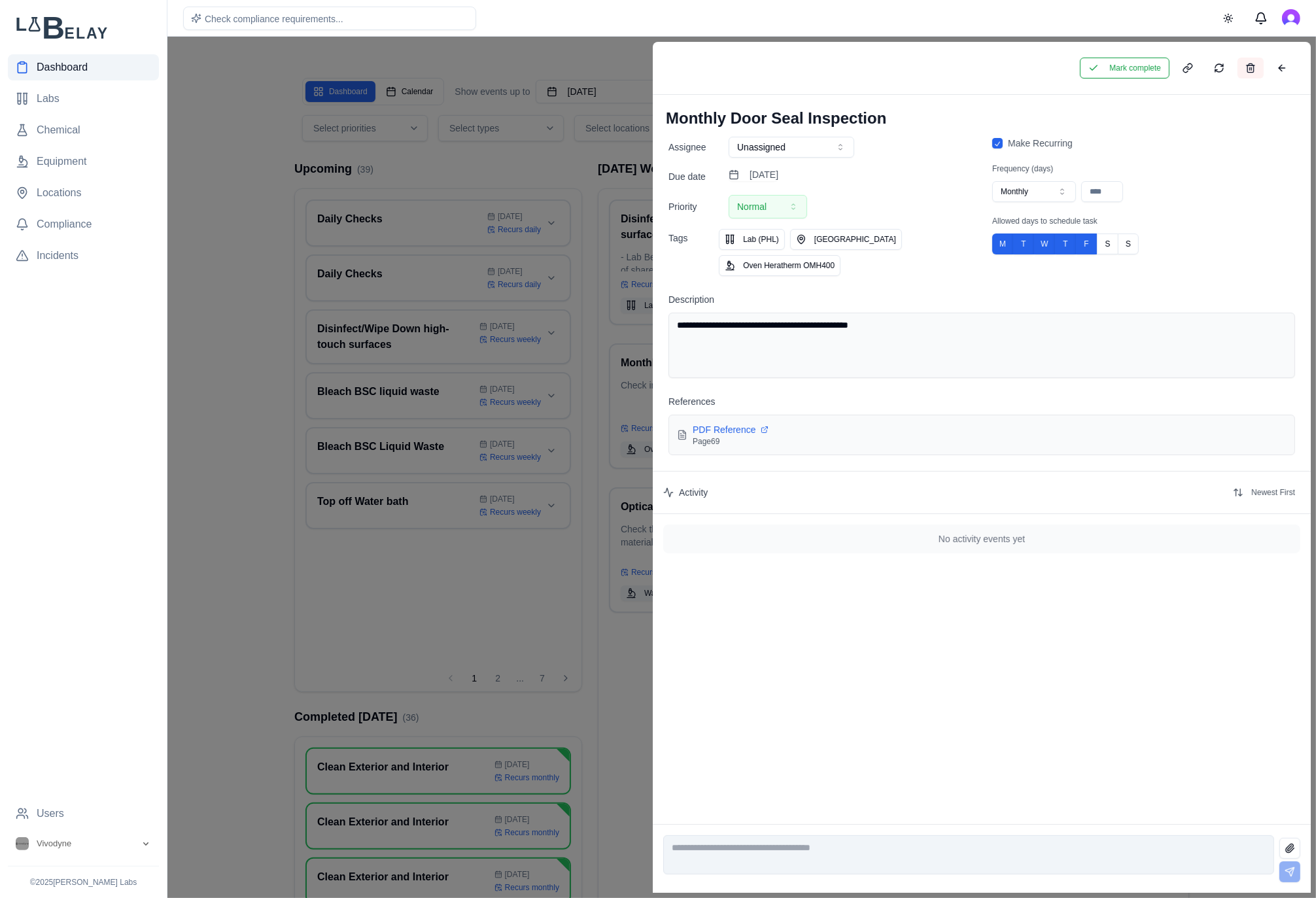
click at [1241, 63] on button at bounding box center [1251, 68] width 26 height 21
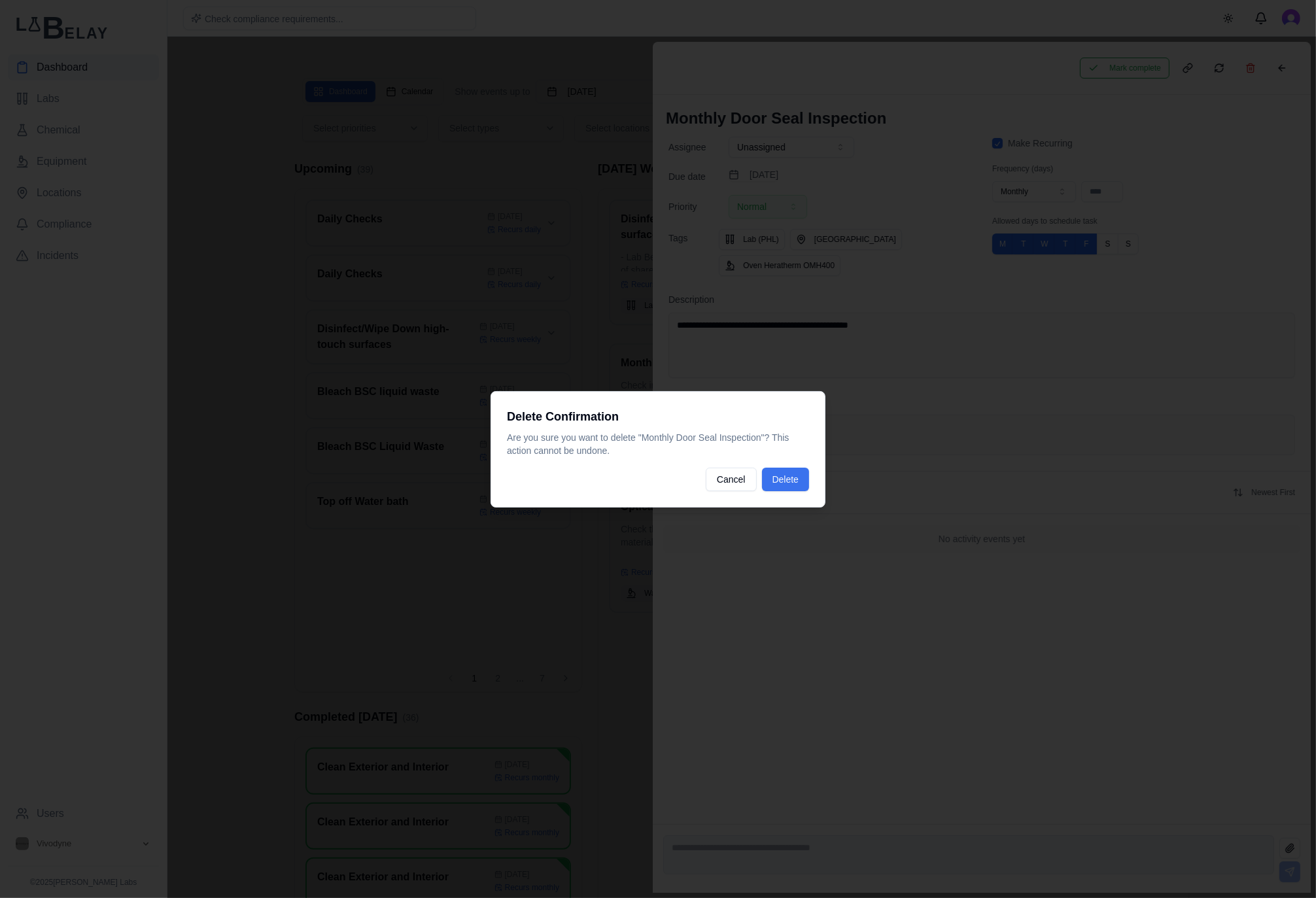
click at [783, 478] on button "Delete" at bounding box center [785, 479] width 47 height 24
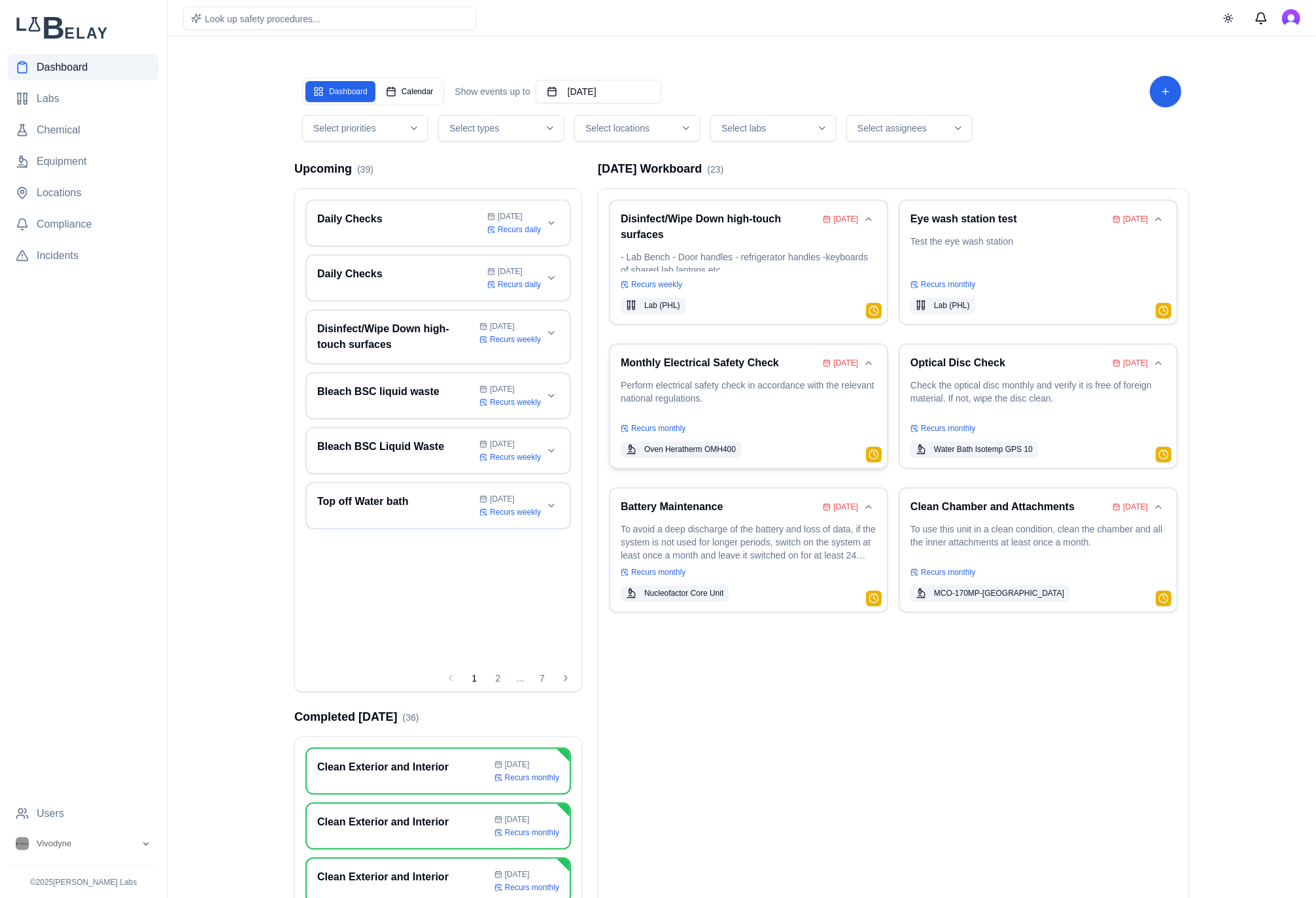
click at [744, 367] on h3 "Monthly Electrical Safety Check" at bounding box center [719, 363] width 197 height 16
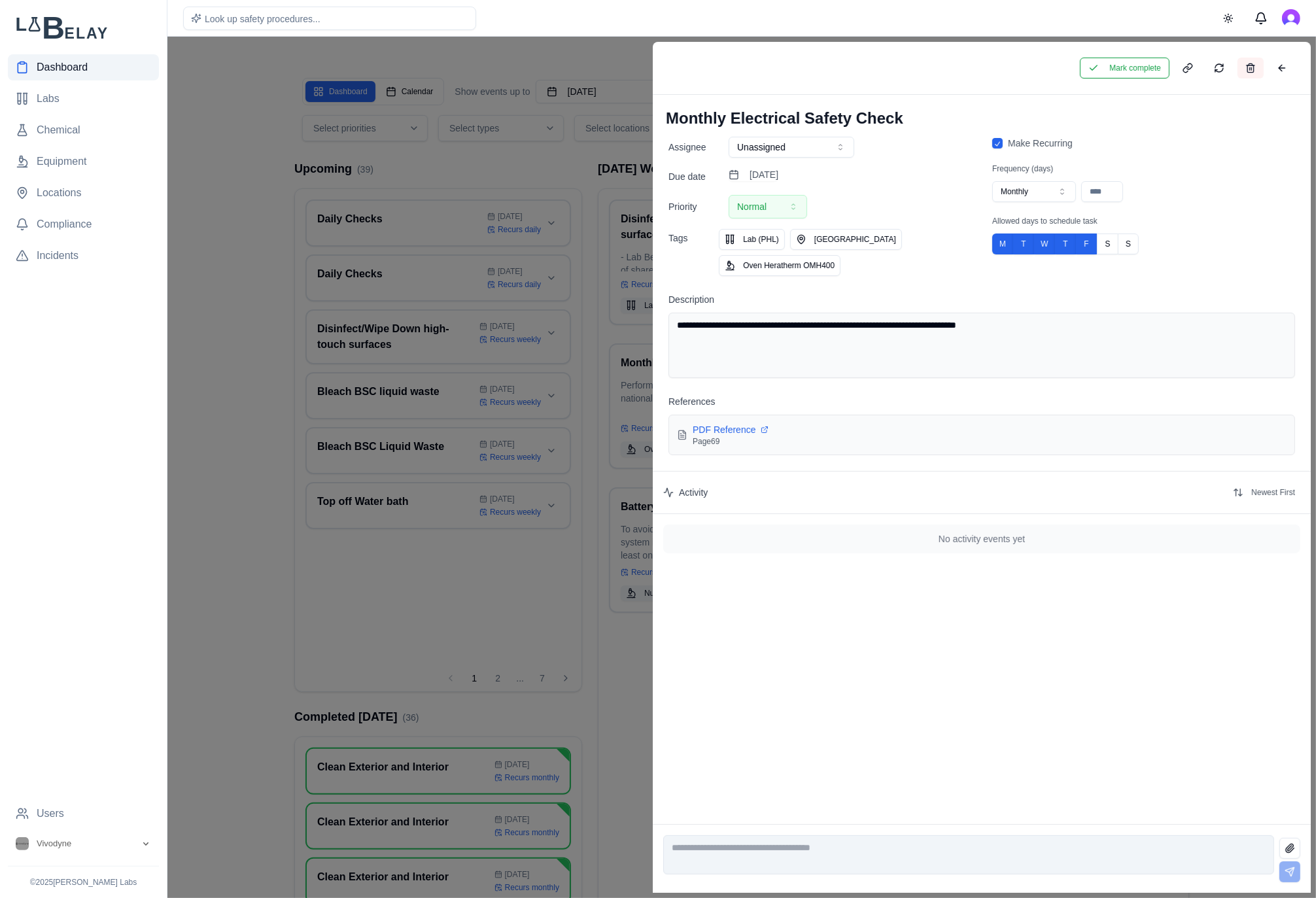
click at [1252, 75] on button at bounding box center [1251, 68] width 26 height 21
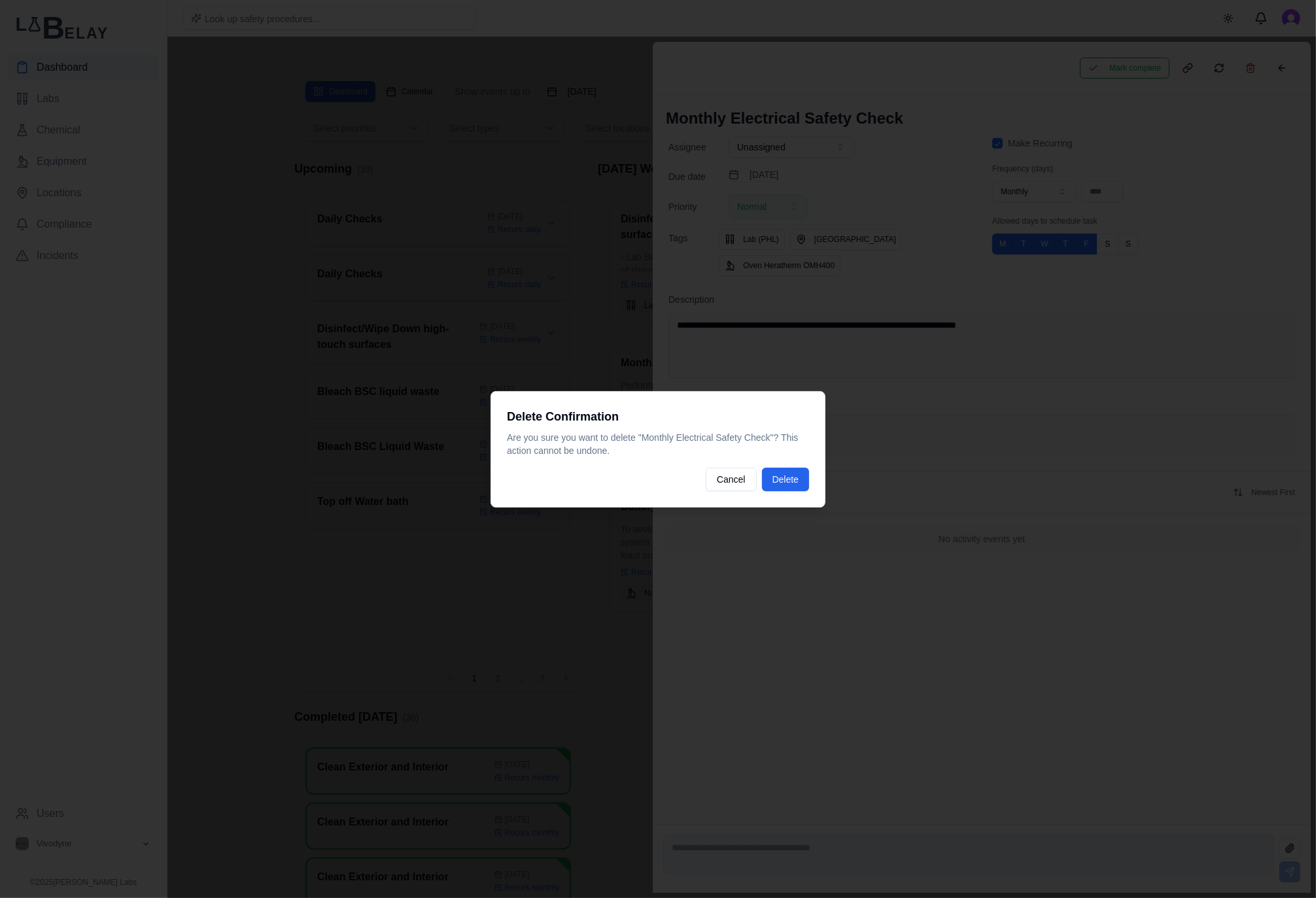
click at [800, 492] on div "Delete Confirmation Are you sure you want to delete " Monthly Electrical Safety…" at bounding box center [658, 449] width 335 height 117
click at [801, 481] on button "Delete" at bounding box center [785, 479] width 47 height 24
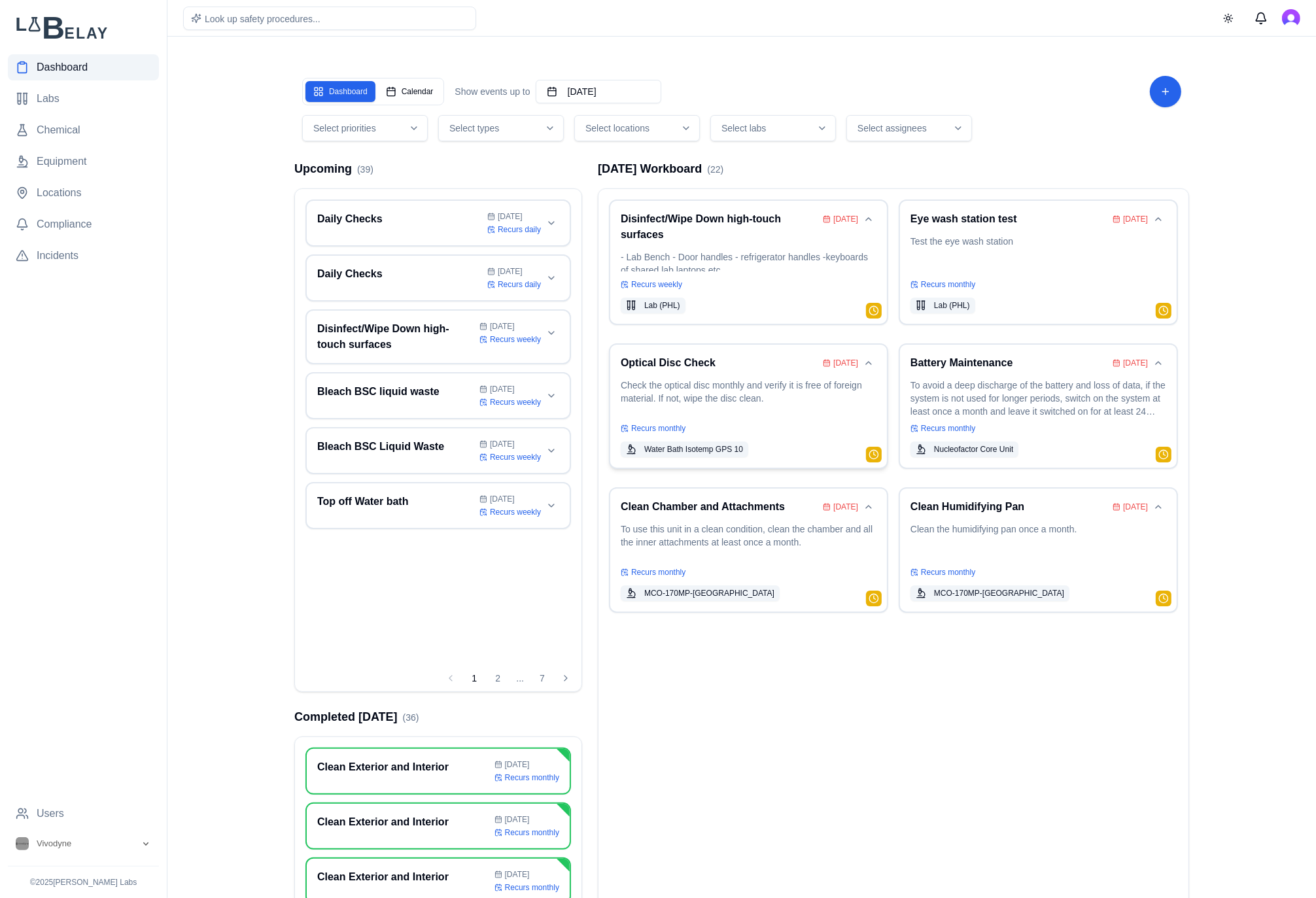
click at [662, 379] on p "Check the optical disc monthly and verify it is free of foreign material. If no…" at bounding box center [748, 397] width 256 height 37
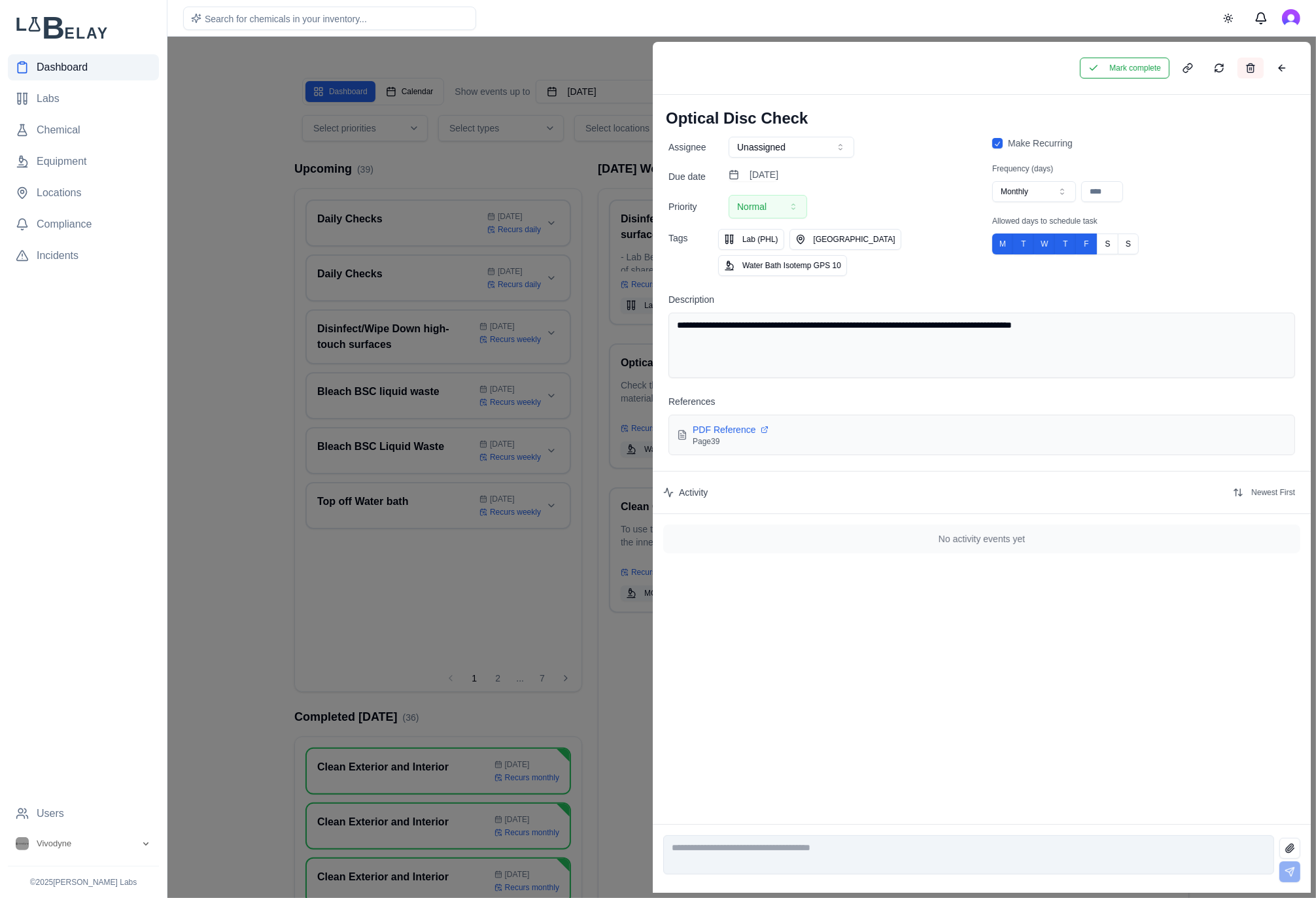
click at [1252, 63] on button at bounding box center [1251, 68] width 26 height 21
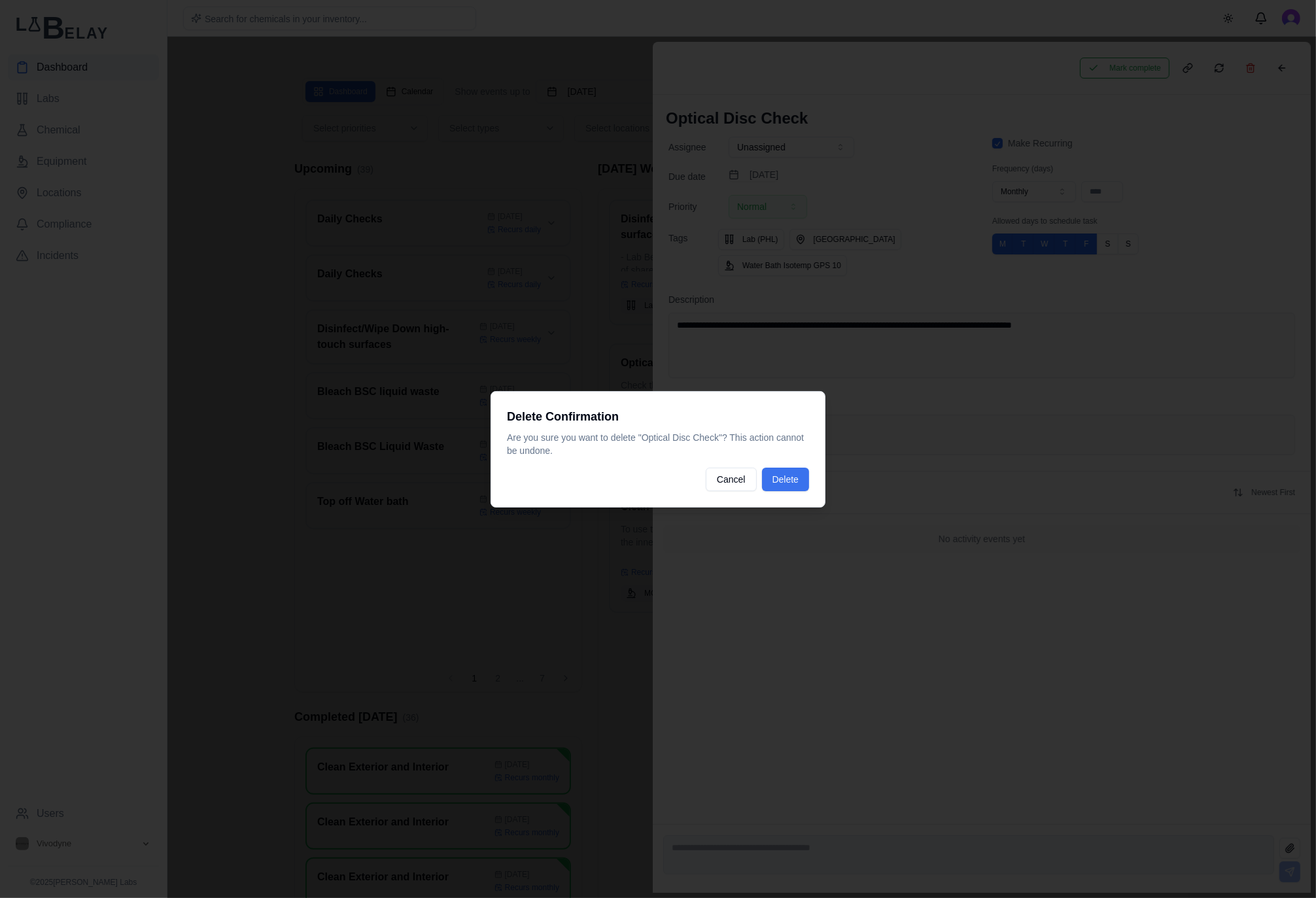
click at [806, 473] on button "Delete" at bounding box center [785, 479] width 47 height 24
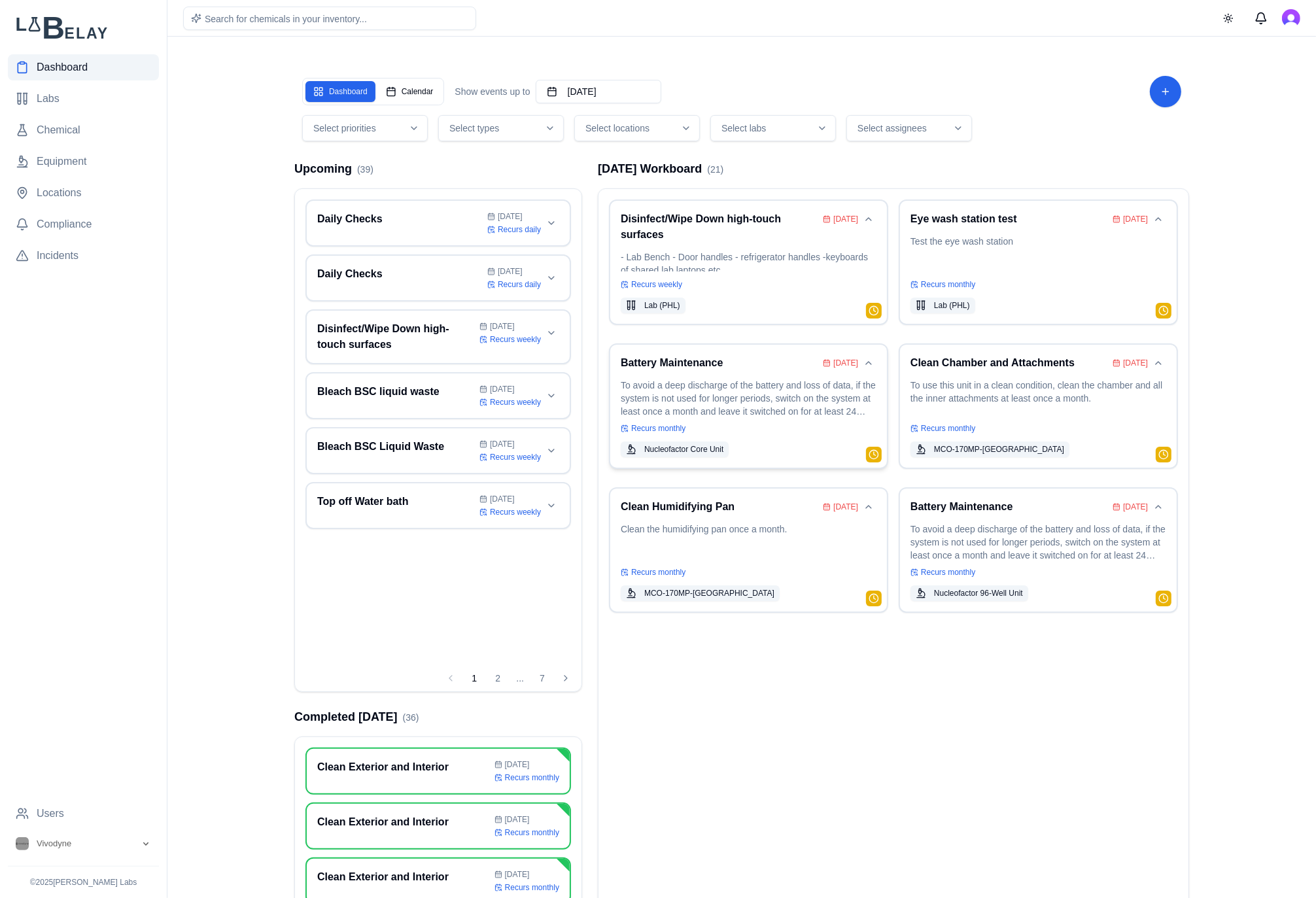
click at [759, 387] on p "To avoid a deep discharge of the battery and loss of data, if the system is not…" at bounding box center [748, 397] width 256 height 37
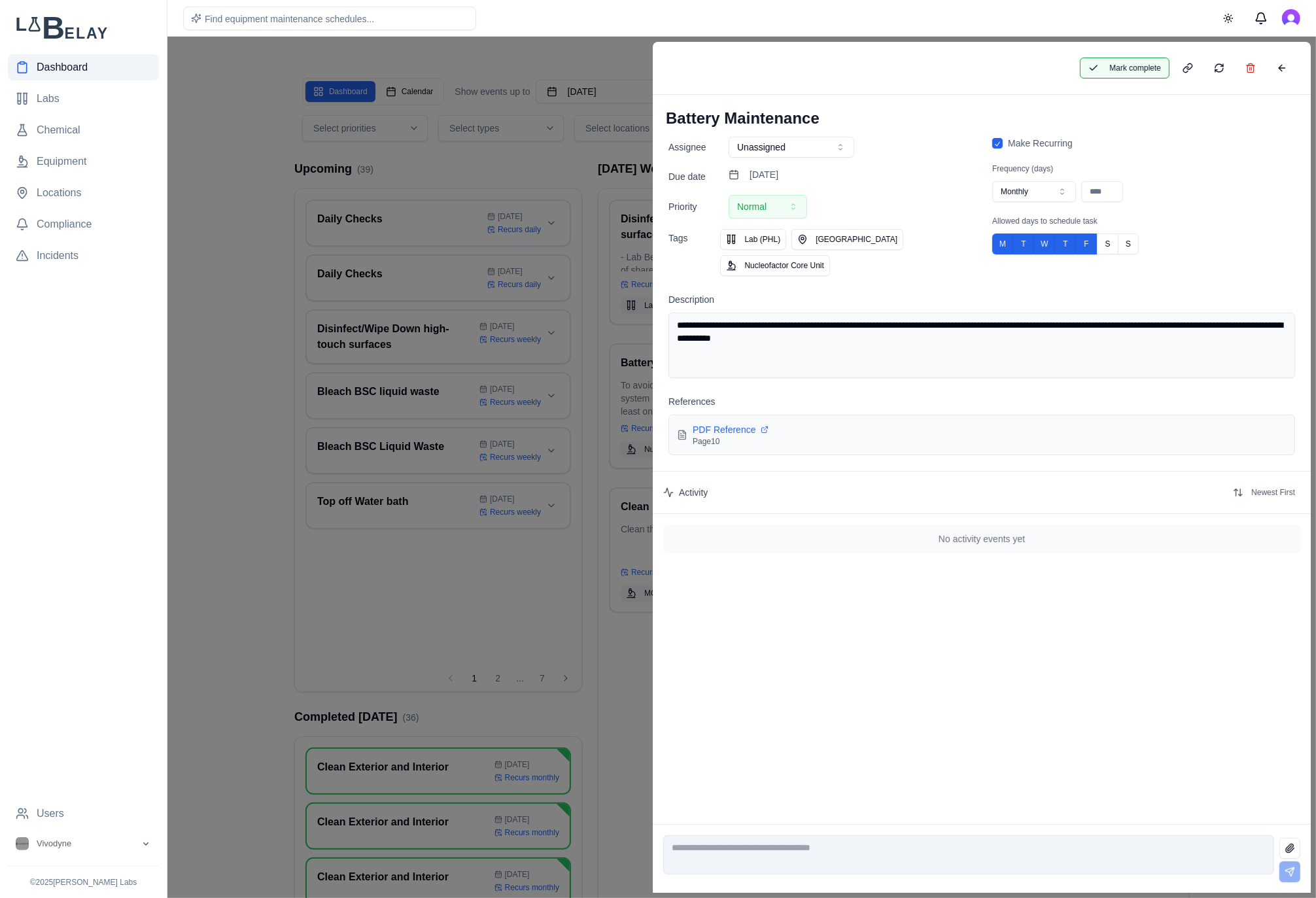
click at [1137, 70] on button "Mark complete" at bounding box center [1125, 68] width 90 height 21
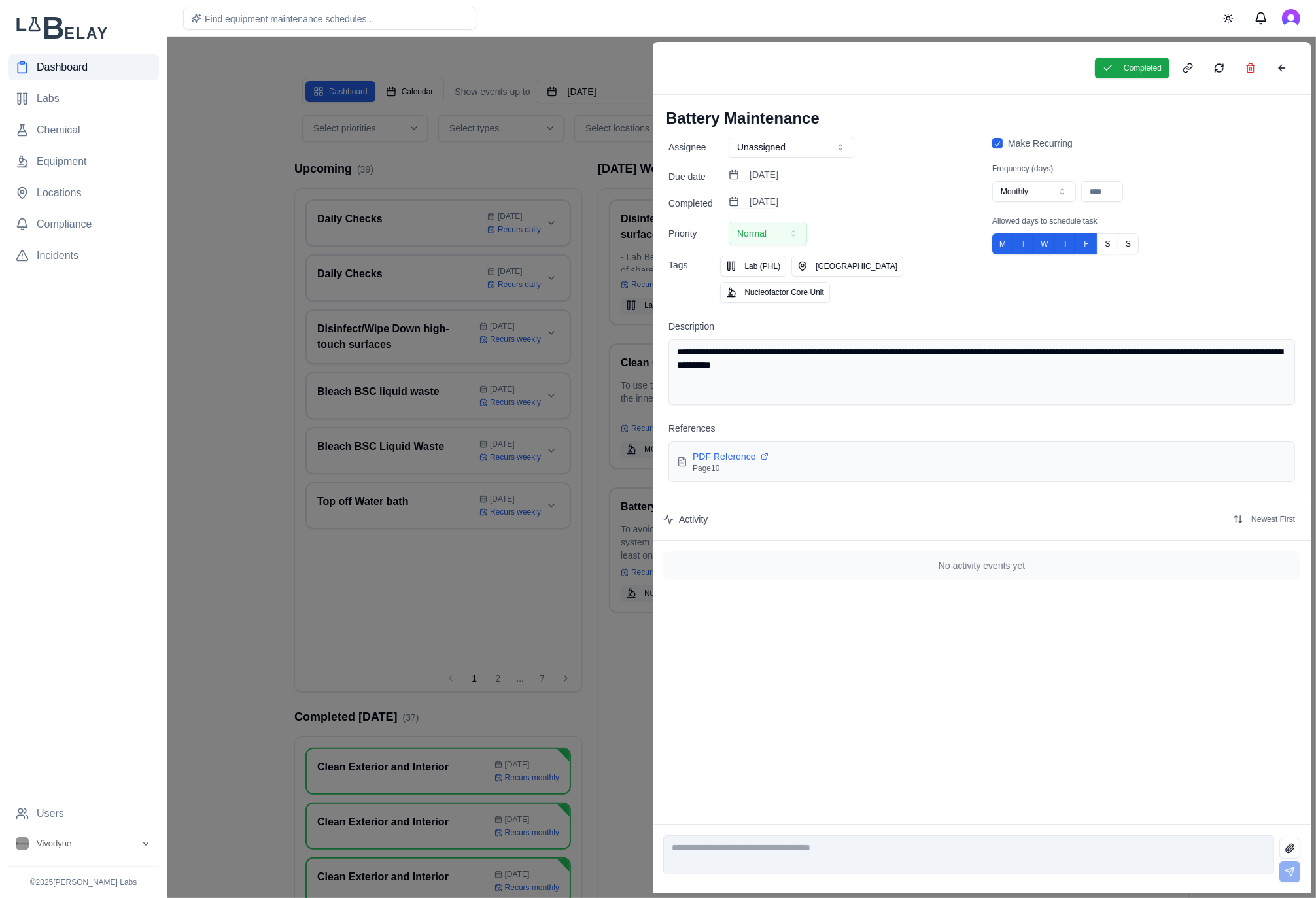
click at [556, 160] on div at bounding box center [658, 467] width 1316 height 861
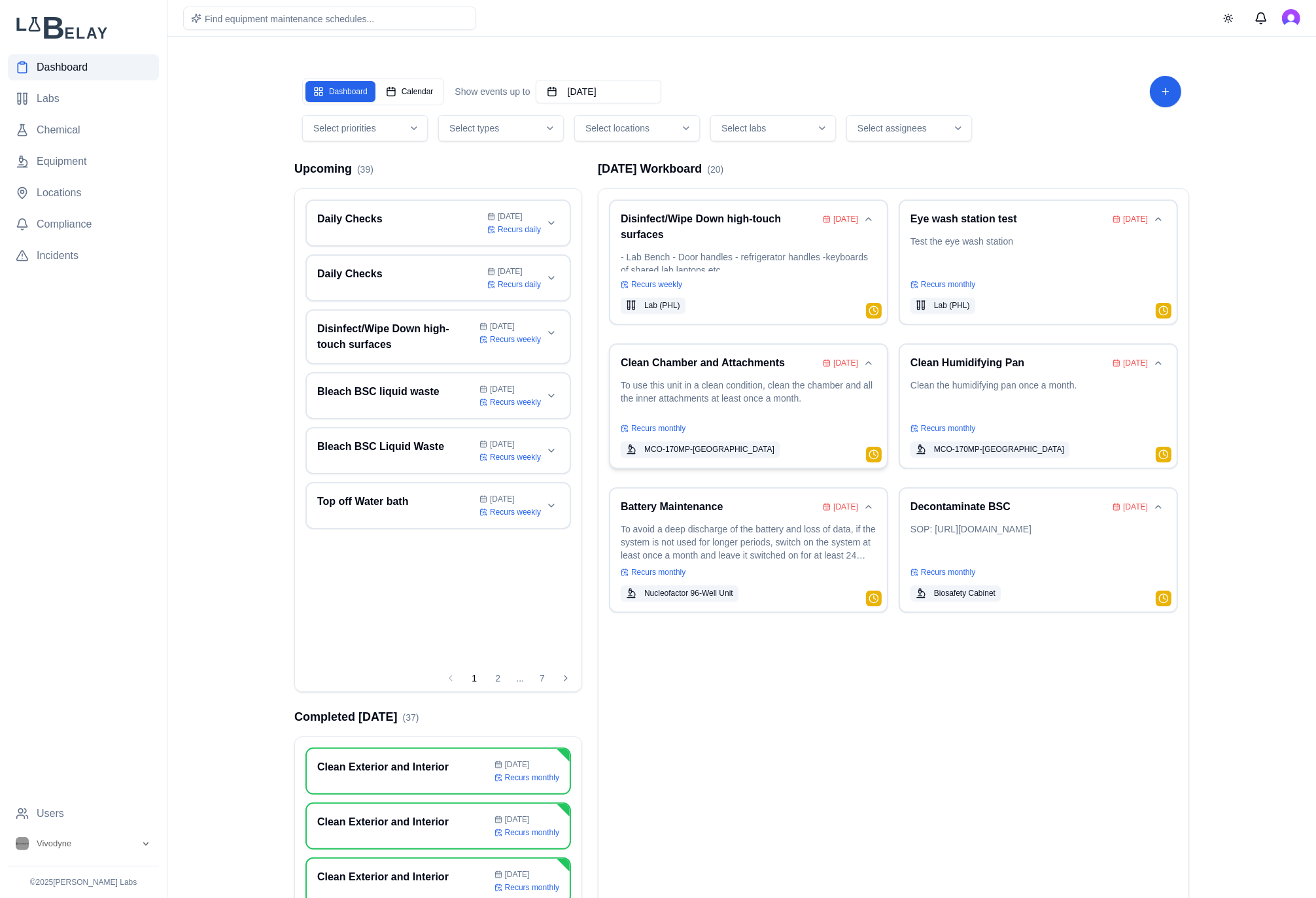
click at [755, 357] on h3 "Clean Chamber and Attachments" at bounding box center [719, 363] width 197 height 16
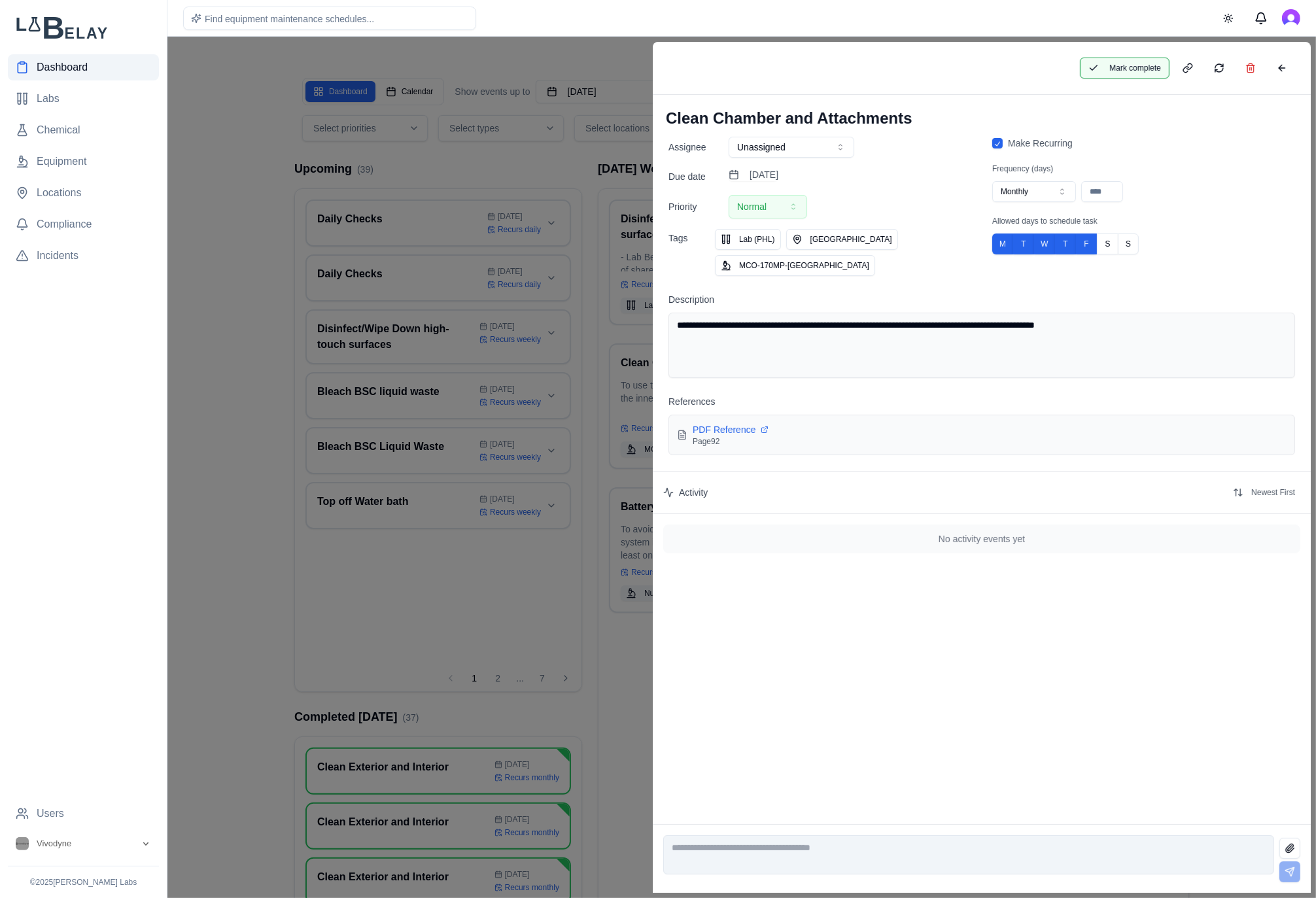
click at [1130, 62] on button "Mark complete" at bounding box center [1125, 68] width 90 height 21
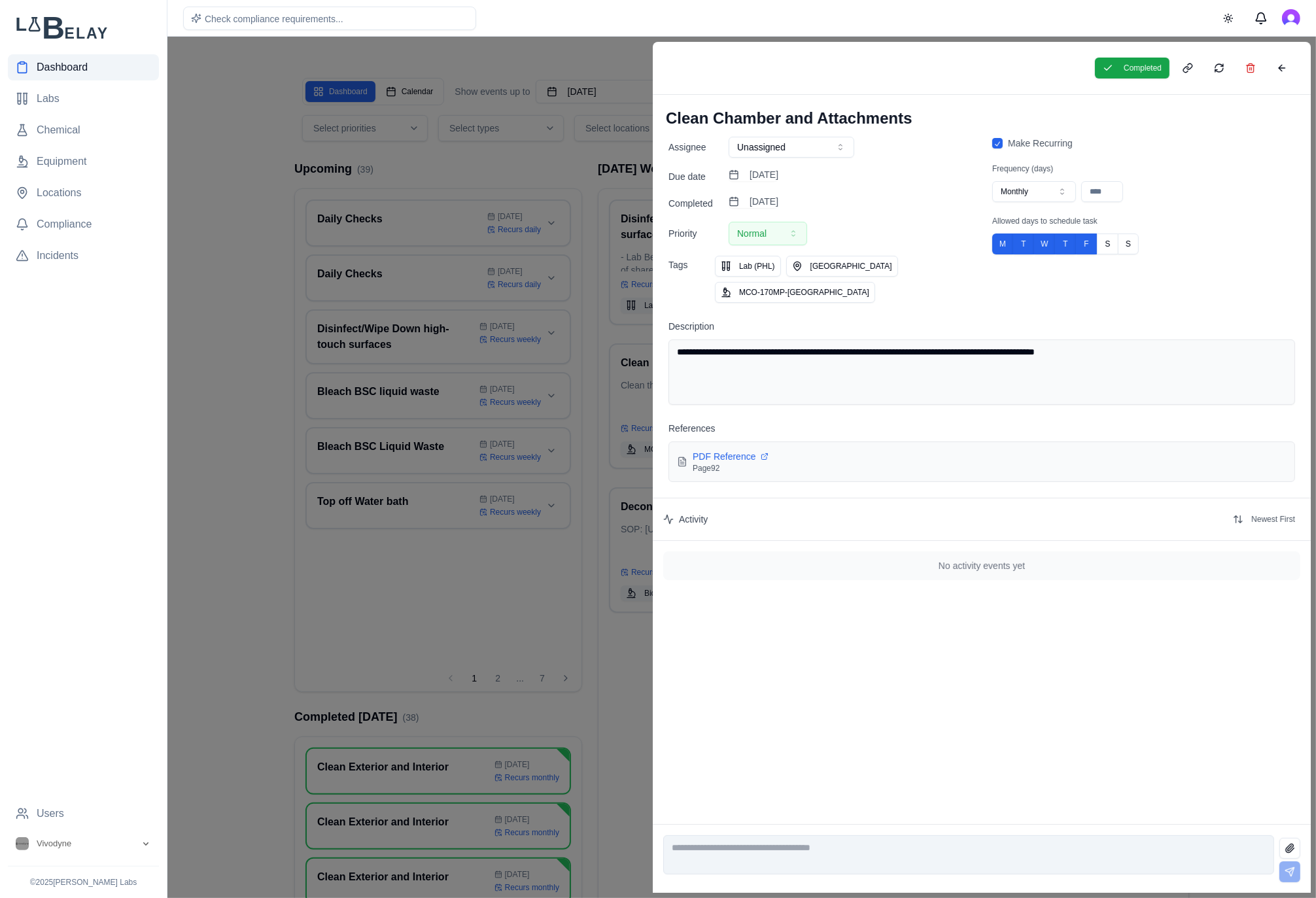
click at [550, 124] on div at bounding box center [658, 467] width 1316 height 861
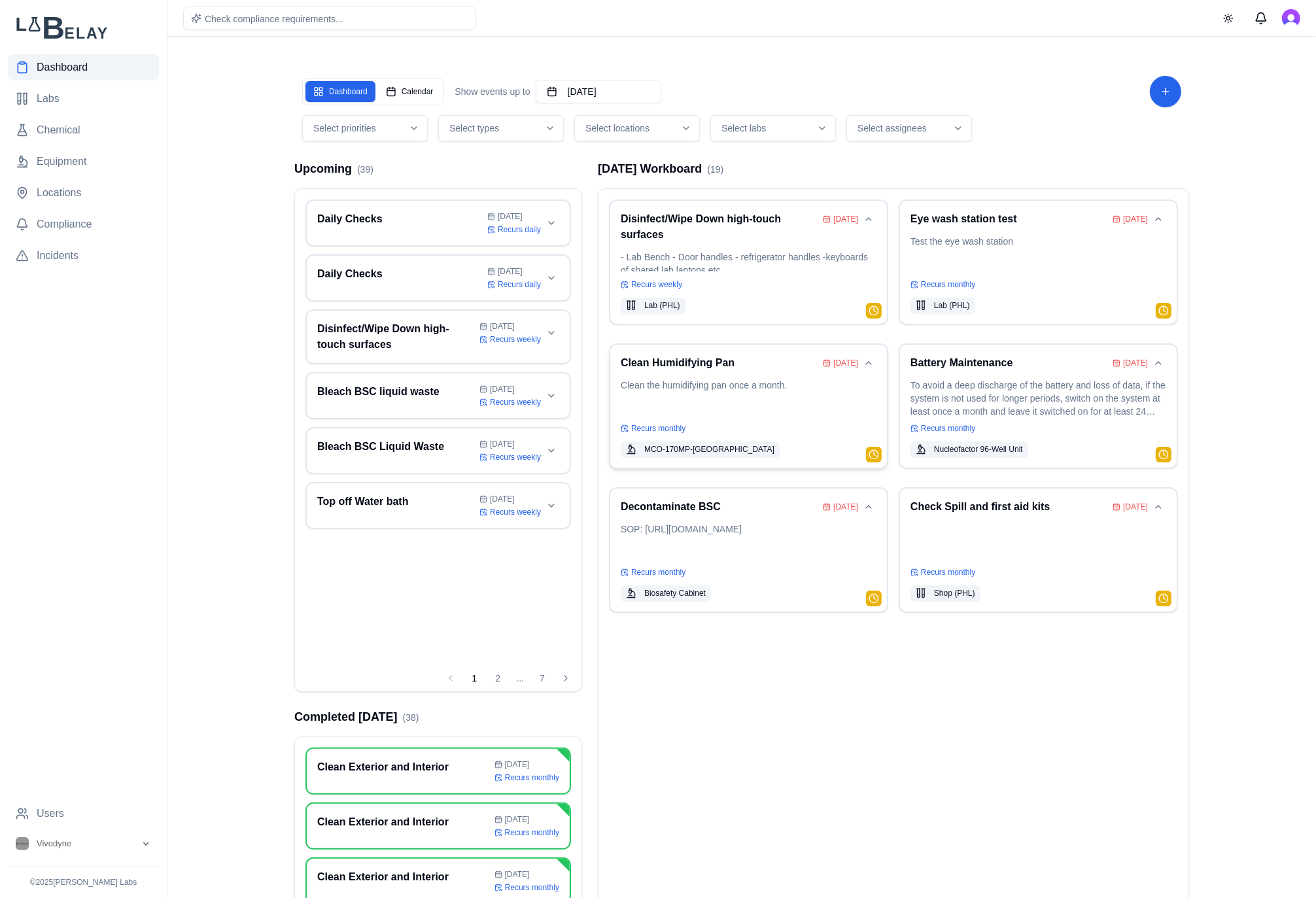
click at [767, 383] on p "Clean the humidifying pan once a month." at bounding box center [748, 397] width 256 height 37
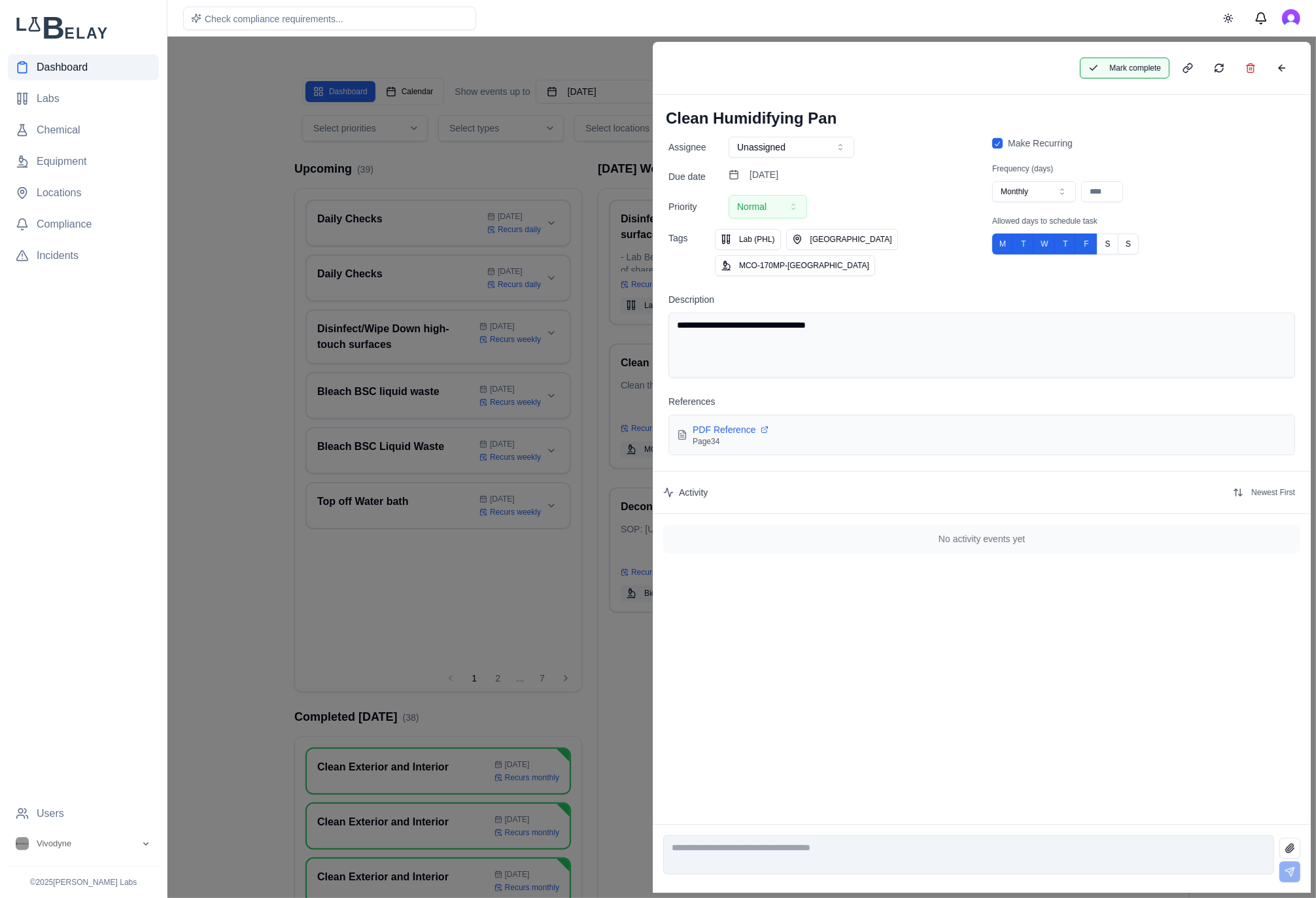
click at [1127, 62] on button "Mark complete" at bounding box center [1125, 68] width 90 height 21
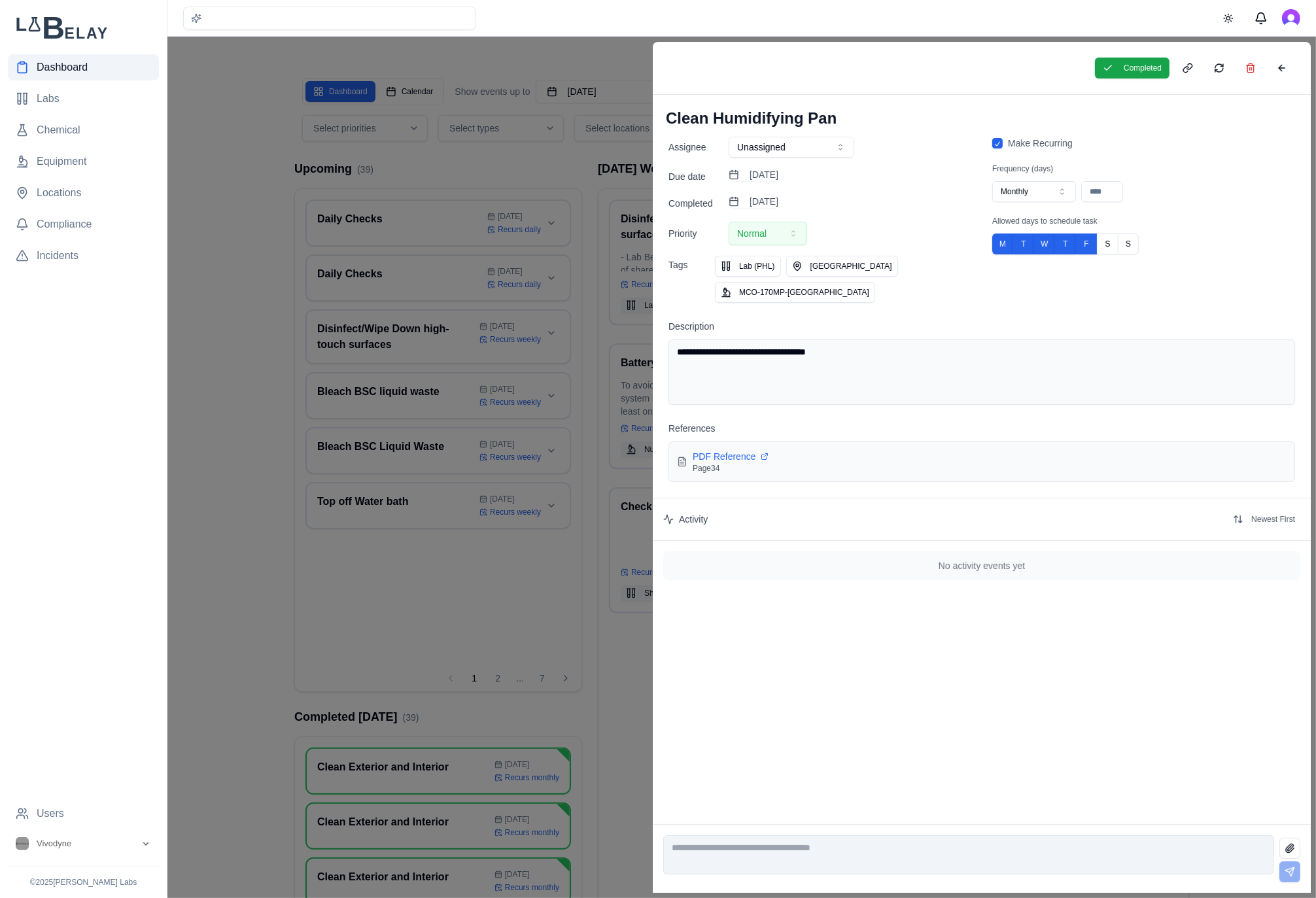
click at [561, 173] on div at bounding box center [658, 467] width 1316 height 861
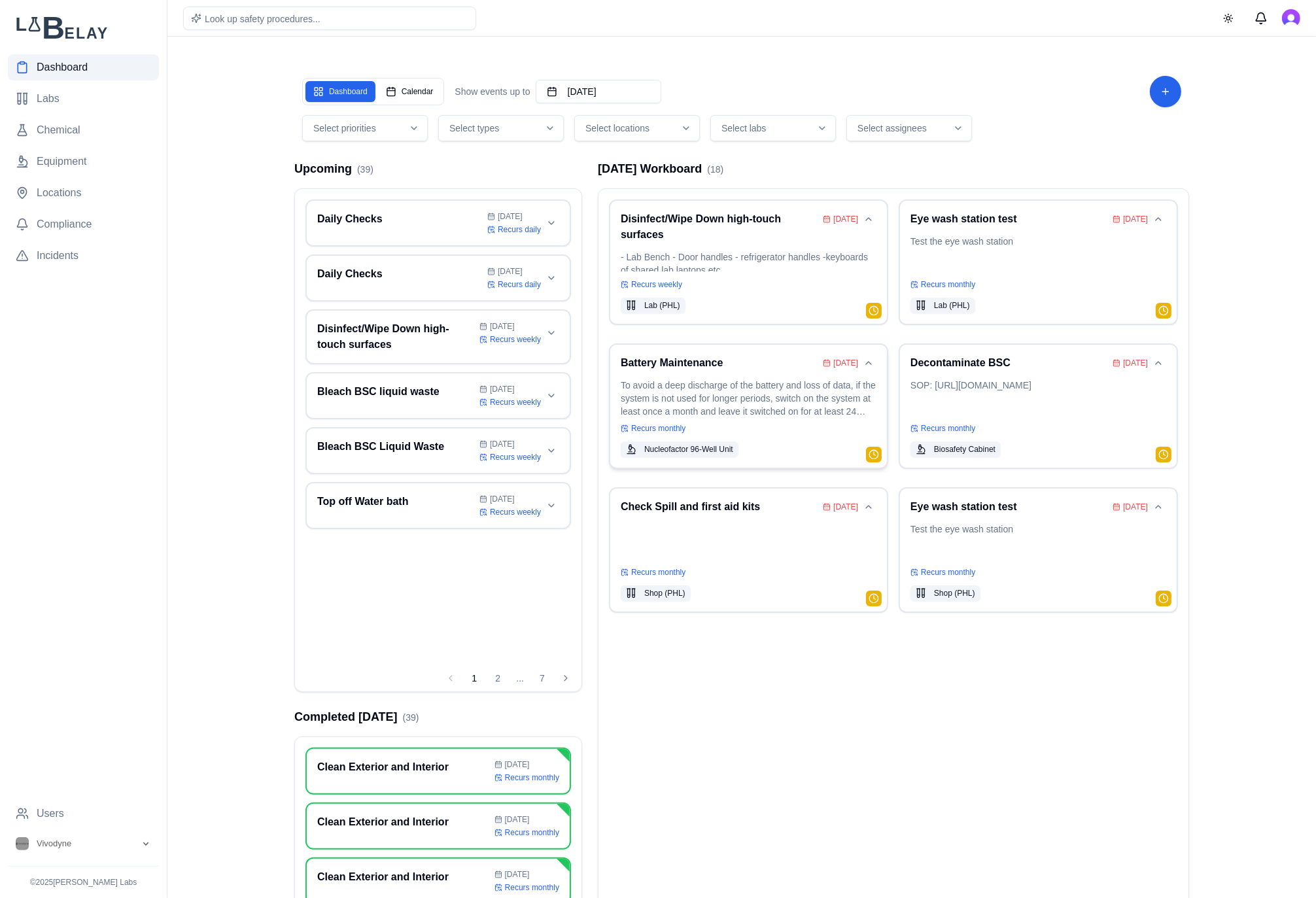
click at [779, 415] on p "To avoid a deep discharge of the battery and loss of data, if the system is not…" at bounding box center [748, 397] width 256 height 37
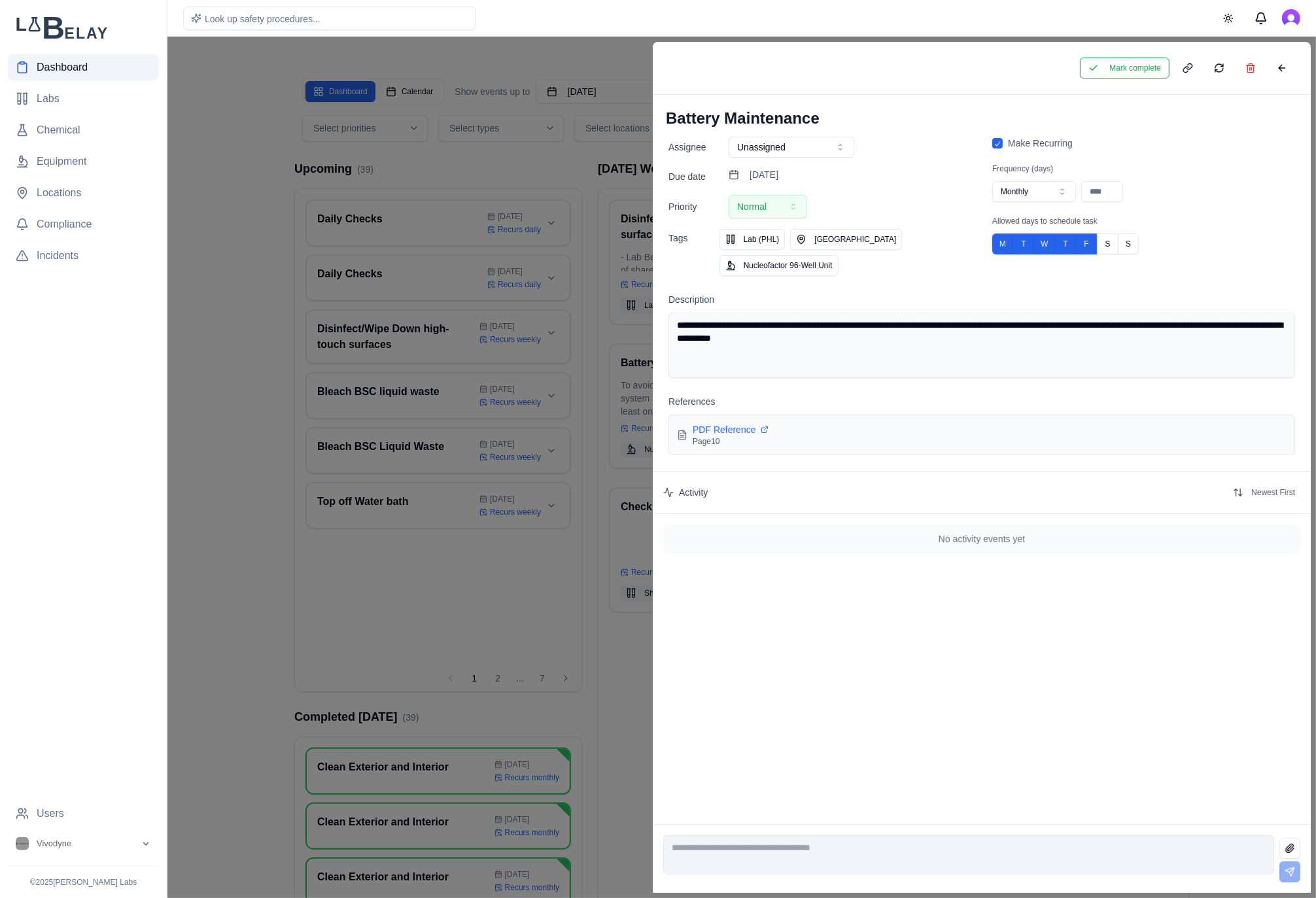
drag, startPoint x: 1139, startPoint y: 74, endPoint x: 1098, endPoint y: 103, distance: 50.2
click at [1139, 74] on button "Mark complete" at bounding box center [1125, 68] width 90 height 21
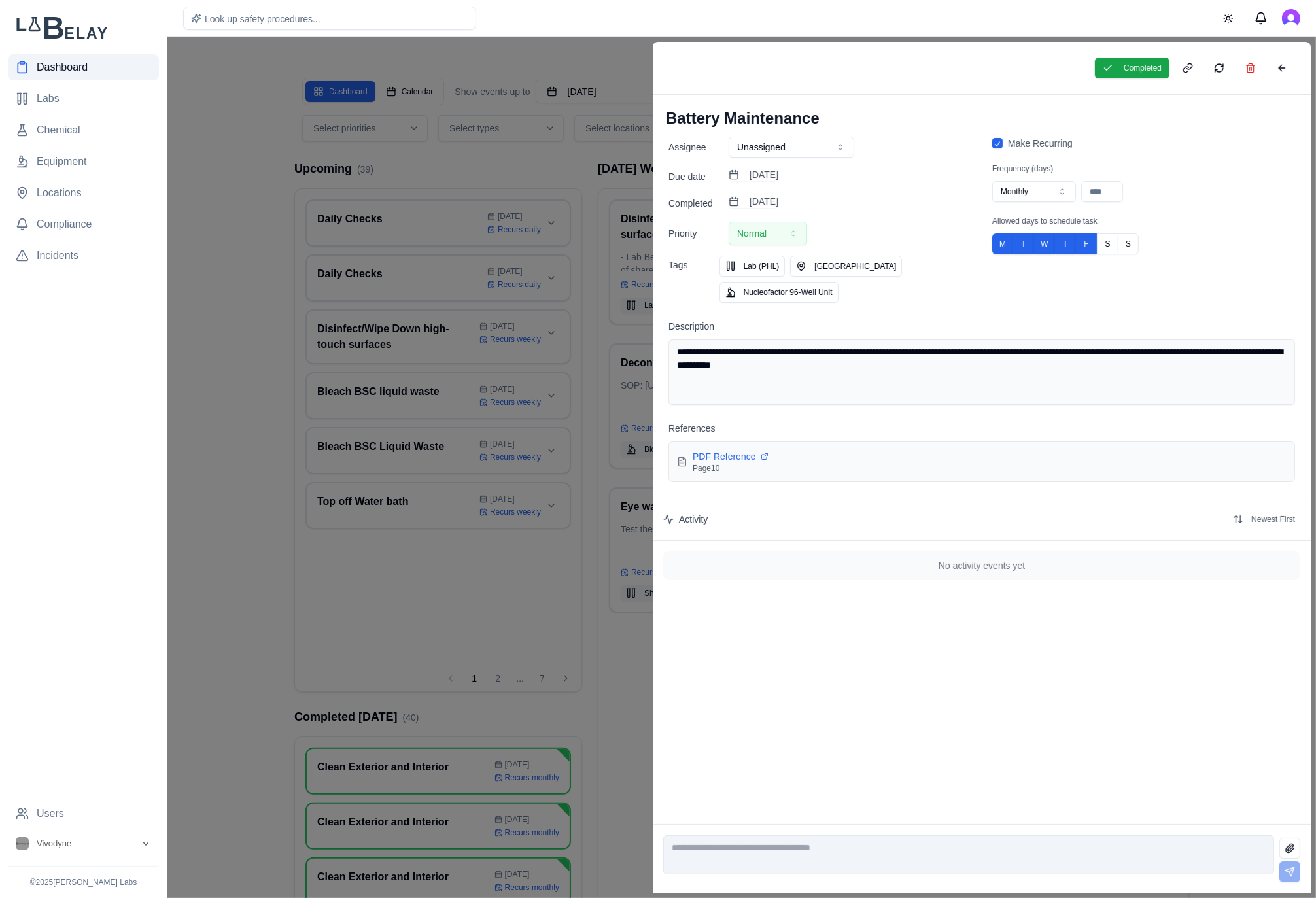
click at [539, 184] on div at bounding box center [658, 467] width 1316 height 861
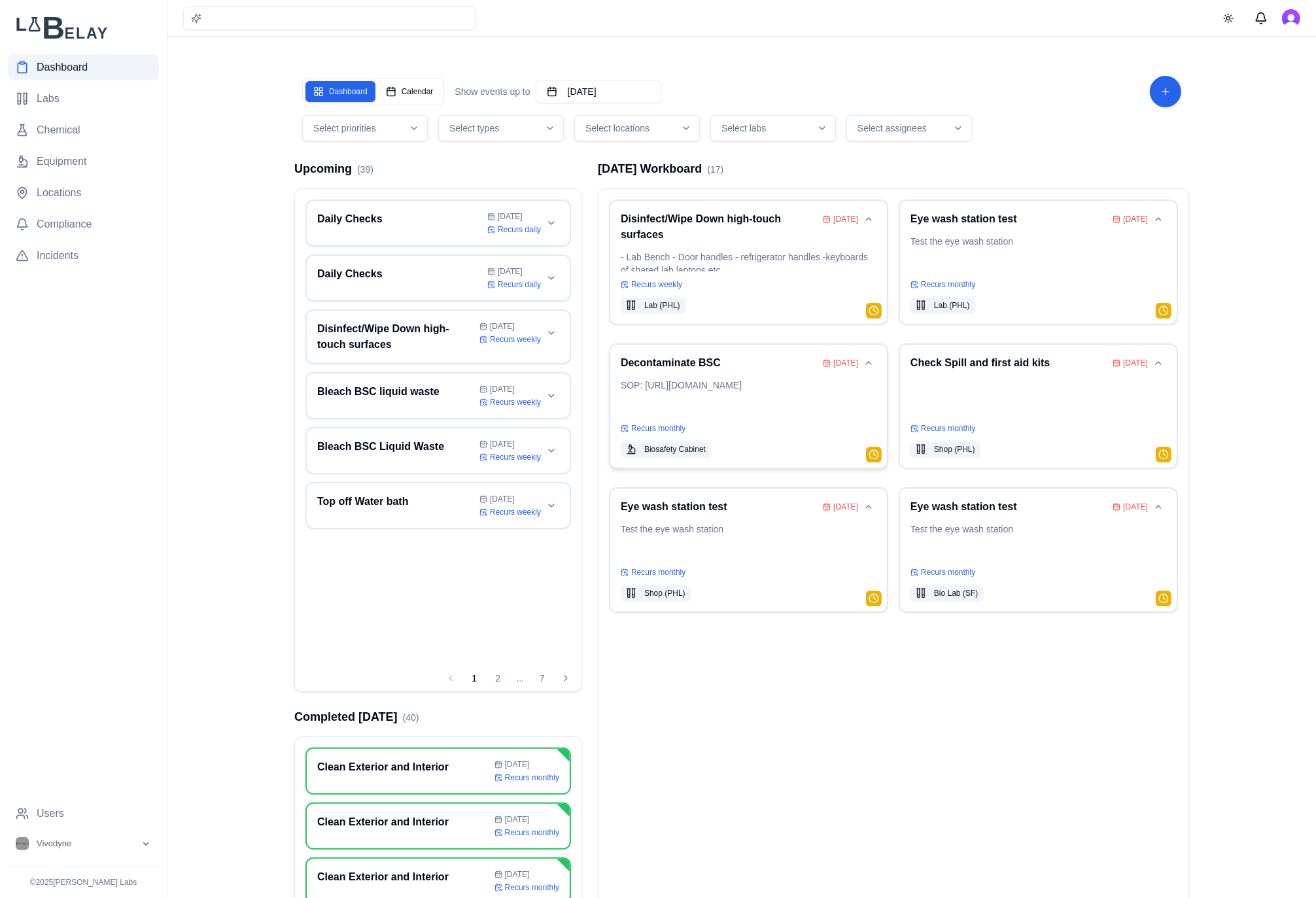
click at [805, 394] on p "SOP: [URL][DOMAIN_NAME]" at bounding box center [748, 397] width 256 height 37
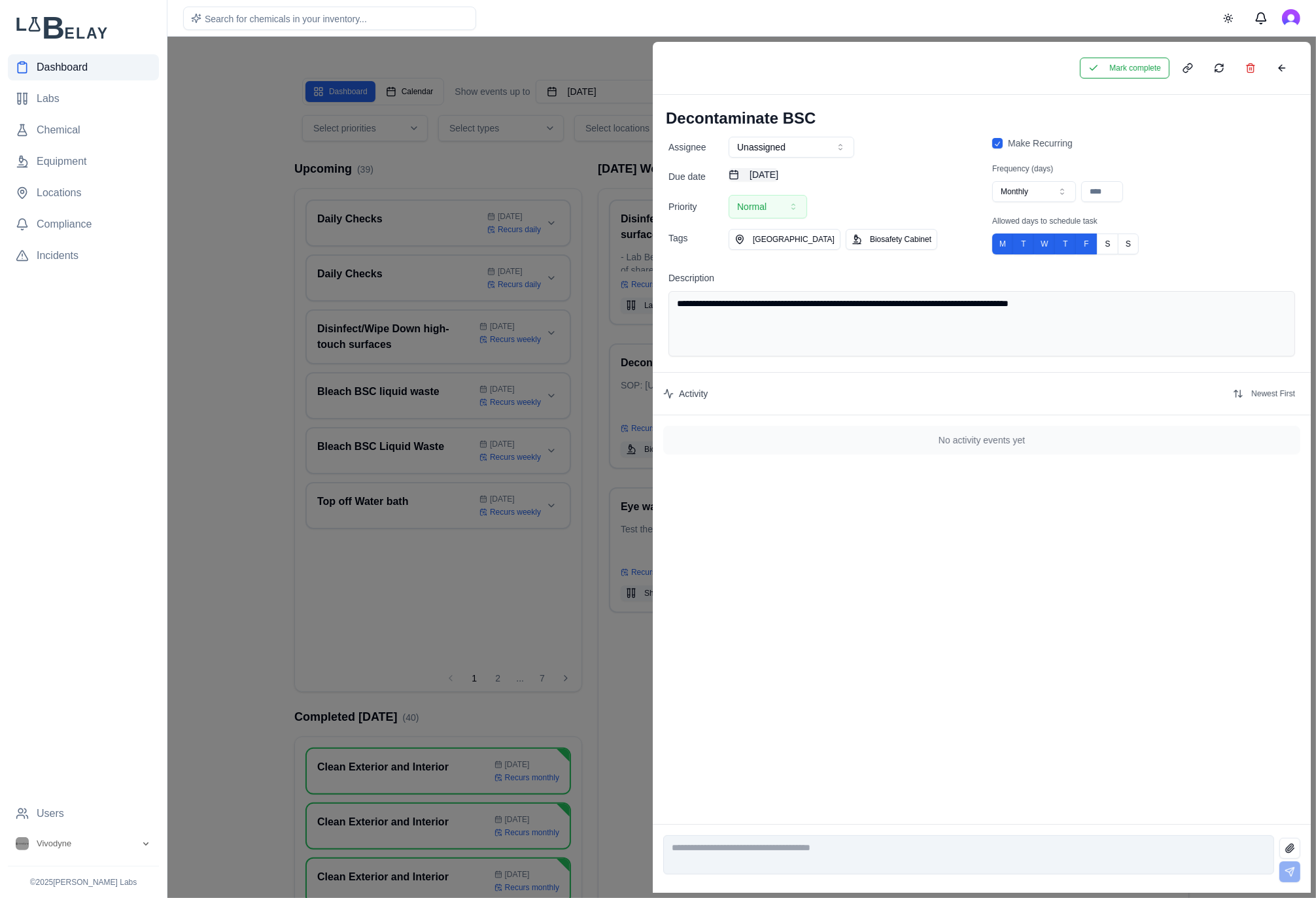
click at [778, 170] on button "[DATE]" at bounding box center [754, 174] width 50 height 13
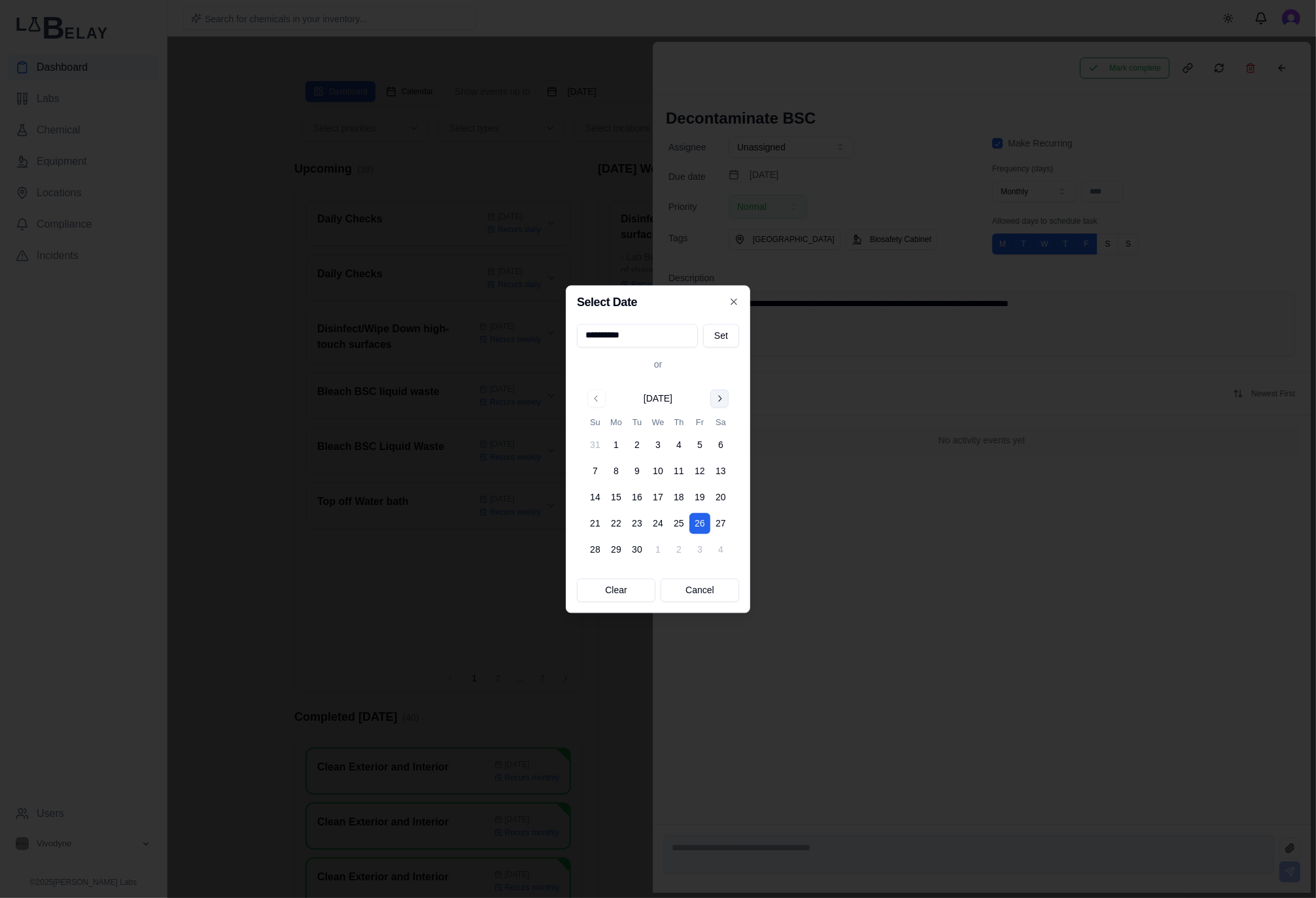
click at [724, 396] on button "Go to next month" at bounding box center [719, 398] width 18 height 18
click at [620, 499] on button "13" at bounding box center [616, 496] width 21 height 21
type input "**********"
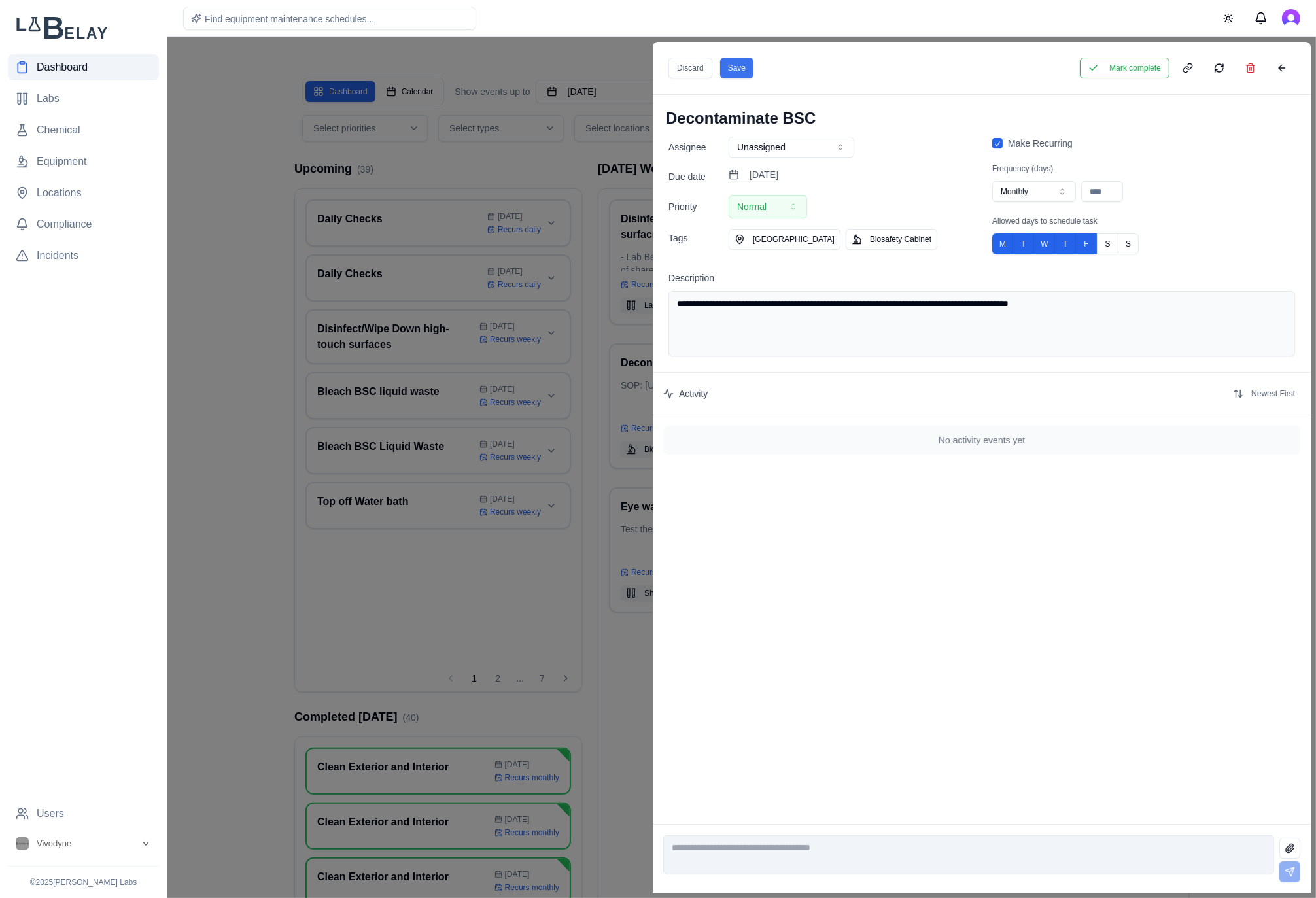
click at [742, 75] on button "Save" at bounding box center [737, 68] width 33 height 21
click at [573, 176] on div at bounding box center [658, 467] width 1316 height 861
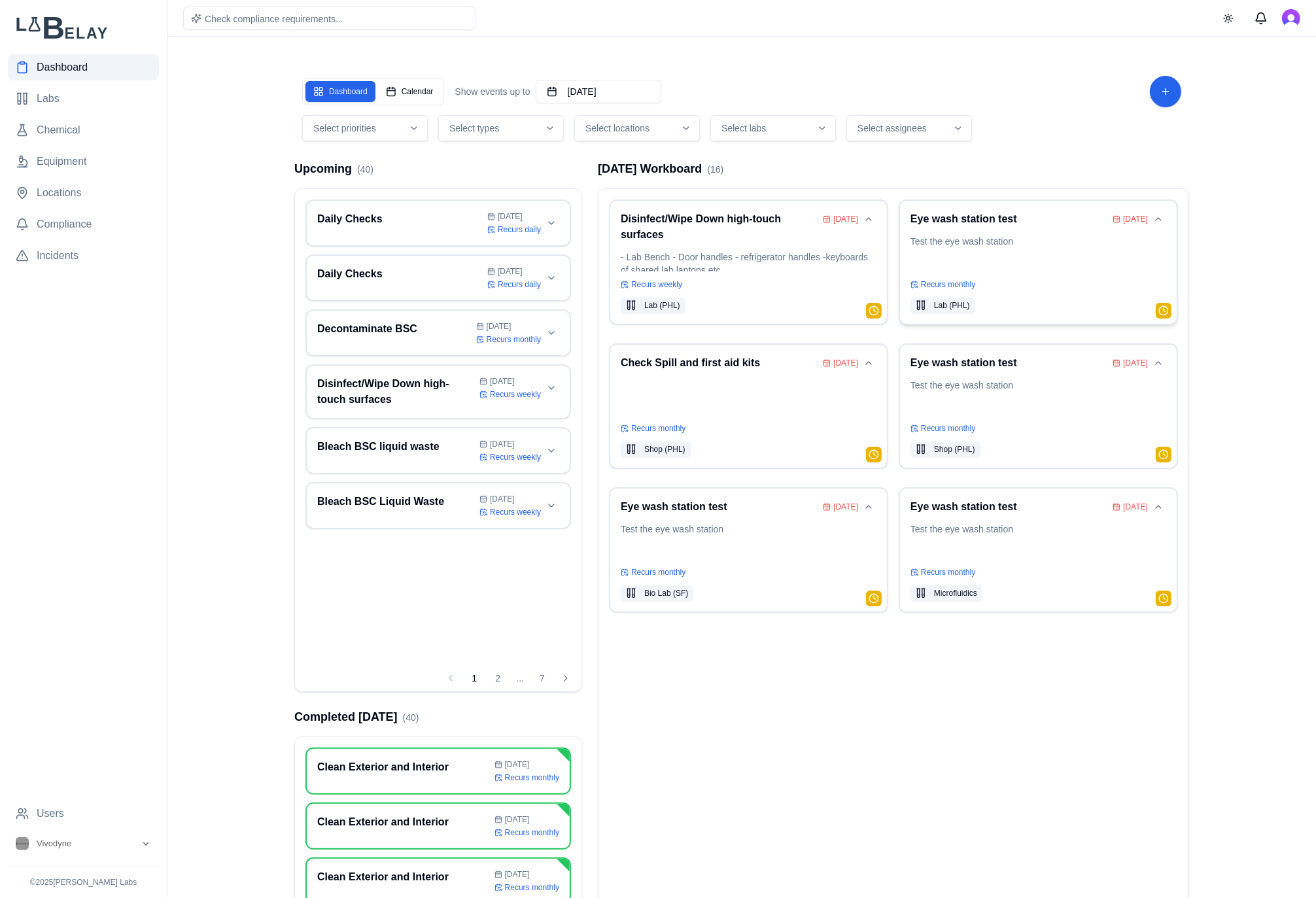
click at [1032, 258] on p "Test the eye wash station" at bounding box center [1038, 253] width 256 height 37
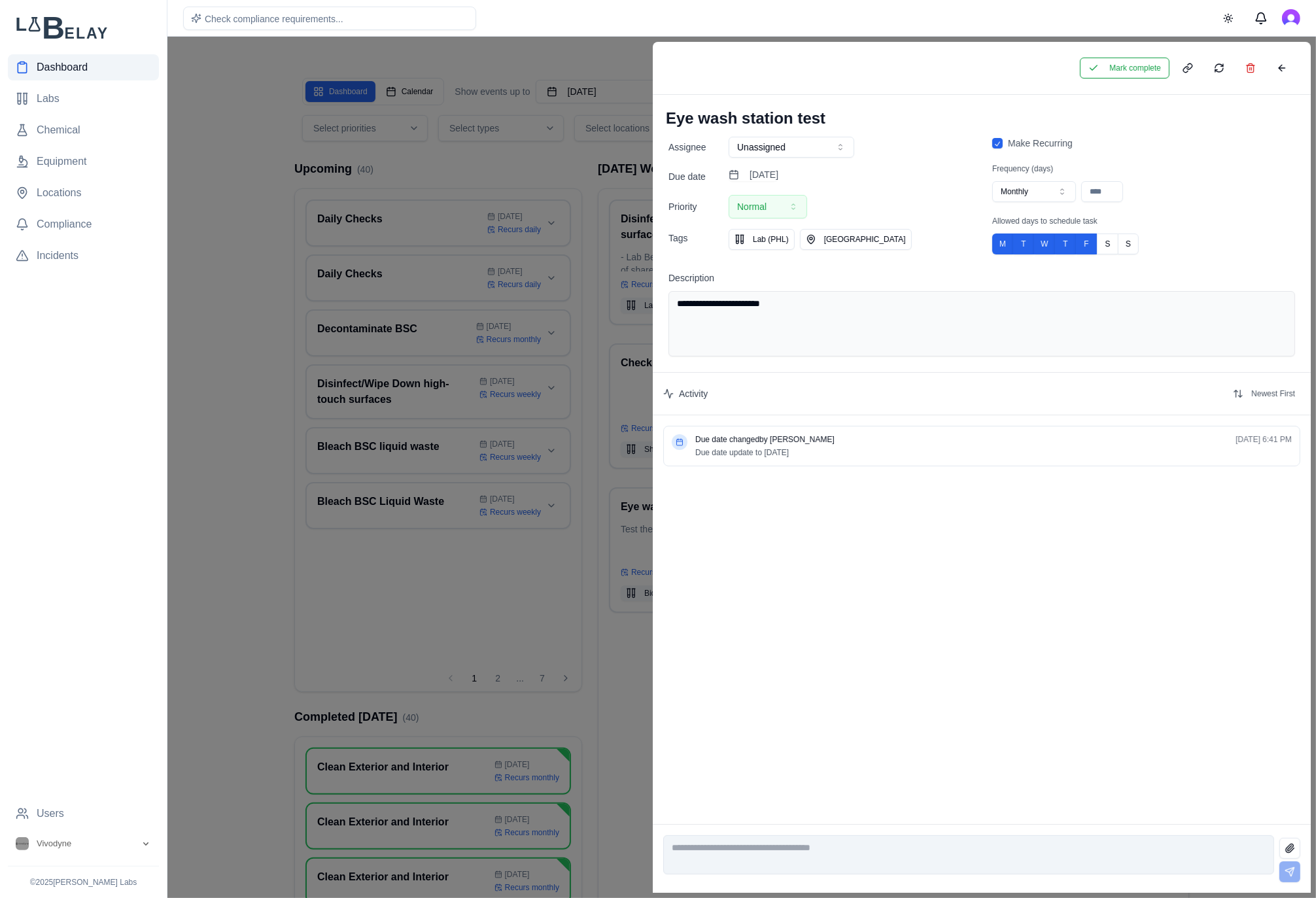
click at [531, 159] on div at bounding box center [658, 467] width 1316 height 861
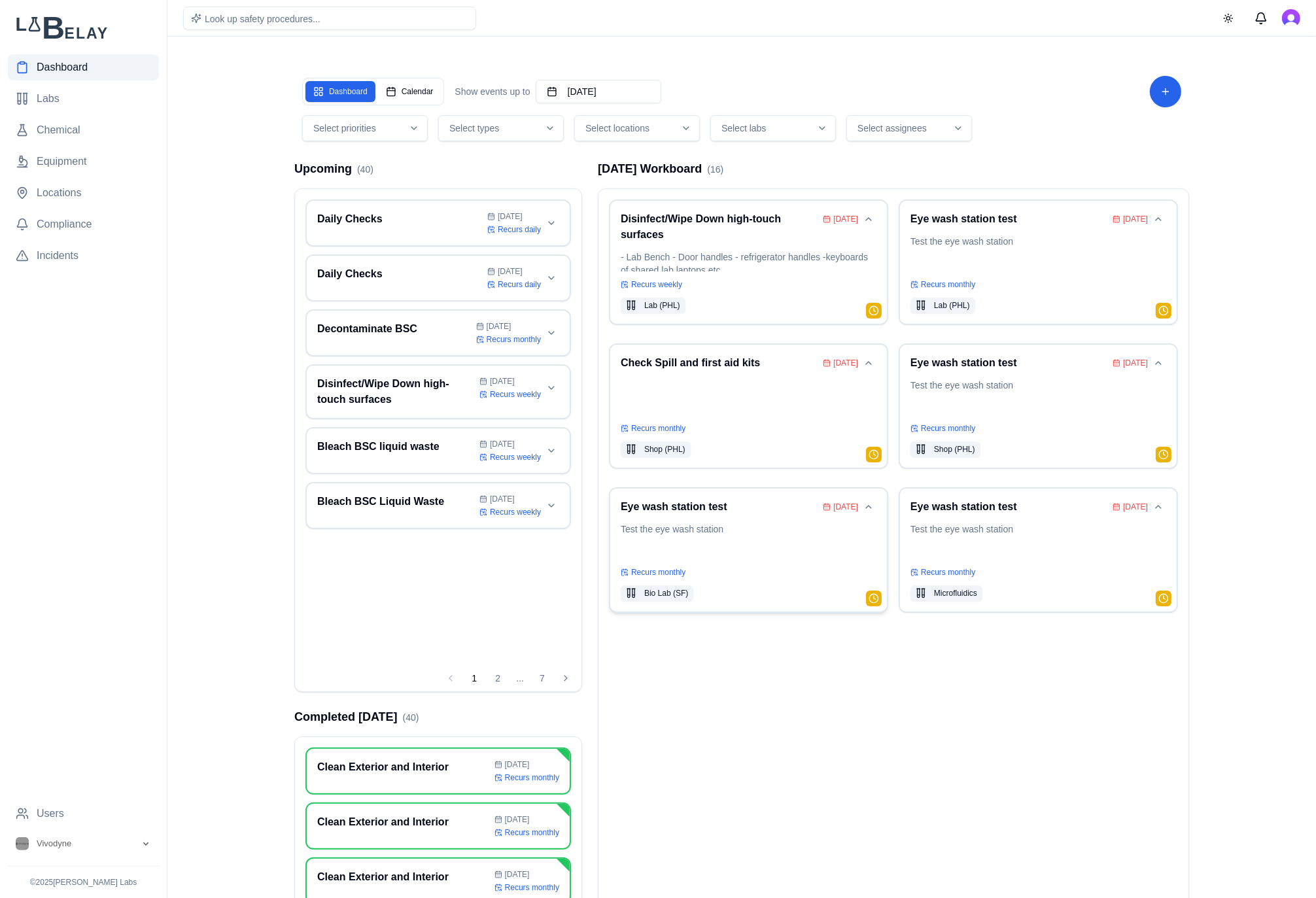
click at [847, 516] on div "Eye wash station test [DATE] Test the eye wash station Recurs monthly Bio Lab (…" at bounding box center [748, 549] width 256 height 102
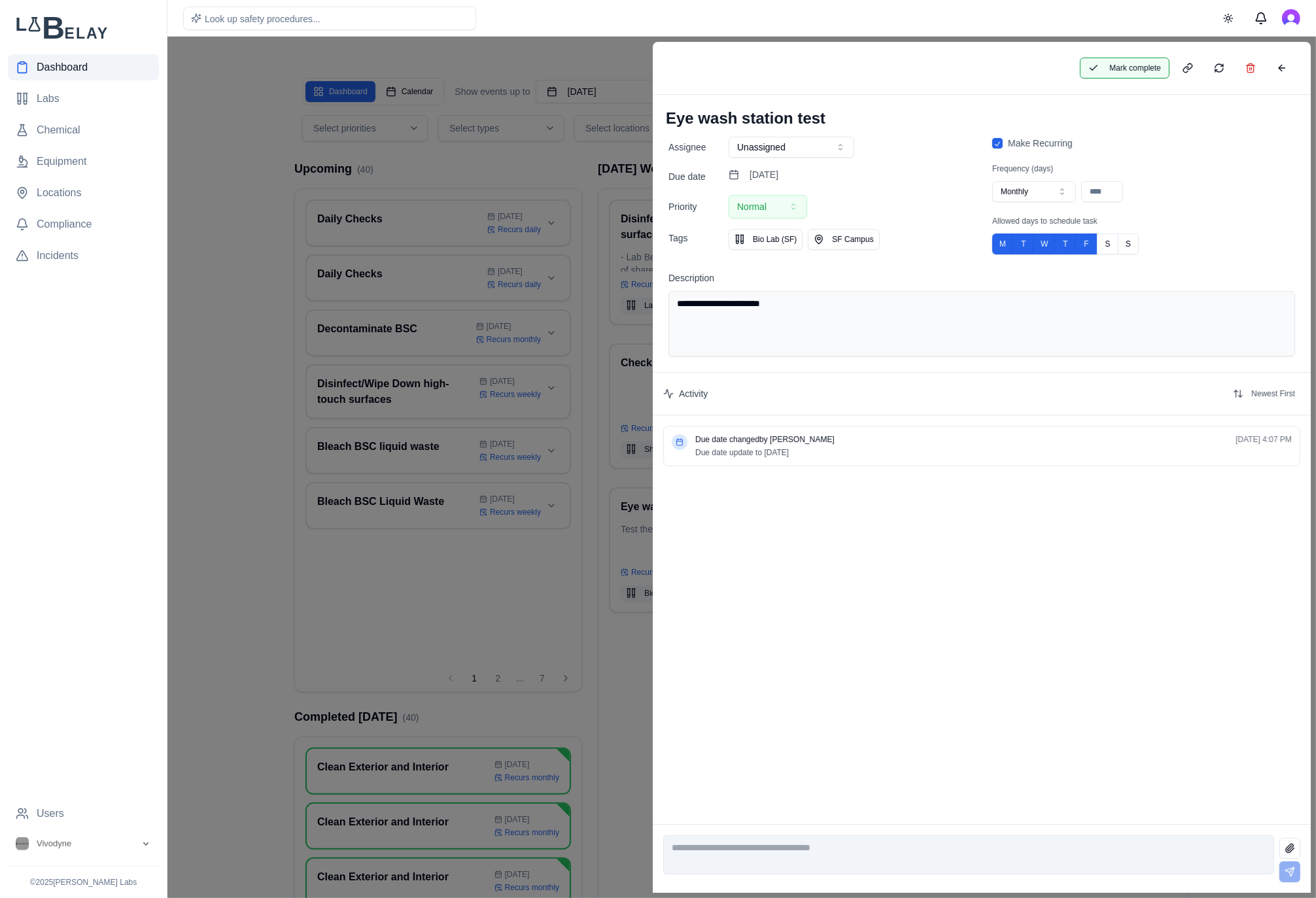
click at [1109, 76] on button "Mark complete" at bounding box center [1125, 68] width 90 height 21
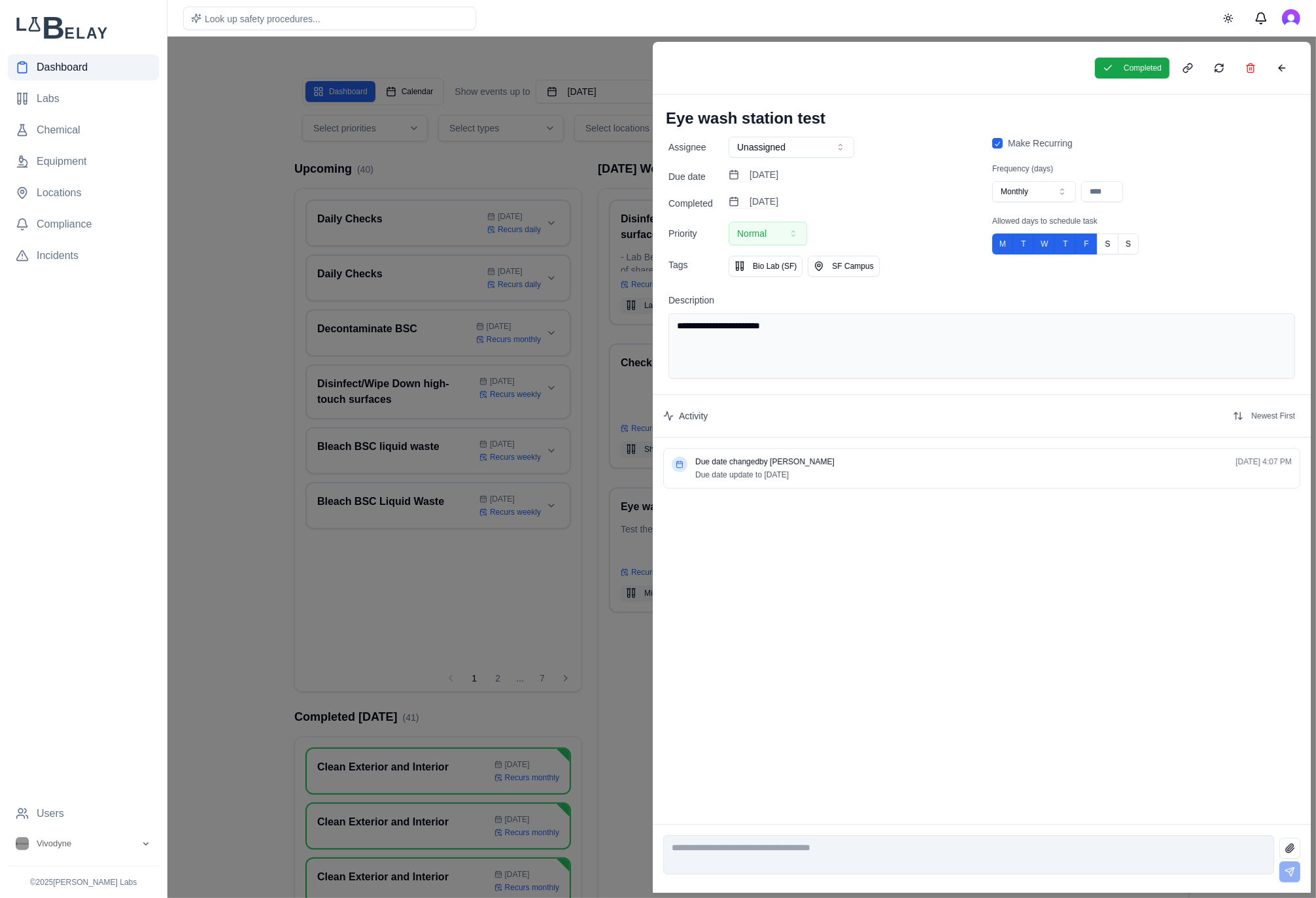
click at [822, 161] on div "Assignee Unassigned Due date [DATE] Completed [DATE] Priority Normal Tags Bio L…" at bounding box center [819, 206] width 303 height 140
click at [772, 196] on button "[DATE]" at bounding box center [754, 201] width 50 height 13
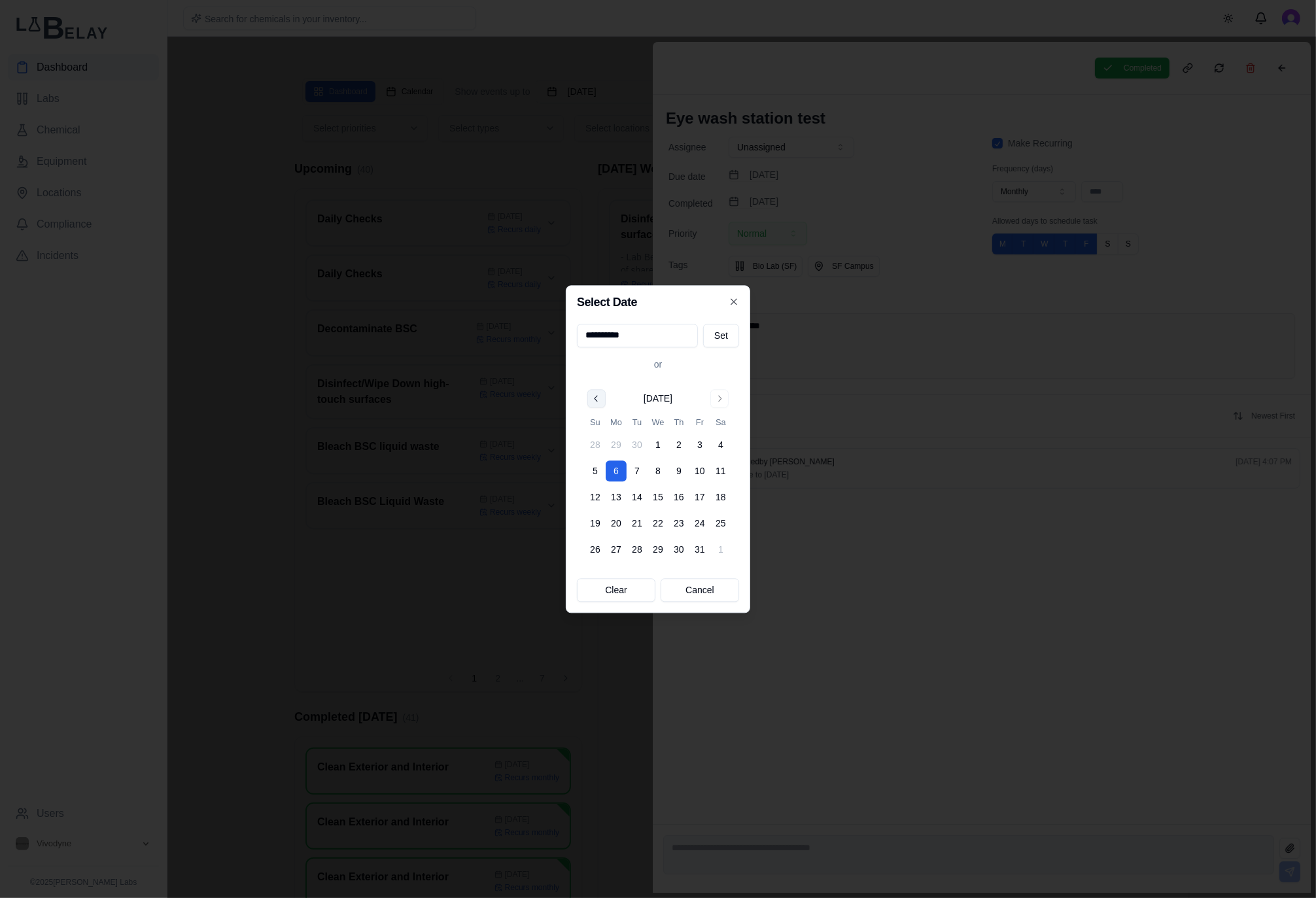
click at [594, 400] on button "Go to previous month" at bounding box center [596, 398] width 18 height 18
click at [699, 522] on button "26" at bounding box center [699, 522] width 21 height 21
type input "**********"
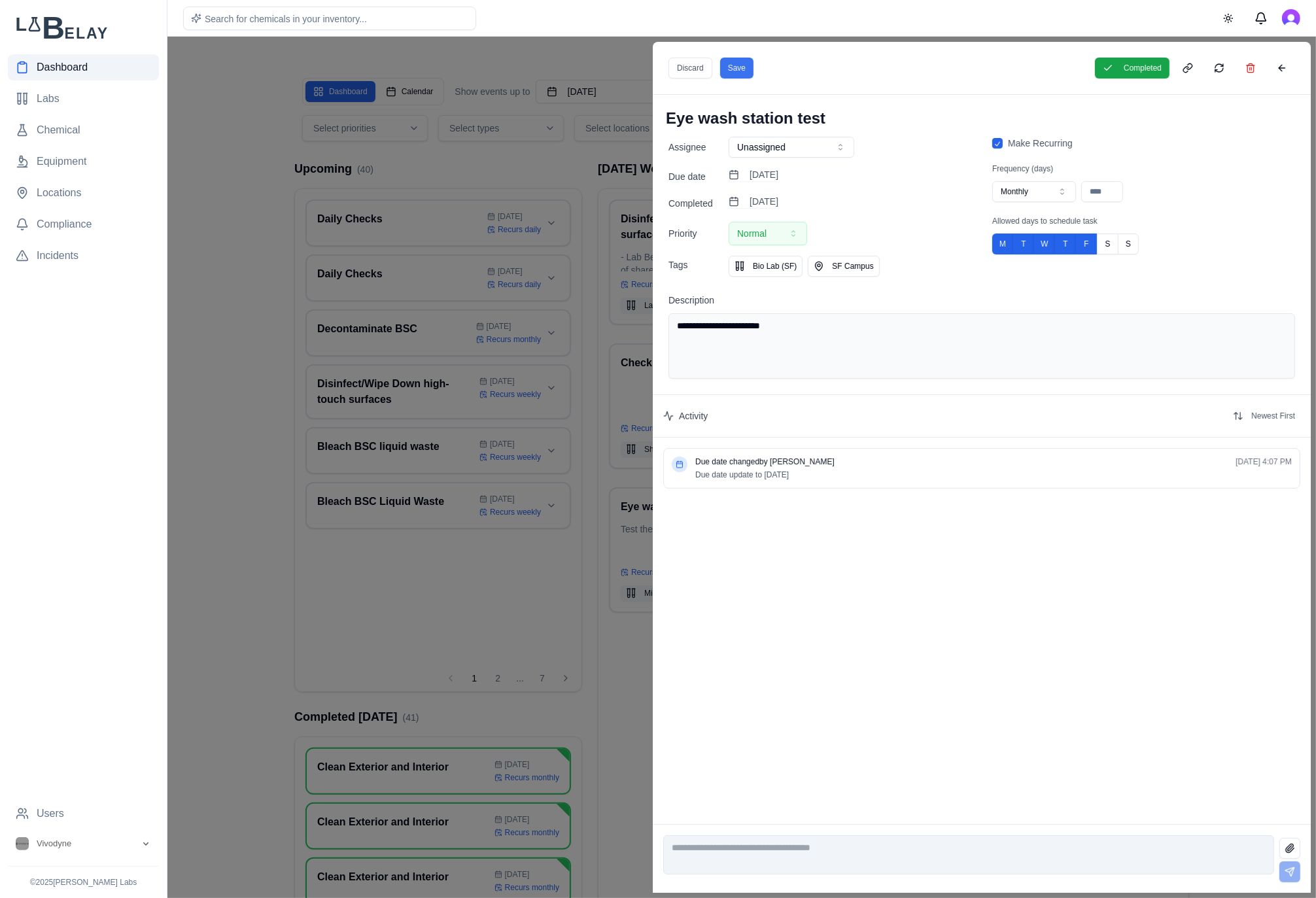
click at [738, 67] on button "Save" at bounding box center [737, 68] width 33 height 21
click at [546, 159] on div at bounding box center [658, 467] width 1316 height 861
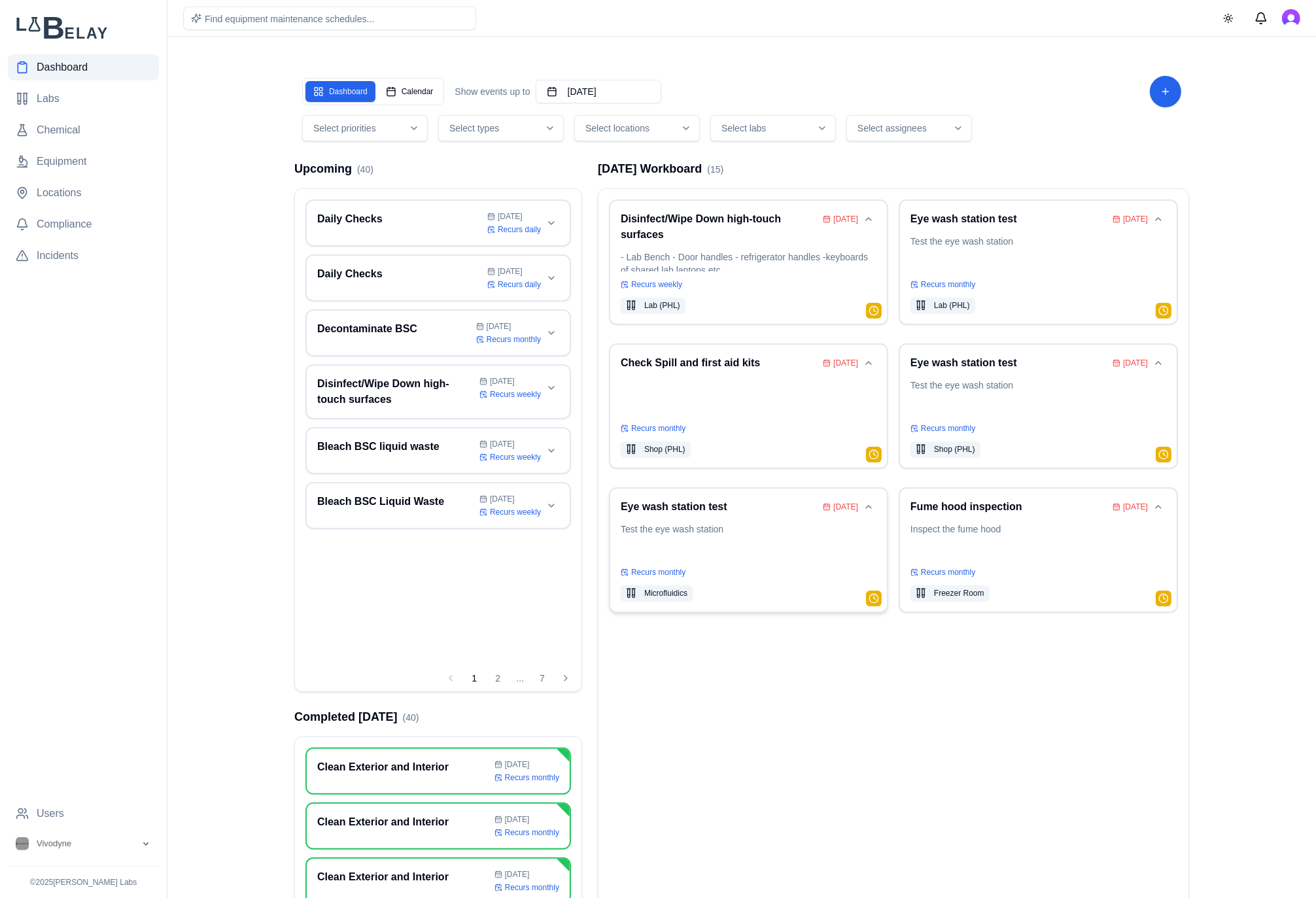
click at [822, 546] on p "Test the eye wash station" at bounding box center [748, 541] width 256 height 37
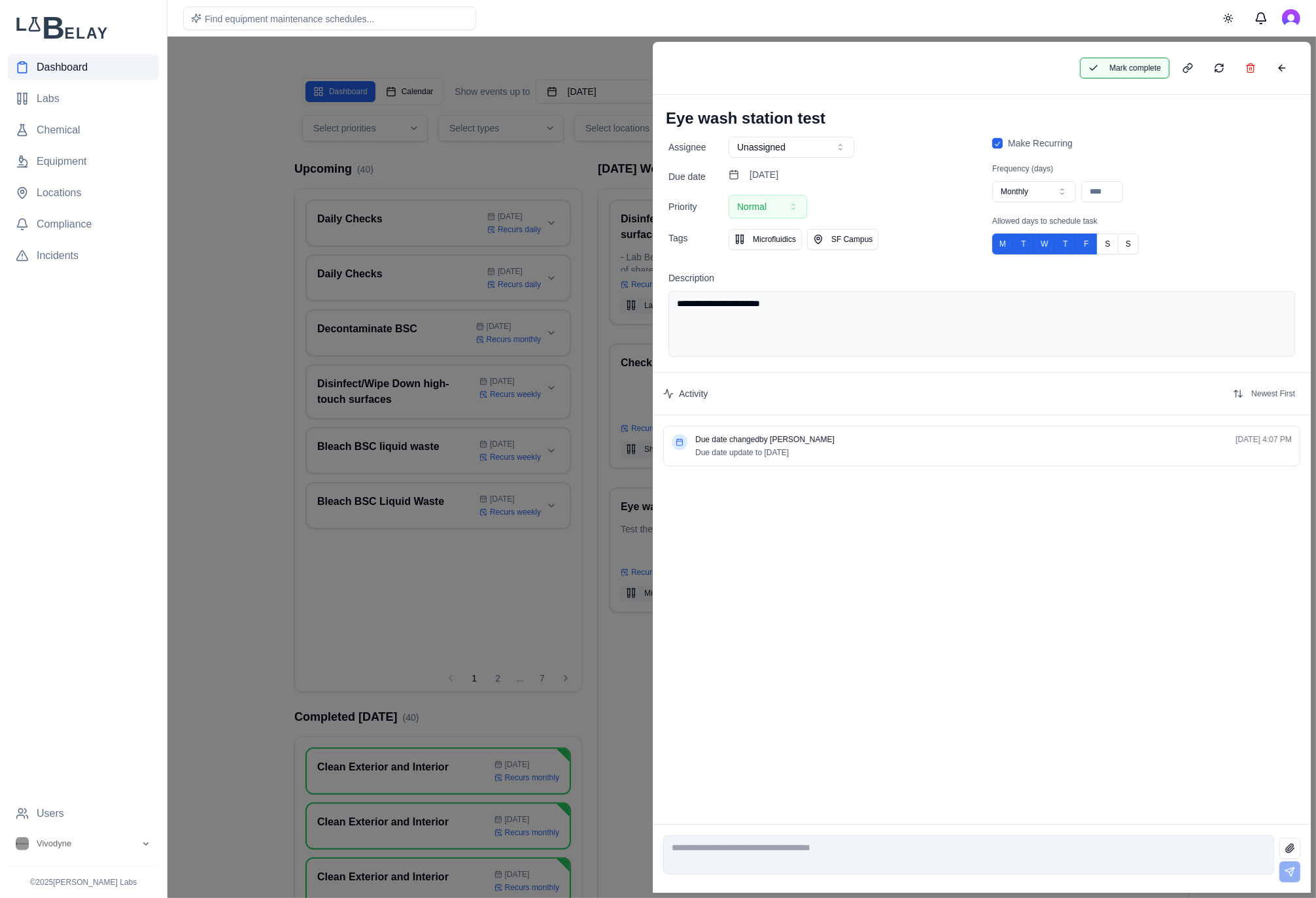
click at [1149, 67] on button "Mark complete" at bounding box center [1125, 68] width 90 height 21
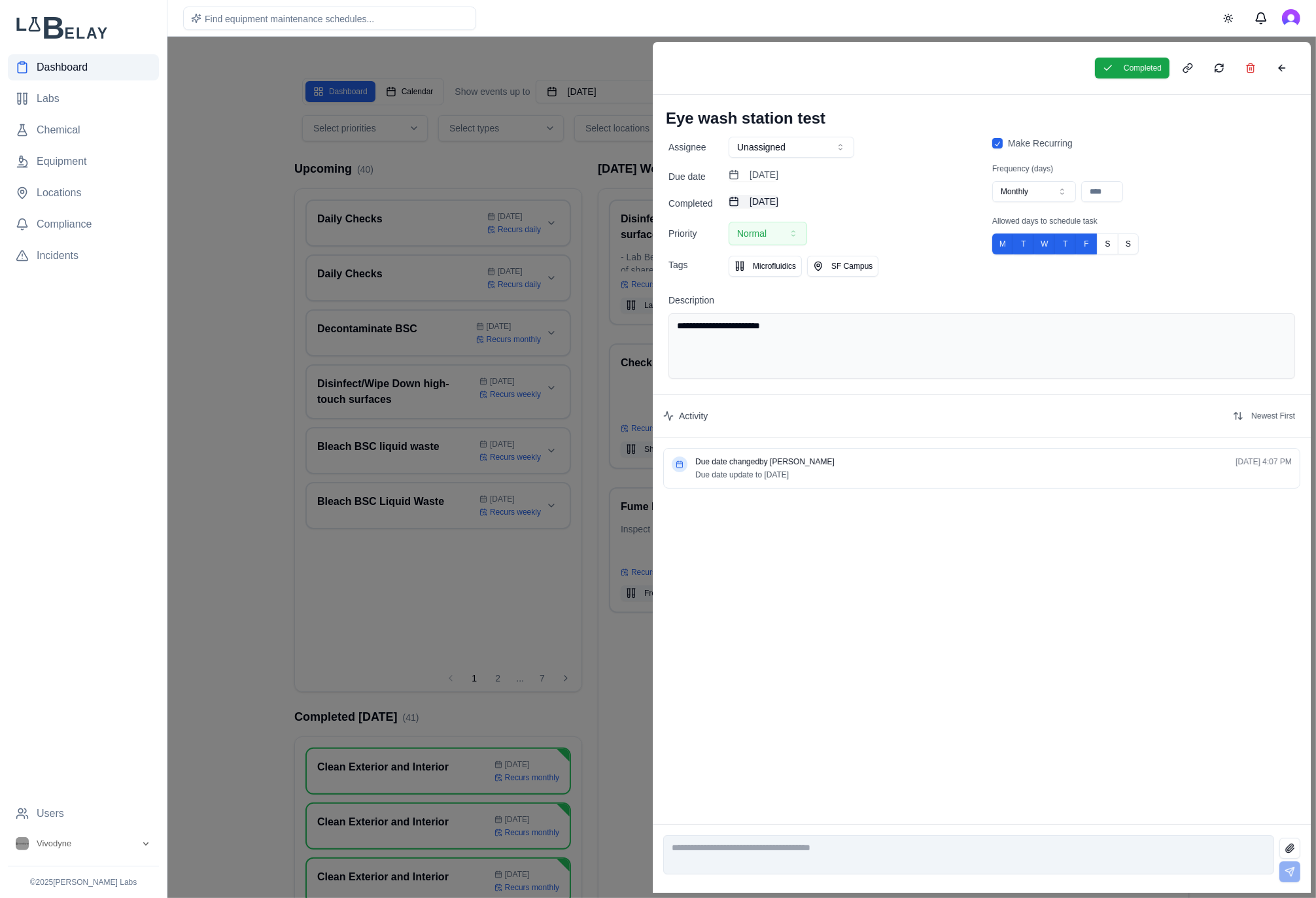
click at [778, 200] on button "[DATE]" at bounding box center [754, 201] width 50 height 13
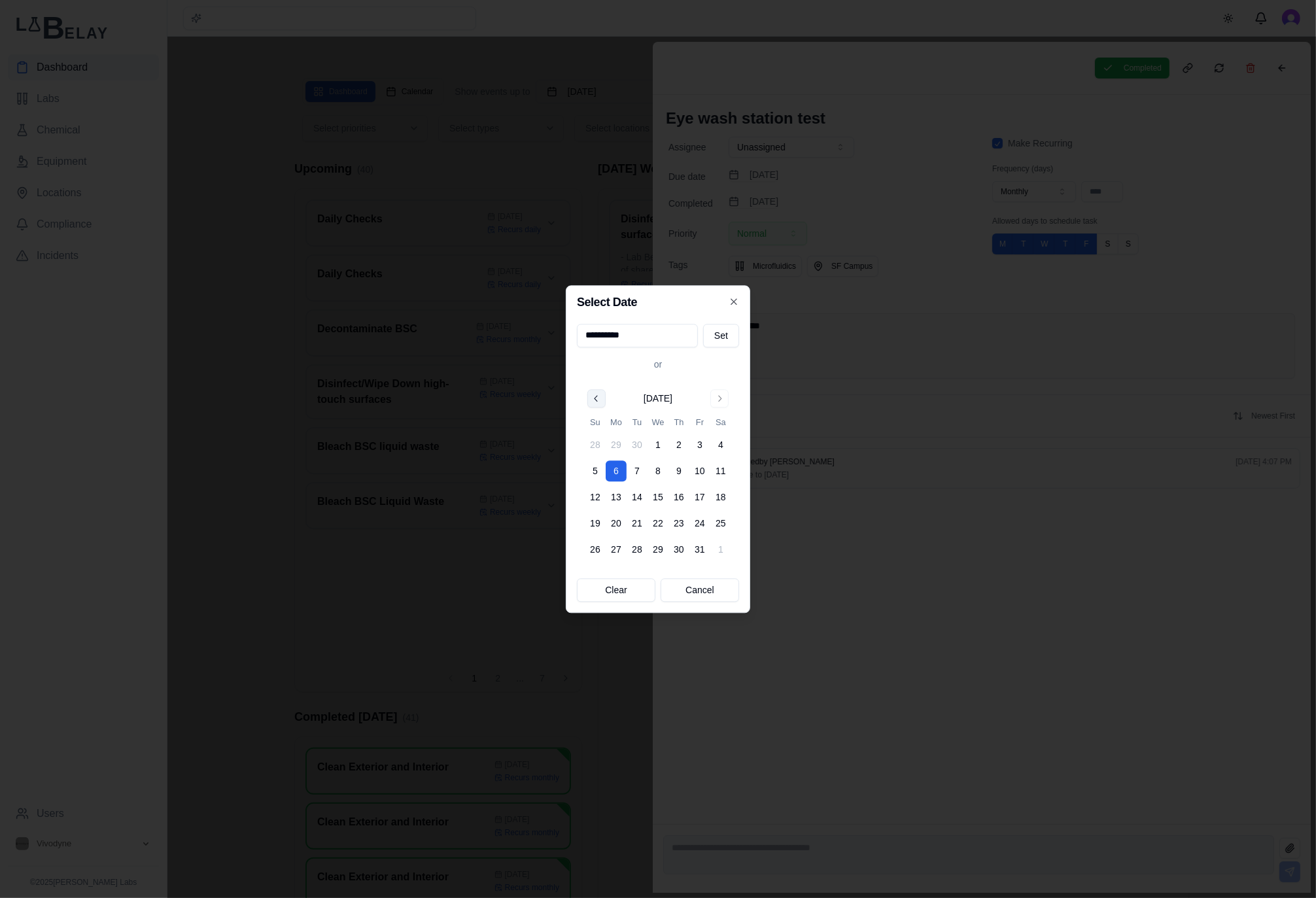
click at [593, 399] on button "Go to previous month" at bounding box center [596, 398] width 18 height 18
click at [683, 520] on button "25" at bounding box center [678, 522] width 21 height 21
type input "**********"
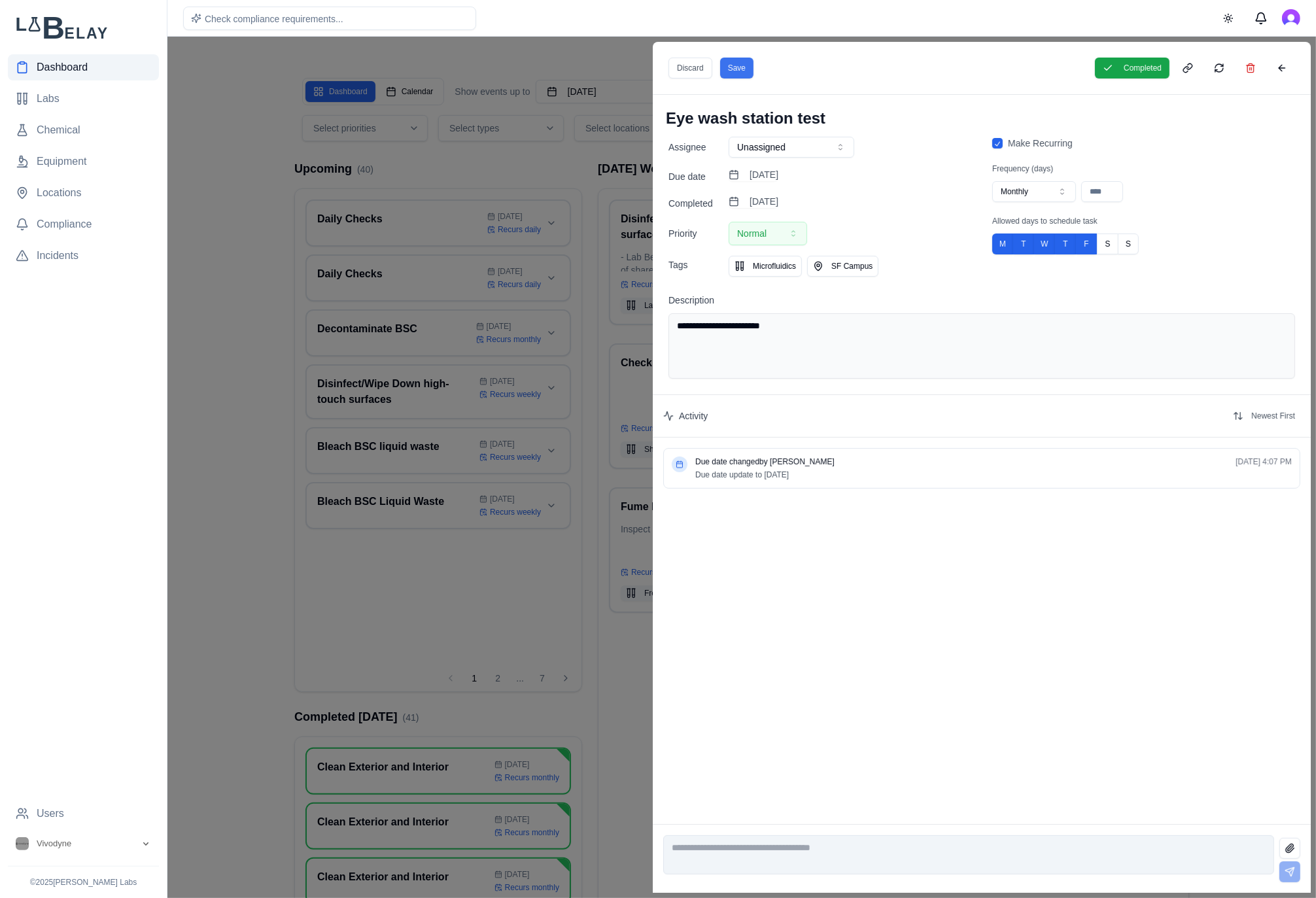
click at [732, 74] on button "Save" at bounding box center [737, 68] width 33 height 21
click at [566, 182] on div at bounding box center [658, 467] width 1316 height 861
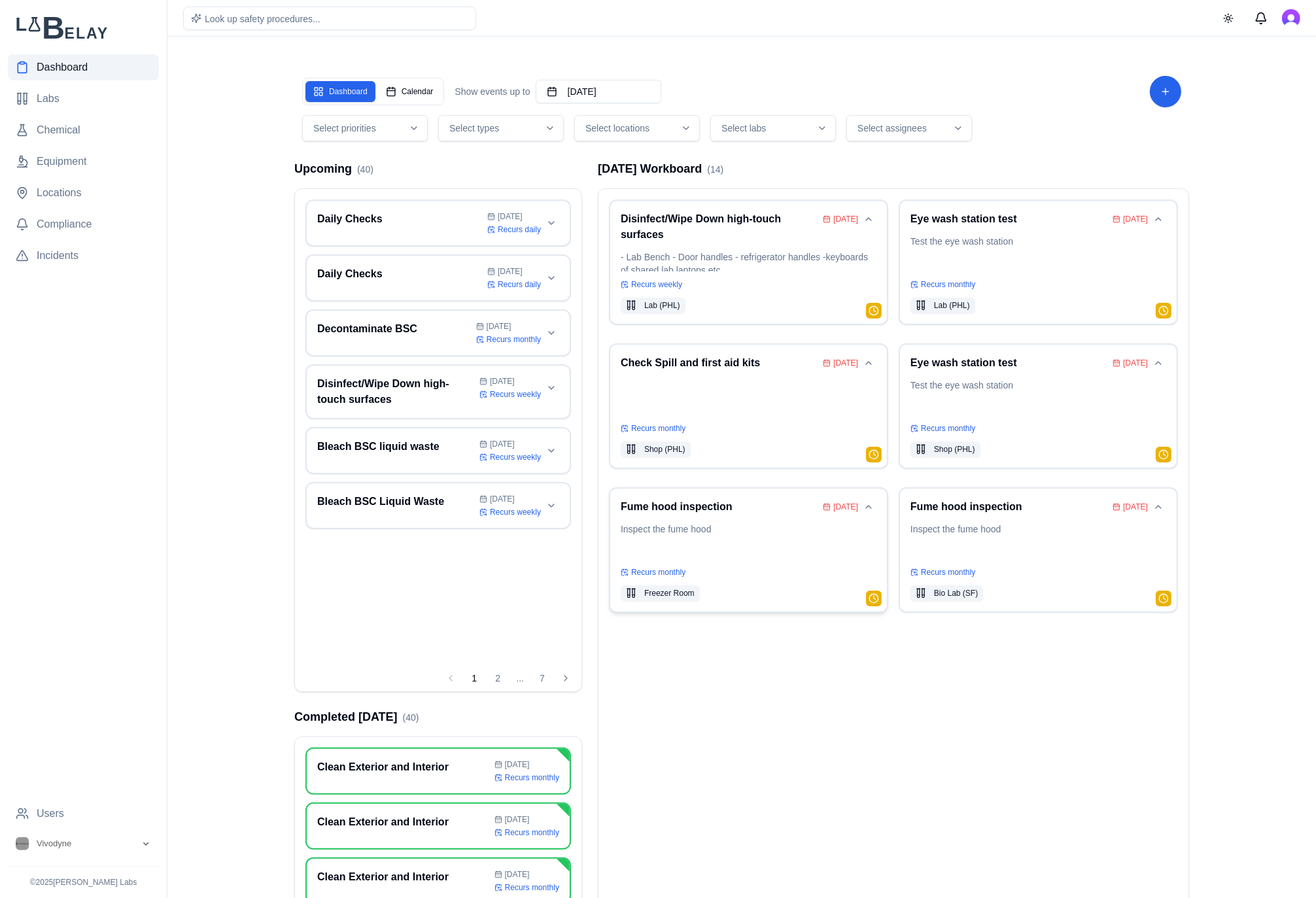
click at [792, 558] on p "Inspect the fume hood" at bounding box center [748, 541] width 256 height 37
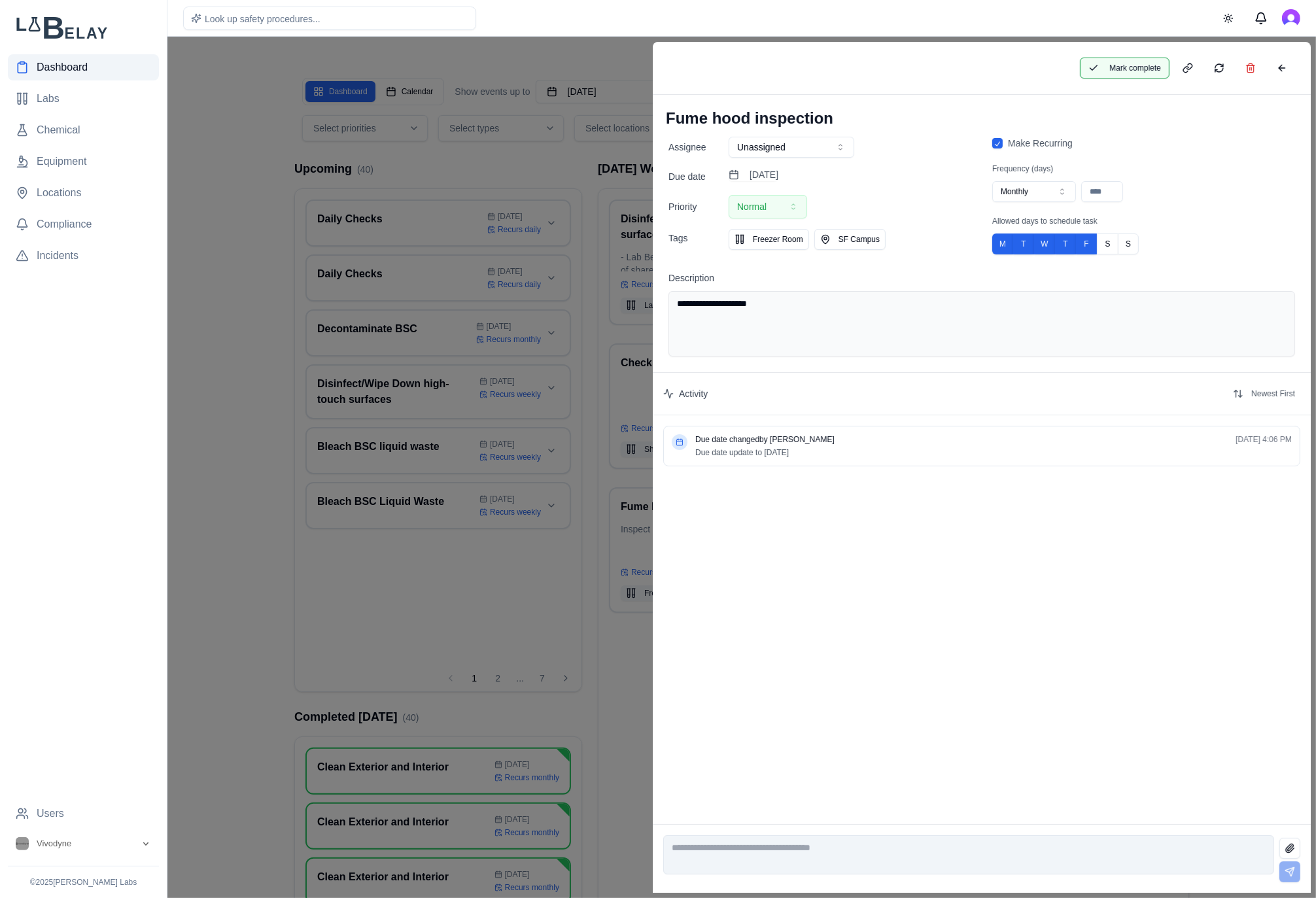
click at [1144, 58] on button "Mark complete" at bounding box center [1125, 68] width 90 height 21
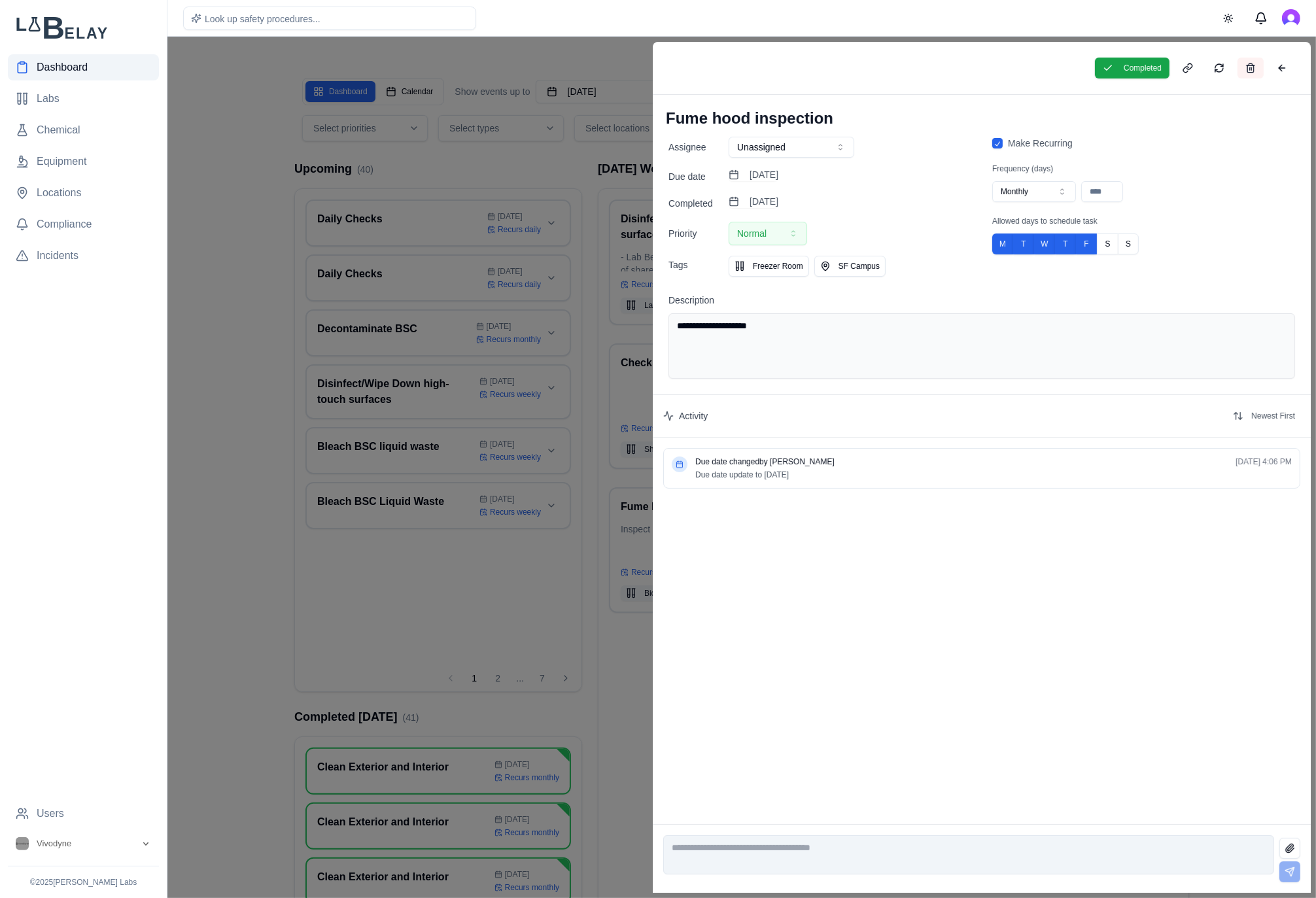
click at [1251, 75] on button at bounding box center [1251, 68] width 26 height 21
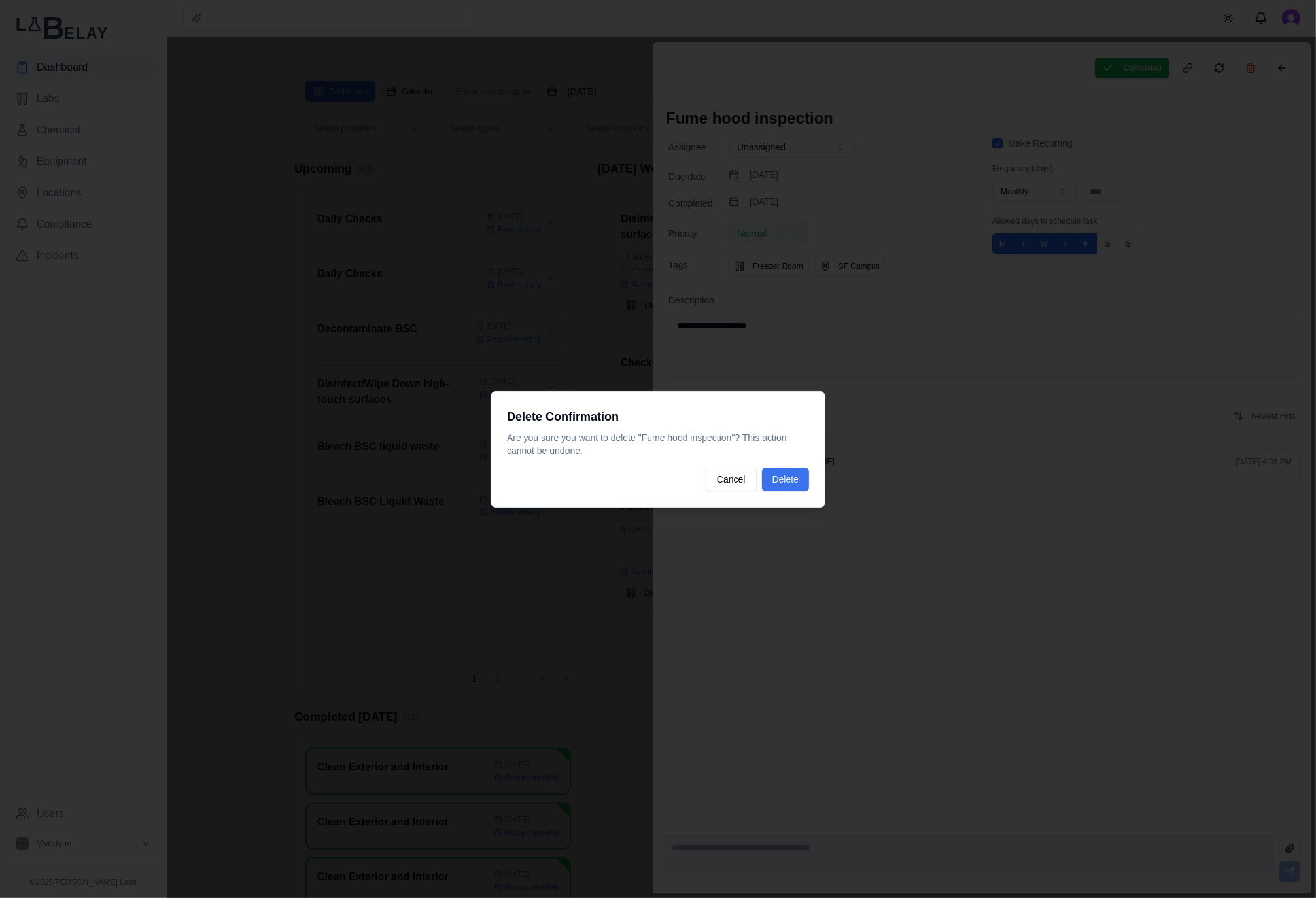
click at [783, 480] on button "Delete" at bounding box center [785, 479] width 47 height 24
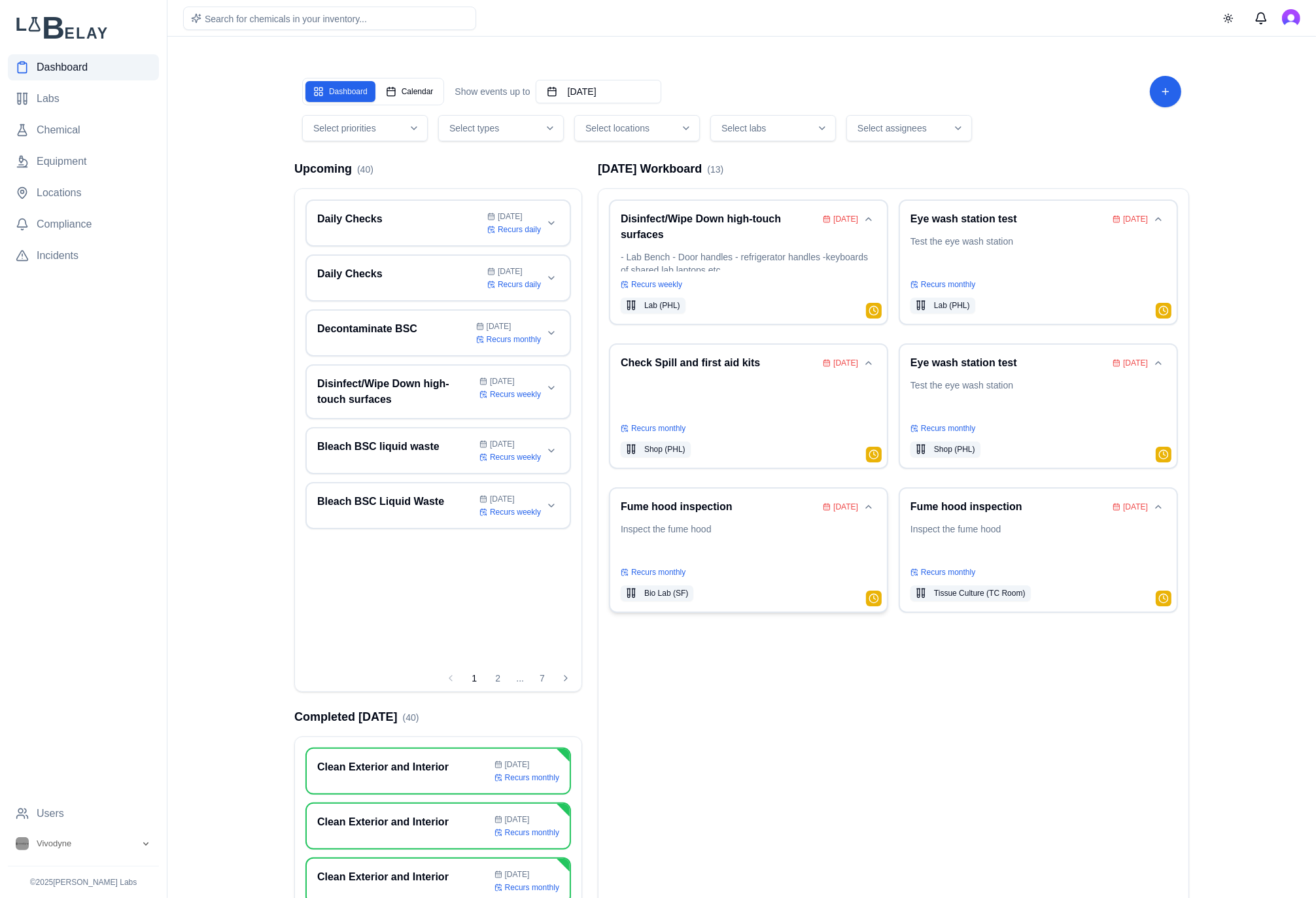
click at [756, 546] on p "Inspect the fume hood" at bounding box center [748, 541] width 256 height 37
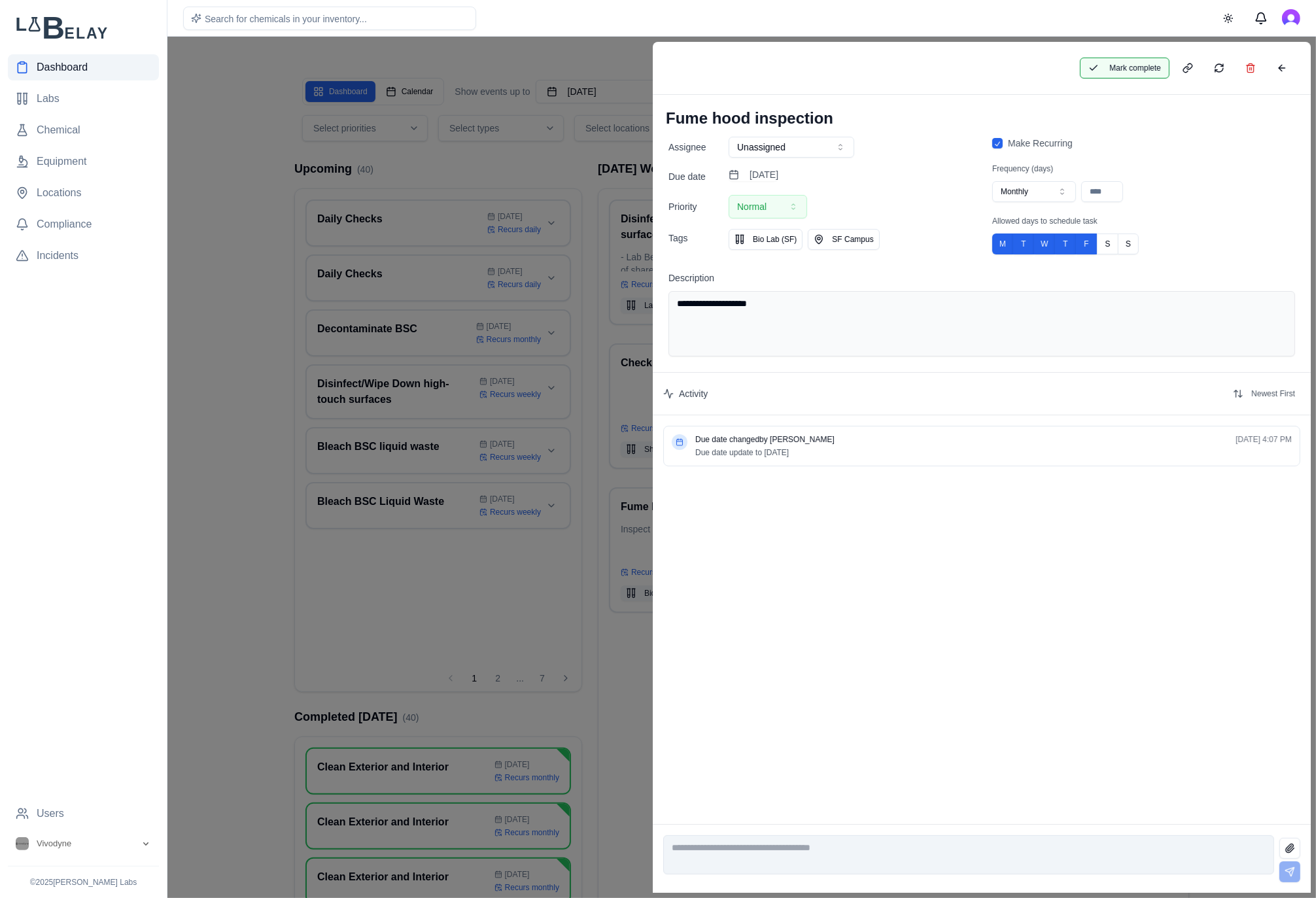
click at [1139, 58] on button "Mark complete" at bounding box center [1125, 68] width 90 height 21
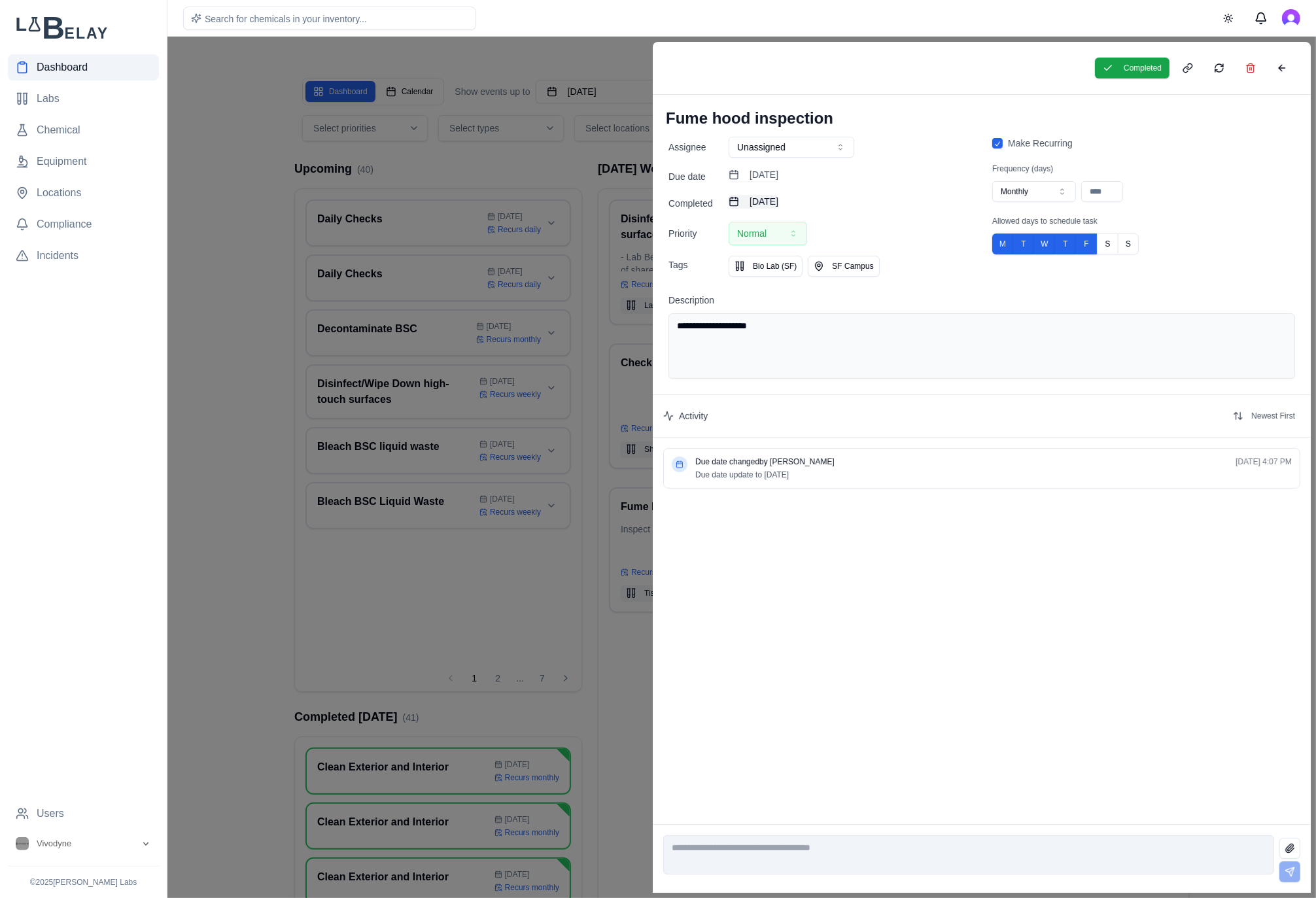
click at [777, 197] on button "[DATE]" at bounding box center [754, 201] width 50 height 13
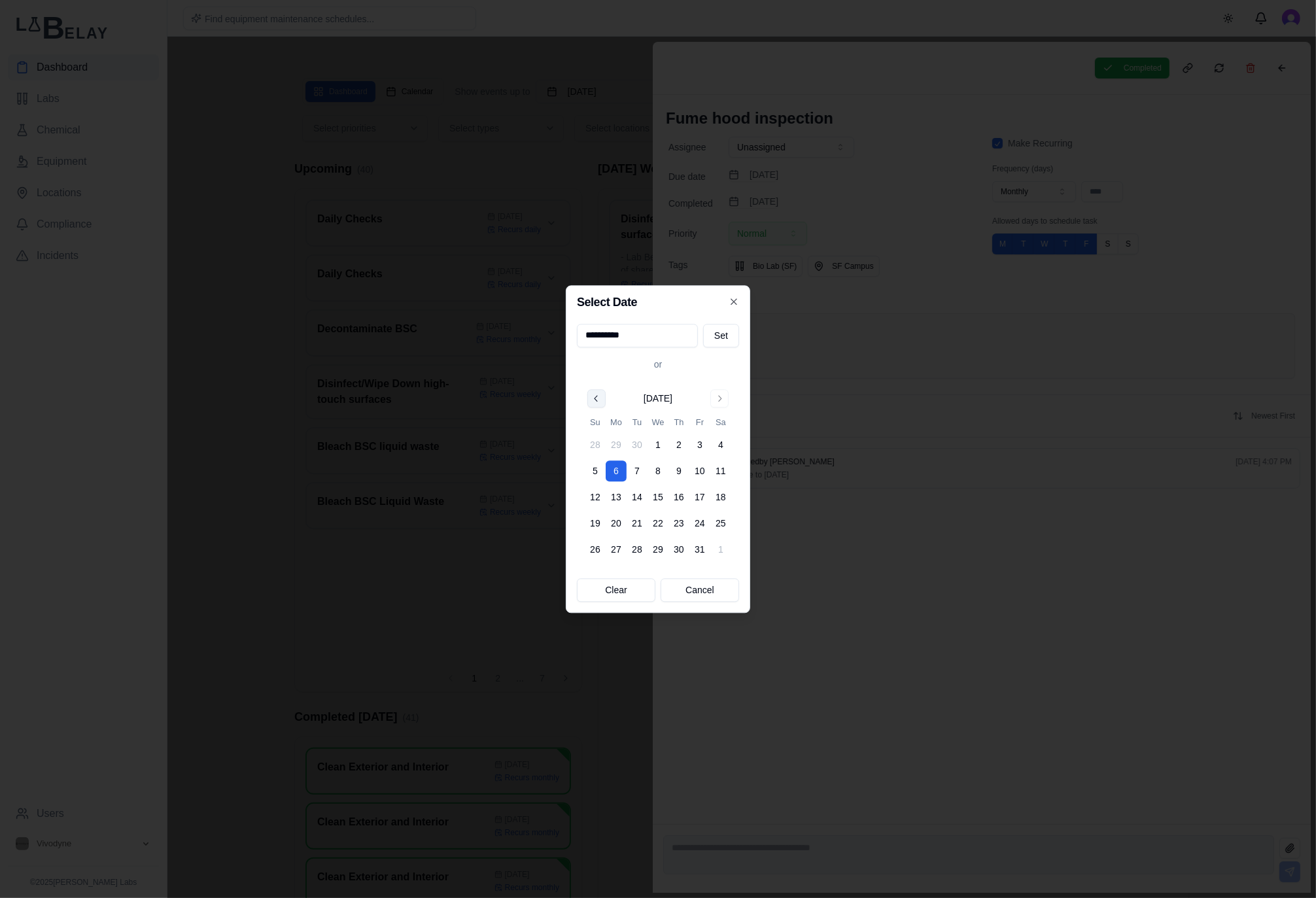
click at [595, 397] on button "Go to previous month" at bounding box center [596, 398] width 18 height 18
click at [703, 525] on button "26" at bounding box center [699, 522] width 21 height 21
type input "**********"
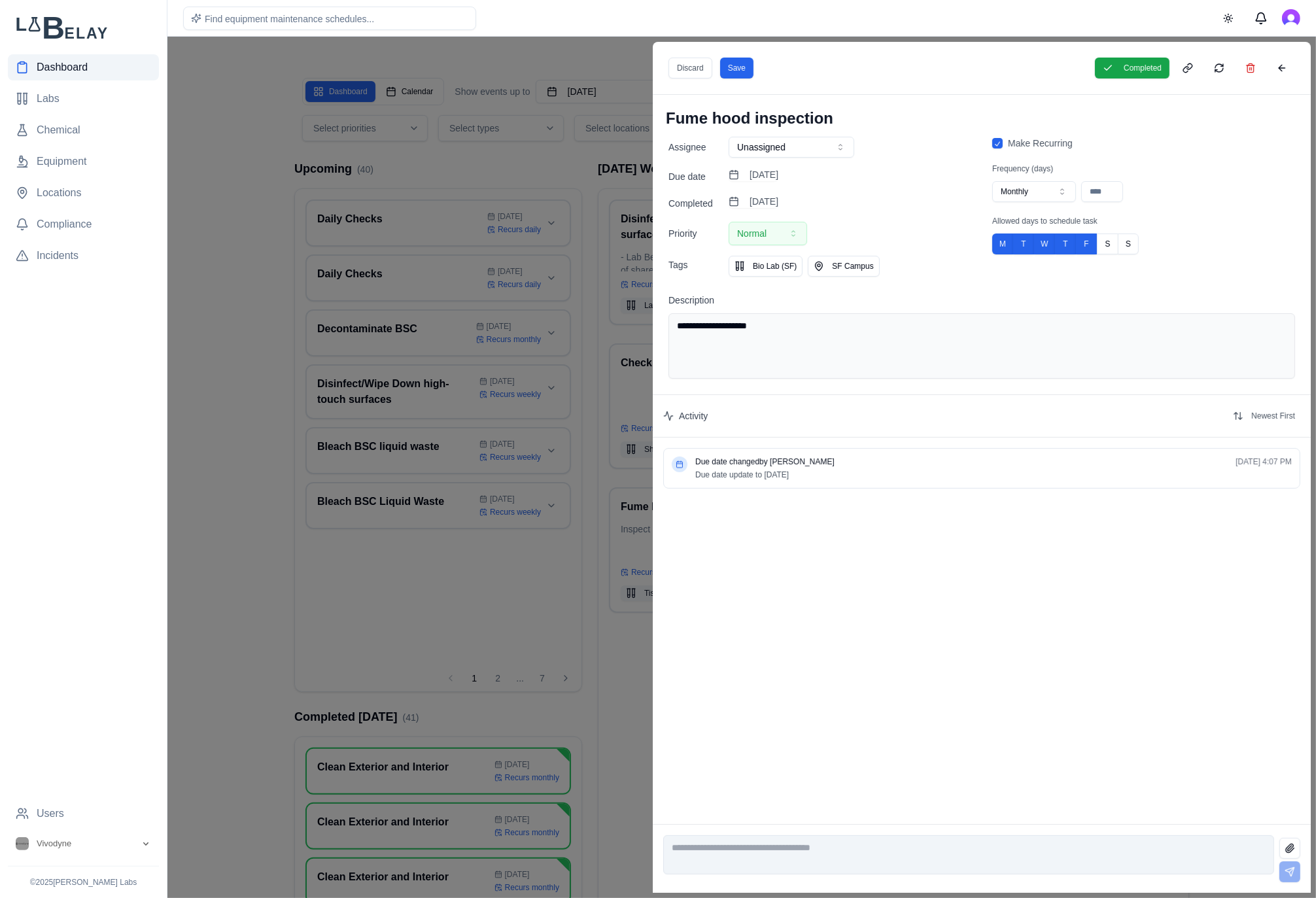
click at [1060, 195] on icon "button" at bounding box center [1062, 192] width 10 height 10
type input "**"
click at [738, 68] on button "Save" at bounding box center [737, 68] width 33 height 21
click at [586, 171] on div at bounding box center [658, 467] width 1316 height 861
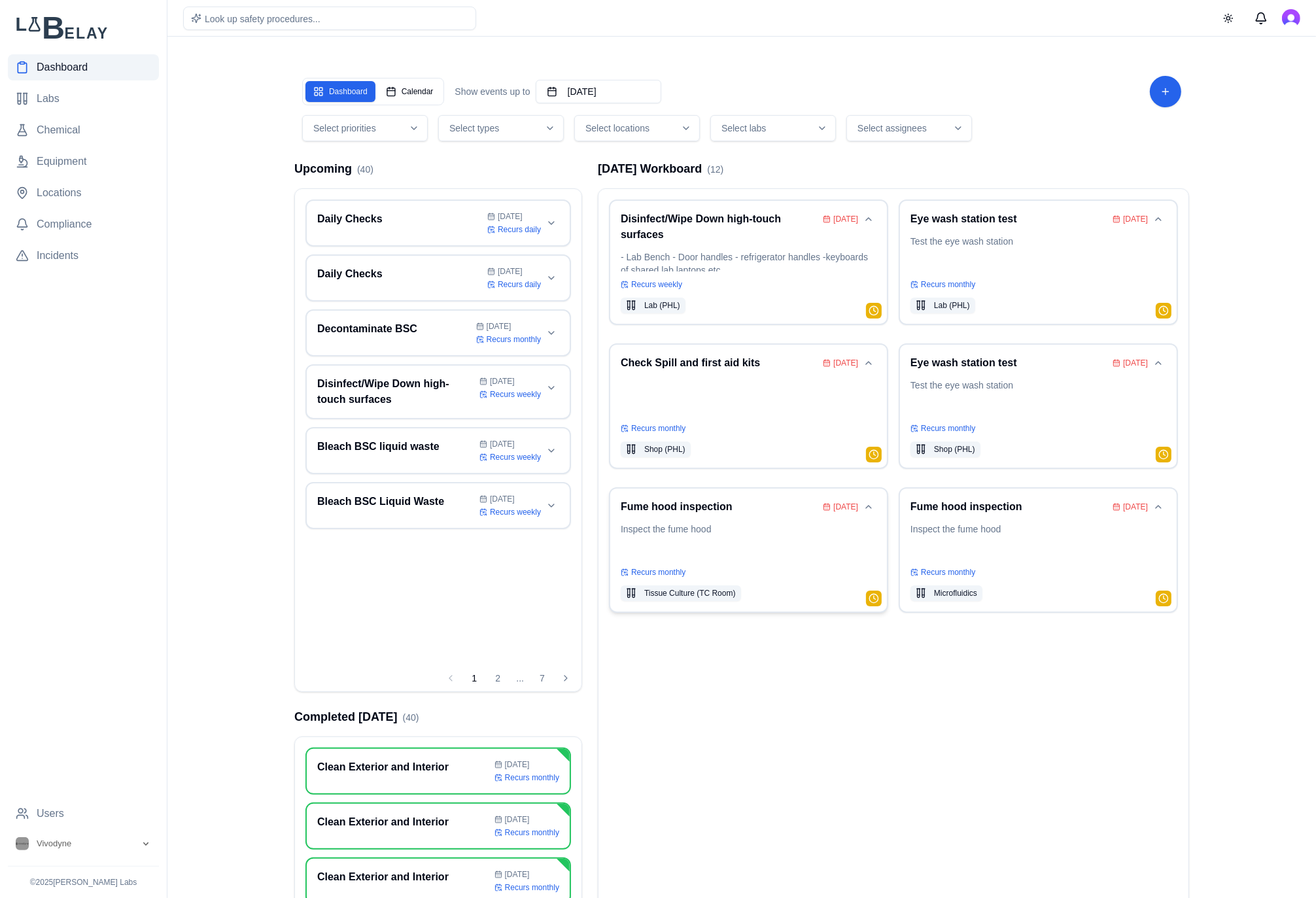
click at [737, 520] on div "Fume hood inspection [DATE] Inspect the fume hood Recurs monthly Tissue Culture…" at bounding box center [748, 549] width 256 height 102
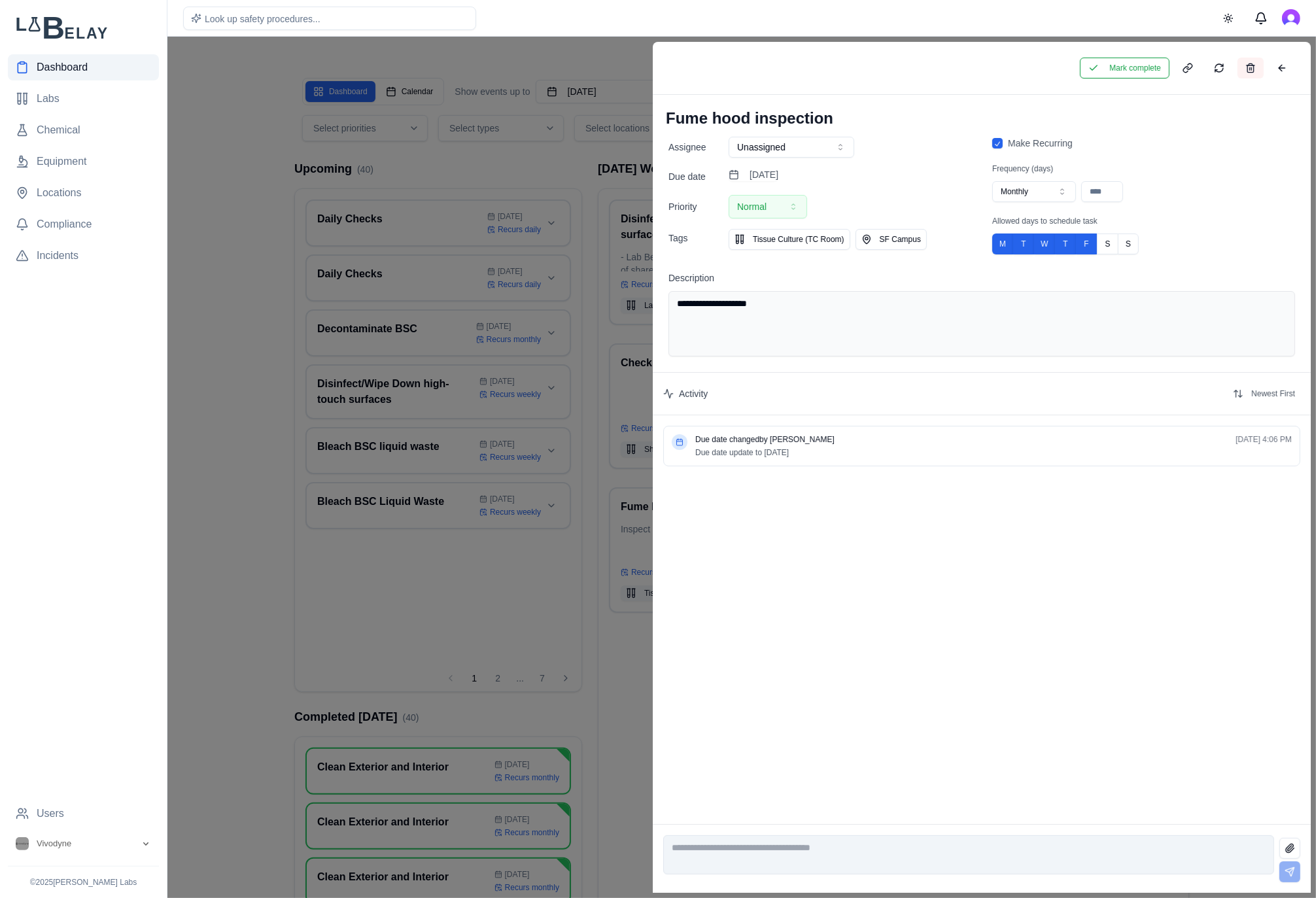
click at [1258, 60] on button at bounding box center [1251, 68] width 26 height 21
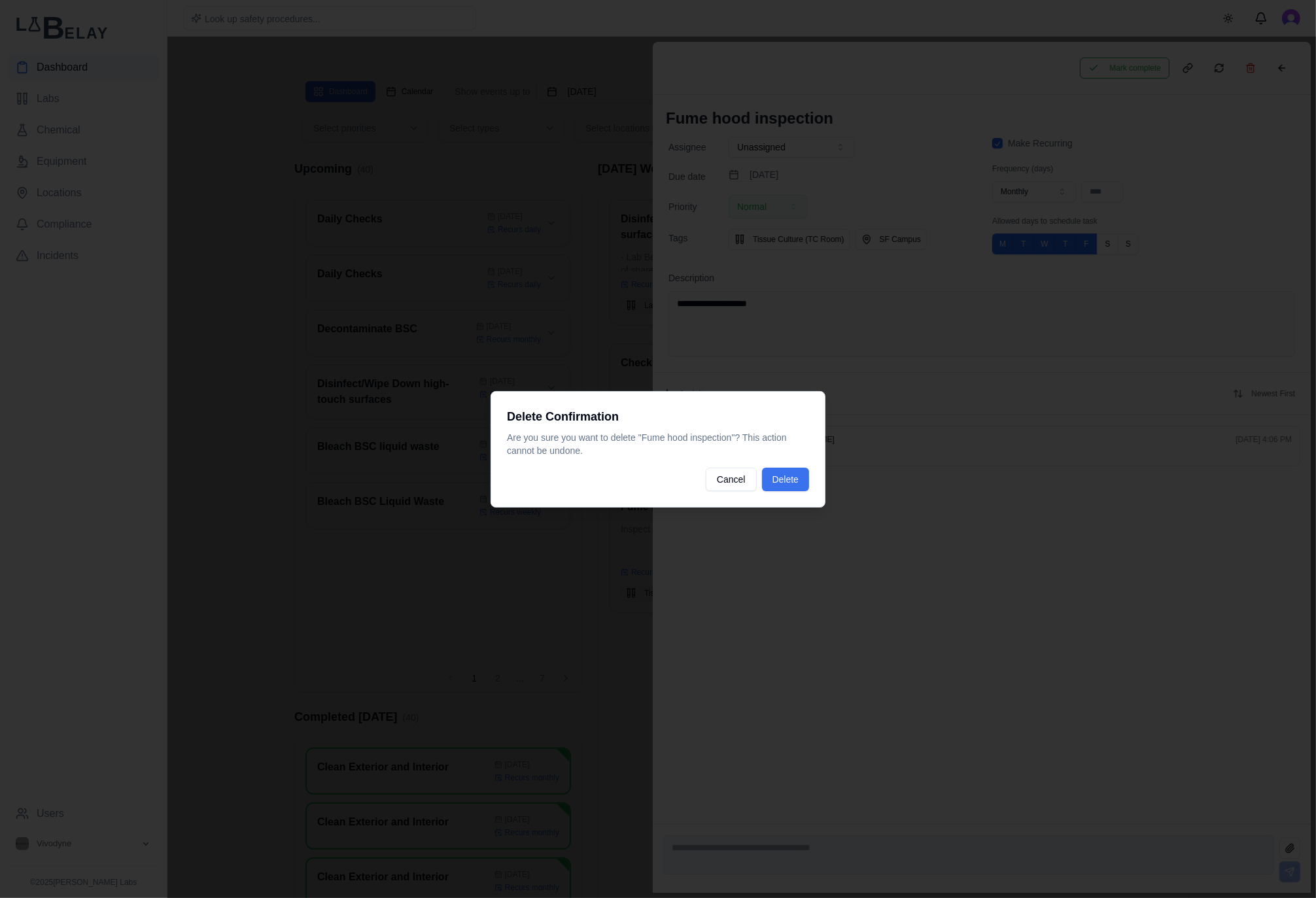
click at [797, 468] on button "Delete" at bounding box center [785, 479] width 47 height 24
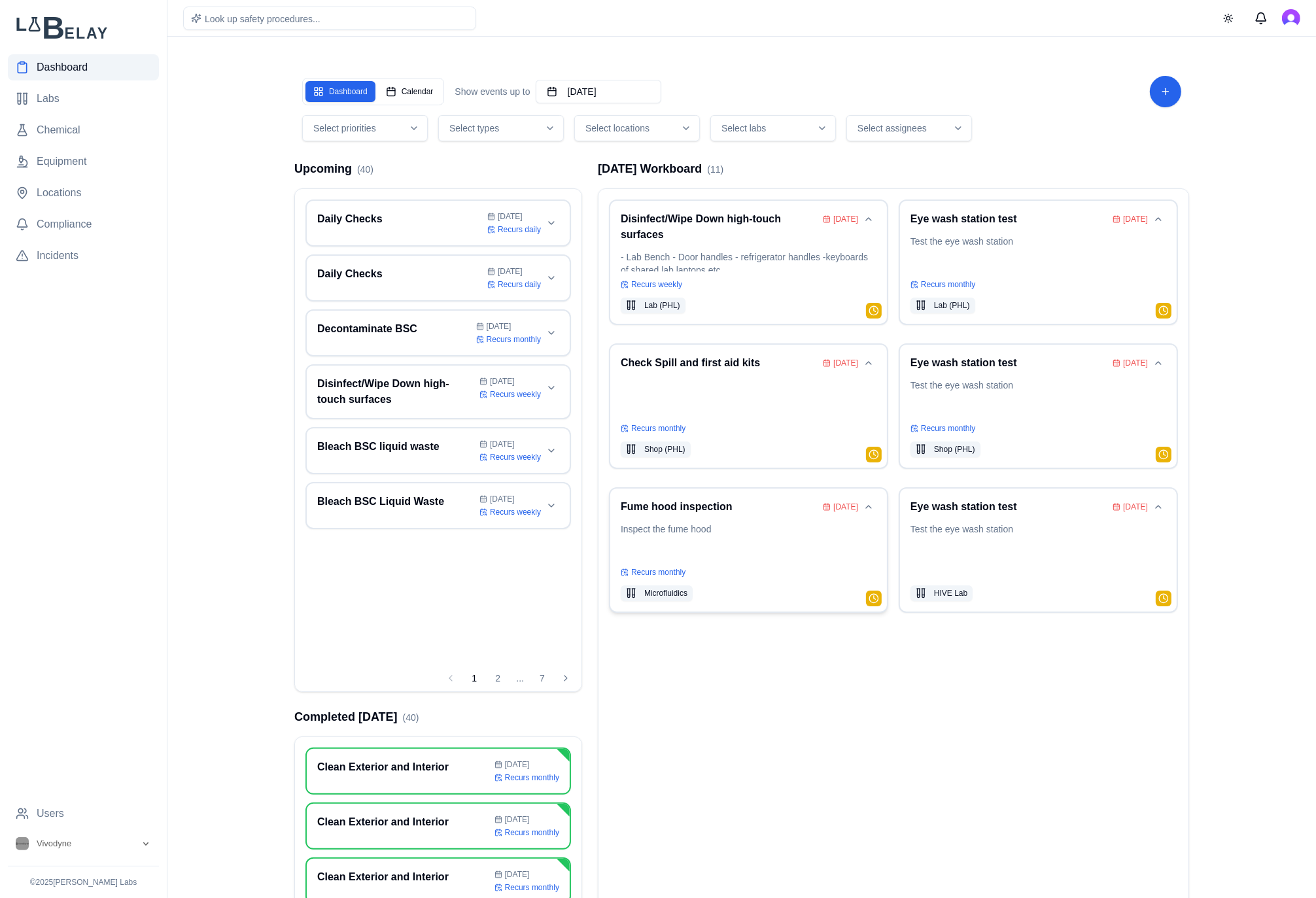
click at [729, 533] on p "Inspect the fume hood" at bounding box center [748, 541] width 256 height 37
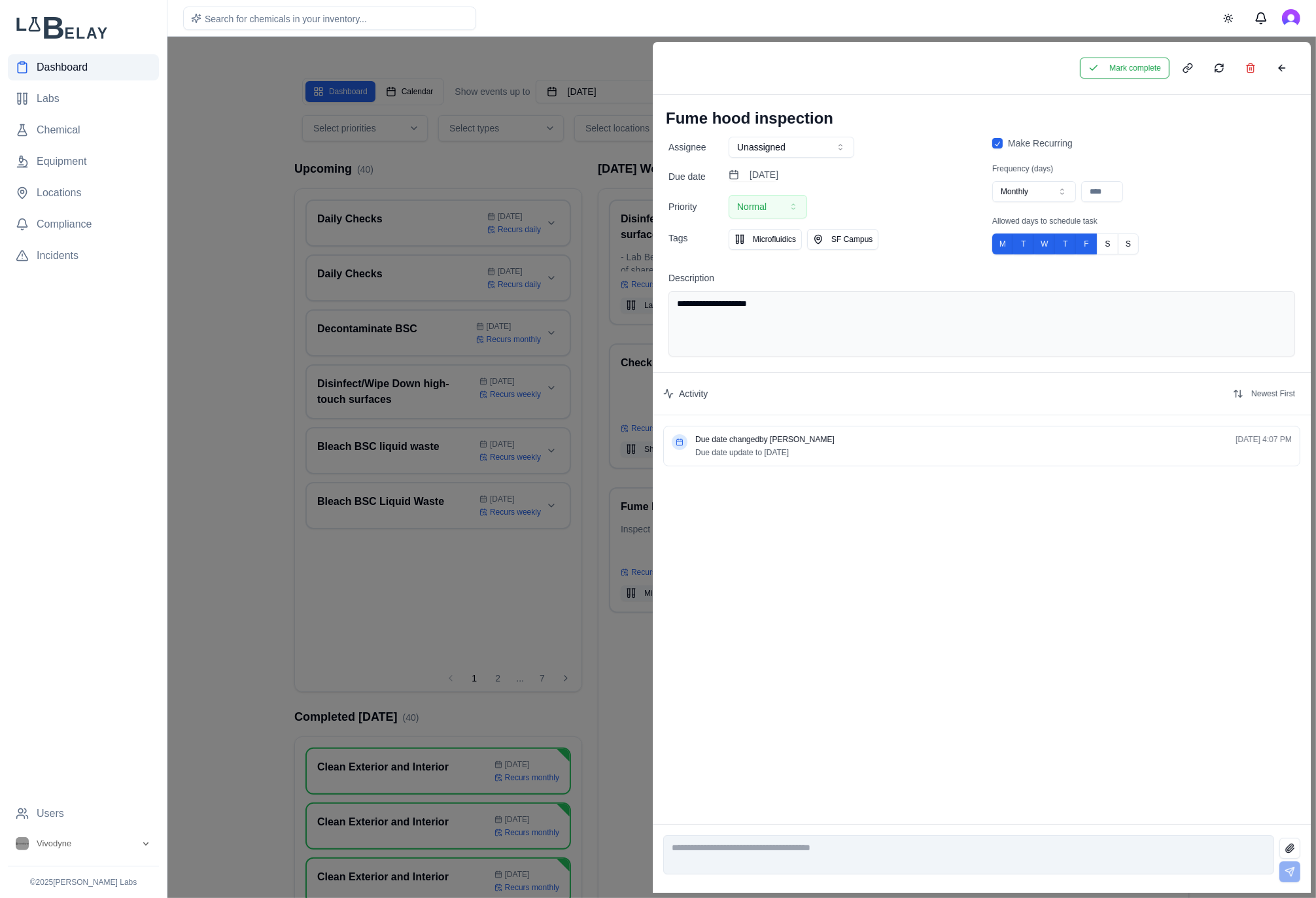
click at [1049, 198] on button "Monthly" at bounding box center [1034, 191] width 84 height 21
type input "**"
click at [734, 66] on button "Save" at bounding box center [737, 68] width 33 height 21
click at [1117, 67] on button "Mark complete" at bounding box center [1125, 68] width 90 height 21
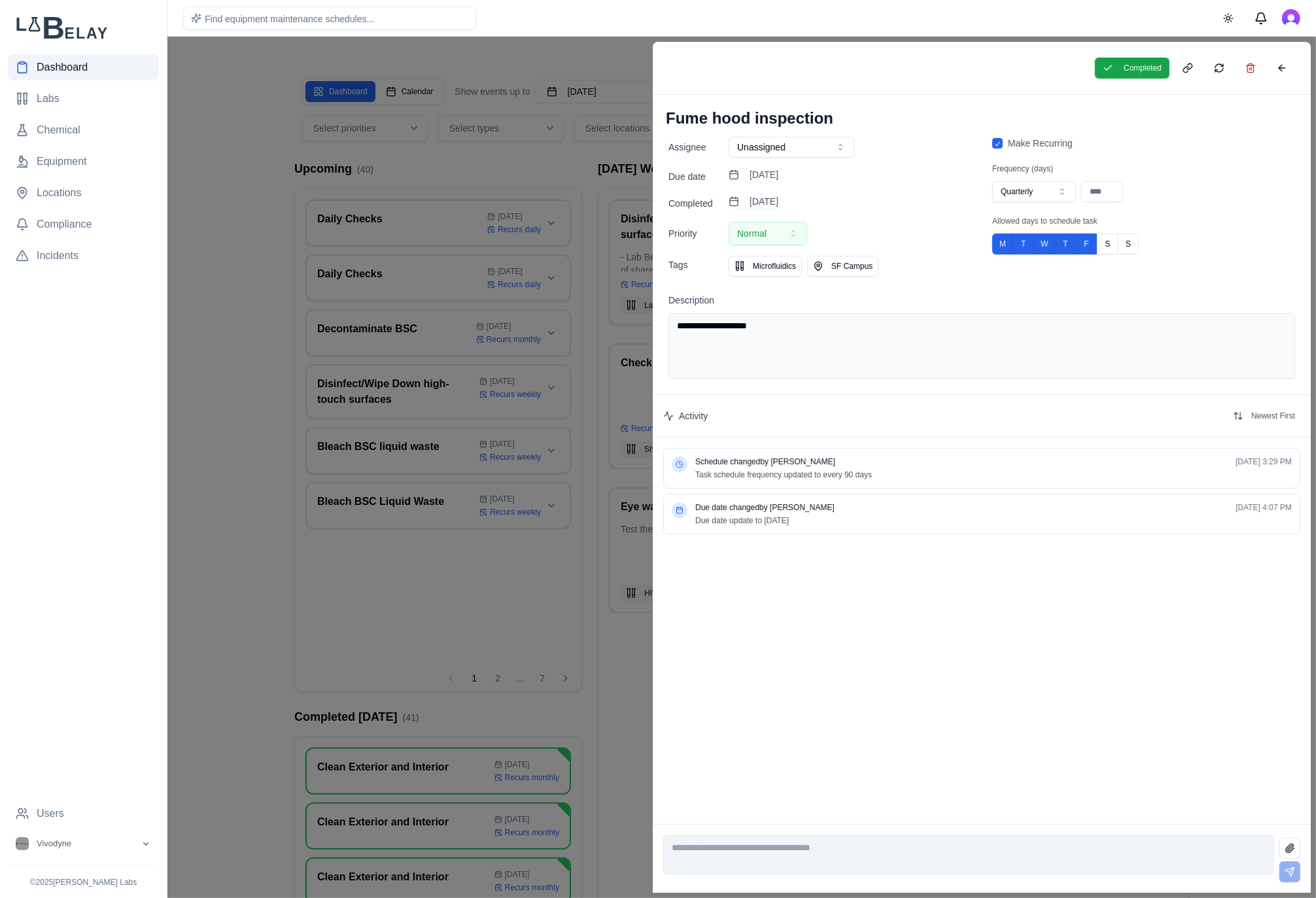
click at [639, 711] on div at bounding box center [658, 467] width 1316 height 861
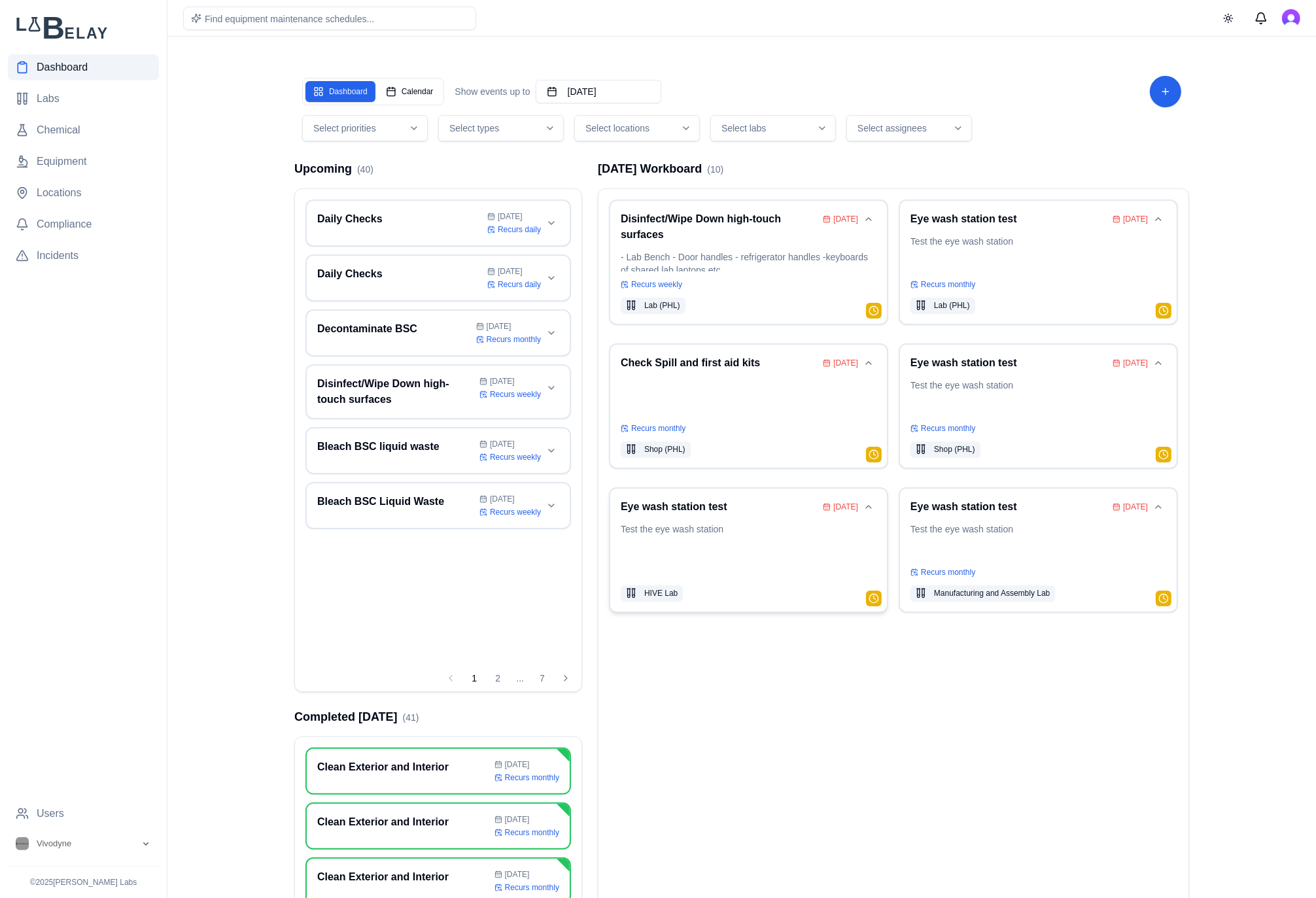
click at [734, 525] on p "Test the eye wash station" at bounding box center [748, 550] width 256 height 55
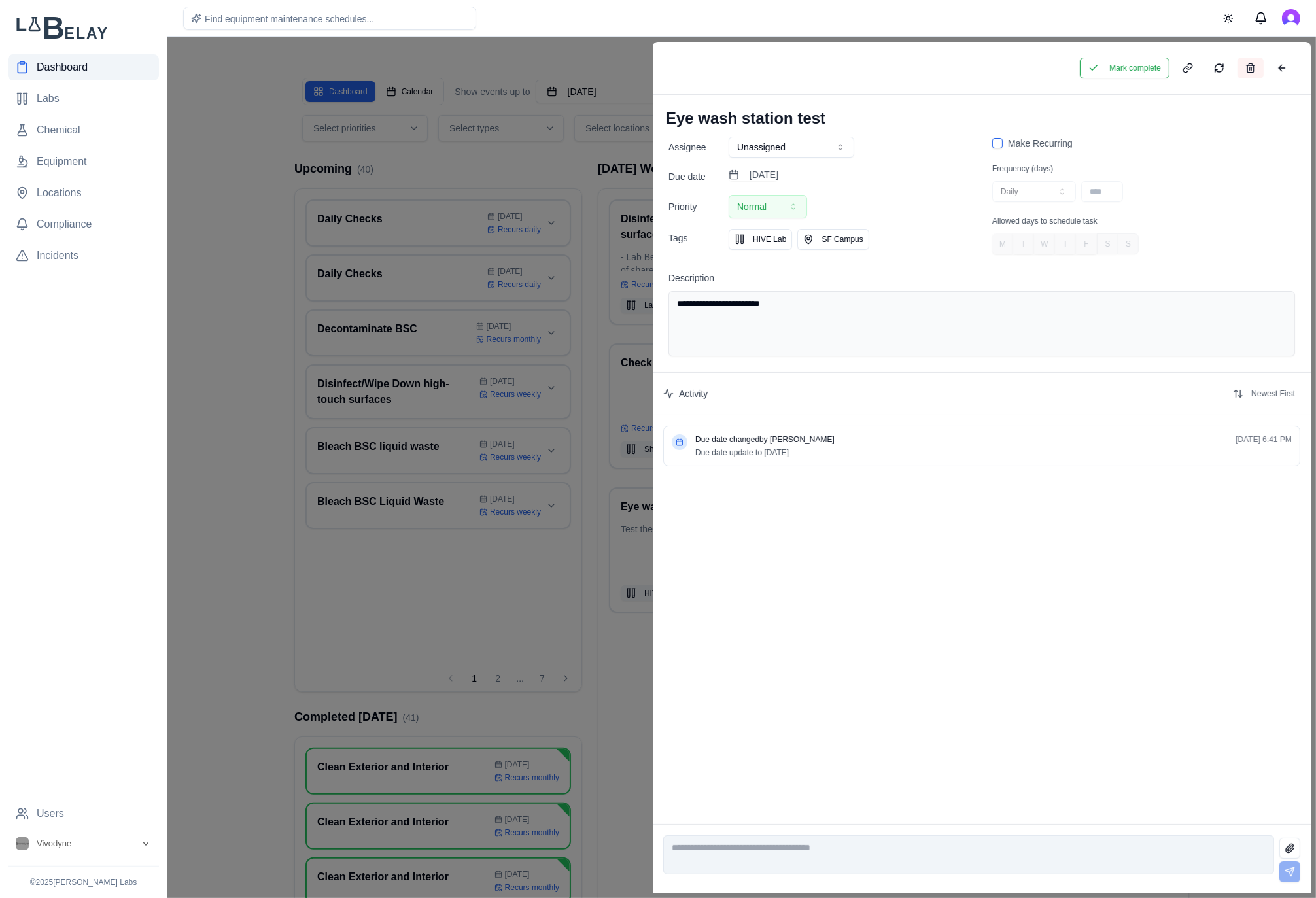
click at [1252, 71] on button at bounding box center [1251, 68] width 26 height 21
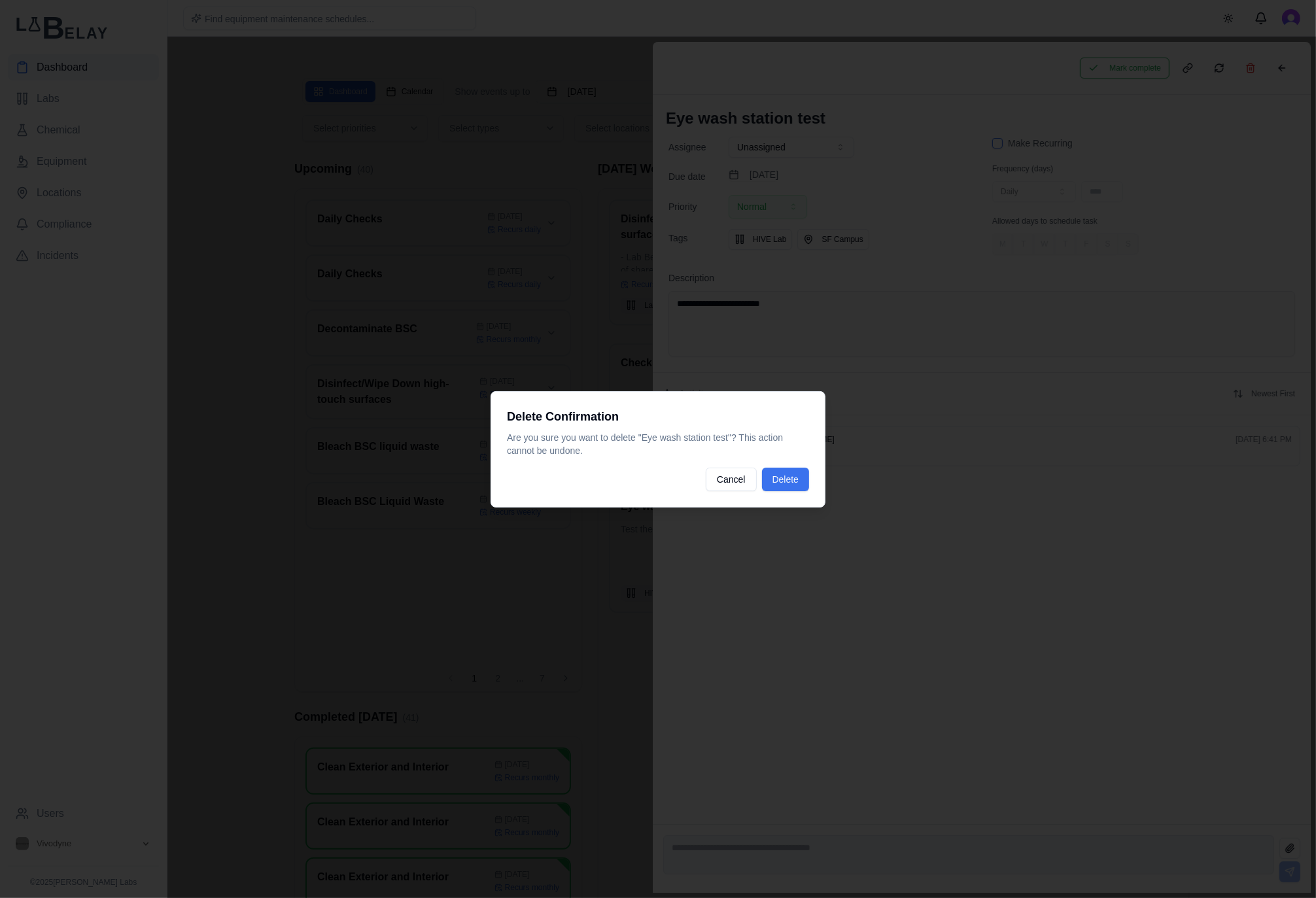
click at [785, 469] on button "Delete" at bounding box center [785, 479] width 47 height 24
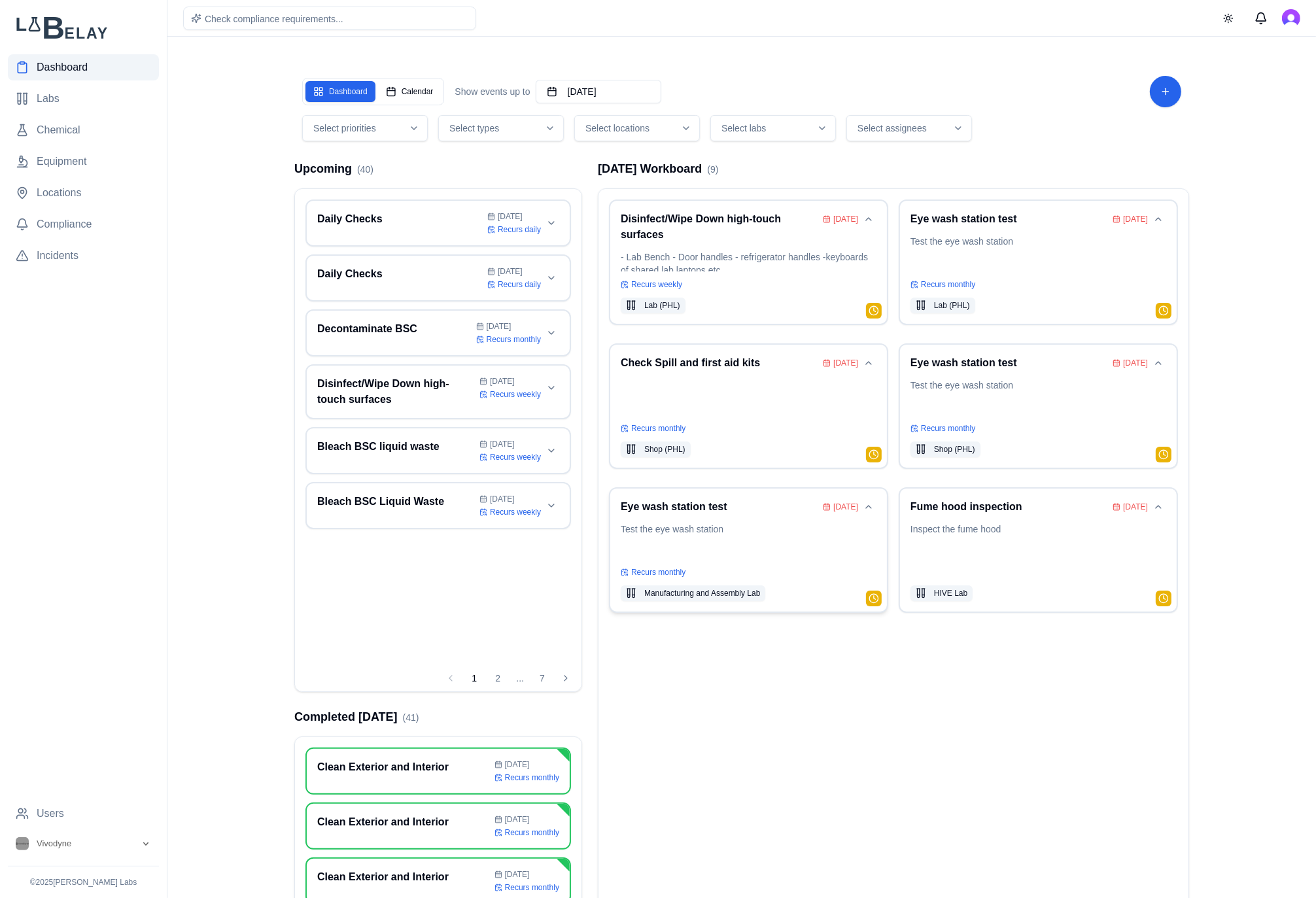
click at [763, 538] on p "Test the eye wash station" at bounding box center [748, 541] width 256 height 37
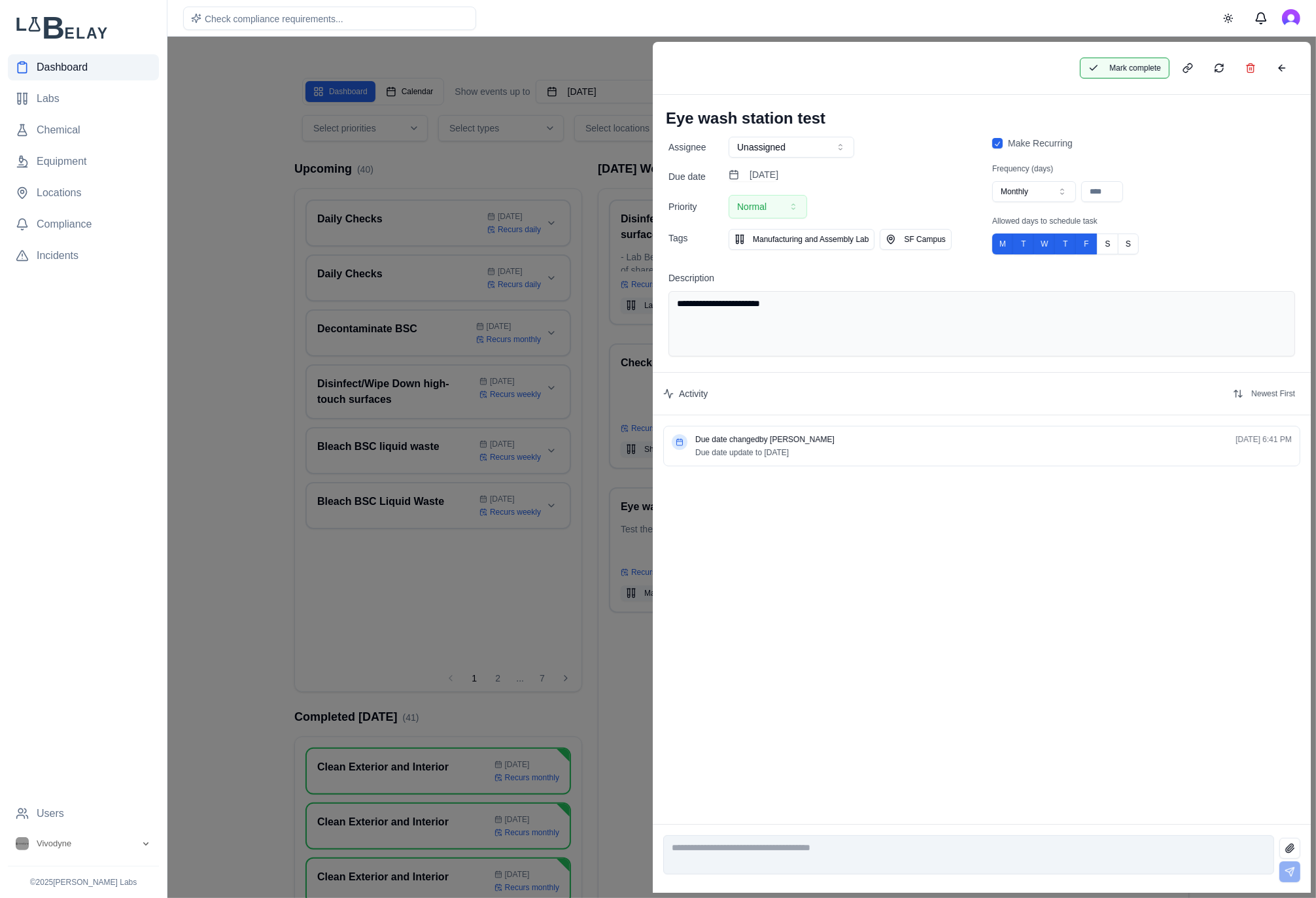
click at [1142, 67] on button "Mark complete" at bounding box center [1125, 68] width 90 height 21
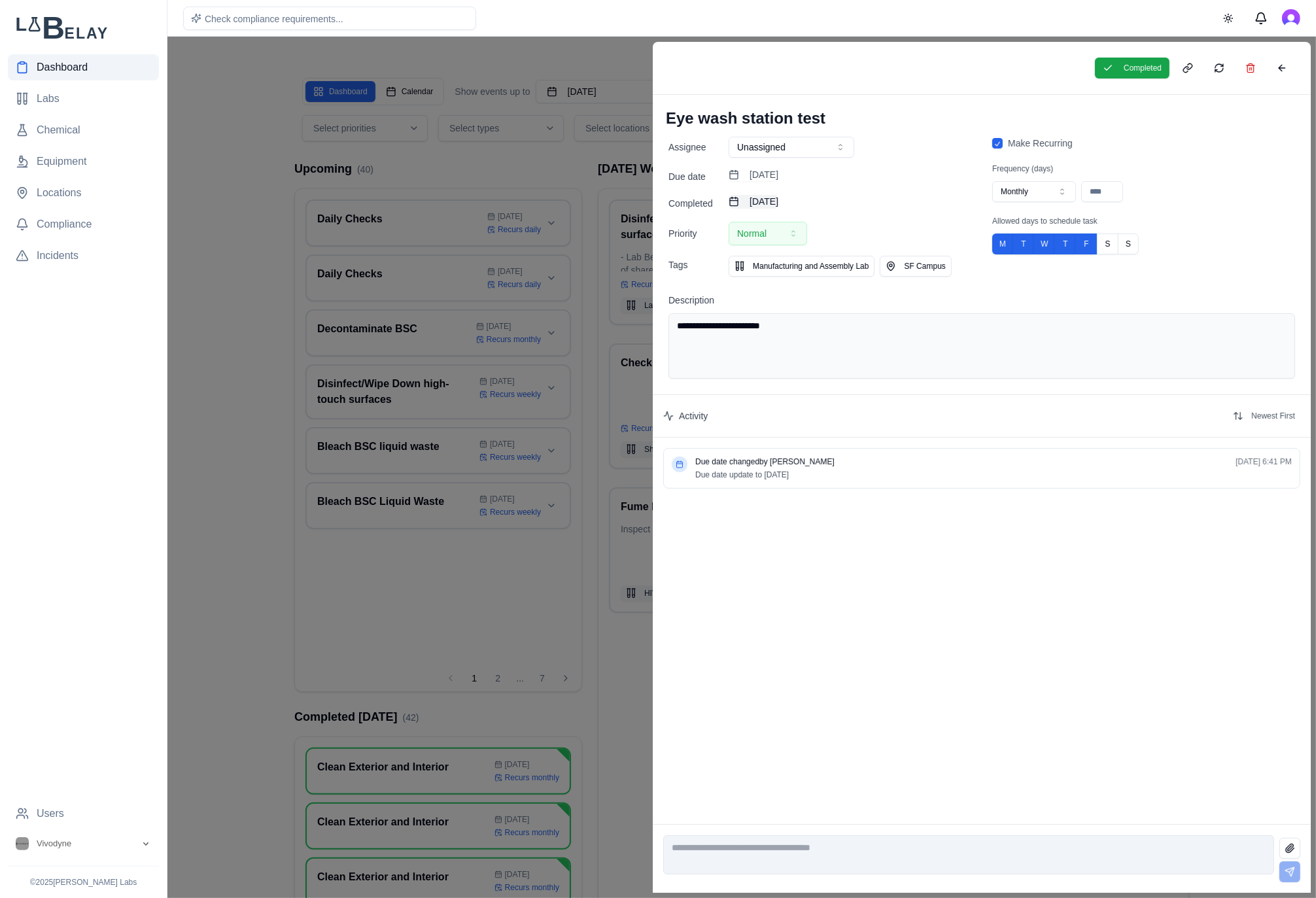
click at [778, 197] on button "[DATE]" at bounding box center [754, 201] width 50 height 13
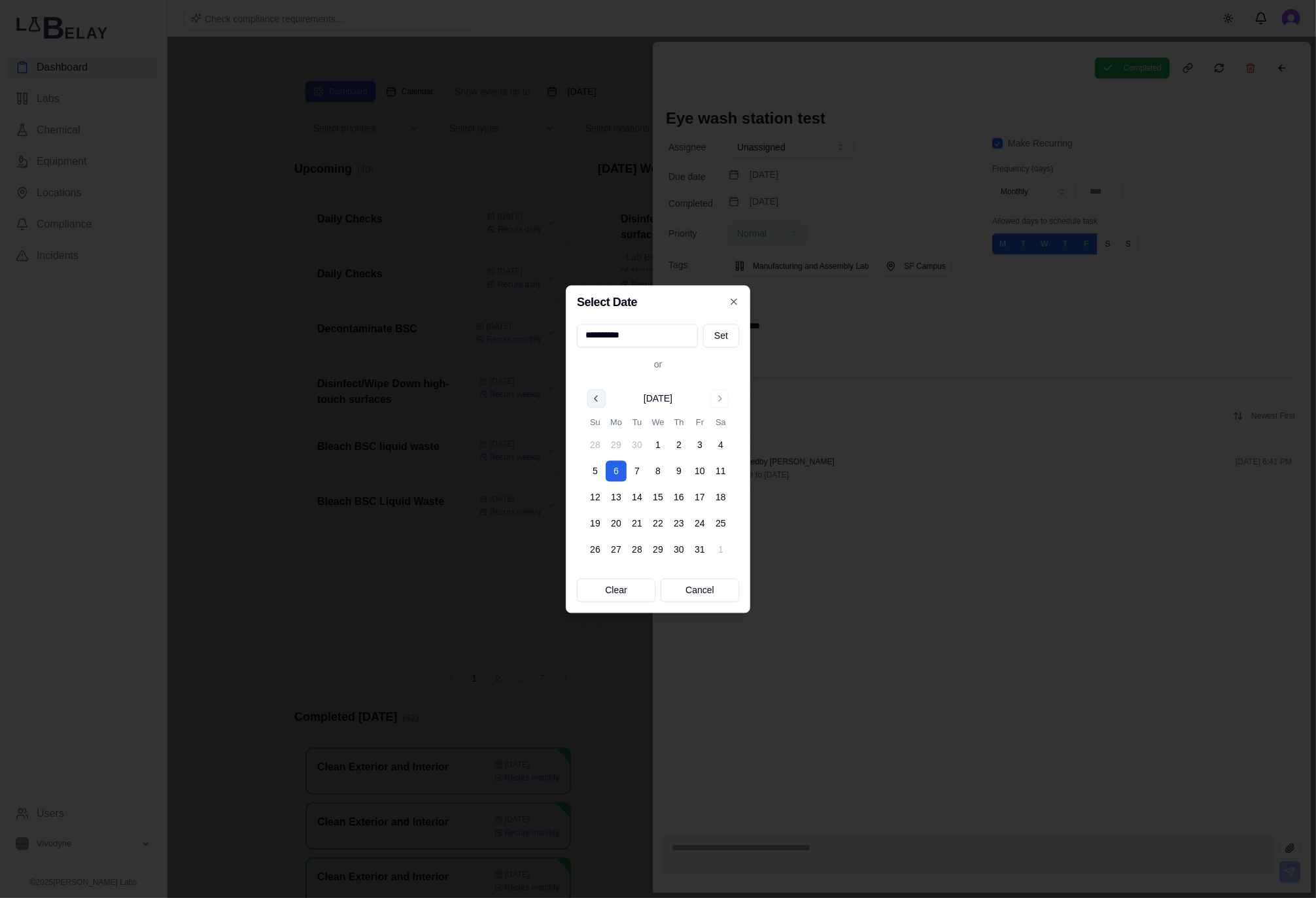
click at [601, 397] on button "Go to previous month" at bounding box center [596, 398] width 18 height 18
click at [694, 520] on button "26" at bounding box center [699, 522] width 21 height 21
type input "**********"
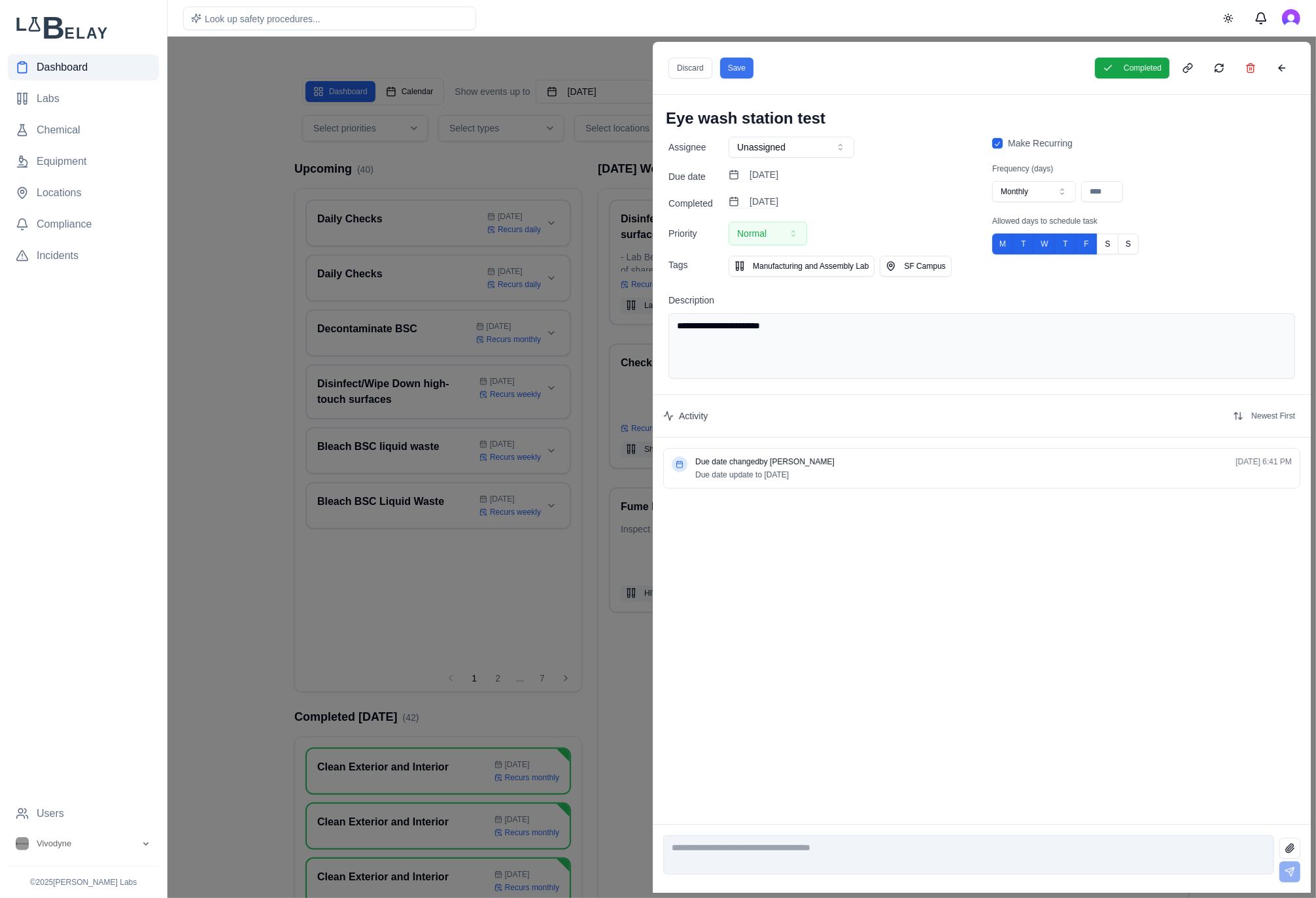
click at [743, 72] on button "Save" at bounding box center [737, 68] width 33 height 21
drag, startPoint x: 525, startPoint y: 200, endPoint x: 552, endPoint y: 190, distance: 28.8
click at [526, 200] on div at bounding box center [658, 467] width 1316 height 861
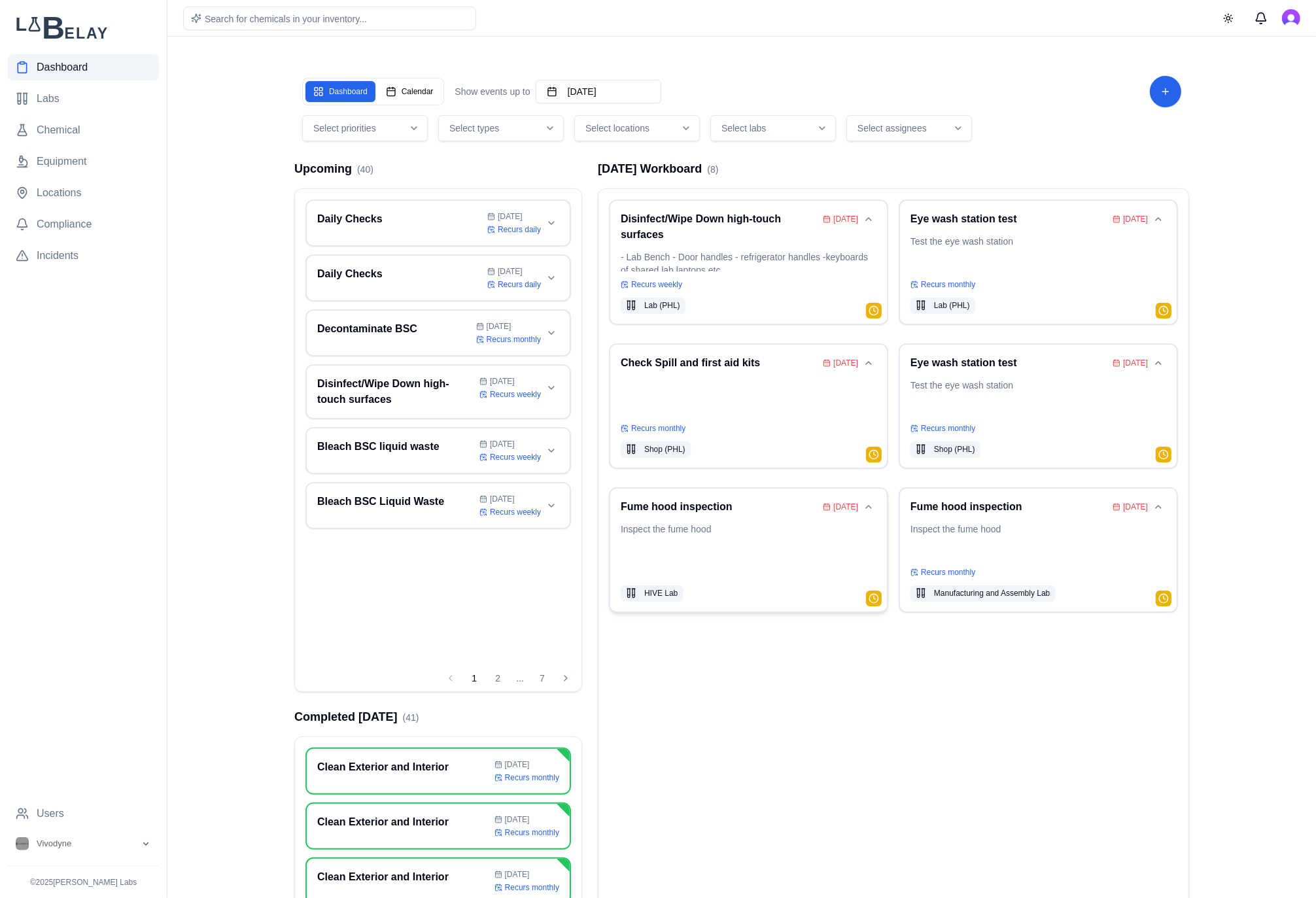
click at [717, 553] on p "Inspect the fume hood" at bounding box center [748, 550] width 256 height 55
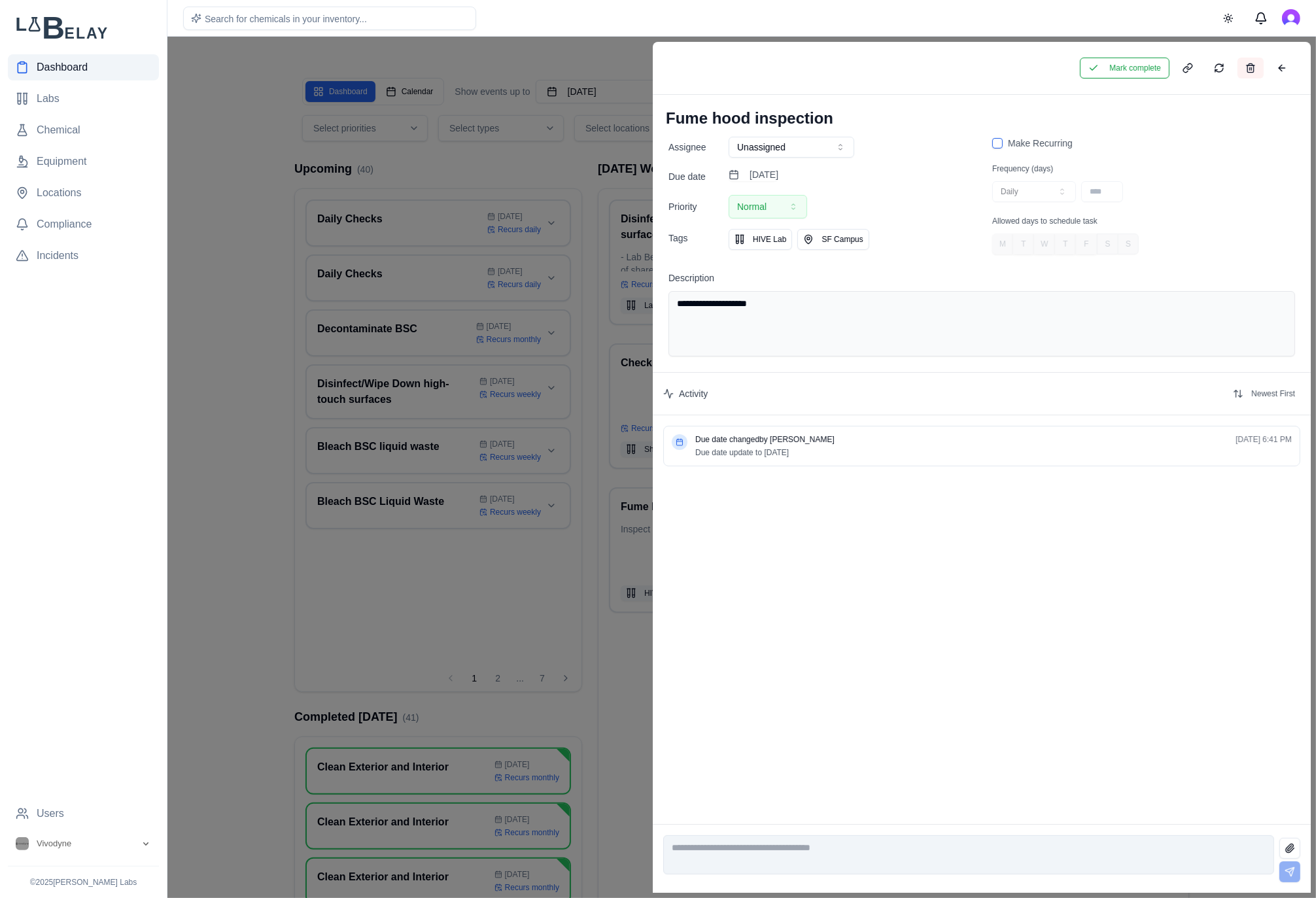
click at [1257, 62] on button at bounding box center [1251, 68] width 26 height 21
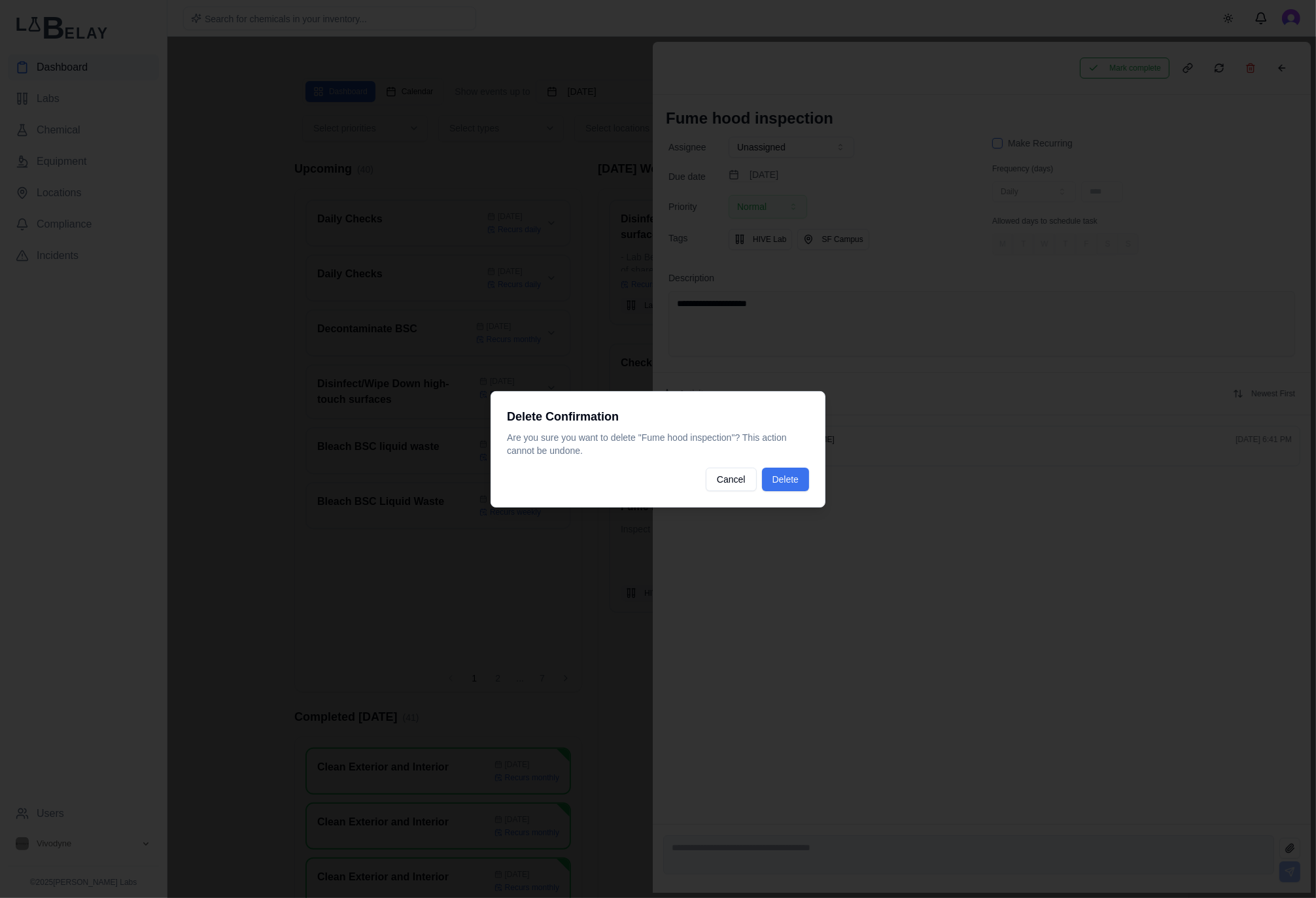
drag, startPoint x: 785, startPoint y: 475, endPoint x: 780, endPoint y: 488, distance: 13.9
click at [785, 475] on button "Delete" at bounding box center [785, 479] width 47 height 24
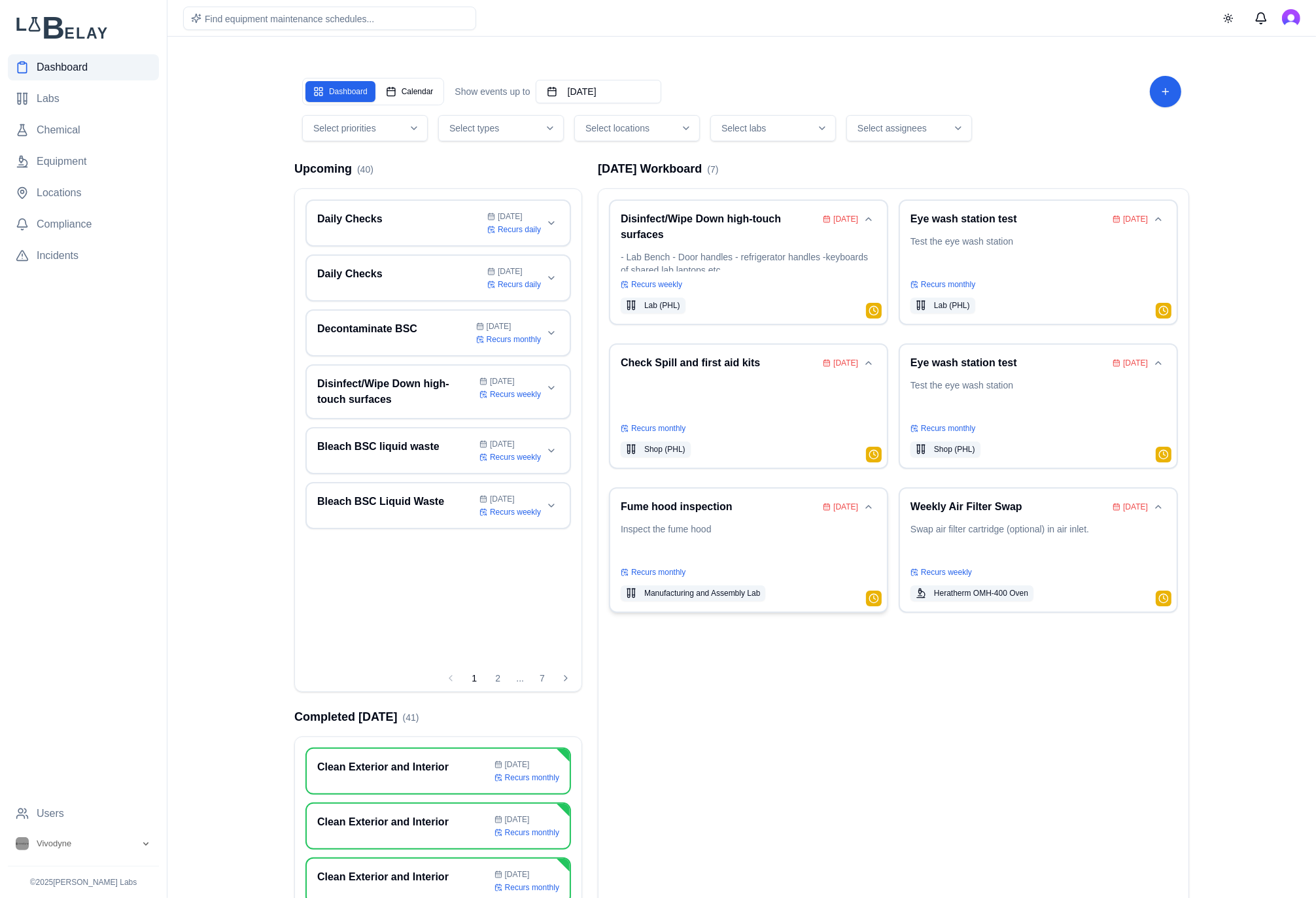
click at [751, 524] on p "Inspect the fume hood" at bounding box center [748, 541] width 256 height 37
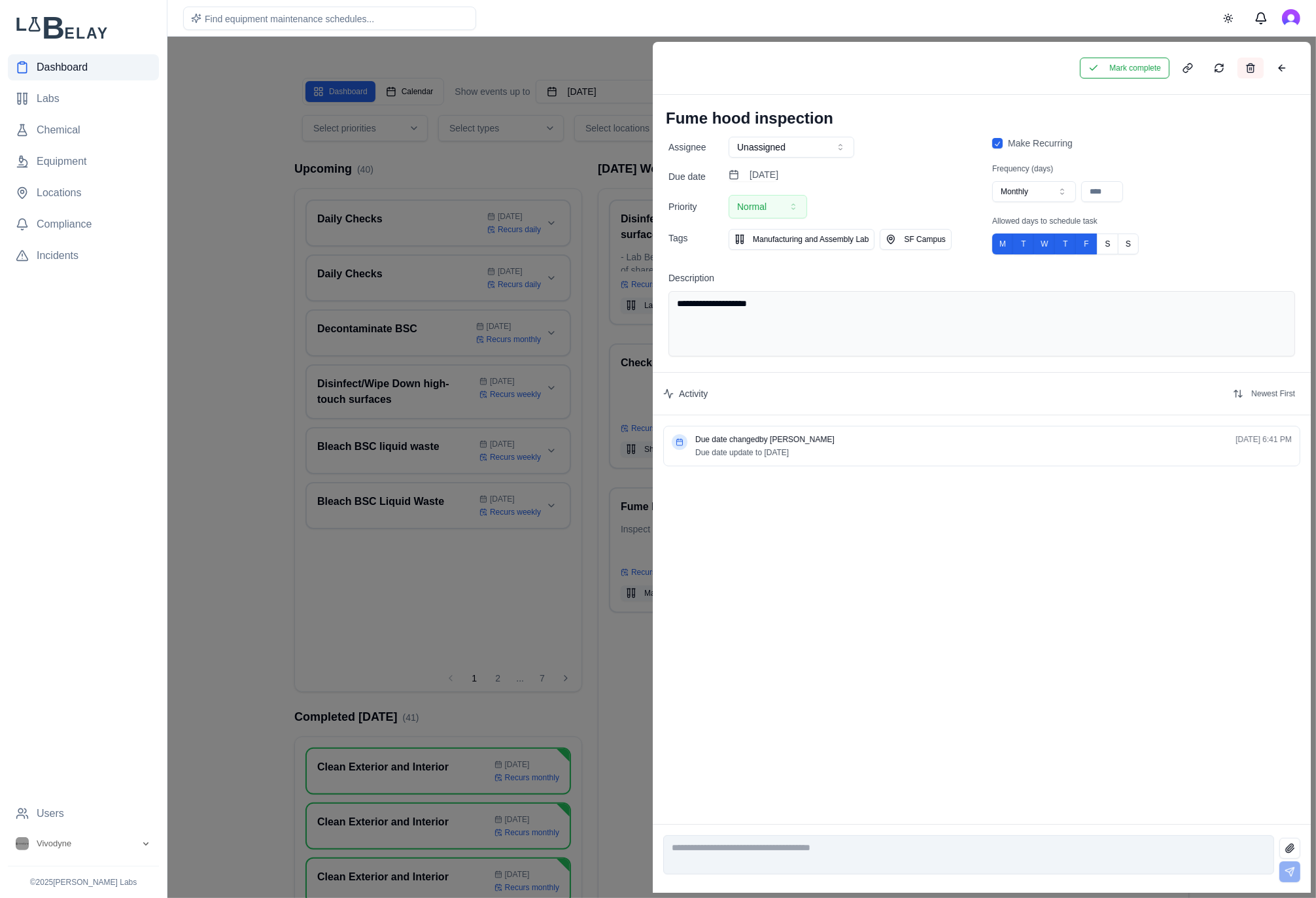
click at [1252, 69] on button at bounding box center [1251, 68] width 26 height 21
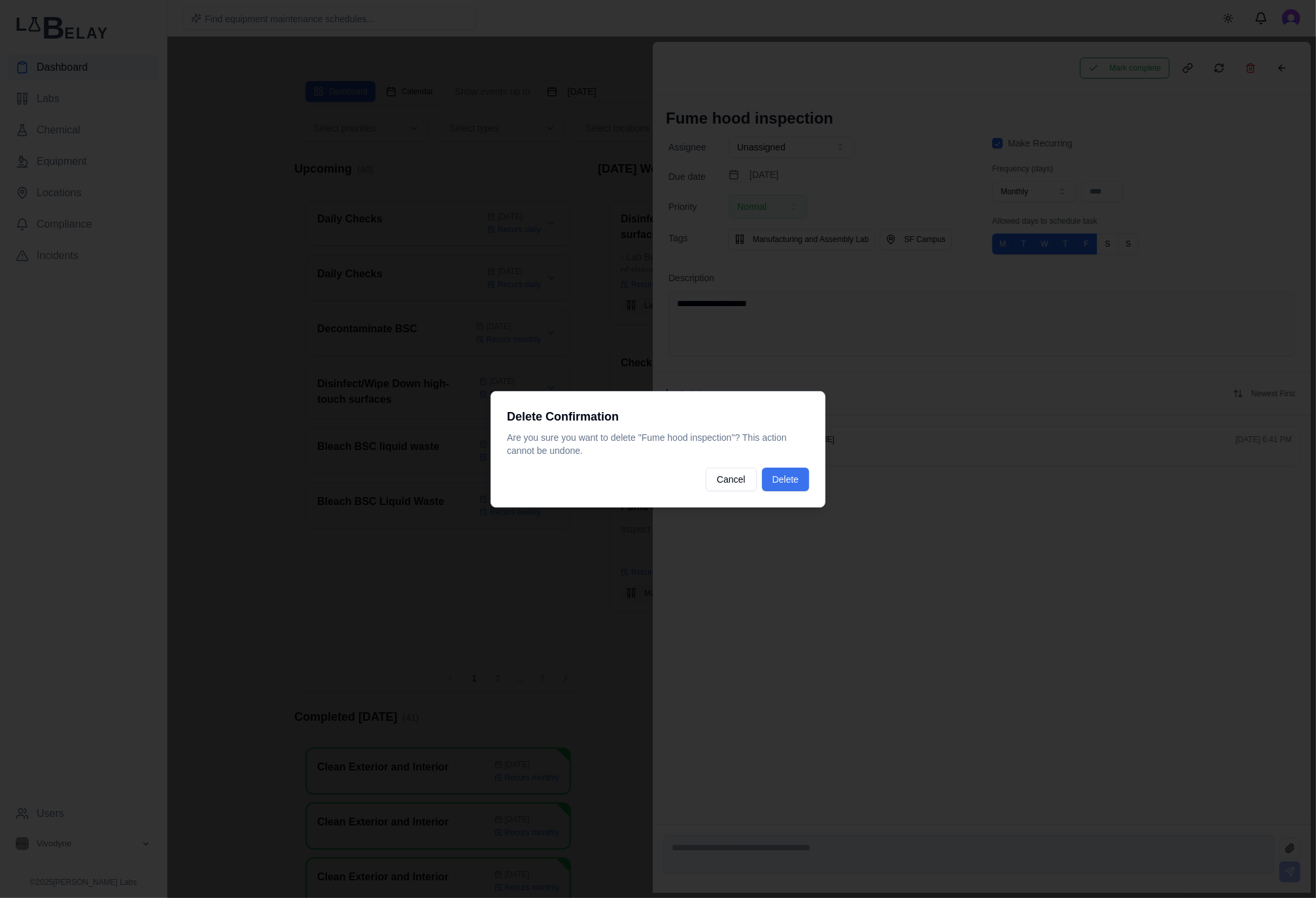
click at [775, 482] on button "Delete" at bounding box center [785, 479] width 47 height 24
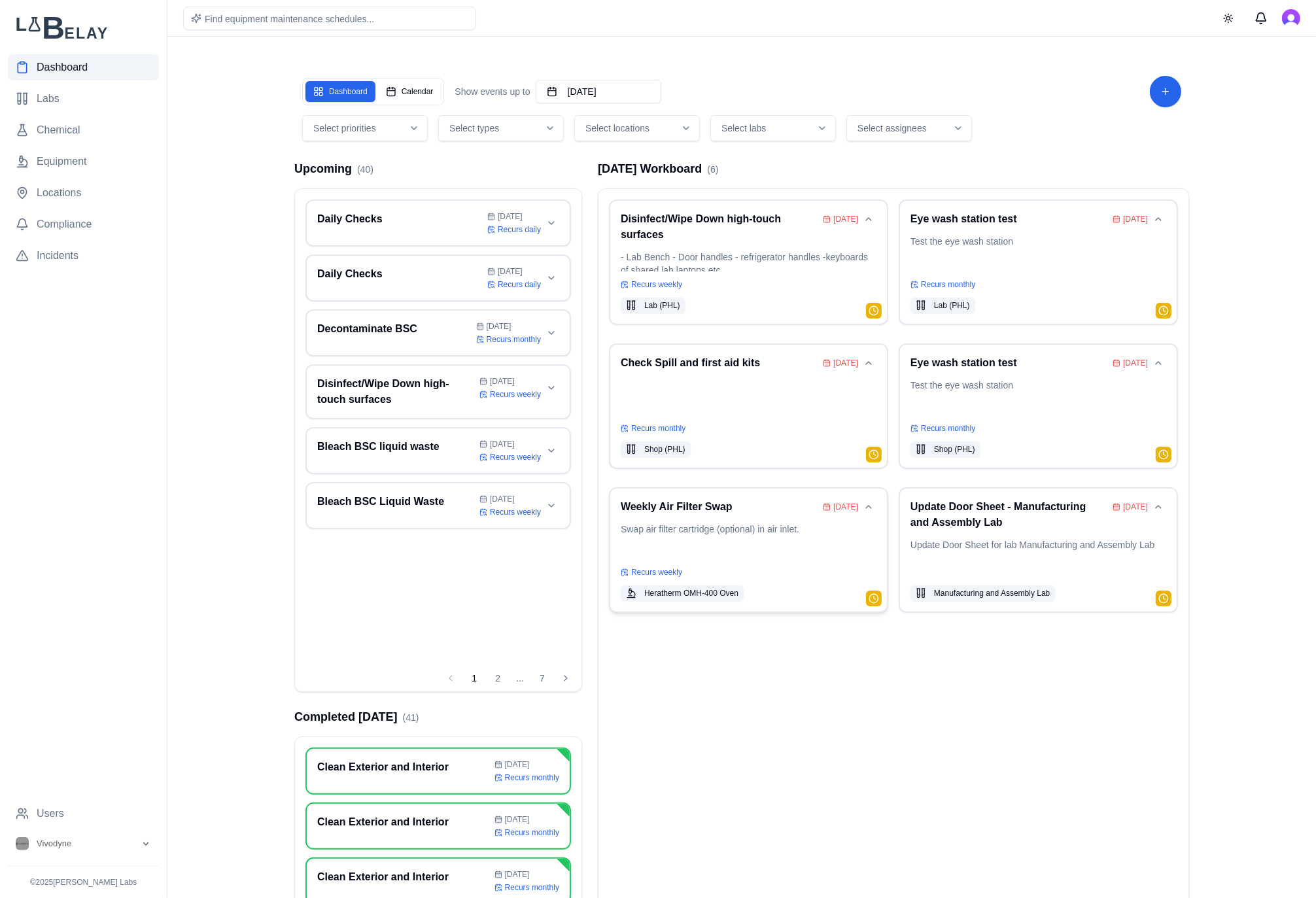
click at [754, 534] on p "Swap air filter cartridge (optional) in air inlet." at bounding box center [748, 541] width 256 height 37
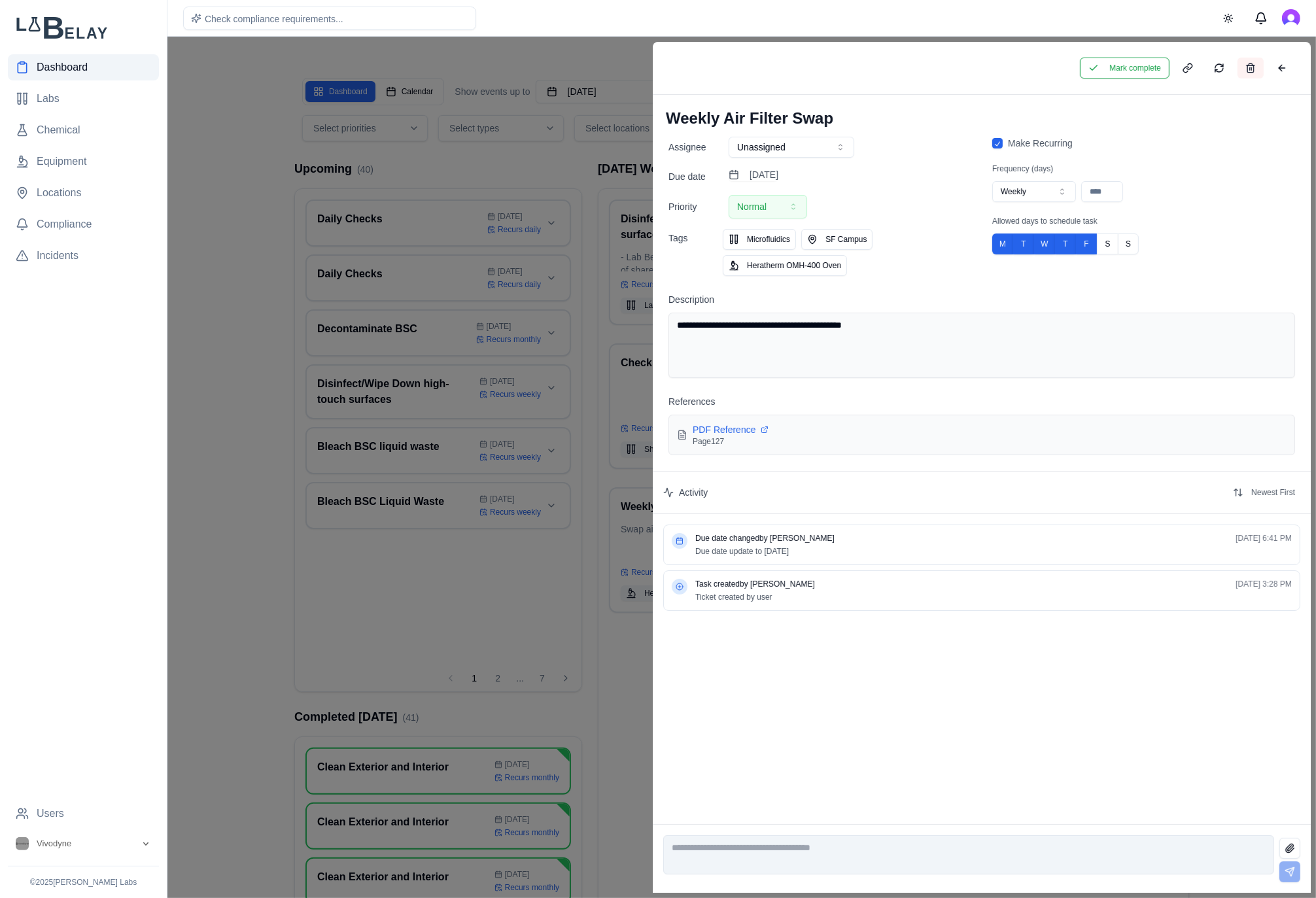
click at [1245, 63] on button at bounding box center [1251, 68] width 26 height 21
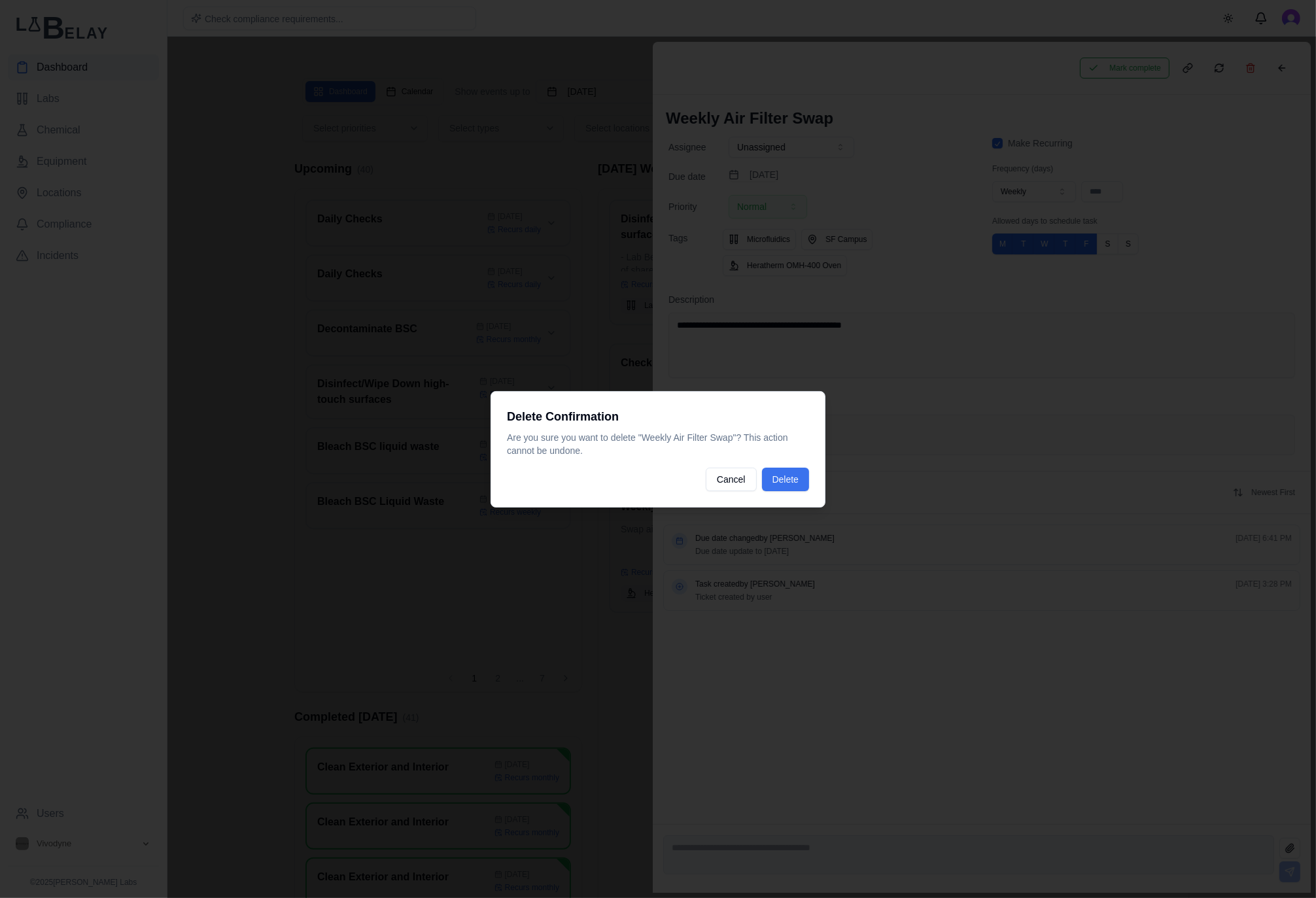
click at [808, 480] on button "Delete" at bounding box center [785, 479] width 47 height 24
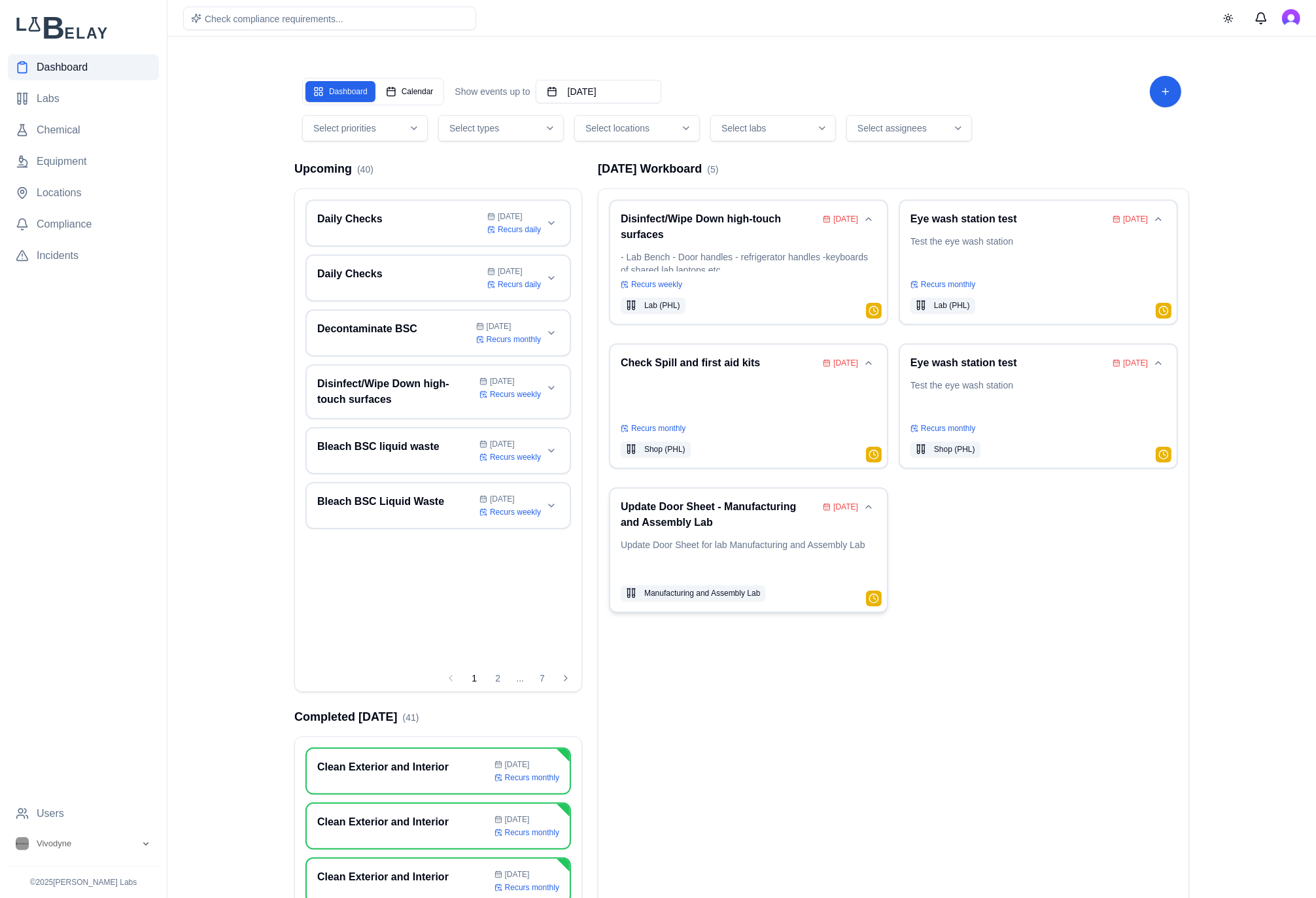
click at [760, 535] on div "Update Door Sheet - Manufacturing and Assembly Lab [DATE] Update Door Sheet for…" at bounding box center [748, 549] width 256 height 102
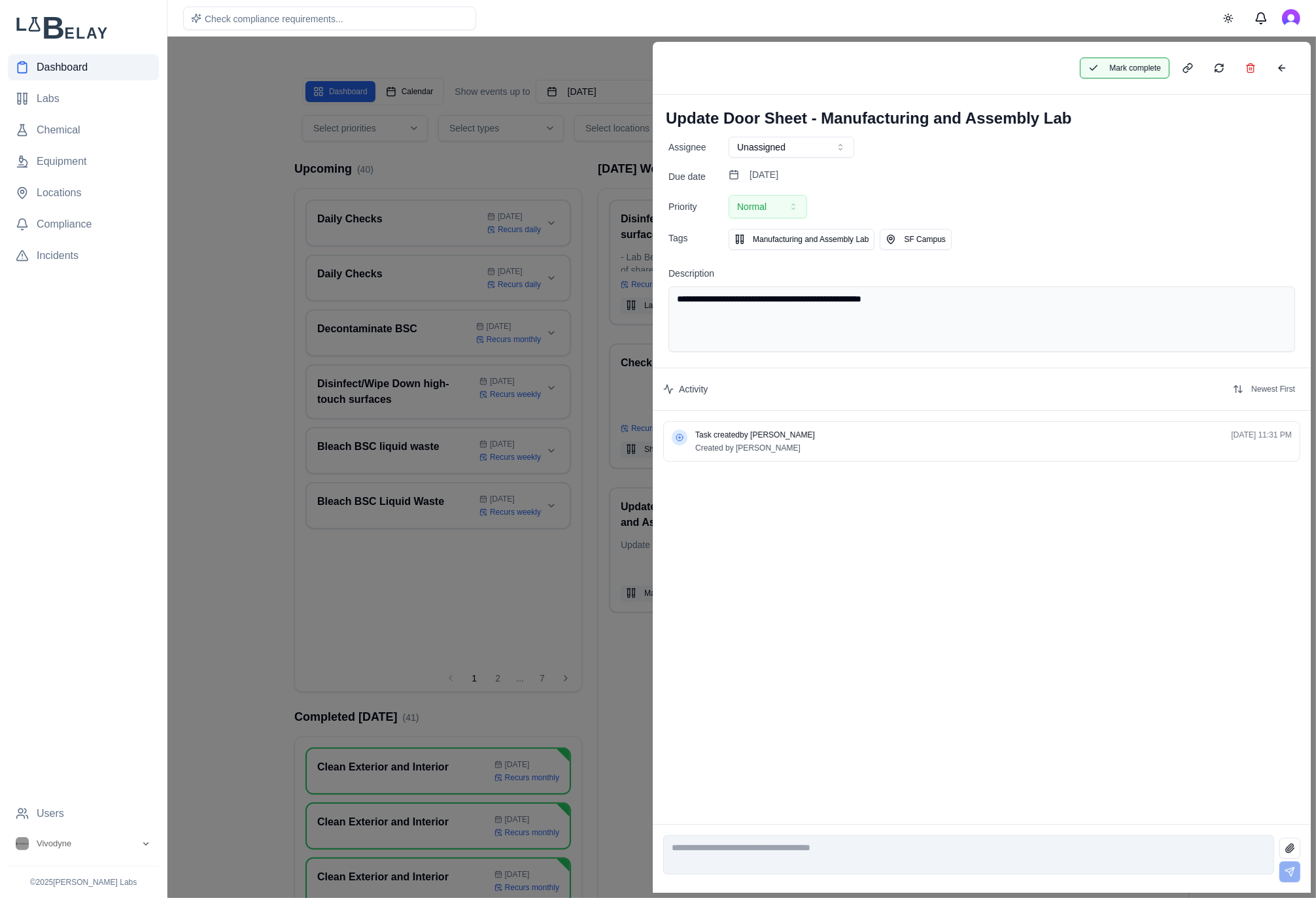
click at [1116, 73] on button "Mark complete" at bounding box center [1125, 68] width 90 height 21
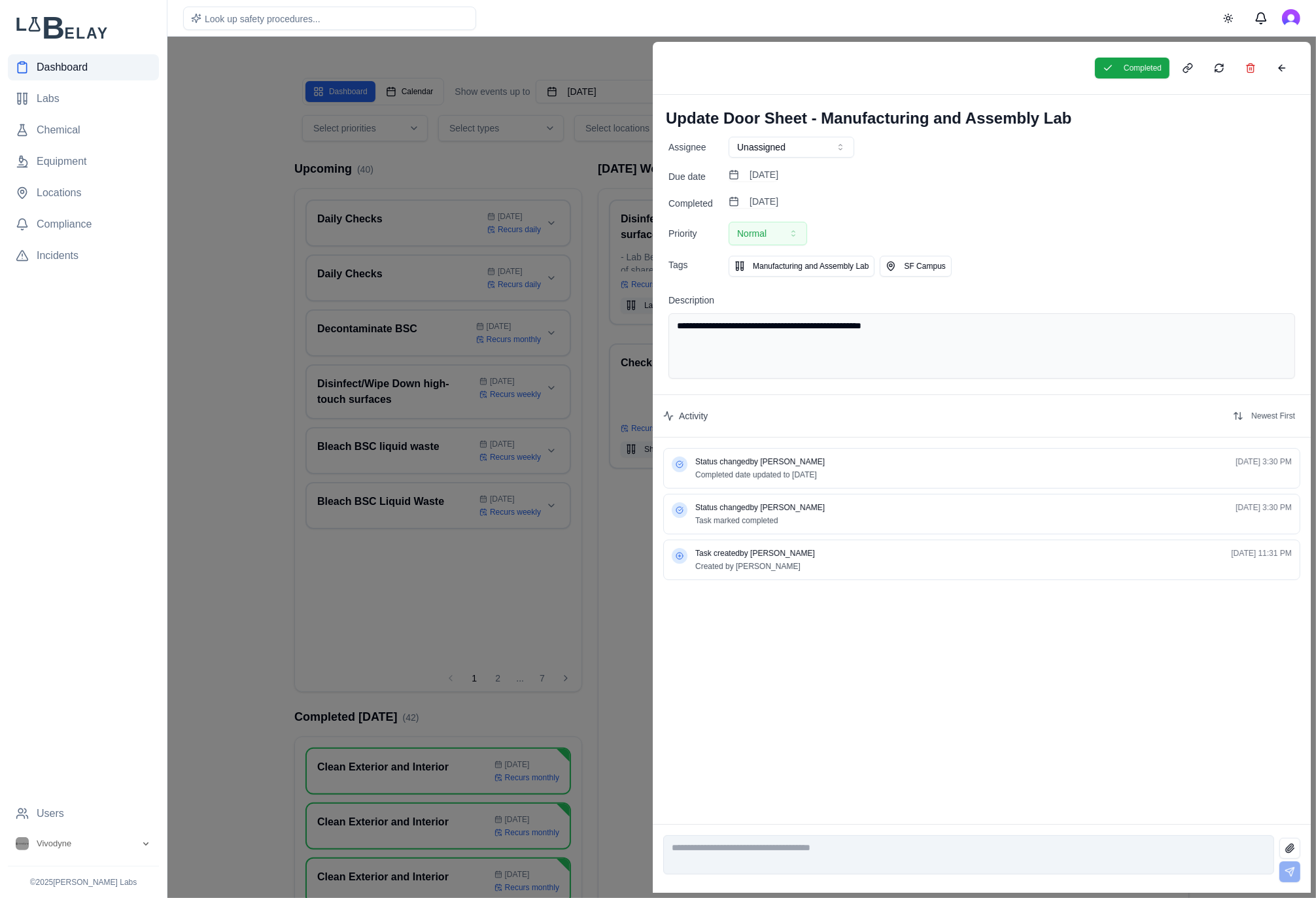
click at [769, 210] on div "[DATE]" at bounding box center [754, 203] width 50 height 17
click at [778, 205] on button "[DATE]" at bounding box center [754, 201] width 50 height 13
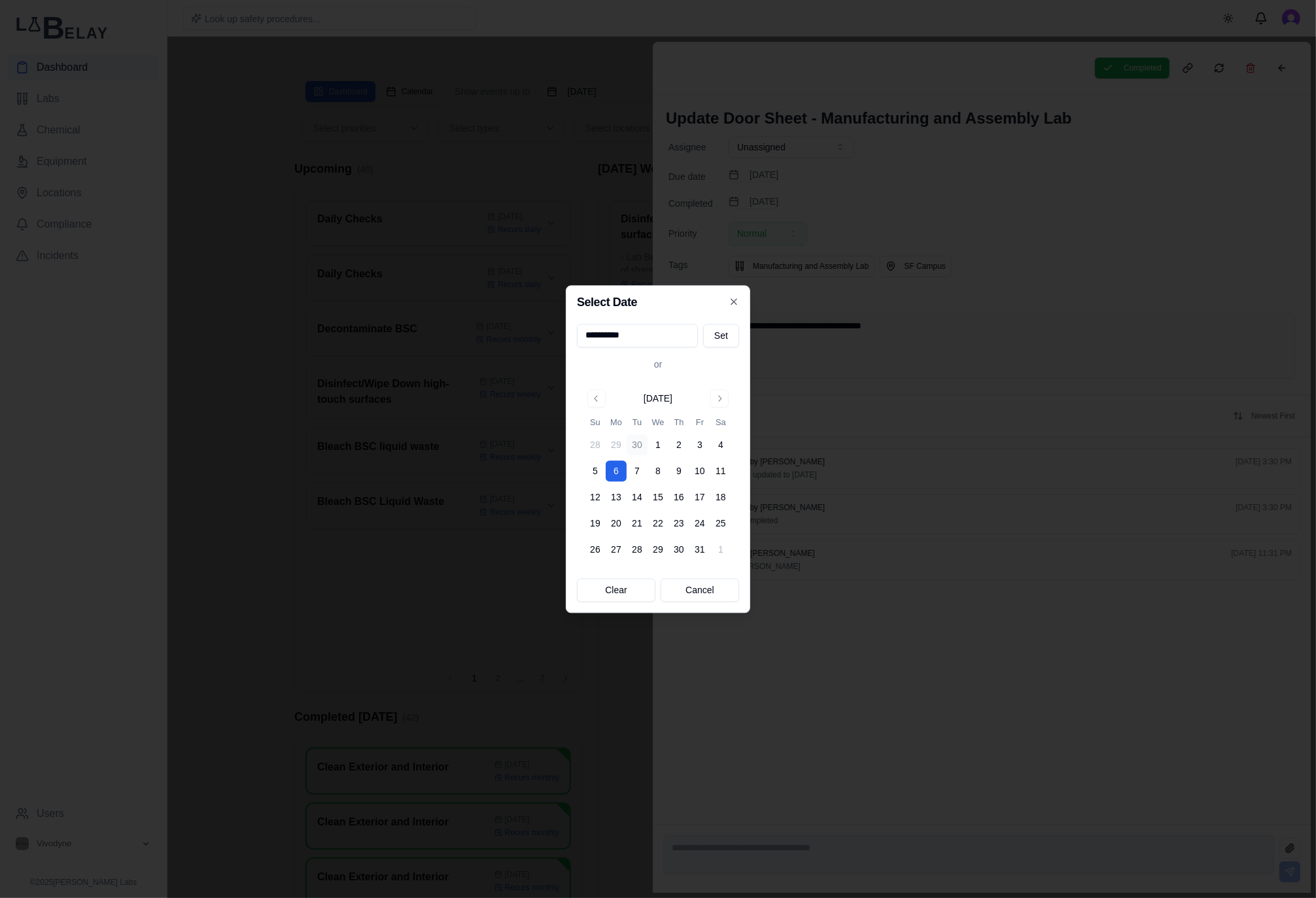
click at [630, 444] on button "30" at bounding box center [637, 444] width 21 height 21
type input "**********"
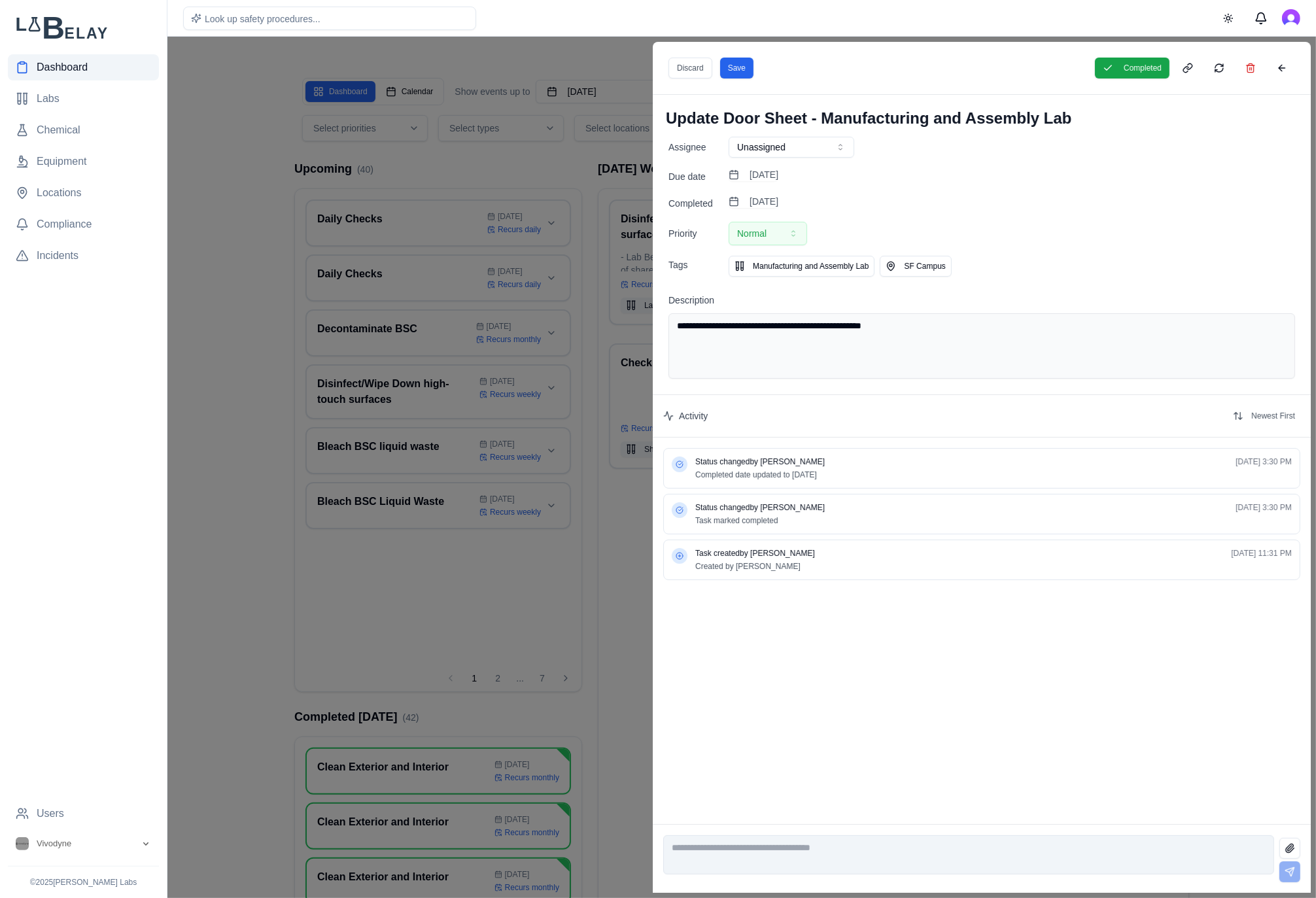
click at [716, 68] on div "Discard Save" at bounding box center [710, 68] width 85 height 21
click at [727, 69] on button "Save" at bounding box center [737, 68] width 33 height 21
click at [588, 169] on div at bounding box center [658, 467] width 1316 height 861
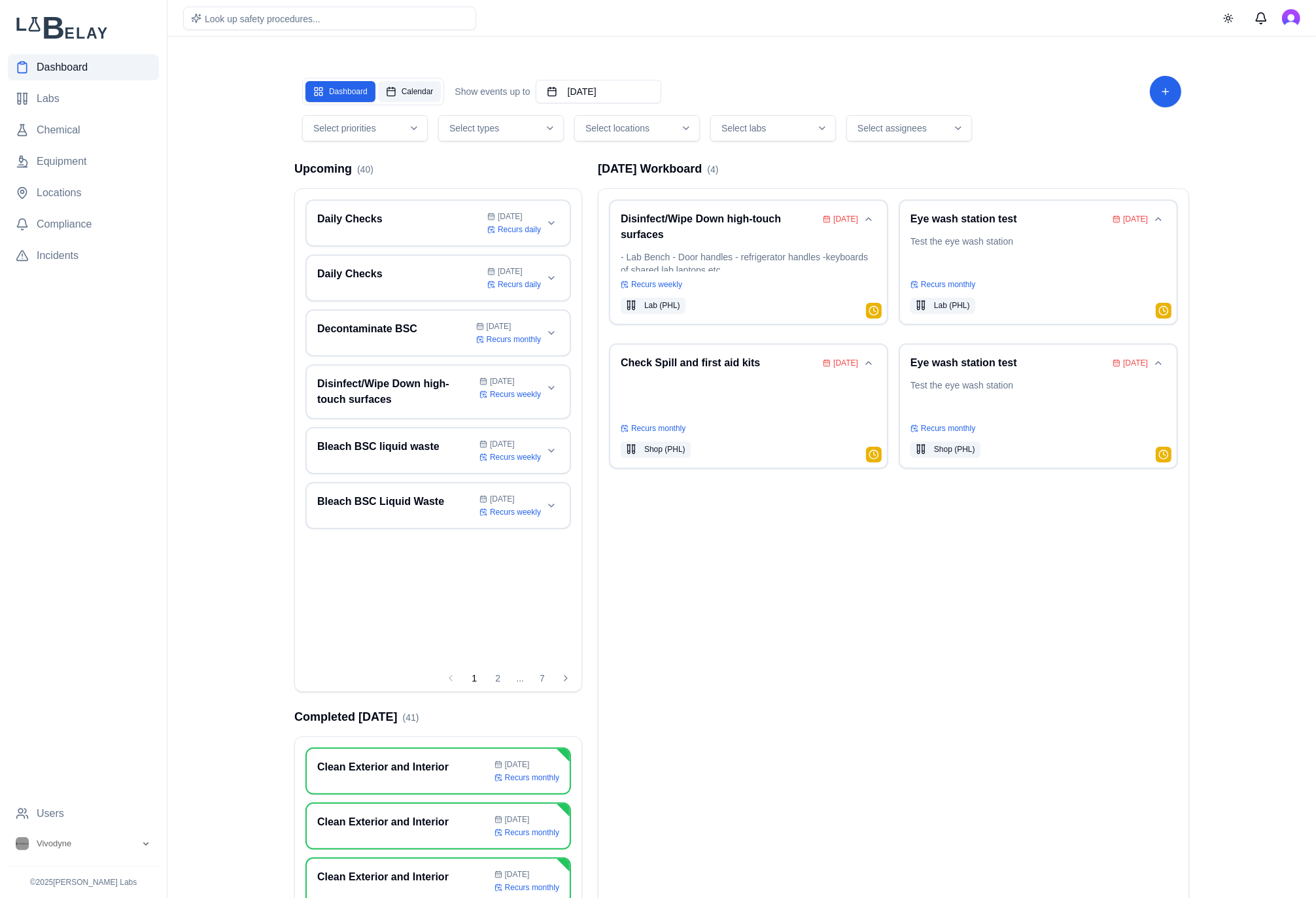
click at [413, 81] on button "Calendar" at bounding box center [410, 91] width 64 height 21
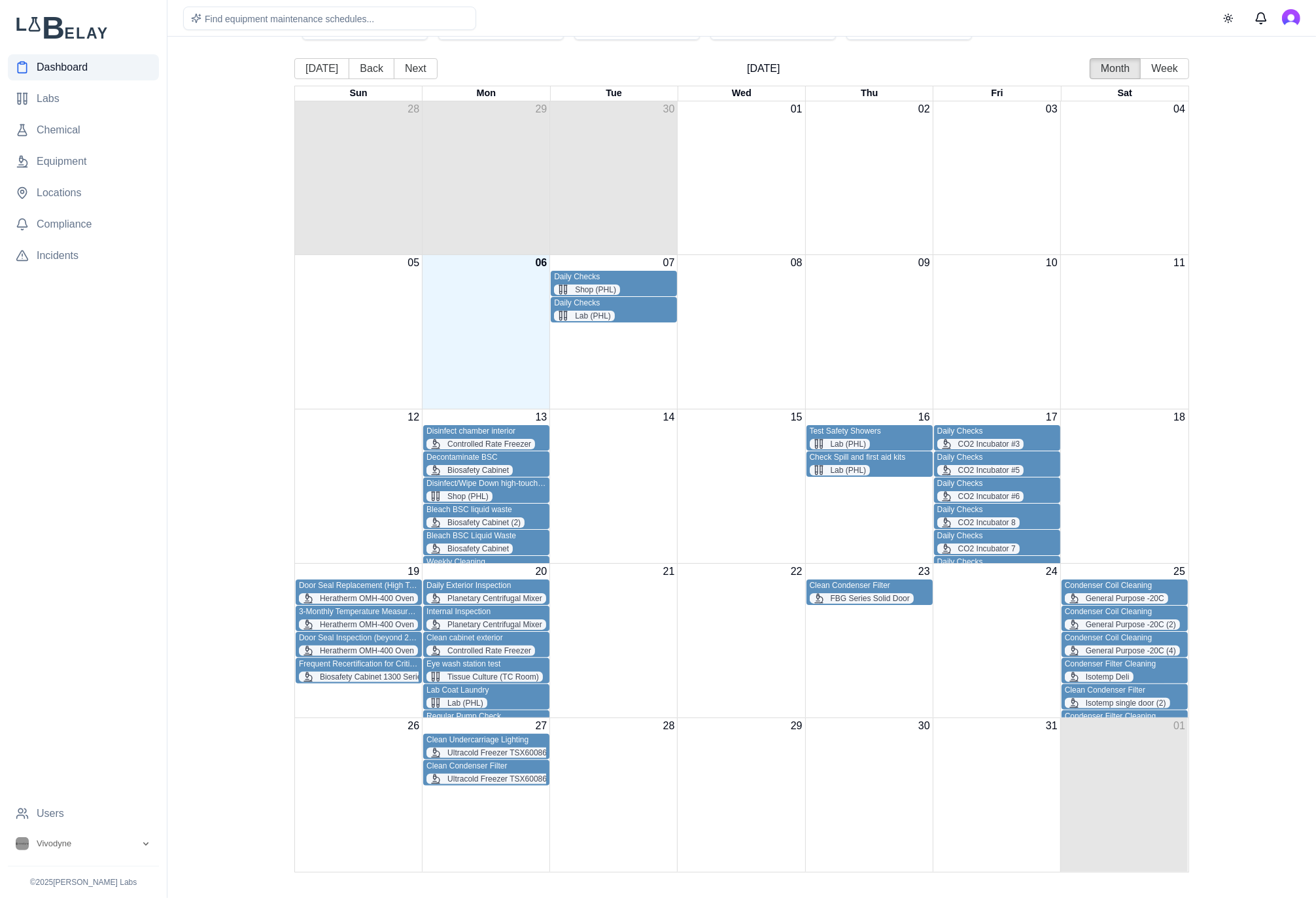
scroll to position [81, 0]
